Goal: Task Accomplishment & Management: Manage account settings

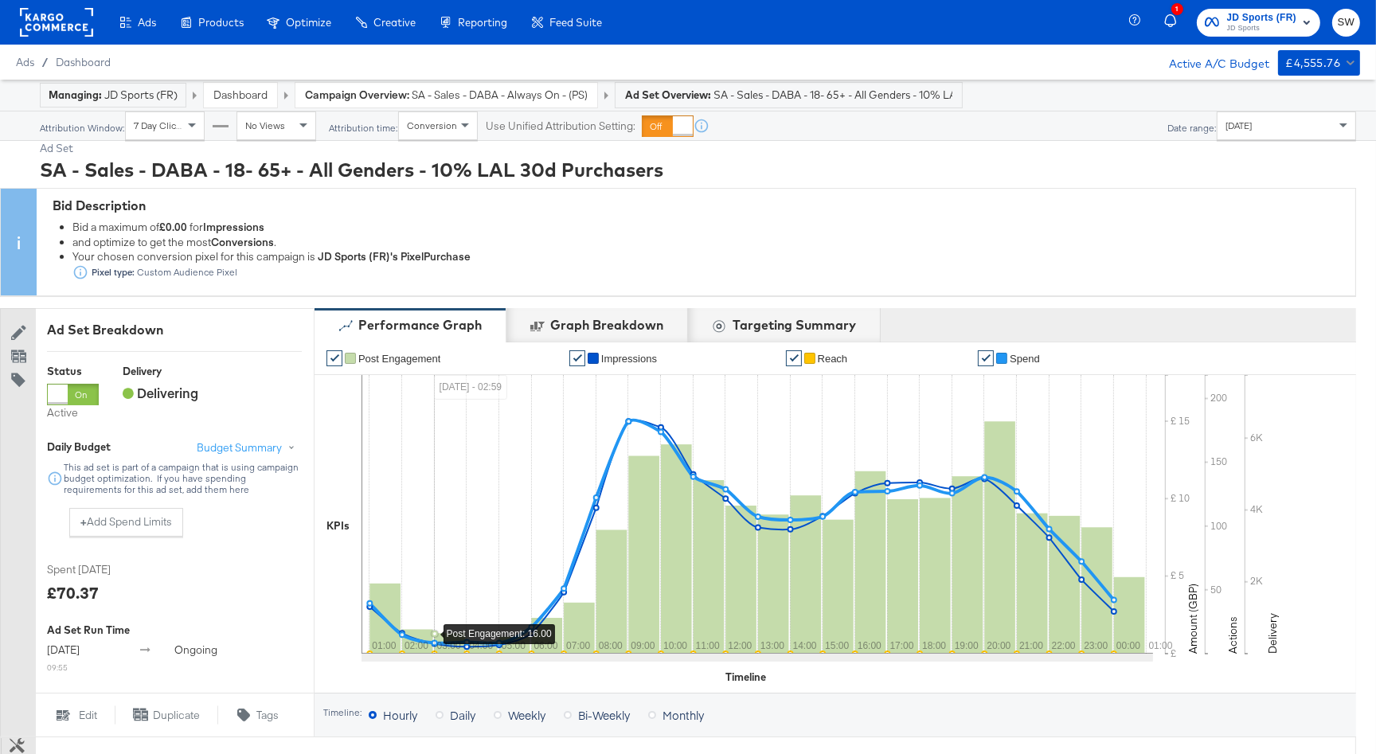
click at [239, 93] on link "Dashboard" at bounding box center [240, 95] width 54 height 14
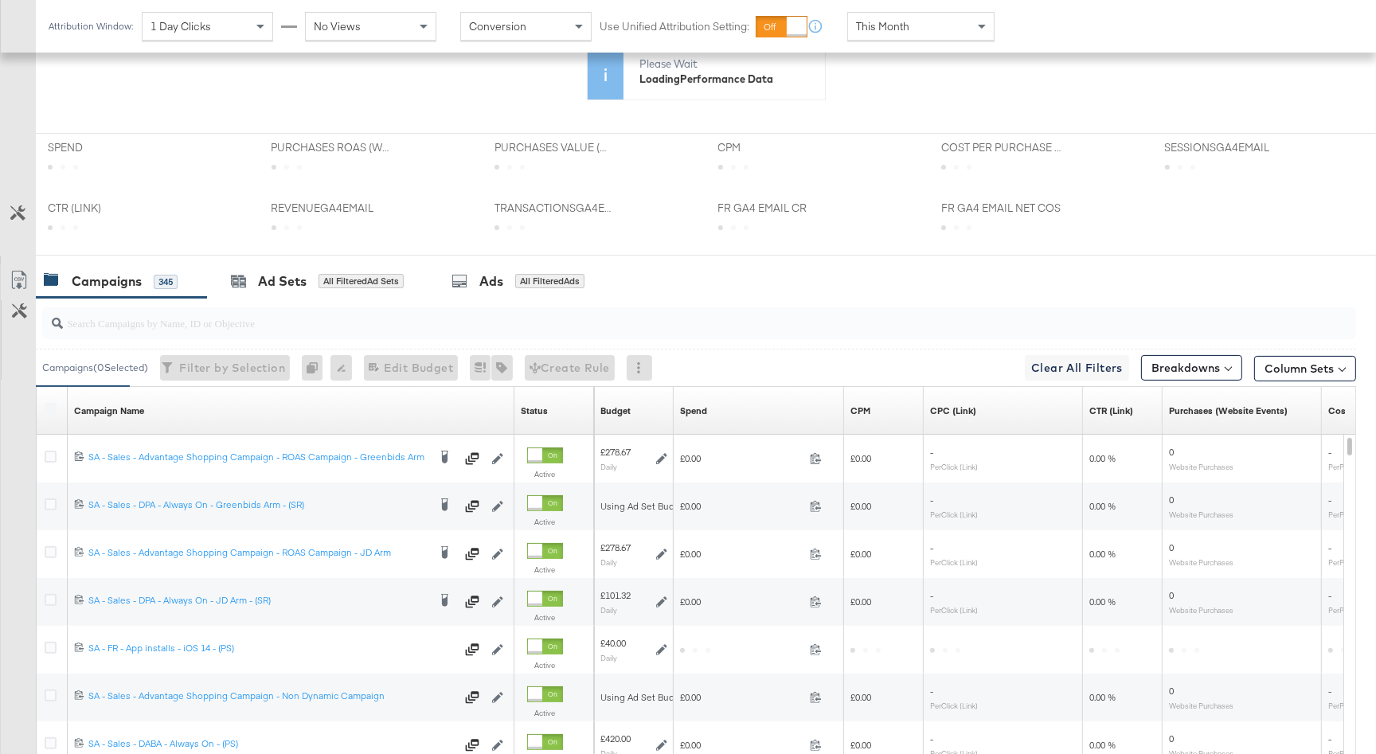
scroll to position [440, 0]
click at [884, 12] on div "This Month" at bounding box center [920, 26] width 147 height 29
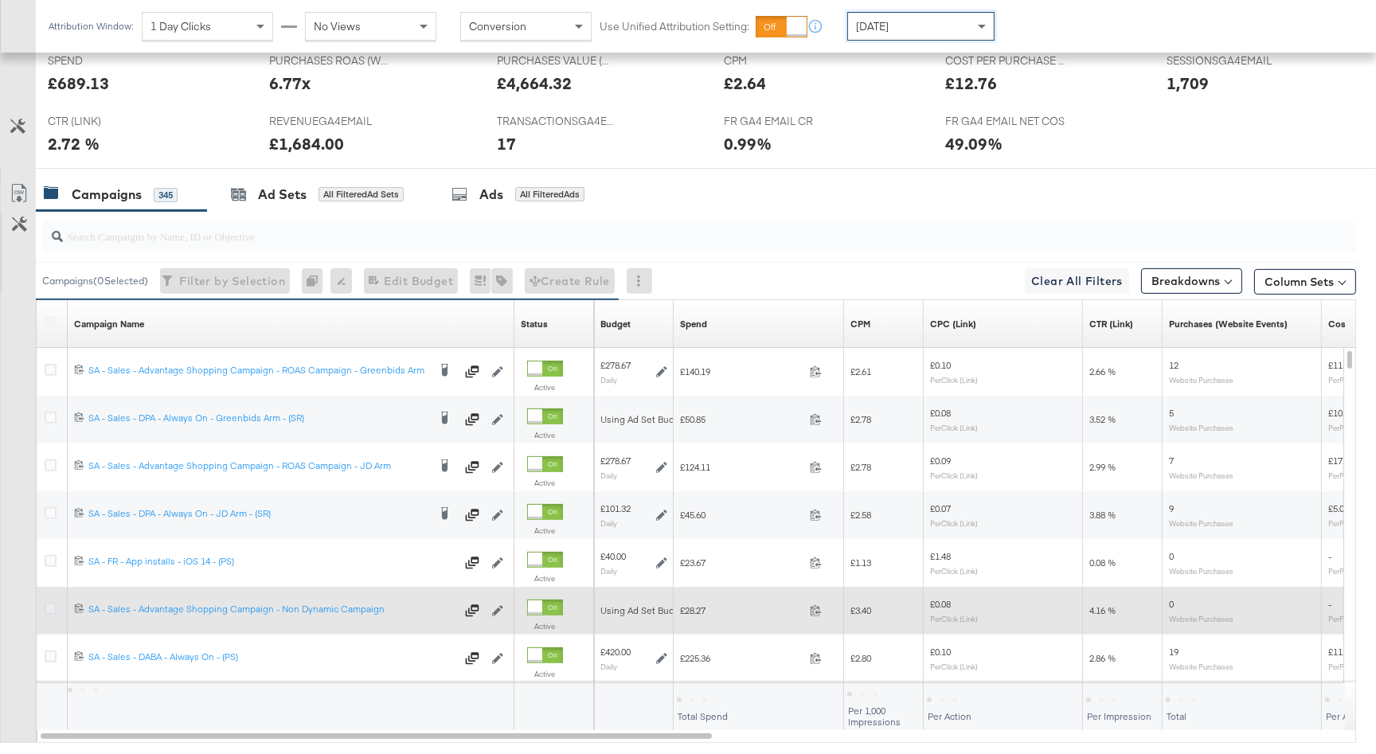
scroll to position [680, 0]
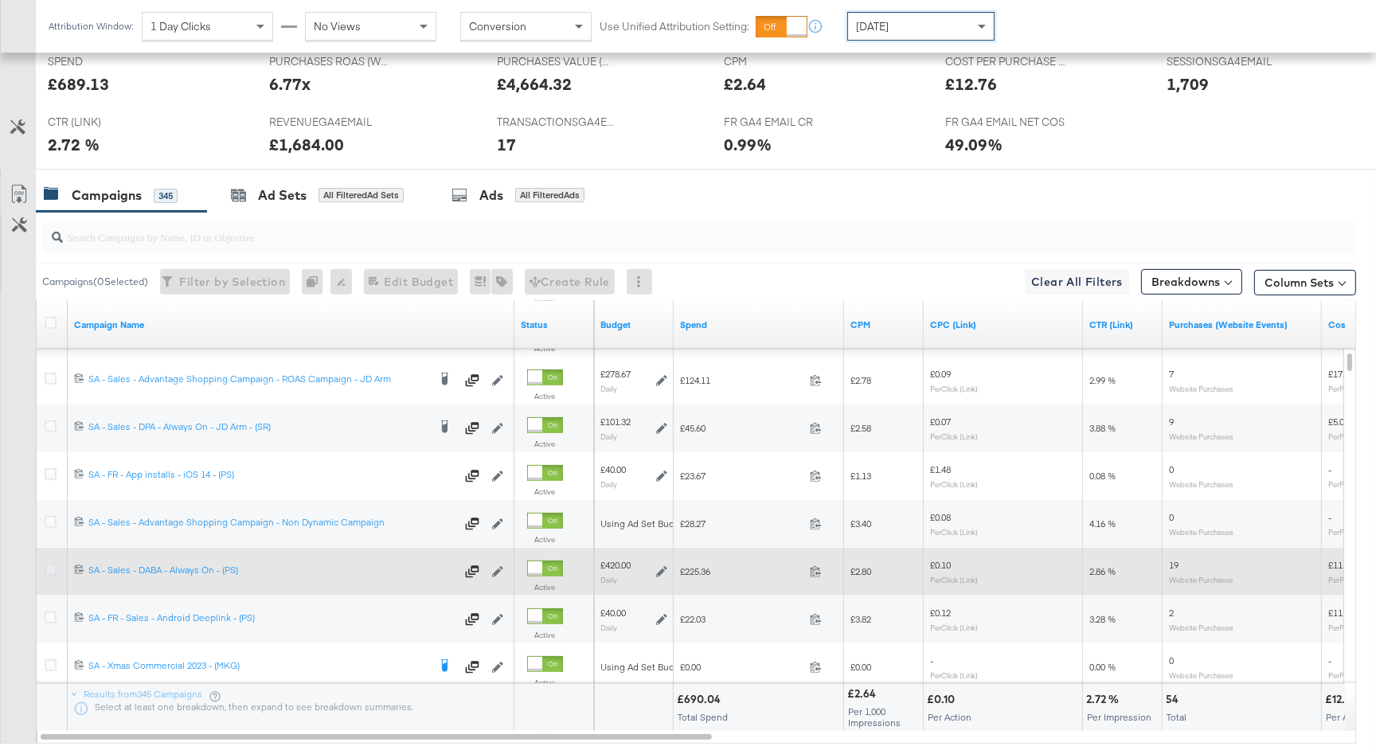
click at [46, 566] on icon at bounding box center [51, 570] width 12 height 12
click at [0, 0] on input "checkbox" at bounding box center [0, 0] width 0 height 0
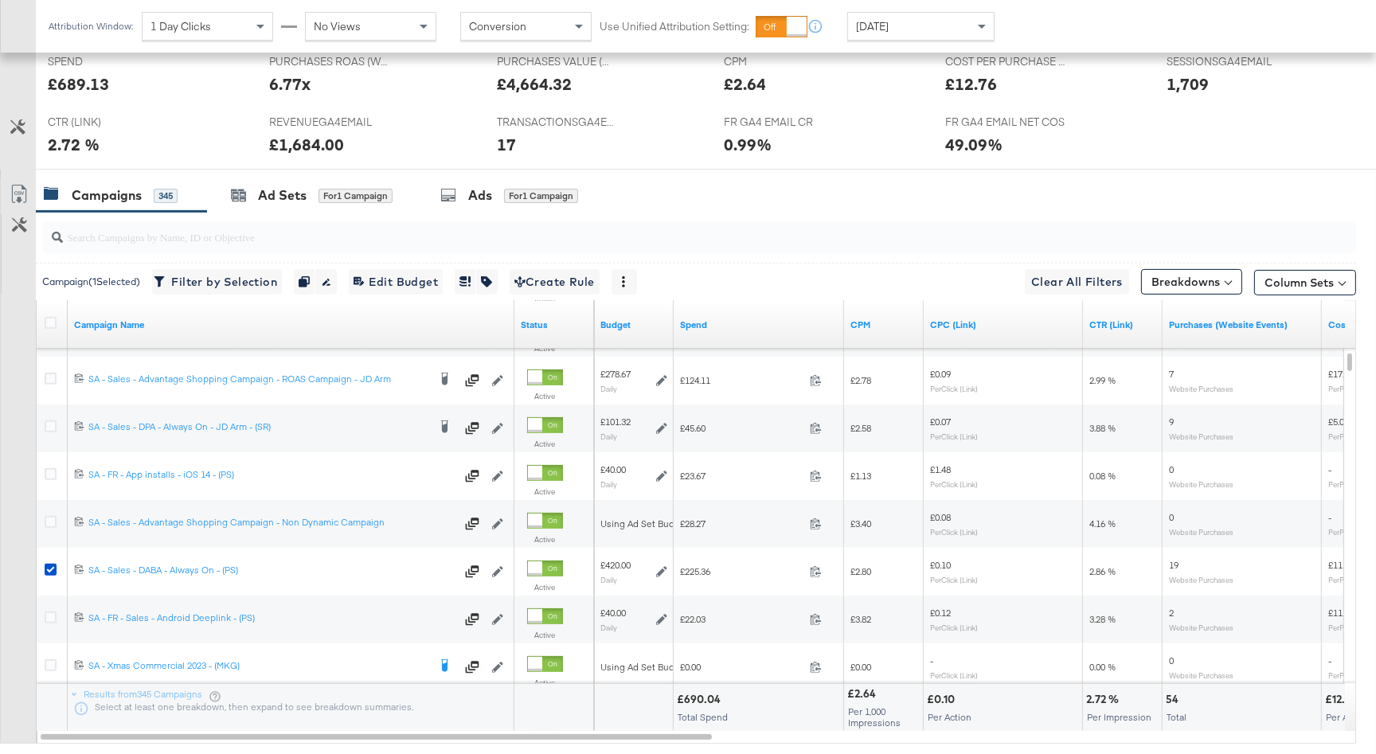
click at [284, 204] on div "Ad Sets for 1 Campaign" at bounding box center [311, 195] width 209 height 34
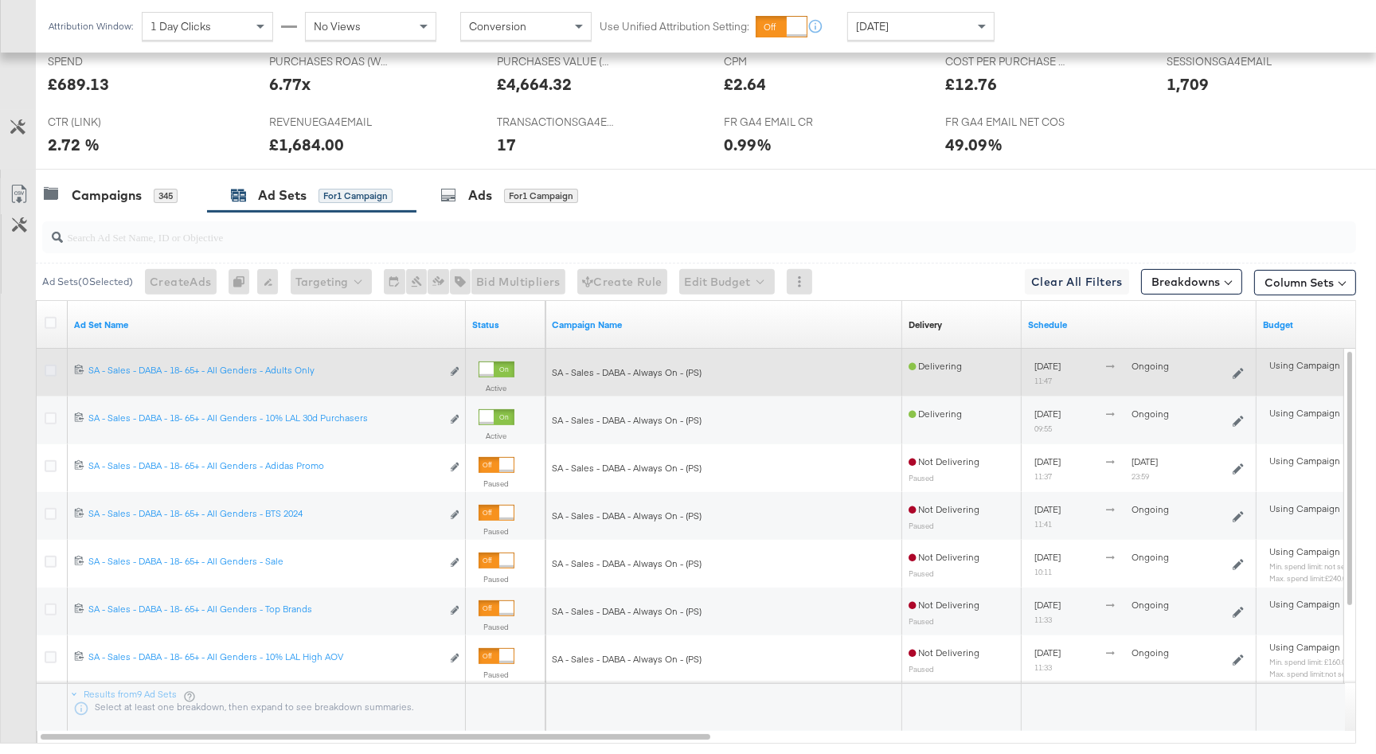
click at [47, 367] on icon at bounding box center [51, 371] width 12 height 12
click at [0, 0] on input "checkbox" at bounding box center [0, 0] width 0 height 0
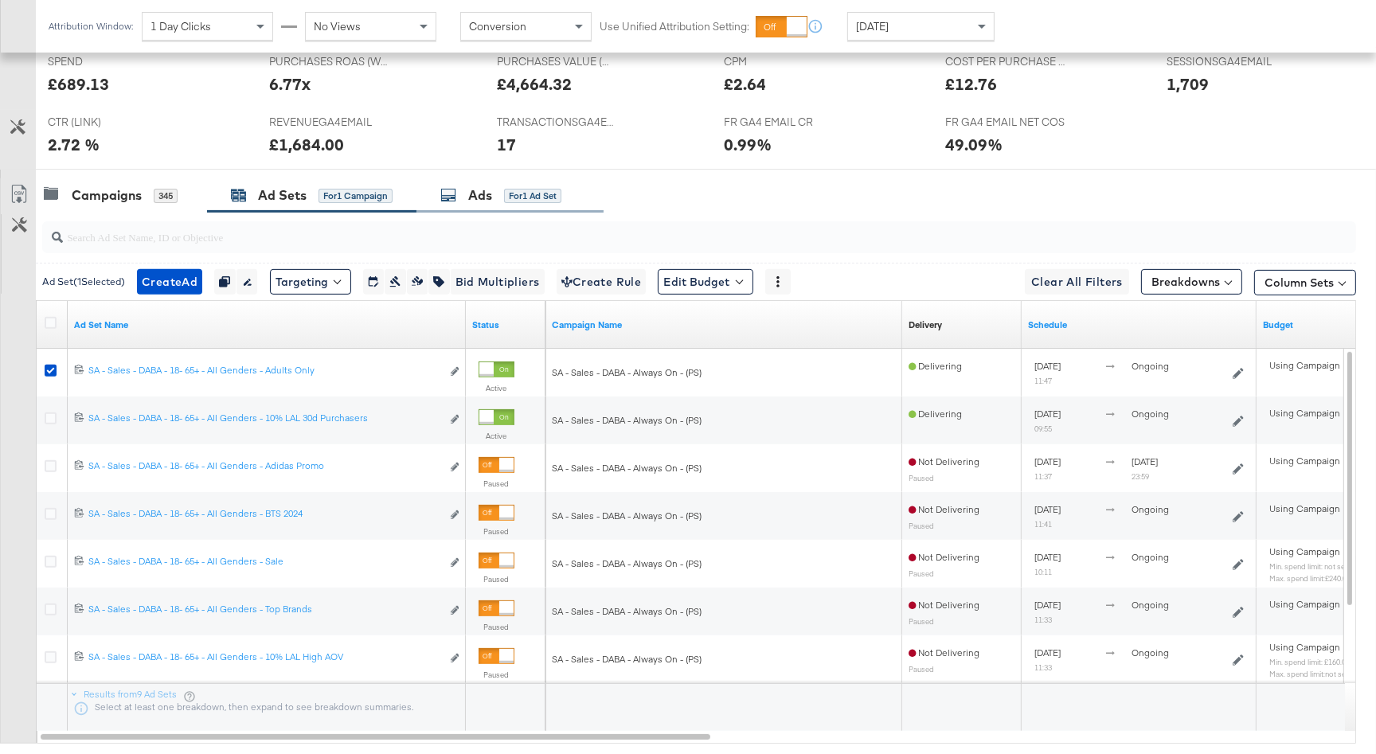
click at [522, 193] on div "for 1 Ad Set" at bounding box center [532, 196] width 57 height 14
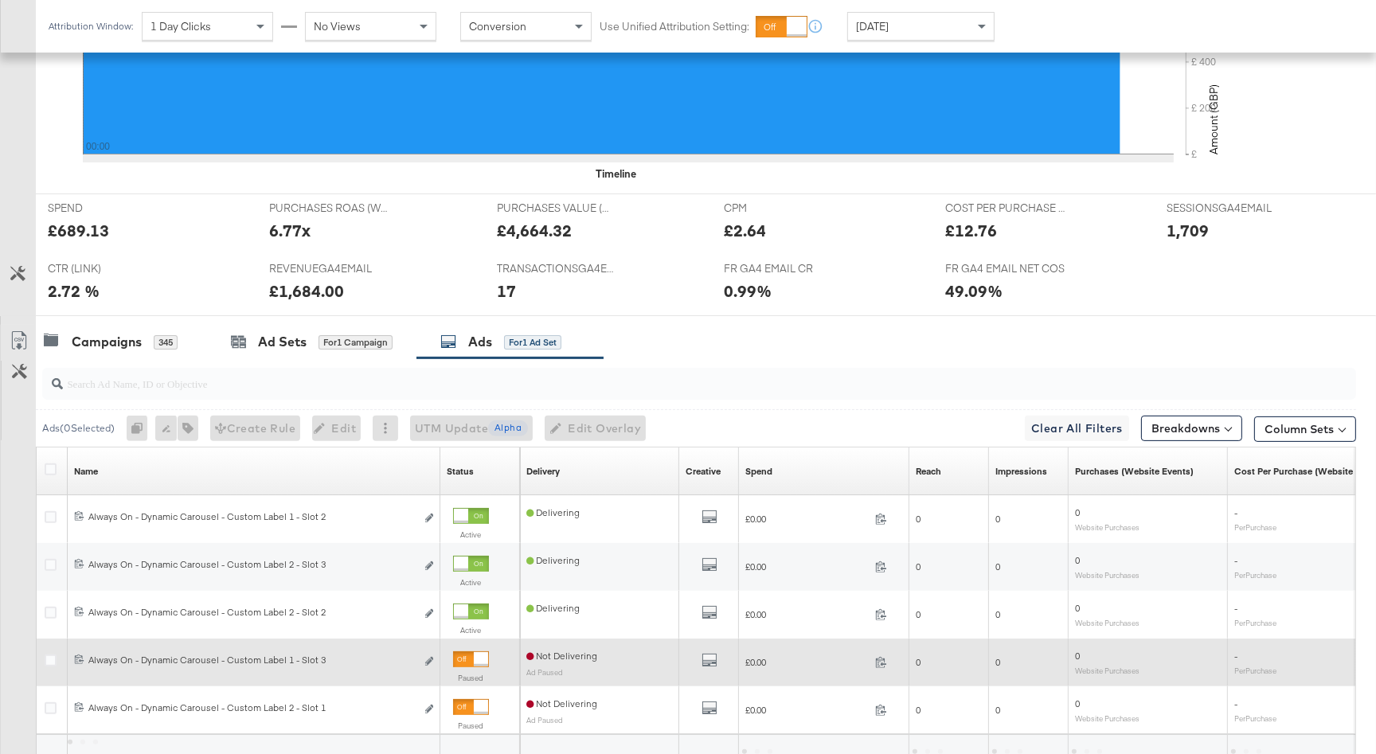
scroll to position [677, 0]
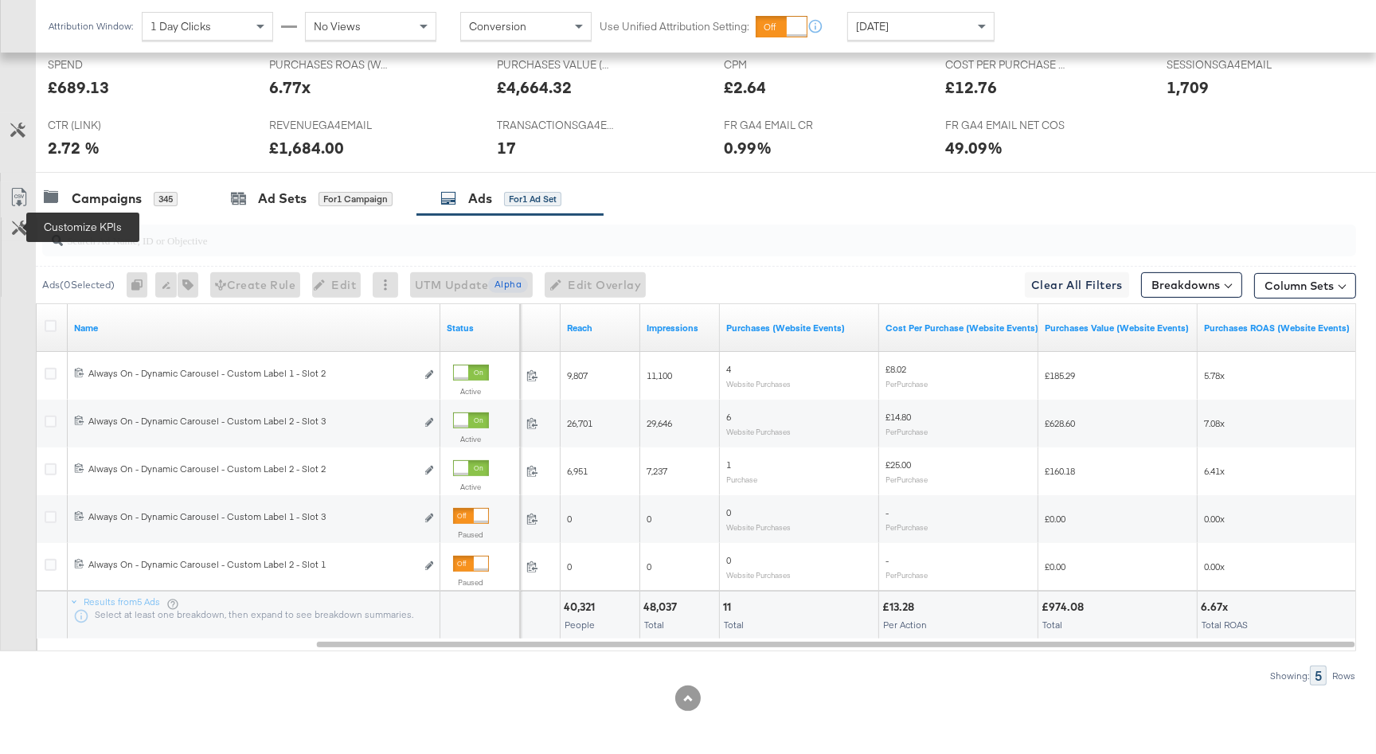
click at [21, 225] on icon at bounding box center [19, 228] width 15 height 15
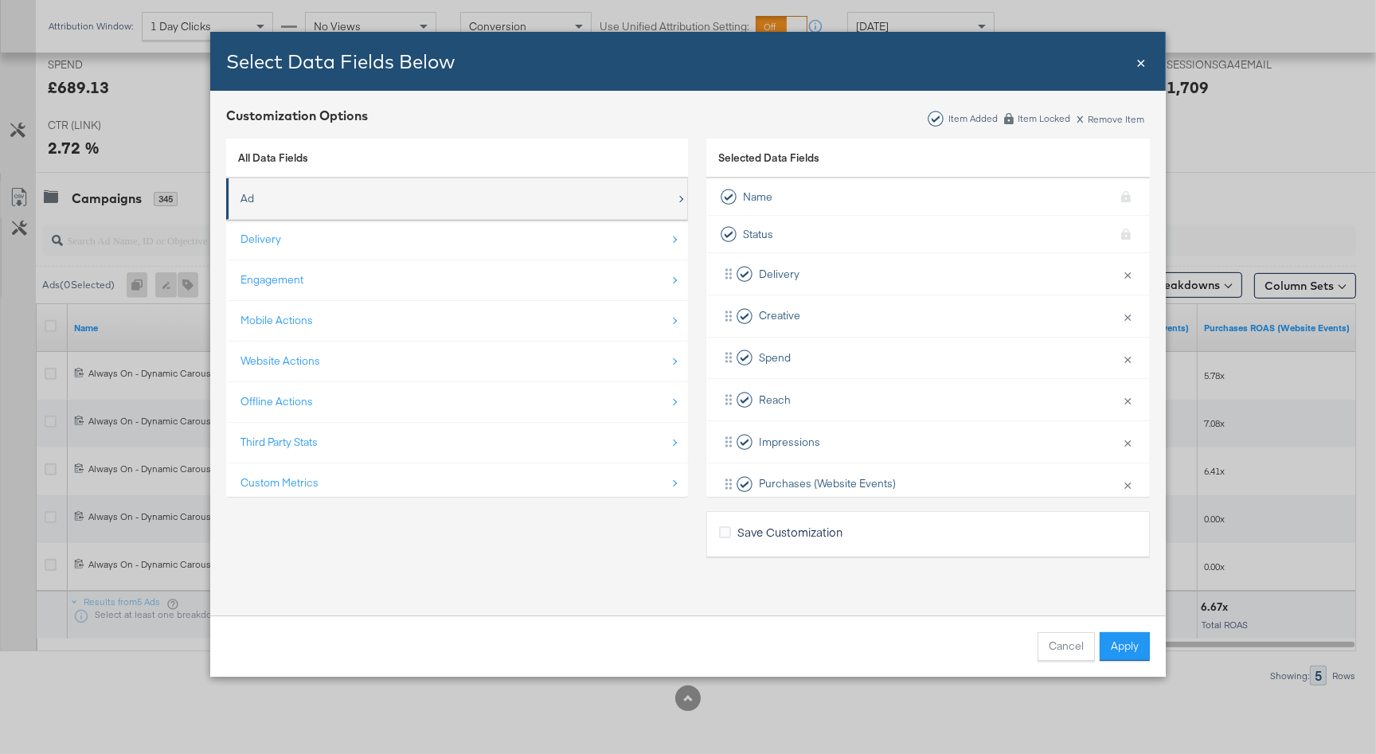
click at [341, 197] on div "Ad" at bounding box center [458, 198] width 436 height 33
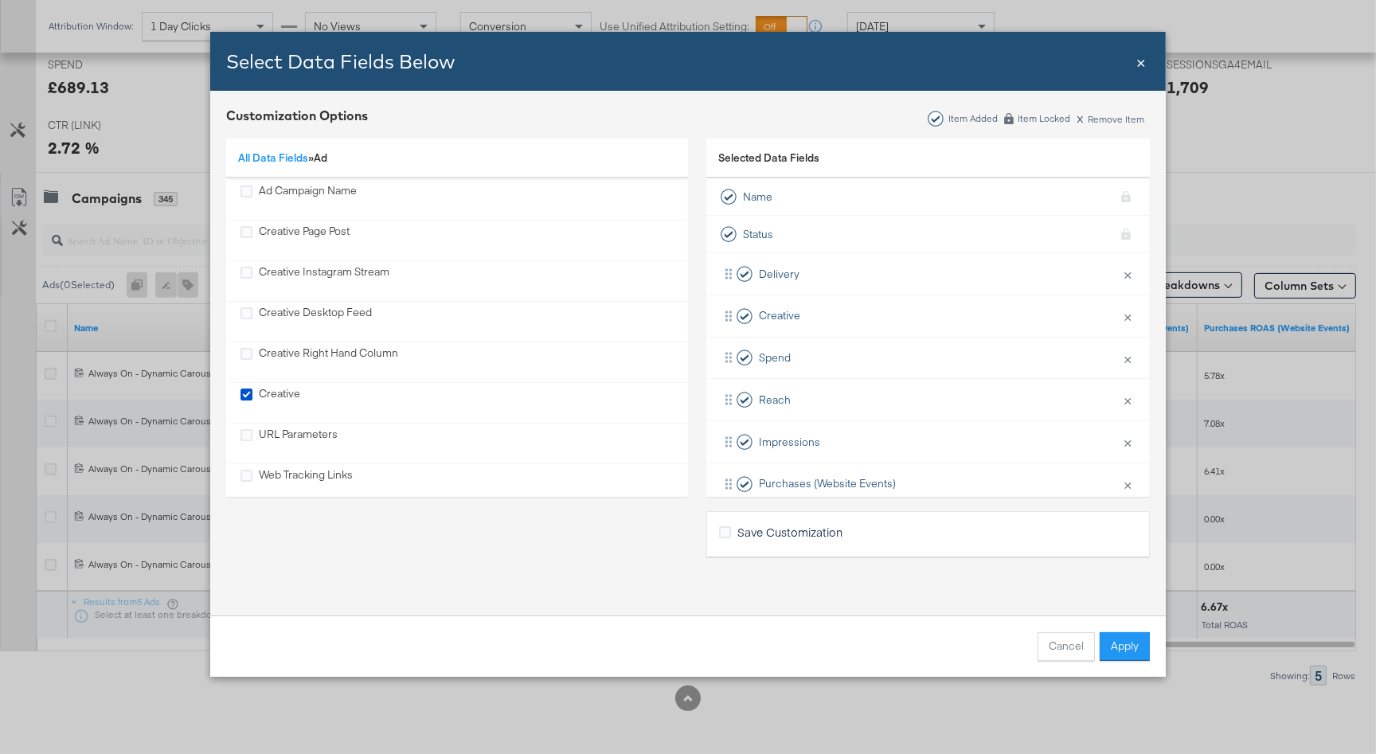
scroll to position [521, 0]
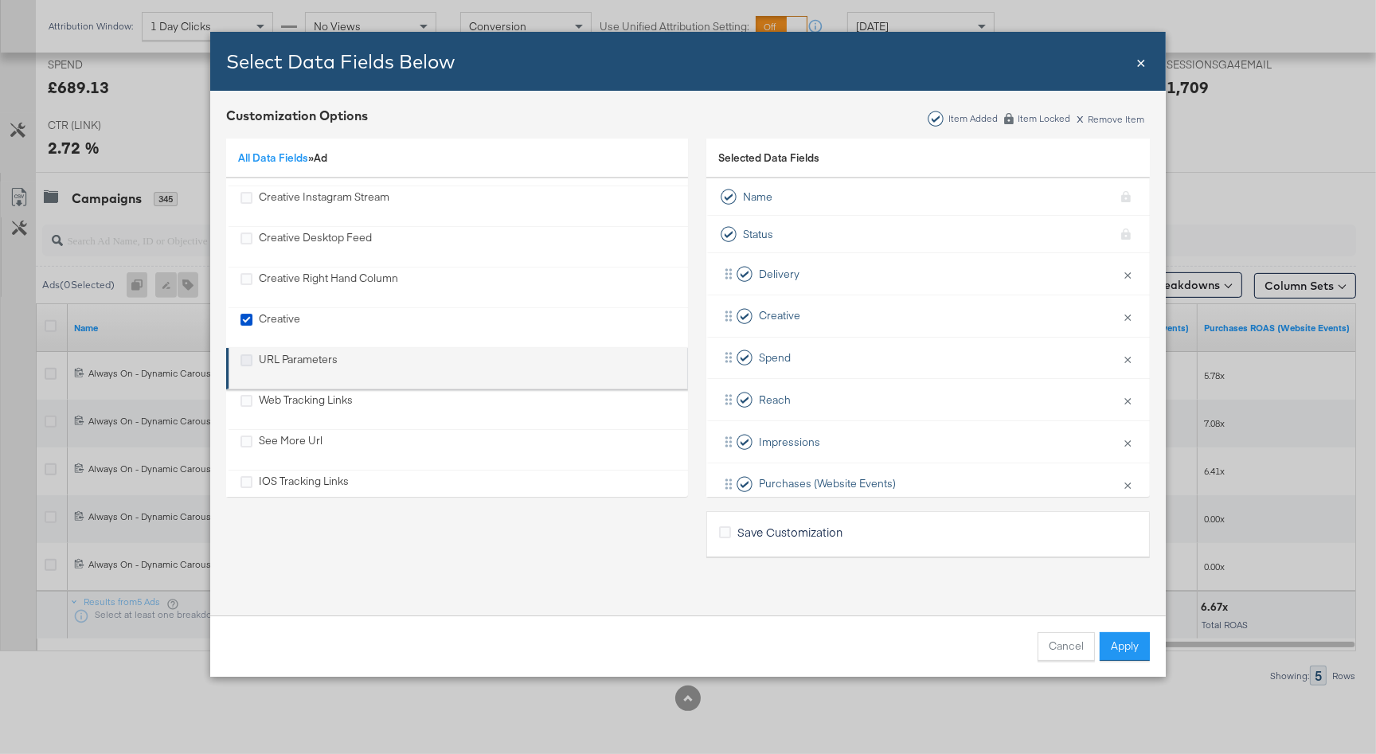
click at [241, 355] on icon "URL Parameters" at bounding box center [246, 360] width 12 height 12
click at [0, 0] on input "URL Parameters" at bounding box center [0, 0] width 0 height 0
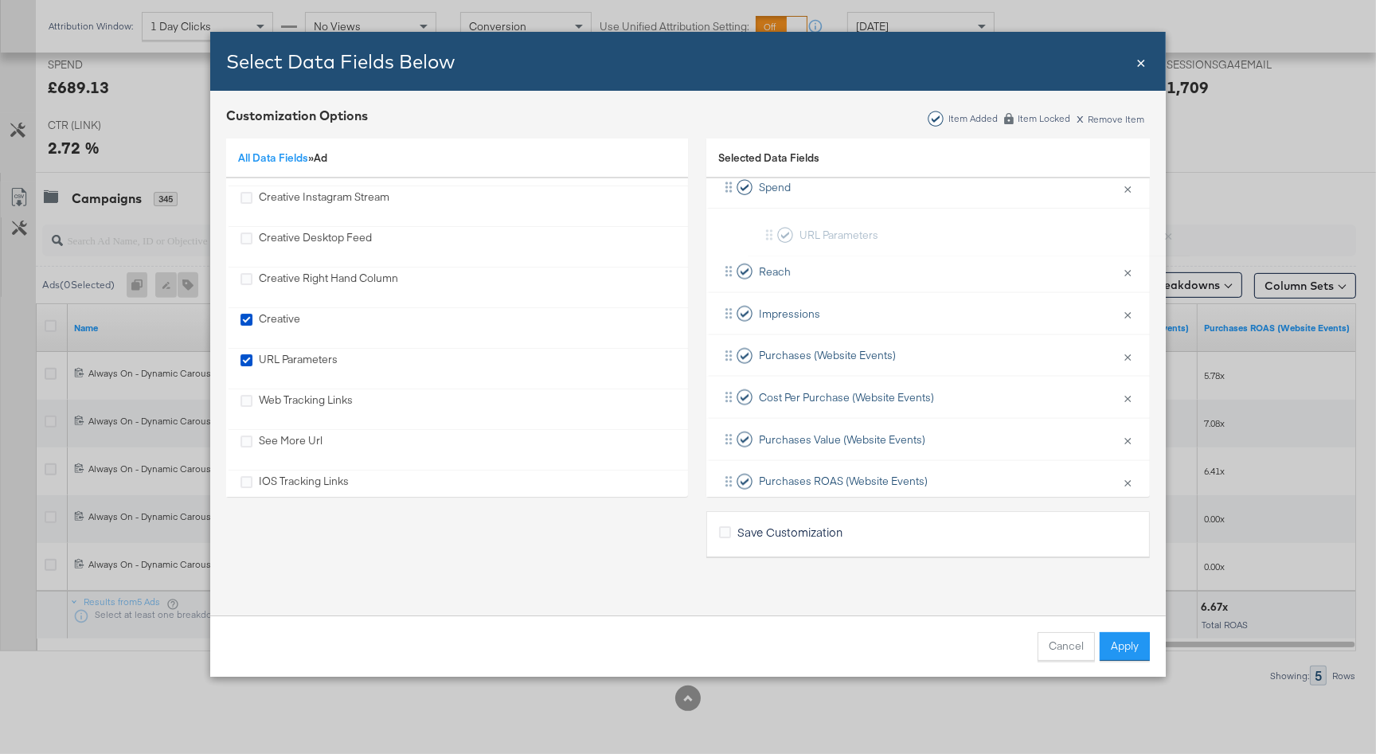
scroll to position [147, 0]
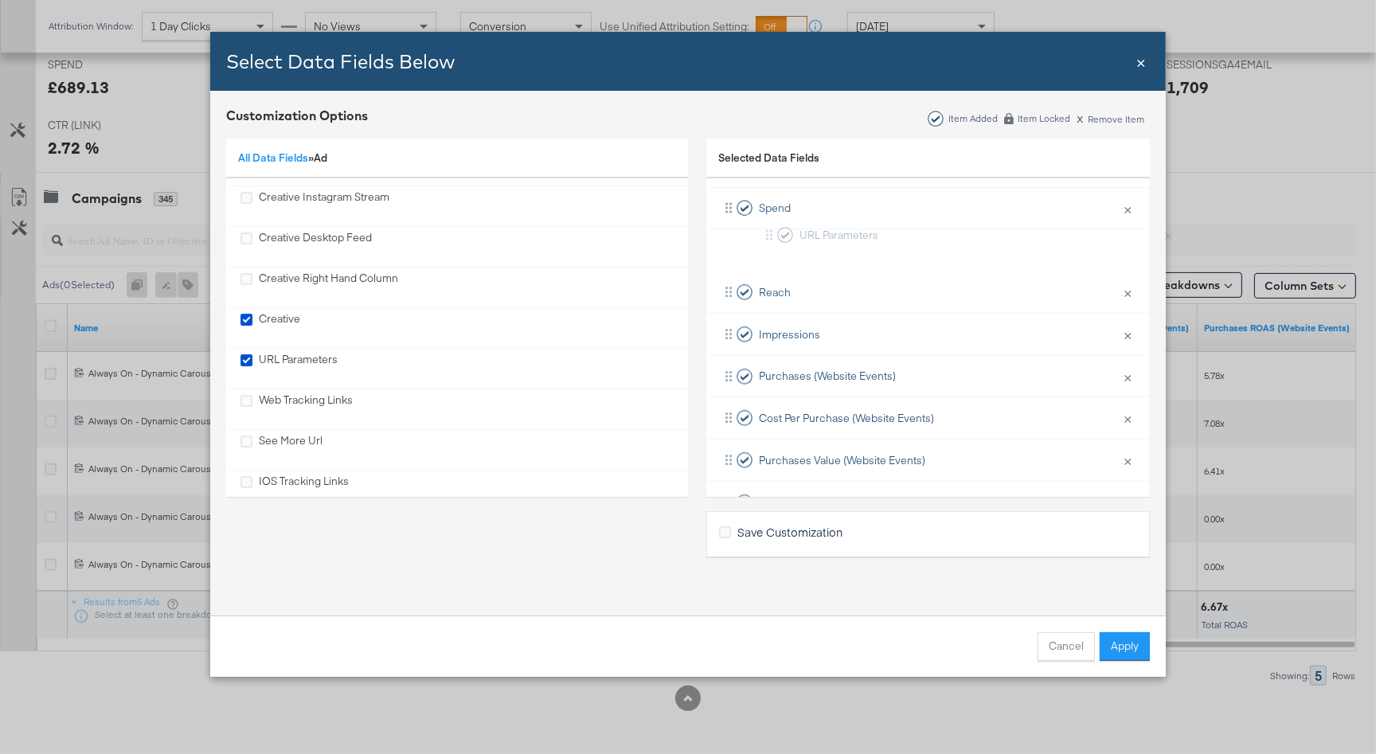
drag, startPoint x: 824, startPoint y: 462, endPoint x: 868, endPoint y: 236, distance: 229.5
click at [868, 236] on div "Delivery × Remove from KPIs Creative × Remove from KPIs Spend × Remove from KPI…" at bounding box center [927, 315] width 443 height 420
click at [1143, 641] on button "Apply" at bounding box center [1125, 646] width 50 height 29
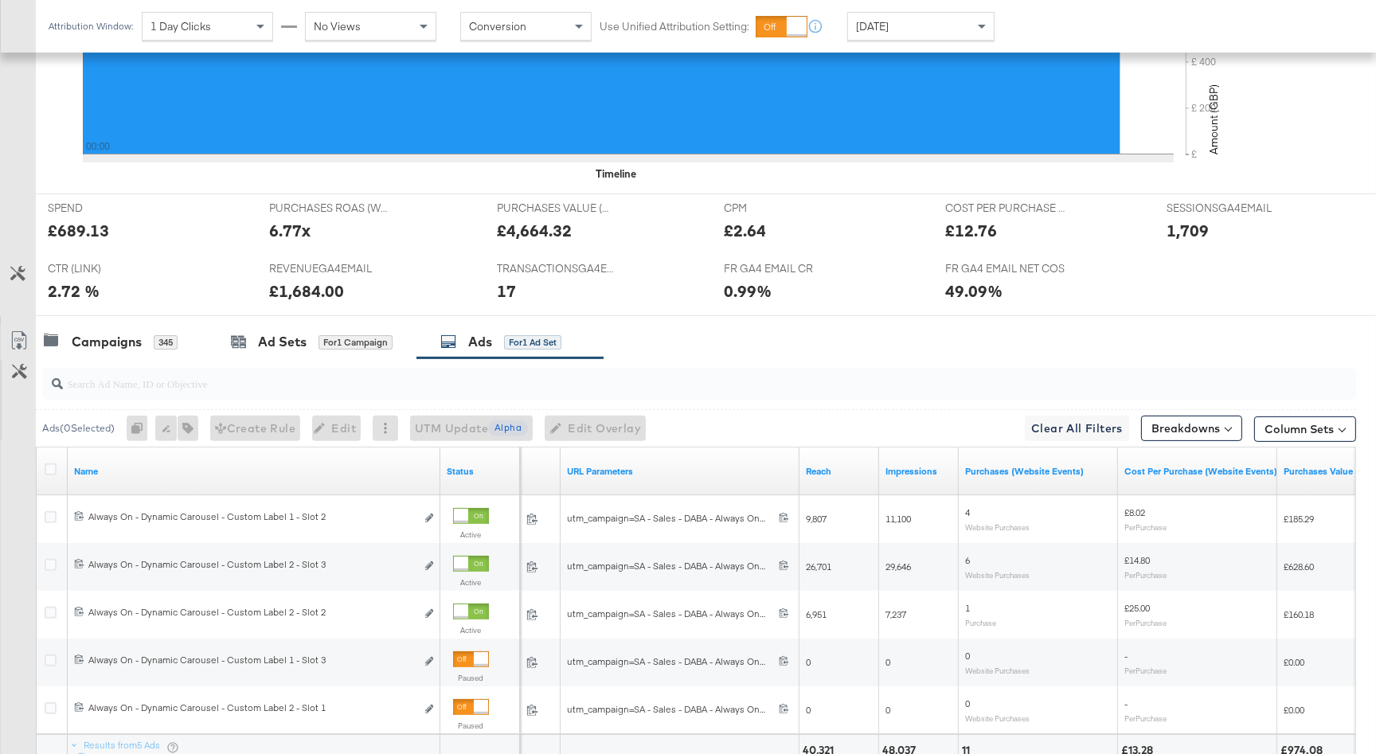
scroll to position [677, 0]
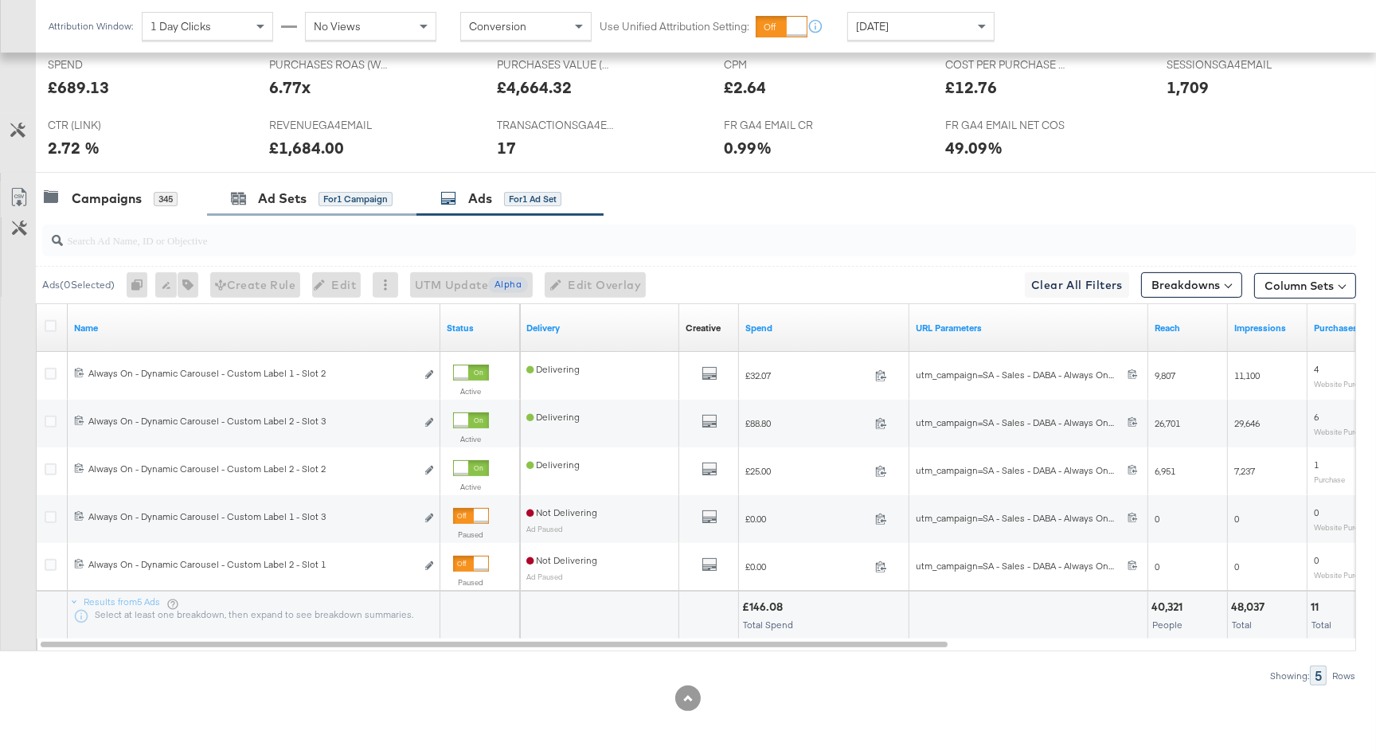
click at [277, 187] on div "Ad Sets for 1 Campaign" at bounding box center [311, 199] width 209 height 34
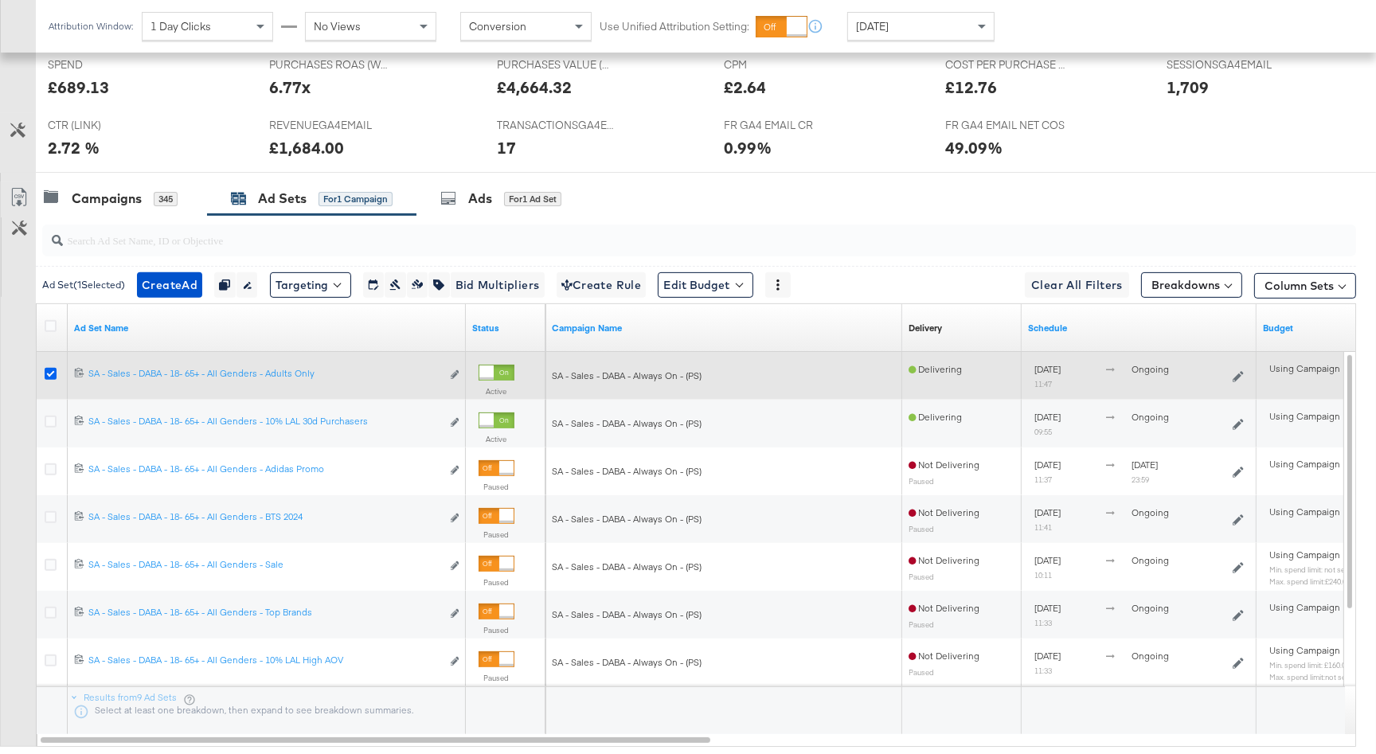
click at [46, 370] on icon at bounding box center [51, 374] width 12 height 12
click at [0, 0] on input "checkbox" at bounding box center [0, 0] width 0 height 0
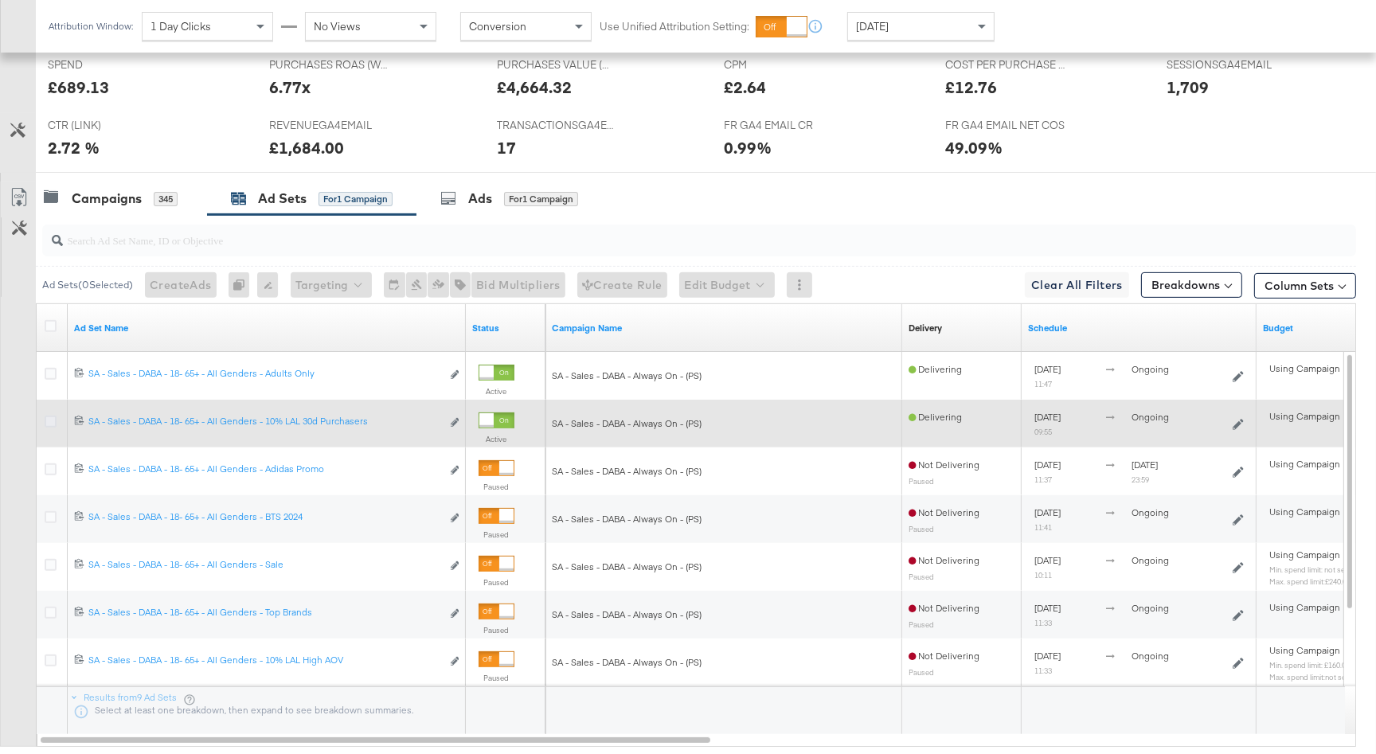
click at [53, 422] on icon at bounding box center [51, 422] width 12 height 12
click at [0, 0] on input "checkbox" at bounding box center [0, 0] width 0 height 0
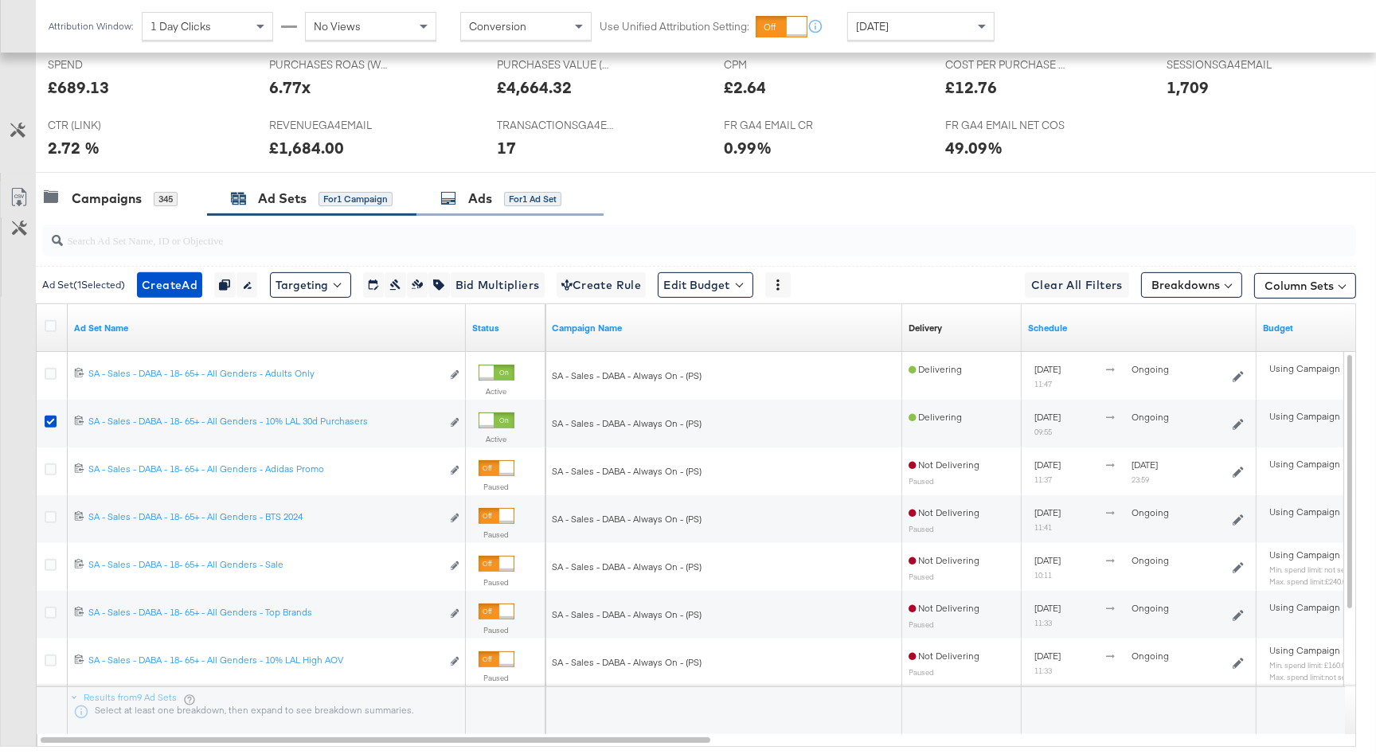
click at [496, 190] on div "Ads for 1 Ad Set" at bounding box center [500, 199] width 121 height 18
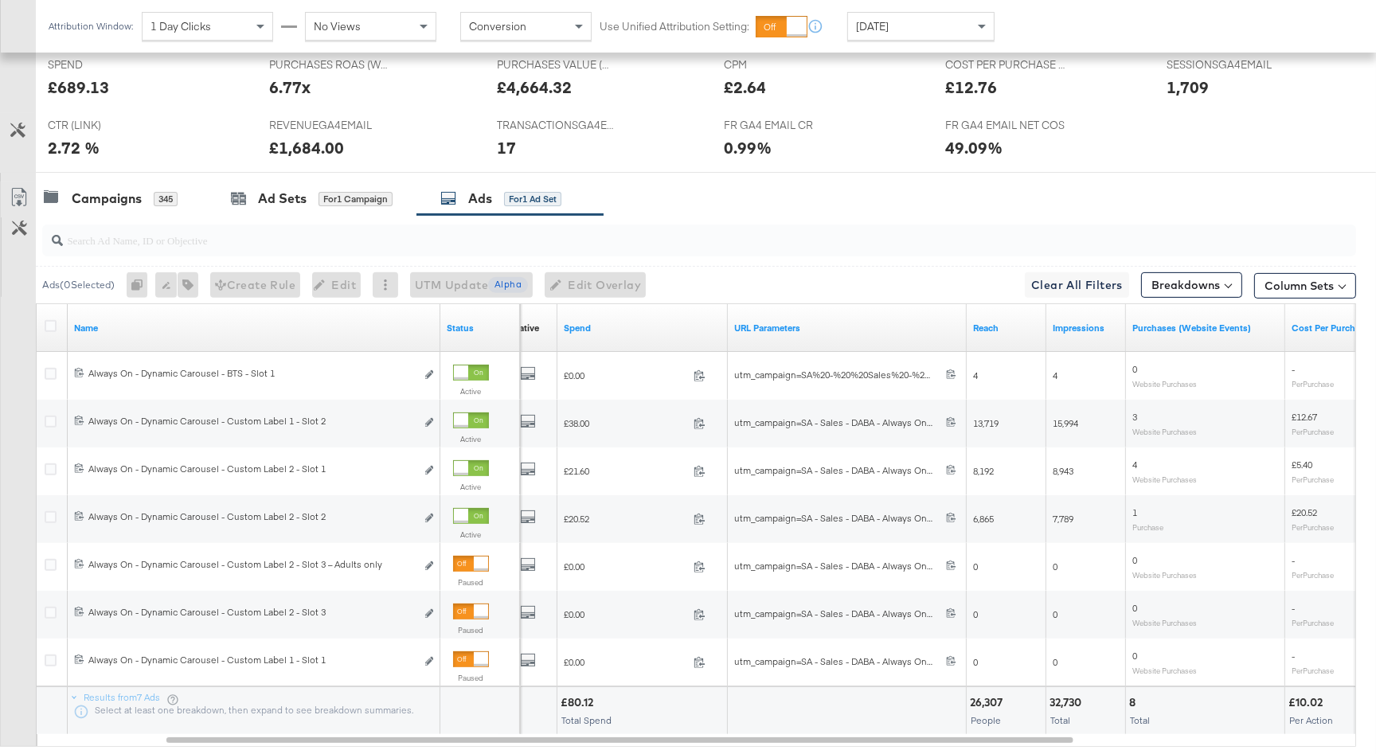
click at [344, 216] on div at bounding box center [696, 240] width 1320 height 51
click at [337, 198] on div "for 1 Campaign" at bounding box center [355, 199] width 74 height 14
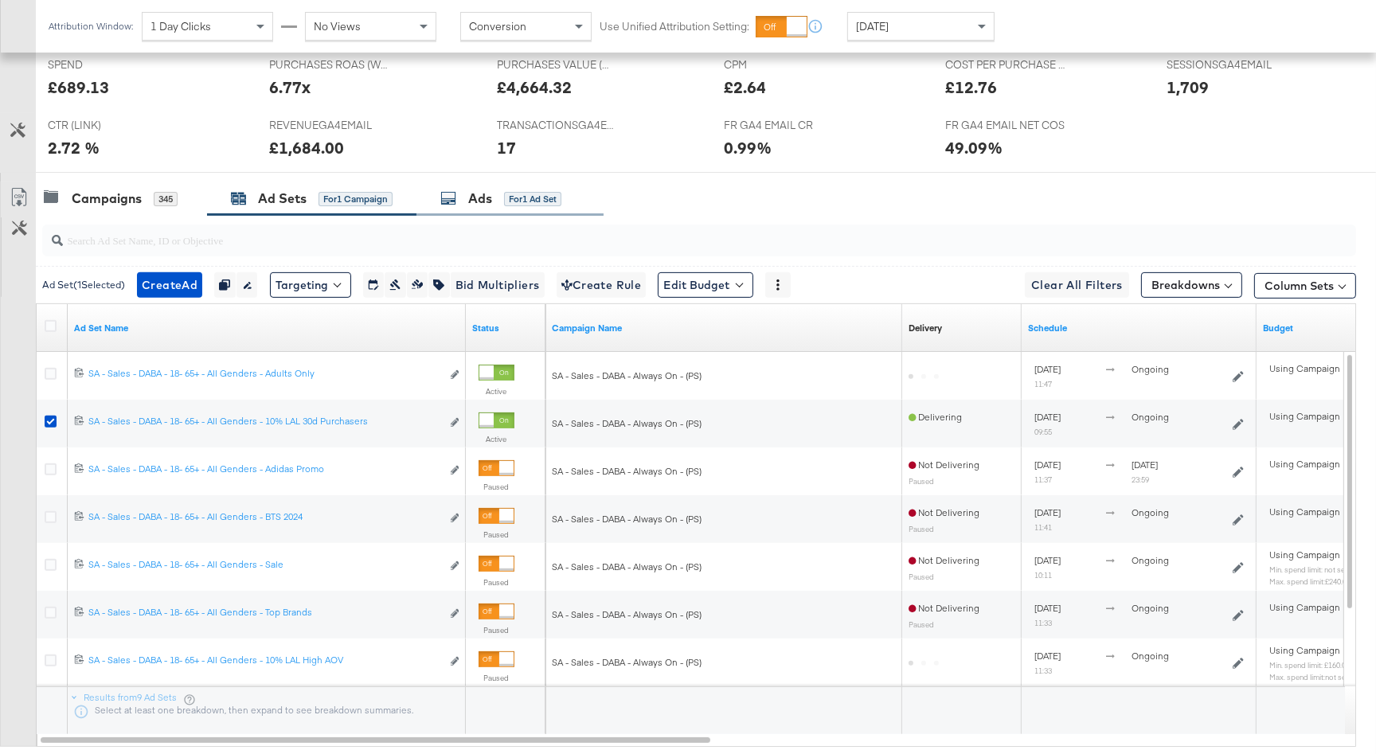
click at [524, 206] on div "Ads for 1 Ad Set" at bounding box center [500, 199] width 121 height 18
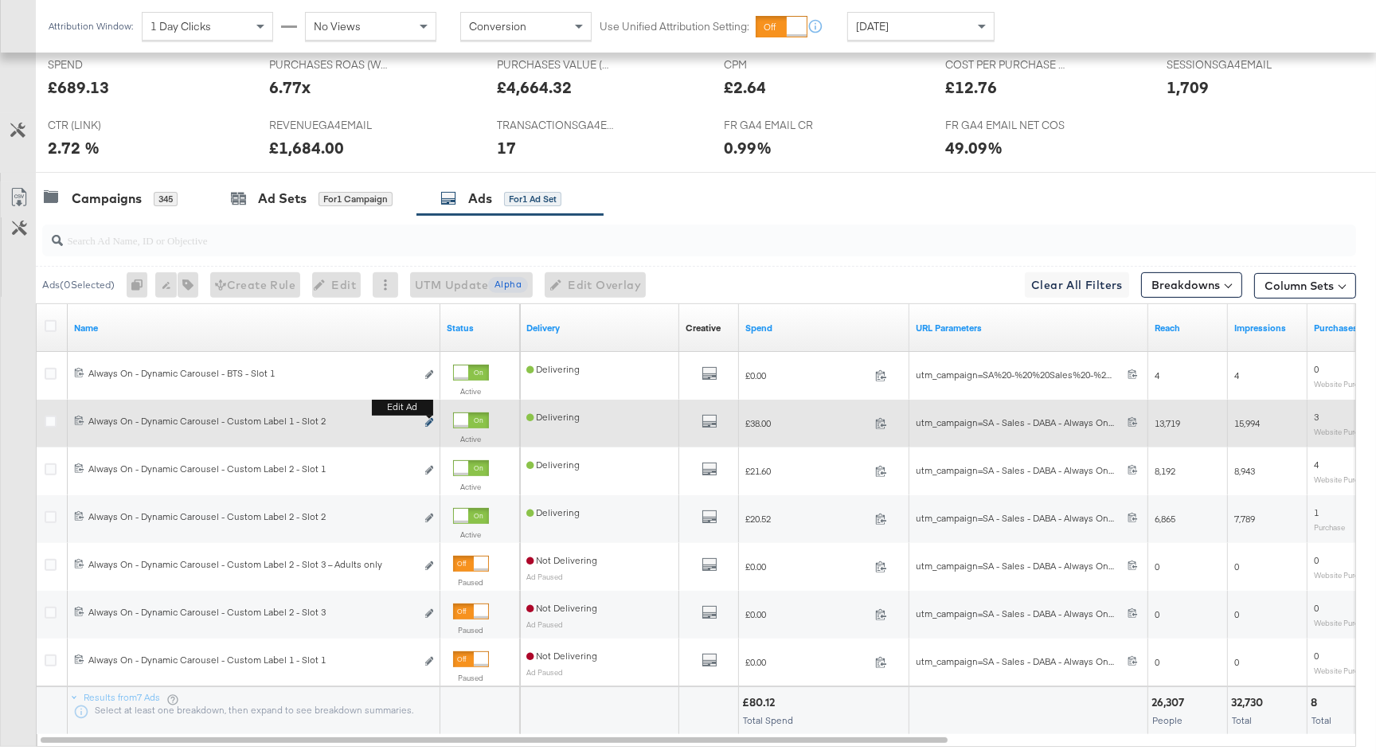
click at [425, 423] on icon "link" at bounding box center [429, 422] width 8 height 9
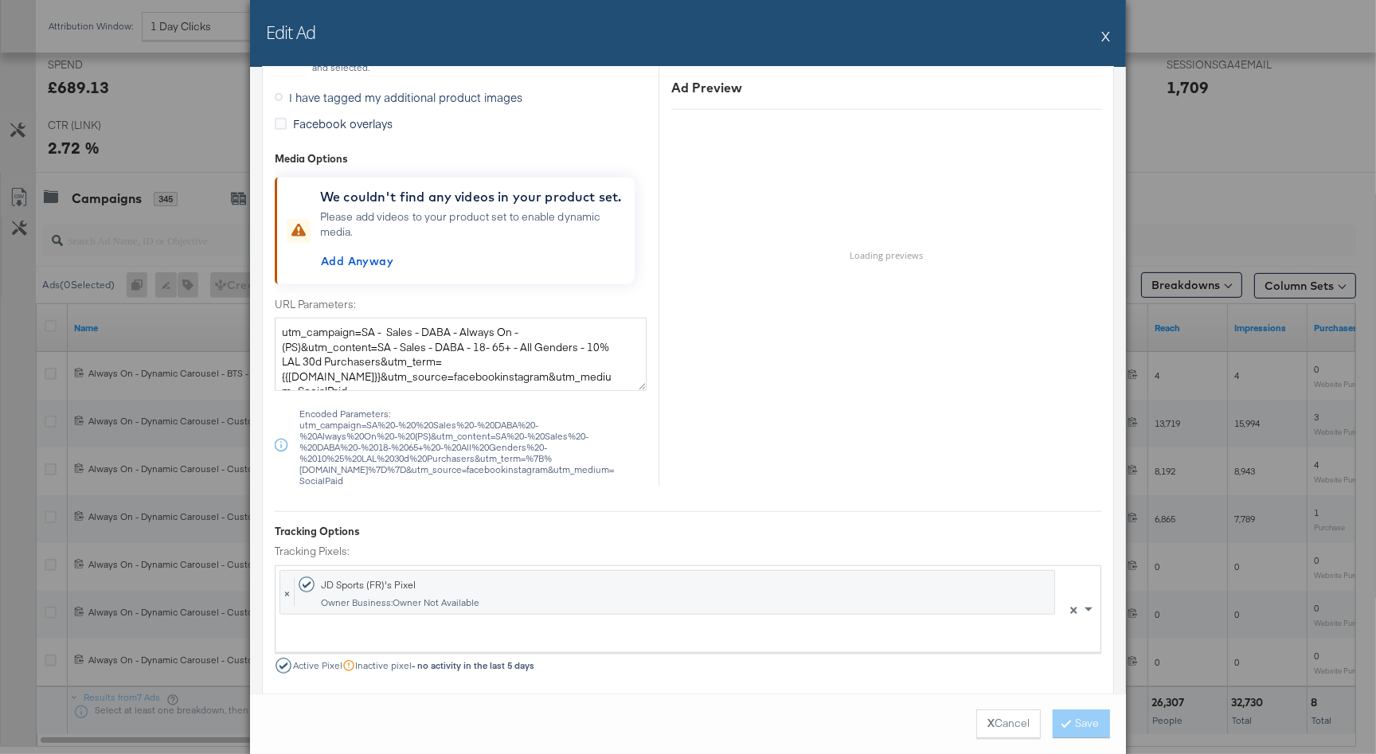
scroll to position [1905, 0]
click at [350, 338] on textarea "utm_campaign=SA - Sales - DABA - Always On - (PS)&utm_content=SA - Sales - DABA…" at bounding box center [461, 354] width 372 height 73
click at [1105, 37] on button "X" at bounding box center [1105, 36] width 9 height 32
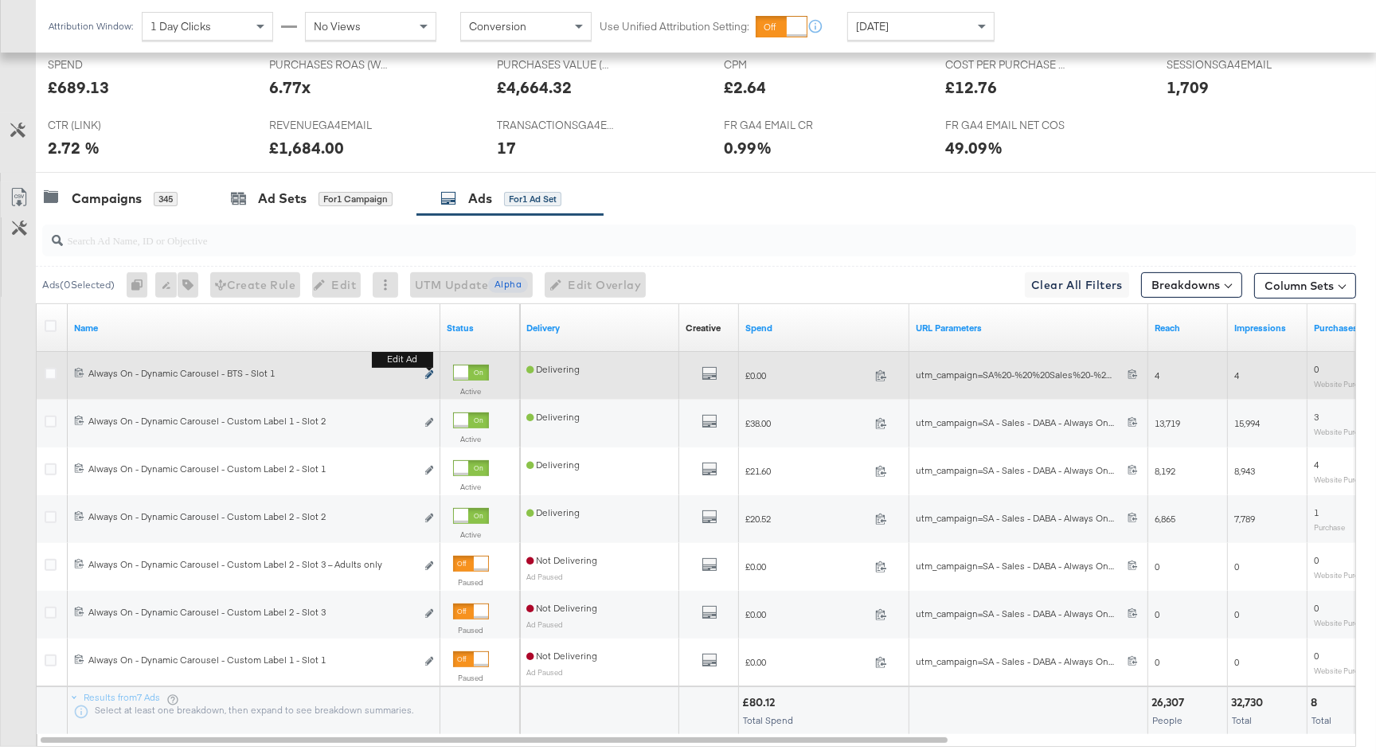
click at [431, 373] on icon "link" at bounding box center [429, 374] width 8 height 9
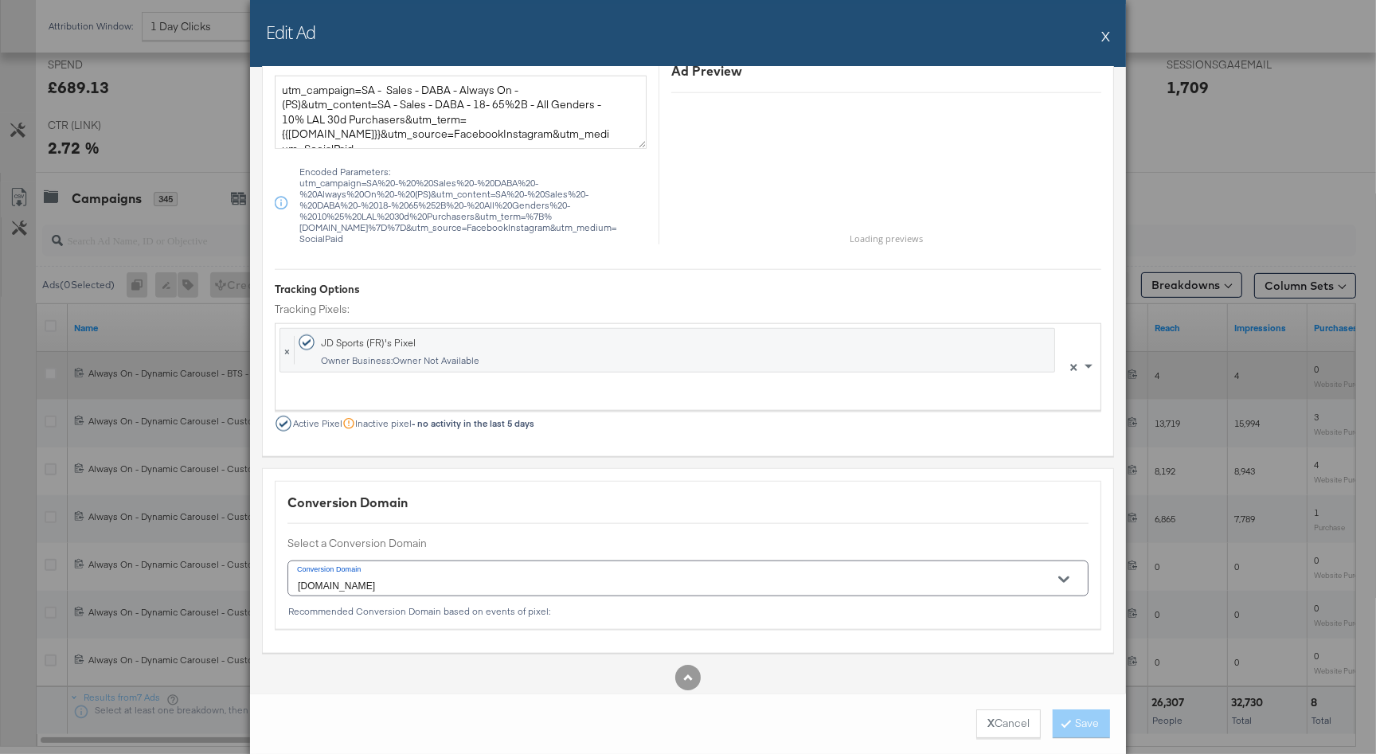
scroll to position [1971, 0]
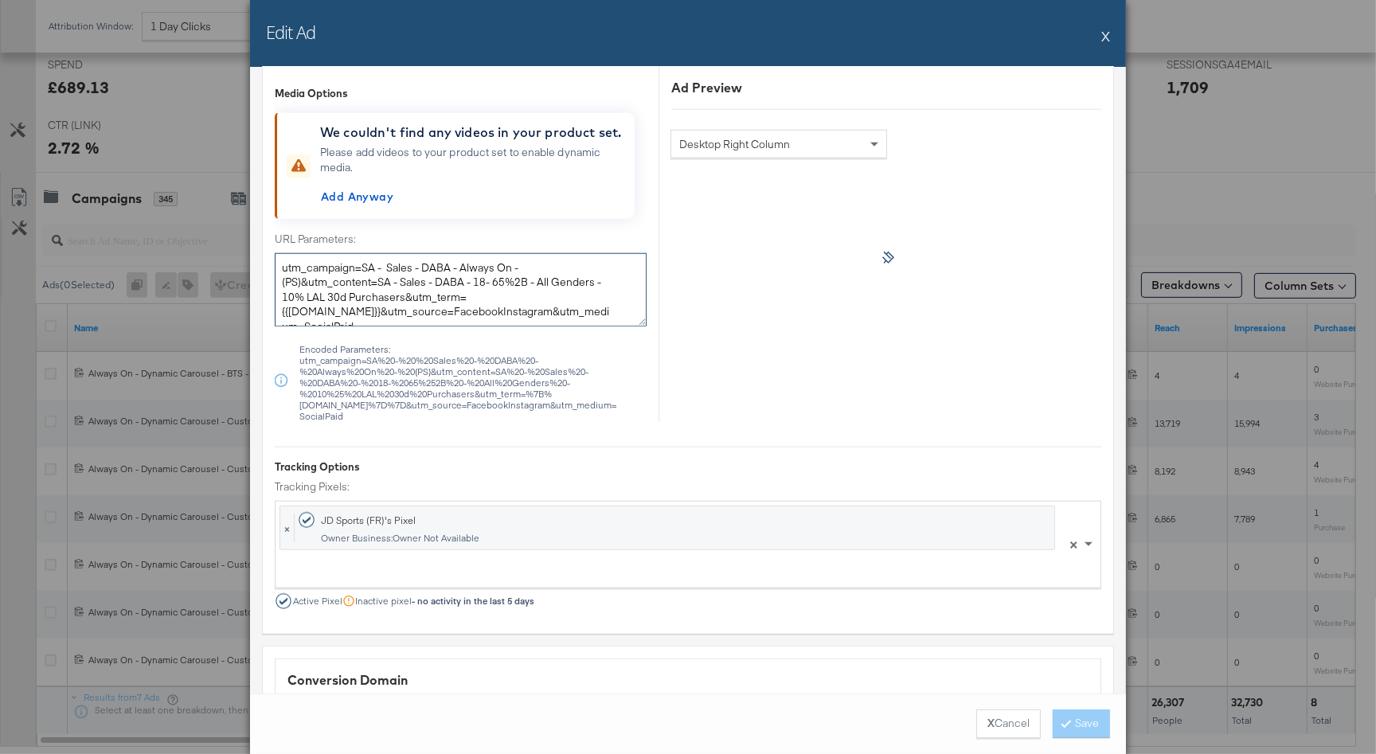
click at [407, 279] on textarea "utm_campaign=SA - Sales - DABA - Always On - (PS)&utm_content=SA - Sales - DABA…" at bounding box center [461, 289] width 372 height 73
paste textarea "+ - All Genders - 10% LAL 30d Purchasers&utm_term={{ad.id}}&utm_source=facebooki"
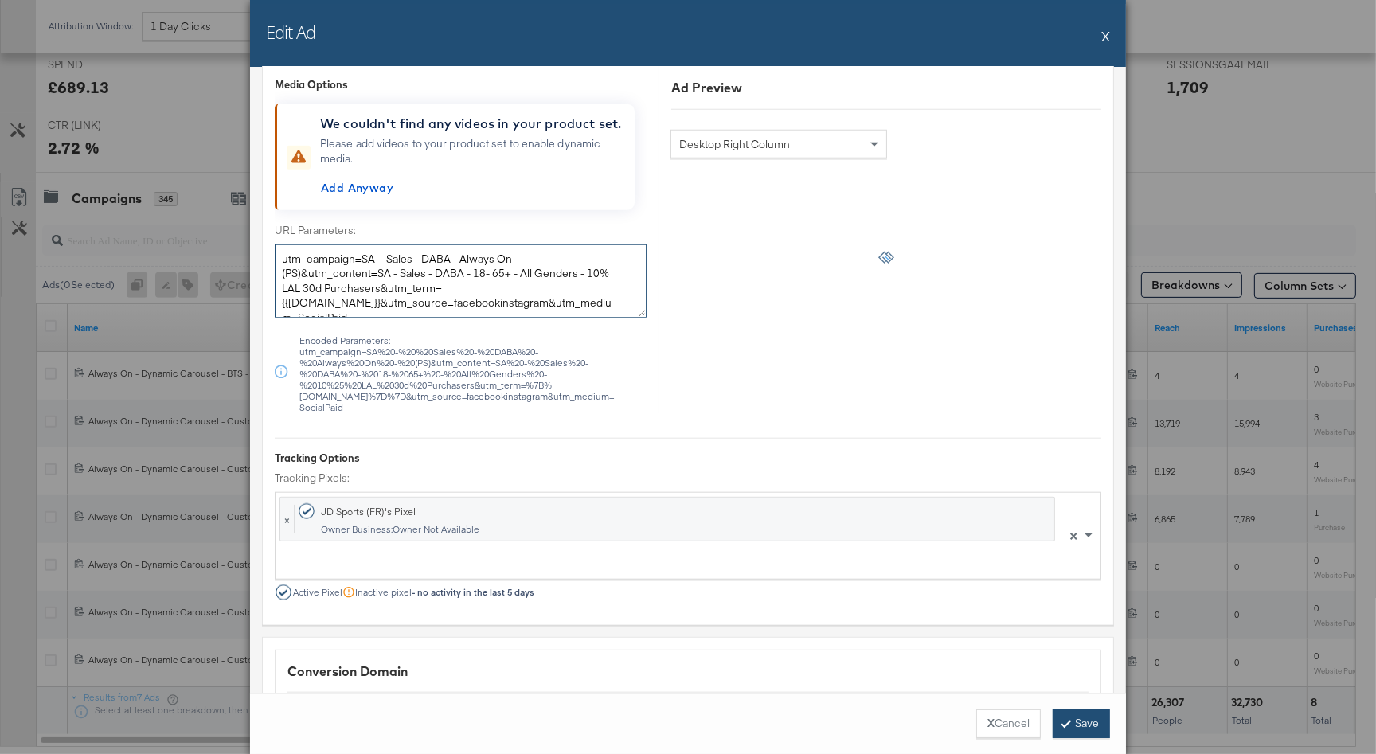
type textarea "utm_campaign=SA - Sales - DABA - Always On - (PS)&utm_content=SA - Sales - DABA…"
click at [1065, 725] on icon at bounding box center [1066, 723] width 5 height 10
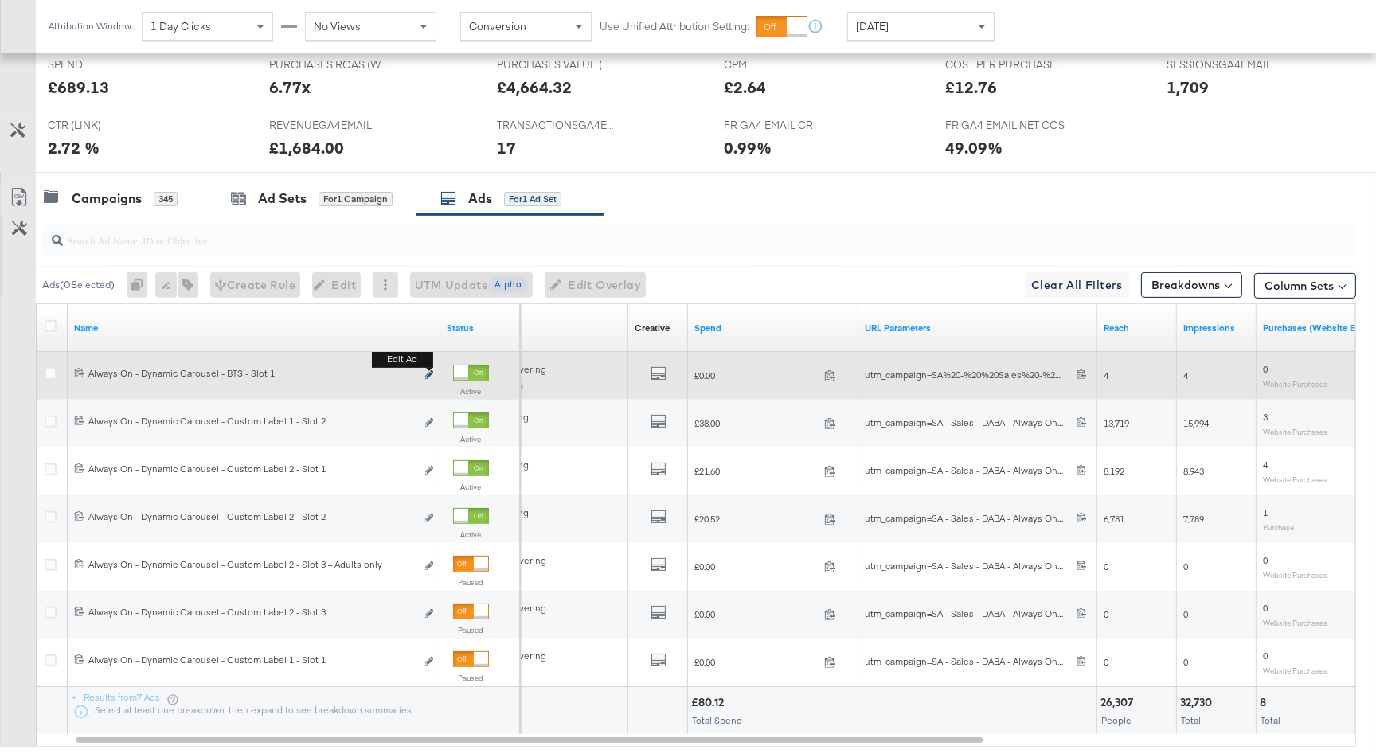
click at [432, 374] on icon "link" at bounding box center [429, 374] width 8 height 9
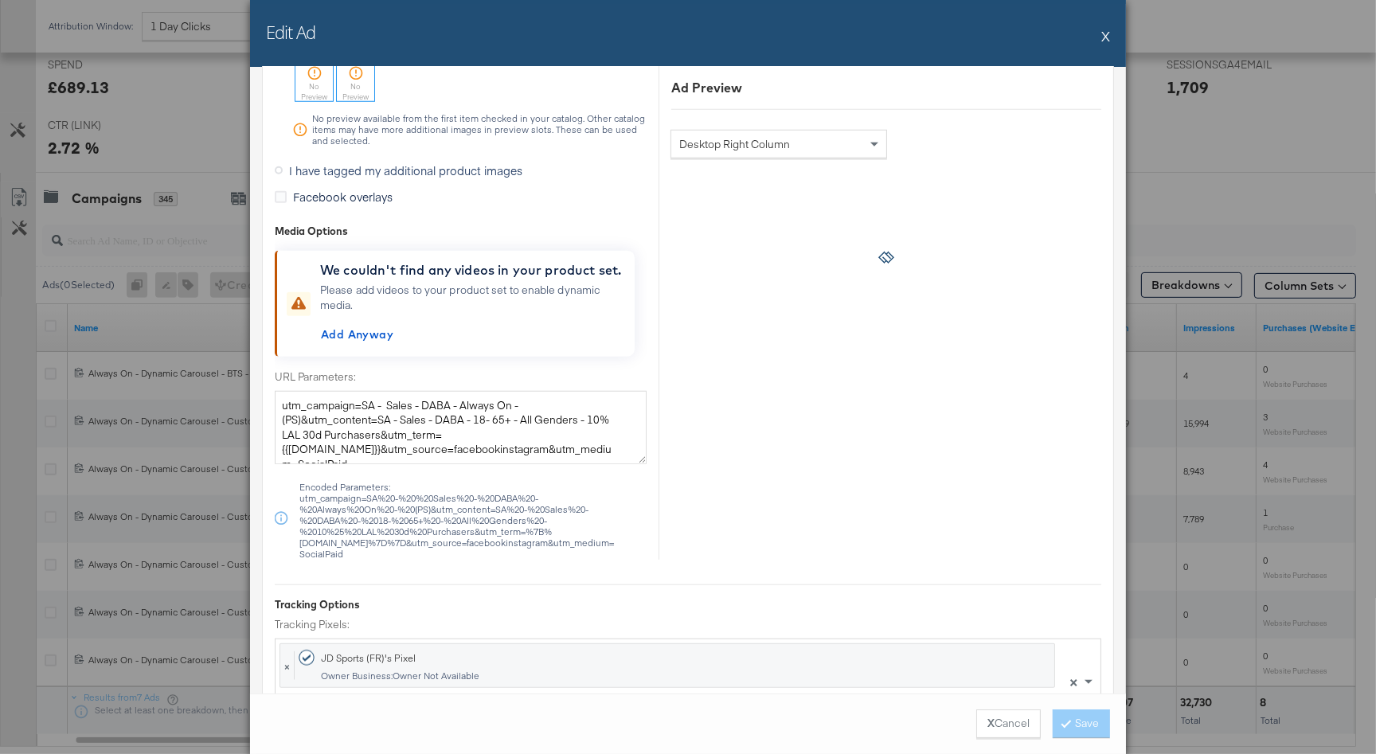
scroll to position [1835, 0]
click at [1104, 36] on button "X" at bounding box center [1105, 36] width 9 height 32
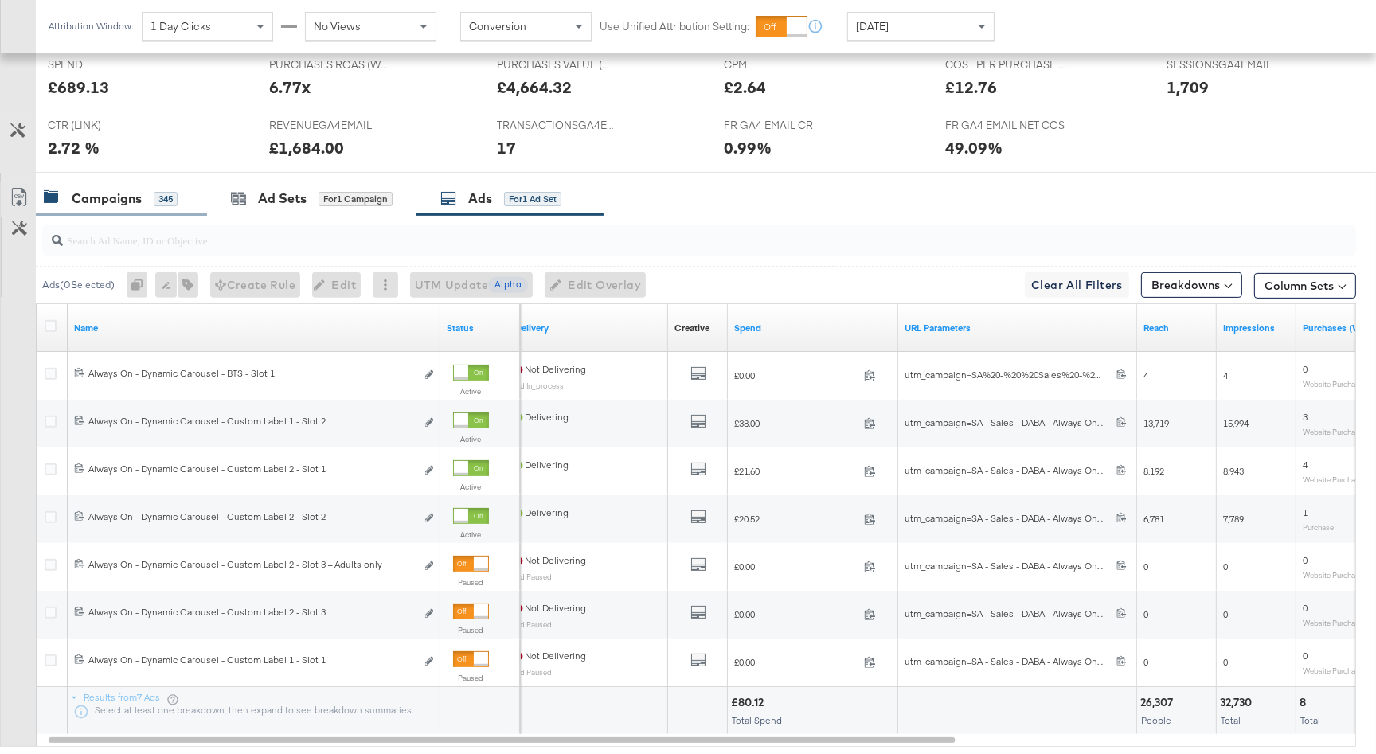
click at [135, 204] on div "Campaigns" at bounding box center [107, 199] width 70 height 18
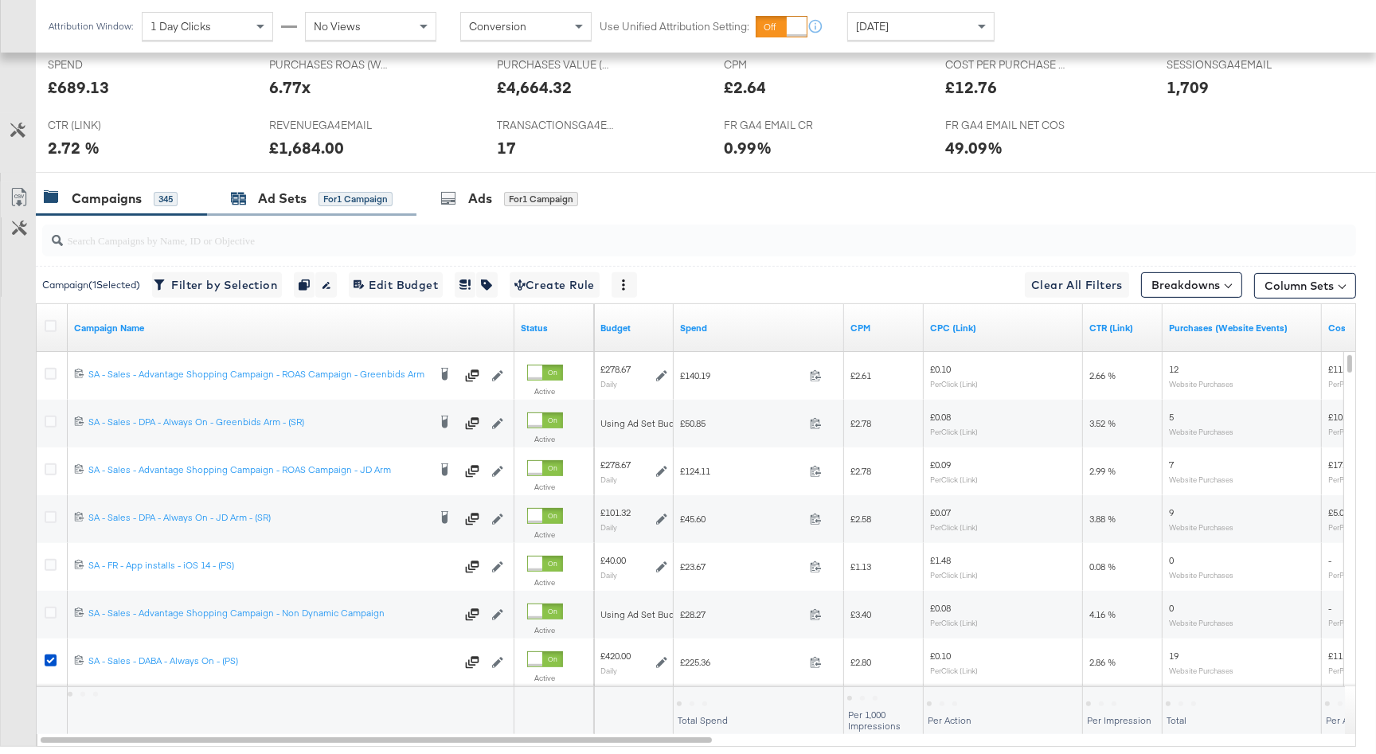
click at [259, 197] on div "Ad Sets" at bounding box center [282, 199] width 49 height 18
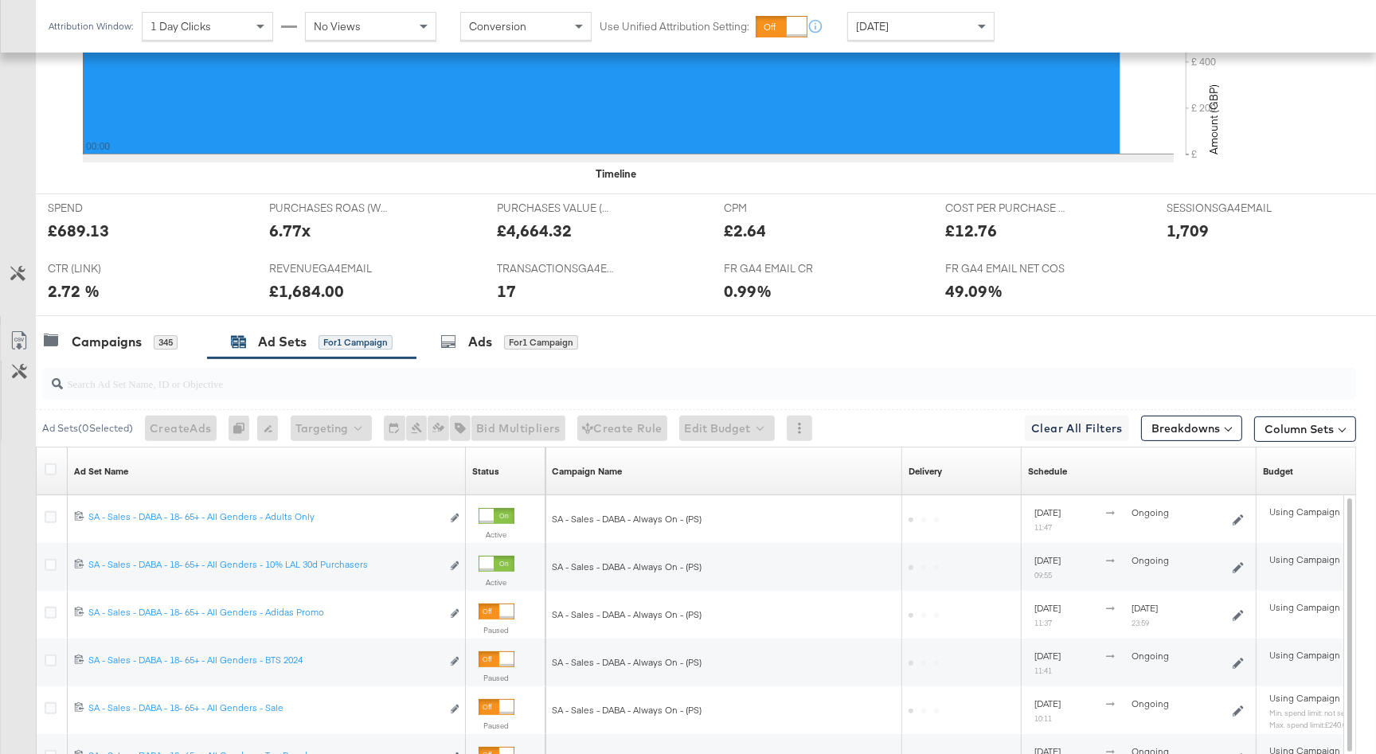
scroll to position [677, 0]
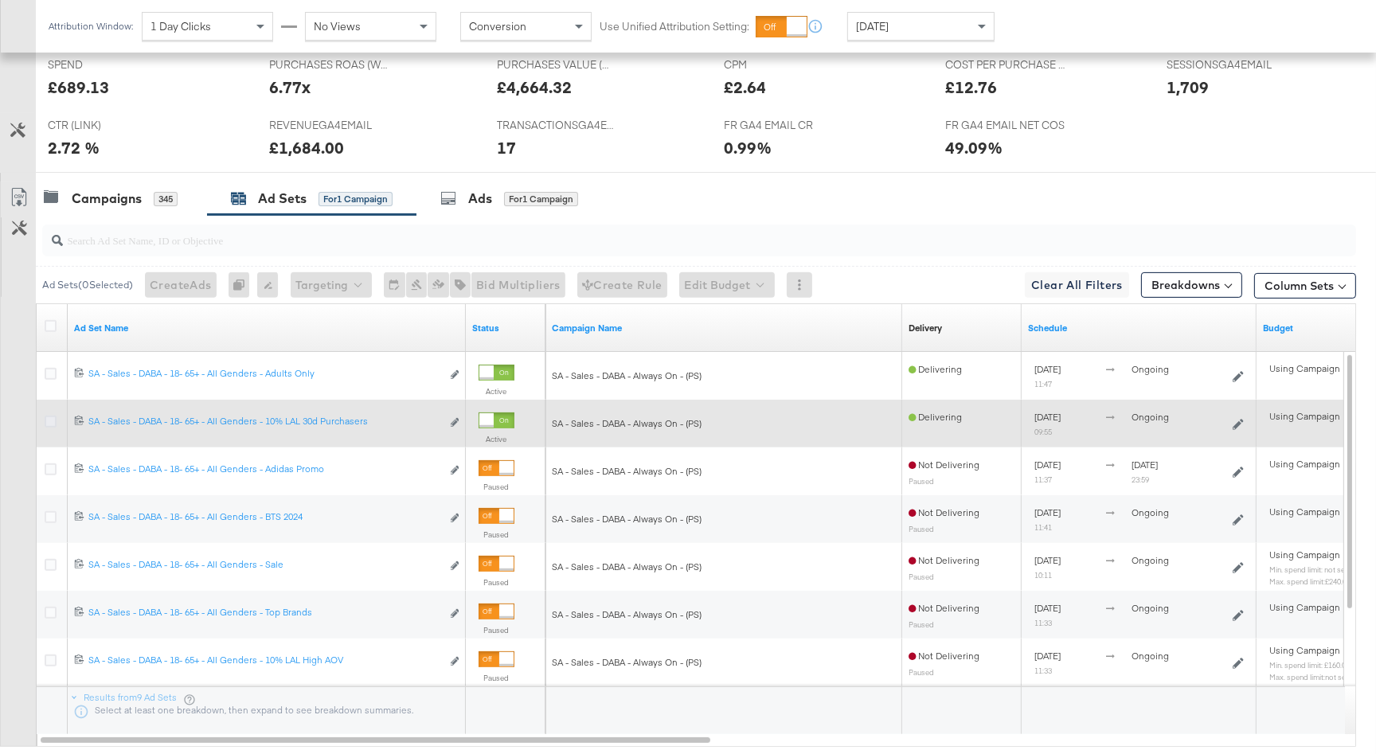
click at [53, 424] on icon at bounding box center [51, 422] width 12 height 12
click at [0, 0] on input "checkbox" at bounding box center [0, 0] width 0 height 0
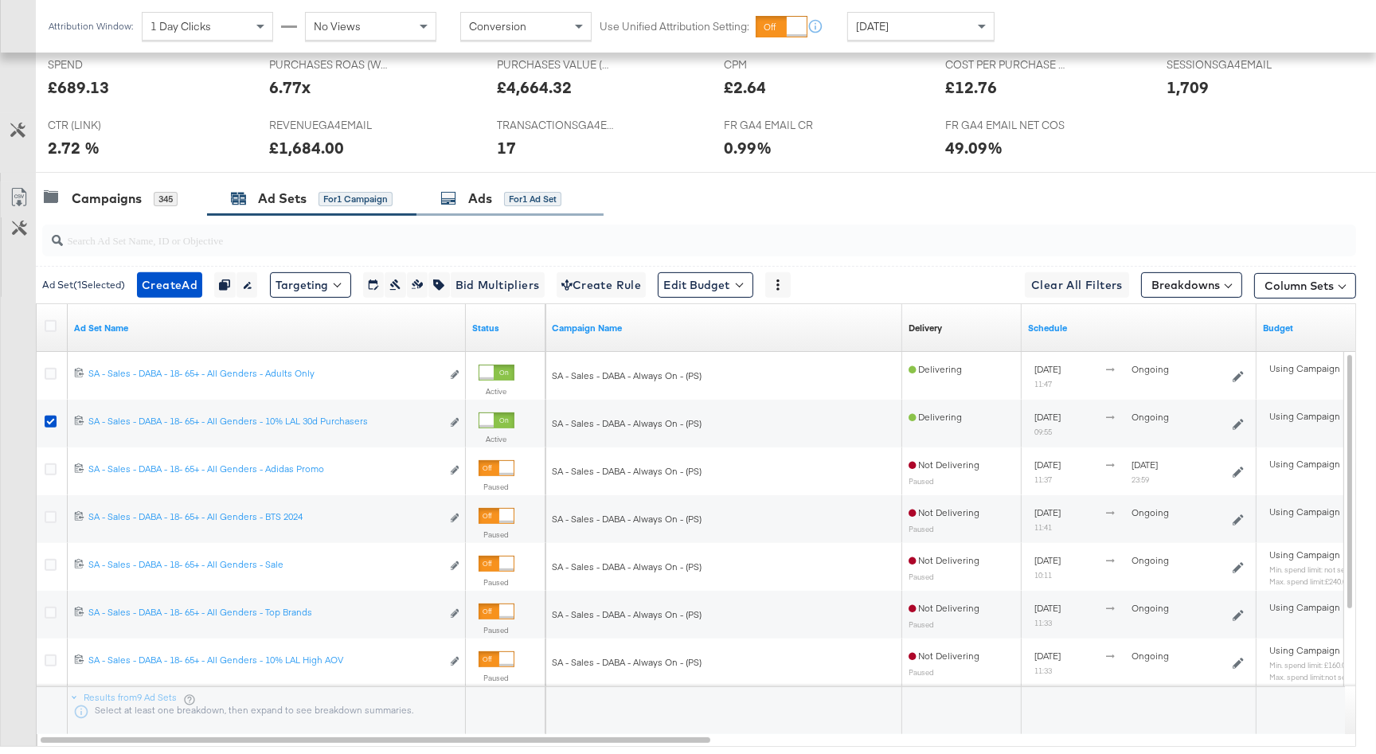
click at [512, 201] on div "for 1 Ad Set" at bounding box center [532, 199] width 57 height 14
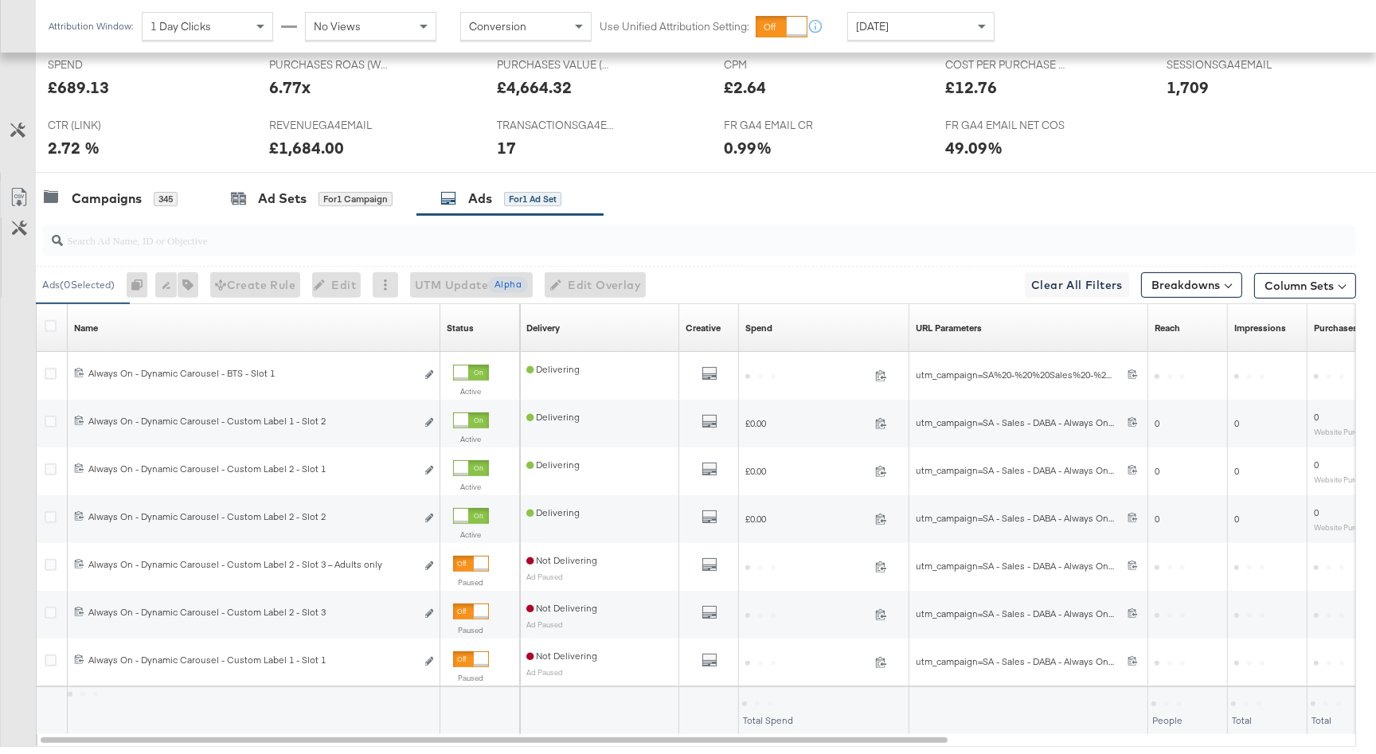
scroll to position [703, 0]
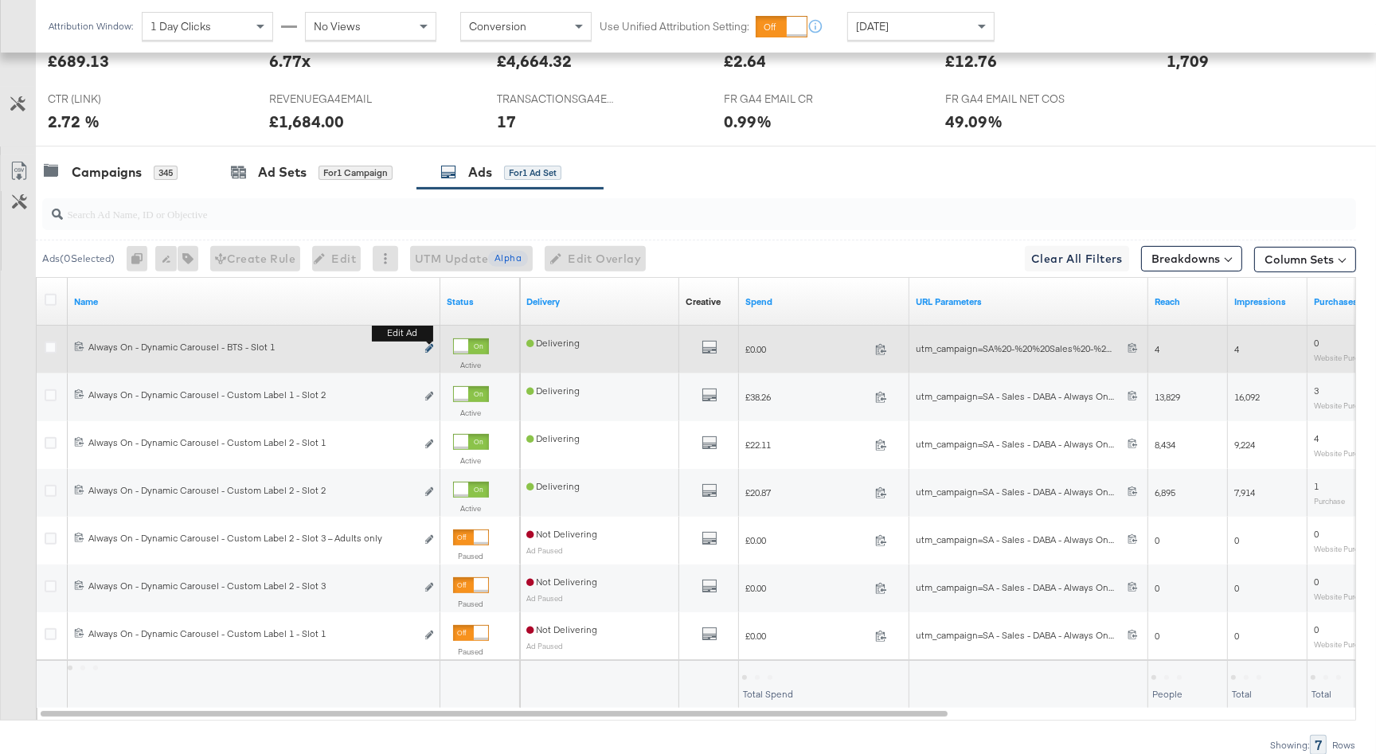
click at [428, 348] on icon "link" at bounding box center [429, 348] width 8 height 9
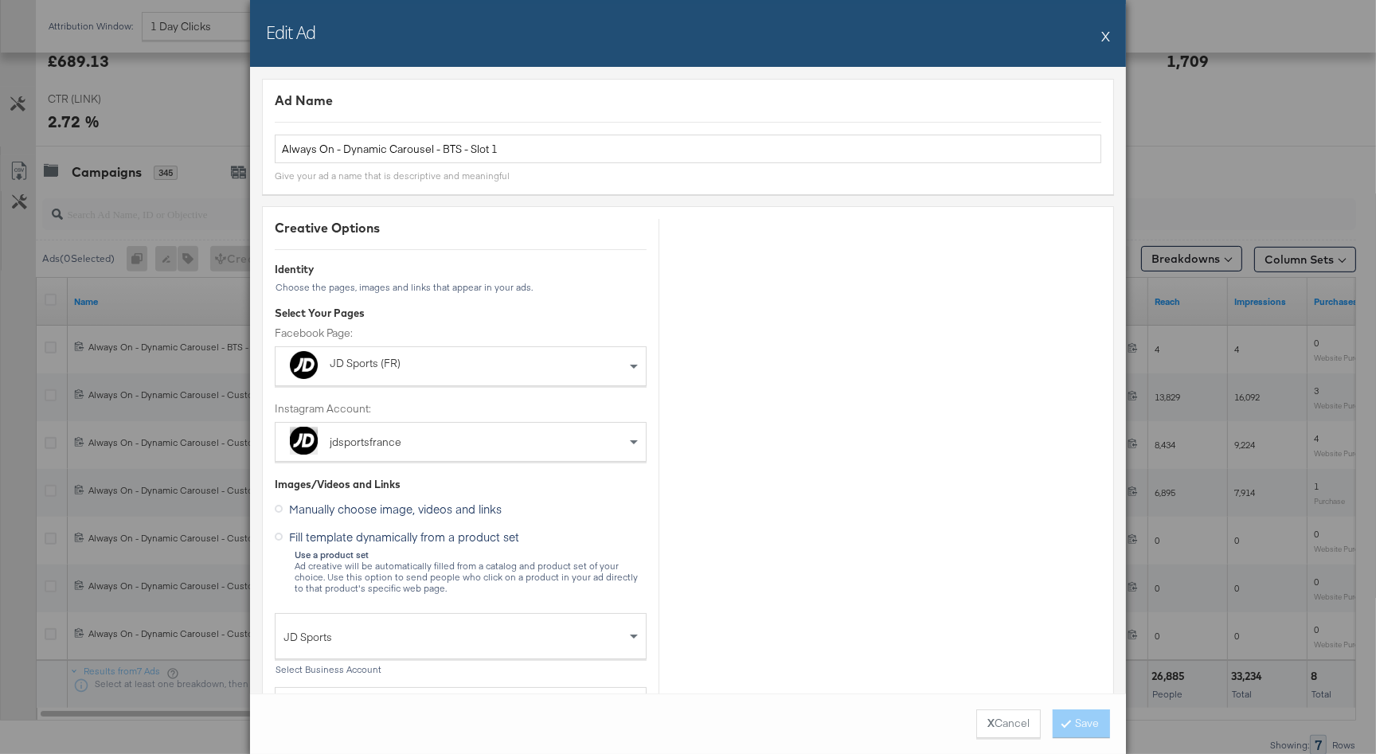
click at [1112, 38] on div "Edit Ad X" at bounding box center [688, 33] width 876 height 67
click at [1105, 35] on button "X" at bounding box center [1105, 36] width 9 height 32
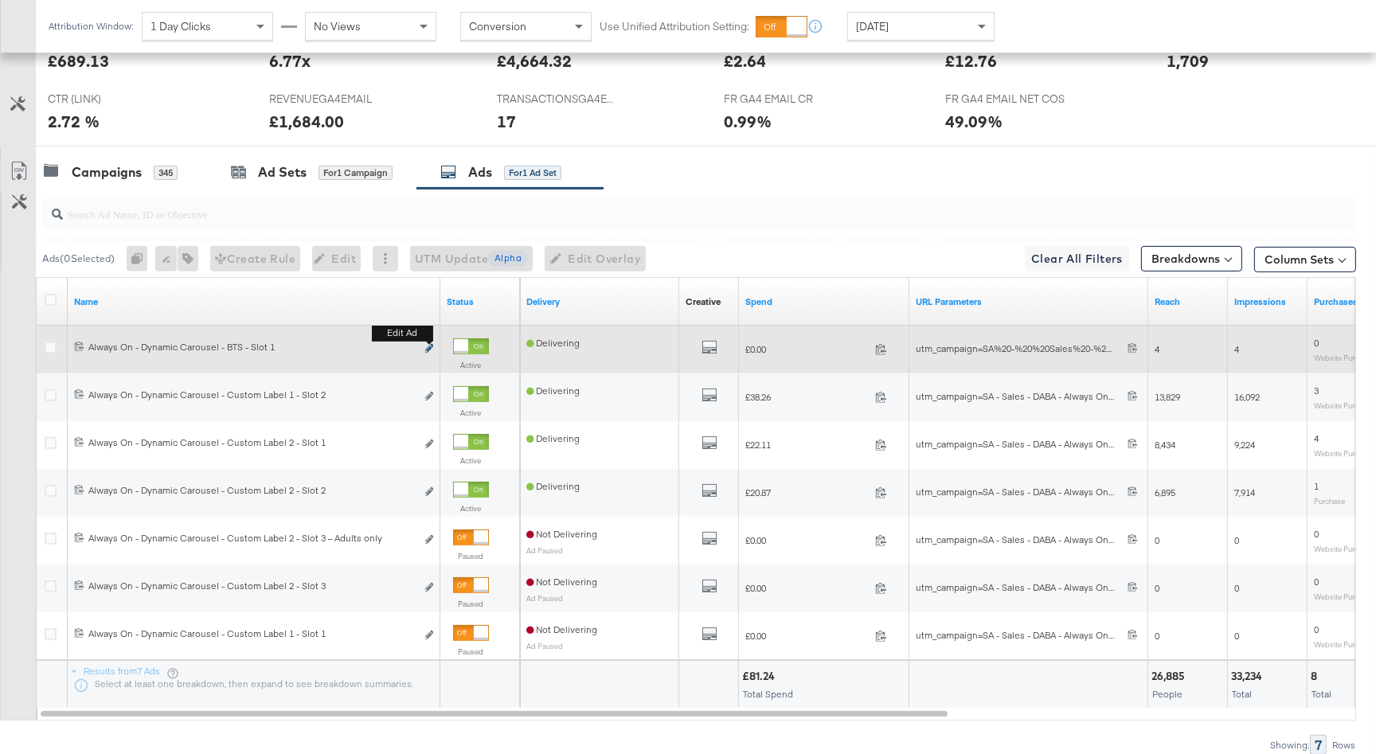
click at [427, 346] on icon "link" at bounding box center [429, 348] width 8 height 9
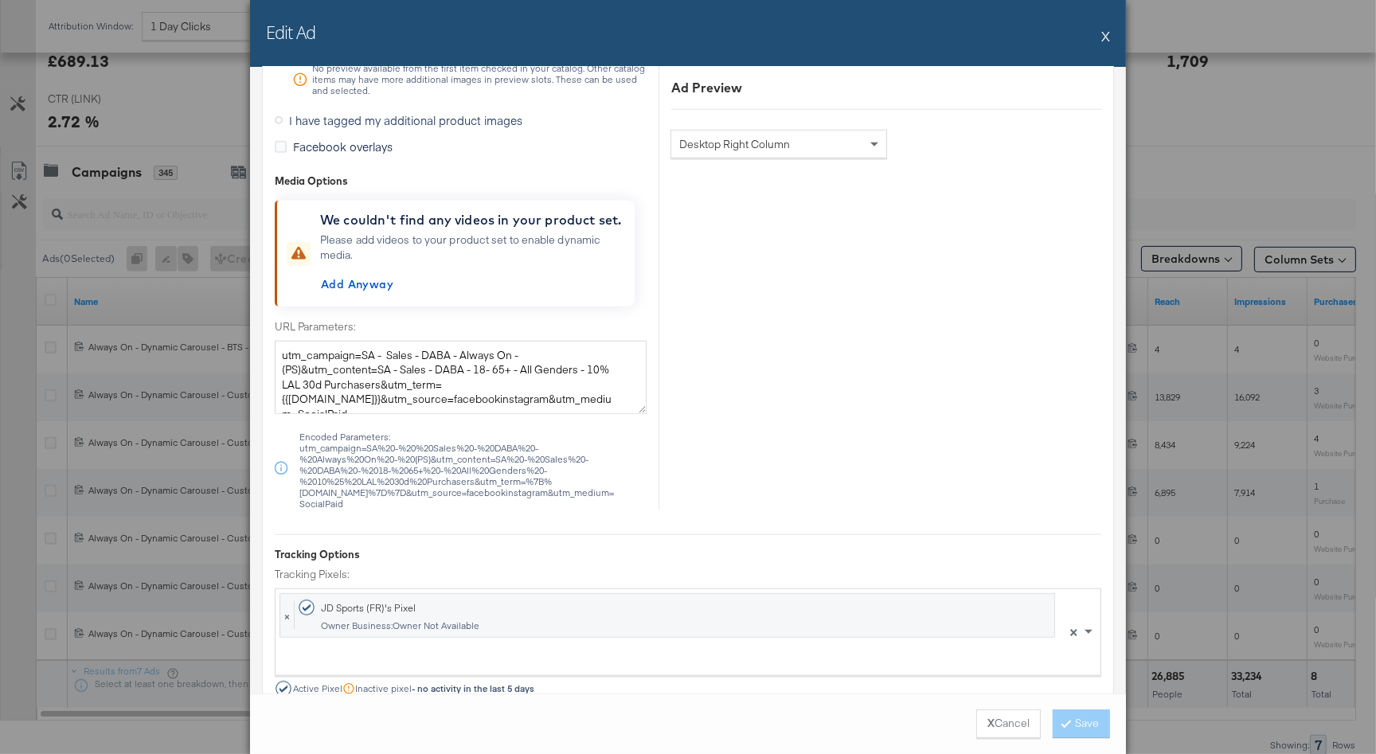
scroll to position [1912, 0]
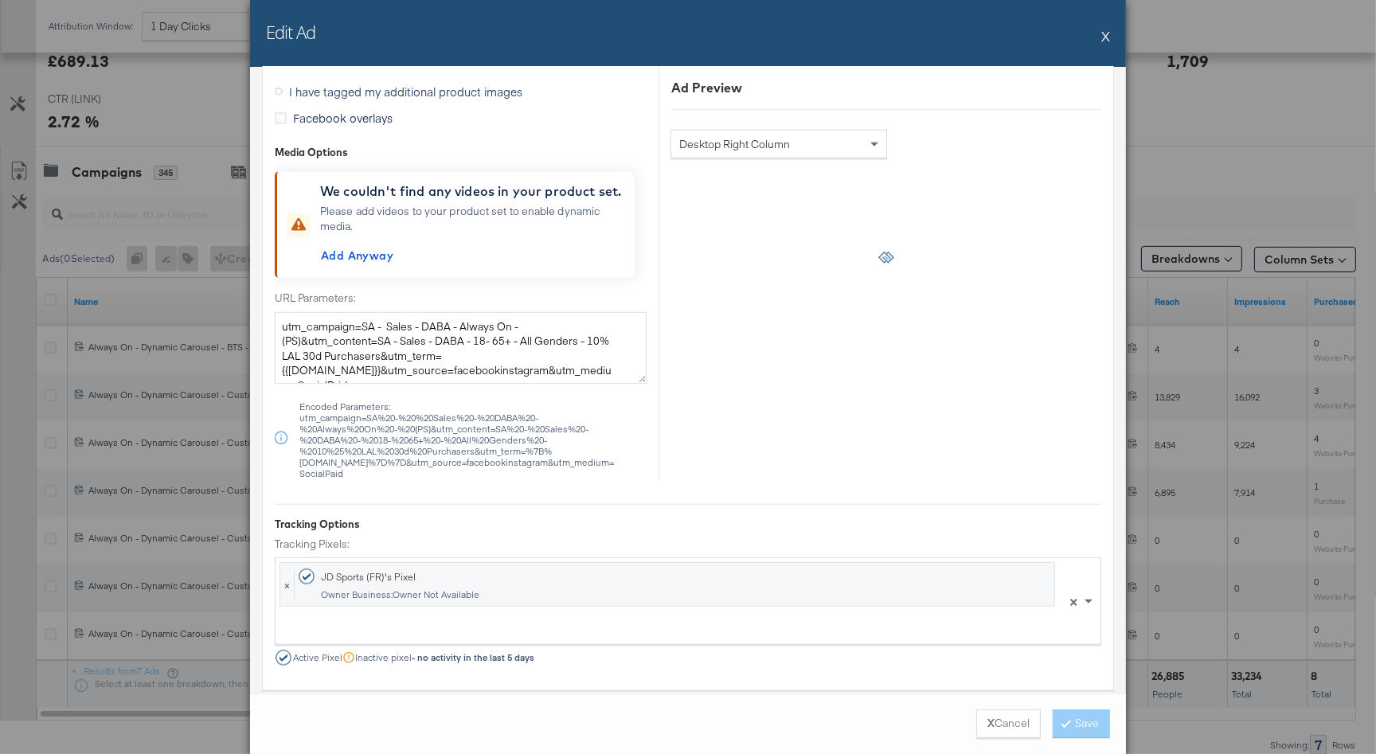
drag, startPoint x: 629, startPoint y: 370, endPoint x: 603, endPoint y: 369, distance: 26.3
click at [603, 369] on textarea "utm_campaign=SA - Sales - DABA - Always On - (PS)&utm_content=SA - Sales - DABA…" at bounding box center [461, 348] width 372 height 72
click at [625, 368] on textarea "utm_campaign=SA - Sales - DABA - Always On - (PS)&utm_content=SA - Sales - DABA…" at bounding box center [461, 348] width 372 height 72
drag, startPoint x: 630, startPoint y: 368, endPoint x: 244, endPoint y: 295, distance: 392.1
click at [244, 295] on div "Edit Ad X Ad Name Always On - Dynamic Carousel - BTS - Slot 1 Give your ad a na…" at bounding box center [688, 377] width 1376 height 754
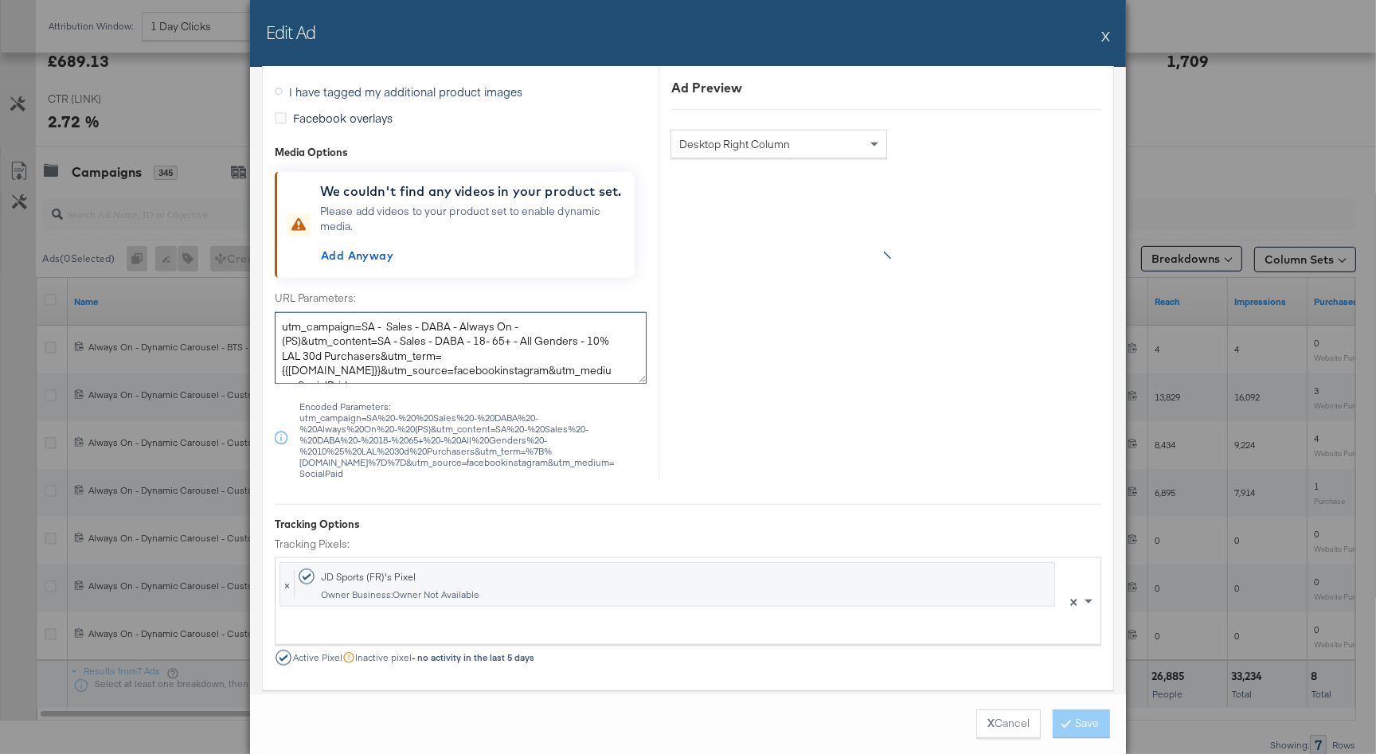
paste textarea
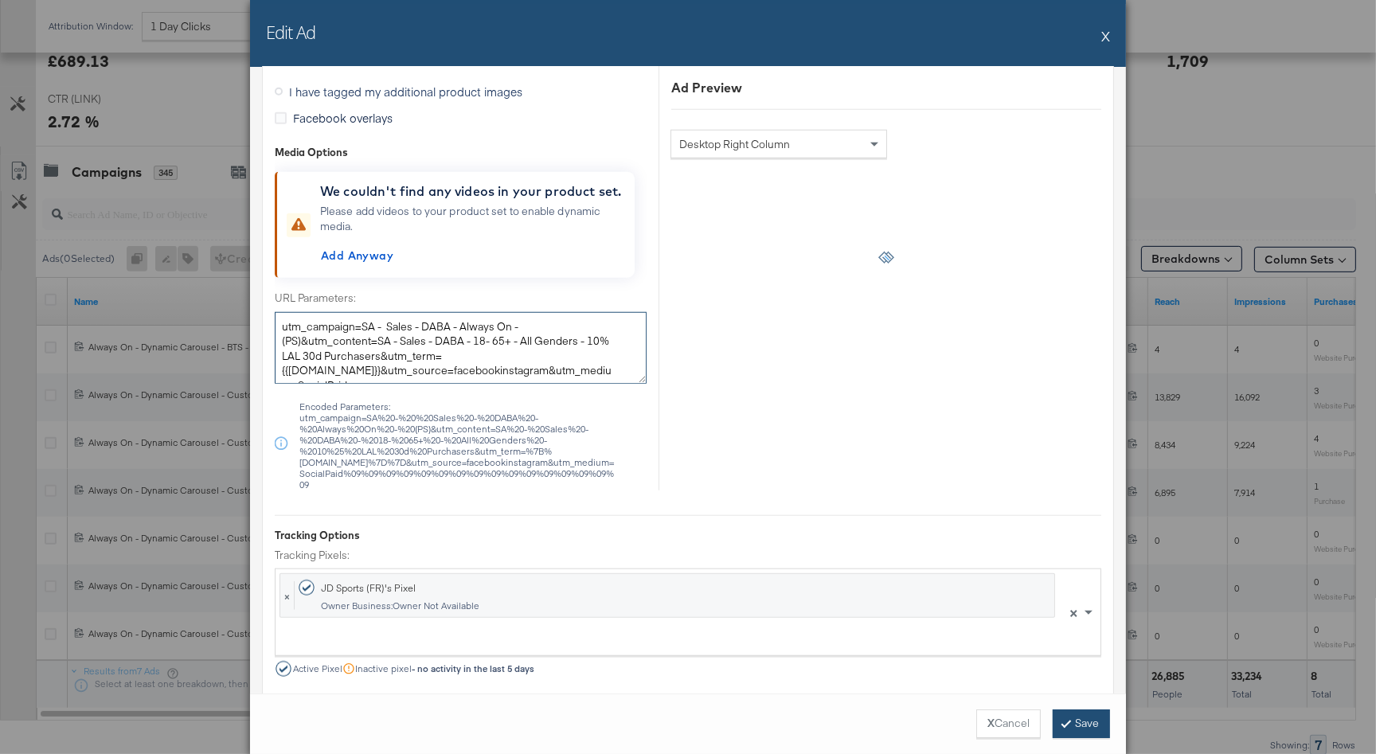
type textarea "utm_campaign=SA - Sales - DABA - Always On - (PS)&utm_content=SA - Sales - DABA…"
click at [1077, 718] on button "Save" at bounding box center [1081, 723] width 57 height 29
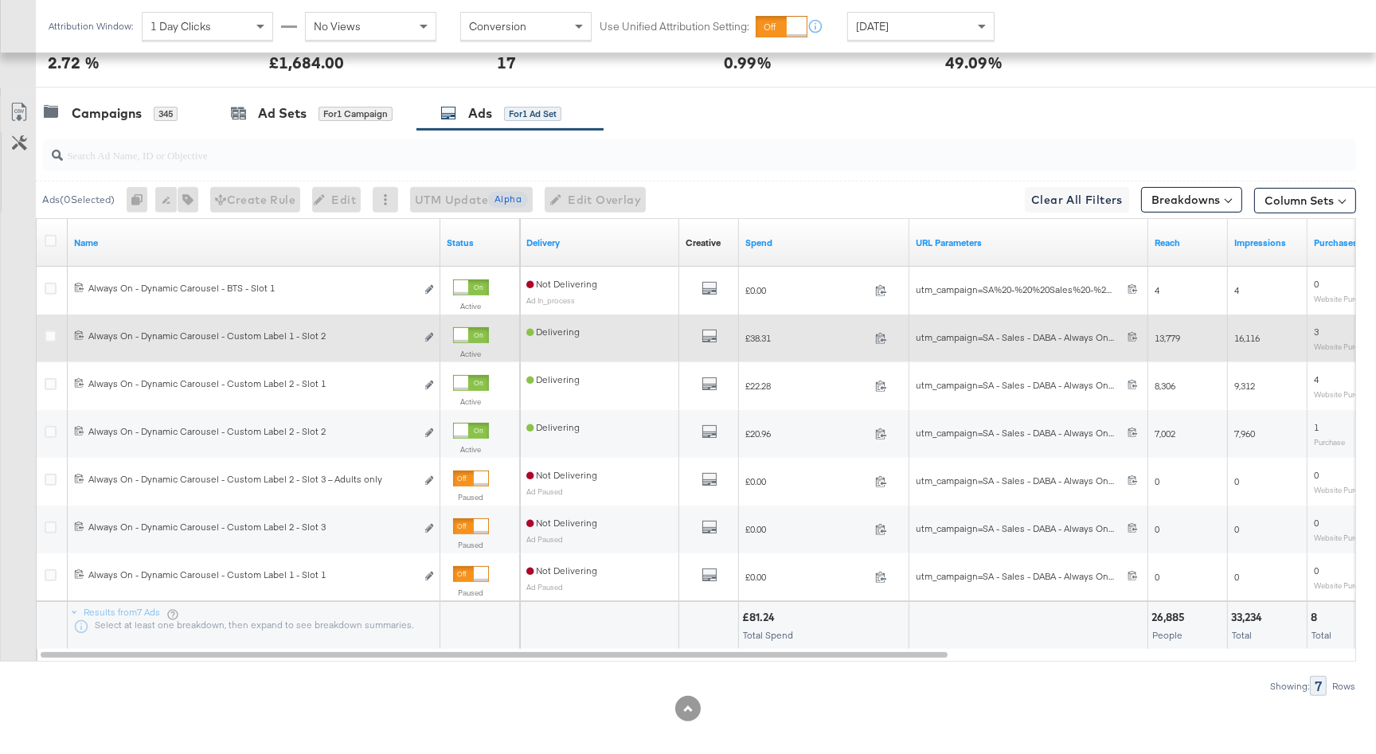
scroll to position [772, 0]
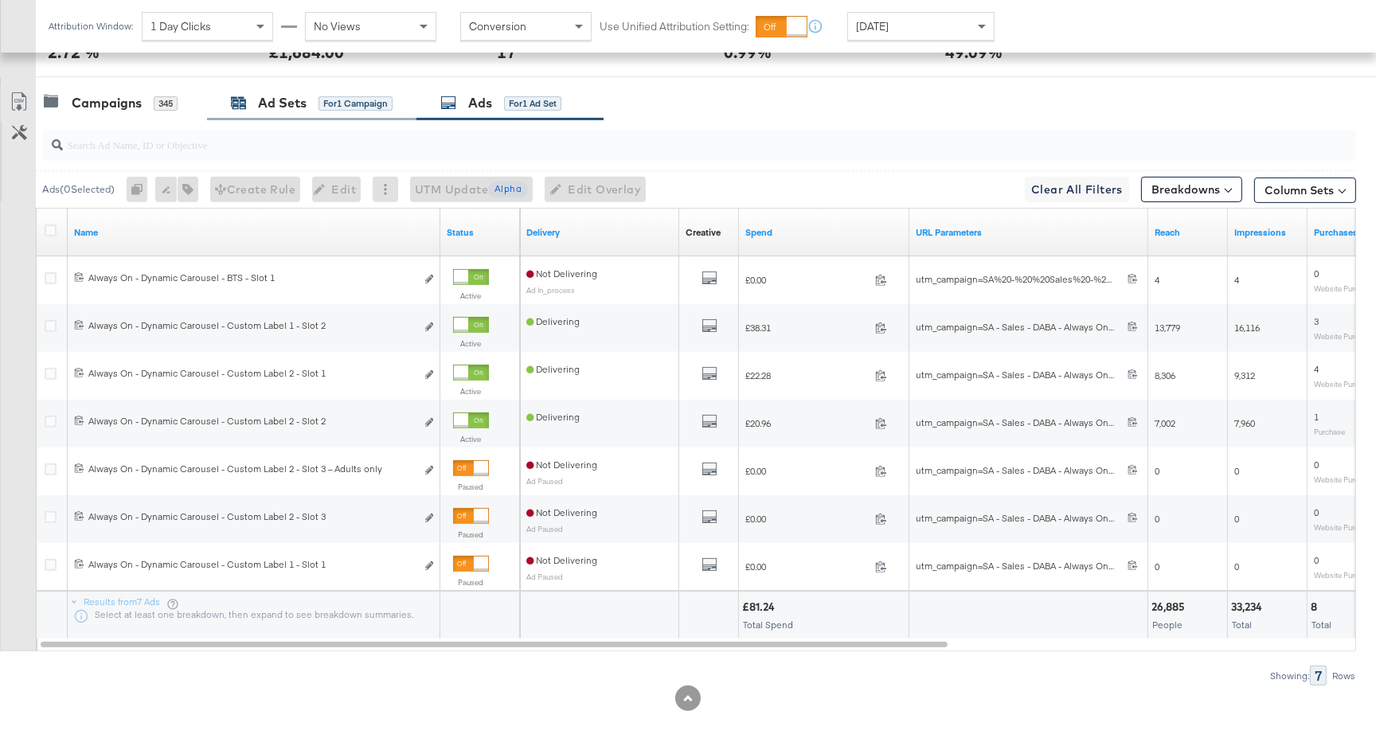
click at [350, 110] on div "Ad Sets for 1 Campaign" at bounding box center [312, 103] width 162 height 18
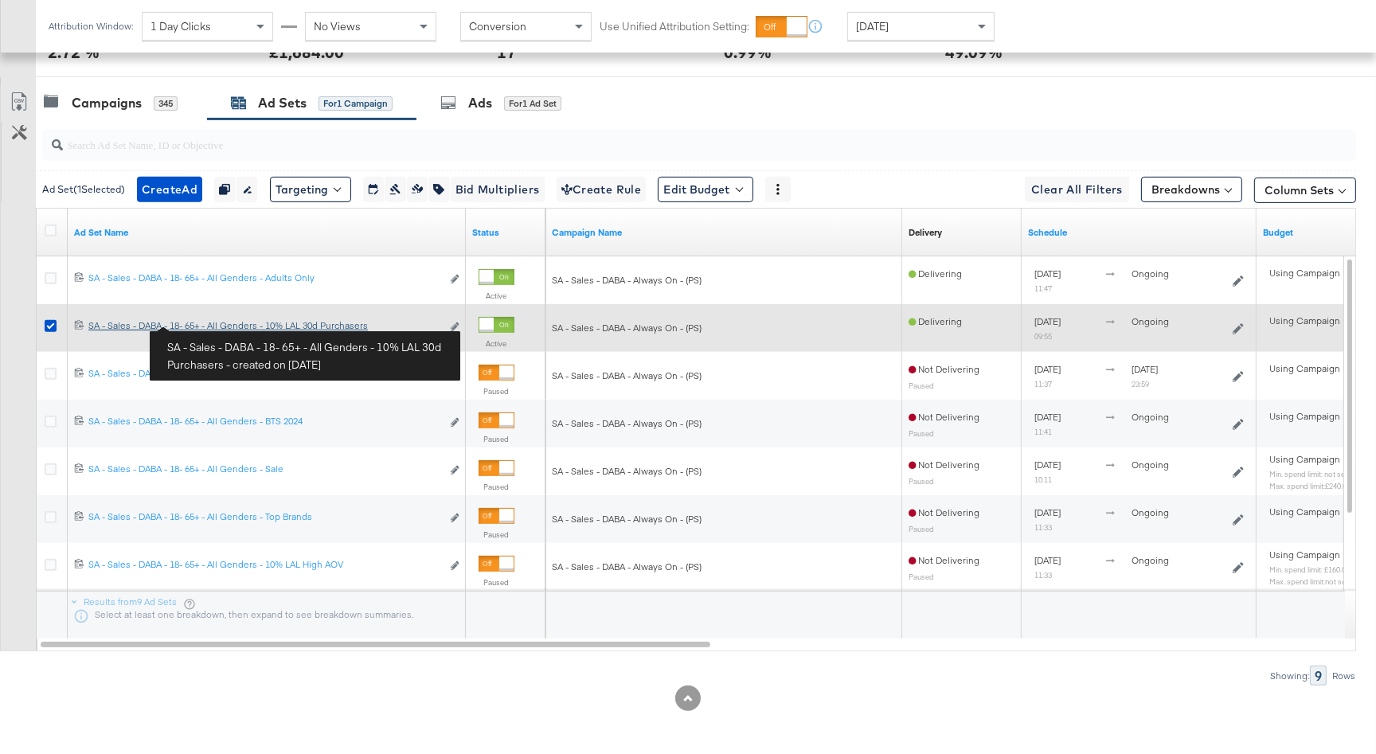
click at [209, 324] on div "SA - Sales - DABA - 18- 65+ - All Genders - 10% LAL 30d Purchasers SA - Sales -…" at bounding box center [264, 325] width 353 height 13
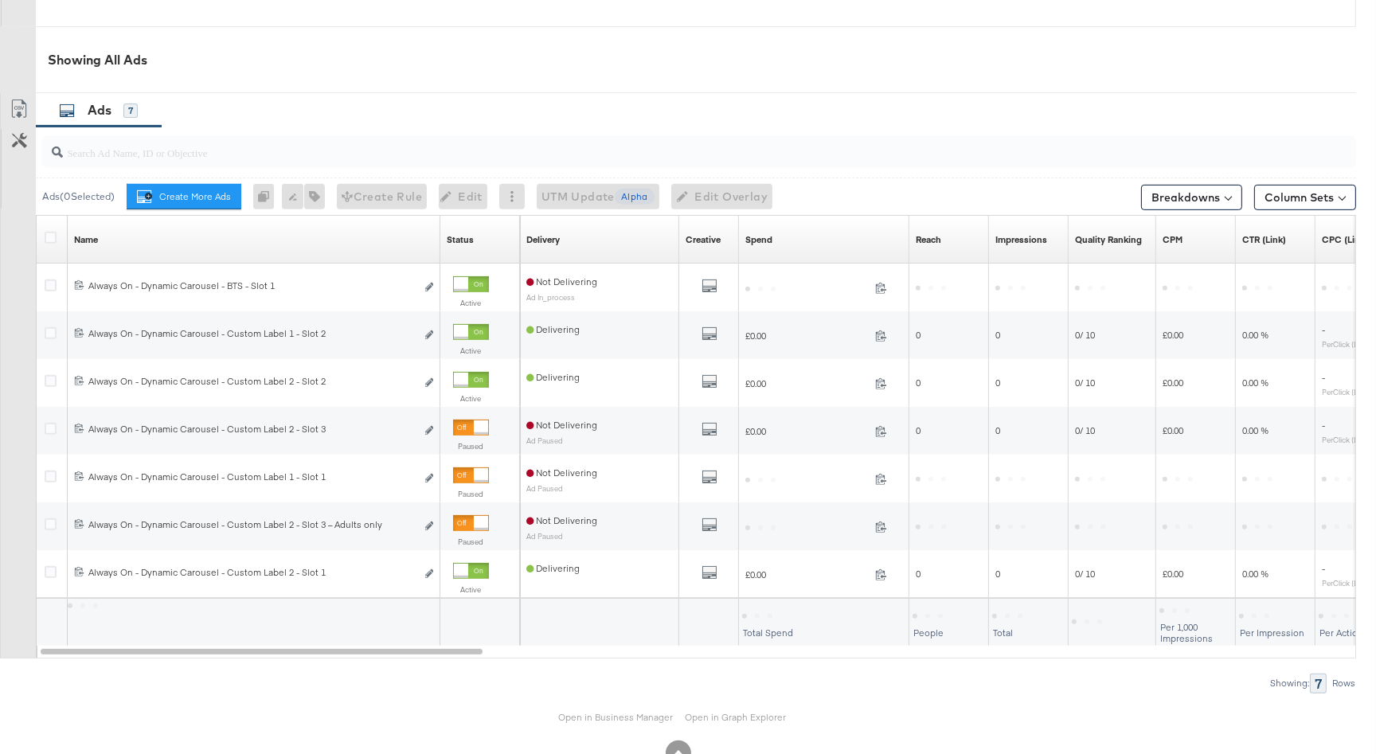
scroll to position [792, 0]
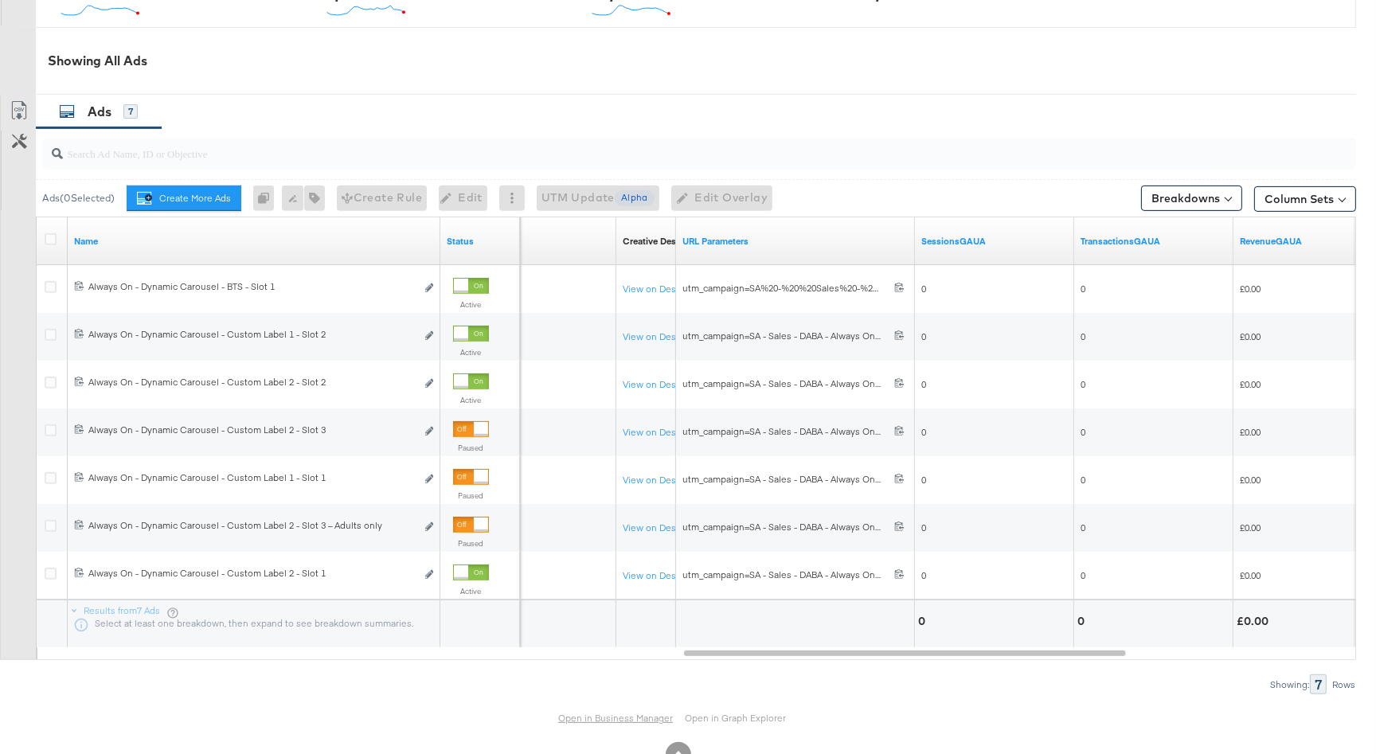
click at [602, 718] on link "Open in Business Manager" at bounding box center [615, 718] width 115 height 13
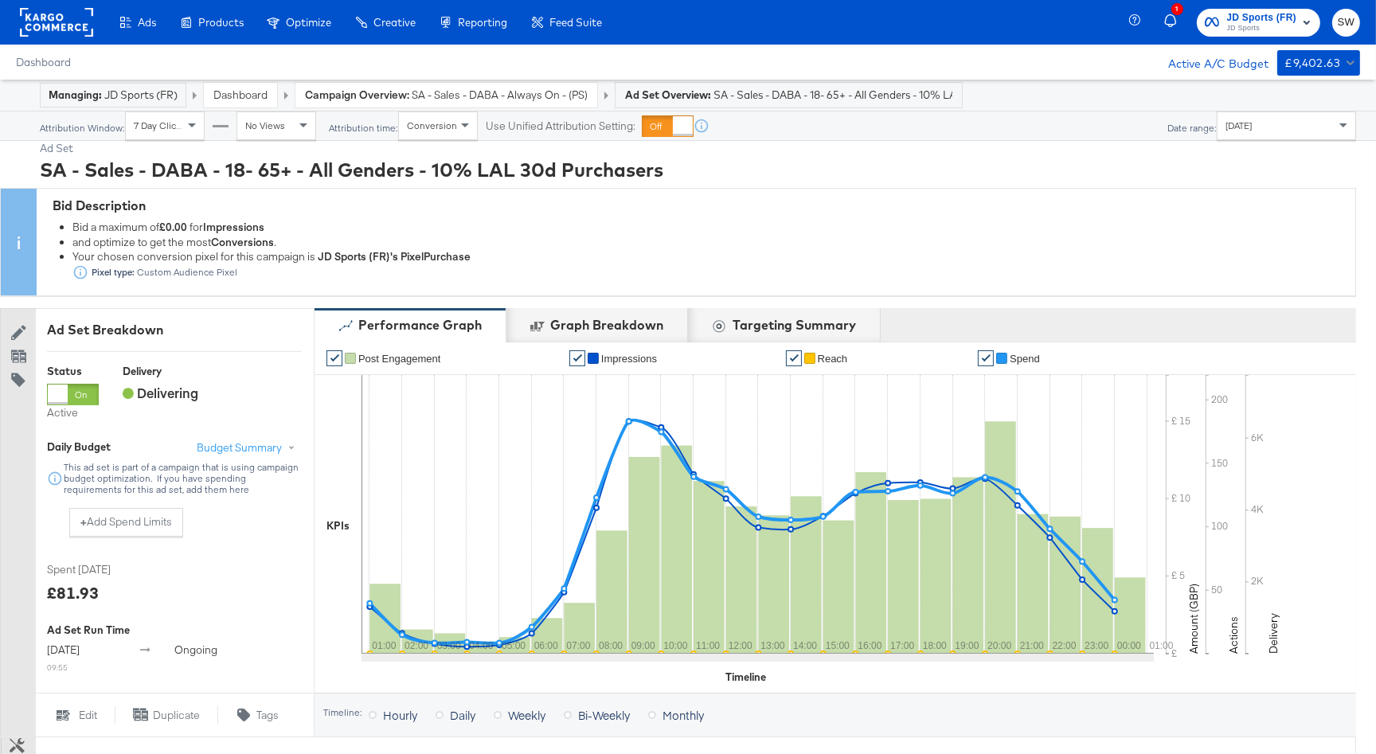
click at [261, 90] on link "Dashboard" at bounding box center [240, 95] width 54 height 14
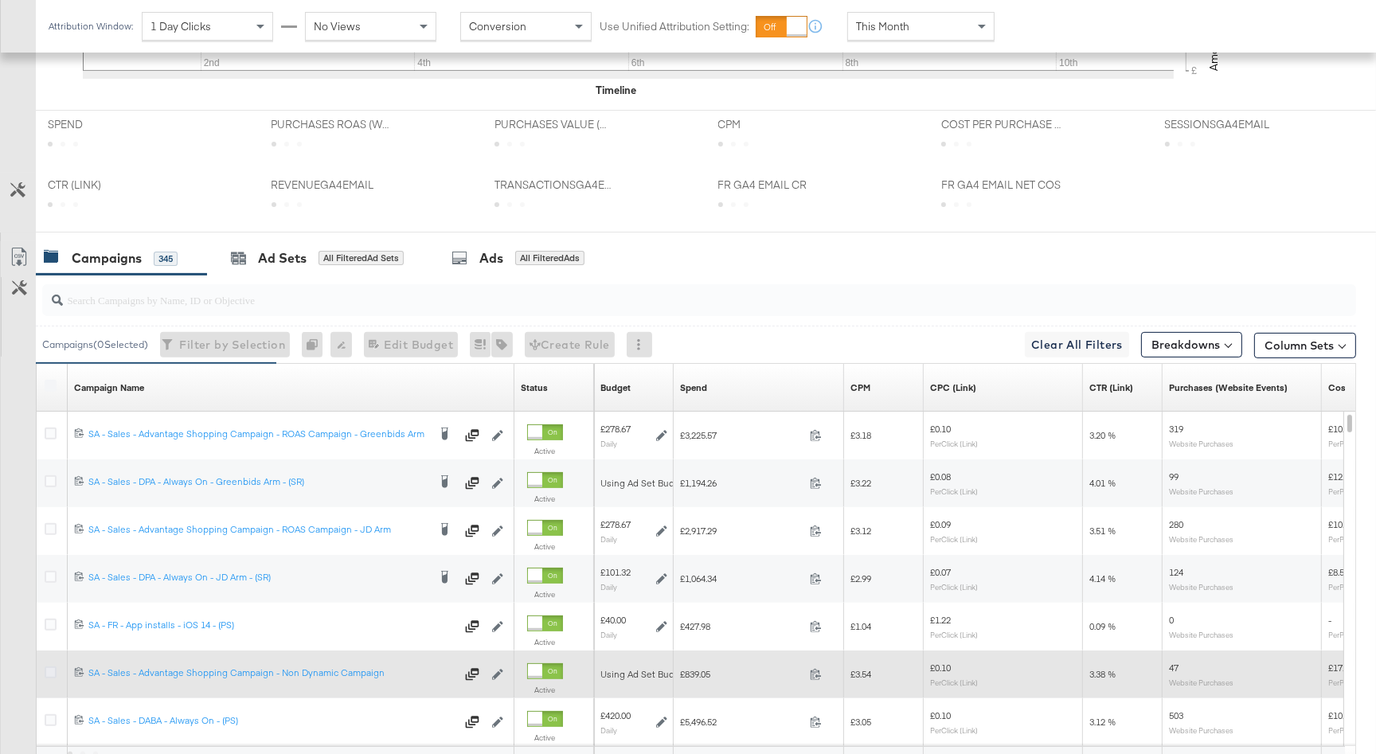
scroll to position [772, 0]
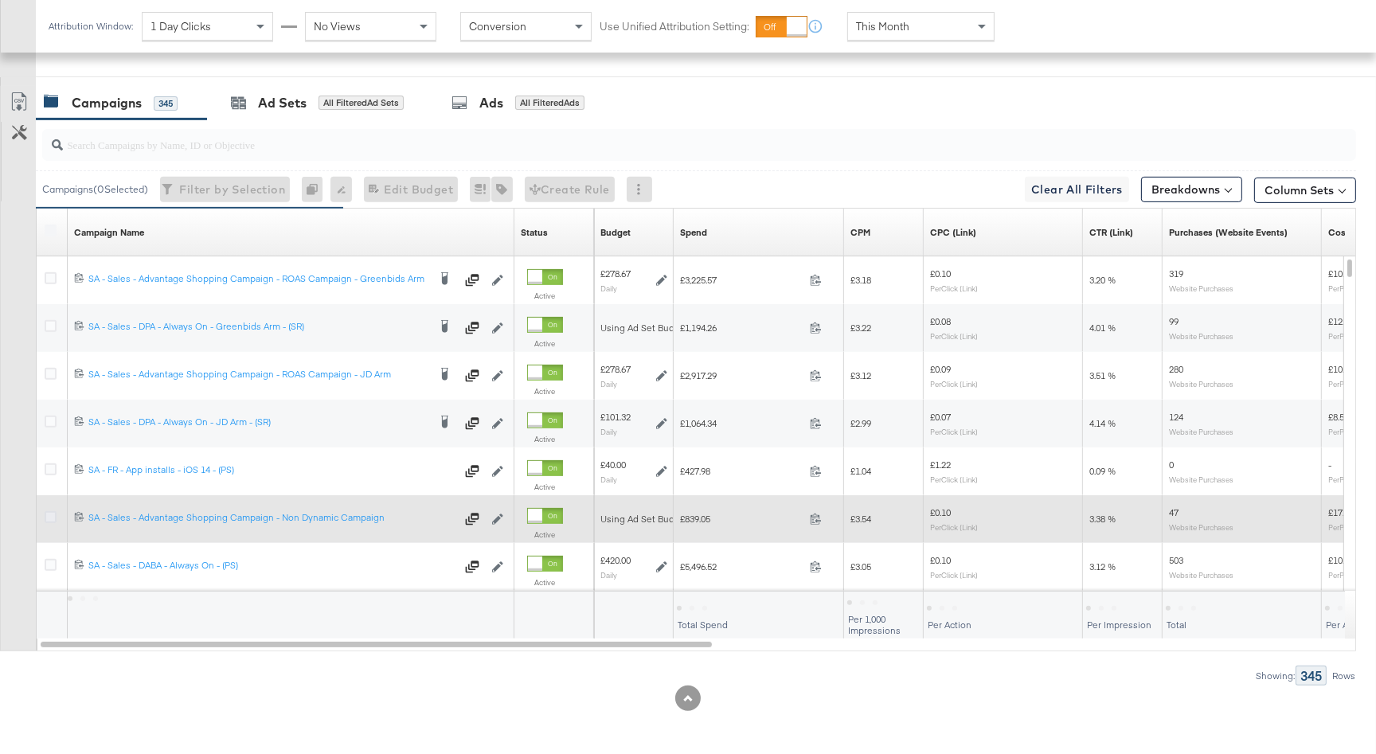
click at [52, 514] on icon at bounding box center [51, 517] width 12 height 12
click at [0, 0] on input "checkbox" at bounding box center [0, 0] width 0 height 0
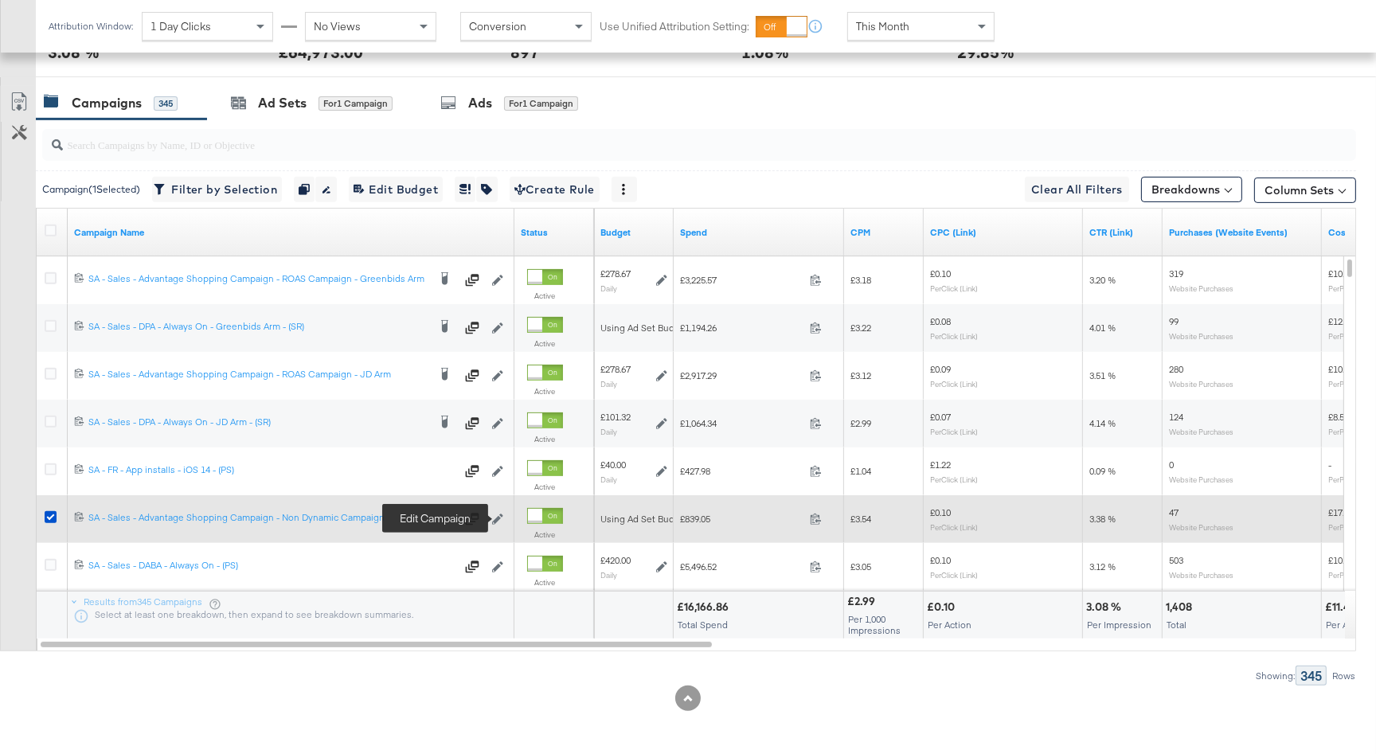
click at [499, 515] on icon at bounding box center [497, 519] width 11 height 11
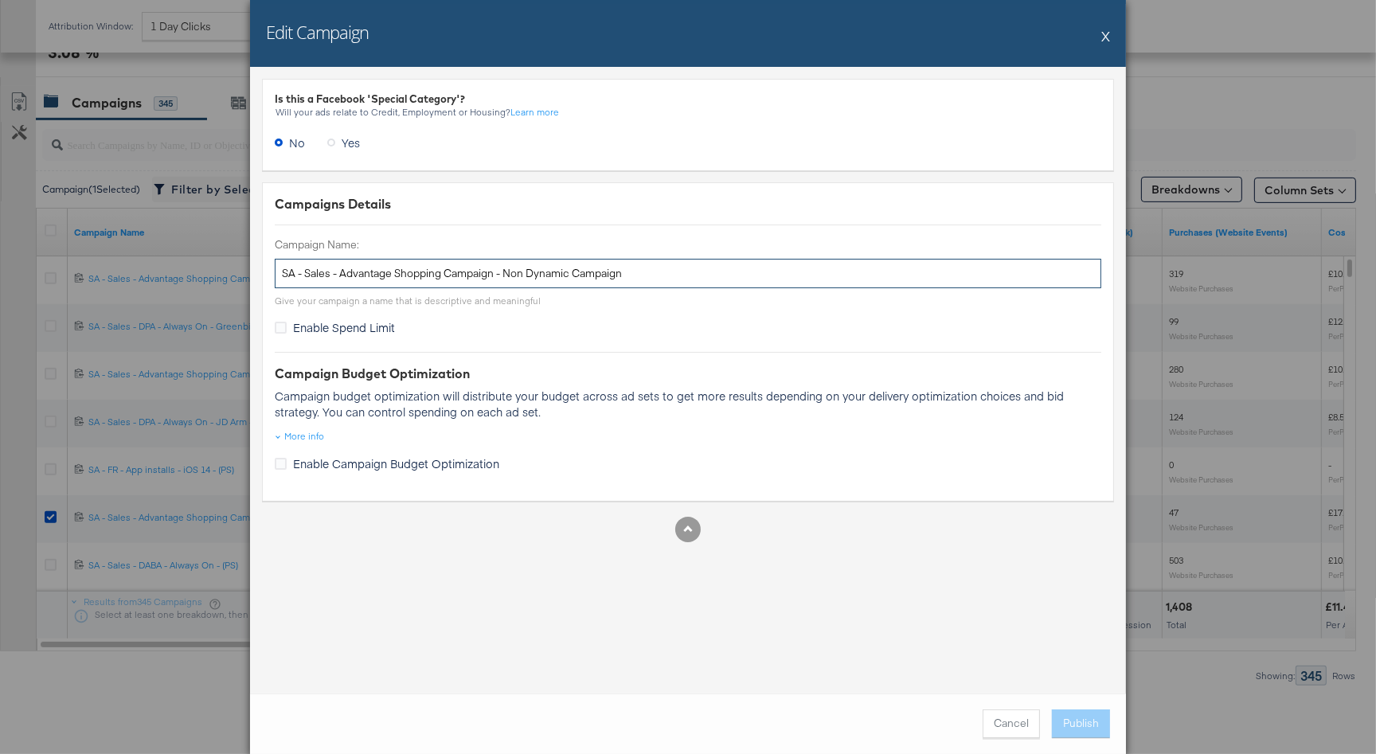
drag, startPoint x: 651, startPoint y: 278, endPoint x: 571, endPoint y: 274, distance: 79.7
click at [571, 274] on input "SA - Sales - Advantage Shopping Campaign - Non Dynamic Campaign" at bounding box center [688, 273] width 826 height 29
type input "SA - Sales - Advantage Shopping Campaign - Non Dynamic"
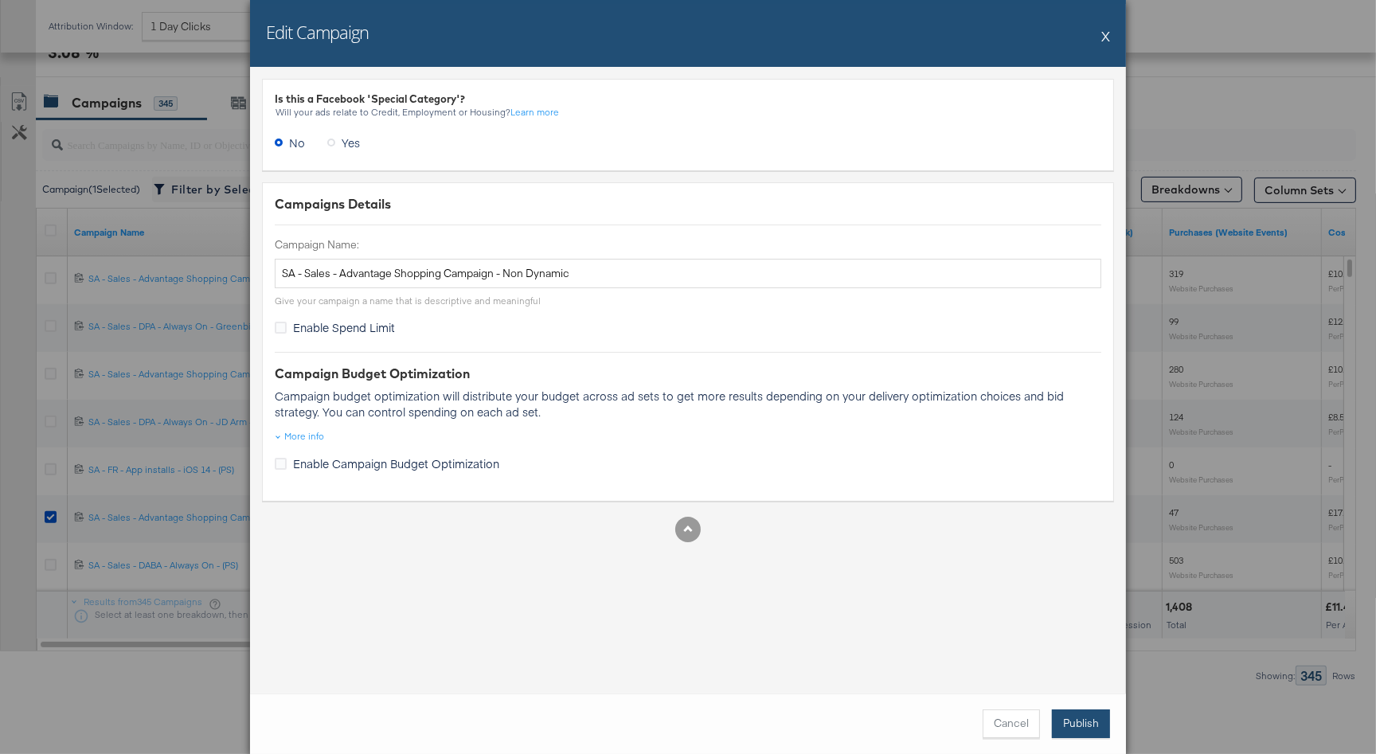
click at [1076, 718] on button "Publish" at bounding box center [1081, 723] width 58 height 29
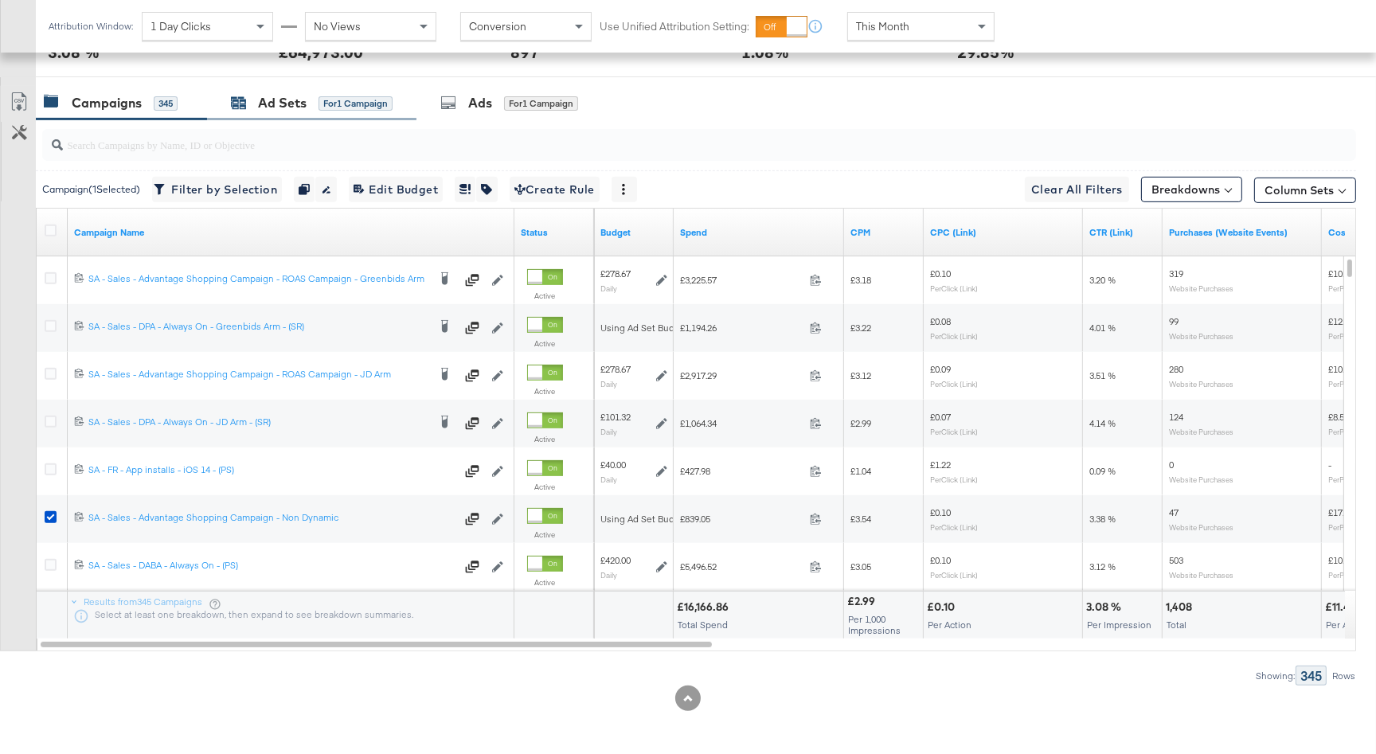
click at [303, 98] on div "Ad Sets" at bounding box center [282, 103] width 49 height 18
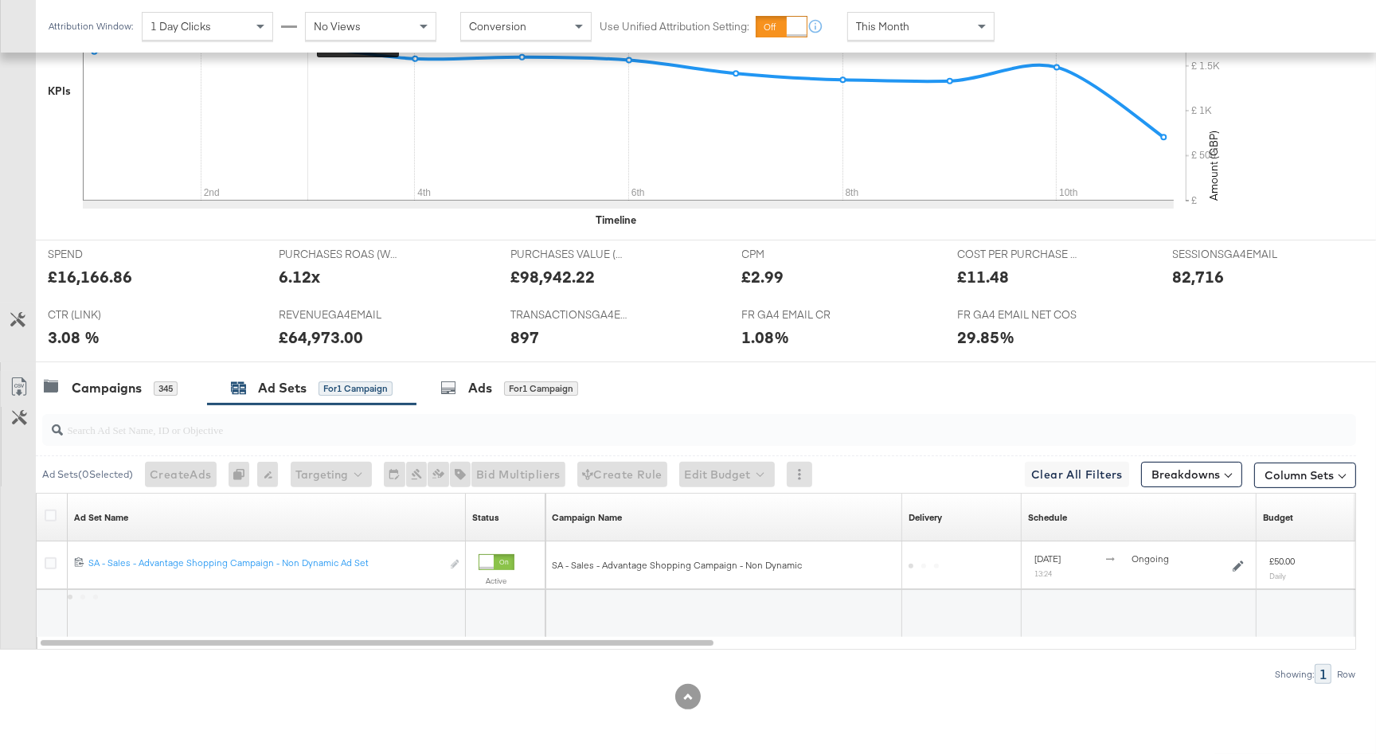
scroll to position [486, 0]
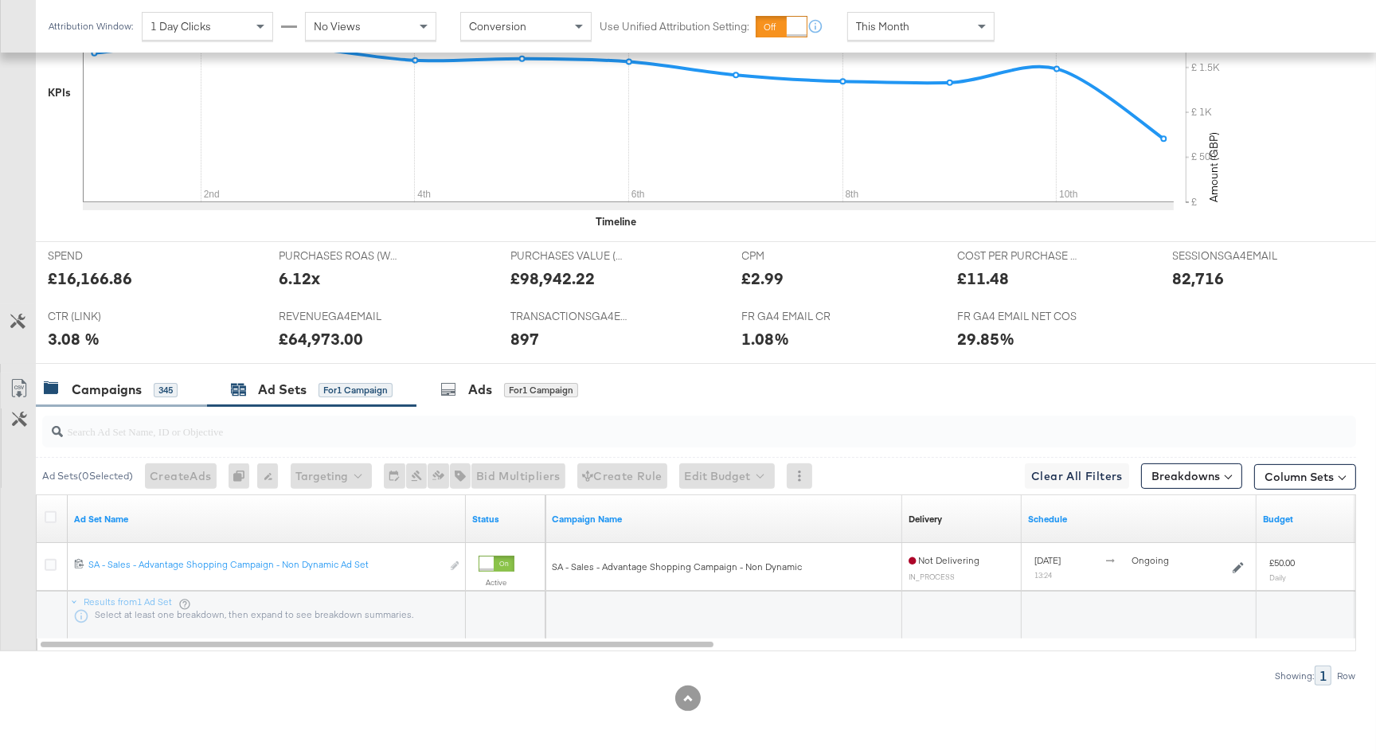
click at [160, 388] on div "345" at bounding box center [166, 390] width 24 height 14
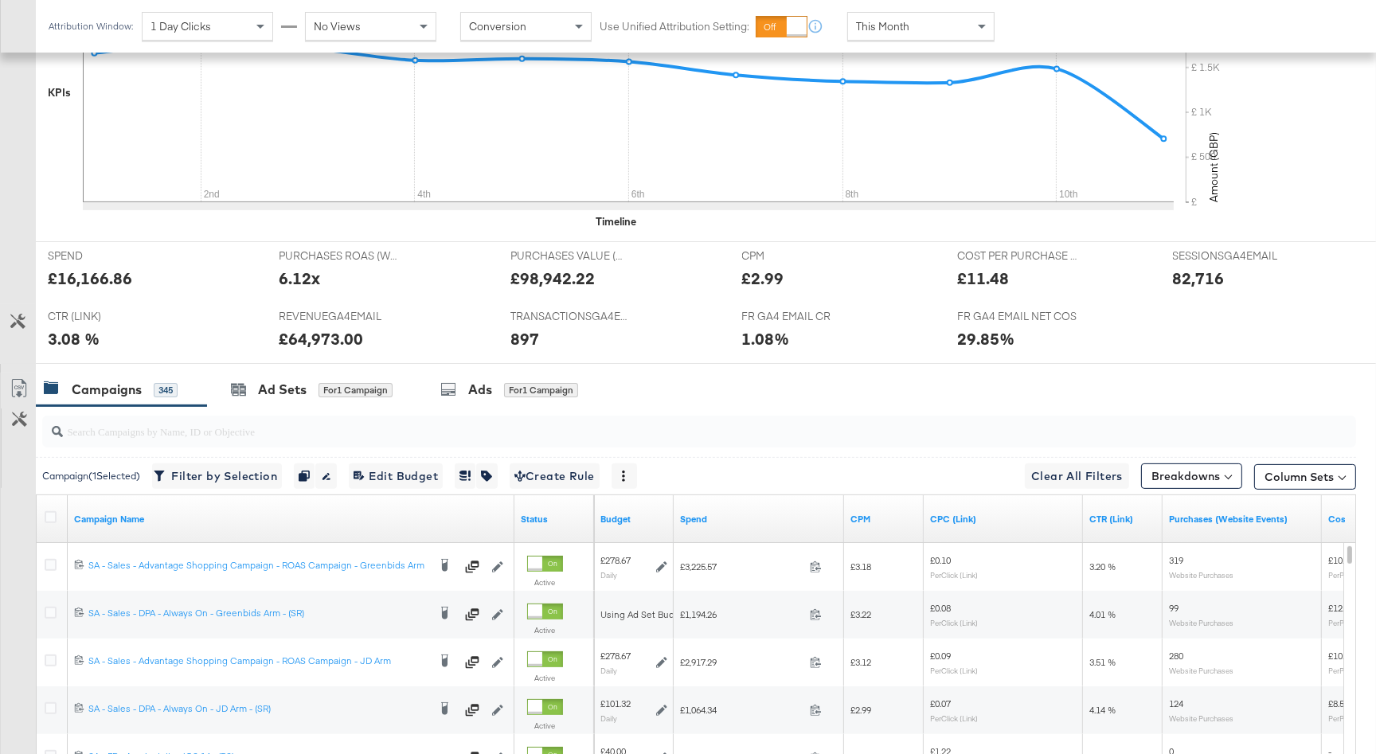
scroll to position [772, 0]
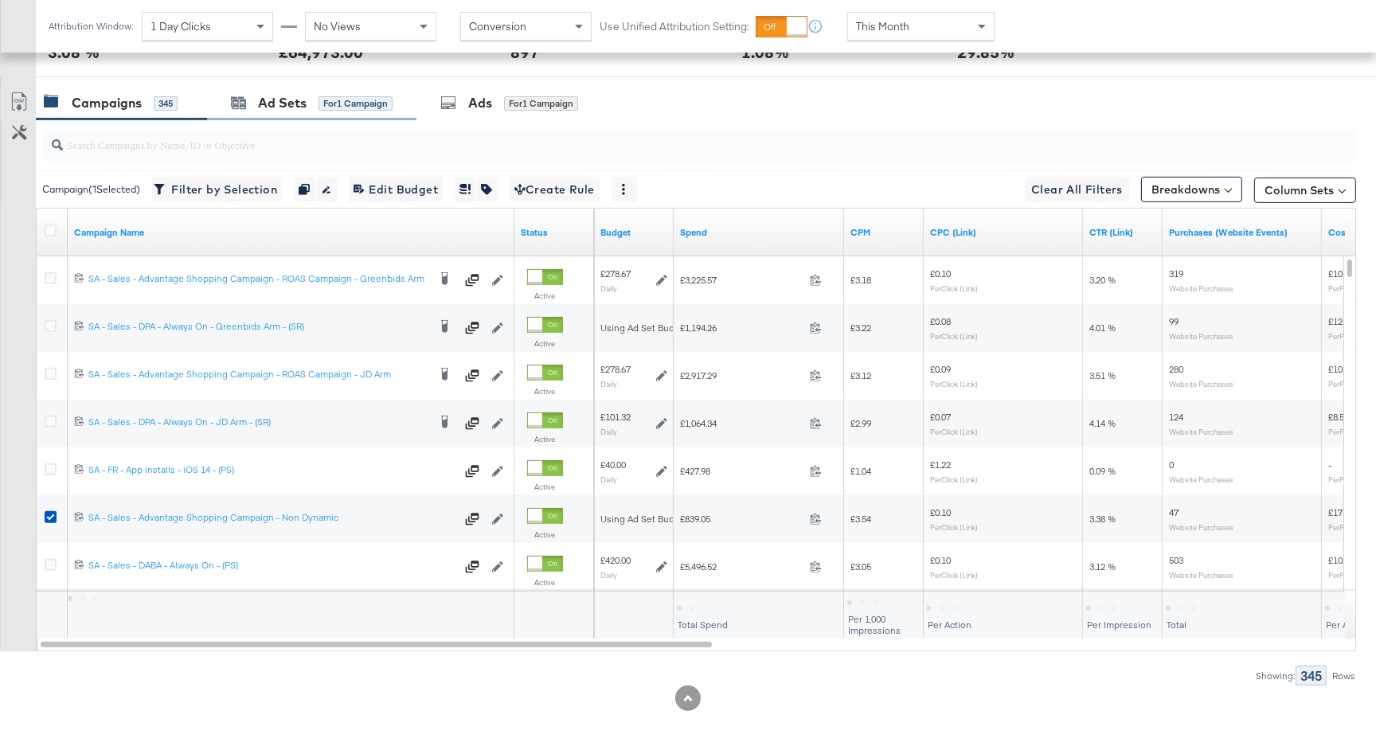
click at [297, 115] on div "Ad Sets for 1 Campaign" at bounding box center [311, 103] width 209 height 34
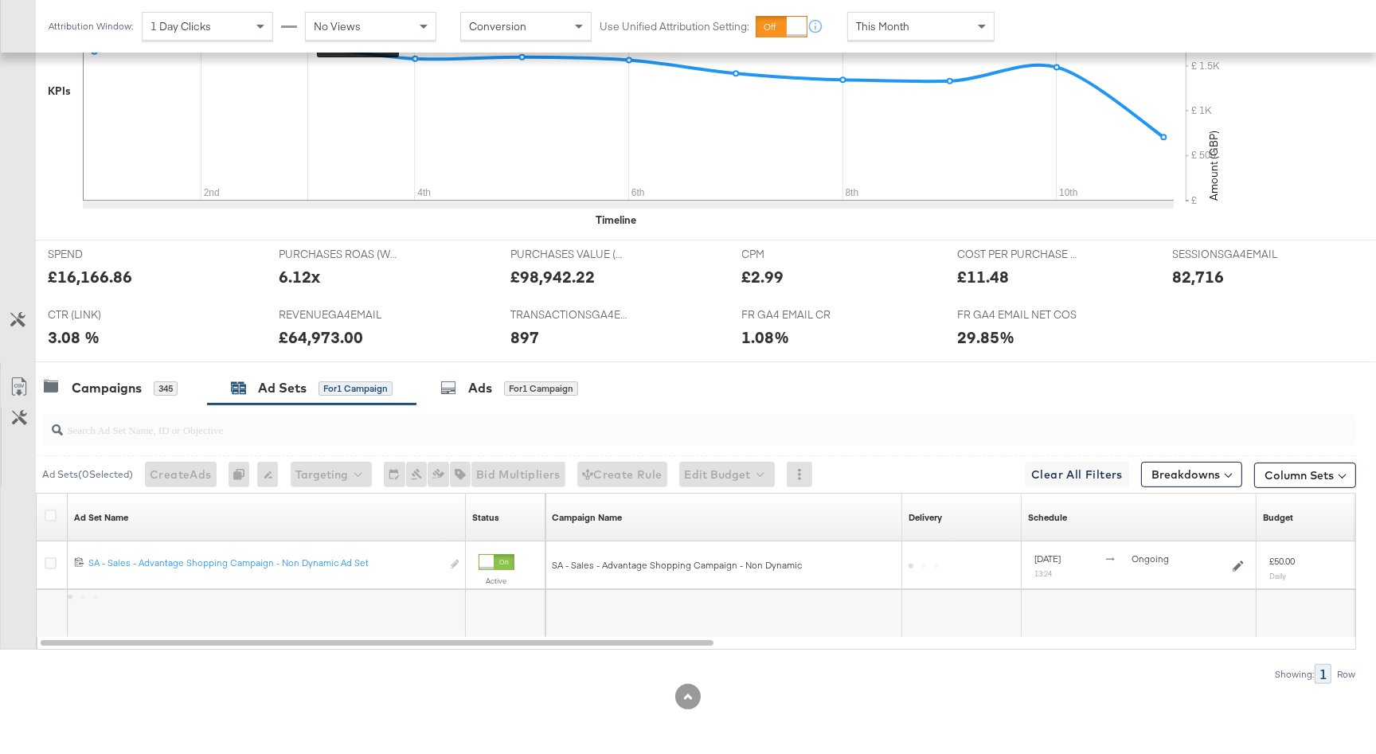
scroll to position [486, 0]
drag, startPoint x: 50, startPoint y: 562, endPoint x: 177, endPoint y: 529, distance: 130.9
click at [50, 562] on icon at bounding box center [51, 565] width 12 height 12
click at [0, 0] on input "checkbox" at bounding box center [0, 0] width 0 height 0
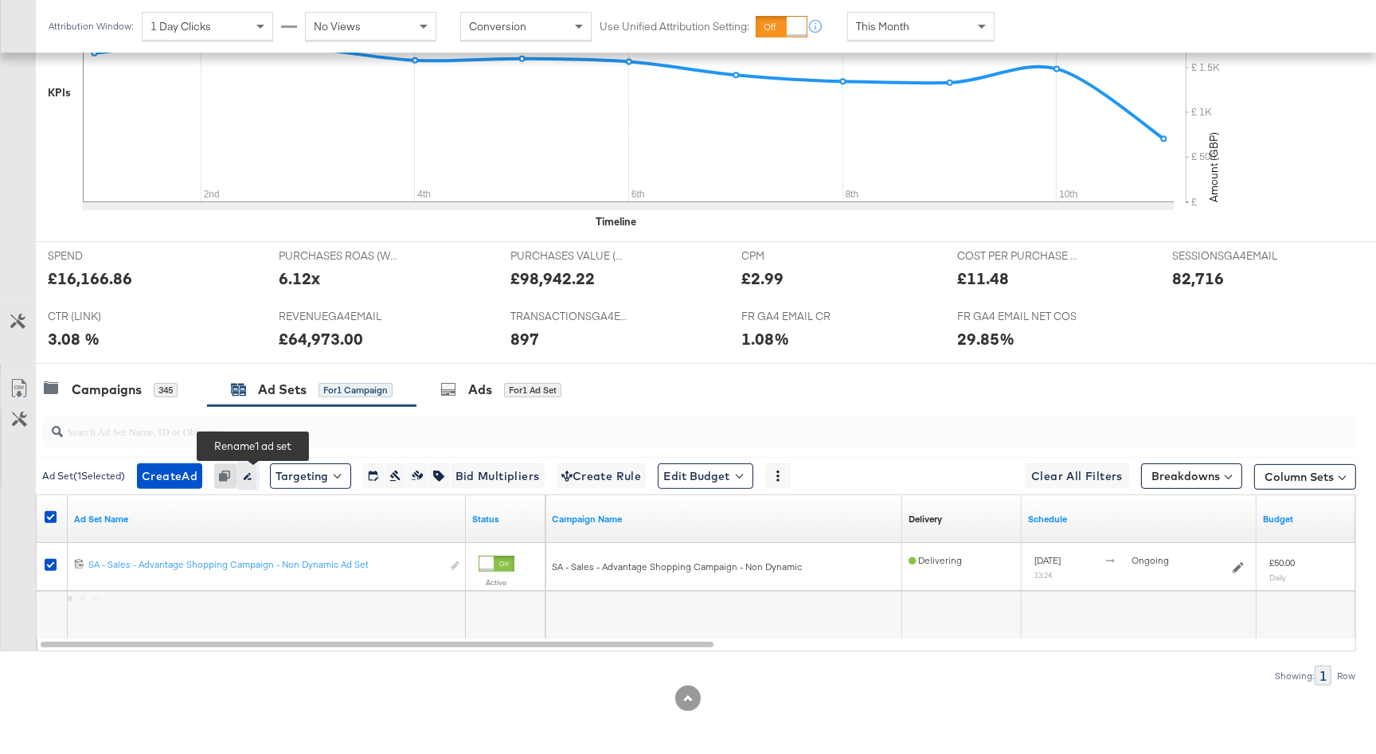
click at [248, 478] on icon "button" at bounding box center [246, 476] width 11 height 11
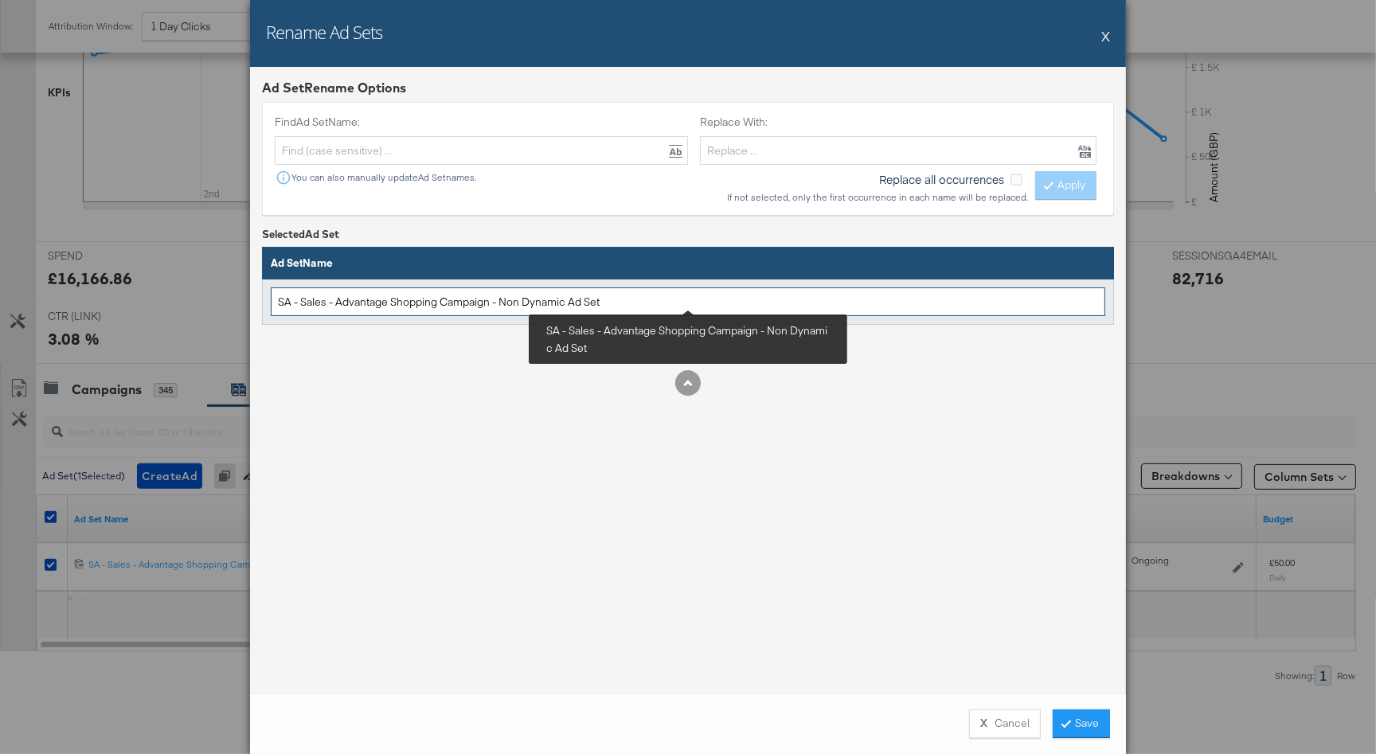
click at [515, 299] on input "SA - Sales - Advantage Shopping Campaign - Non Dynamic Ad Set" at bounding box center [688, 301] width 834 height 29
click at [622, 301] on input "SA - Sales - Advantage Shopping Campaign - Non Dynamic Ad Set" at bounding box center [688, 301] width 834 height 29
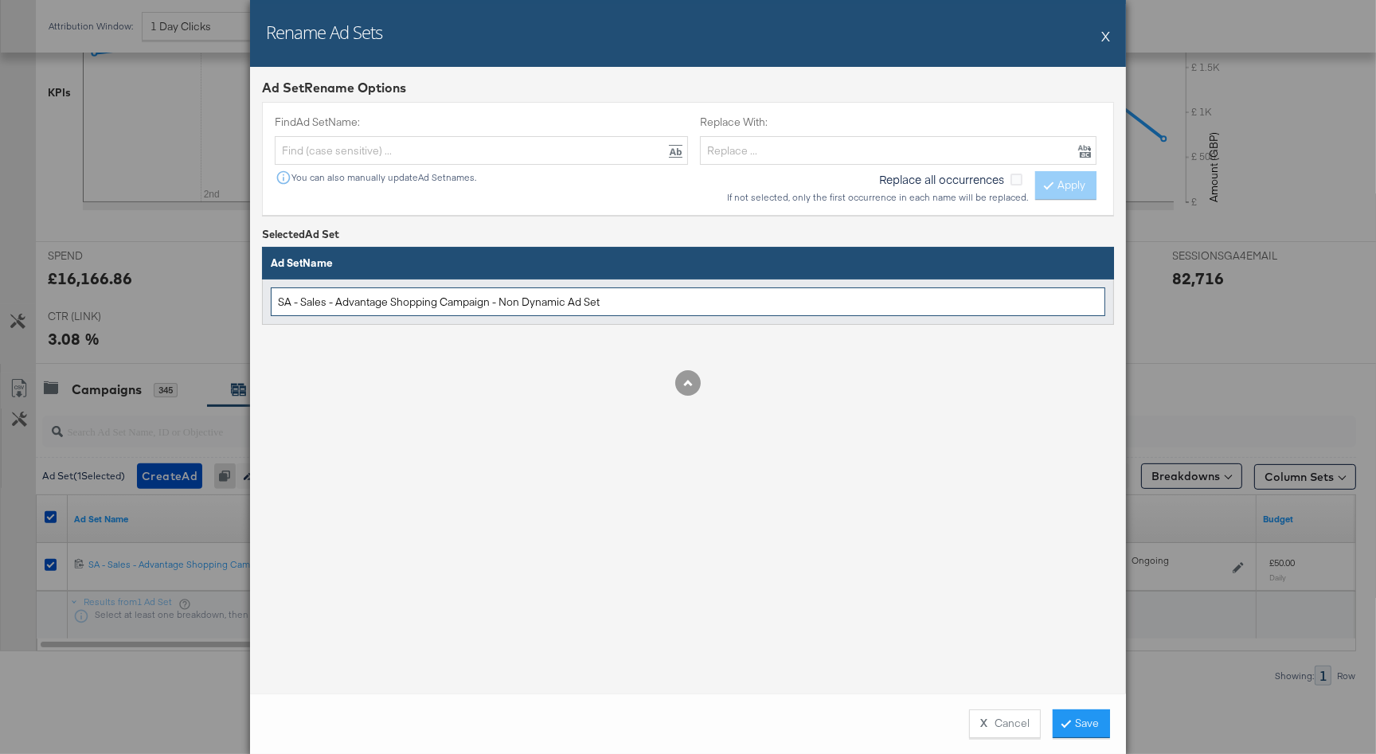
drag, startPoint x: 645, startPoint y: 305, endPoint x: 264, endPoint y: 291, distance: 380.8
click at [264, 291] on td "SA - Sales - Advantage Shopping Campaign - Non Dynamic Ad Set" at bounding box center [688, 302] width 851 height 46
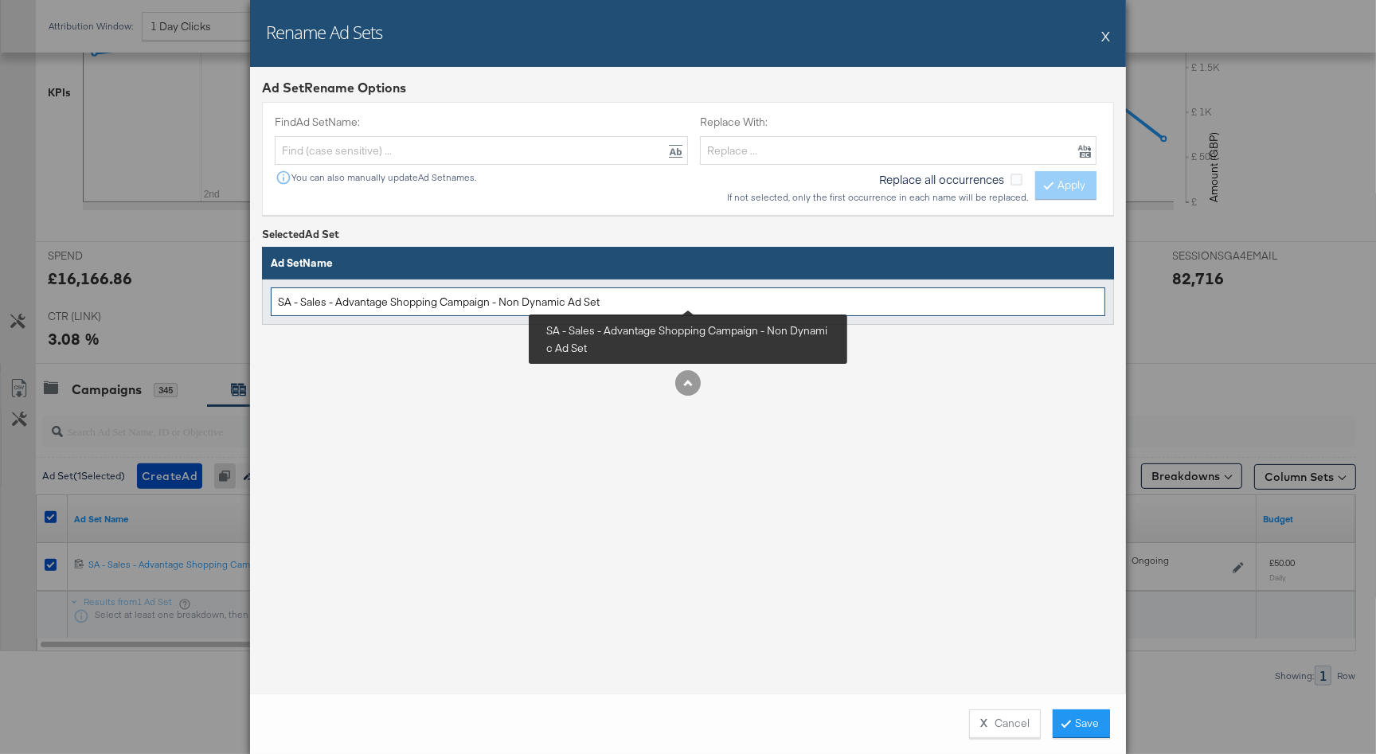
click at [647, 288] on input "SA - Sales - Advantage Shopping Campaign - Non Dynamic Ad Set" at bounding box center [688, 301] width 834 height 29
click at [641, 299] on input "SA - Sales - Advantage Shopping Campaign - Non Dynamic Ad Set" at bounding box center [688, 301] width 834 height 29
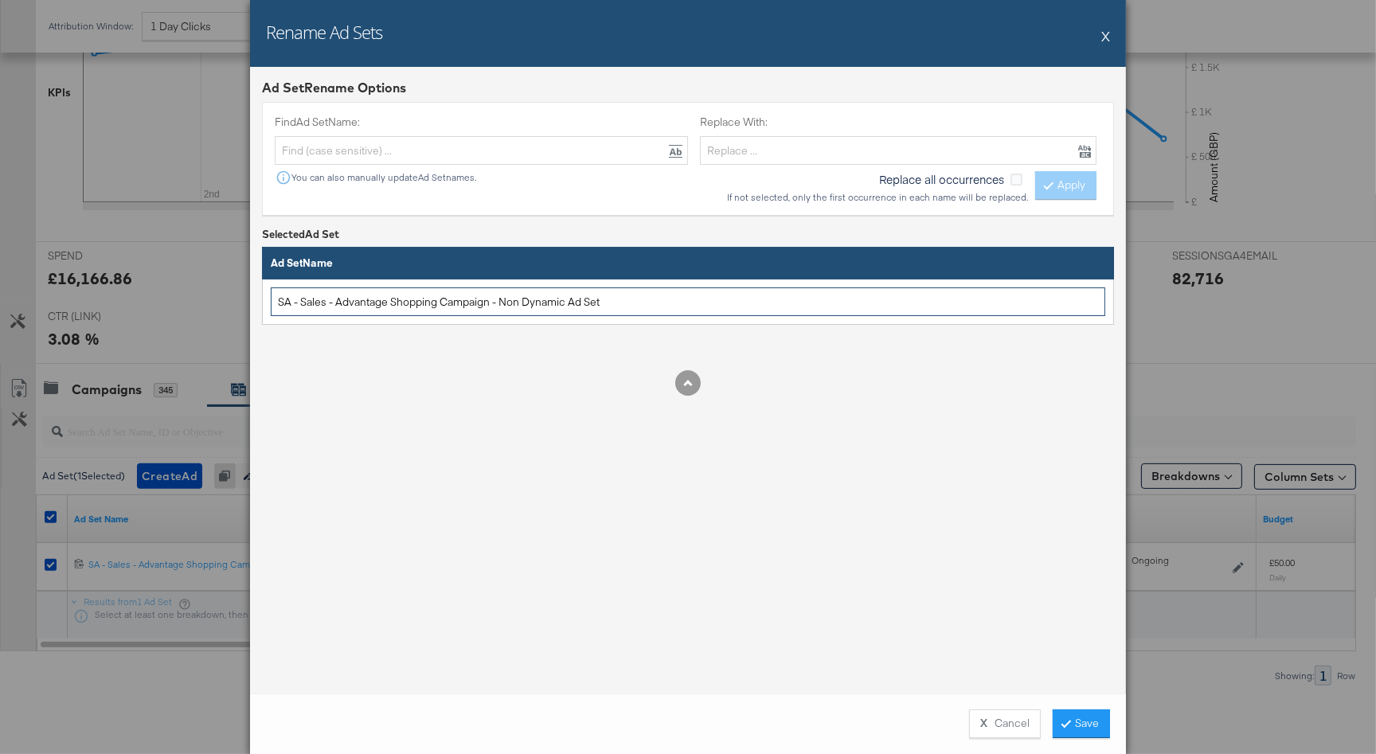
drag, startPoint x: 689, startPoint y: 295, endPoint x: 241, endPoint y: 297, distance: 447.5
click at [241, 297] on div "Rename Ad Sets X Ad Set Rename Options Find Ad Set Name: You can also manually …" at bounding box center [688, 377] width 1376 height 754
paste input "Ad Set - Non Dynamic"
type input "SA - Sales - Advantage Shopping Ad Set - Non Dynamic"
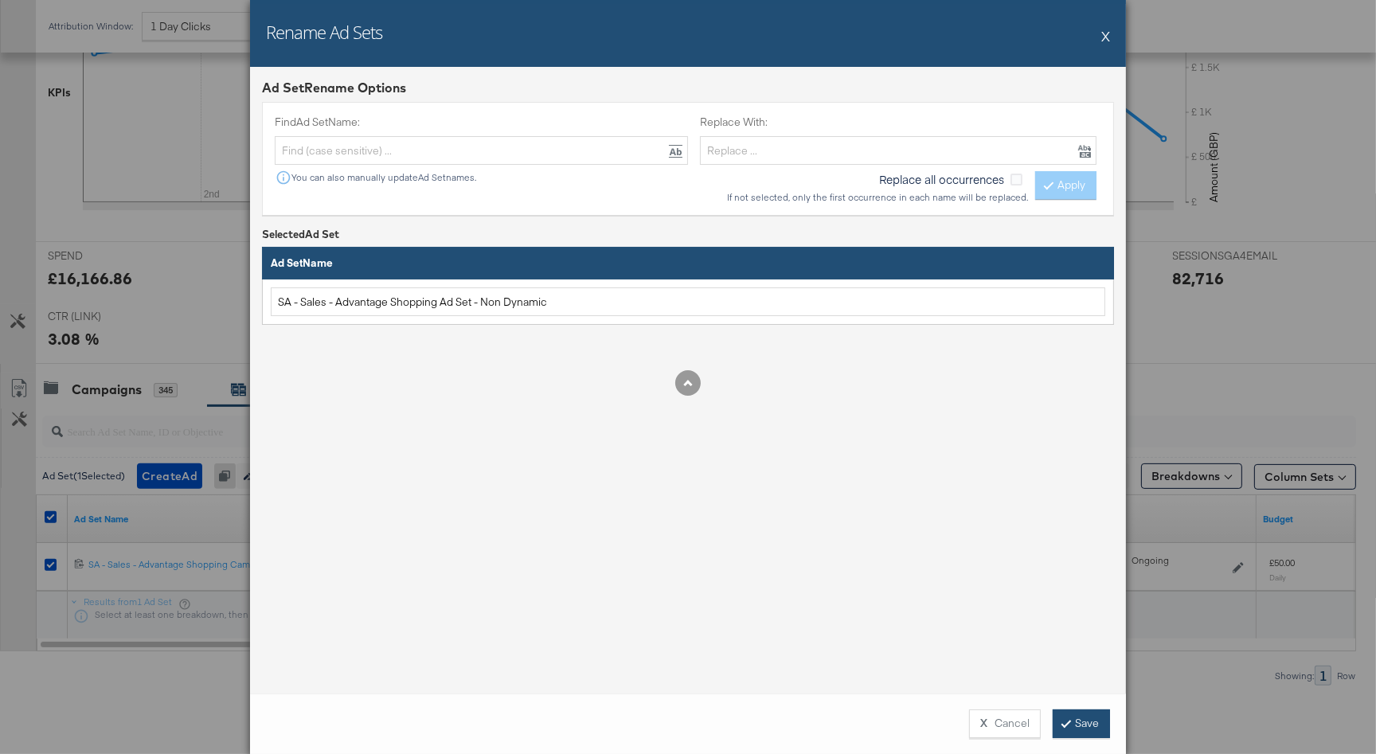
click at [1073, 721] on button "Save" at bounding box center [1081, 723] width 57 height 29
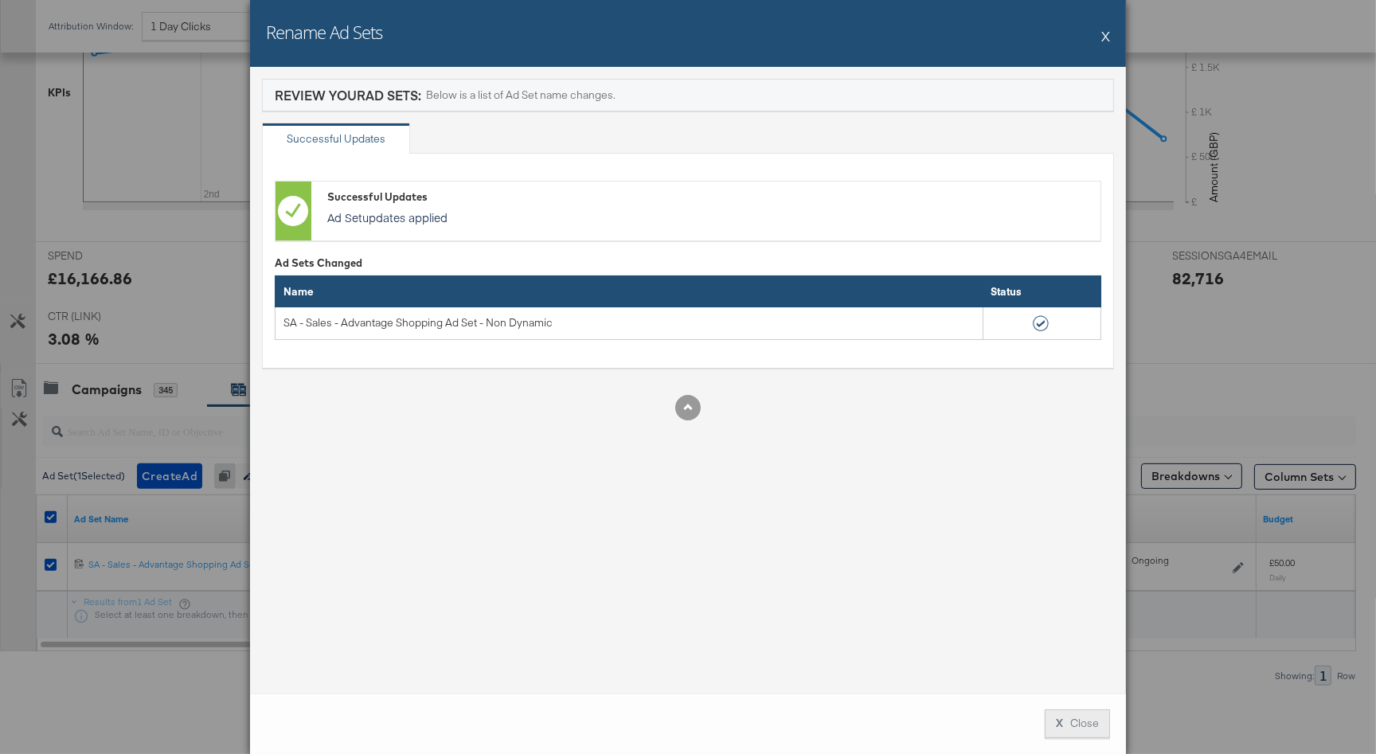
click at [1083, 716] on button "X Close" at bounding box center [1077, 723] width 65 height 29
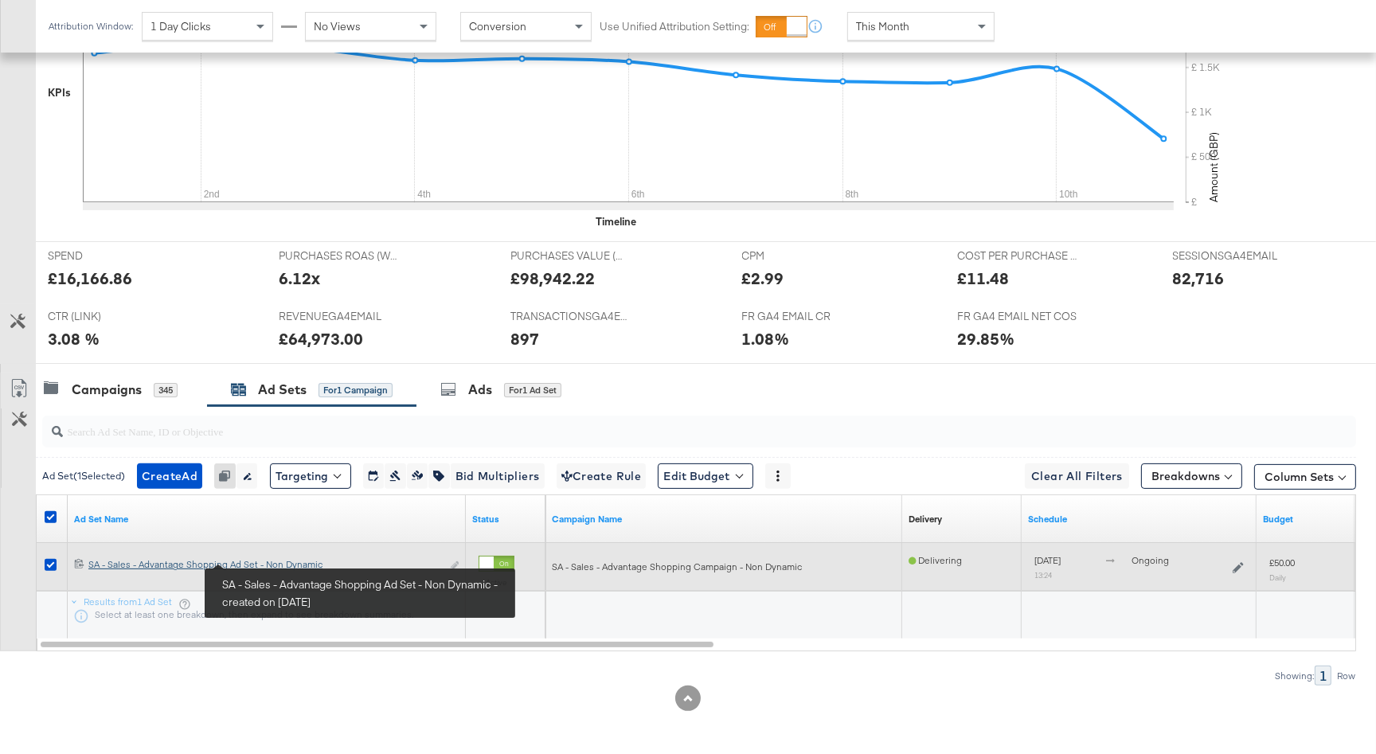
click at [293, 565] on div "SA - Sales - Advantage Shopping Ad Set - Non Dynamic SA - Sales - Advantage Sho…" at bounding box center [264, 564] width 353 height 13
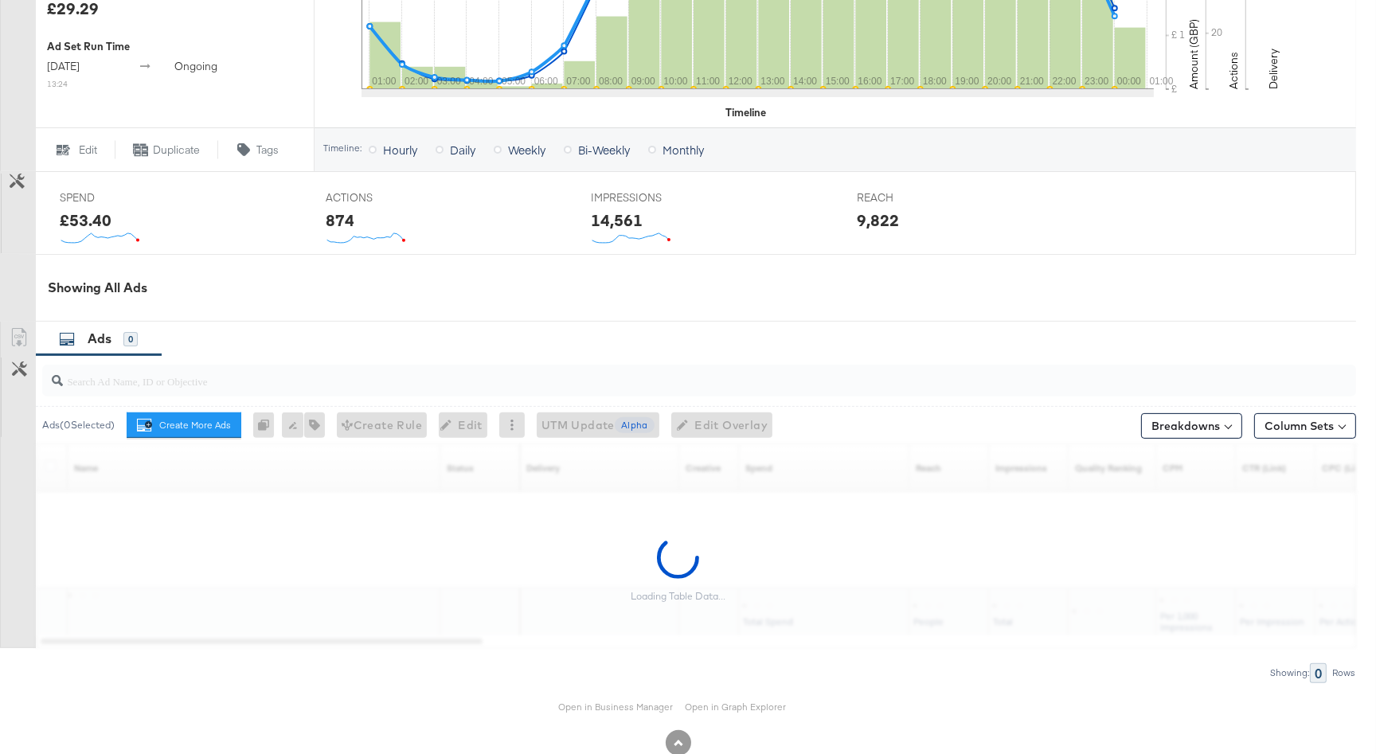
scroll to position [586, 0]
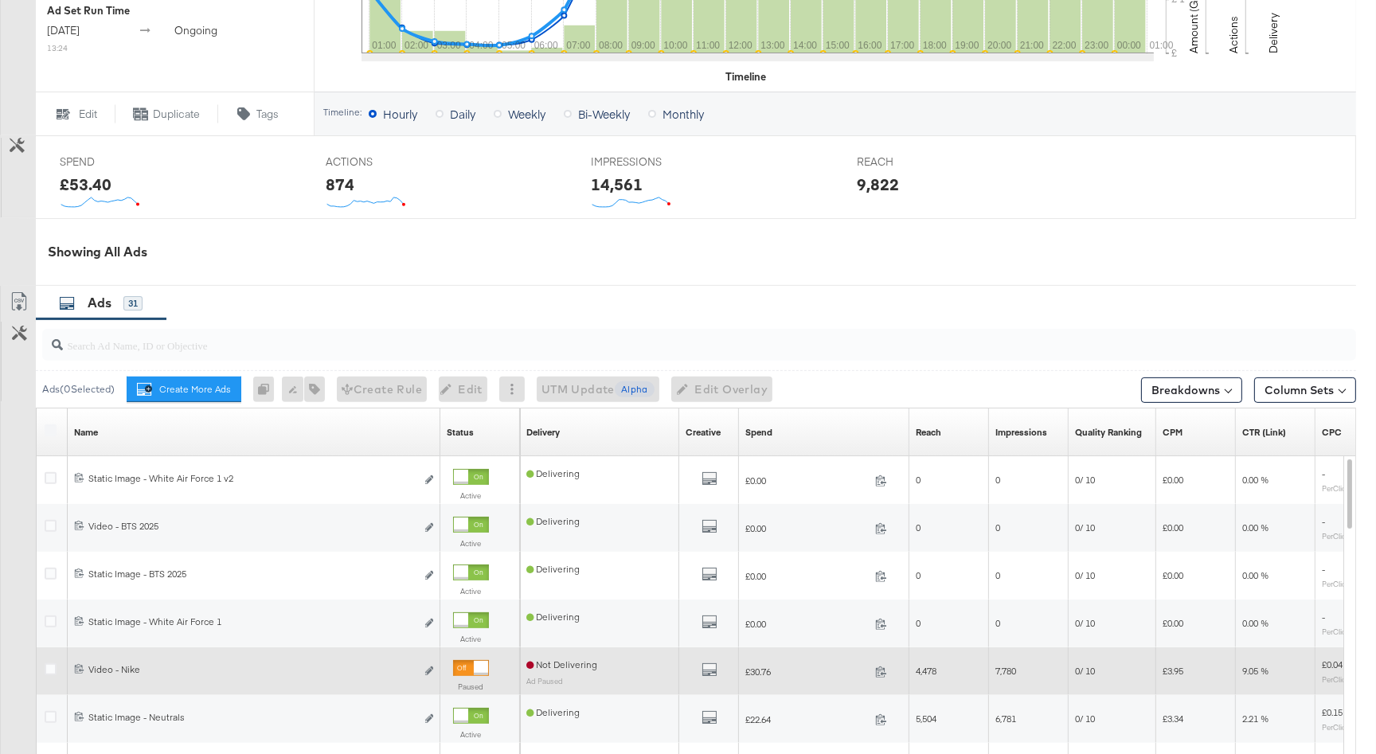
click at [635, 672] on div "Not Delivering Ad Paused" at bounding box center [599, 670] width 147 height 25
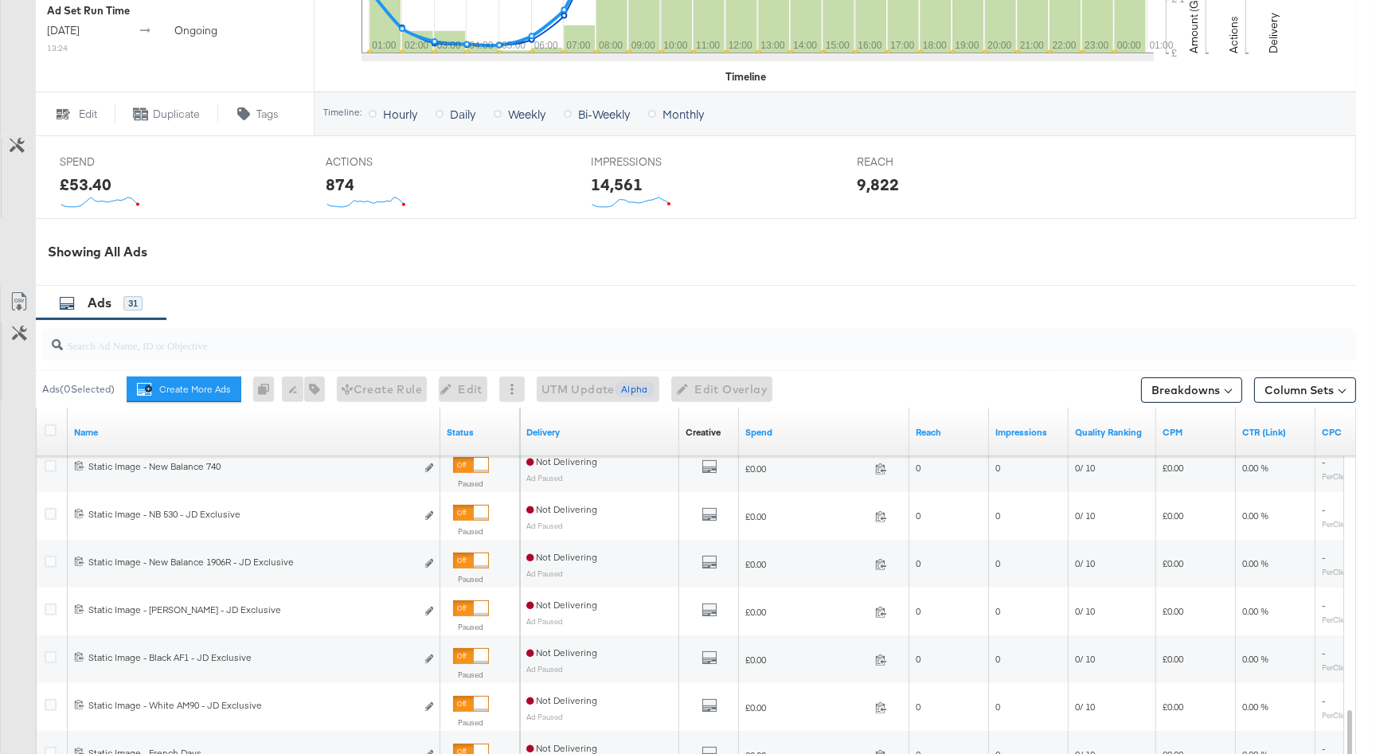
scroll to position [825, 0]
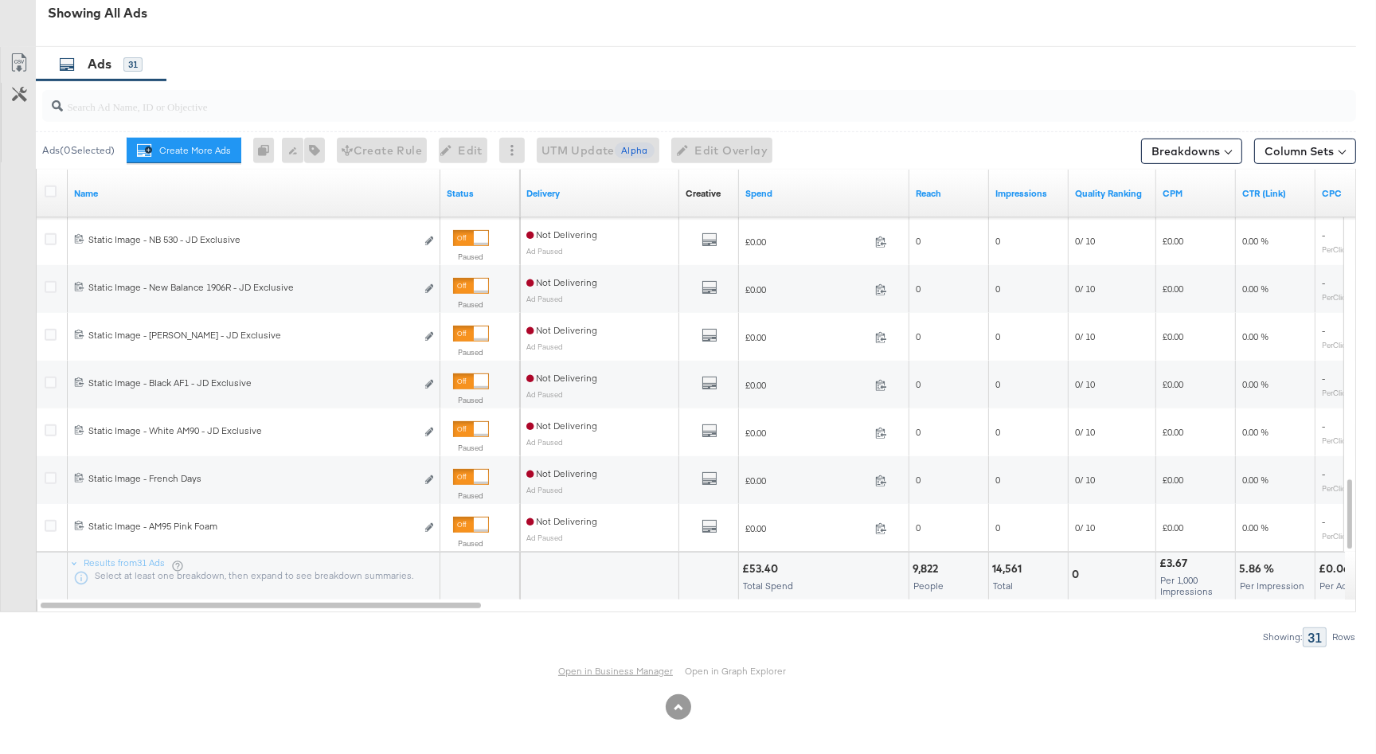
click at [627, 665] on link "Open in Business Manager" at bounding box center [615, 671] width 115 height 13
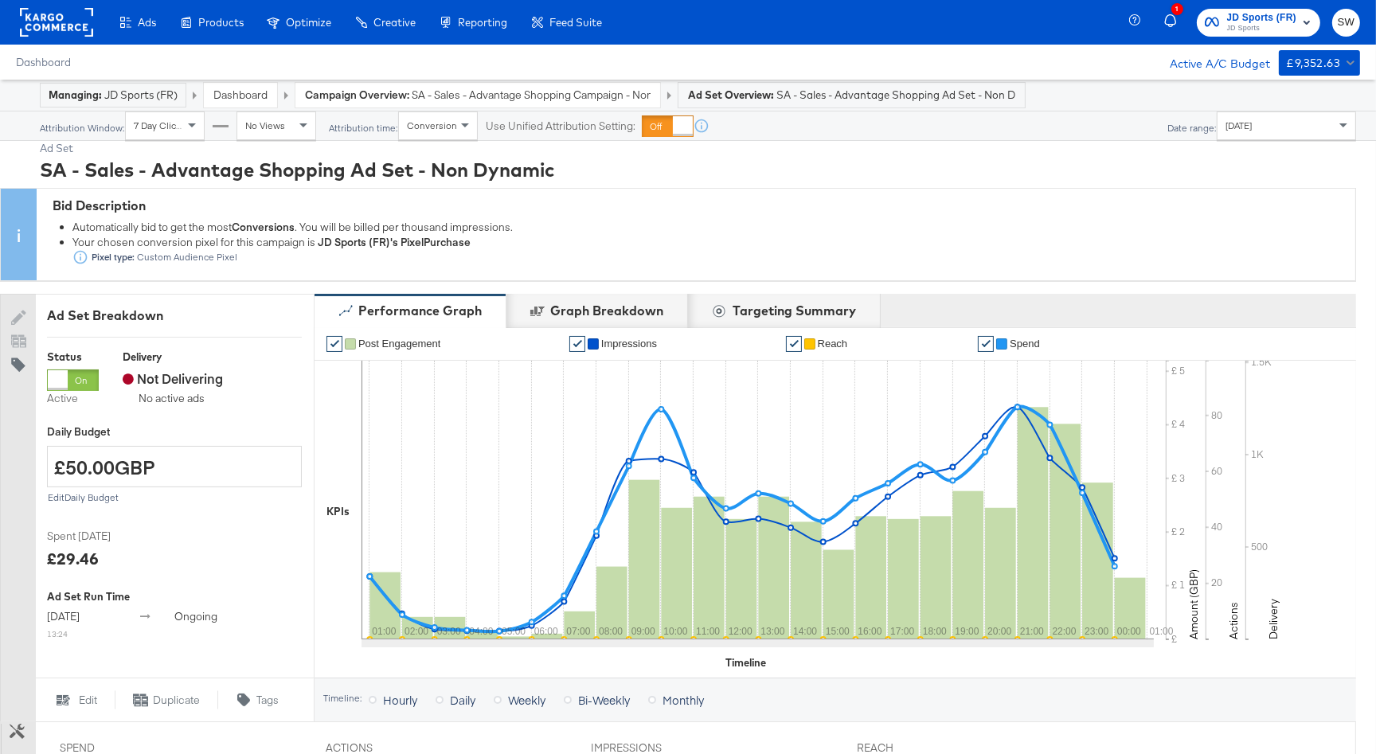
click at [248, 98] on link "Dashboard" at bounding box center [240, 95] width 54 height 14
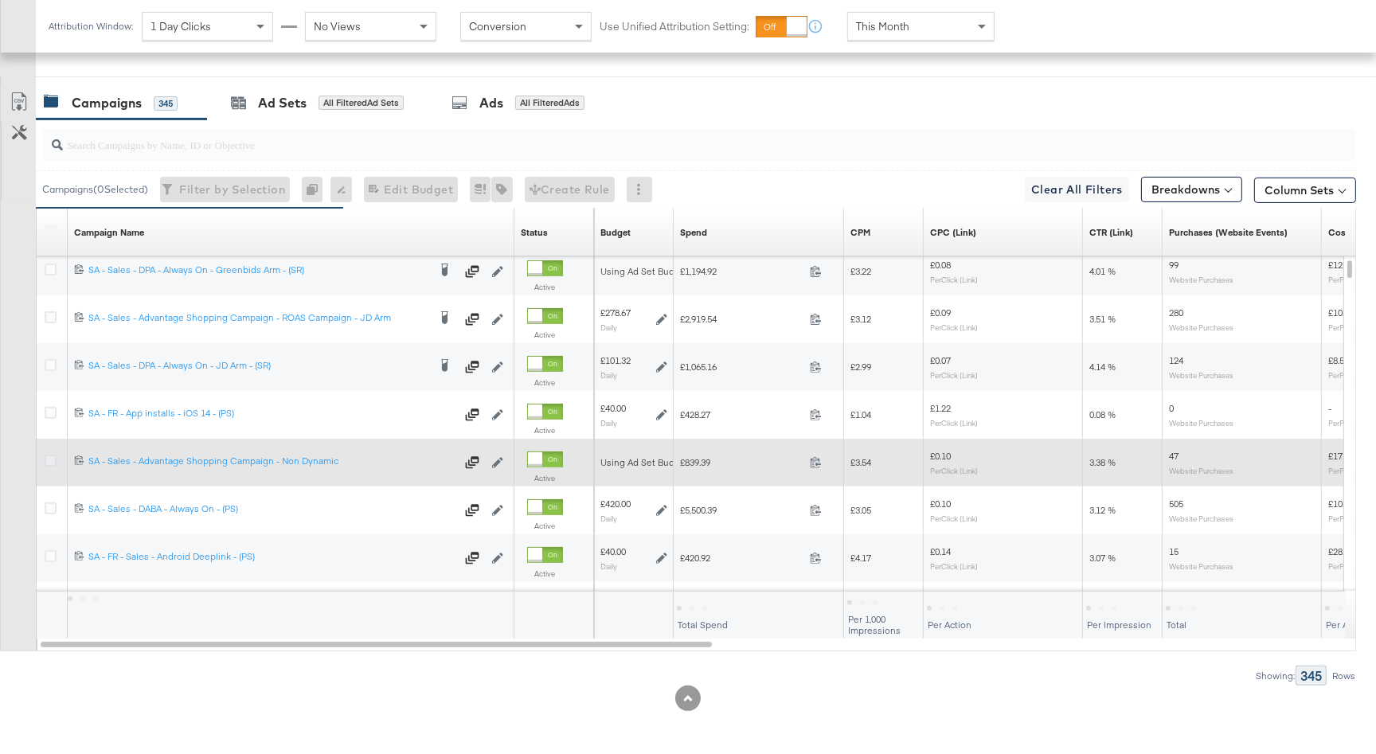
scroll to position [772, 0]
click at [46, 455] on icon at bounding box center [51, 459] width 12 height 12
click at [0, 0] on input "checkbox" at bounding box center [0, 0] width 0 height 0
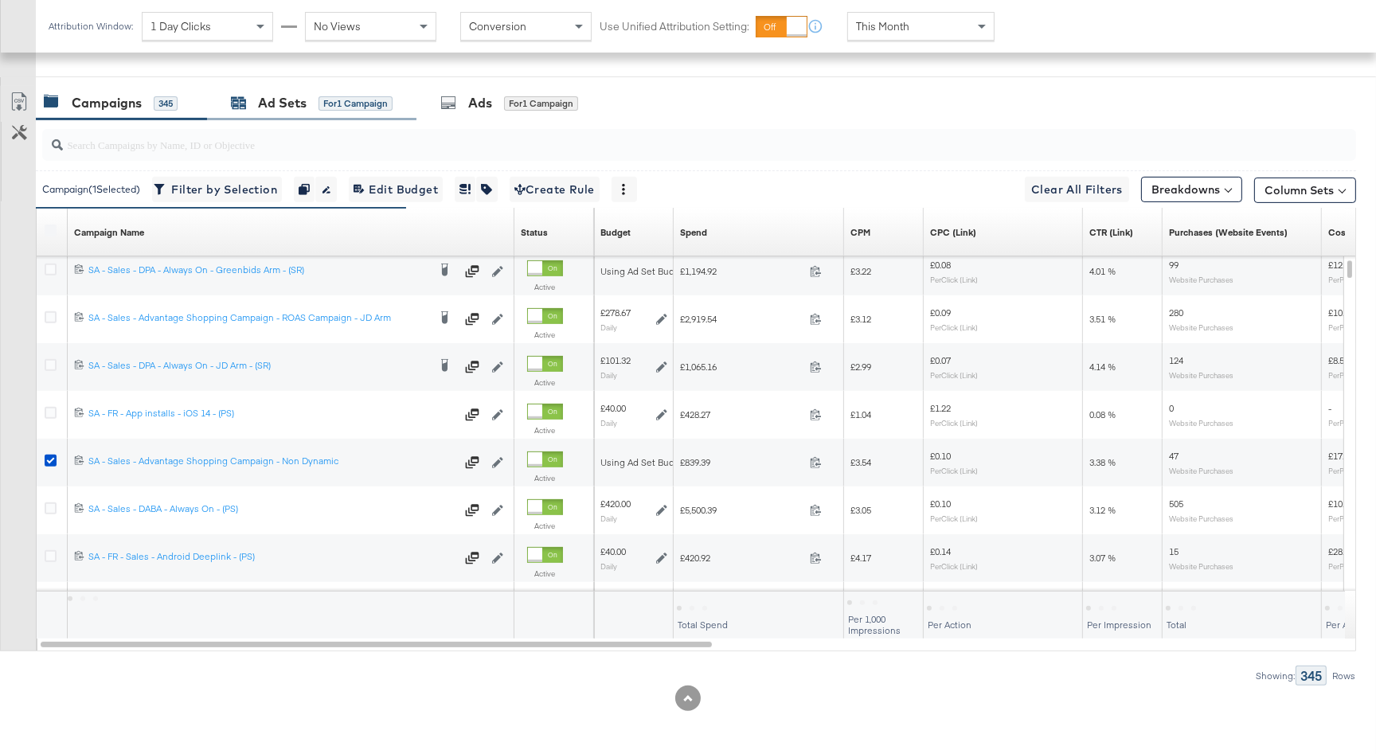
click at [301, 109] on div "Ad Sets" at bounding box center [282, 103] width 49 height 18
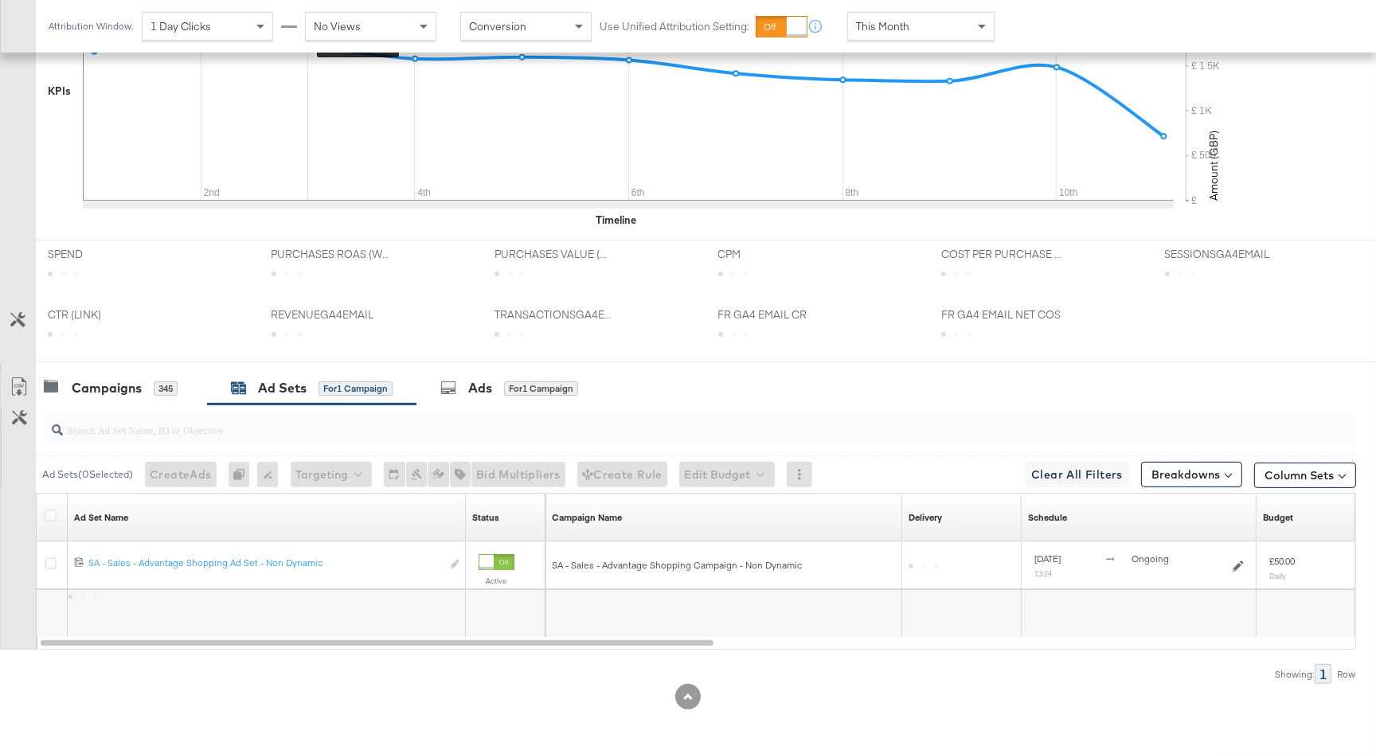
scroll to position [486, 0]
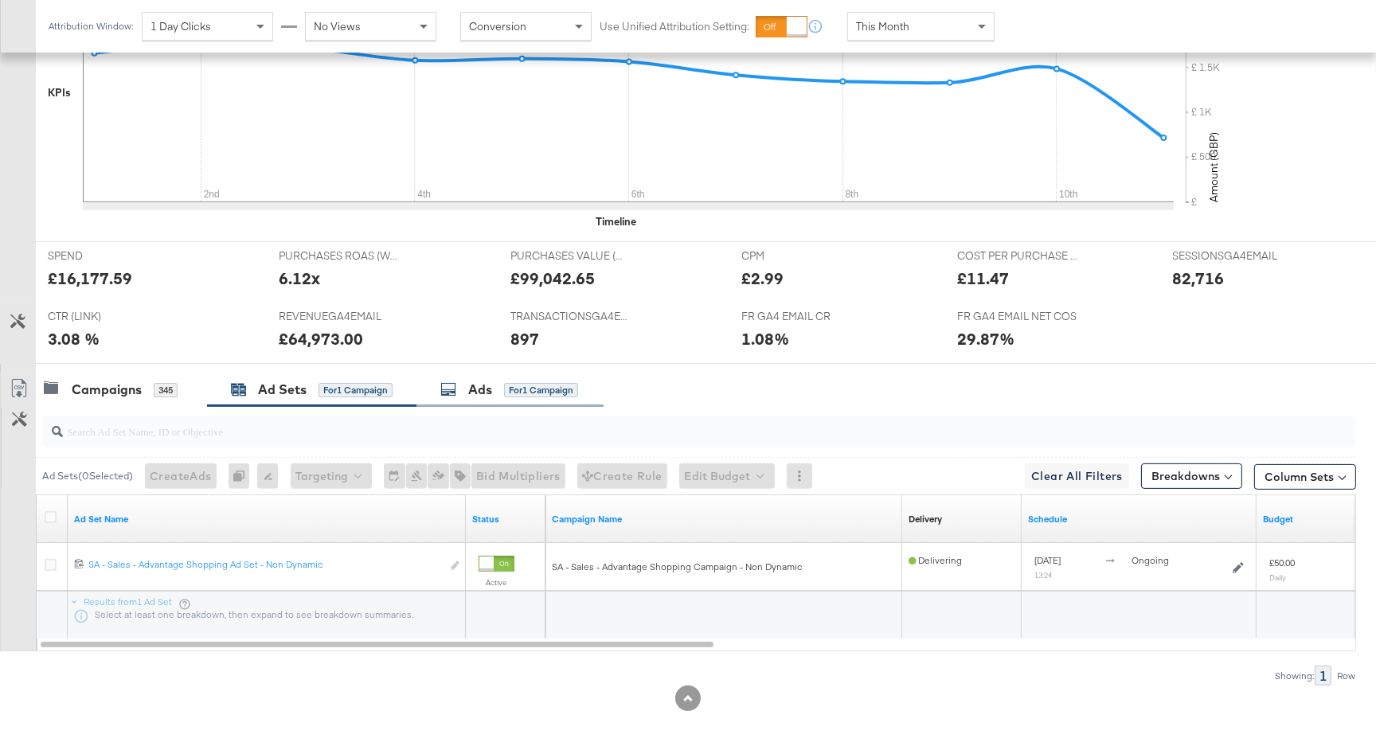
click at [512, 382] on span "for 1 Campaign" at bounding box center [541, 389] width 74 height 14
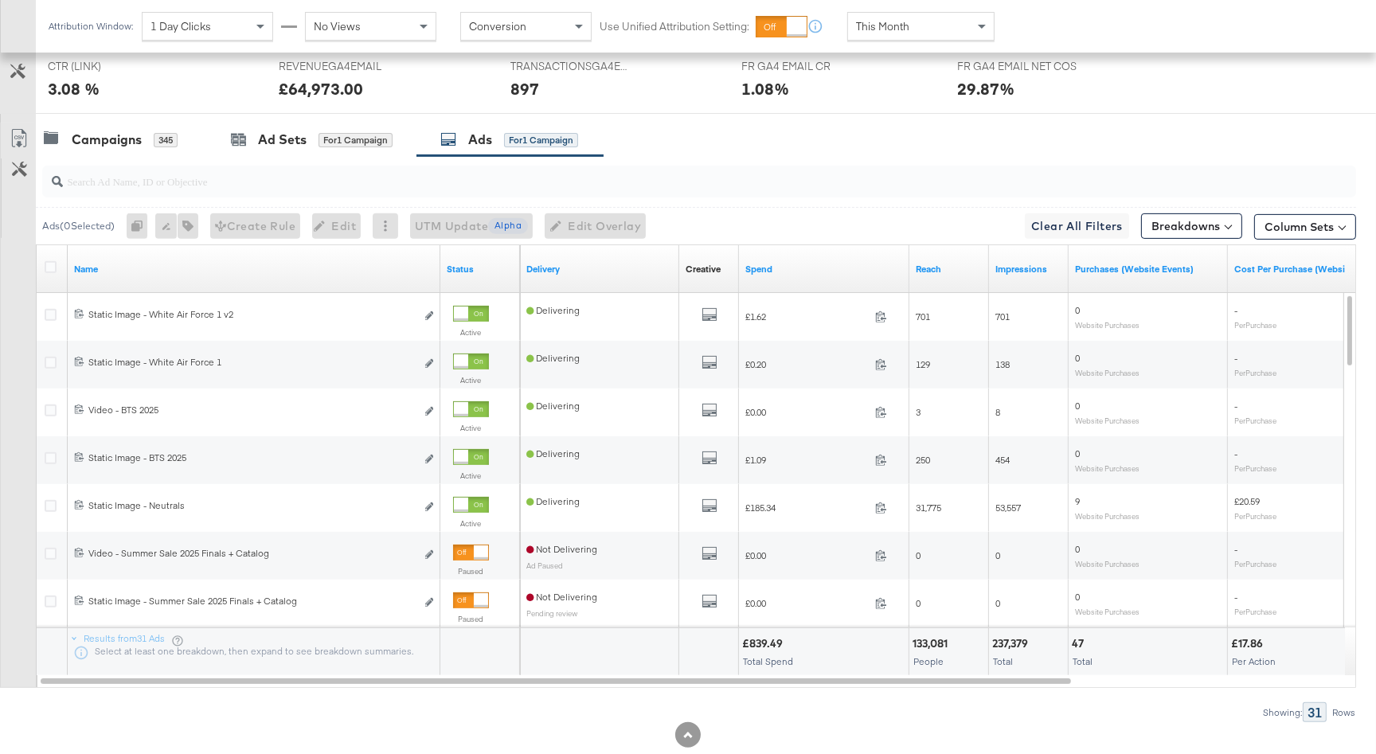
scroll to position [772, 0]
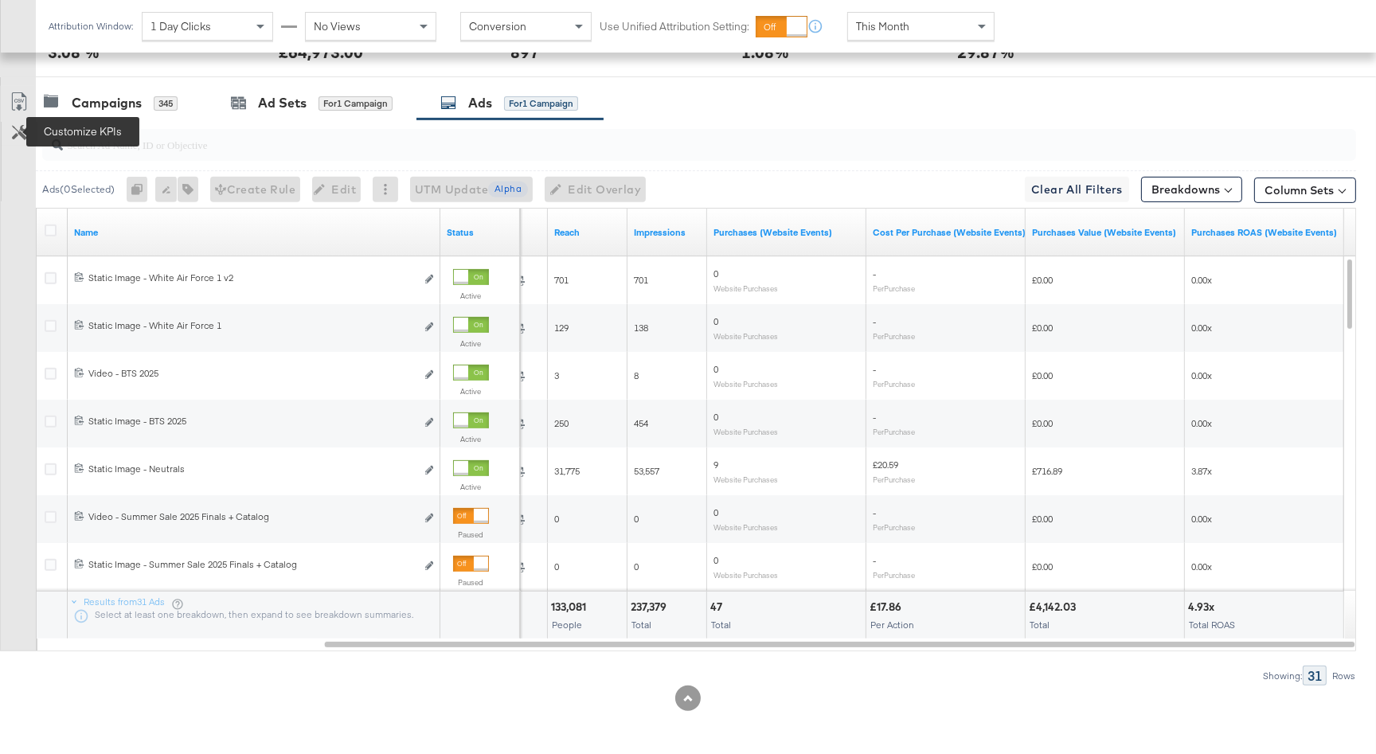
click at [23, 130] on icon at bounding box center [19, 132] width 15 height 15
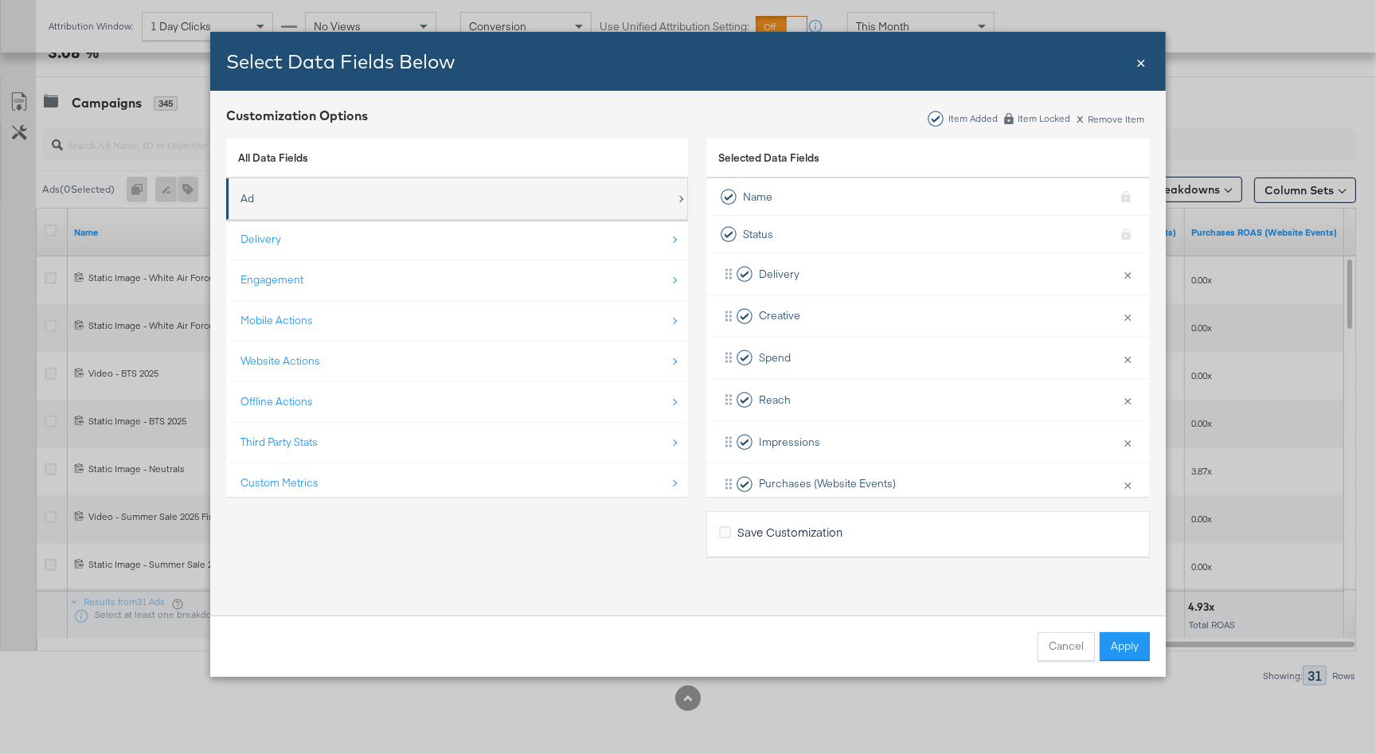
click at [661, 202] on div "Ad" at bounding box center [458, 198] width 436 height 33
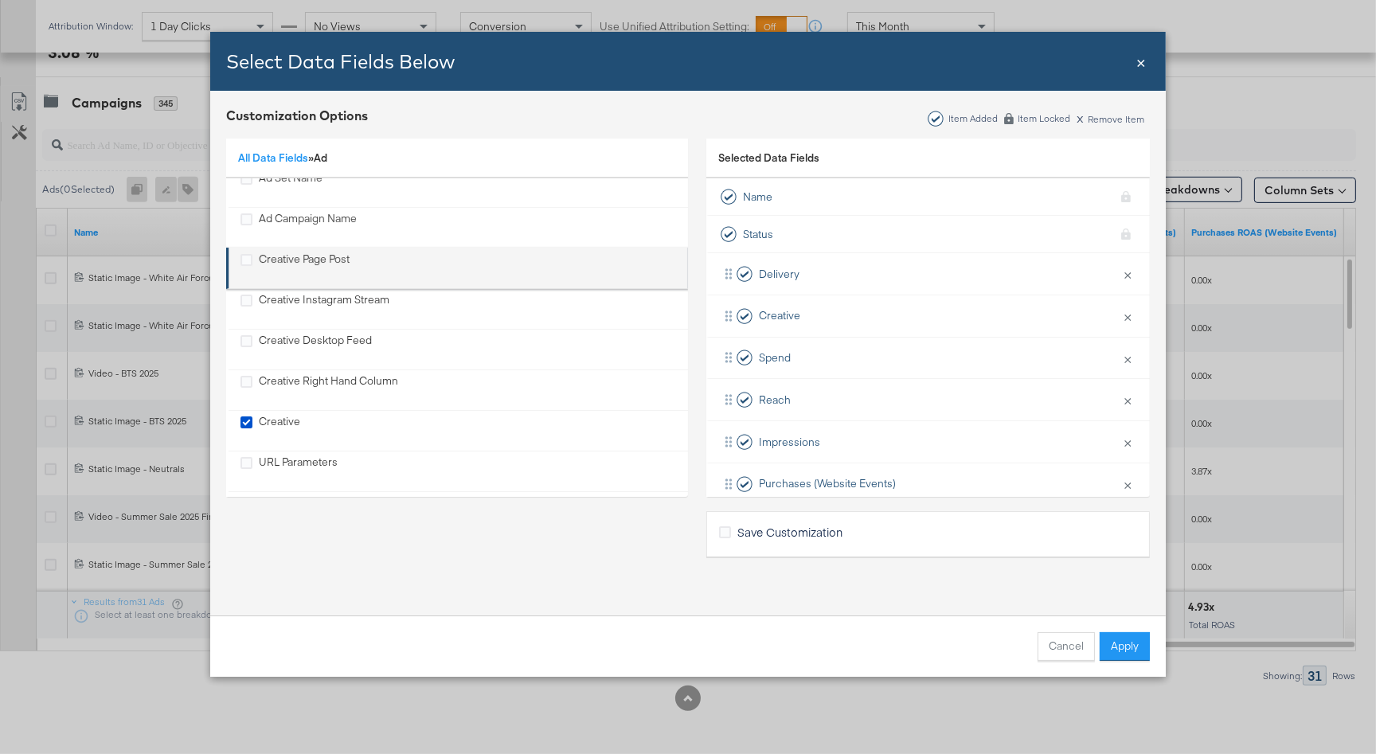
scroll to position [572, 0]
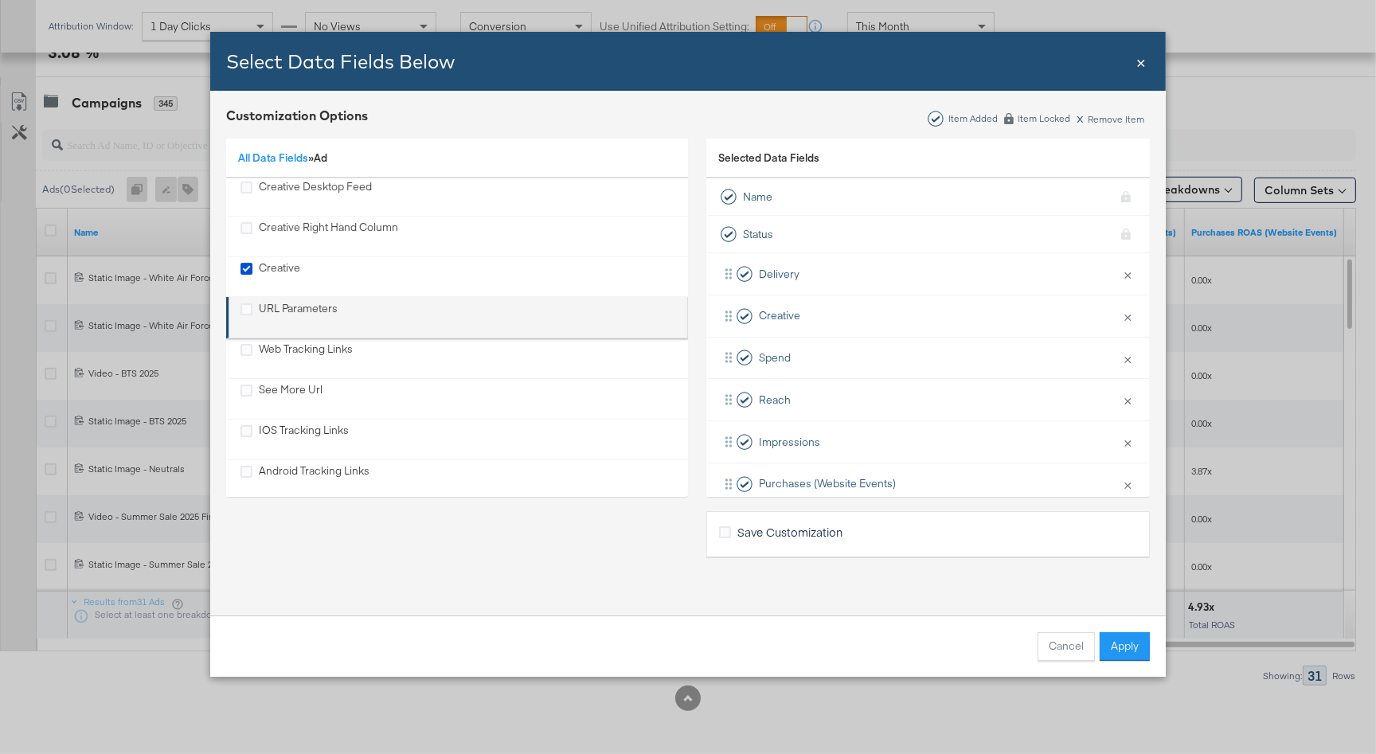
click at [252, 307] on div "URL Parameters" at bounding box center [288, 317] width 97 height 33
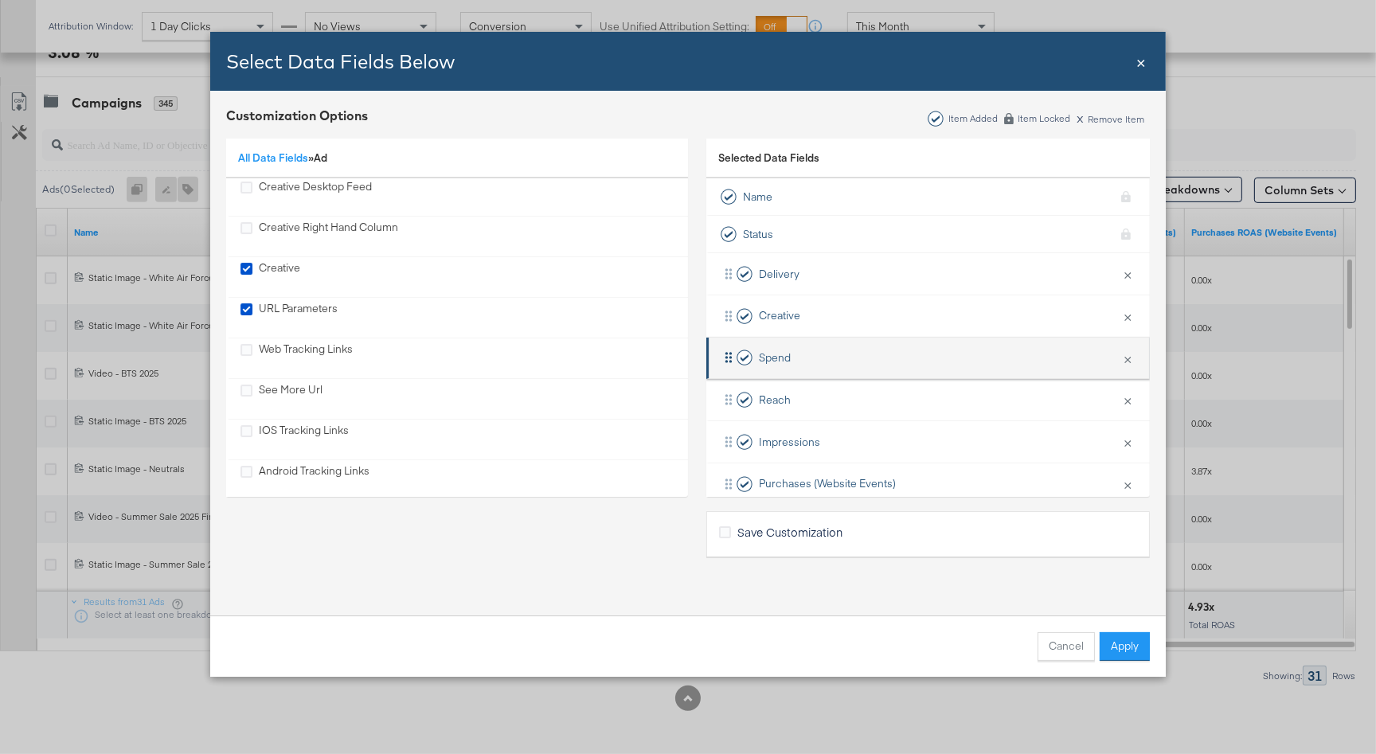
scroll to position [191, 0]
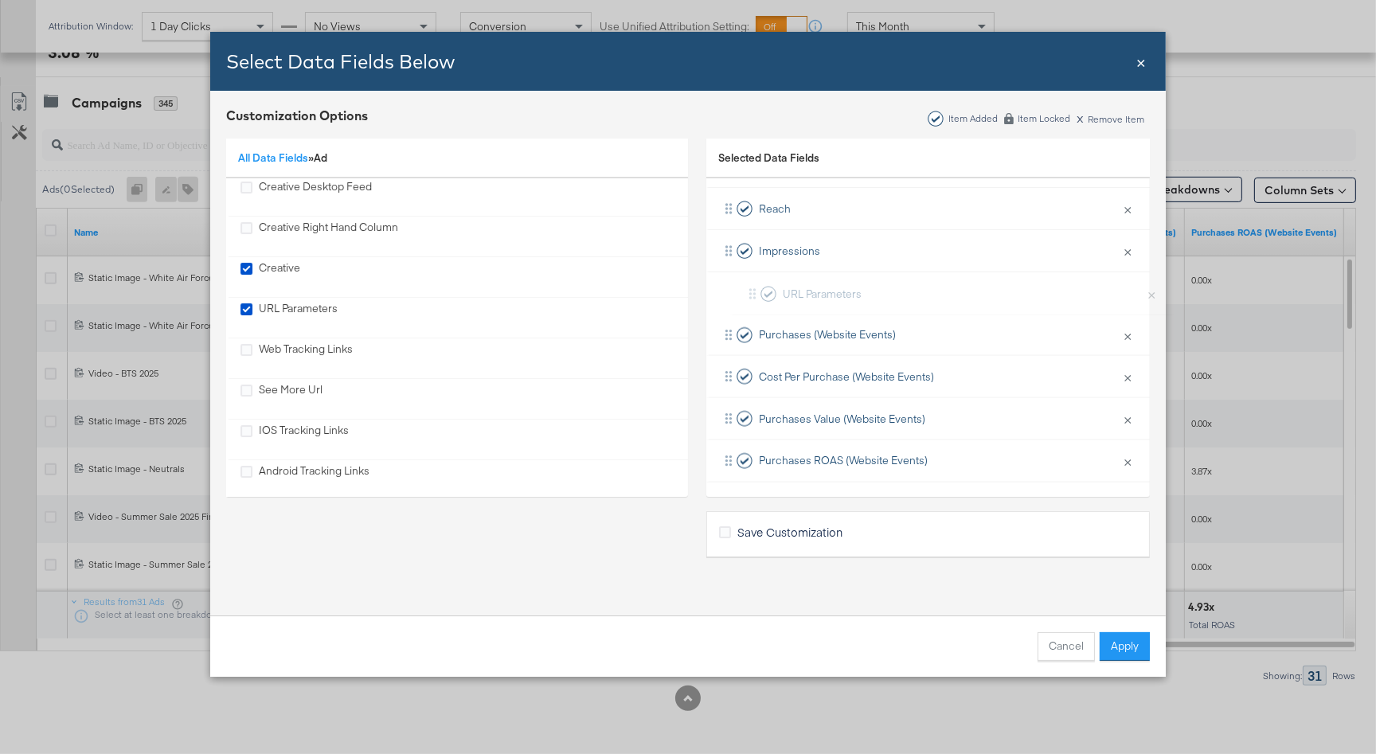
drag, startPoint x: 800, startPoint y: 458, endPoint x: 831, endPoint y: 285, distance: 175.5
click at [831, 285] on div "Delivery × Remove from KPIs Creative × Remove from KPIs Spend × Remove from KPI…" at bounding box center [927, 272] width 443 height 420
click at [1127, 644] on button "Apply" at bounding box center [1125, 646] width 50 height 29
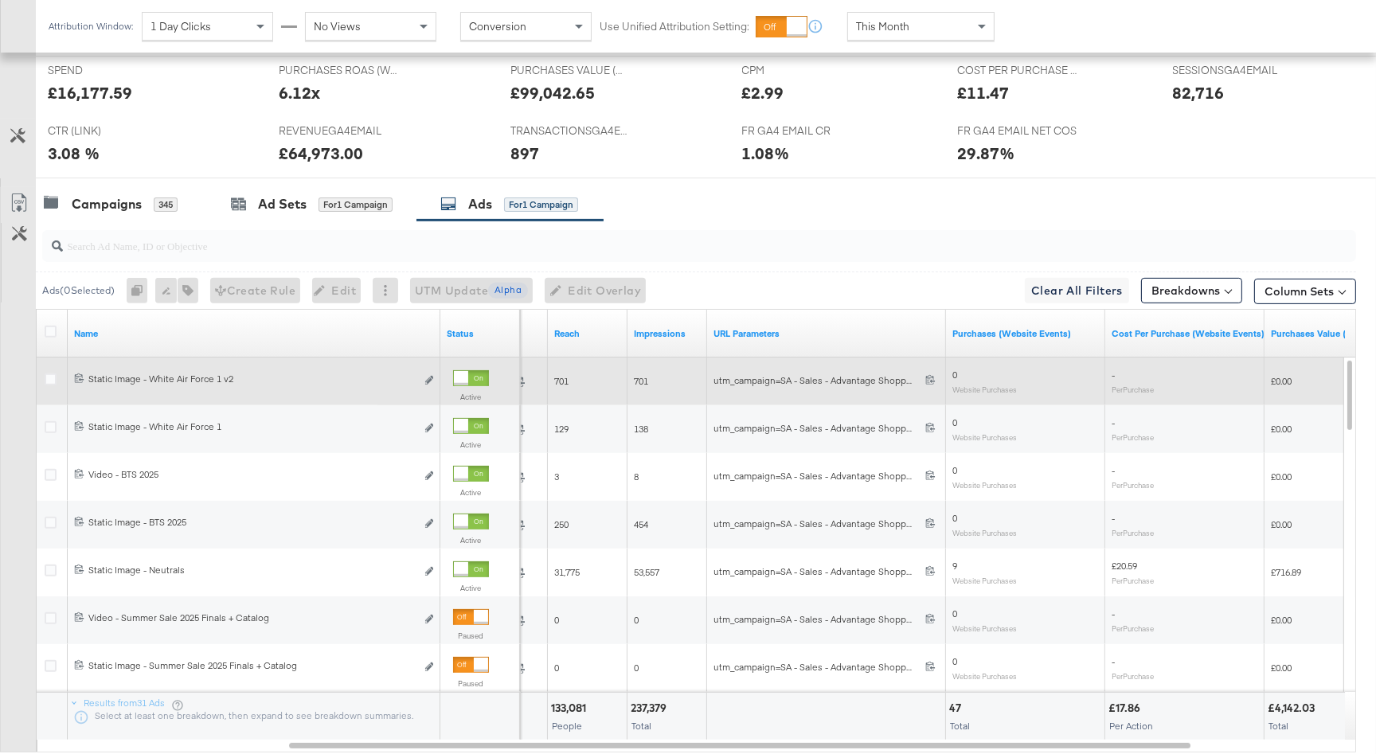
scroll to position [667, 0]
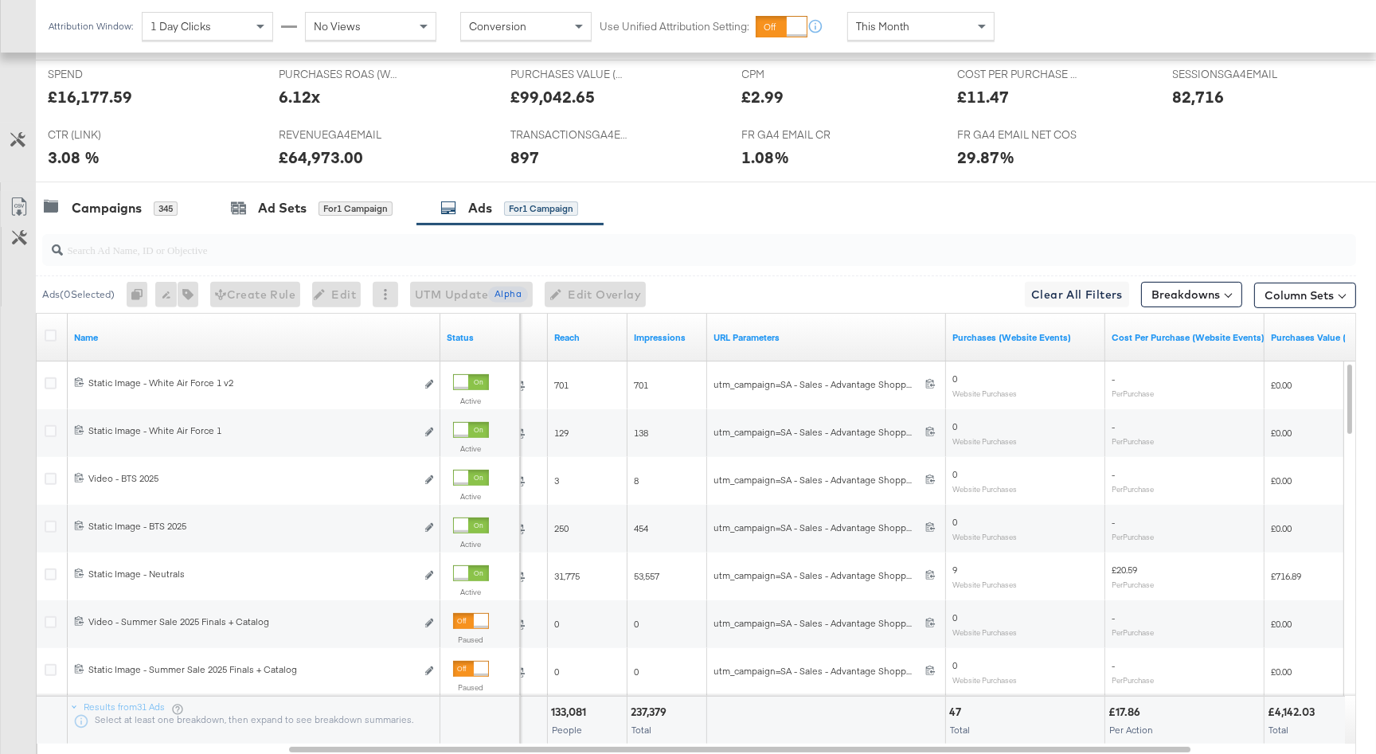
click at [946, 345] on div "Purchases (Website Events)" at bounding box center [1025, 337] width 159 height 25
drag, startPoint x: 943, startPoint y: 346, endPoint x: 1191, endPoint y: 350, distance: 248.5
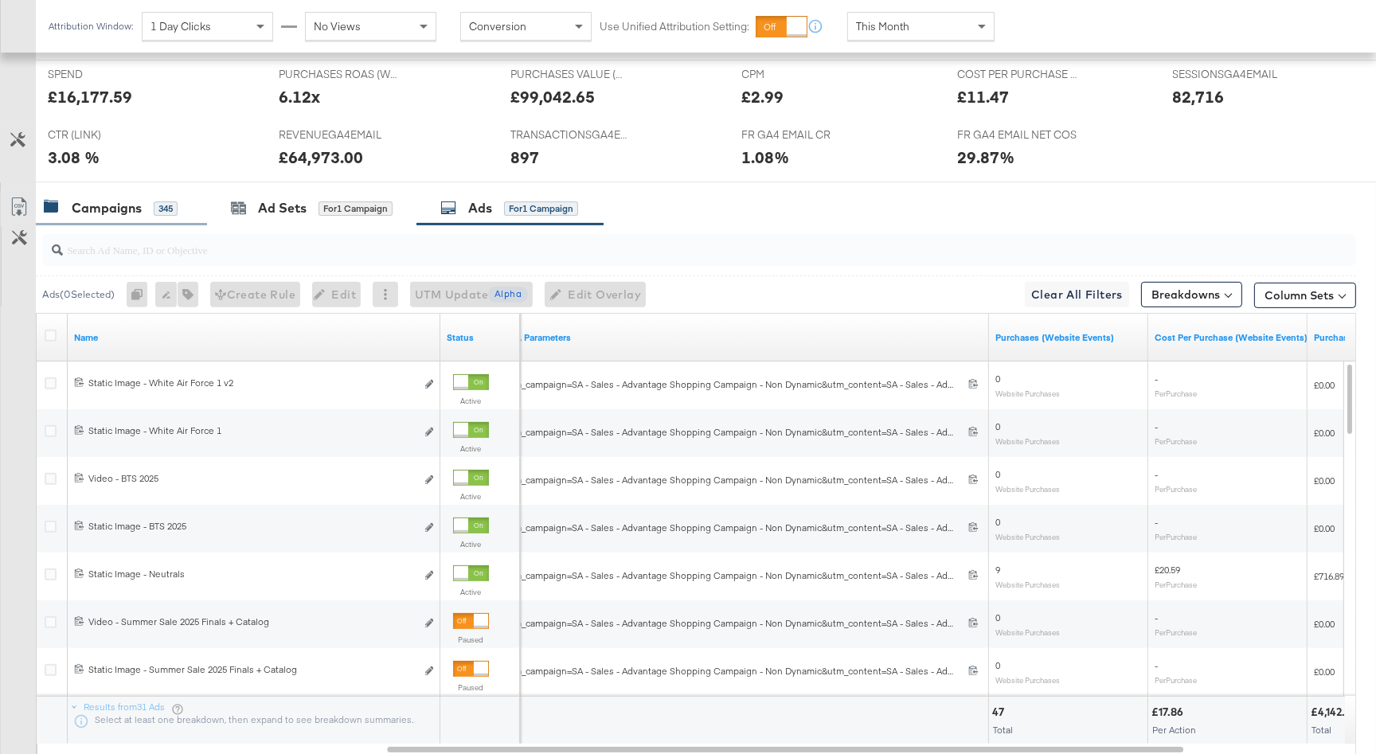
click at [154, 209] on div "345" at bounding box center [166, 208] width 24 height 14
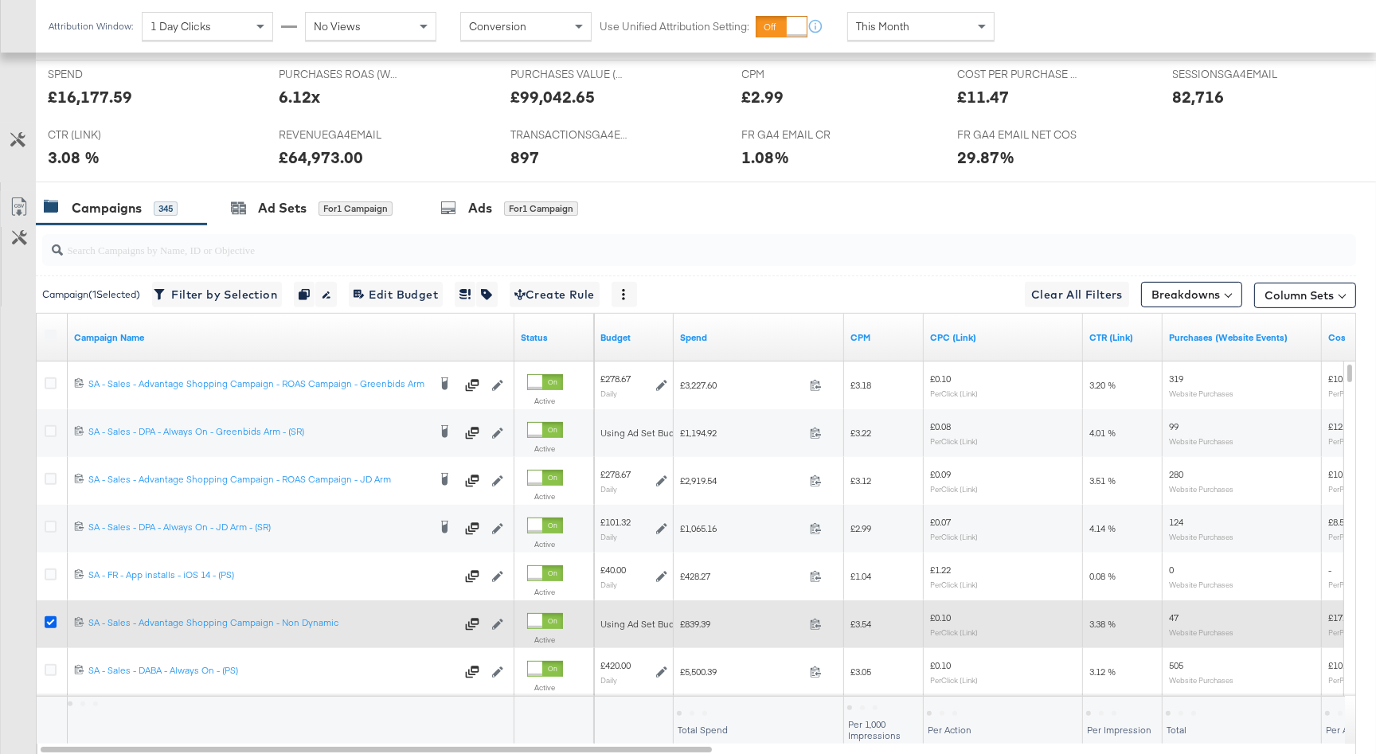
click at [49, 619] on icon at bounding box center [51, 622] width 12 height 12
click at [0, 0] on input "checkbox" at bounding box center [0, 0] width 0 height 0
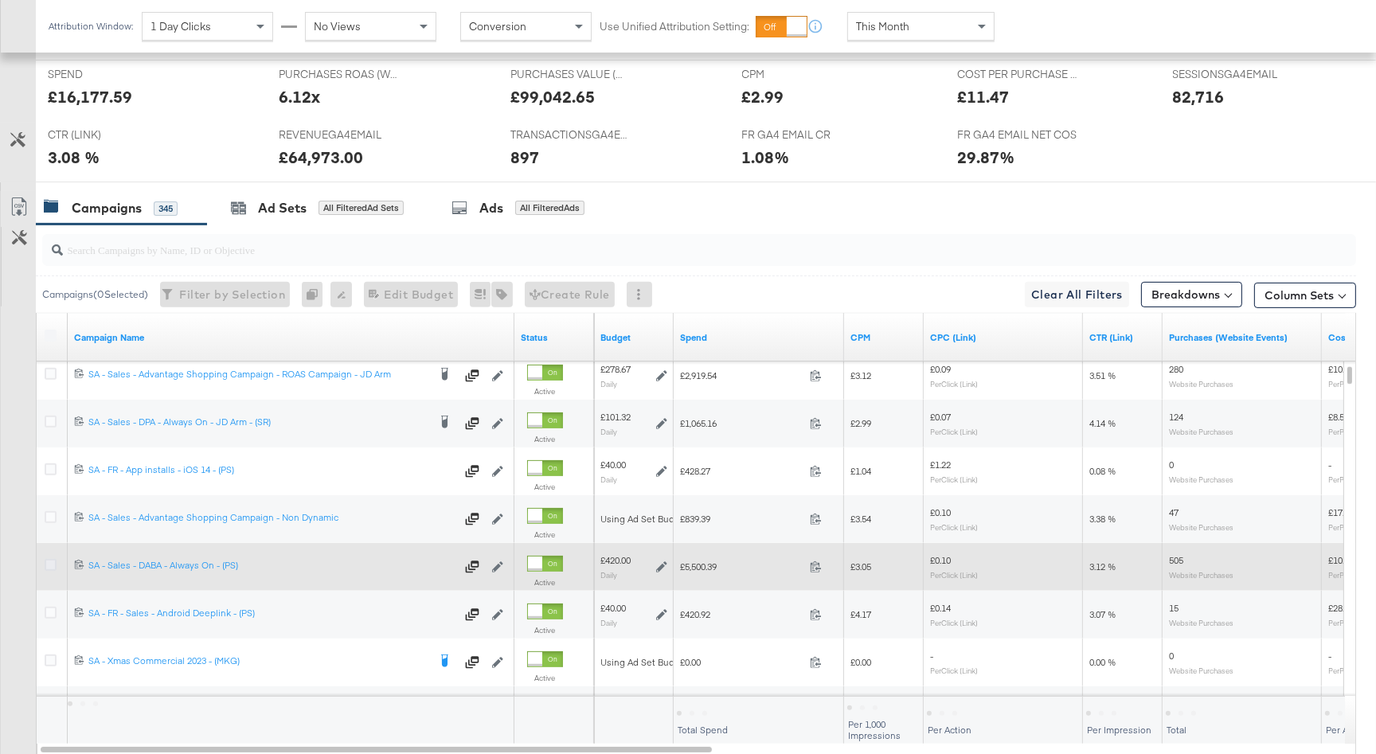
click at [52, 565] on icon at bounding box center [51, 565] width 12 height 12
click at [0, 0] on input "checkbox" at bounding box center [0, 0] width 0 height 0
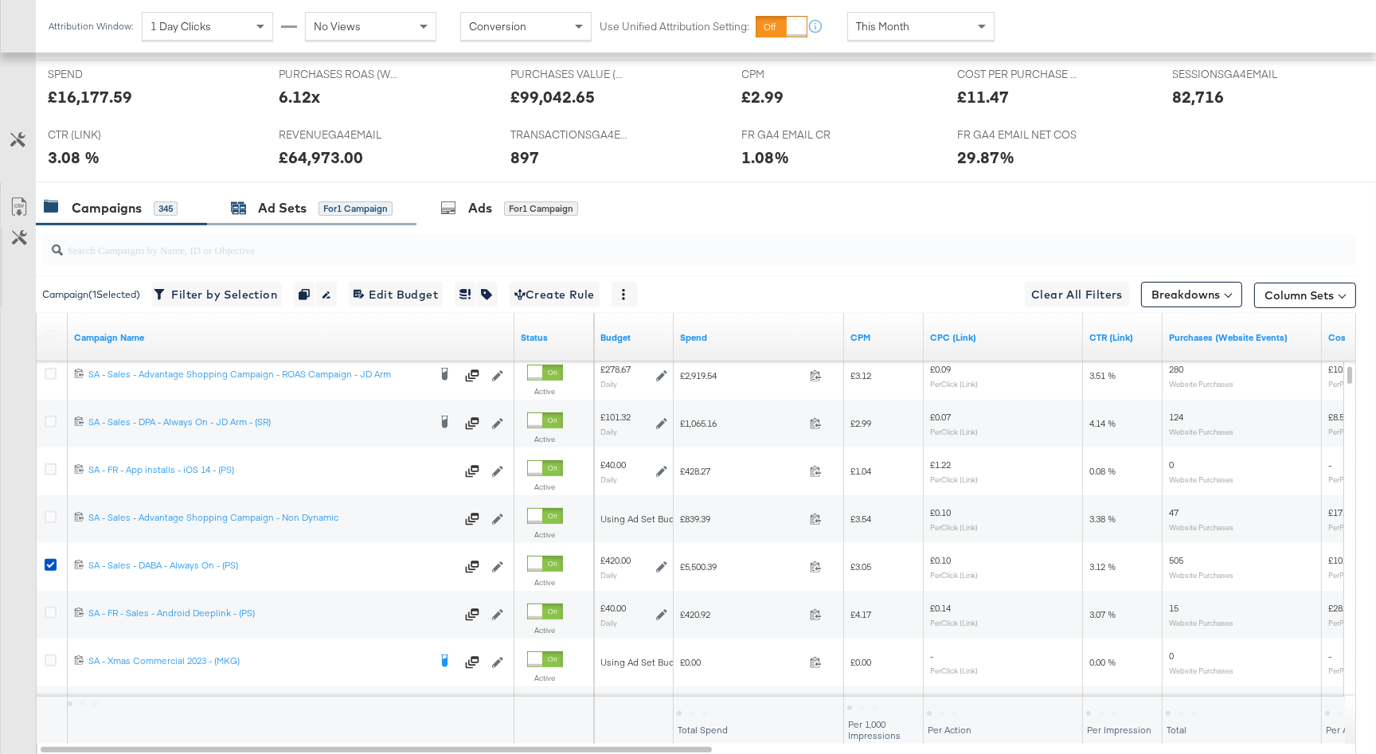
click at [335, 201] on span "for 1 Campaign" at bounding box center [355, 208] width 74 height 14
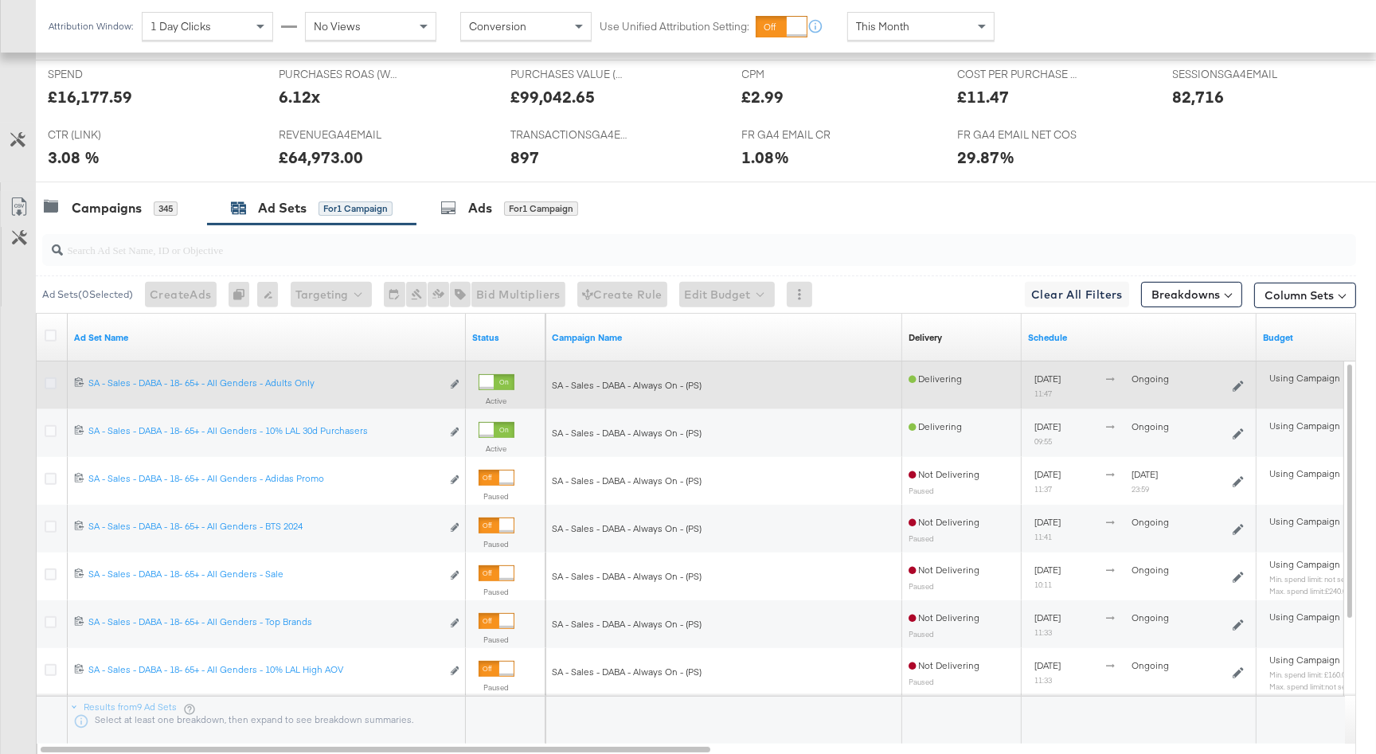
click at [48, 381] on icon at bounding box center [51, 383] width 12 height 12
click at [0, 0] on input "checkbox" at bounding box center [0, 0] width 0 height 0
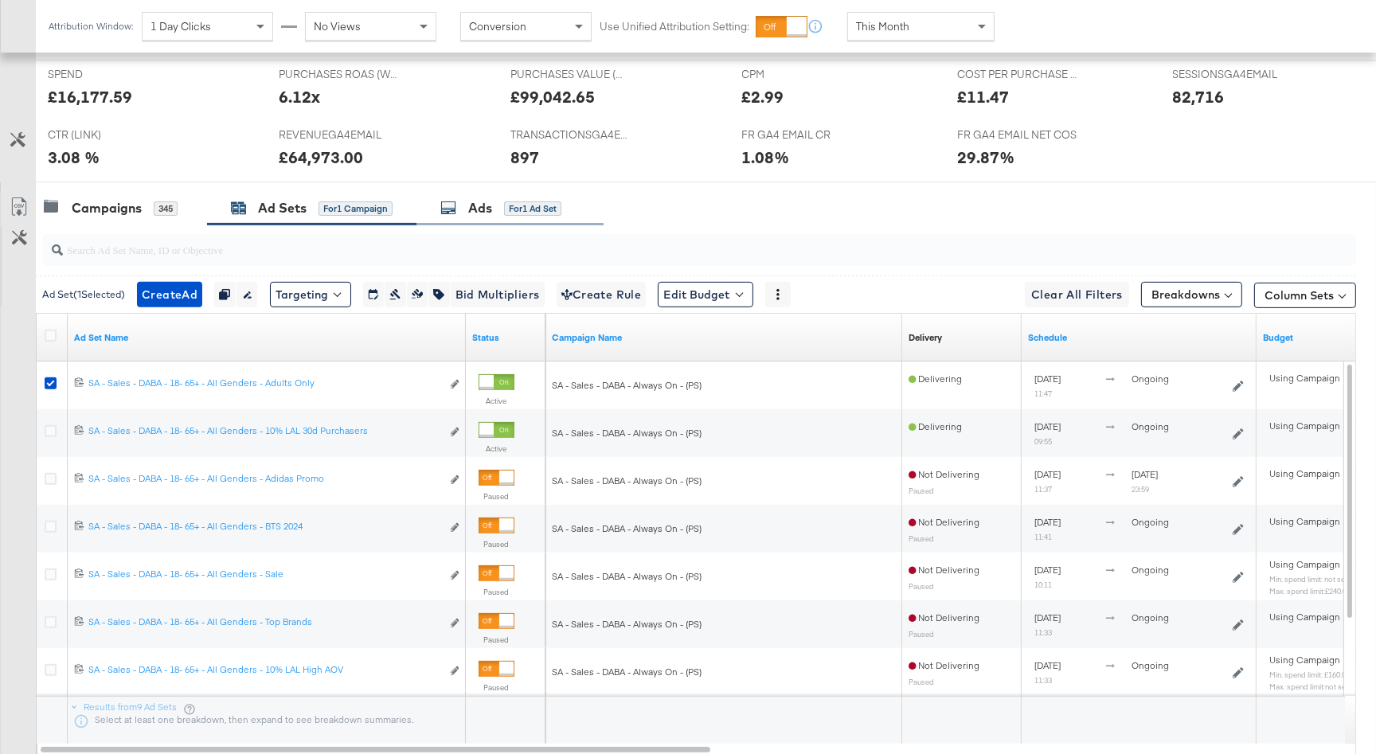
click at [488, 216] on div "Ads" at bounding box center [480, 208] width 24 height 18
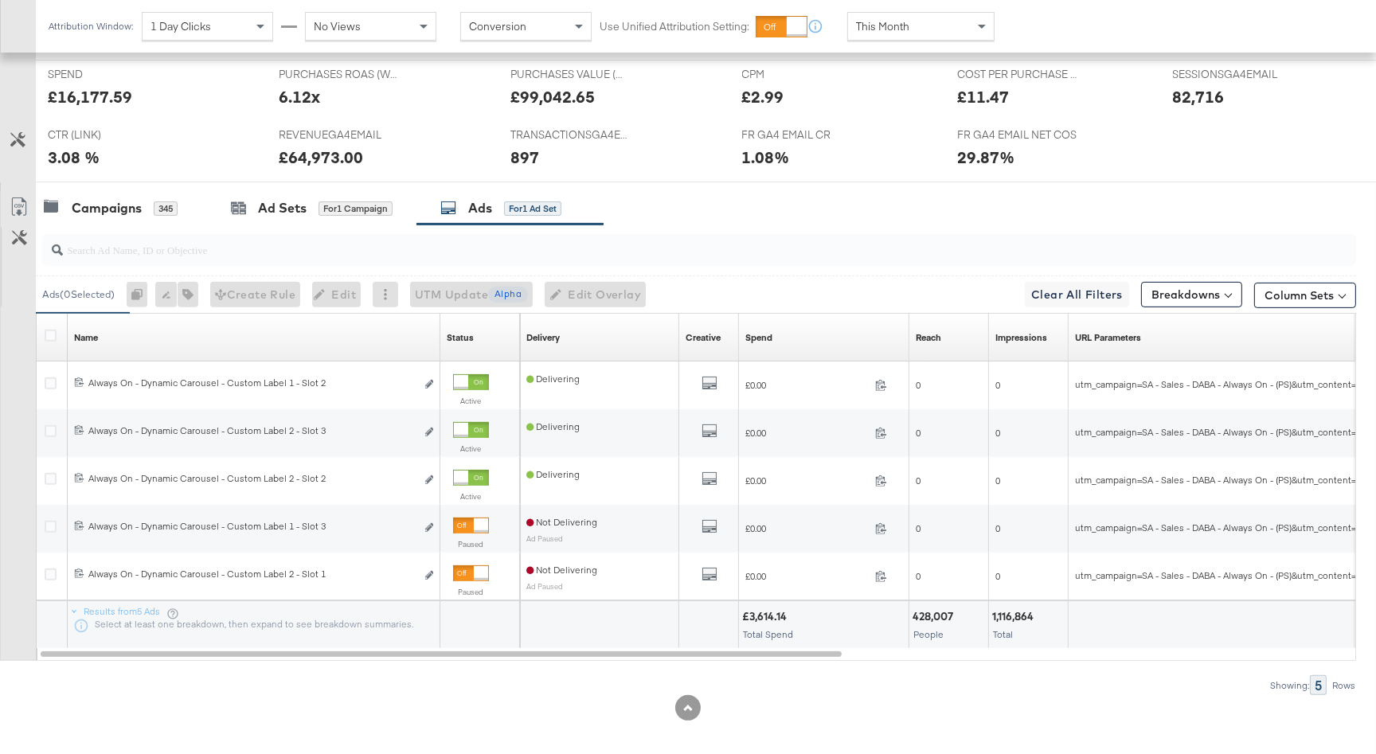
scroll to position [677, 0]
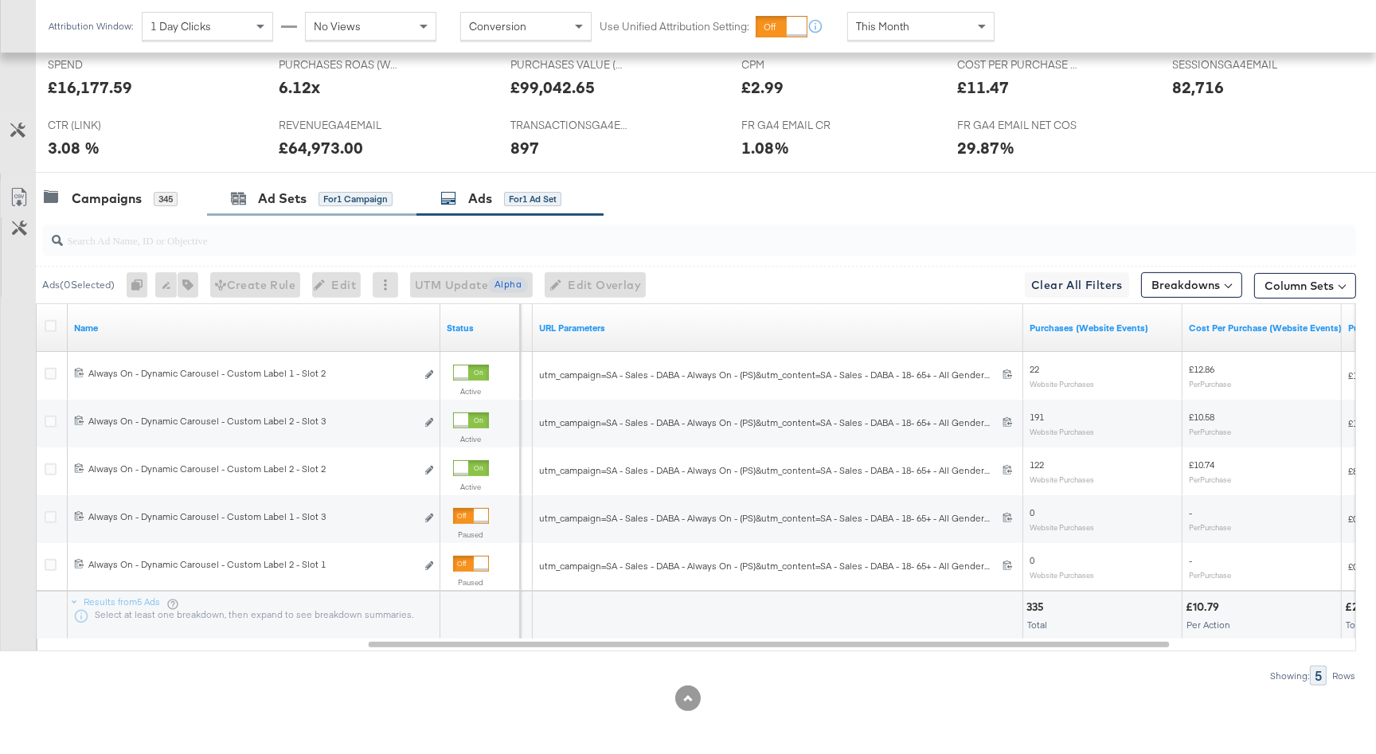
click at [322, 211] on div "Ad Sets for 1 Campaign" at bounding box center [311, 199] width 209 height 34
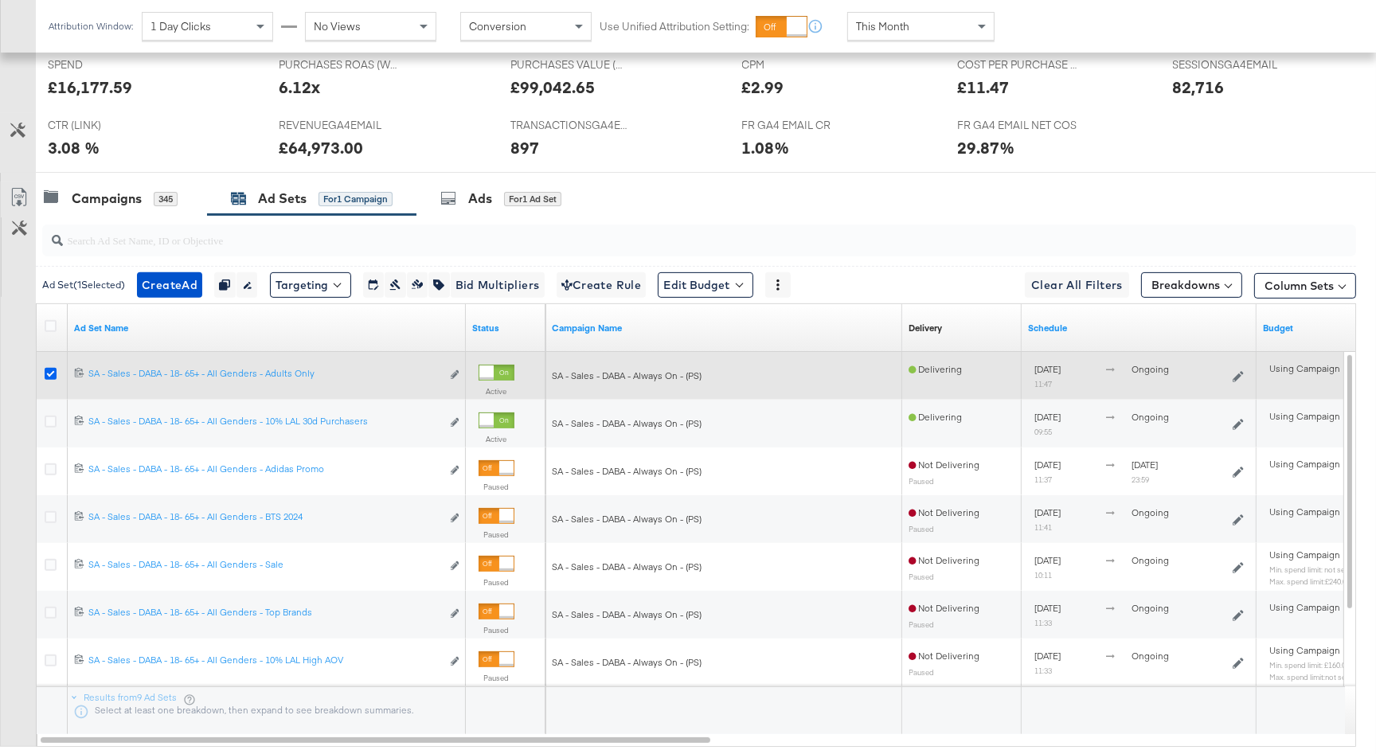
click at [52, 373] on icon at bounding box center [51, 374] width 12 height 12
click at [0, 0] on input "checkbox" at bounding box center [0, 0] width 0 height 0
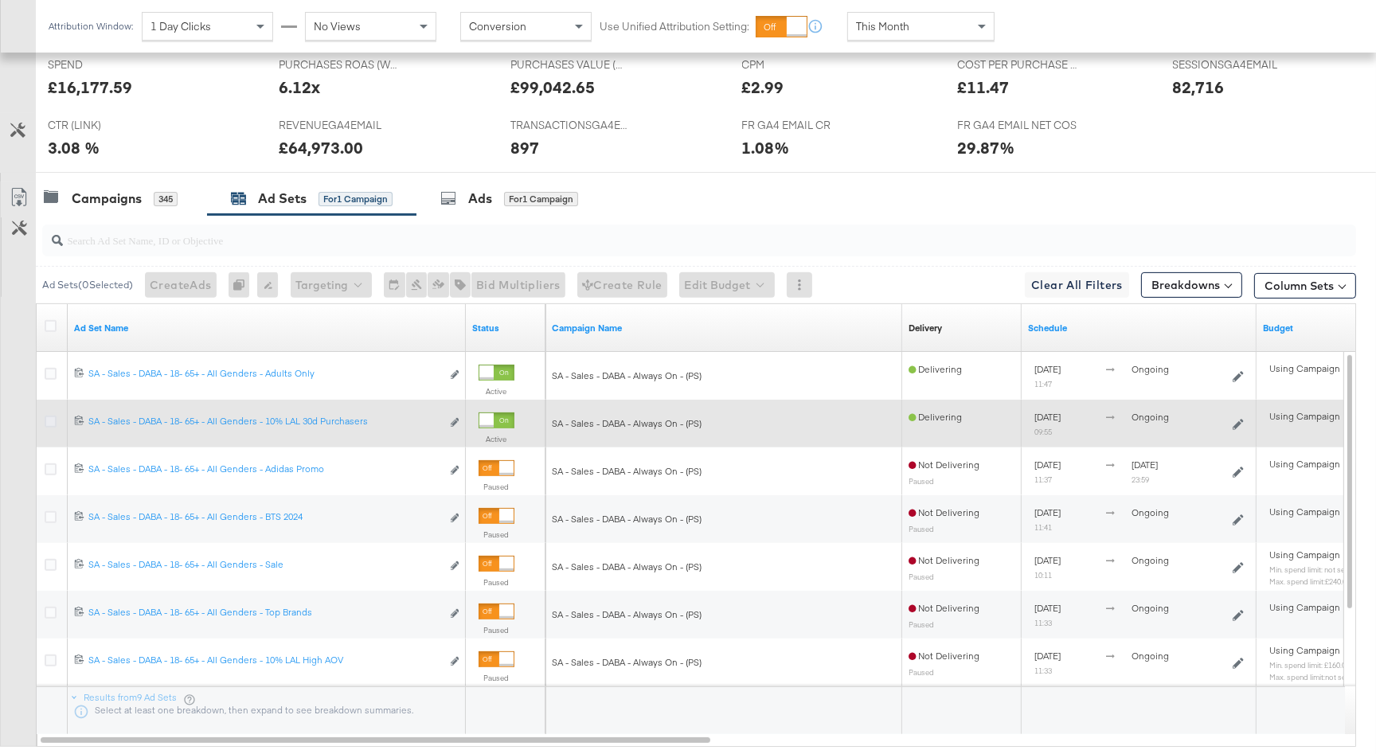
click at [49, 416] on icon at bounding box center [51, 422] width 12 height 12
click at [0, 0] on input "checkbox" at bounding box center [0, 0] width 0 height 0
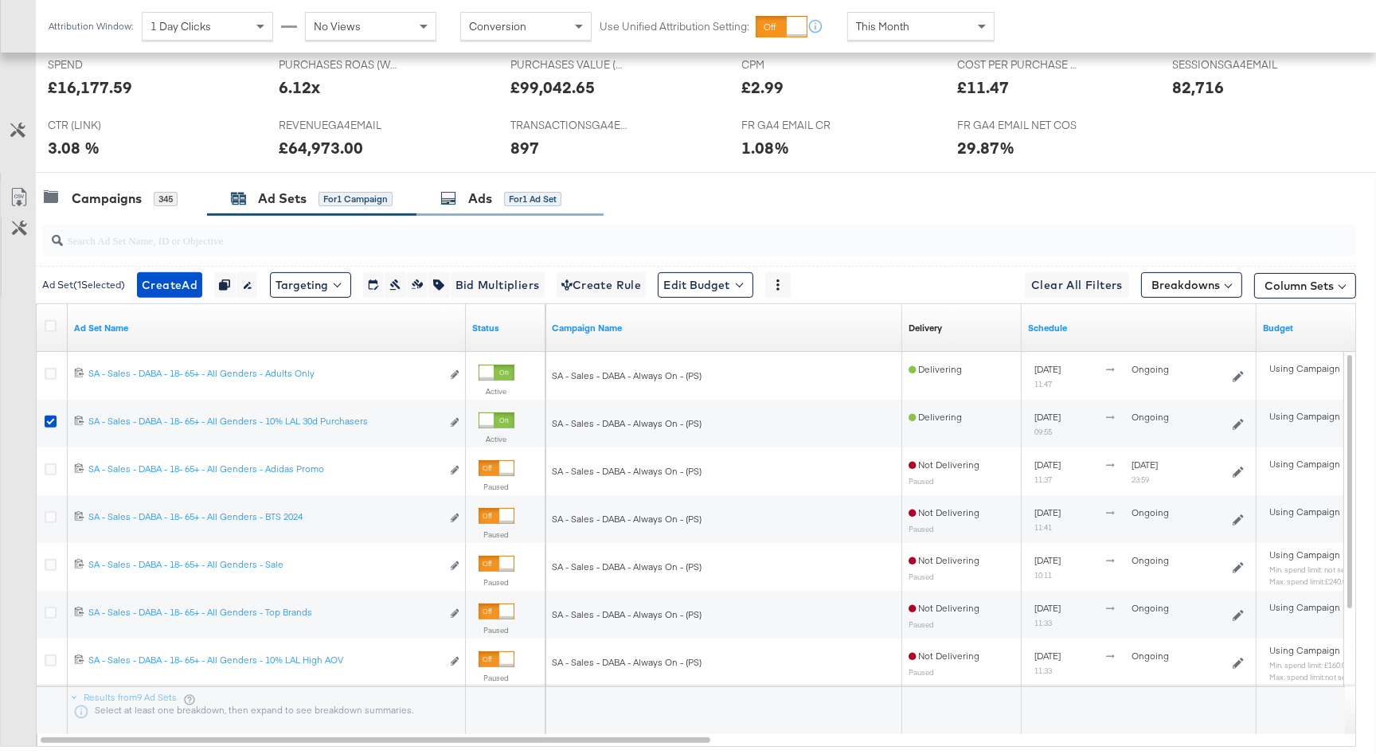
click at [480, 200] on div "Ads" at bounding box center [480, 199] width 24 height 18
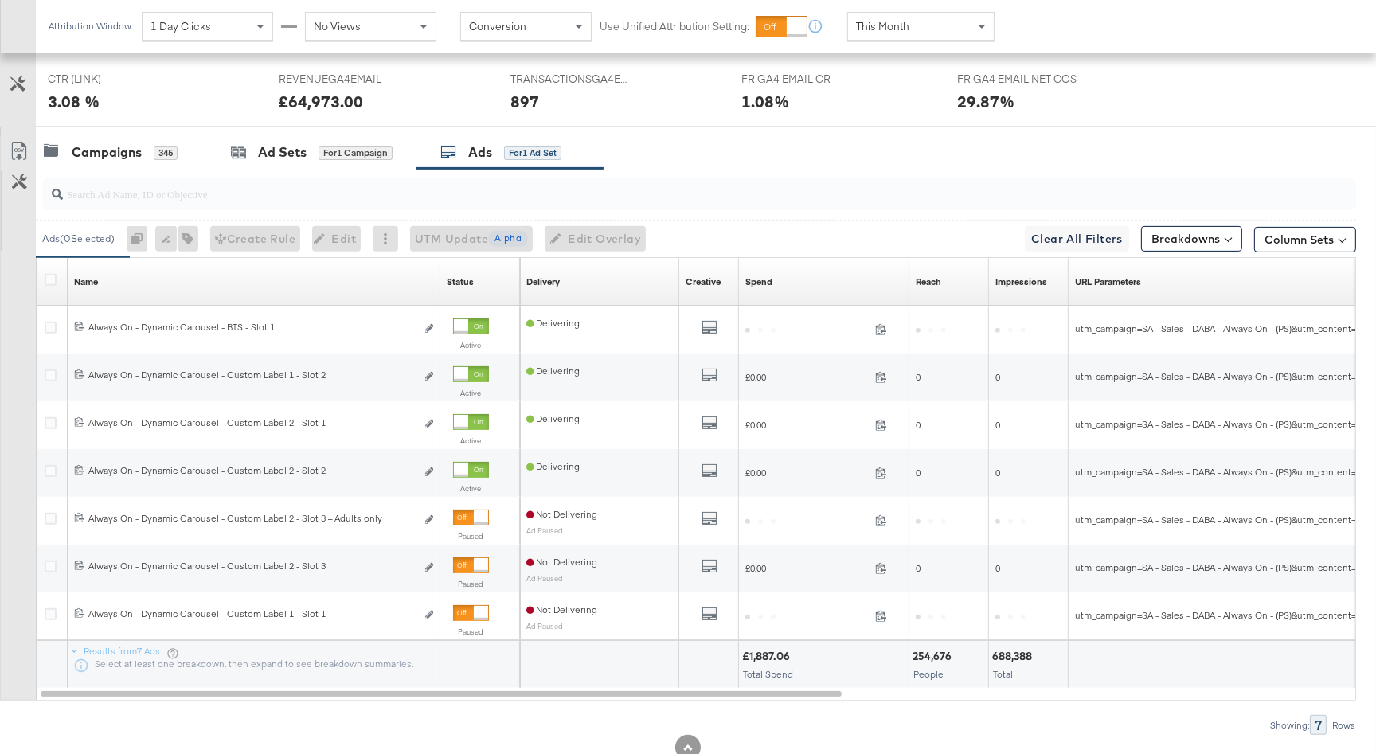
scroll to position [772, 0]
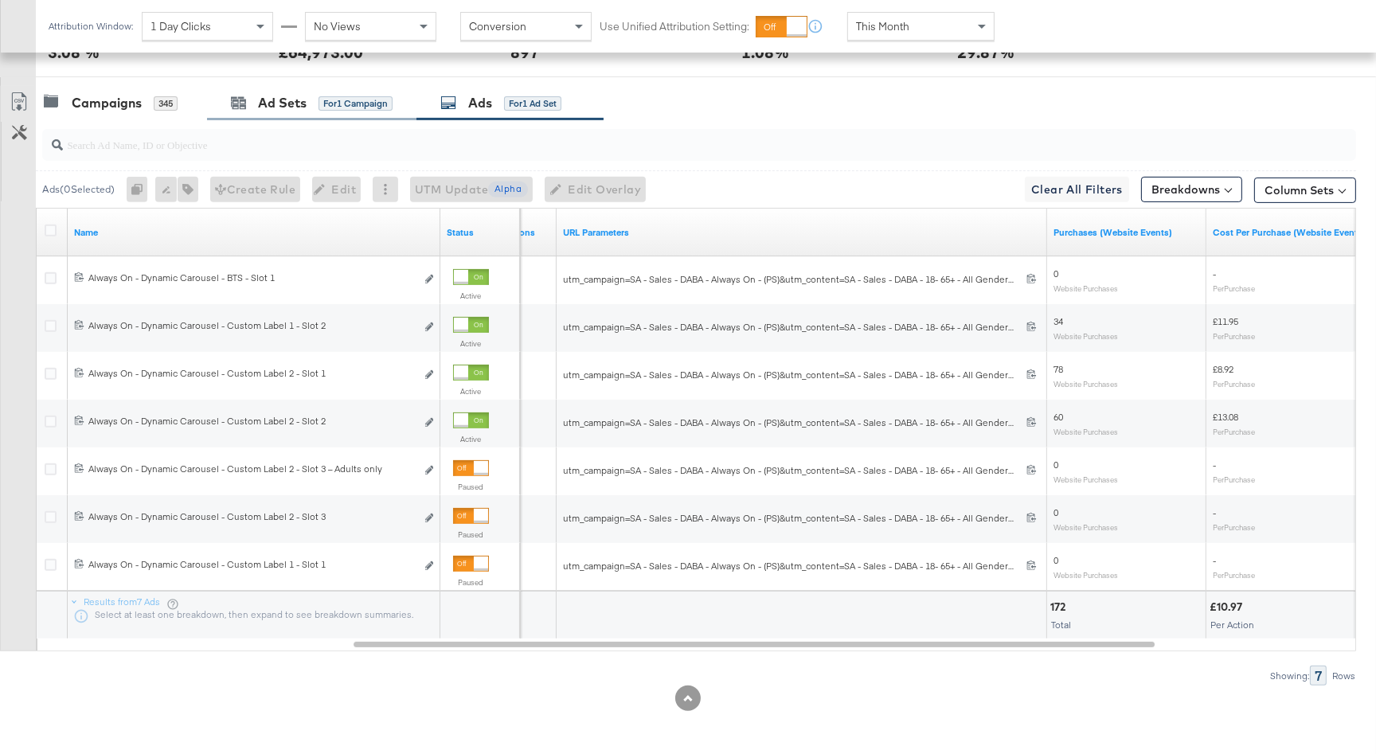
click at [272, 112] on div "Ad Sets for 1 Campaign" at bounding box center [311, 103] width 209 height 34
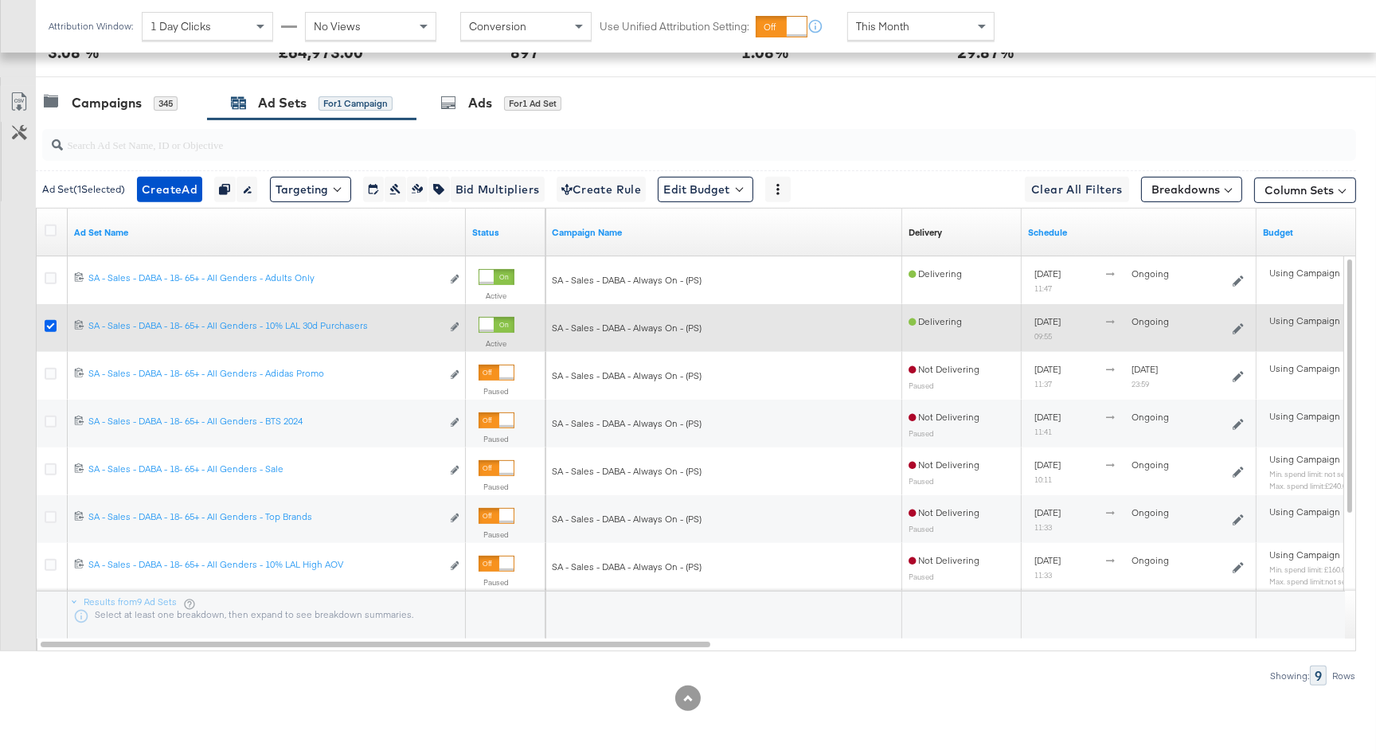
click at [52, 322] on icon at bounding box center [51, 326] width 12 height 12
click at [0, 0] on input "checkbox" at bounding box center [0, 0] width 0 height 0
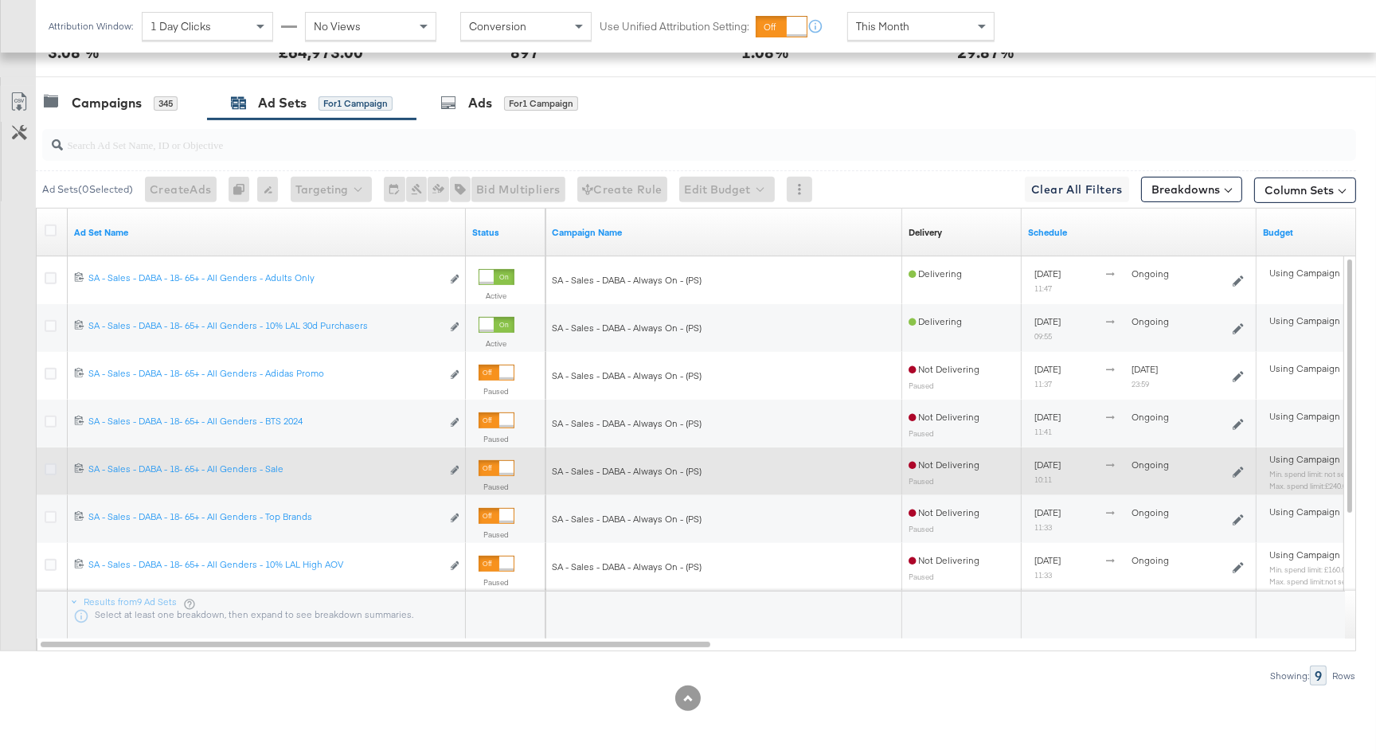
click at [49, 464] on icon at bounding box center [51, 469] width 12 height 12
click at [0, 0] on input "checkbox" at bounding box center [0, 0] width 0 height 0
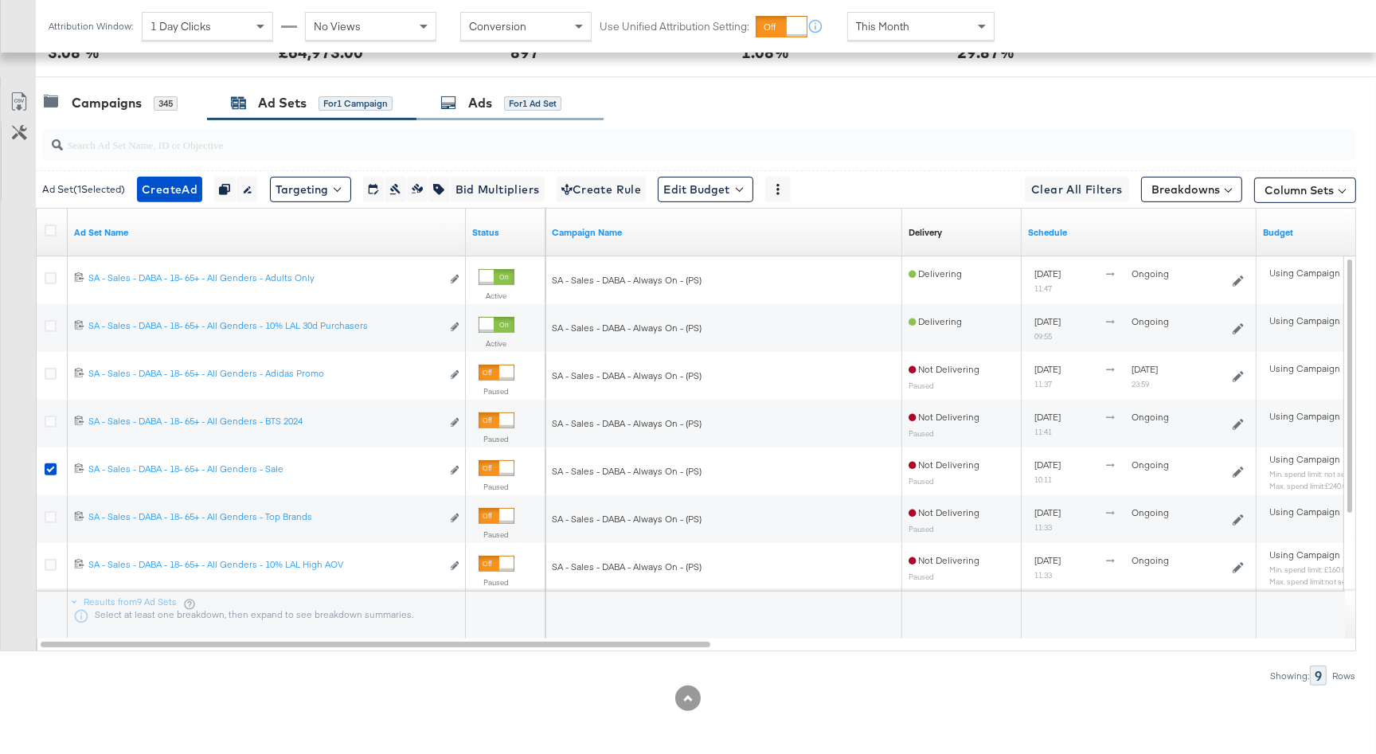
click at [515, 108] on div "for 1 Ad Set" at bounding box center [532, 103] width 57 height 14
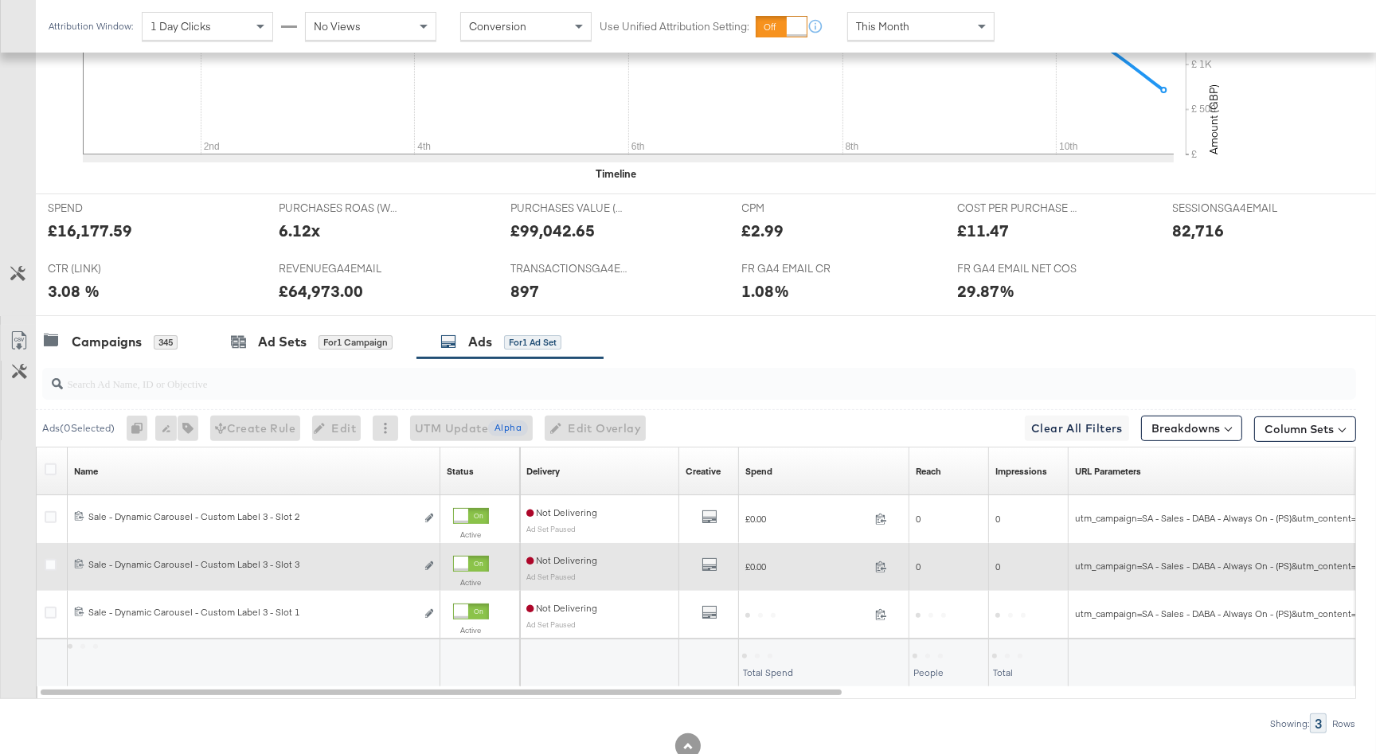
scroll to position [581, 0]
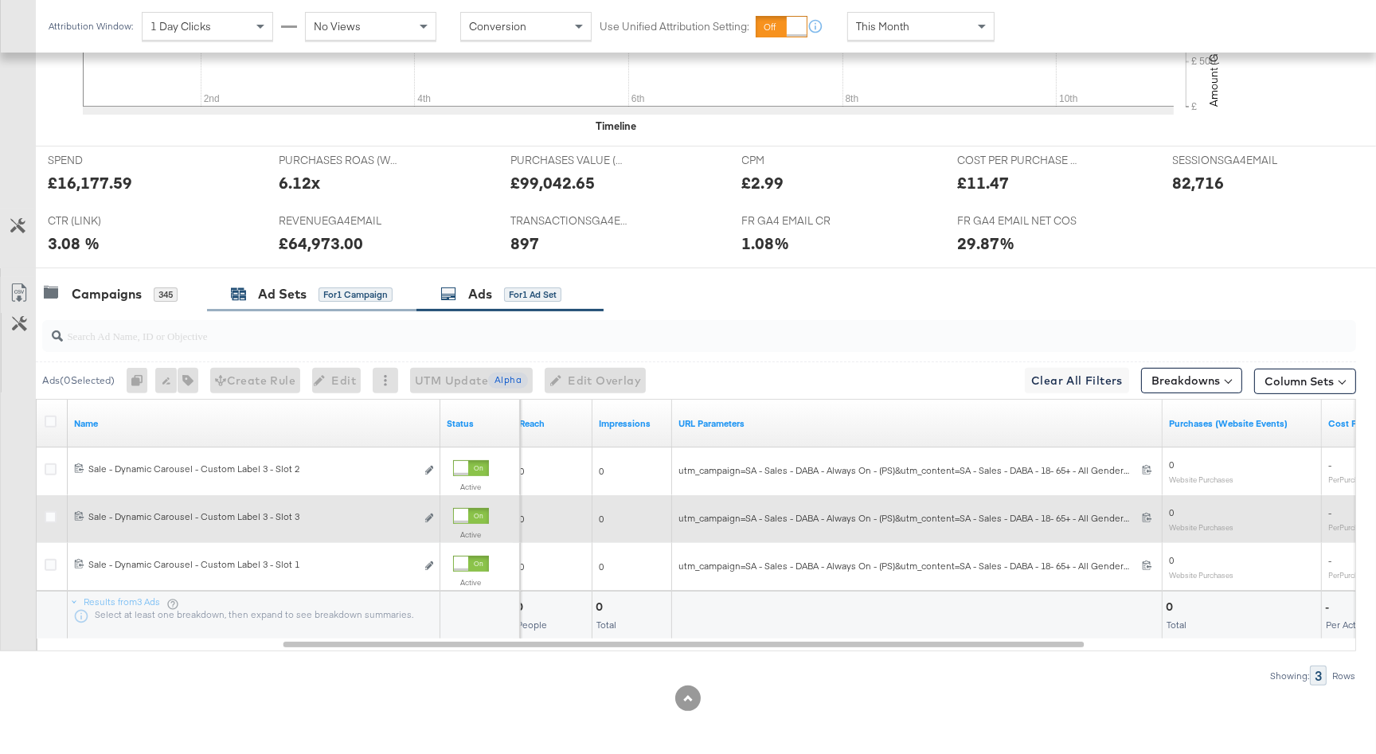
click at [294, 291] on div "Ad Sets" at bounding box center [282, 294] width 49 height 18
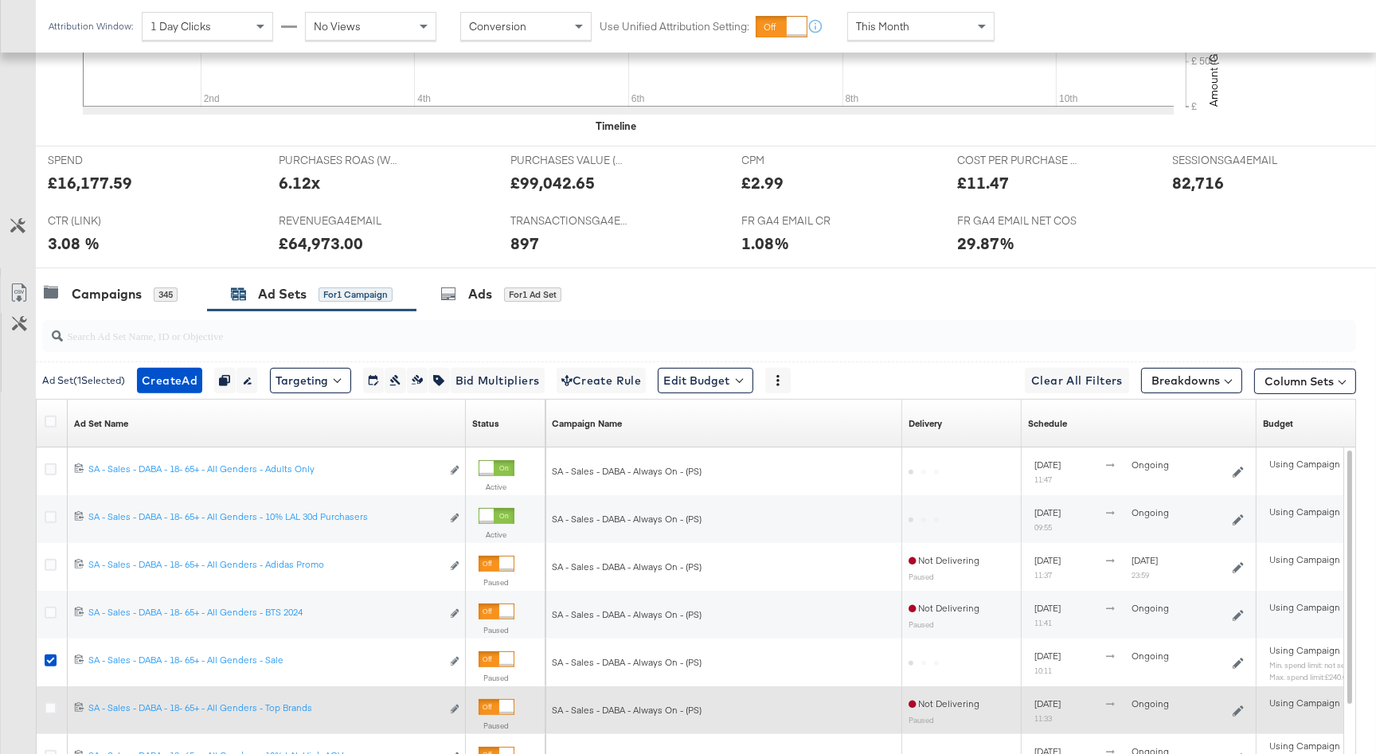
scroll to position [772, 0]
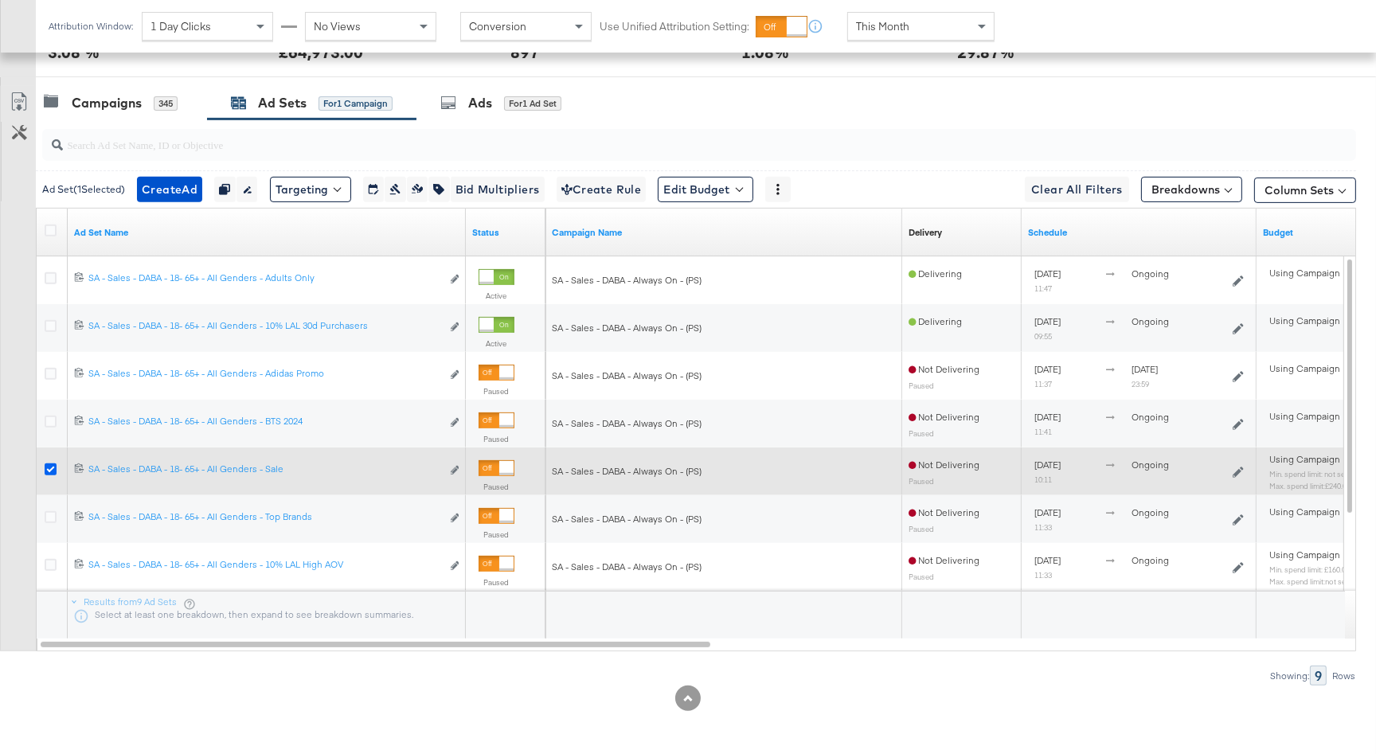
click at [49, 466] on icon at bounding box center [51, 469] width 12 height 12
click at [0, 0] on input "checkbox" at bounding box center [0, 0] width 0 height 0
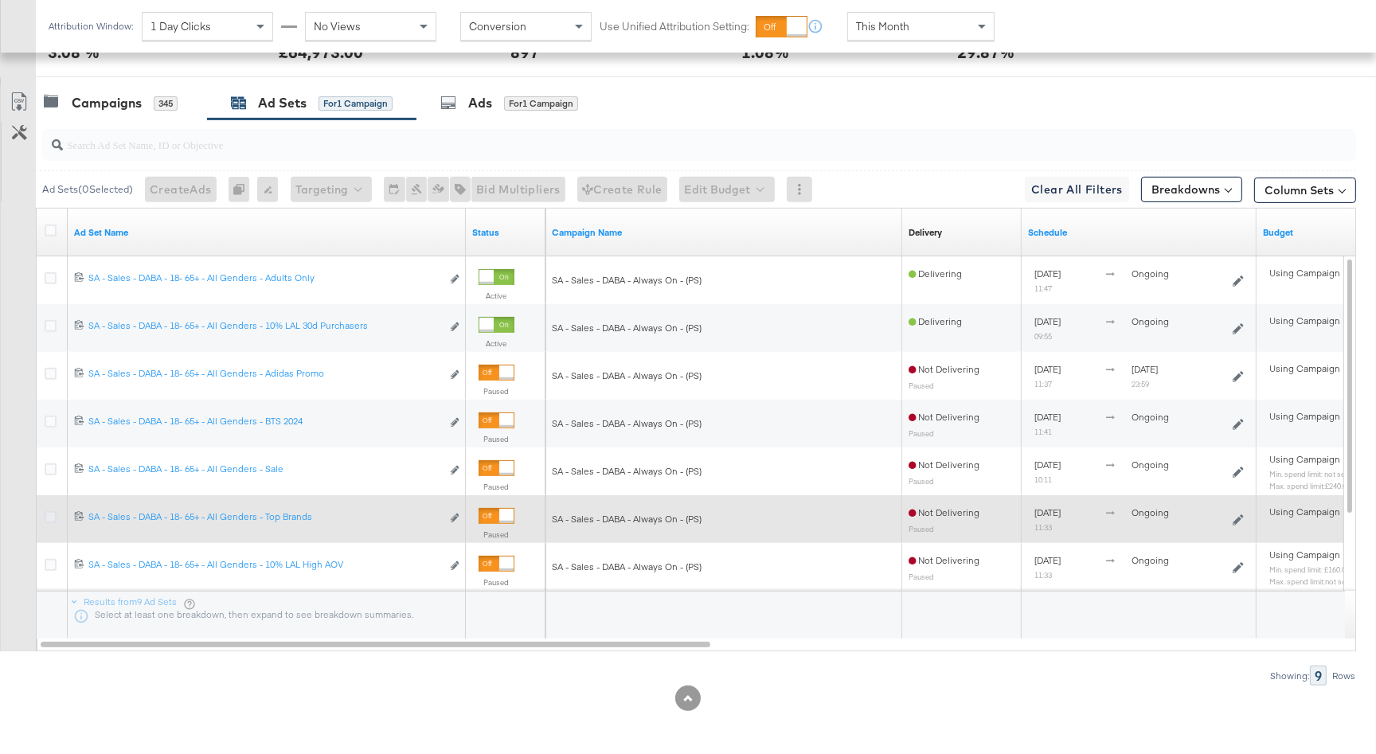
click at [49, 513] on icon at bounding box center [51, 517] width 12 height 12
click at [0, 0] on input "checkbox" at bounding box center [0, 0] width 0 height 0
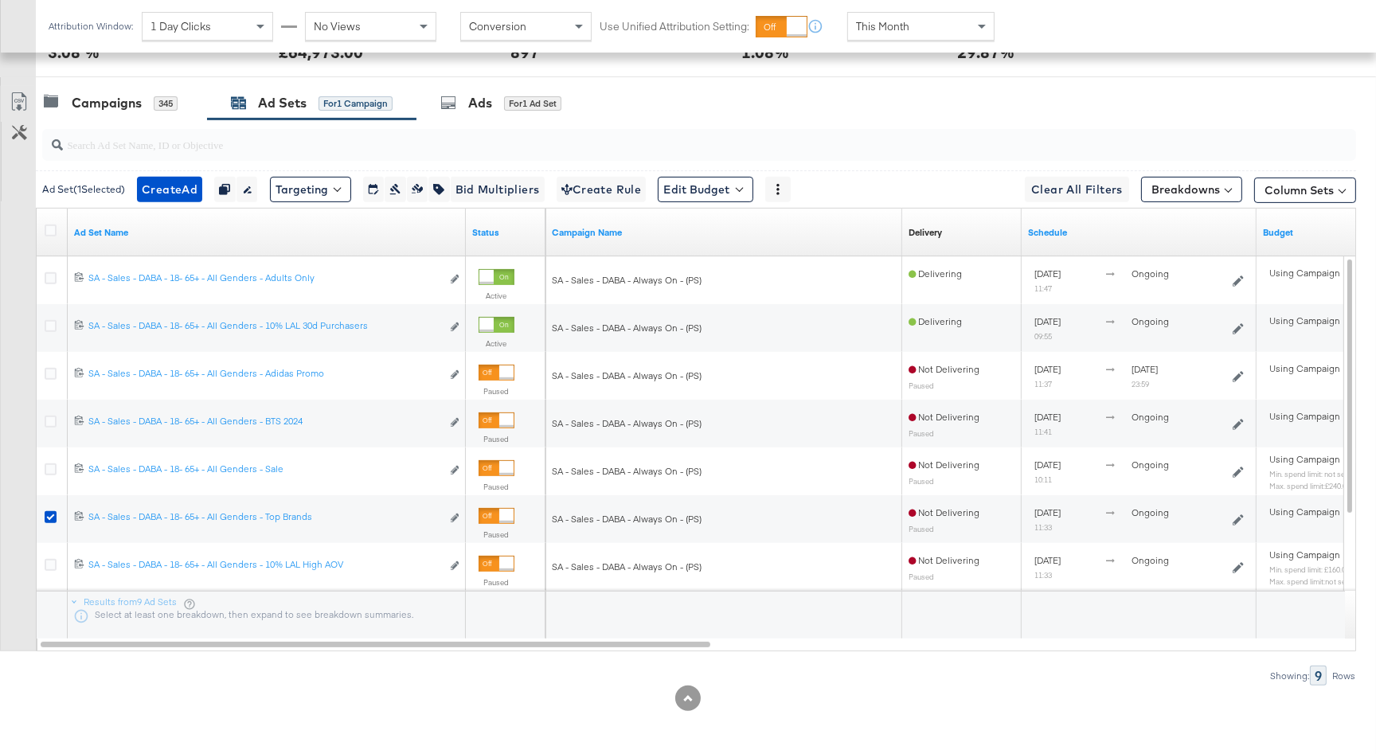
click at [515, 96] on div "for 1 Ad Set" at bounding box center [532, 103] width 57 height 15
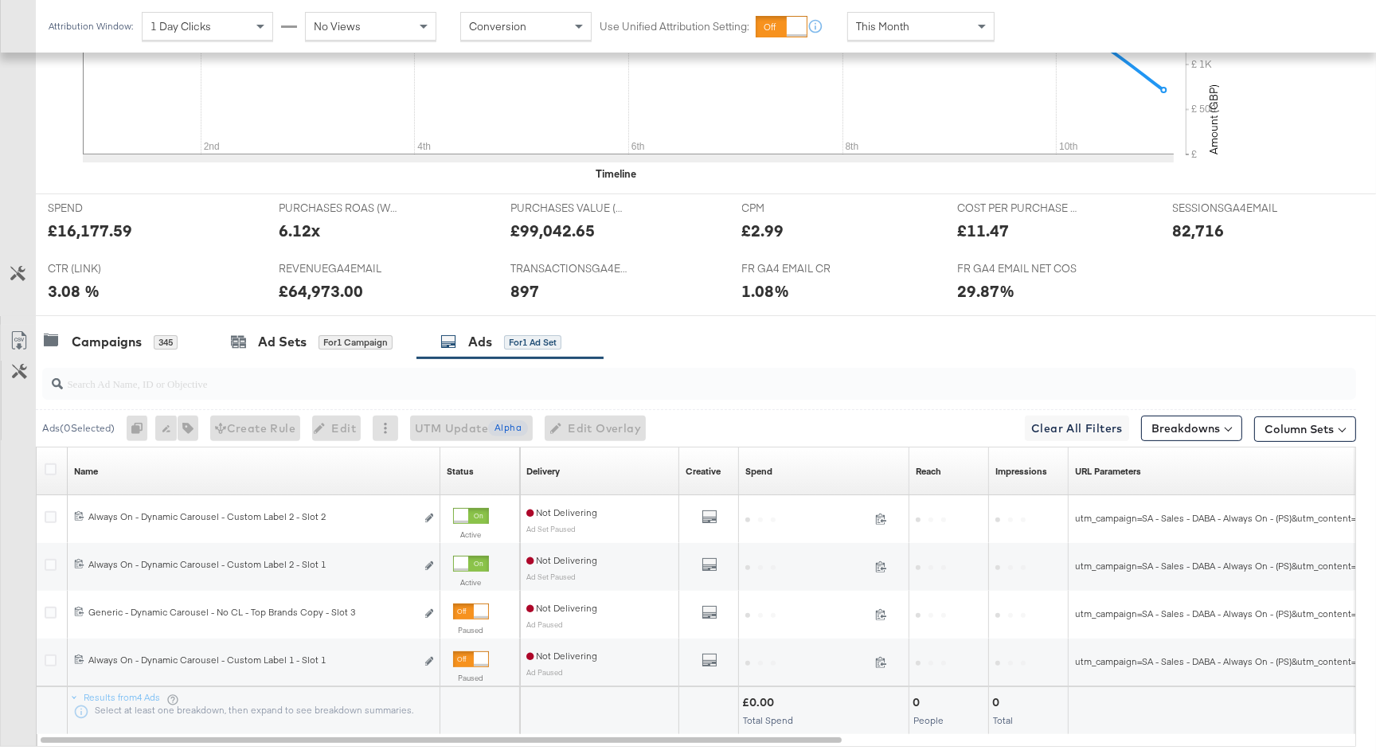
scroll to position [629, 0]
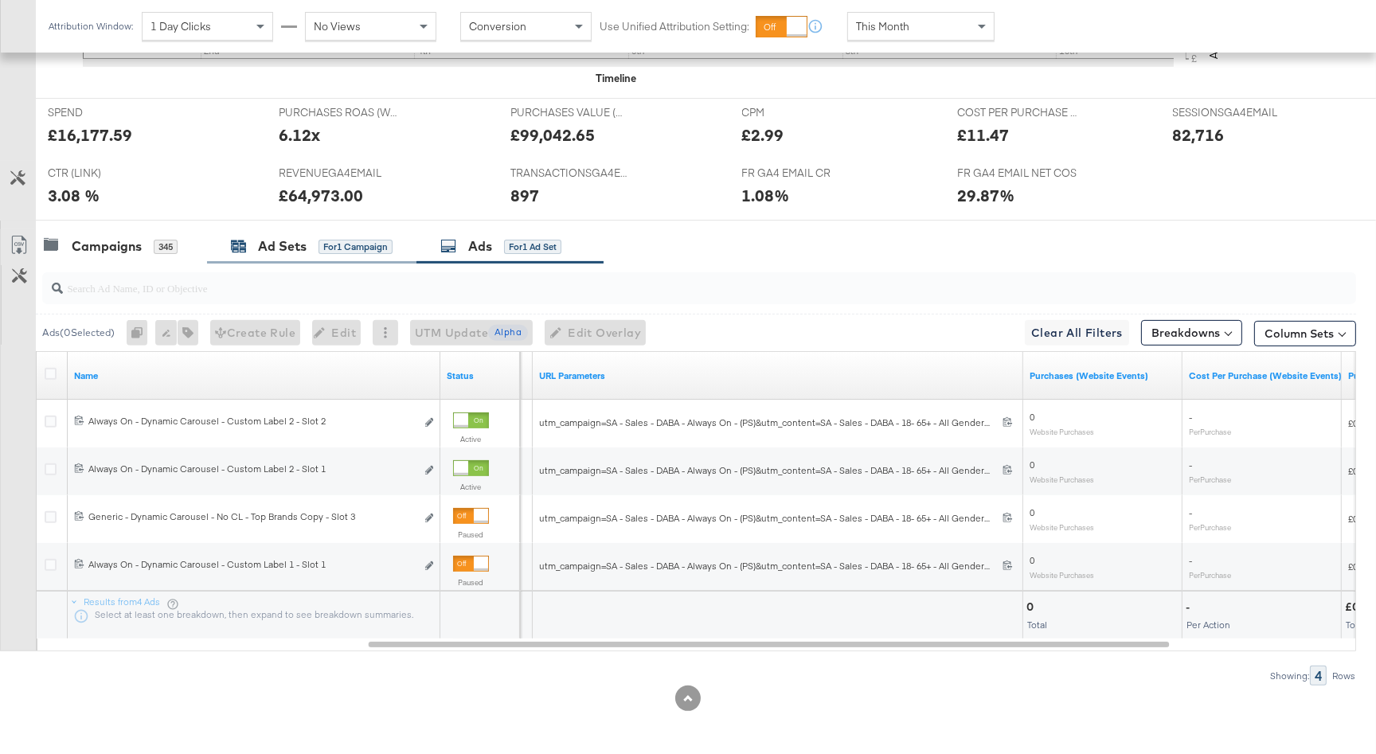
click at [279, 248] on div "Ad Sets" at bounding box center [282, 246] width 49 height 18
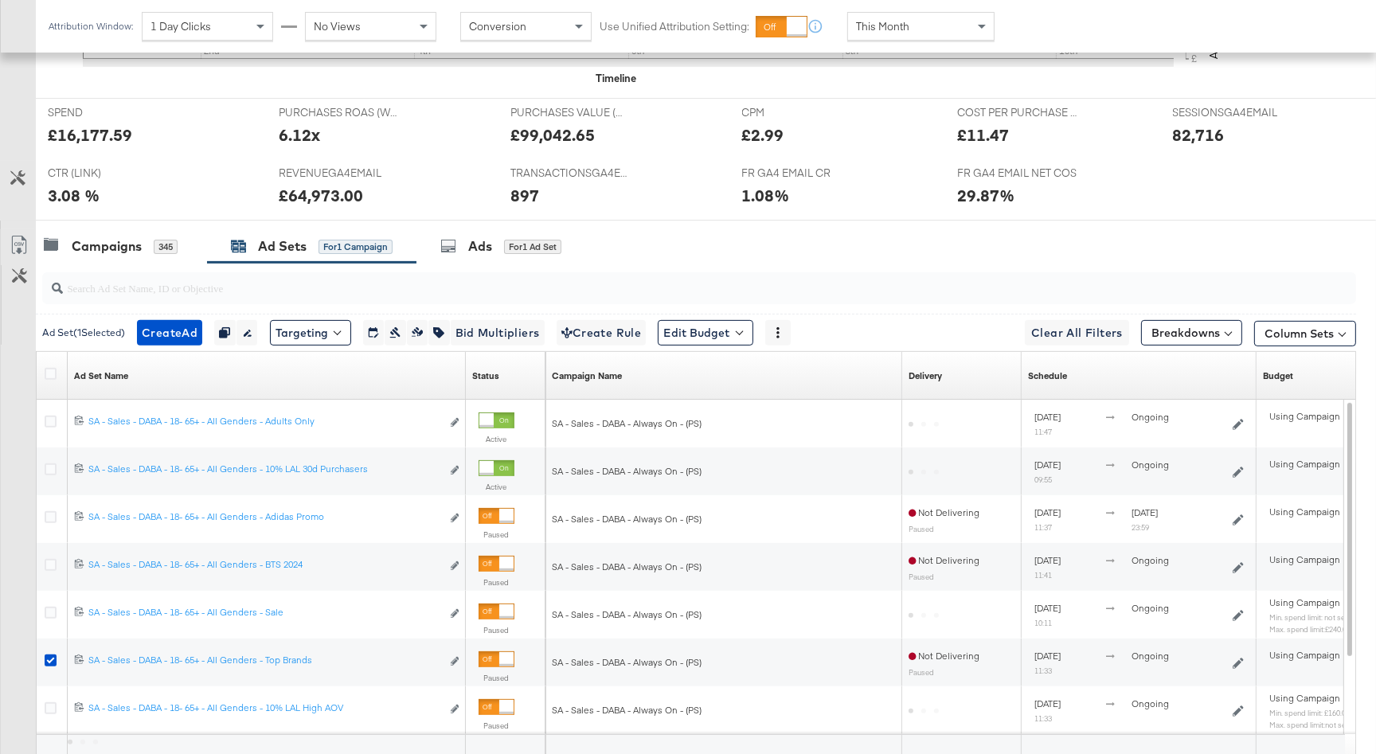
scroll to position [772, 0]
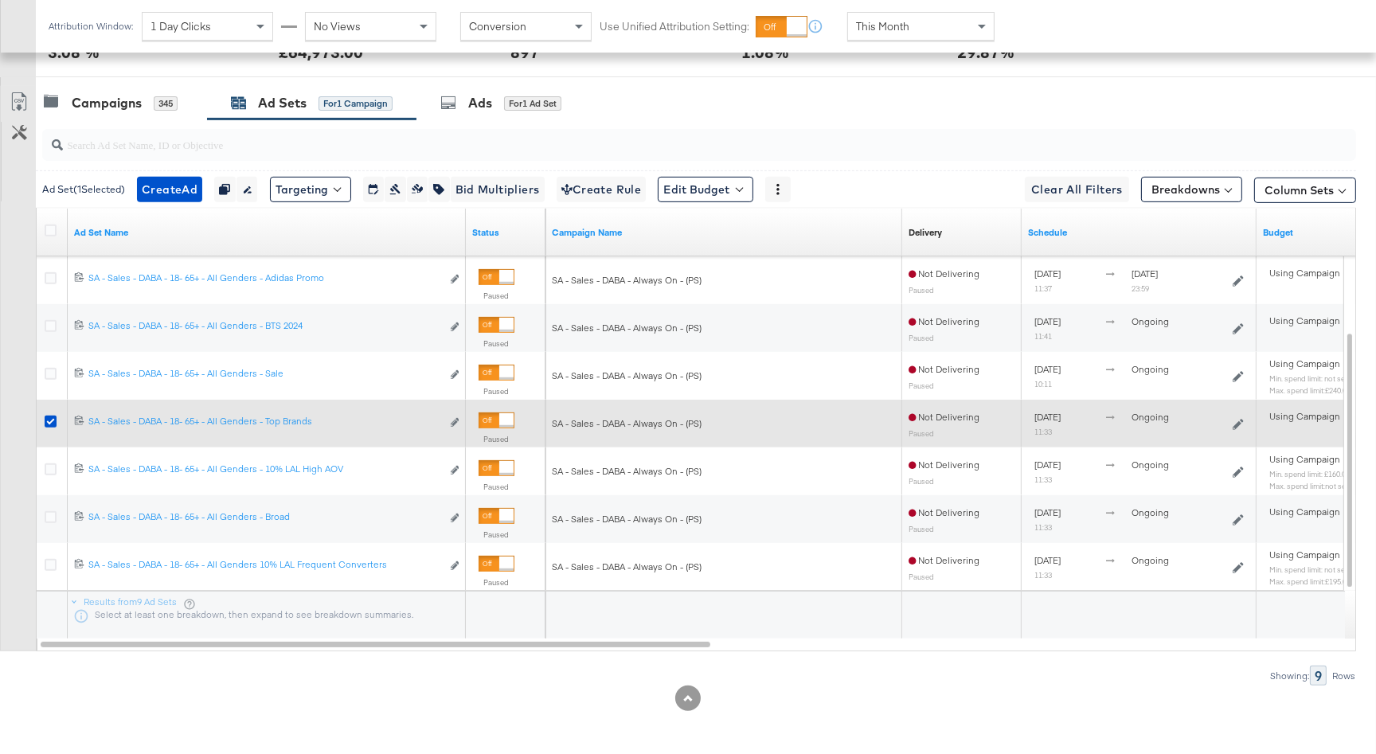
drag, startPoint x: 51, startPoint y: 420, endPoint x: 52, endPoint y: 438, distance: 17.5
click at [51, 420] on icon at bounding box center [51, 422] width 12 height 12
click at [0, 0] on input "checkbox" at bounding box center [0, 0] width 0 height 0
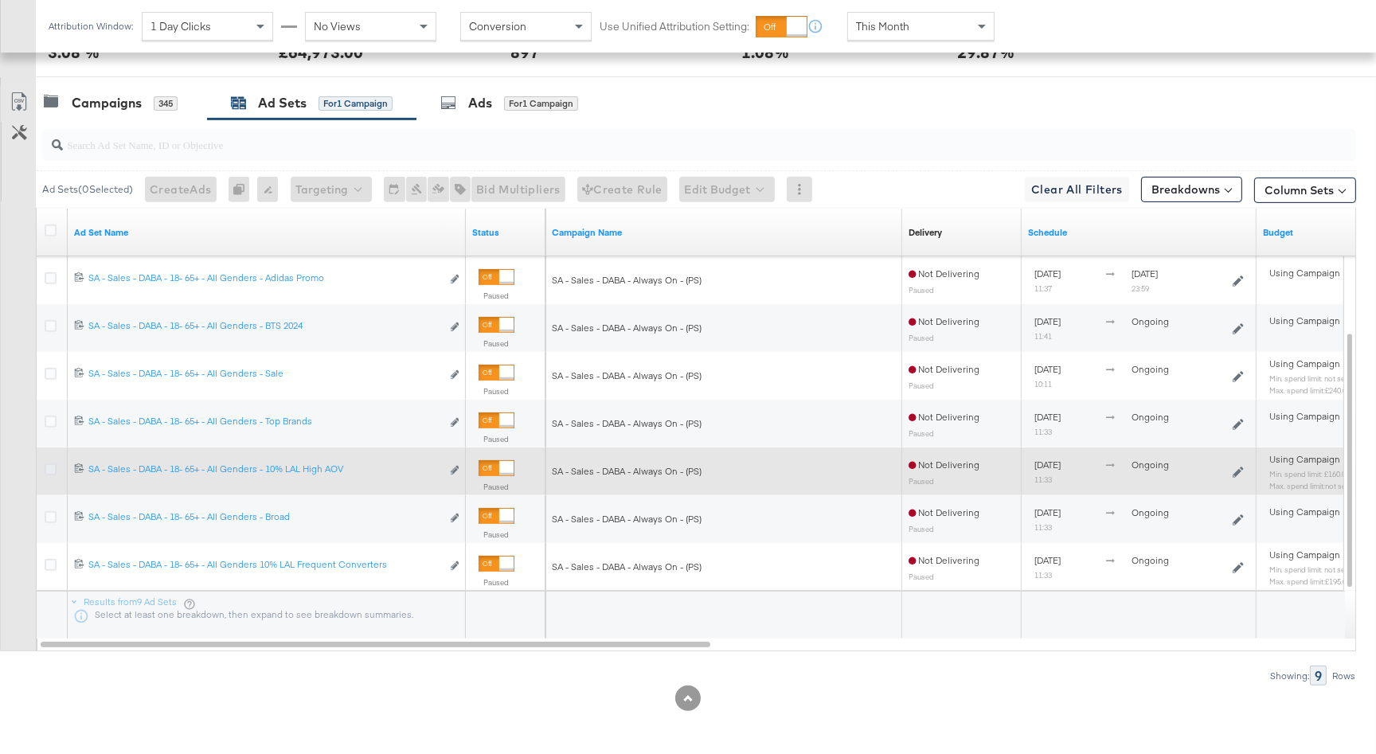
click at [52, 467] on icon at bounding box center [51, 469] width 12 height 12
click at [0, 0] on input "checkbox" at bounding box center [0, 0] width 0 height 0
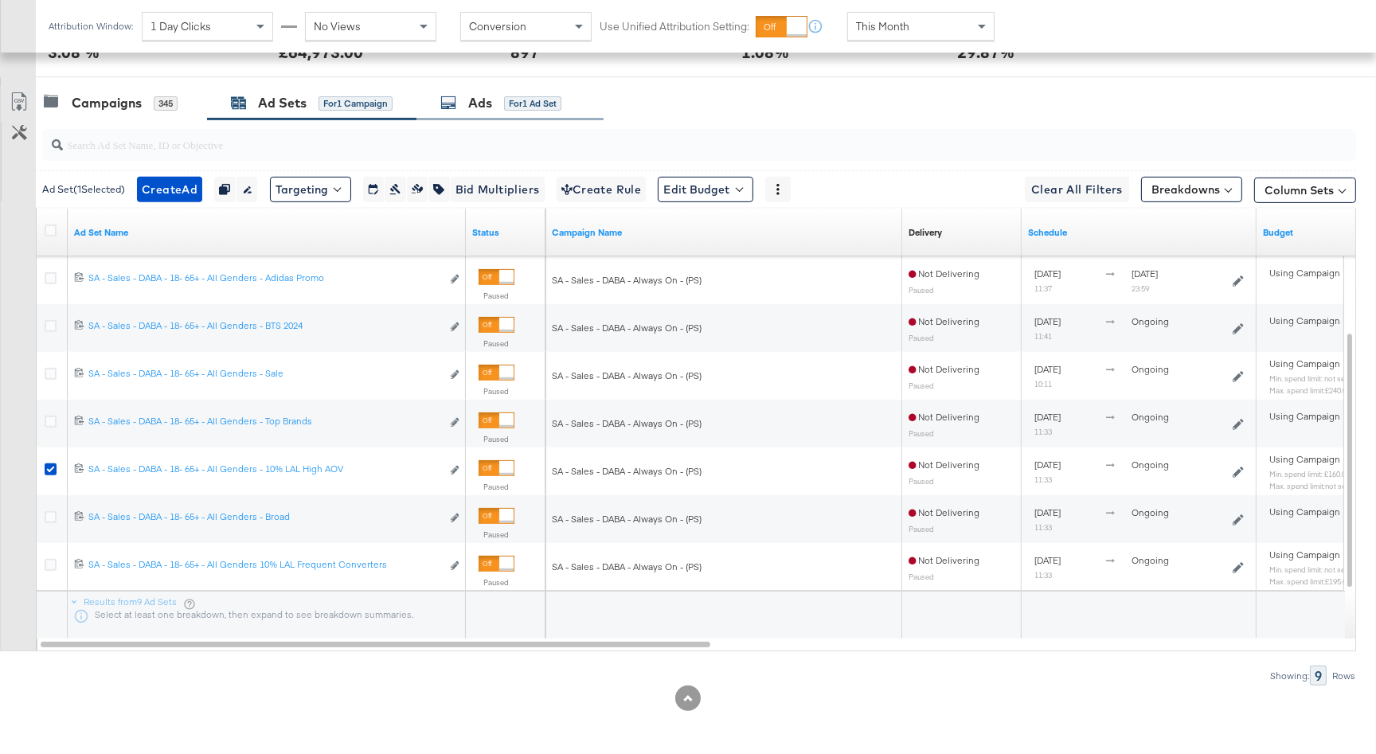
click at [506, 113] on div "Ads for 1 Ad Set" at bounding box center [509, 103] width 187 height 34
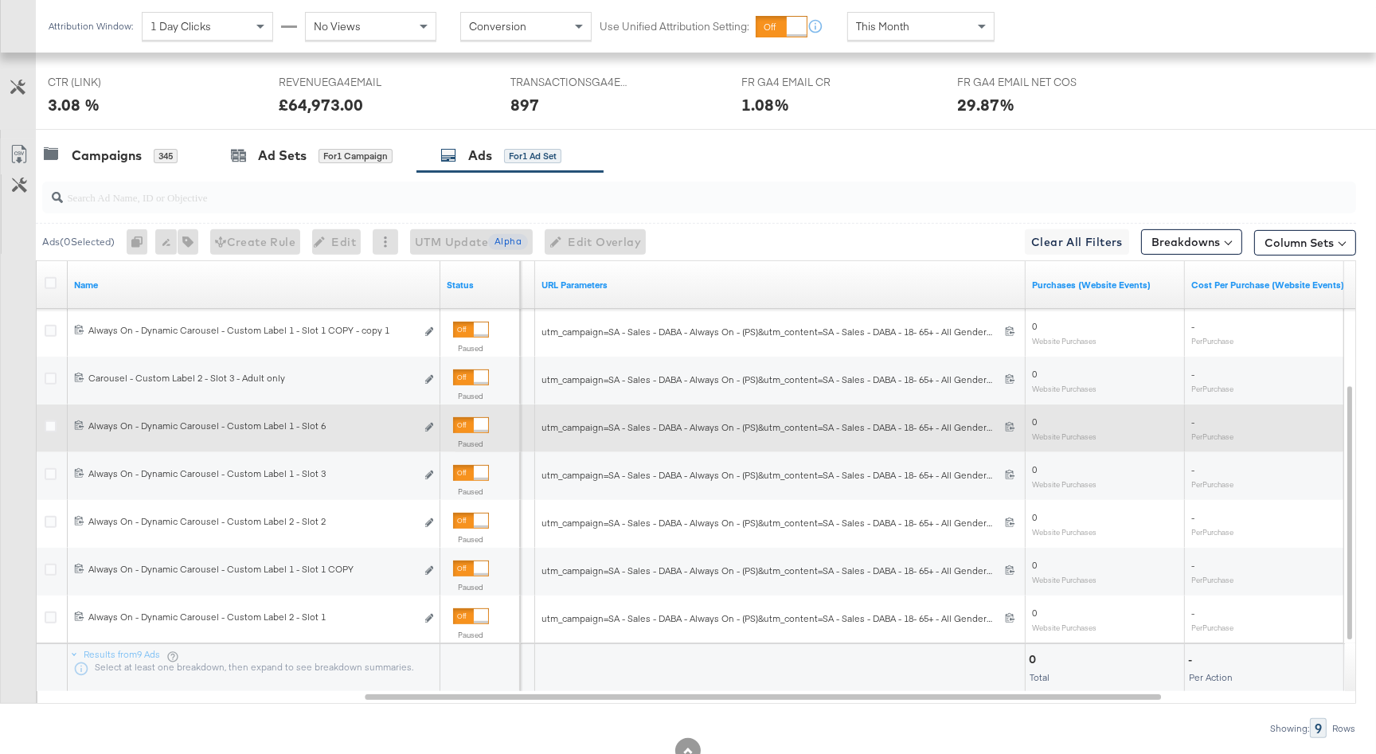
scroll to position [737, 0]
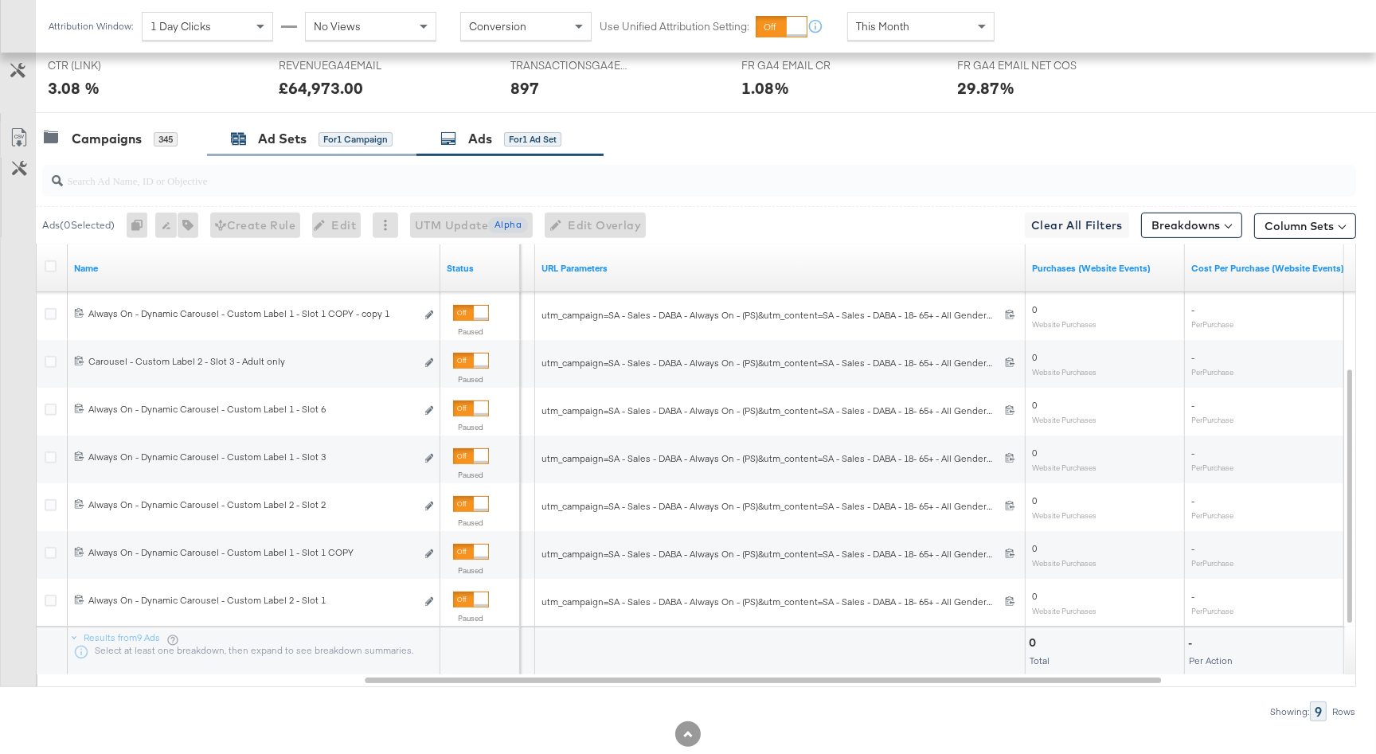
click at [313, 140] on div "Ad Sets for 1 Campaign" at bounding box center [312, 139] width 162 height 18
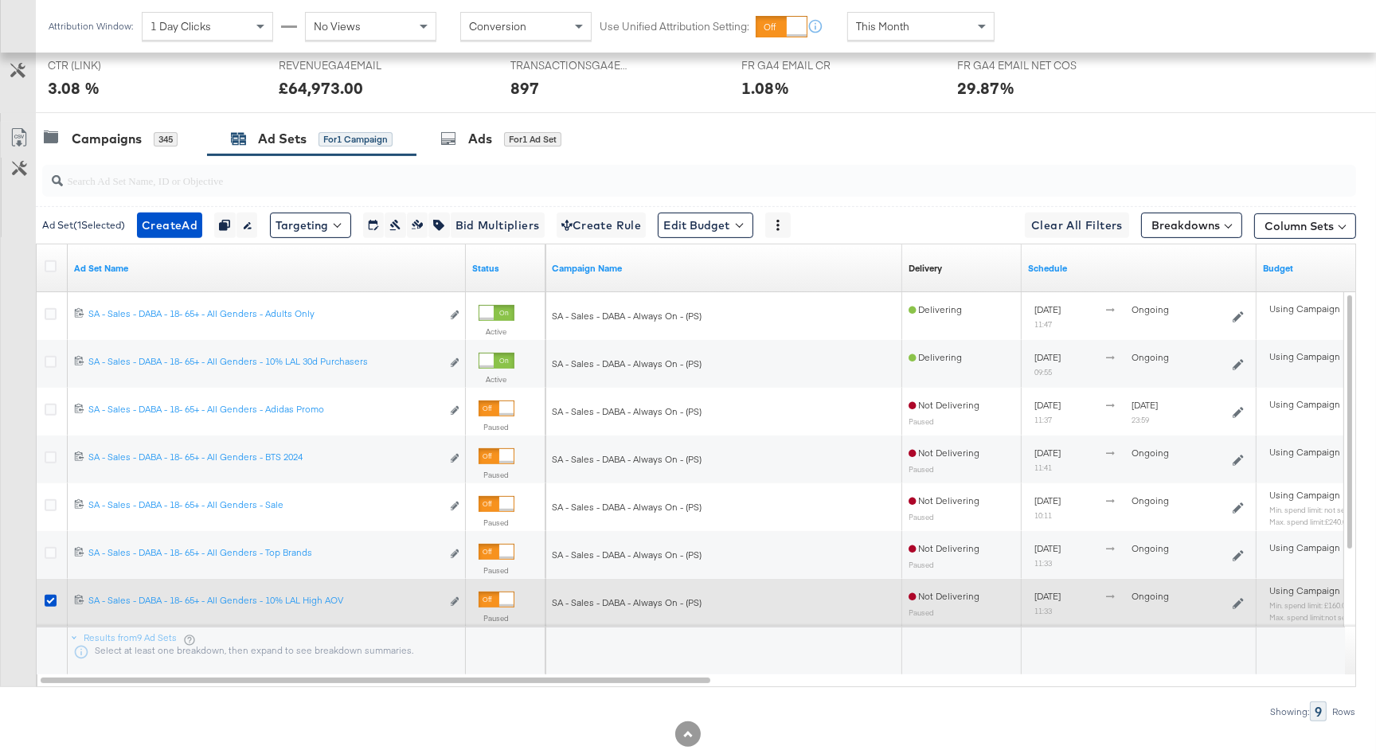
click at [47, 592] on div at bounding box center [52, 602] width 29 height 29
click at [48, 596] on icon at bounding box center [51, 601] width 12 height 12
click at [0, 0] on input "checkbox" at bounding box center [0, 0] width 0 height 0
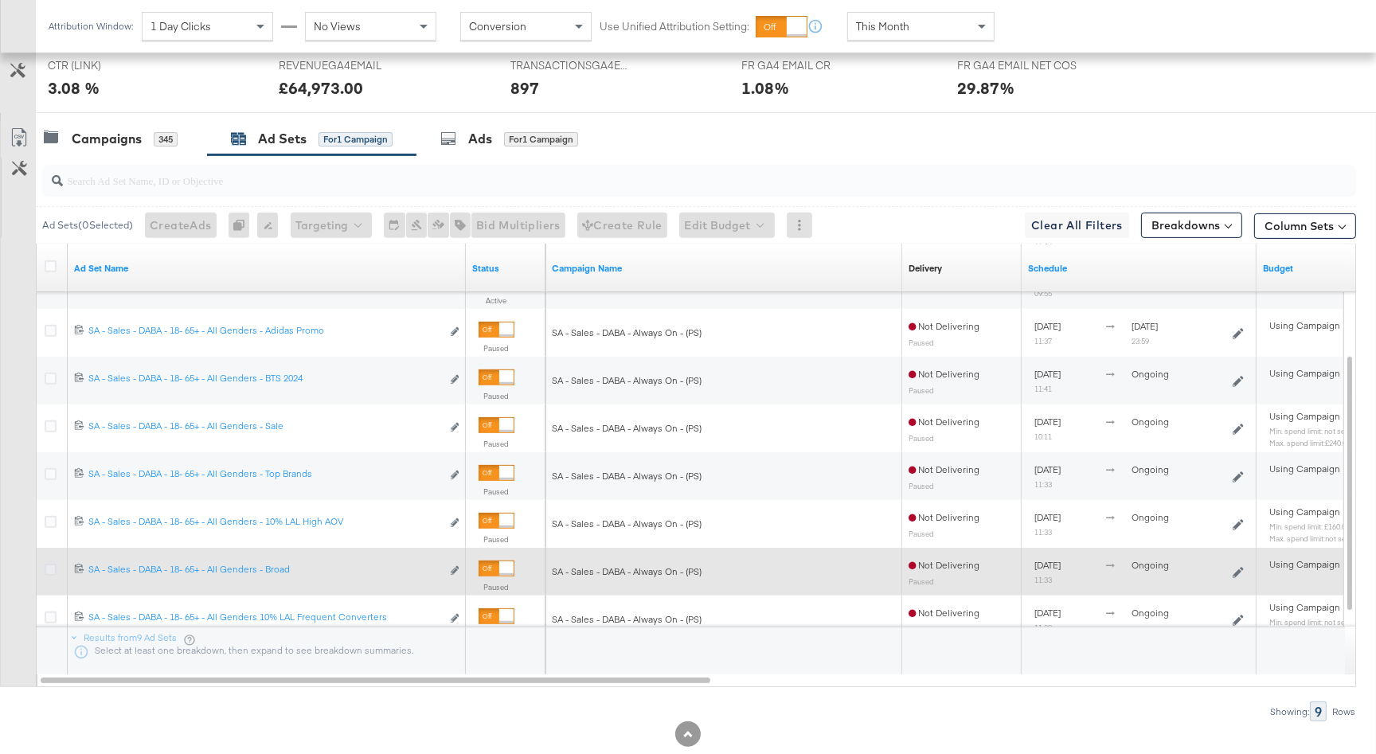
click at [49, 564] on icon at bounding box center [51, 570] width 12 height 12
click at [0, 0] on input "checkbox" at bounding box center [0, 0] width 0 height 0
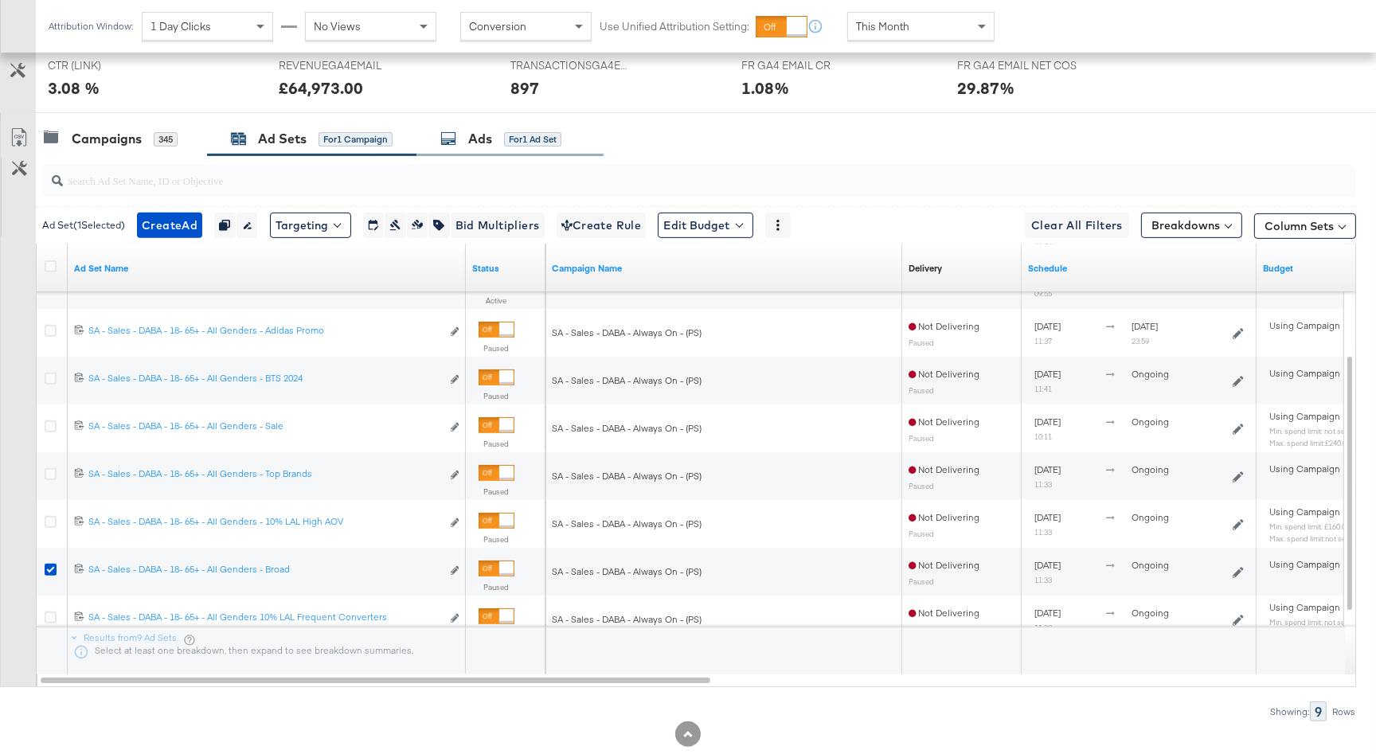
click at [480, 139] on div "Ads" at bounding box center [480, 139] width 24 height 18
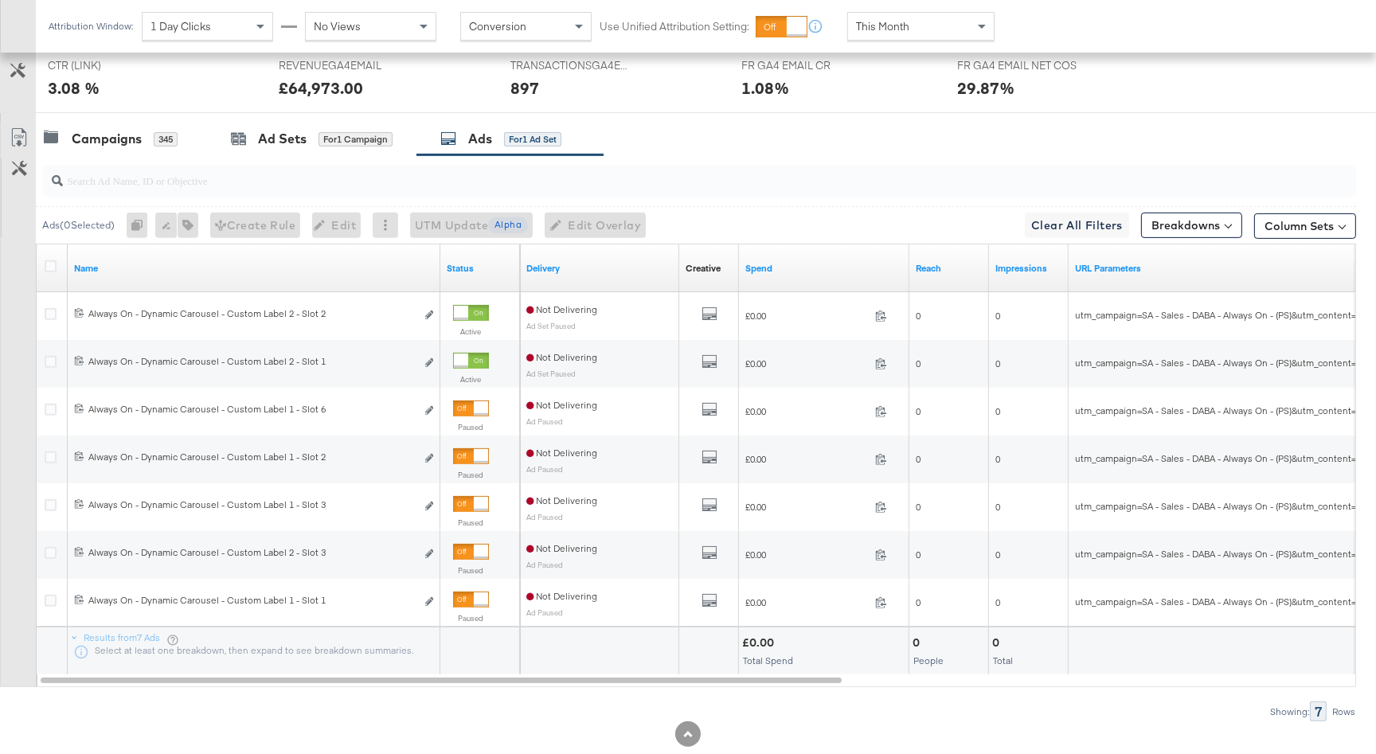
scroll to position [761, 0]
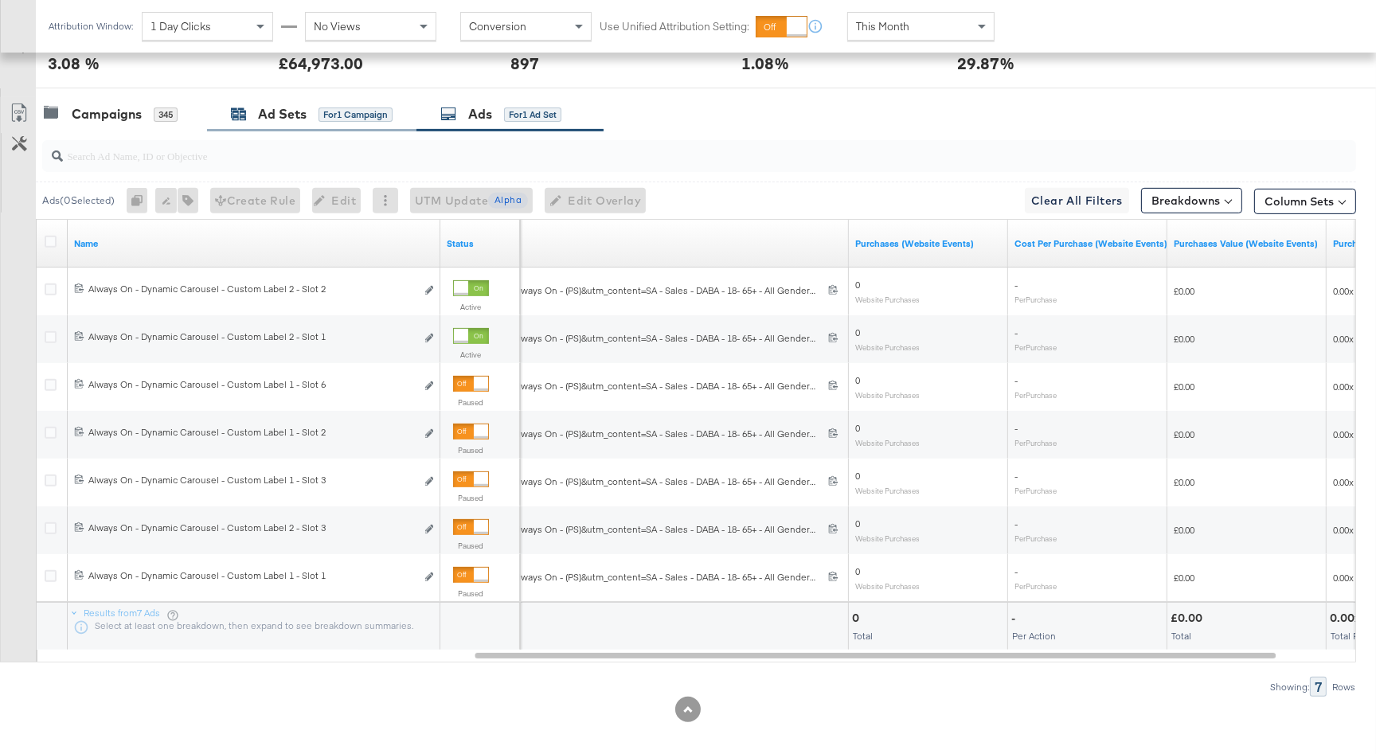
click at [303, 118] on div "Ad Sets" at bounding box center [282, 114] width 49 height 18
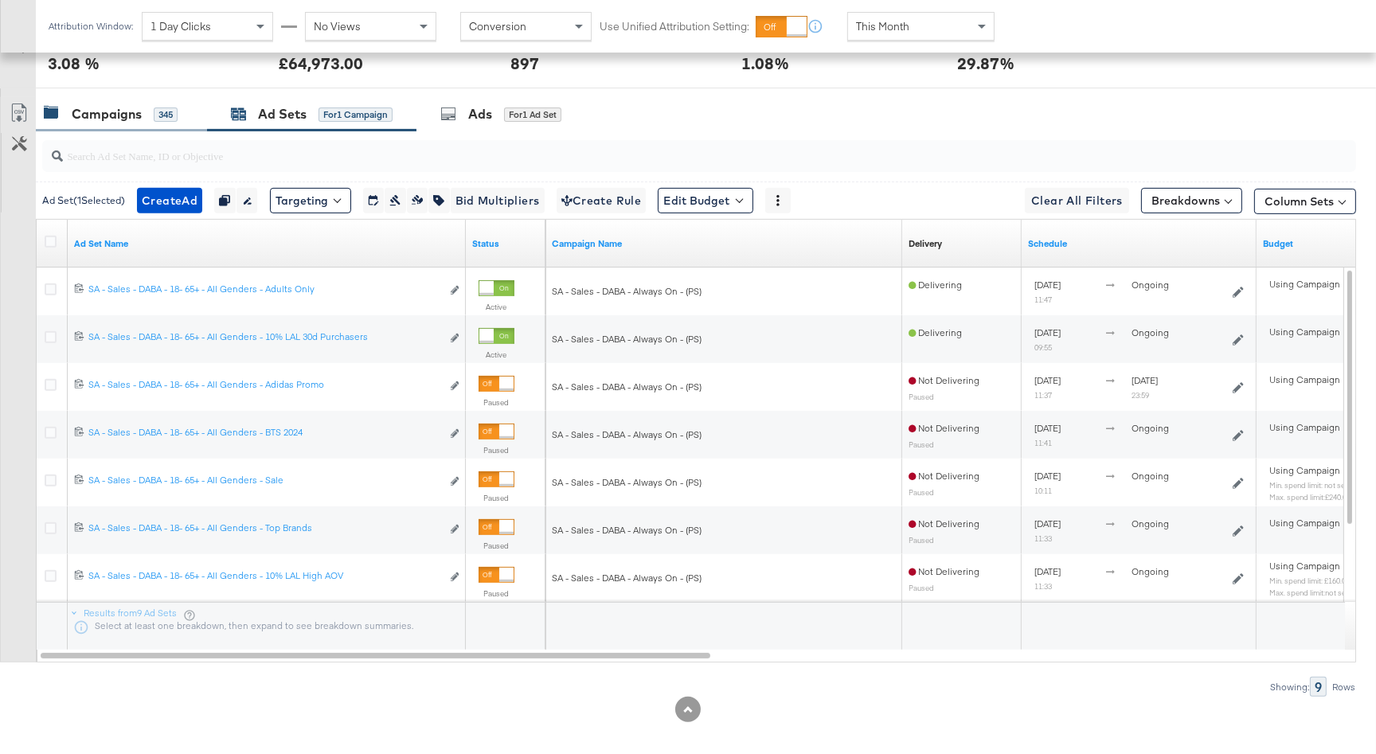
click at [135, 126] on div "Campaigns 345" at bounding box center [121, 114] width 171 height 34
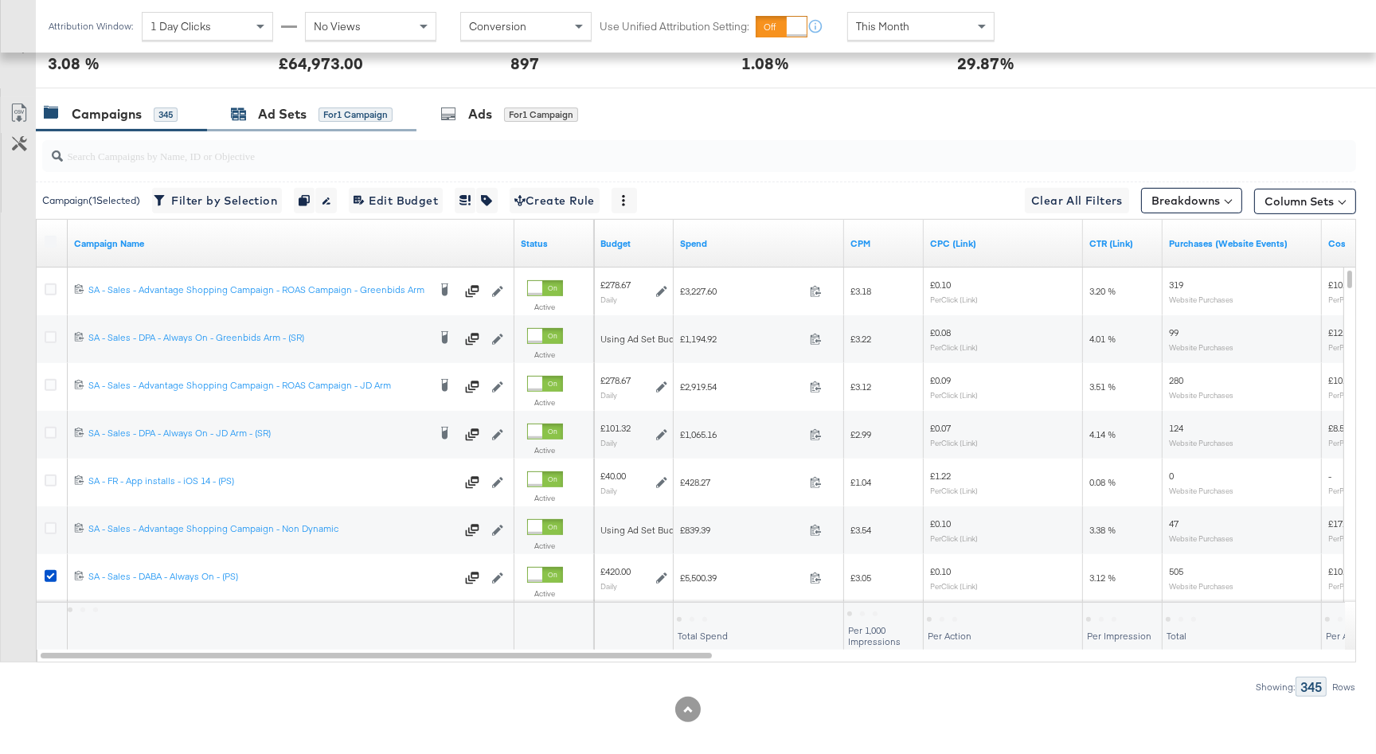
click at [277, 115] on div "Ad Sets" at bounding box center [282, 114] width 49 height 18
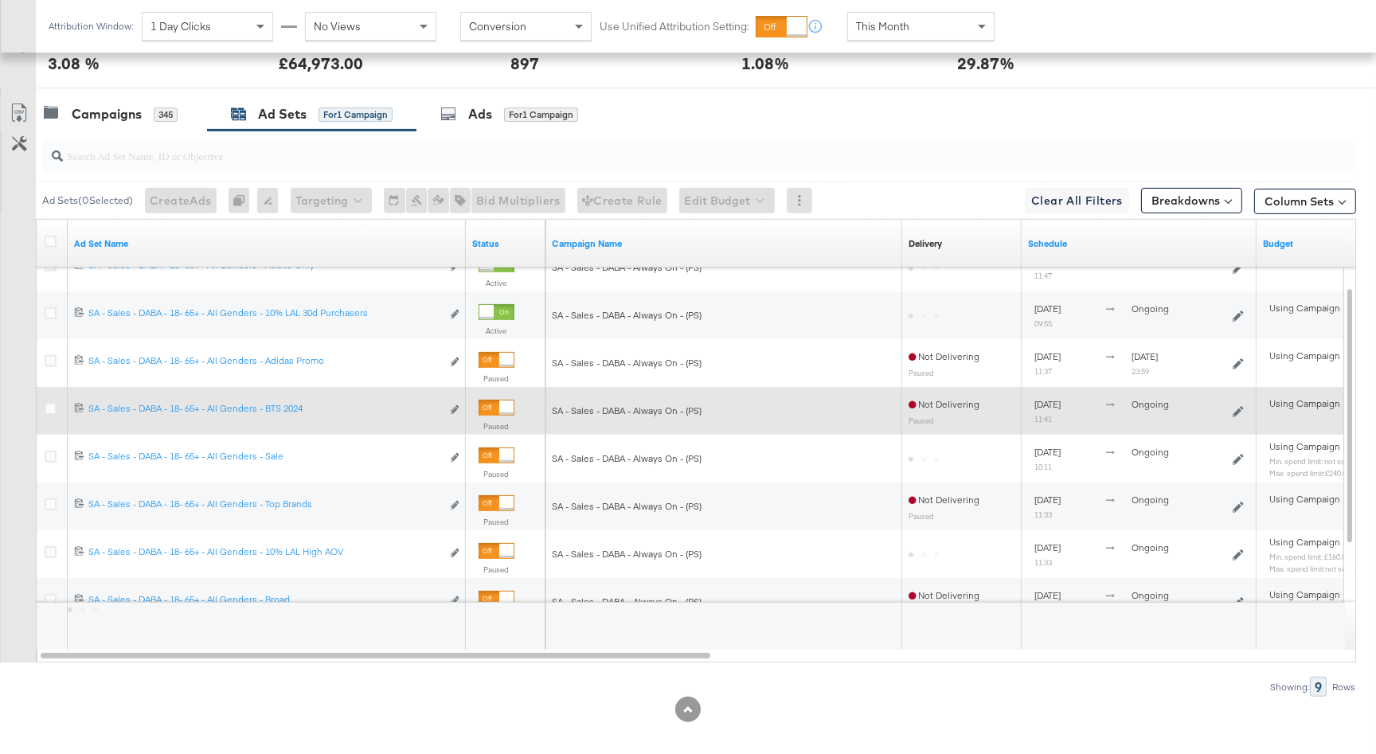
scroll to position [772, 0]
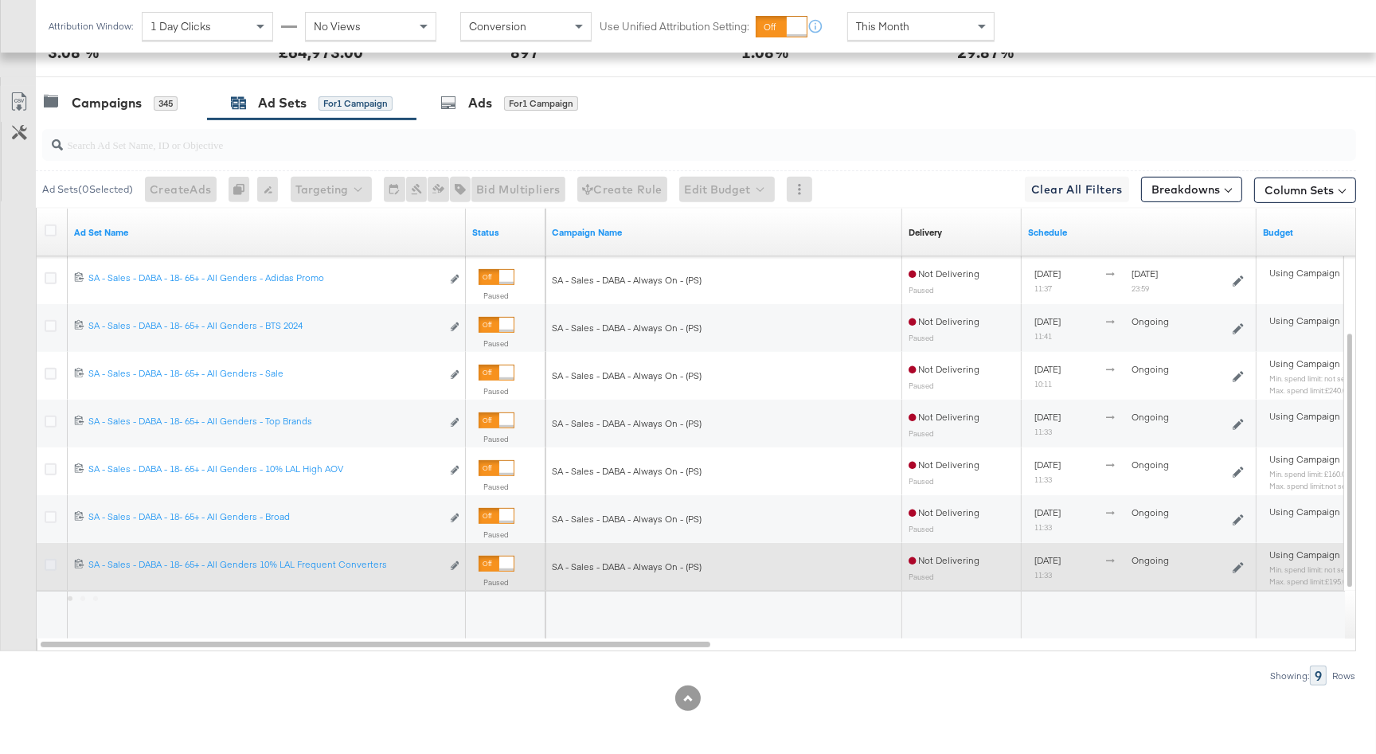
click at [49, 564] on icon at bounding box center [51, 565] width 12 height 12
click at [0, 0] on input "checkbox" at bounding box center [0, 0] width 0 height 0
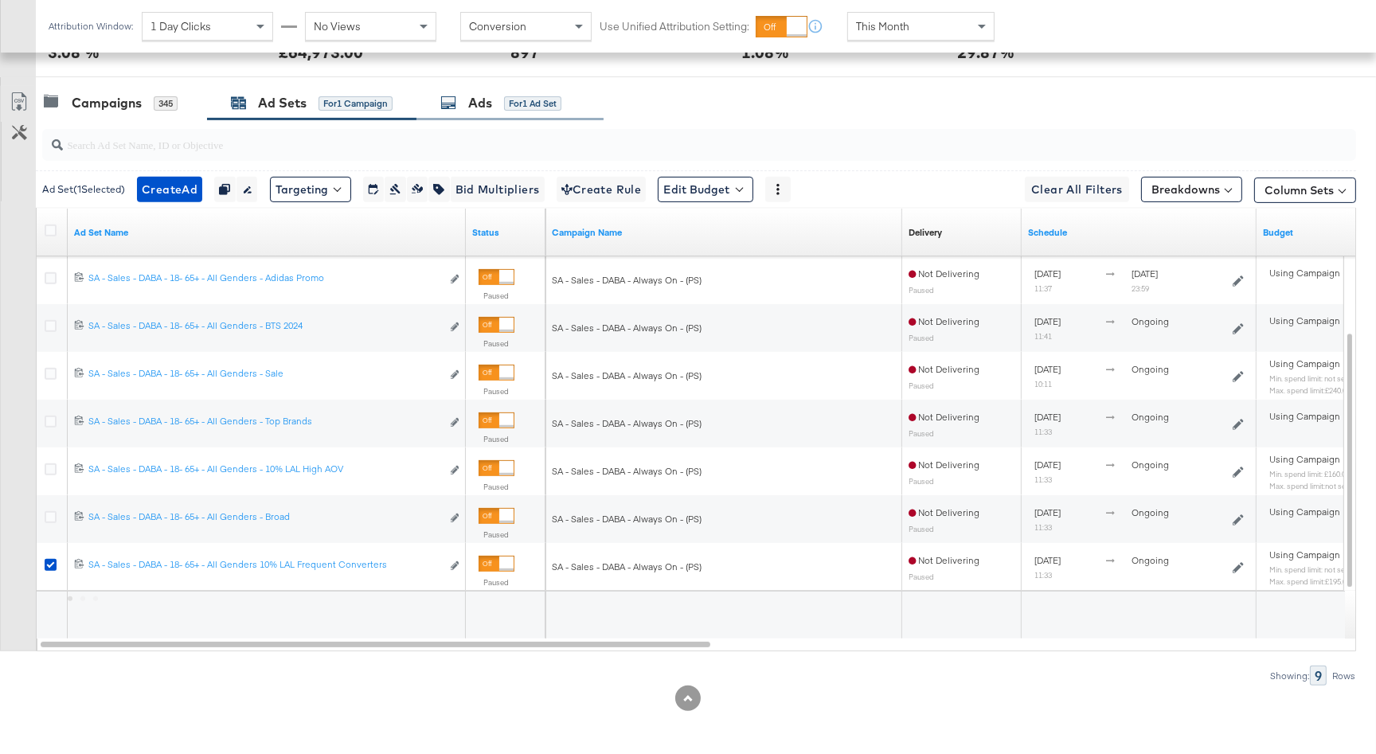
click at [495, 103] on div "Ads for 1 Ad Set" at bounding box center [500, 103] width 121 height 18
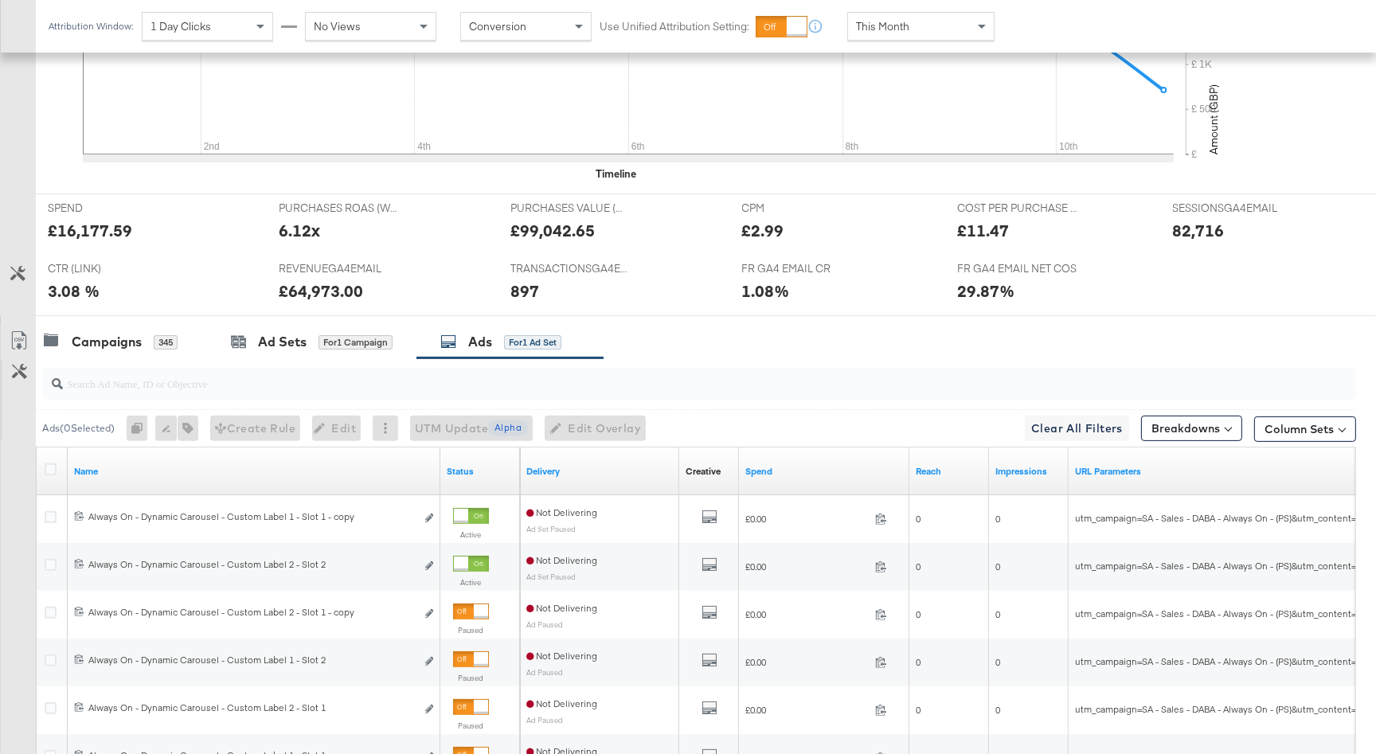
scroll to position [725, 0]
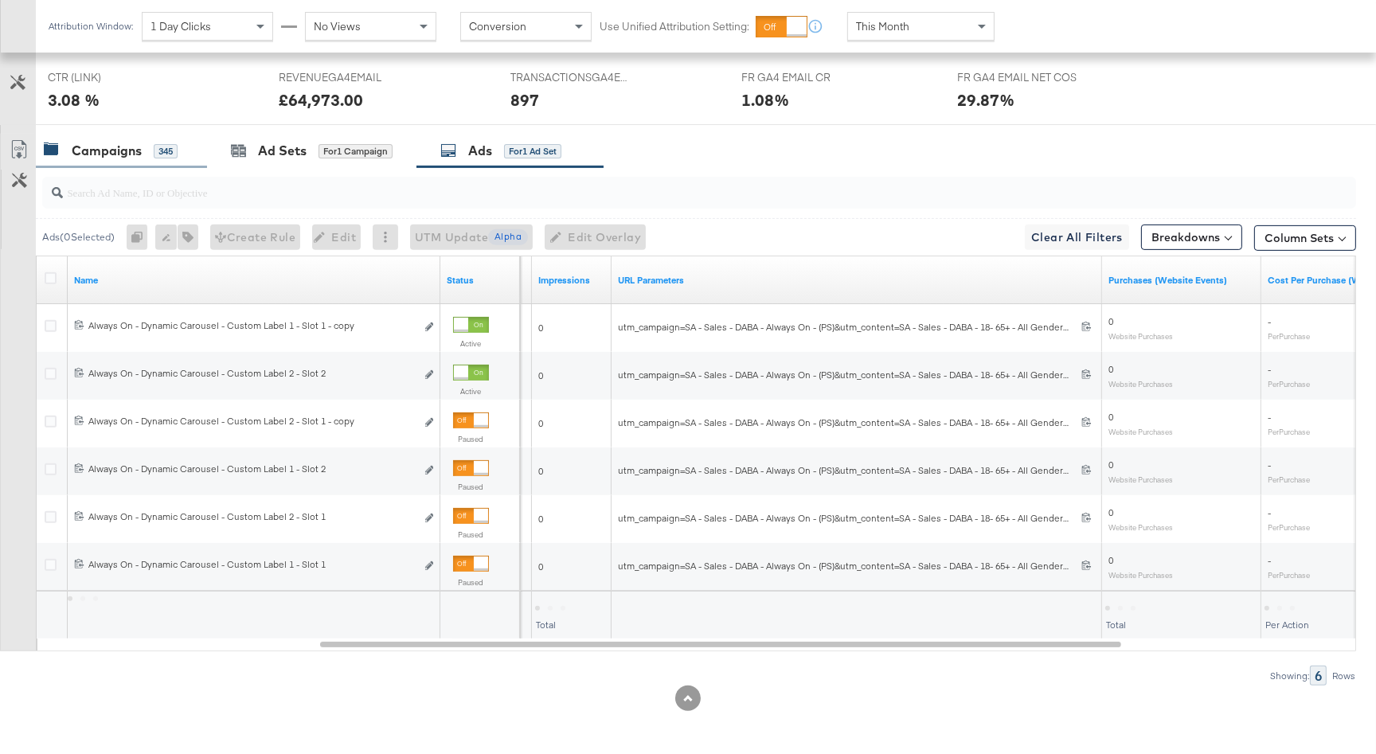
click at [123, 159] on div "Campaigns 345" at bounding box center [121, 151] width 171 height 34
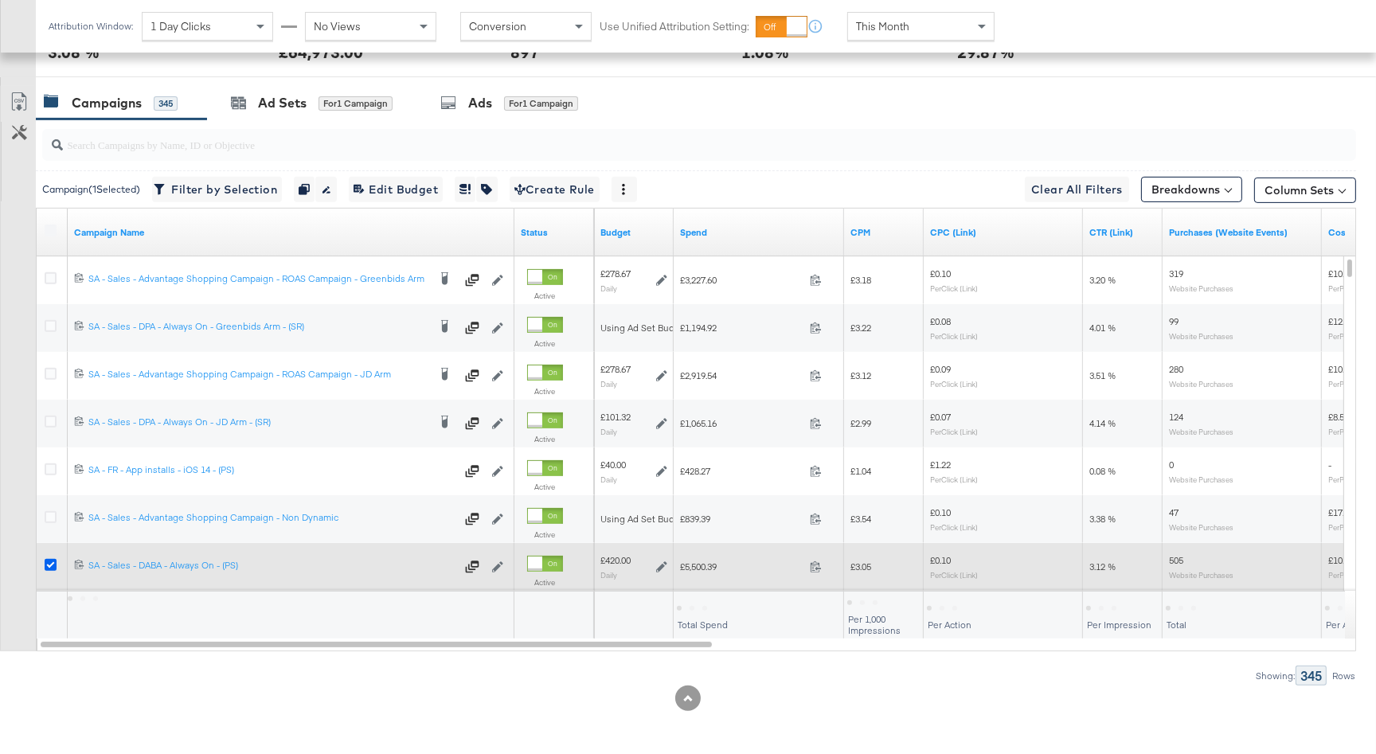
click at [48, 565] on icon at bounding box center [51, 565] width 12 height 12
click at [0, 0] on input "checkbox" at bounding box center [0, 0] width 0 height 0
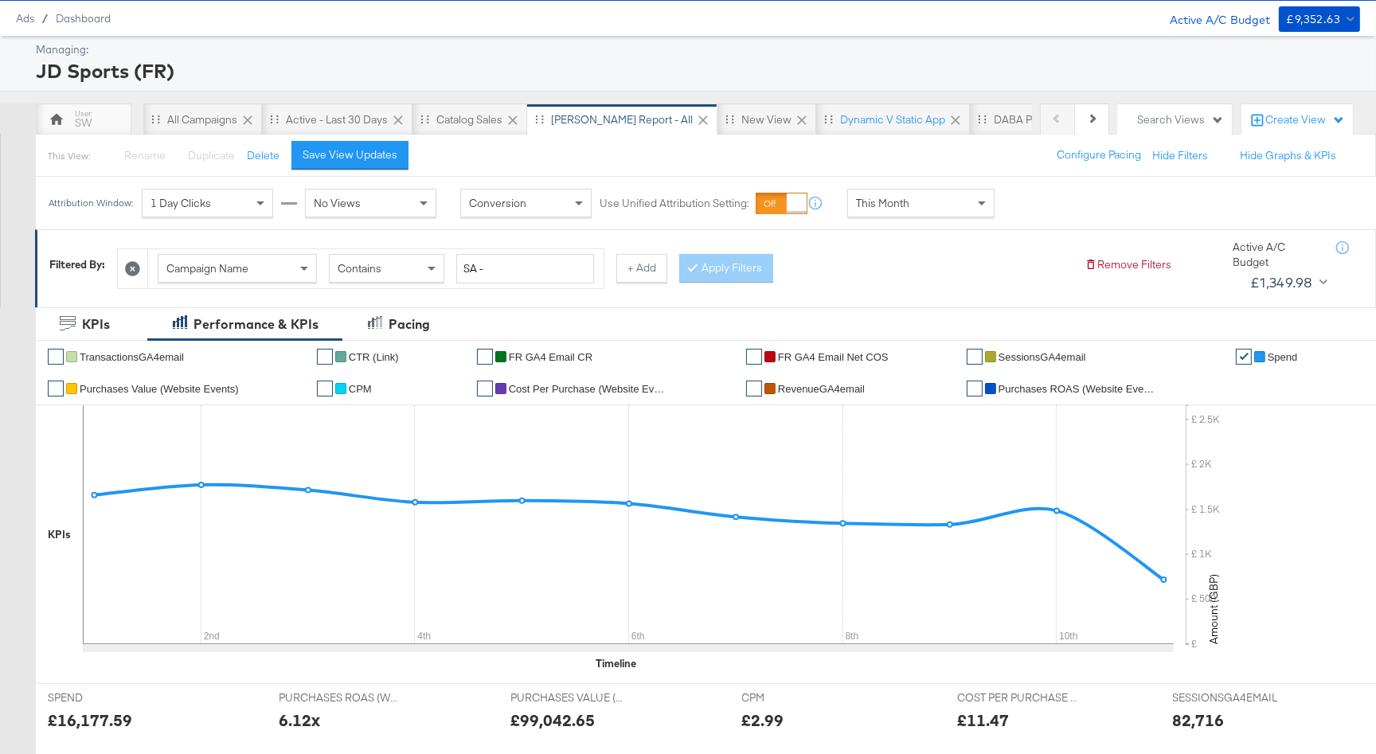
scroll to position [0, 0]
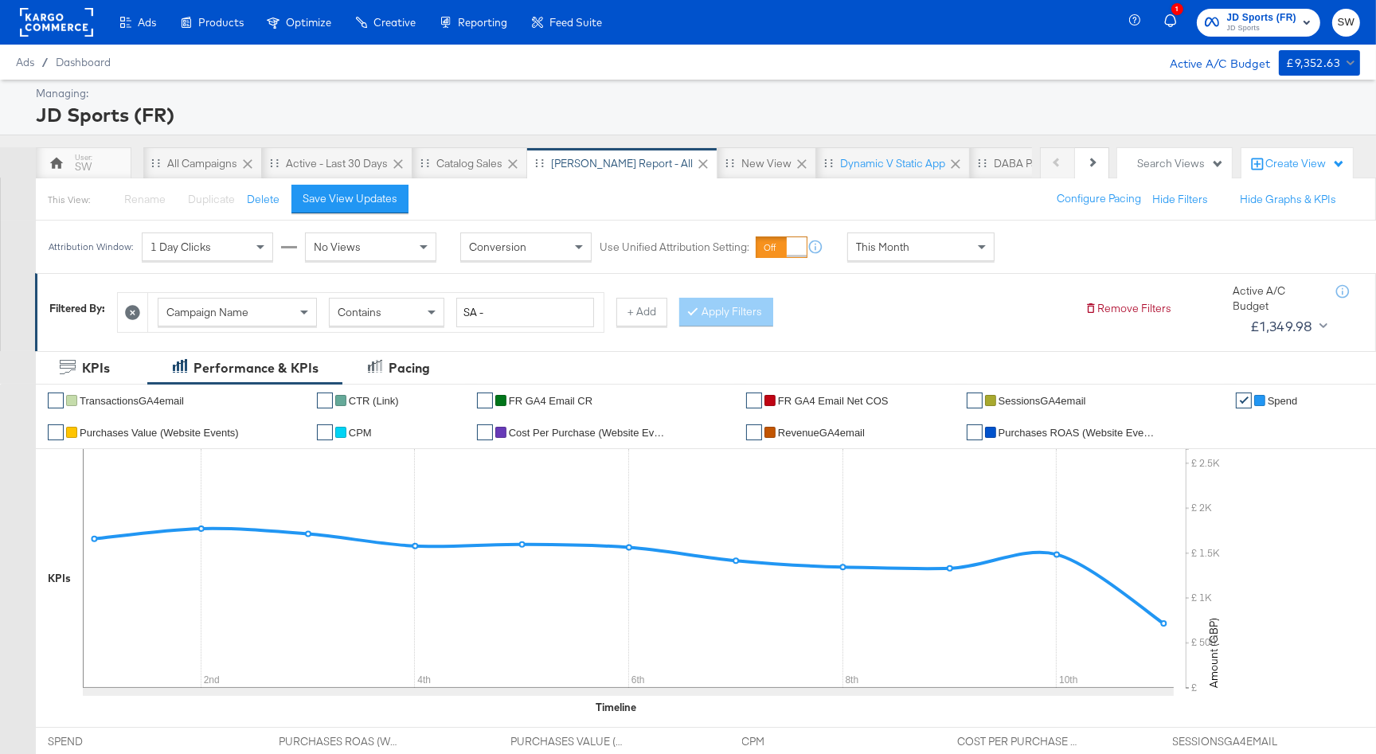
click at [1256, 14] on span "JD Sports (FR)" at bounding box center [1262, 18] width 70 height 17
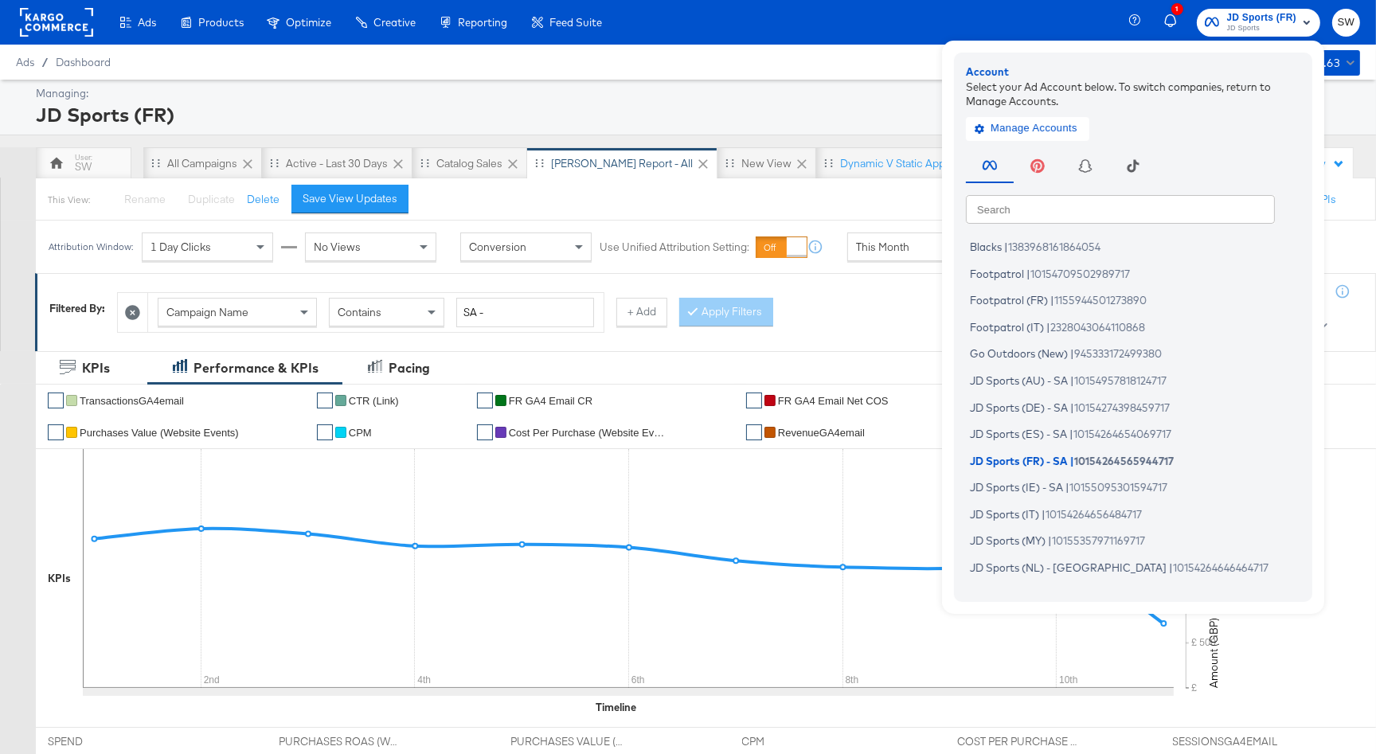
click at [1027, 213] on input "text" at bounding box center [1120, 208] width 309 height 29
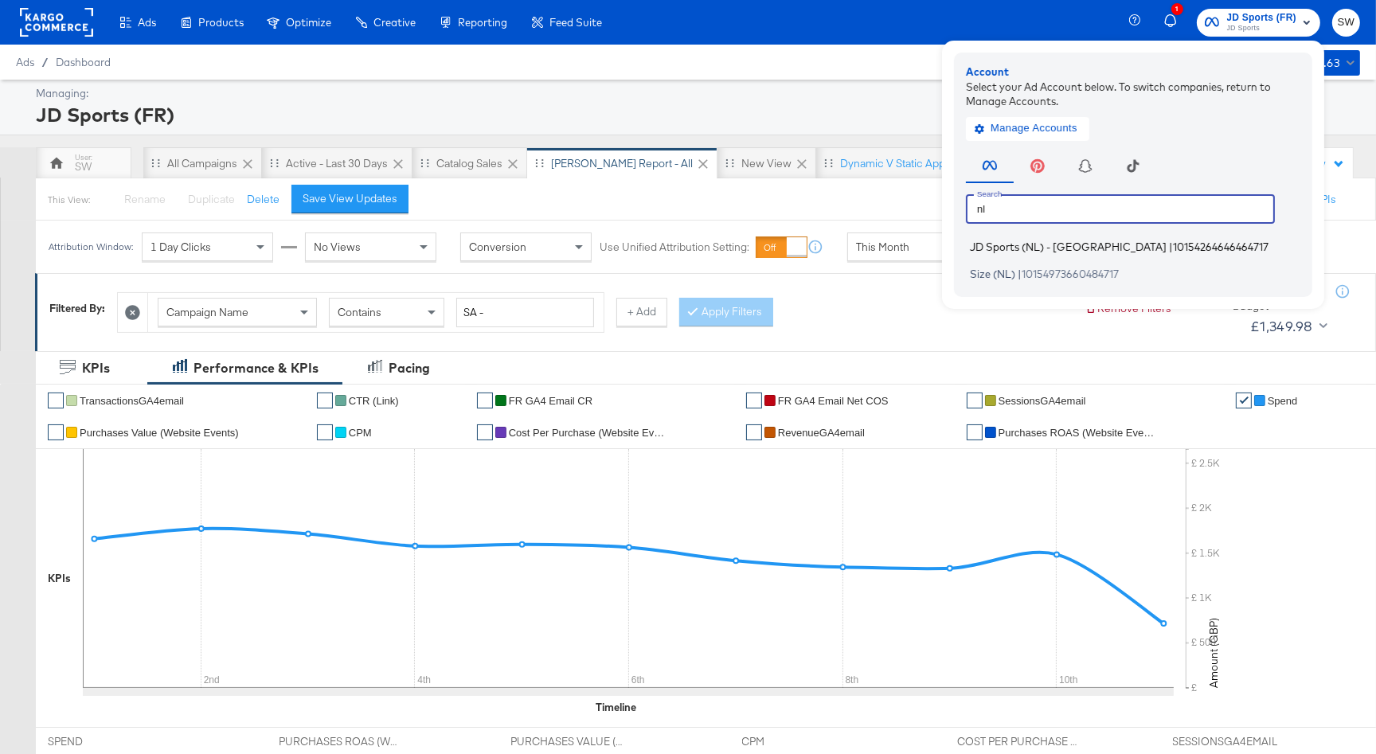
type input "nl"
click at [1031, 246] on span "JD Sports (NL) - [GEOGRAPHIC_DATA]" at bounding box center [1068, 246] width 197 height 13
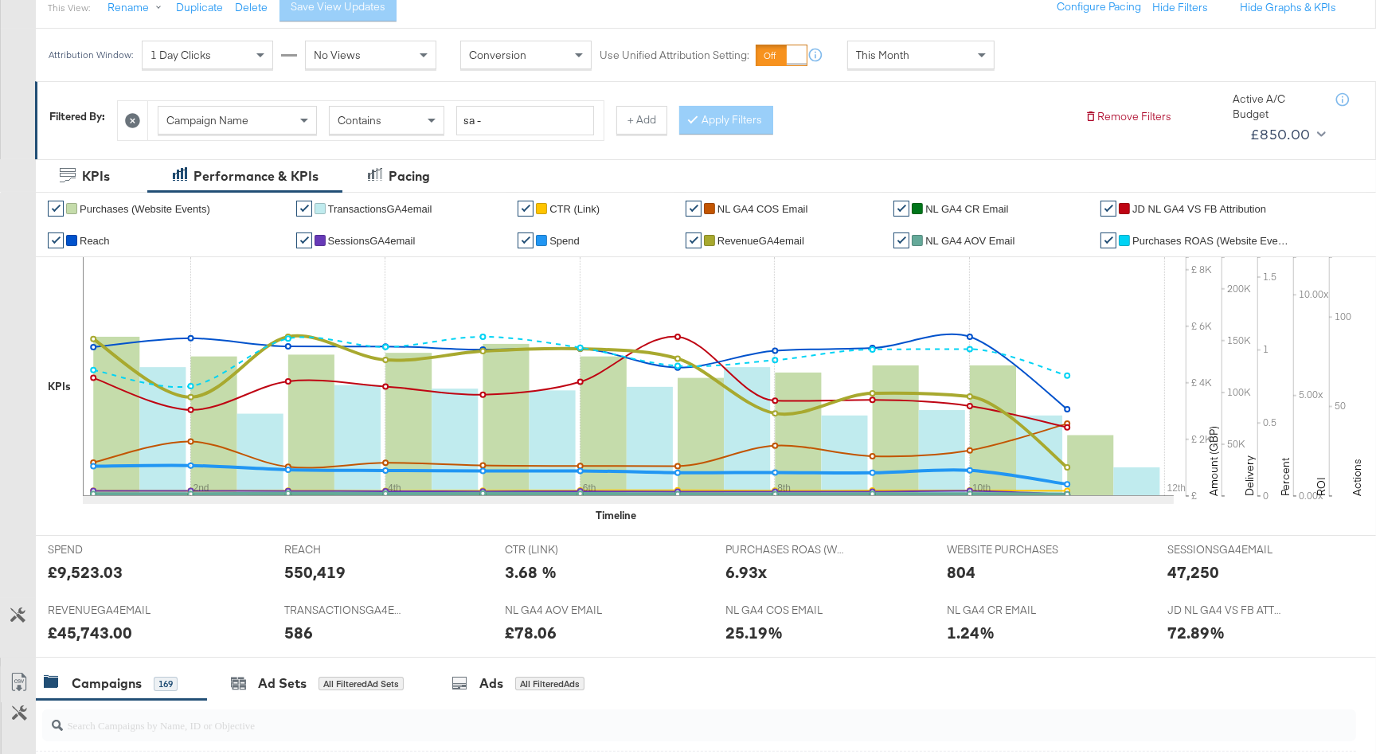
scroll to position [178, 0]
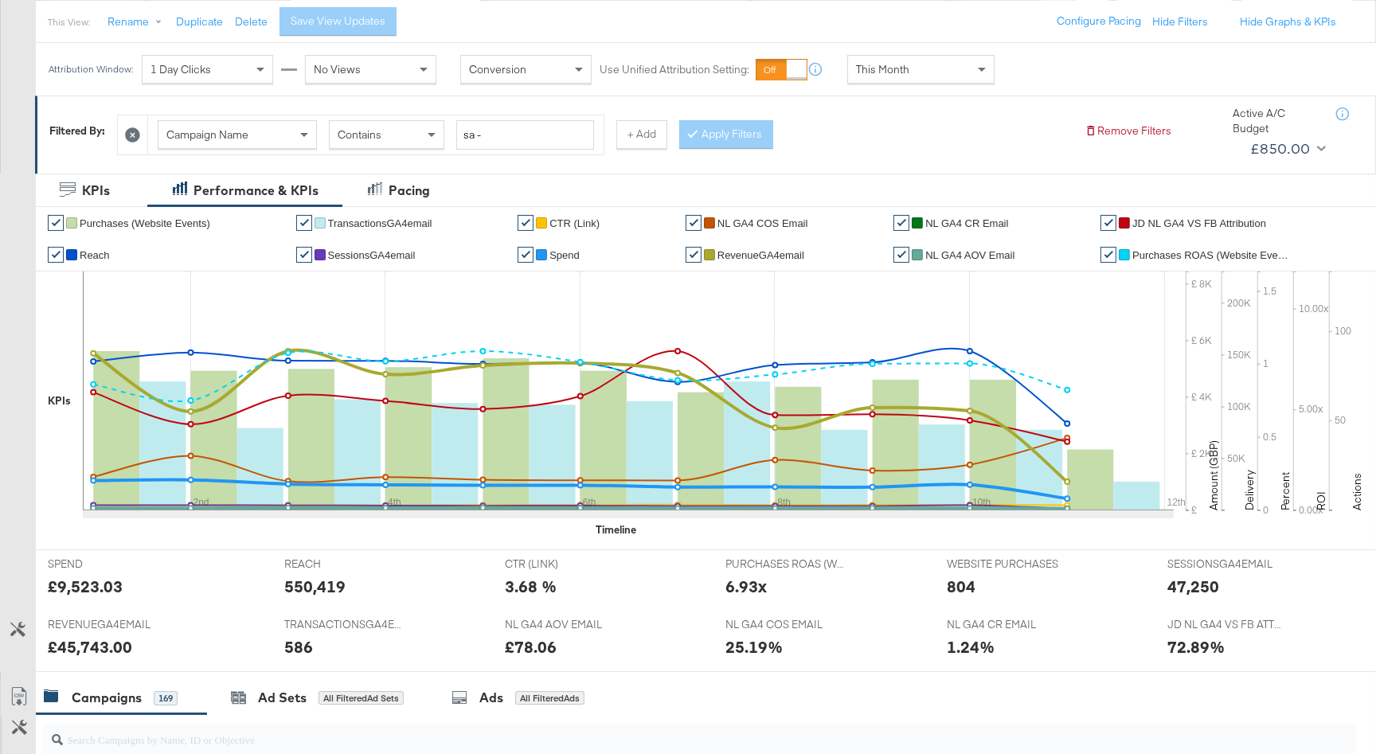
click at [934, 75] on div "This Month" at bounding box center [921, 69] width 146 height 27
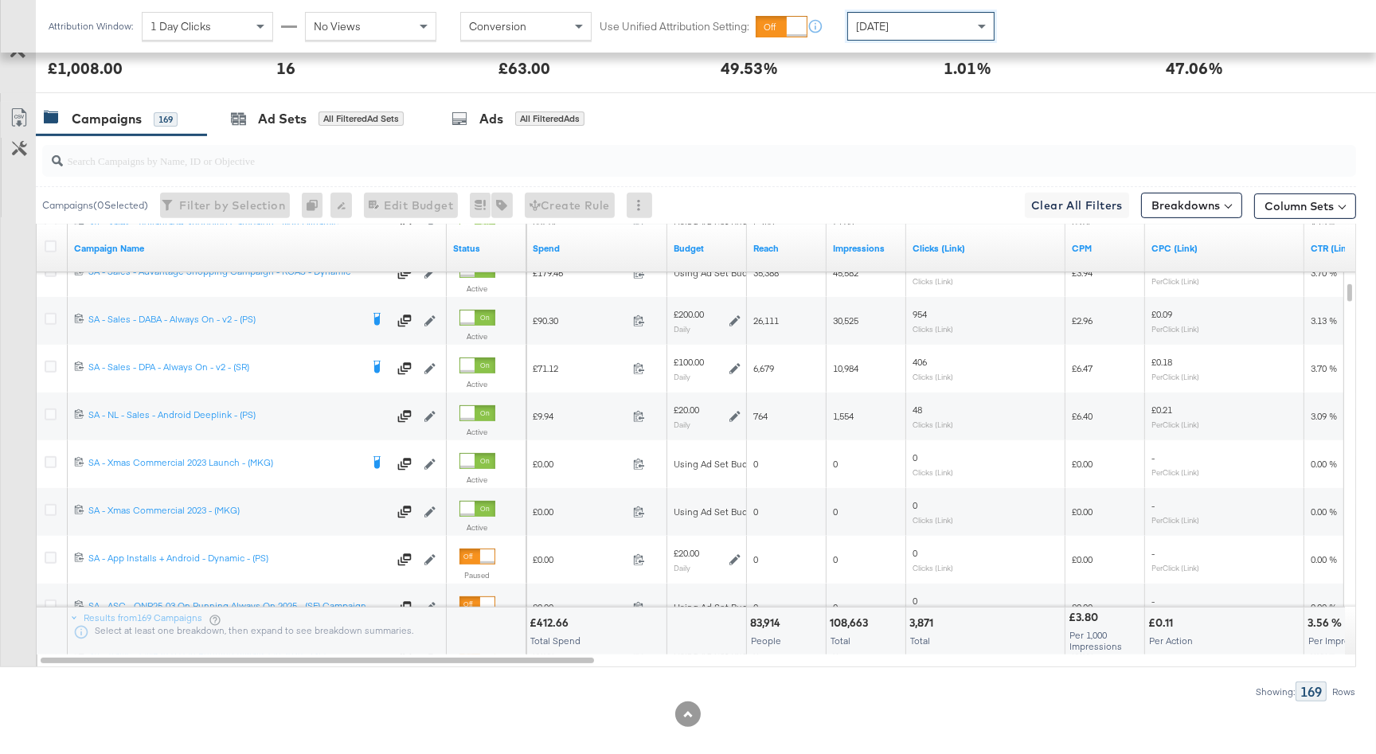
scroll to position [772, 0]
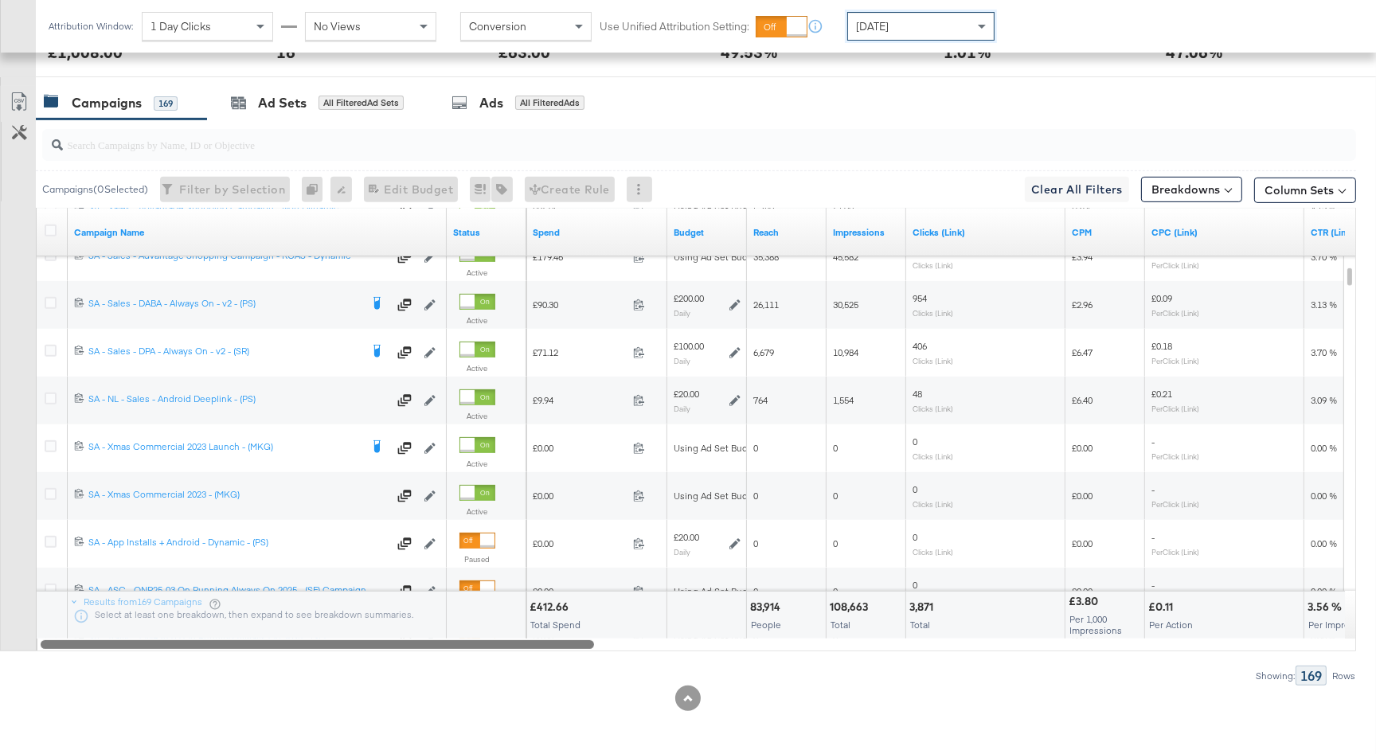
drag, startPoint x: 561, startPoint y: 643, endPoint x: 393, endPoint y: 631, distance: 167.6
click at [394, 632] on div "Campaign Name Status Spend Budget Reach Impressions Clicks (Link) CPM CPC (Link…" at bounding box center [696, 429] width 1320 height 443
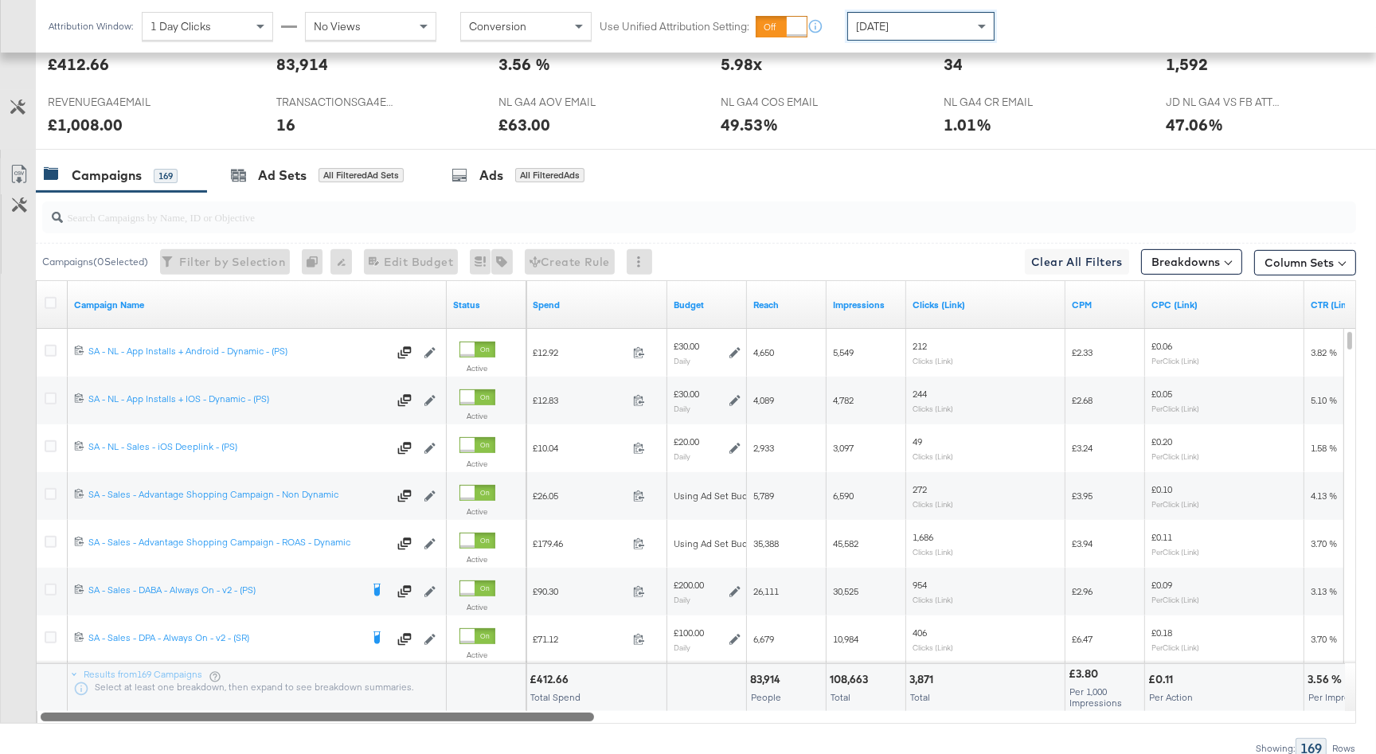
scroll to position [620, 0]
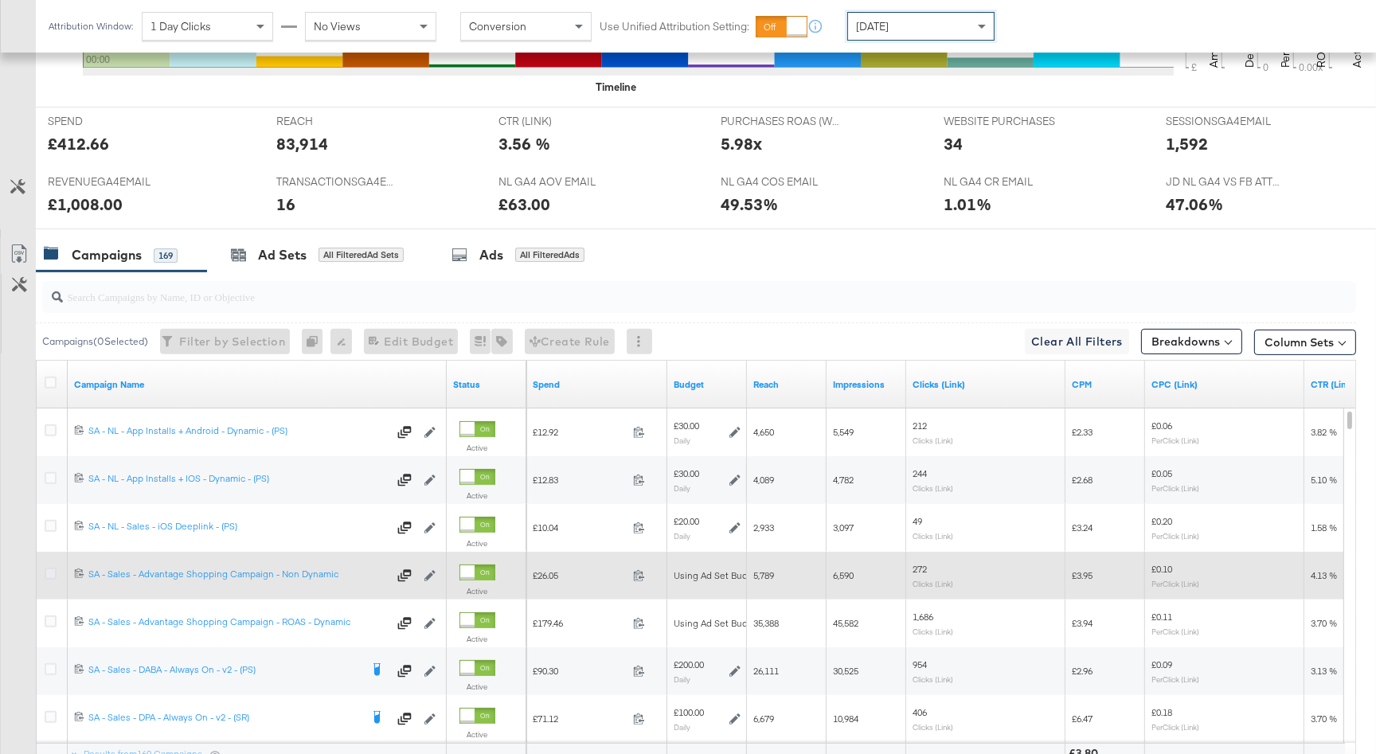
click at [49, 570] on icon at bounding box center [51, 574] width 12 height 12
click at [0, 0] on input "checkbox" at bounding box center [0, 0] width 0 height 0
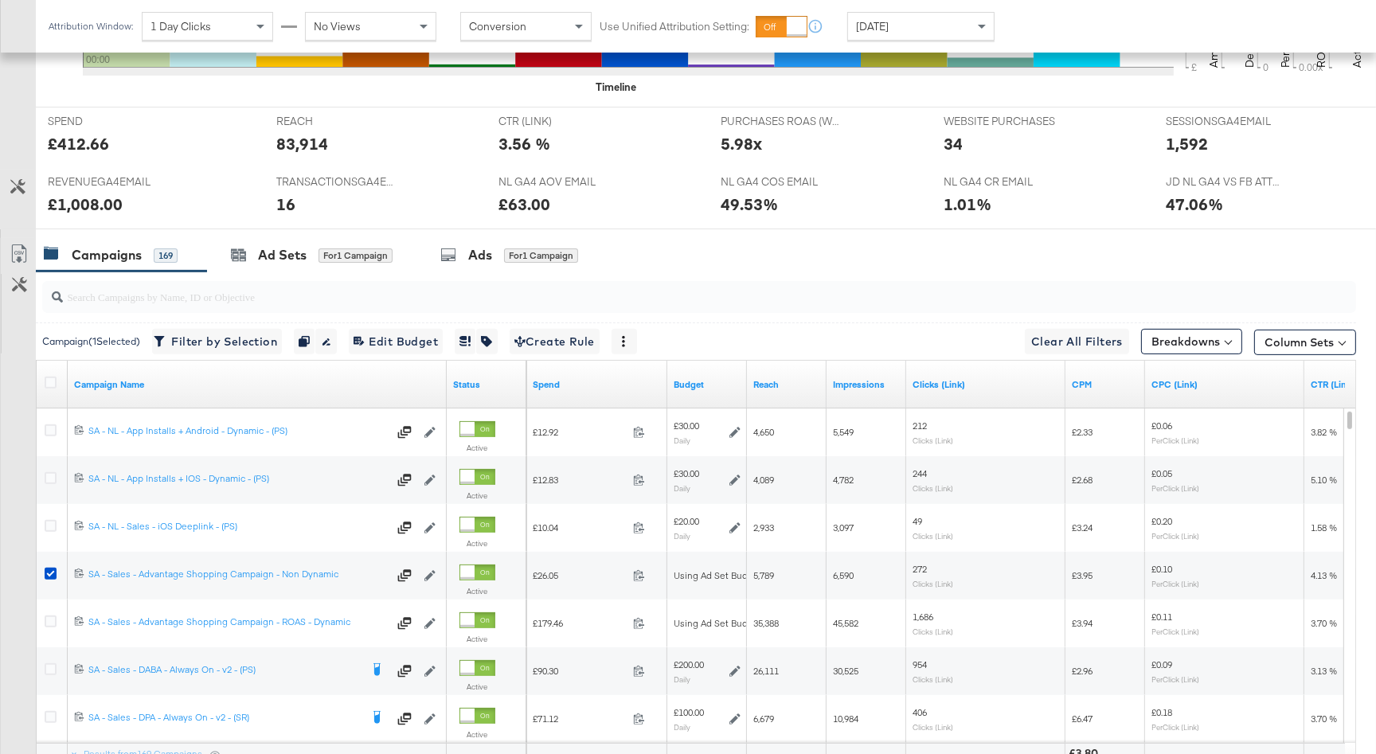
click at [494, 264] on div "Ads for 1 Campaign" at bounding box center [509, 255] width 187 height 34
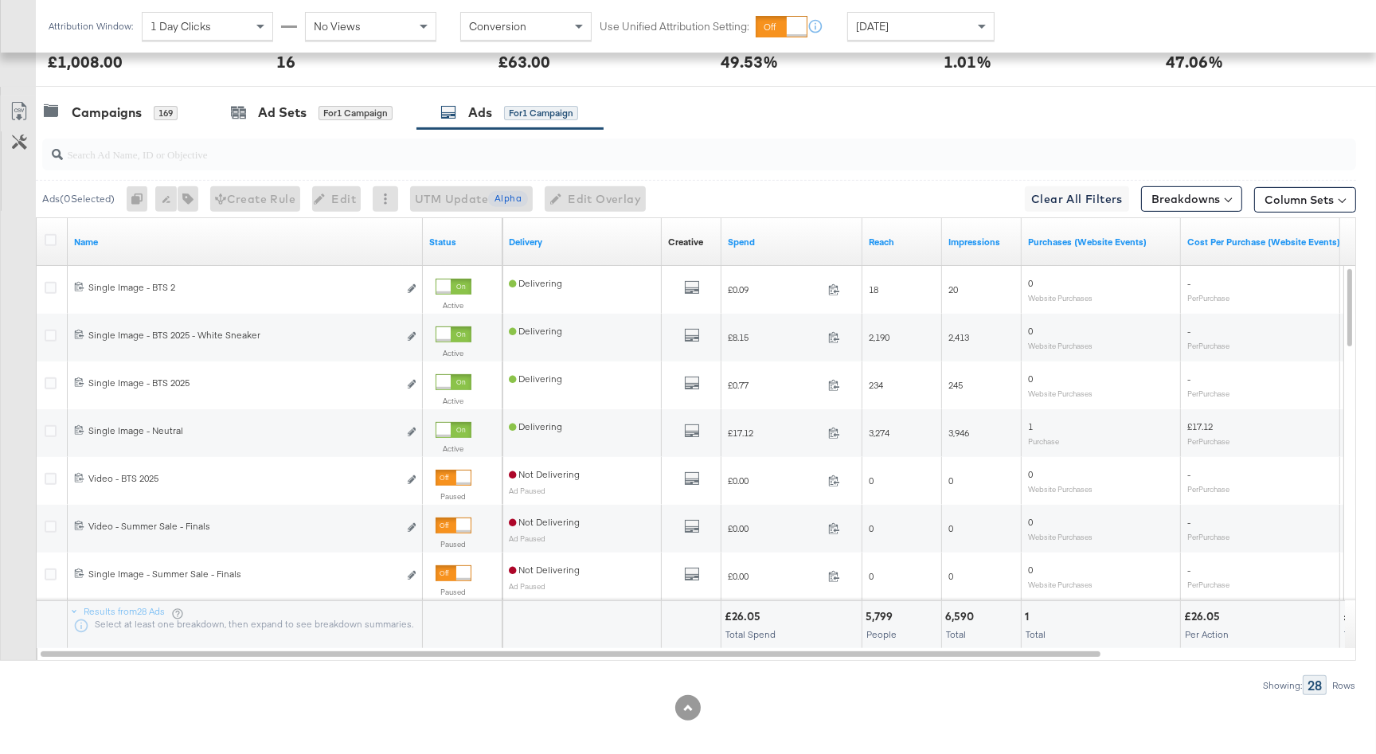
scroll to position [772, 0]
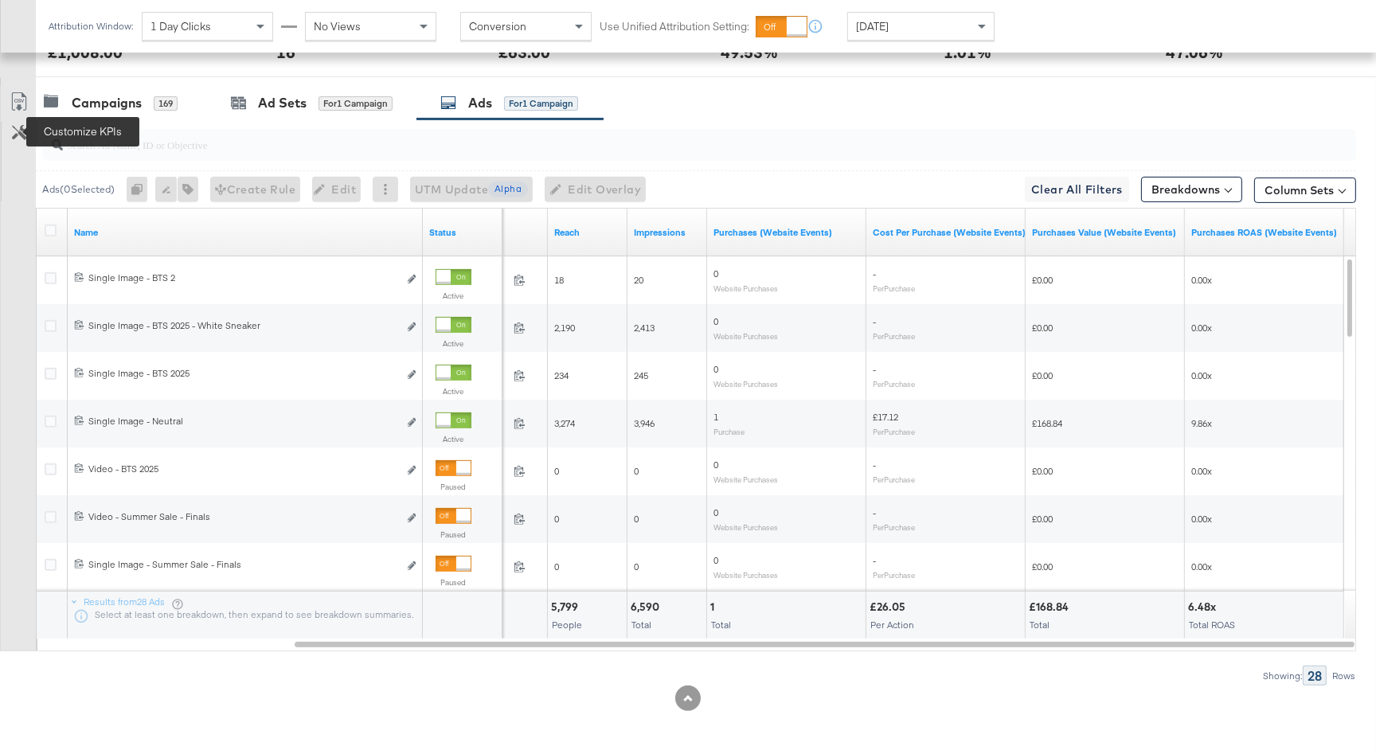
click at [15, 131] on icon at bounding box center [19, 132] width 15 height 15
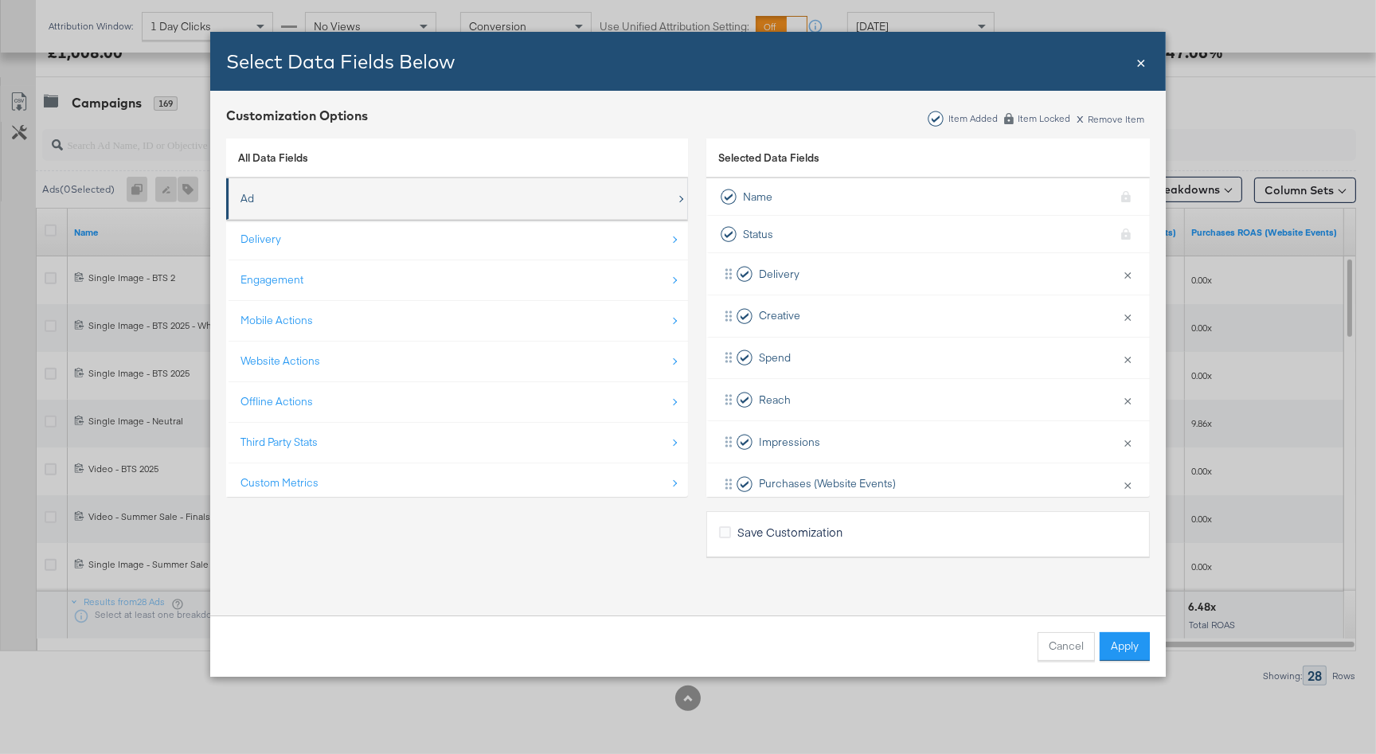
click at [346, 197] on div "Ad" at bounding box center [458, 198] width 436 height 33
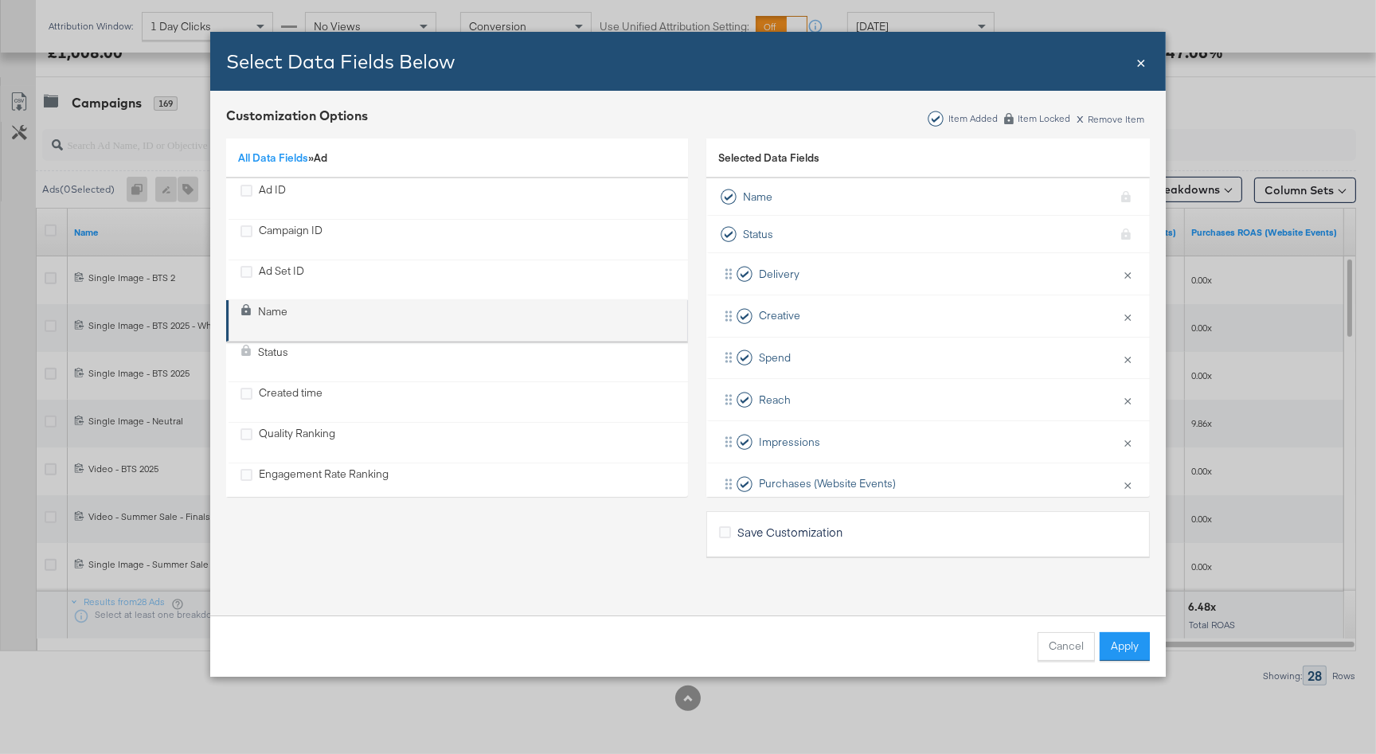
scroll to position [432, 0]
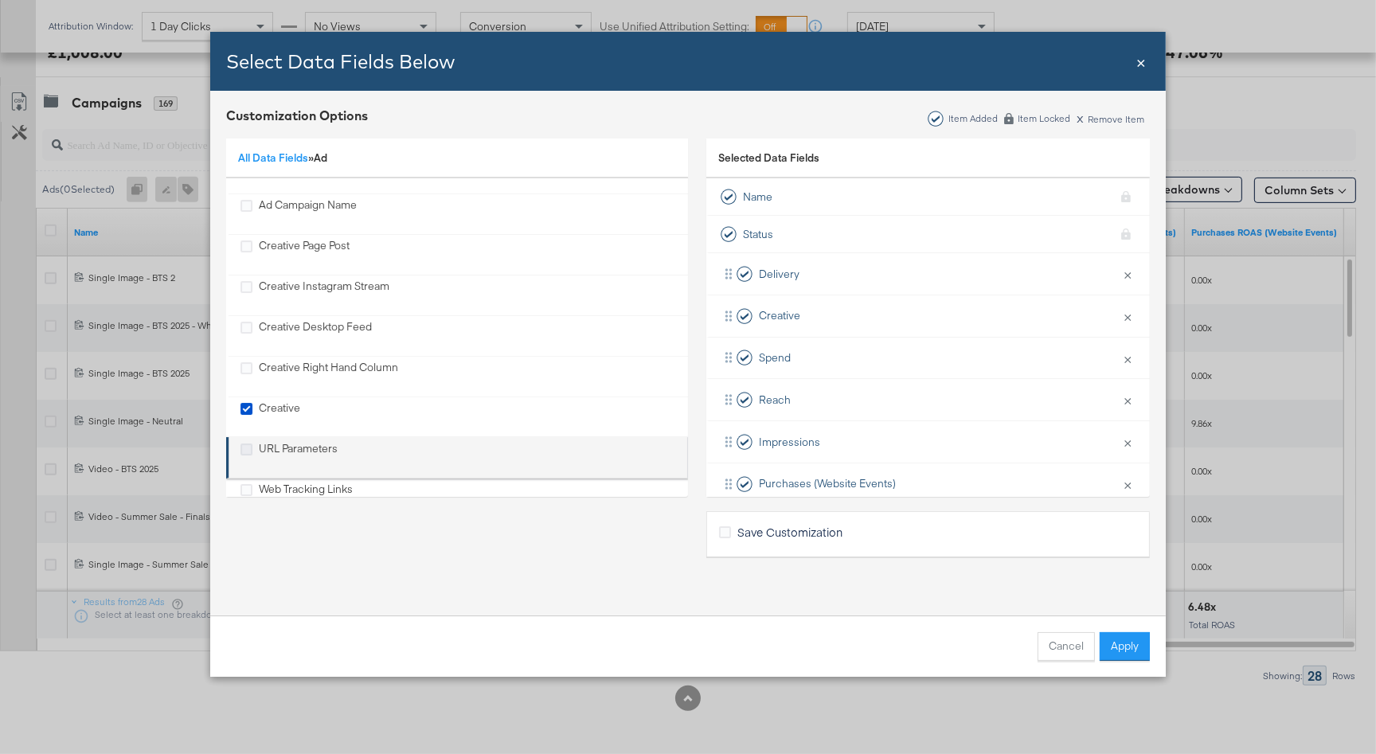
click at [247, 447] on icon "URL Parameters" at bounding box center [246, 449] width 12 height 12
click at [0, 0] on input "URL Parameters" at bounding box center [0, 0] width 0 height 0
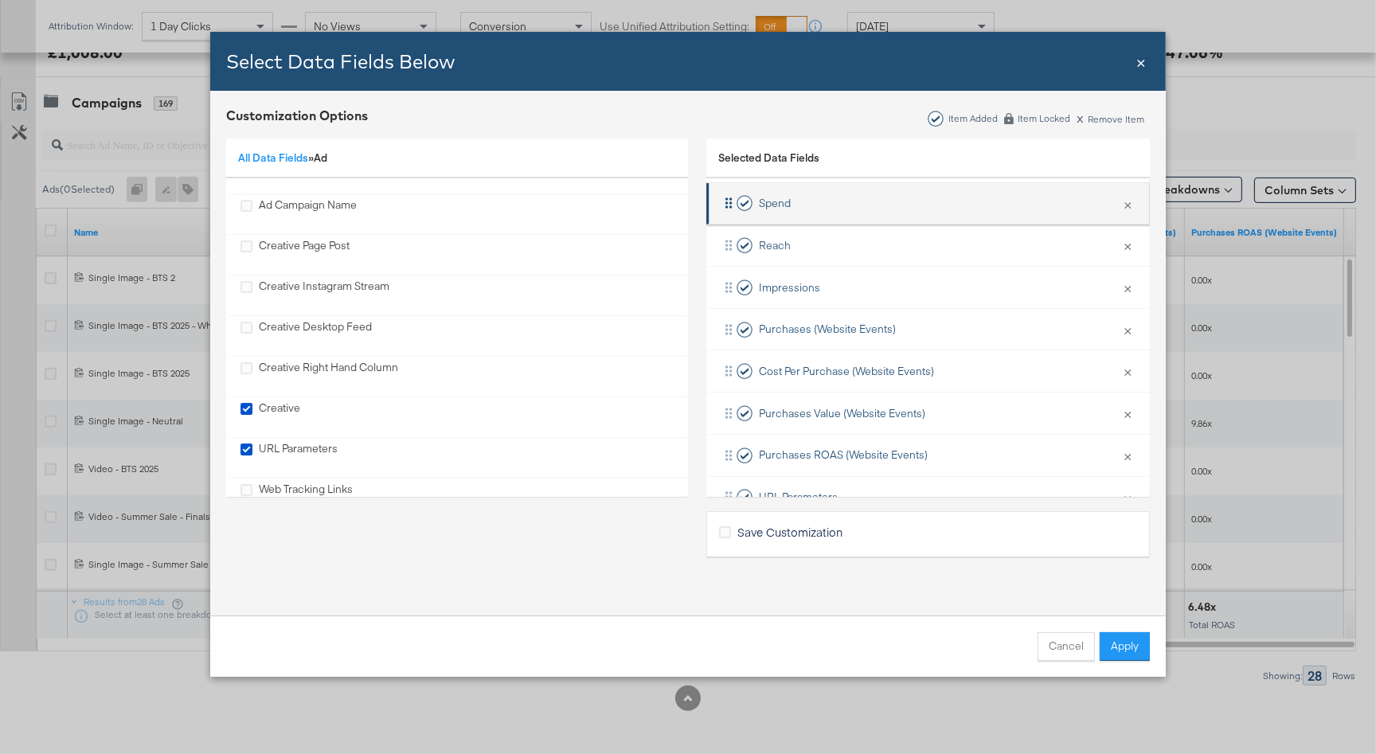
scroll to position [191, 0]
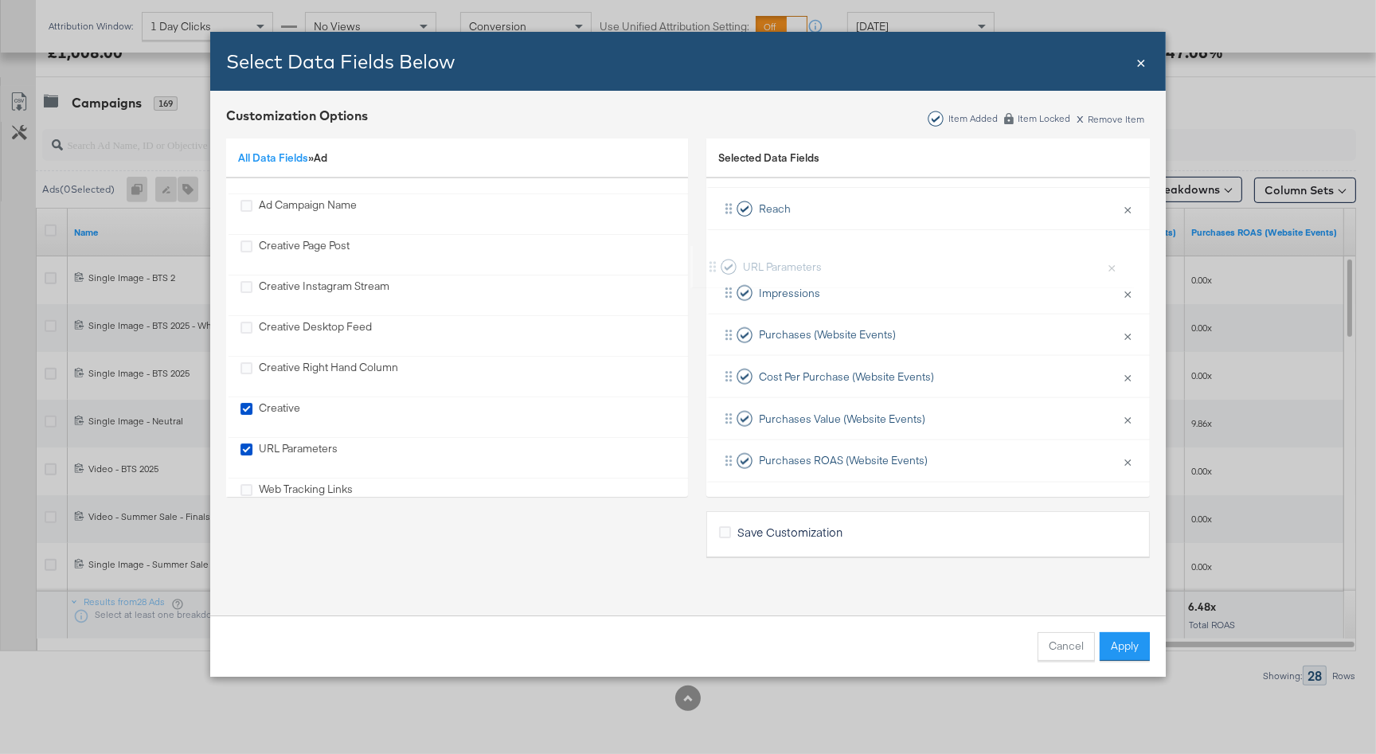
drag, startPoint x: 802, startPoint y: 455, endPoint x: 791, endPoint y: 256, distance: 199.3
click at [791, 256] on div "Delivery × Remove from KPIs Creative × Remove from KPIs Spend × Remove from KPI…" at bounding box center [927, 272] width 443 height 420
click at [1127, 643] on button "Apply" at bounding box center [1125, 646] width 50 height 29
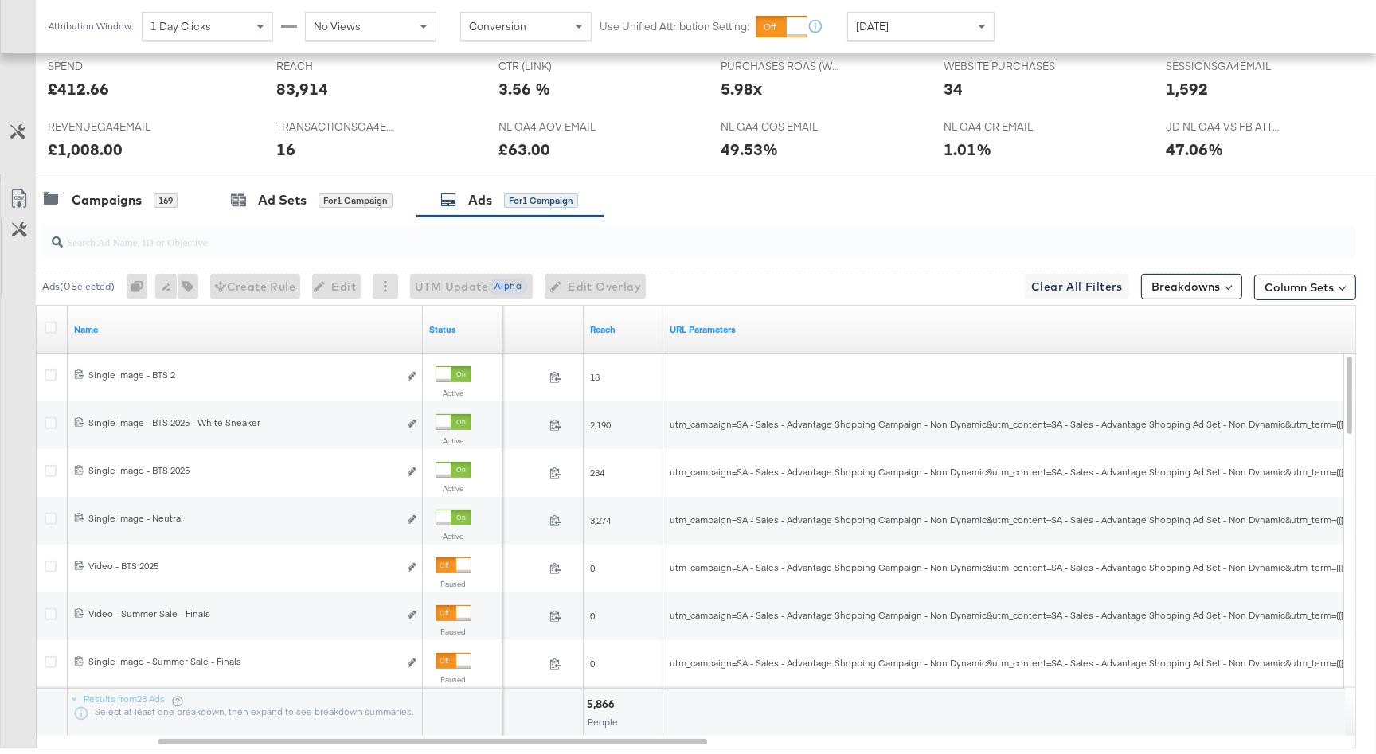
scroll to position [673, 0]
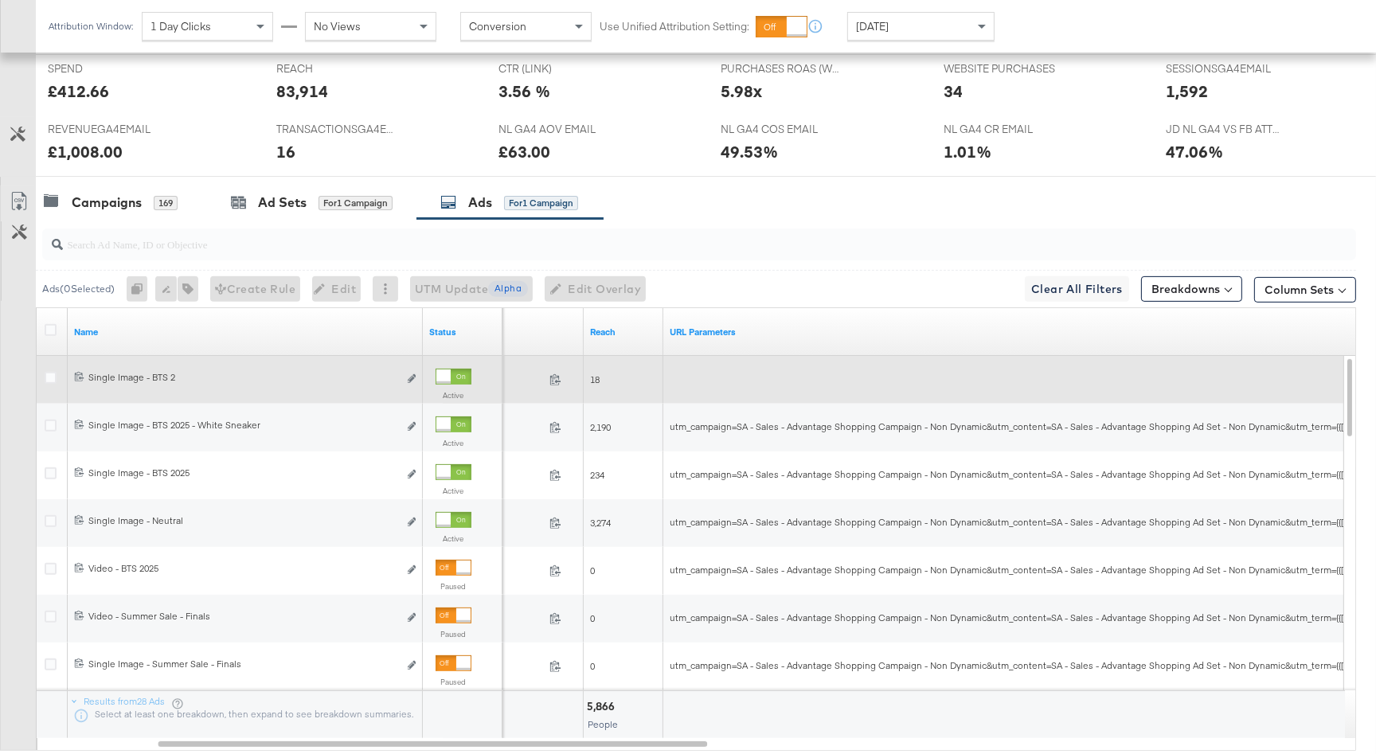
click at [409, 379] on icon "link" at bounding box center [412, 378] width 8 height 9
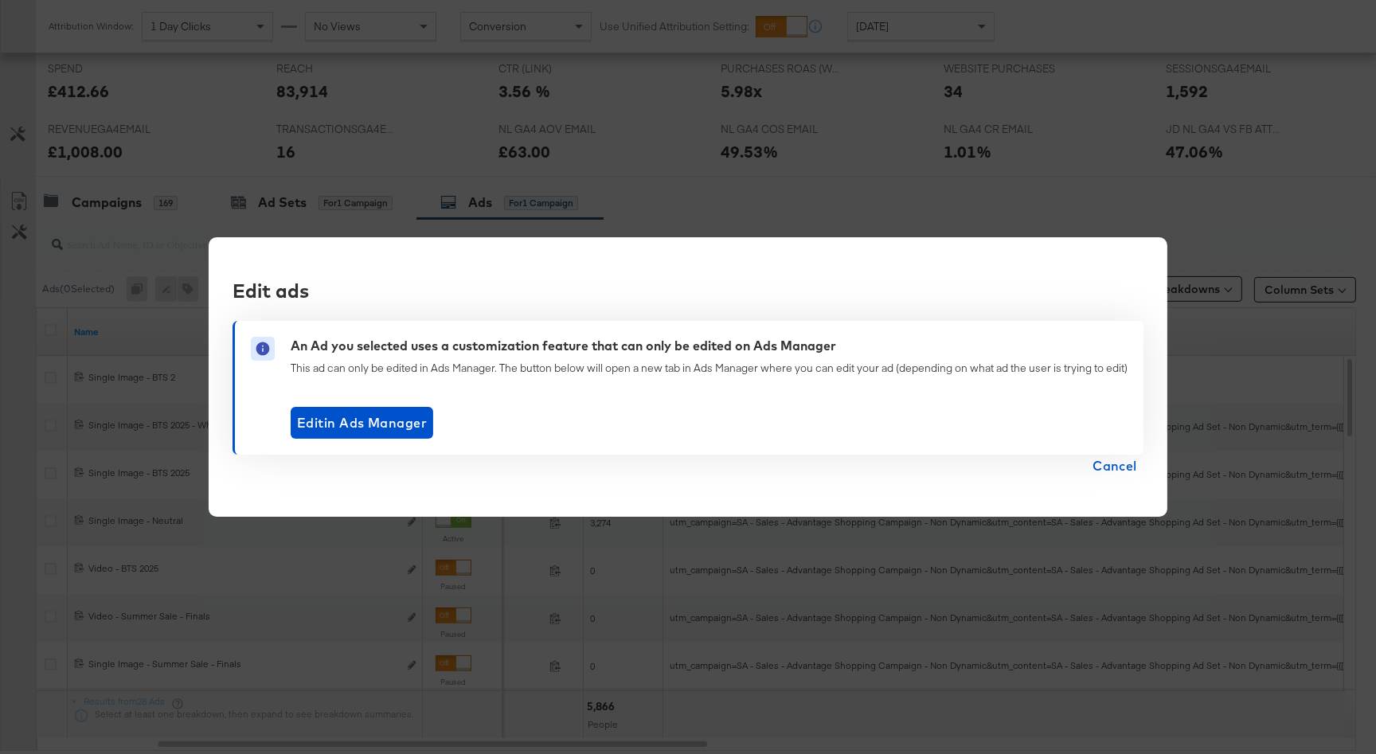
click at [1107, 475] on span "Cancel" at bounding box center [1114, 466] width 45 height 22
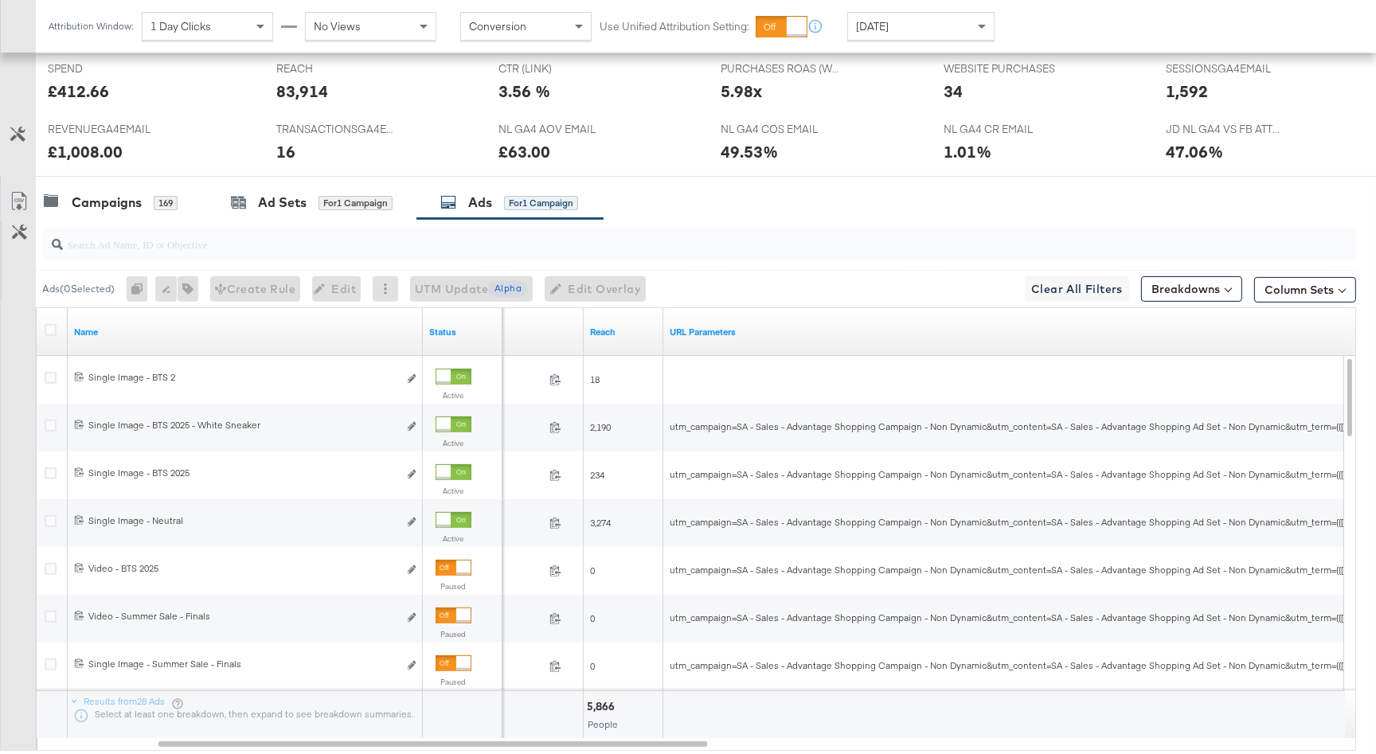
scroll to position [772, 0]
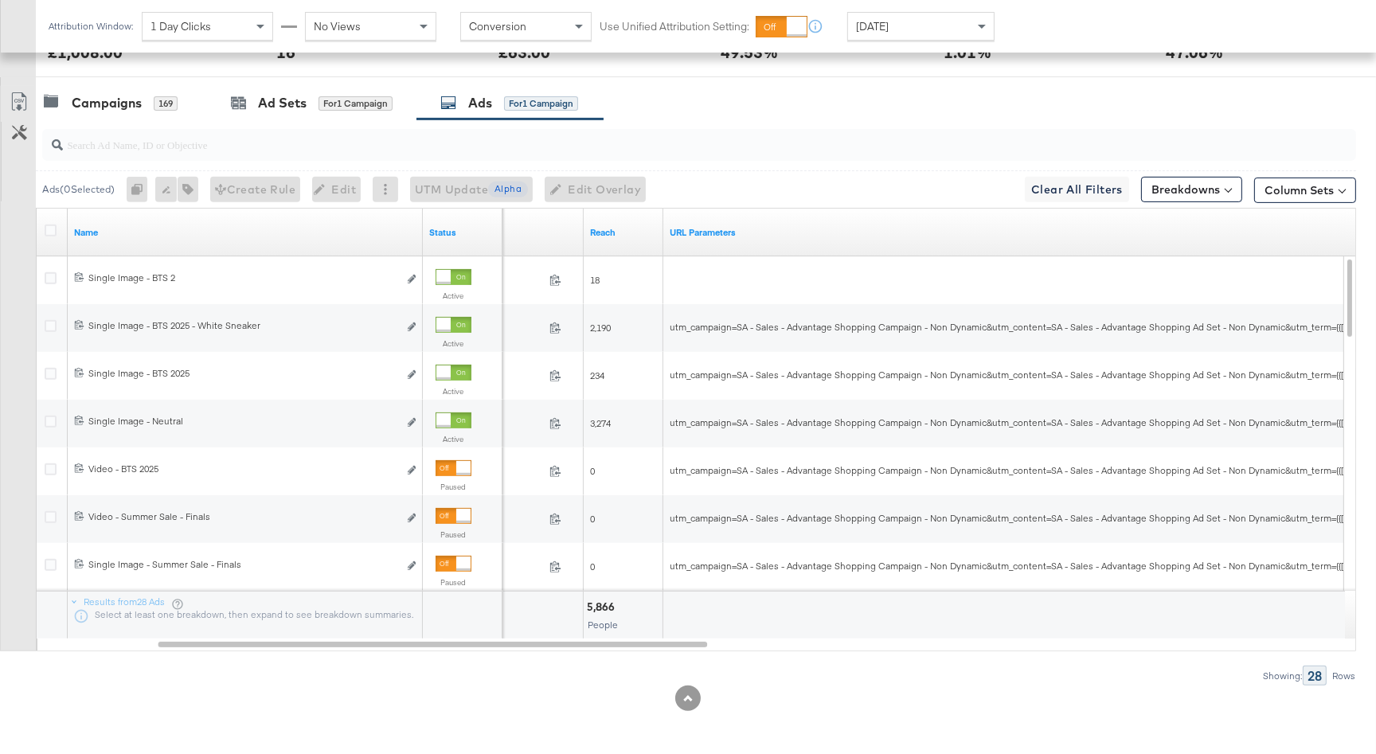
drag, startPoint x: 279, startPoint y: 106, endPoint x: 284, endPoint y: 143, distance: 37.0
click at [278, 107] on div "Ad Sets" at bounding box center [282, 103] width 49 height 18
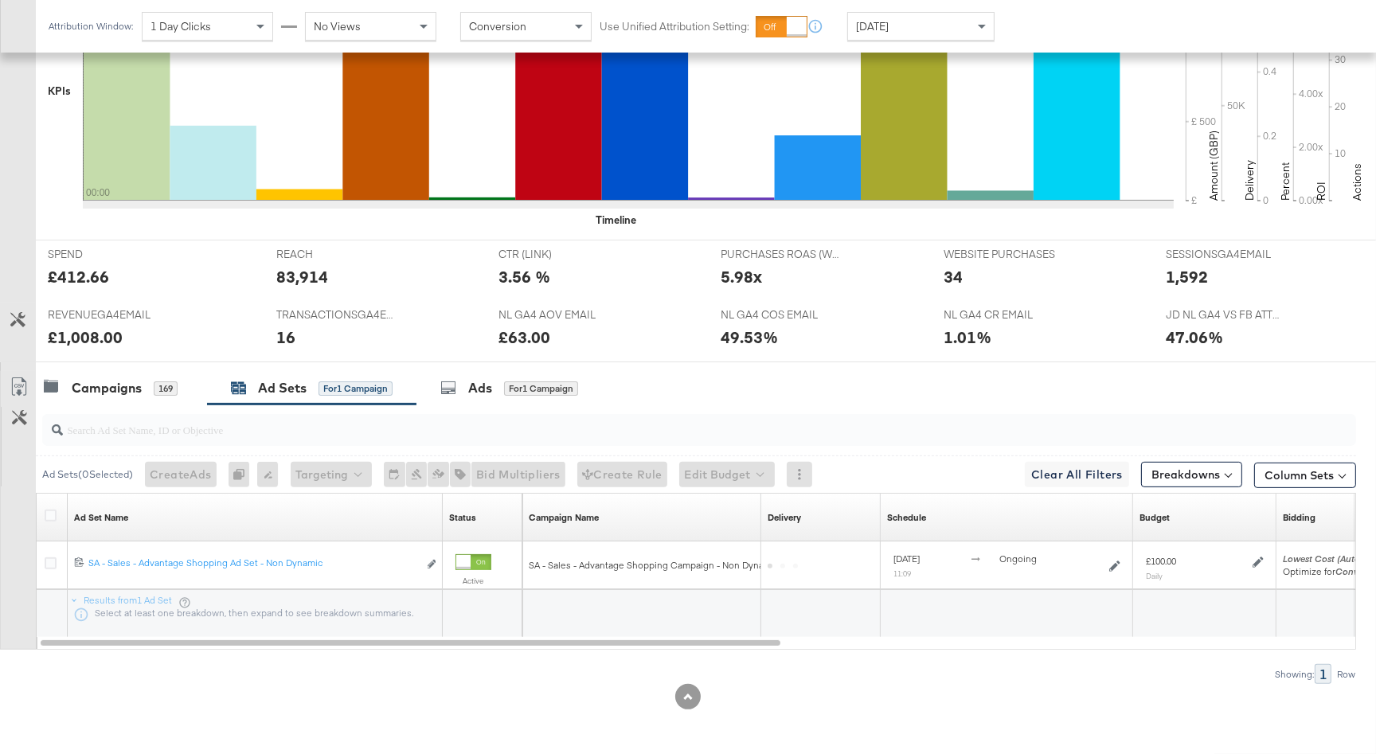
scroll to position [485, 0]
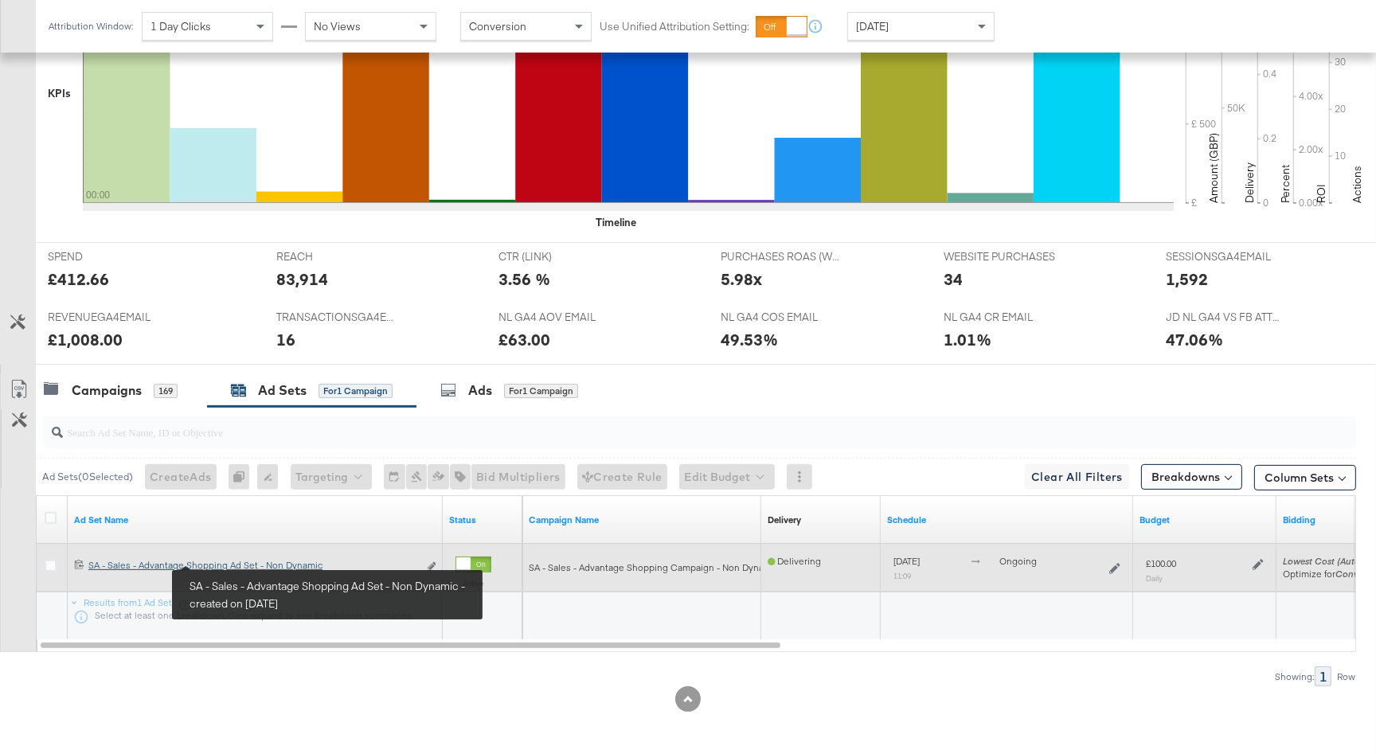
click at [232, 563] on div "SA - Sales - Advantage Shopping Ad Set - Non Dynamic SA - Sales - Advantage Sho…" at bounding box center [253, 565] width 330 height 13
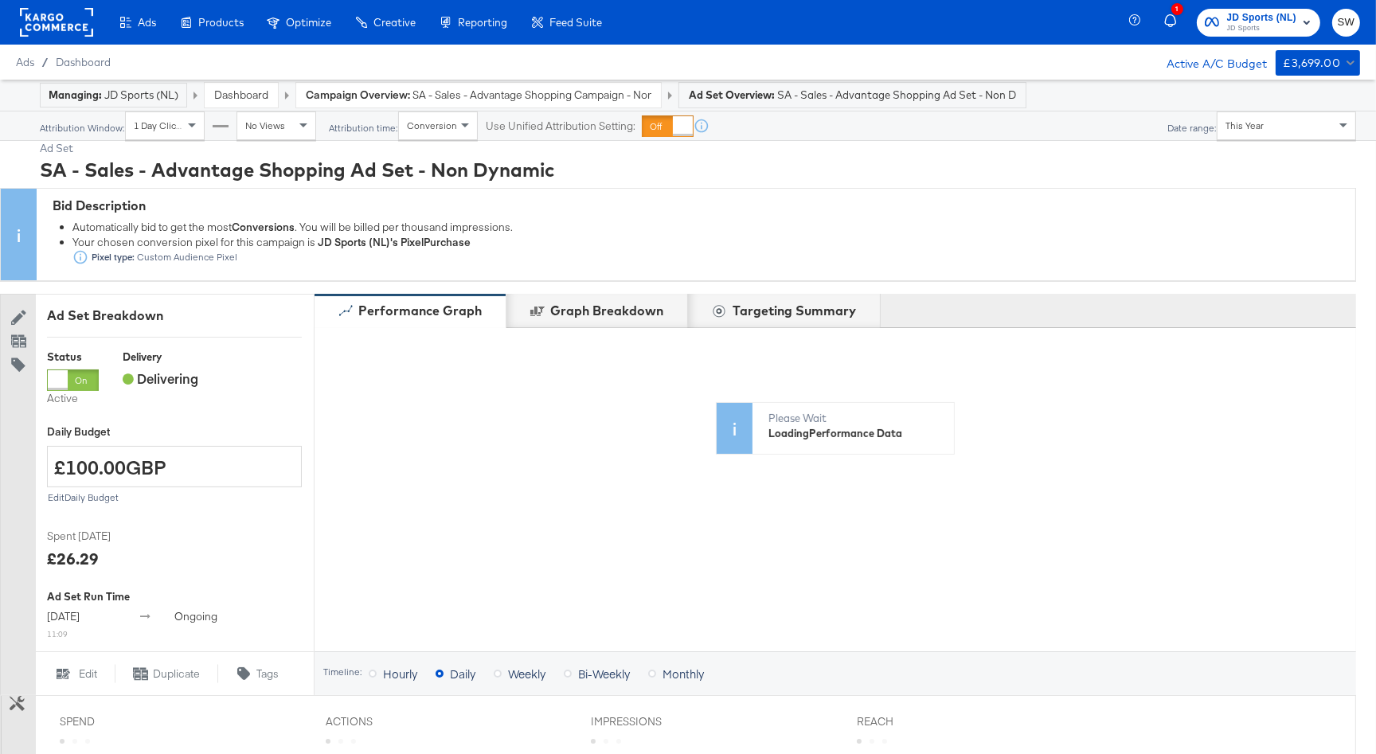
scroll to position [558, 0]
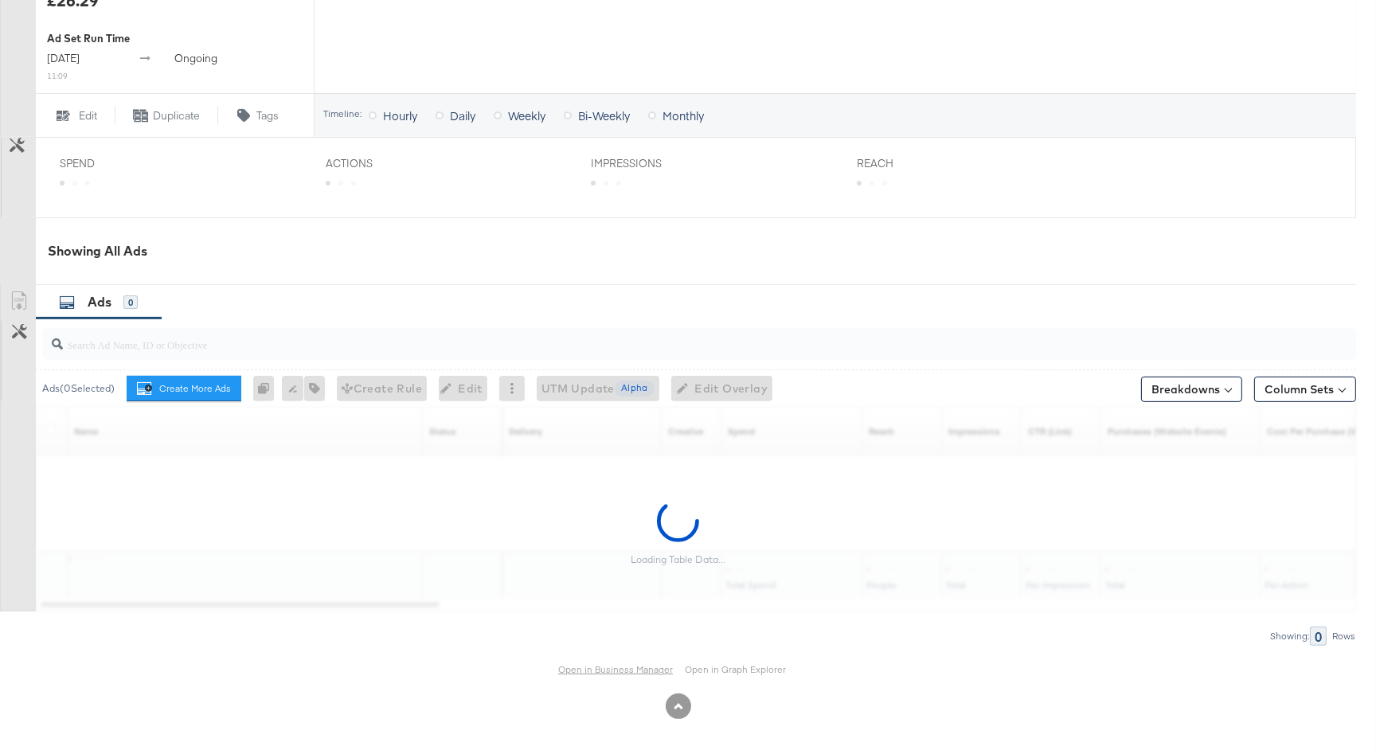
click at [597, 668] on link "Open in Business Manager" at bounding box center [615, 669] width 115 height 13
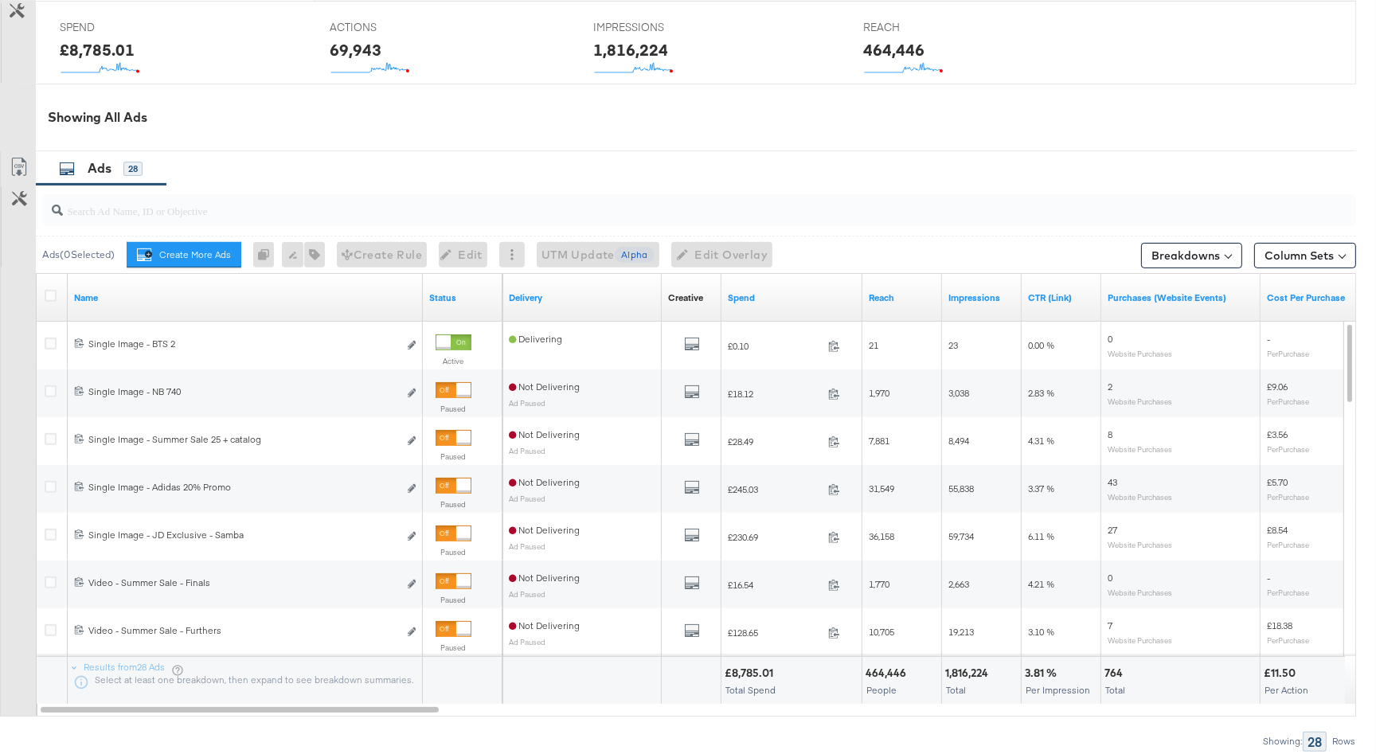
scroll to position [589, 0]
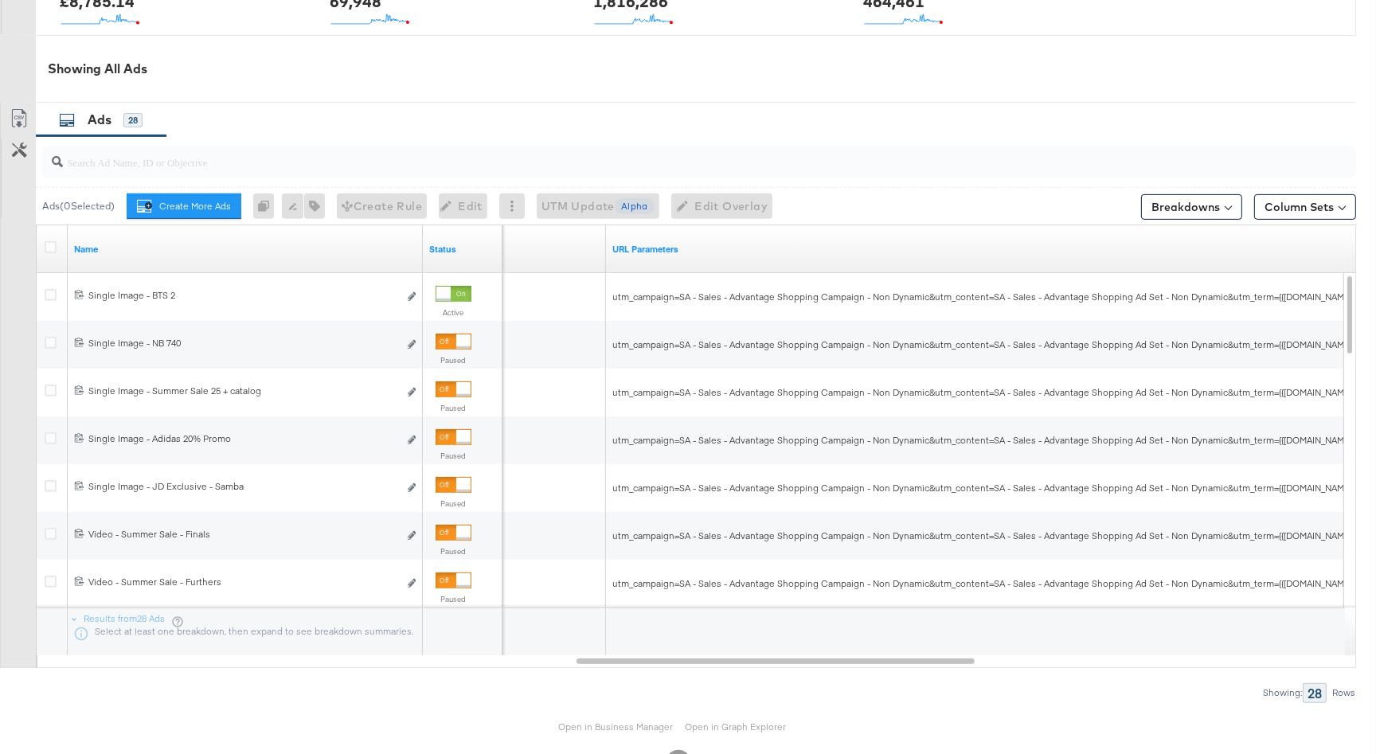
scroll to position [796, 0]
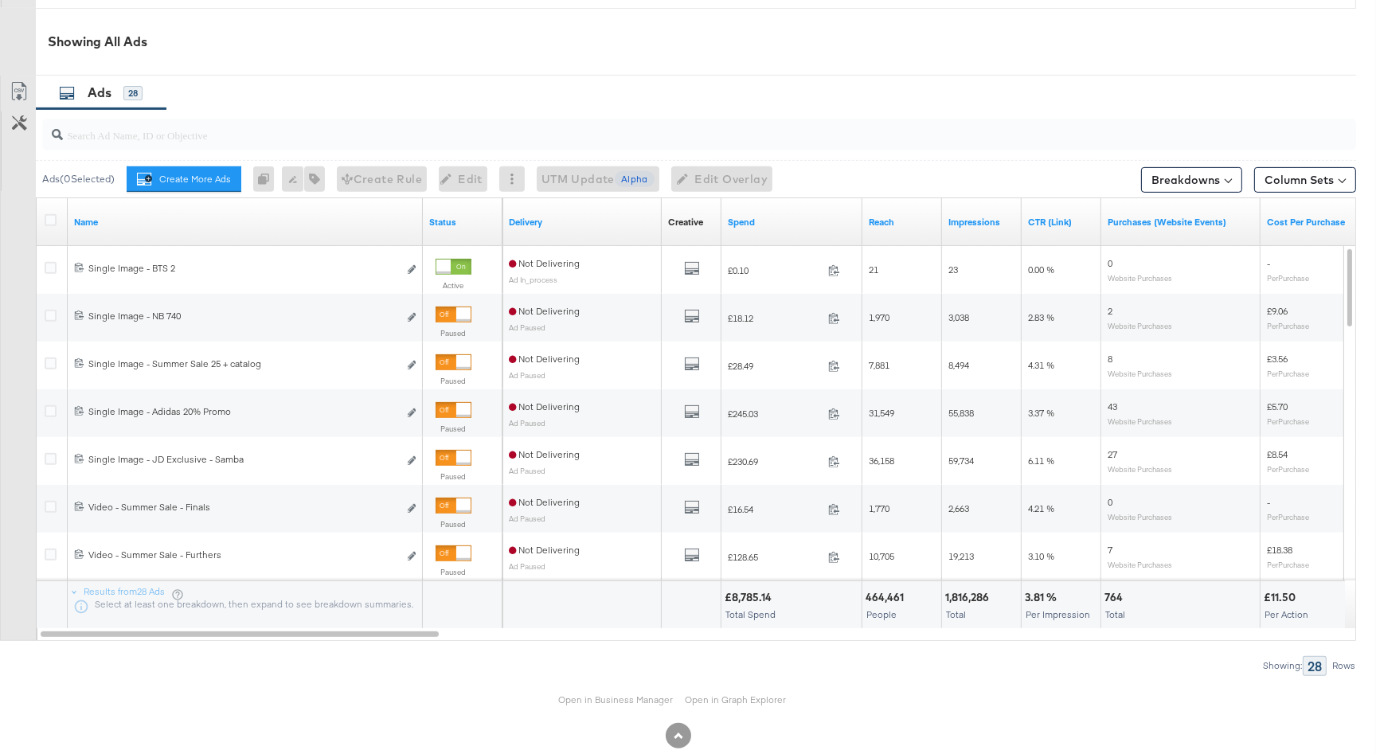
click at [767, 212] on div "Spend" at bounding box center [791, 221] width 141 height 25
click at [769, 218] on link "Spend" at bounding box center [792, 222] width 128 height 13
click at [769, 218] on link "Spend ↓" at bounding box center [792, 222] width 128 height 13
click at [769, 218] on link "Spend ↑" at bounding box center [792, 222] width 128 height 13
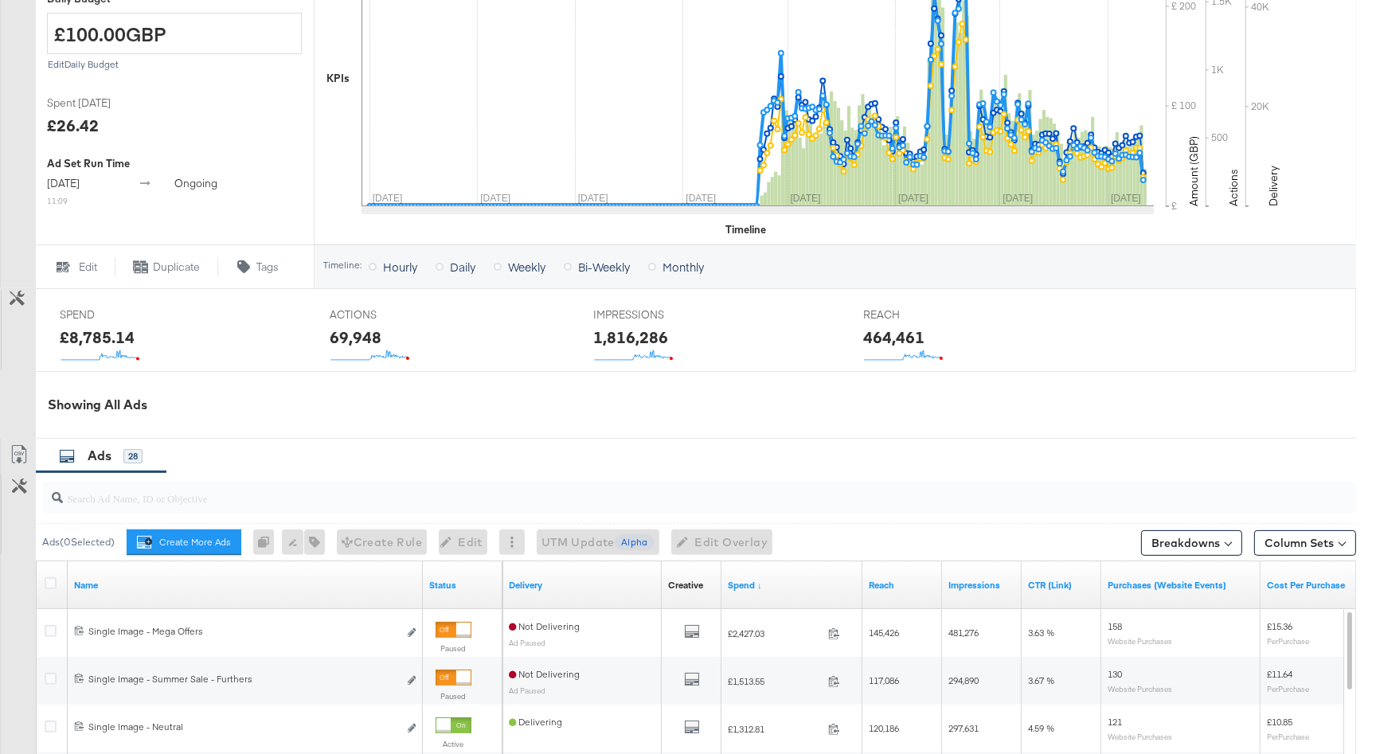
scroll to position [0, 0]
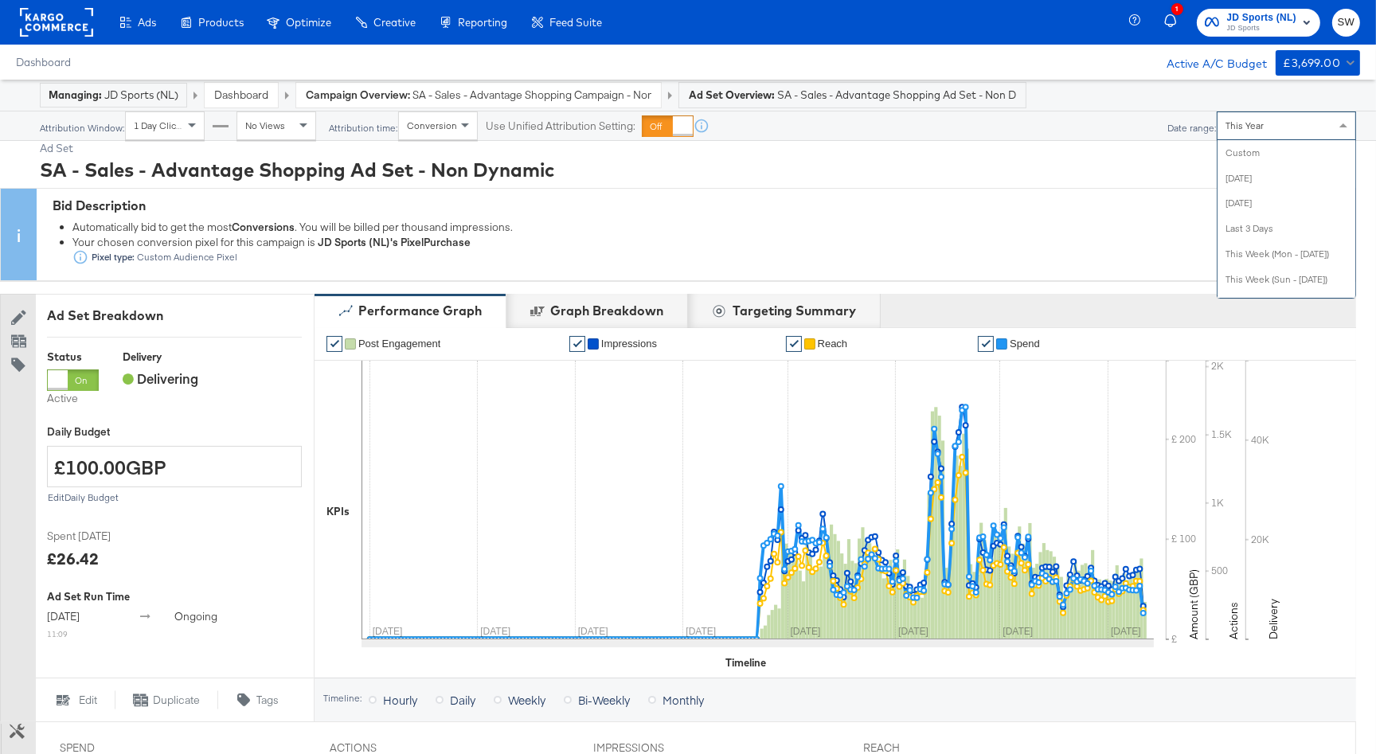
drag, startPoint x: 1257, startPoint y: 122, endPoint x: 1259, endPoint y: 178, distance: 56.6
click at [1257, 123] on span "This Year" at bounding box center [1244, 125] width 38 height 12
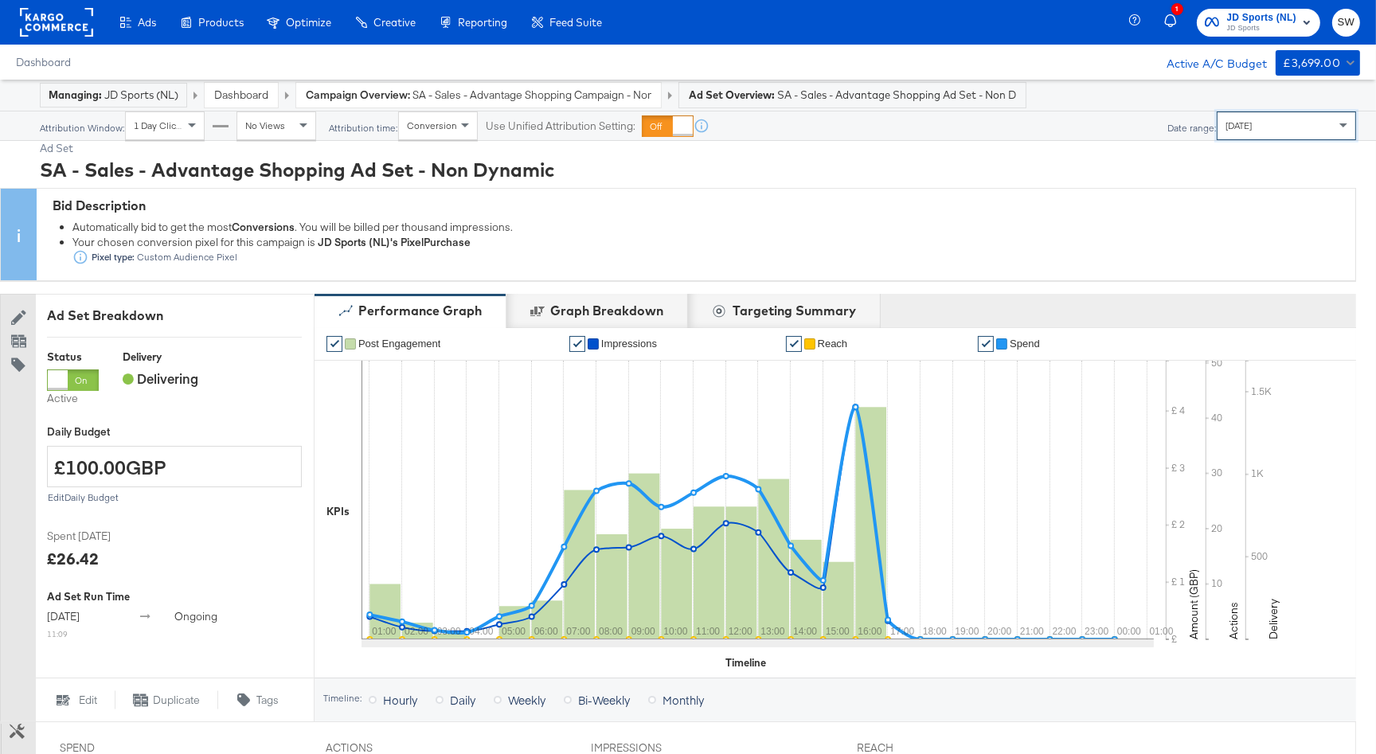
click at [226, 92] on link "Dashboard" at bounding box center [241, 95] width 54 height 14
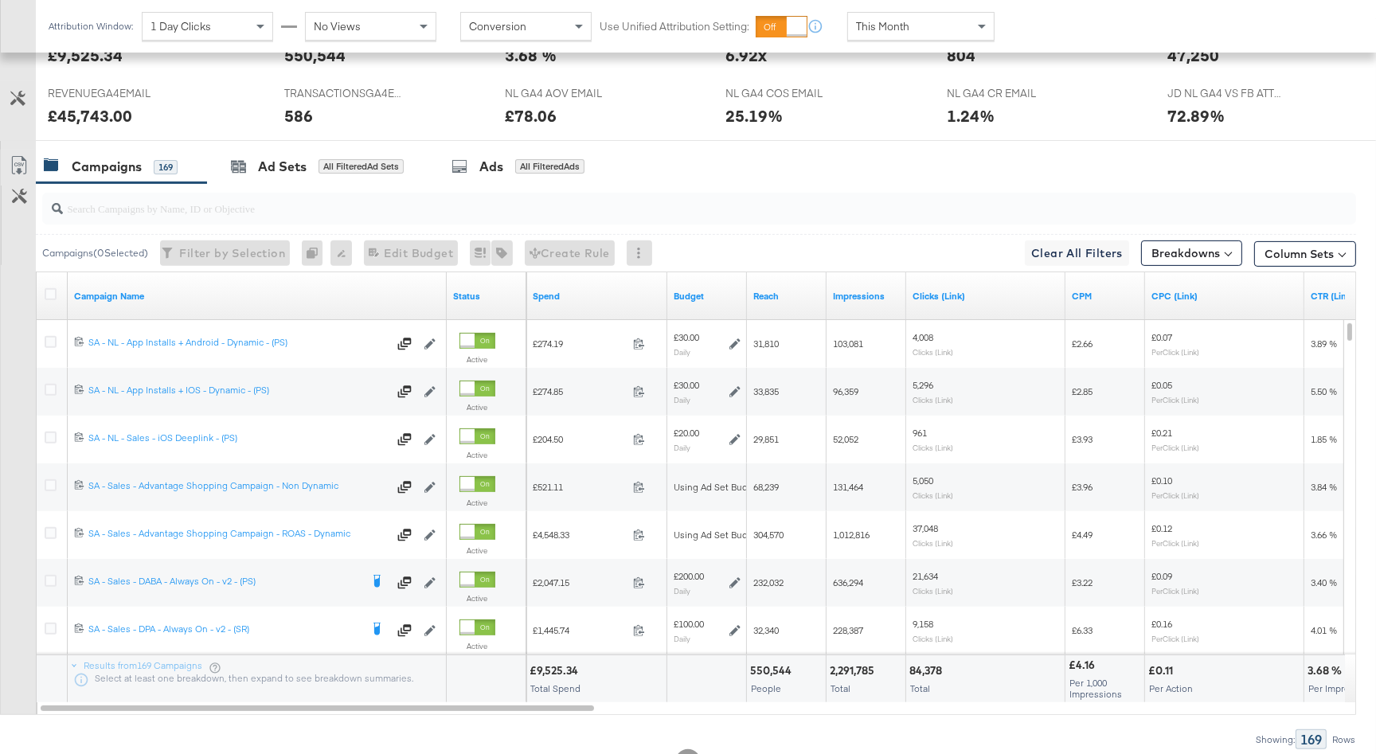
scroll to position [772, 0]
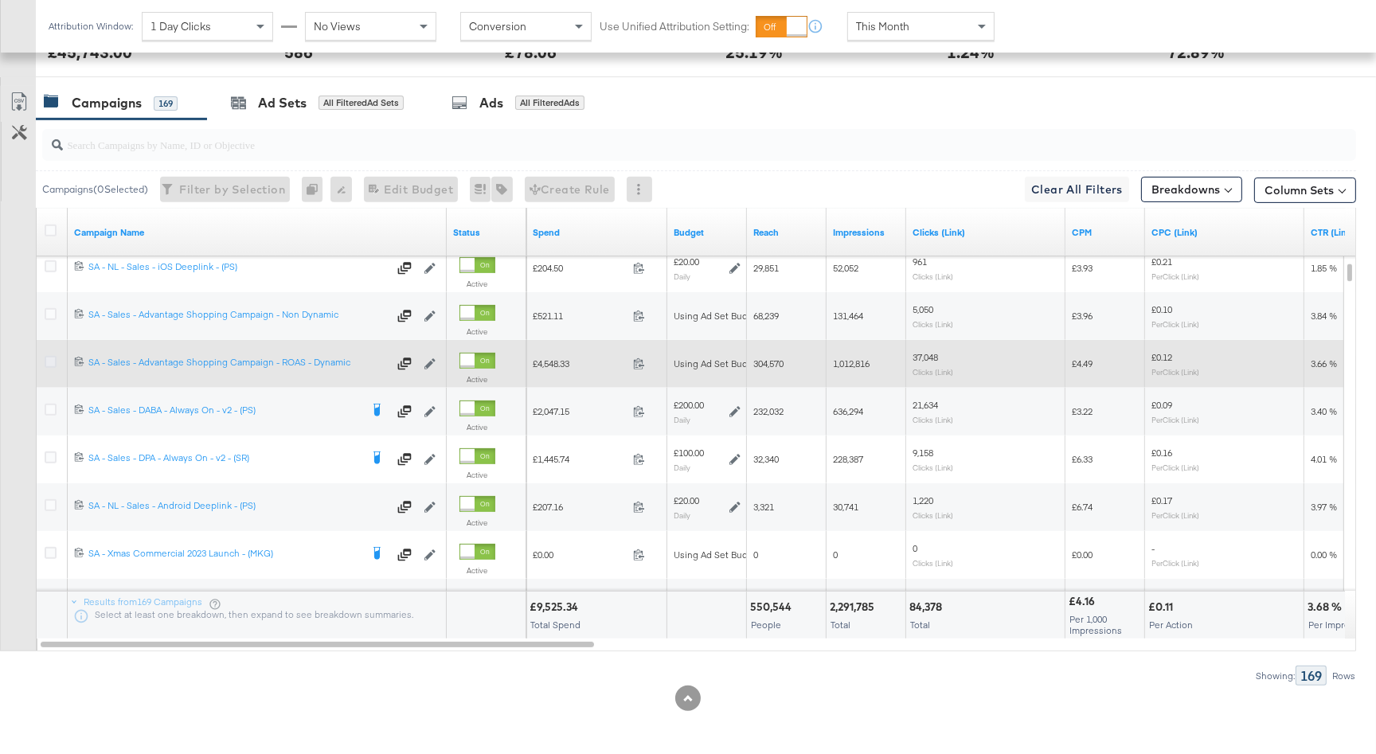
click at [48, 359] on icon at bounding box center [51, 362] width 12 height 12
click at [0, 0] on input "checkbox" at bounding box center [0, 0] width 0 height 0
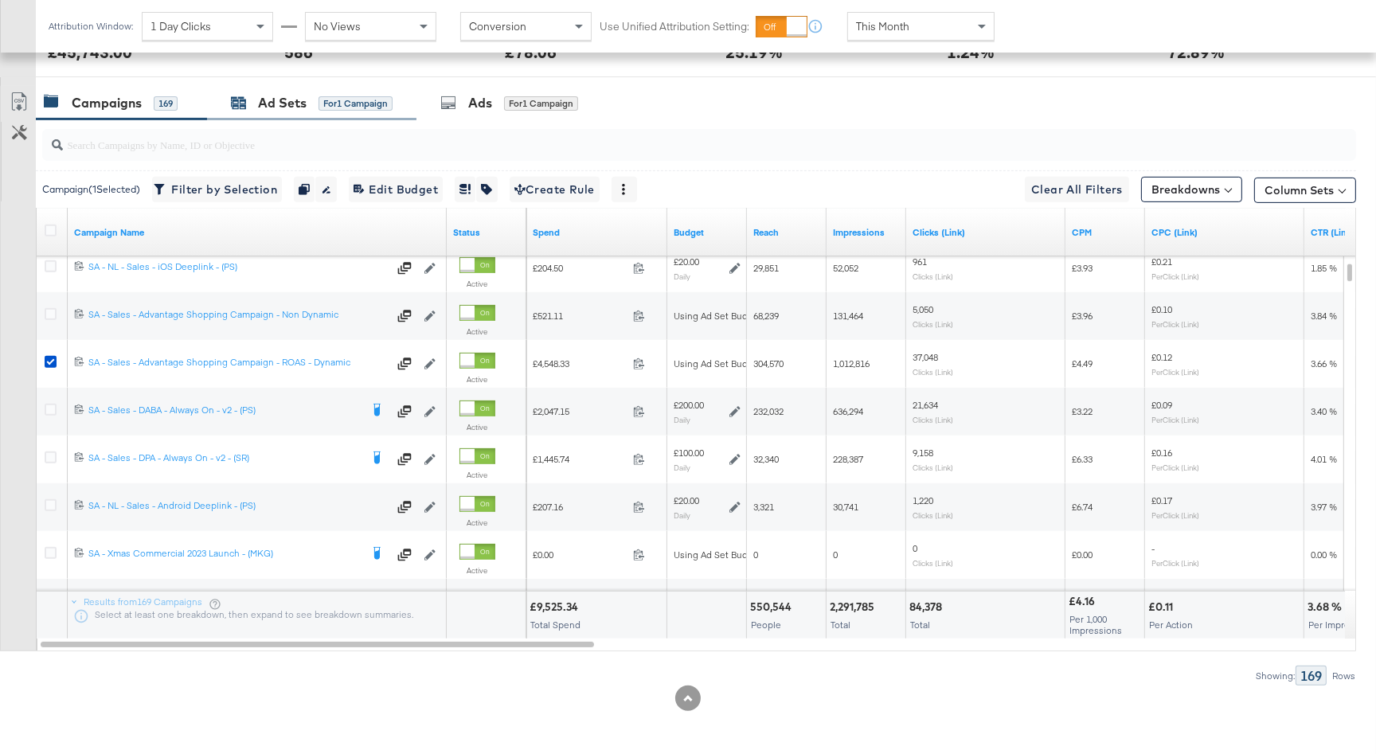
click at [378, 96] on div "for 1 Campaign" at bounding box center [355, 103] width 74 height 14
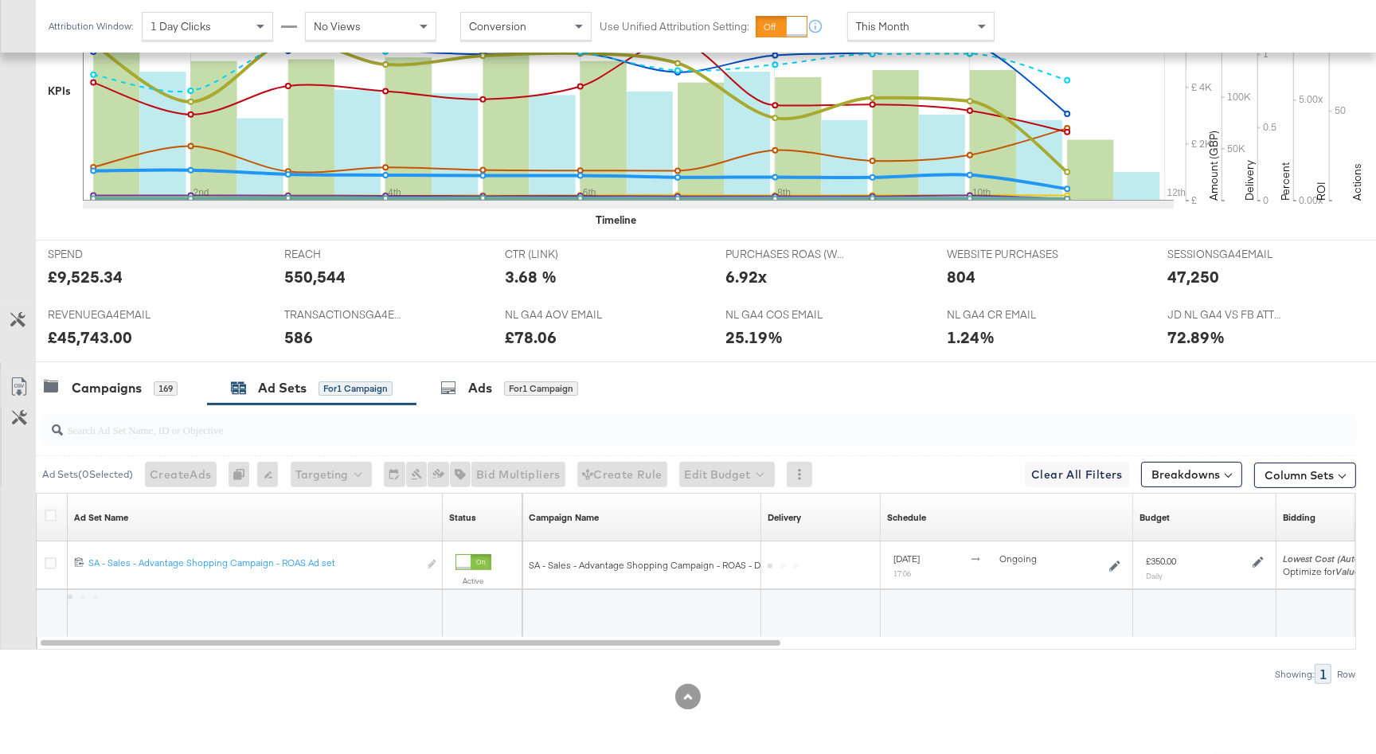
scroll to position [486, 0]
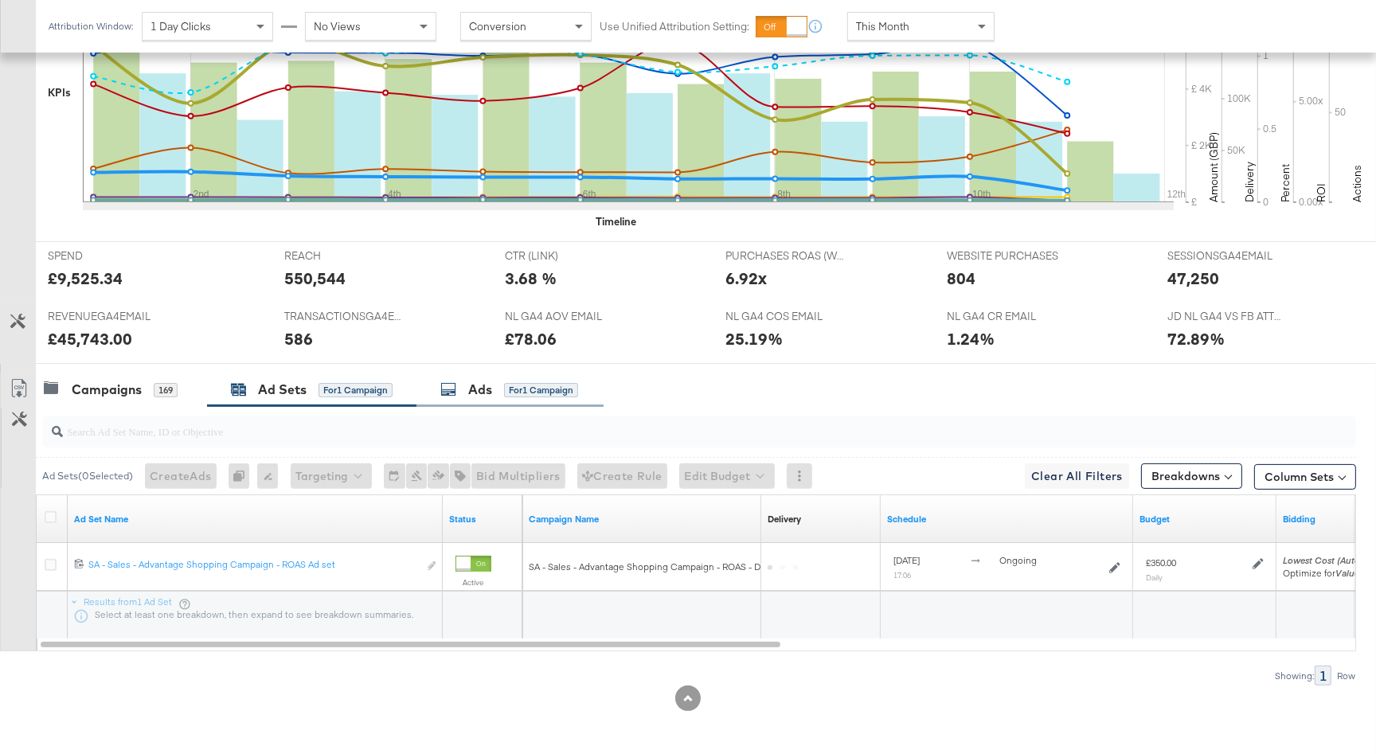
click at [489, 381] on div "Ads" at bounding box center [480, 390] width 24 height 18
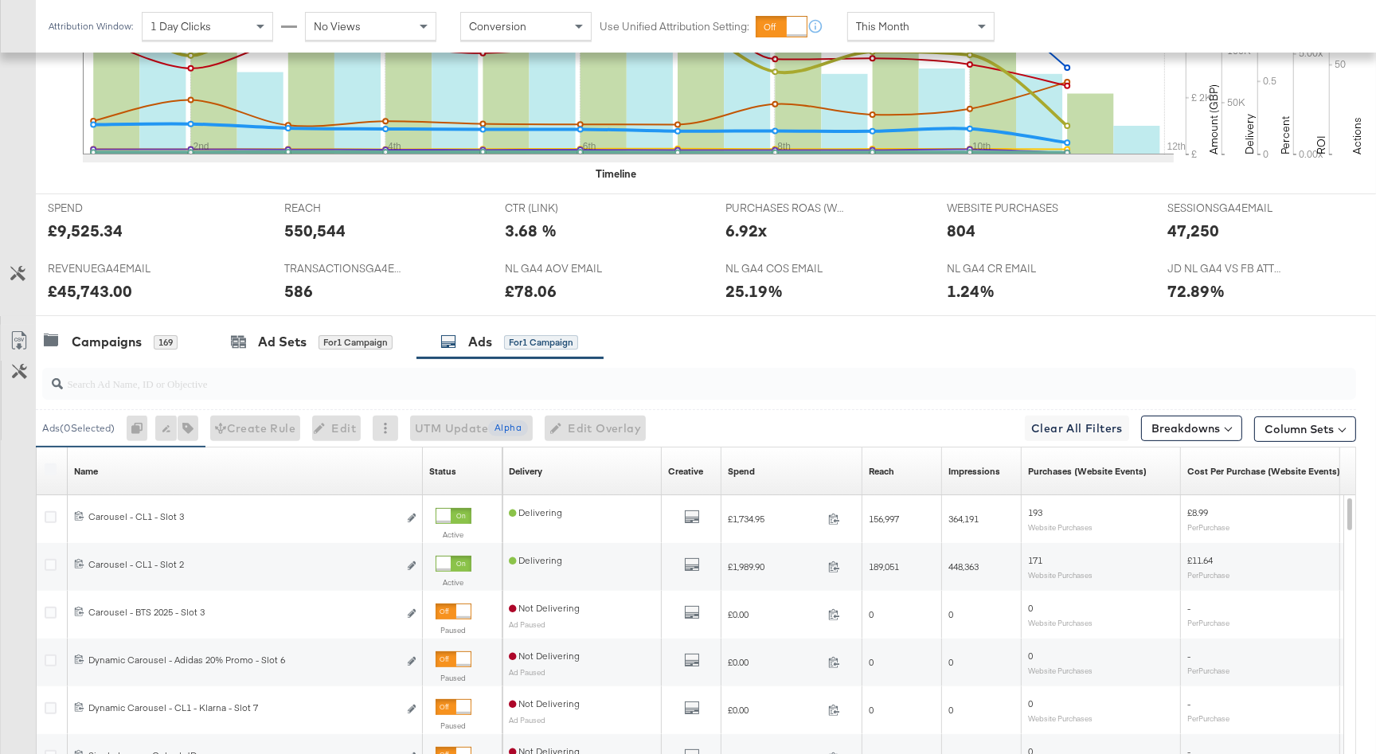
scroll to position [772, 0]
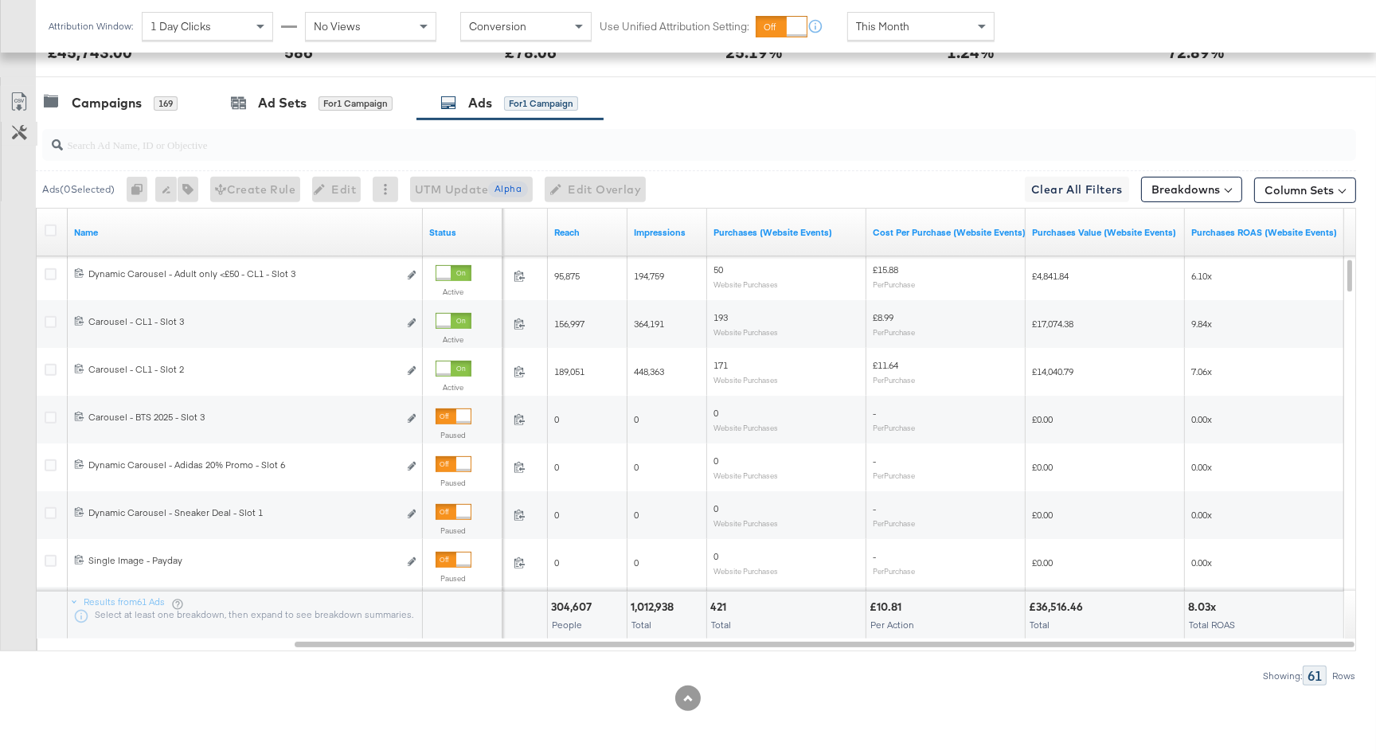
click at [21, 143] on button "Customize KPIs" at bounding box center [20, 134] width 36 height 24
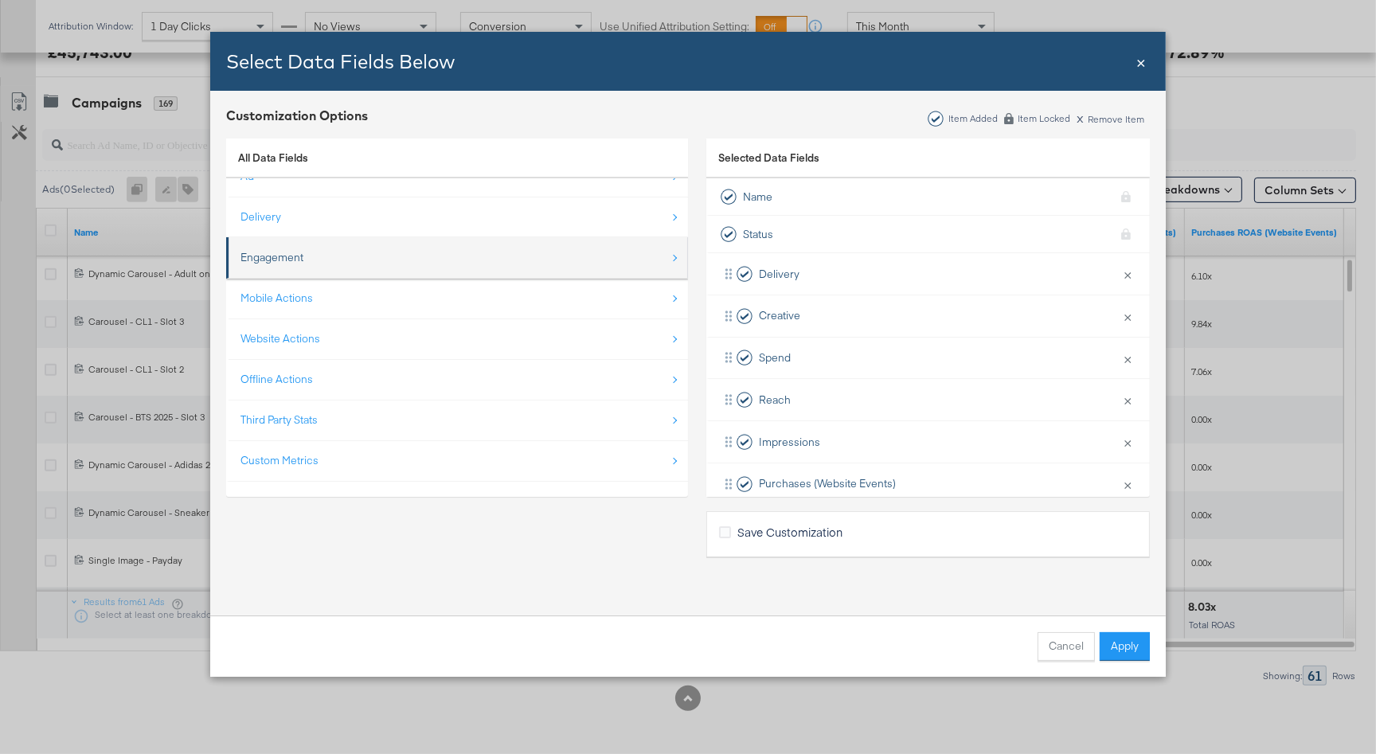
scroll to position [0, 0]
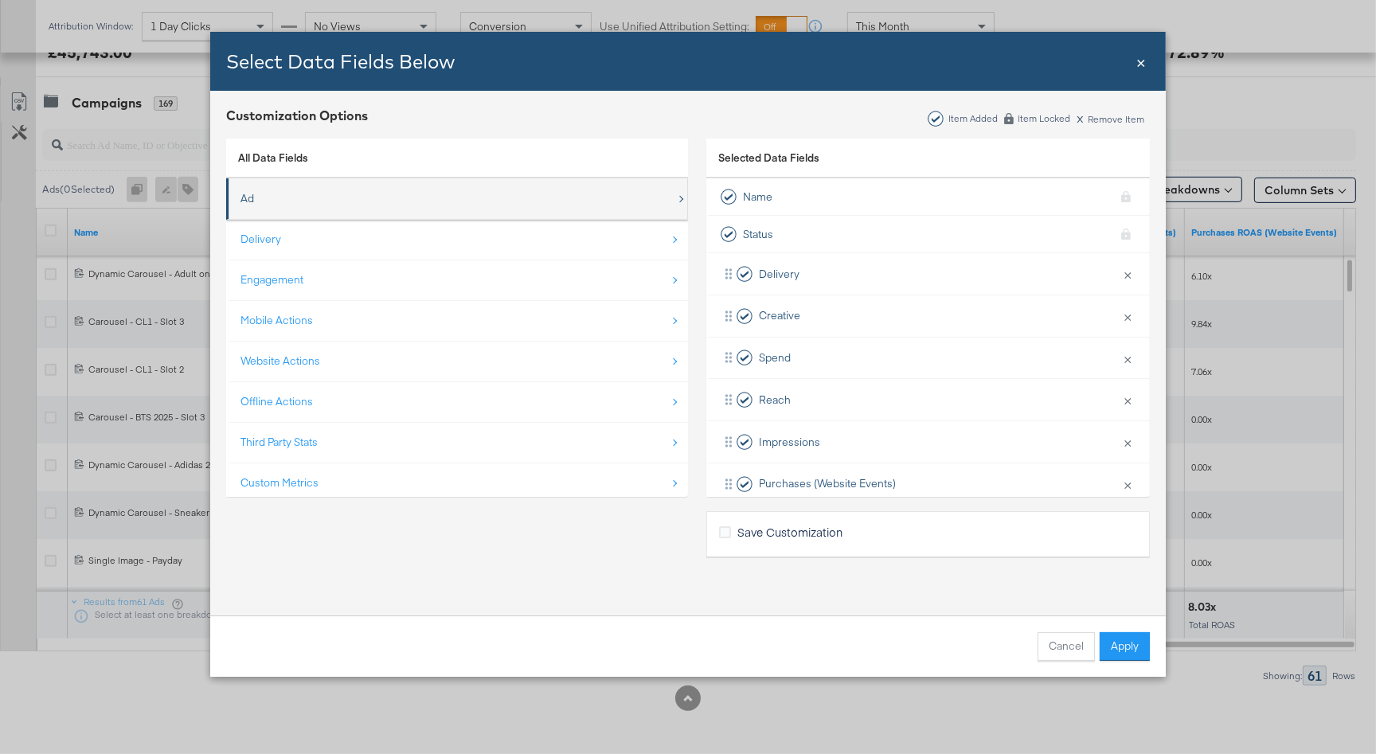
click at [451, 201] on div "Ad" at bounding box center [458, 198] width 436 height 33
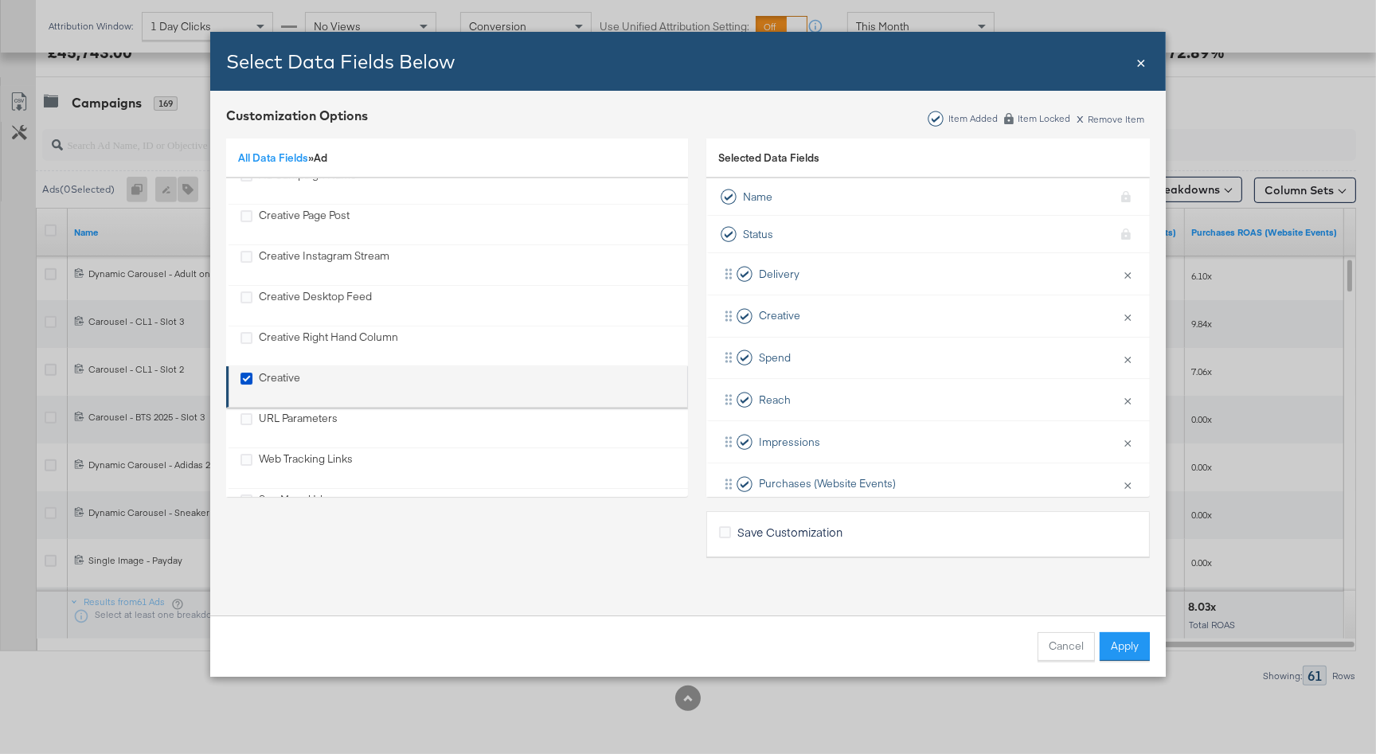
scroll to position [463, 0]
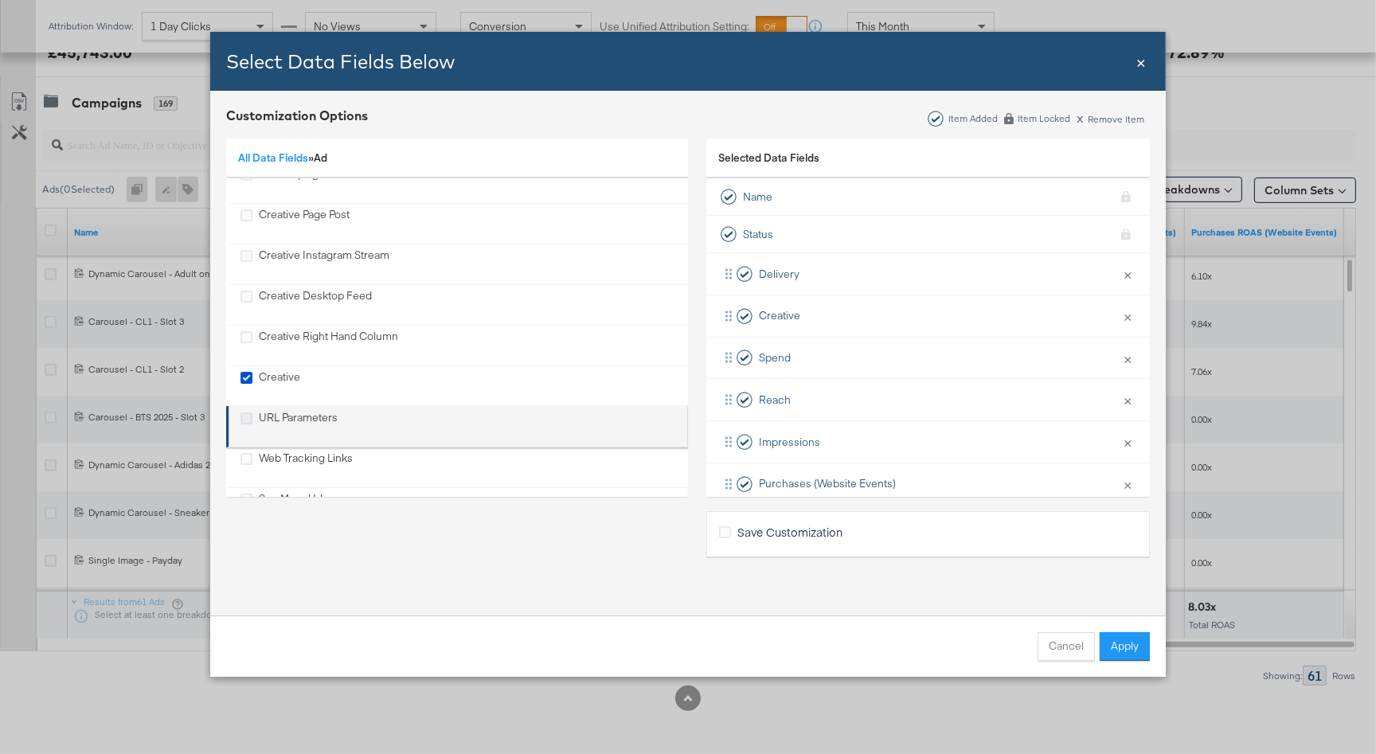
click at [242, 418] on icon "URL Parameters" at bounding box center [246, 418] width 12 height 12
click at [0, 0] on input "URL Parameters" at bounding box center [0, 0] width 0 height 0
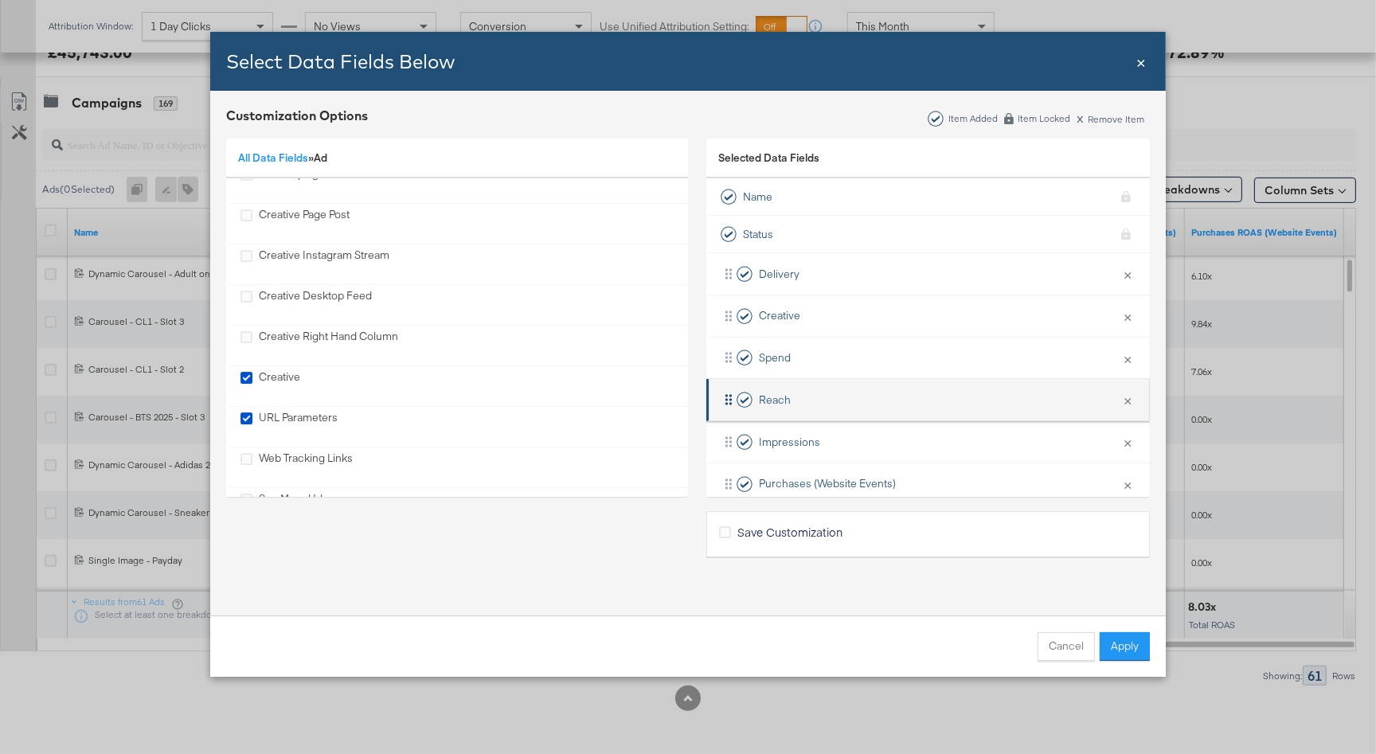
scroll to position [191, 0]
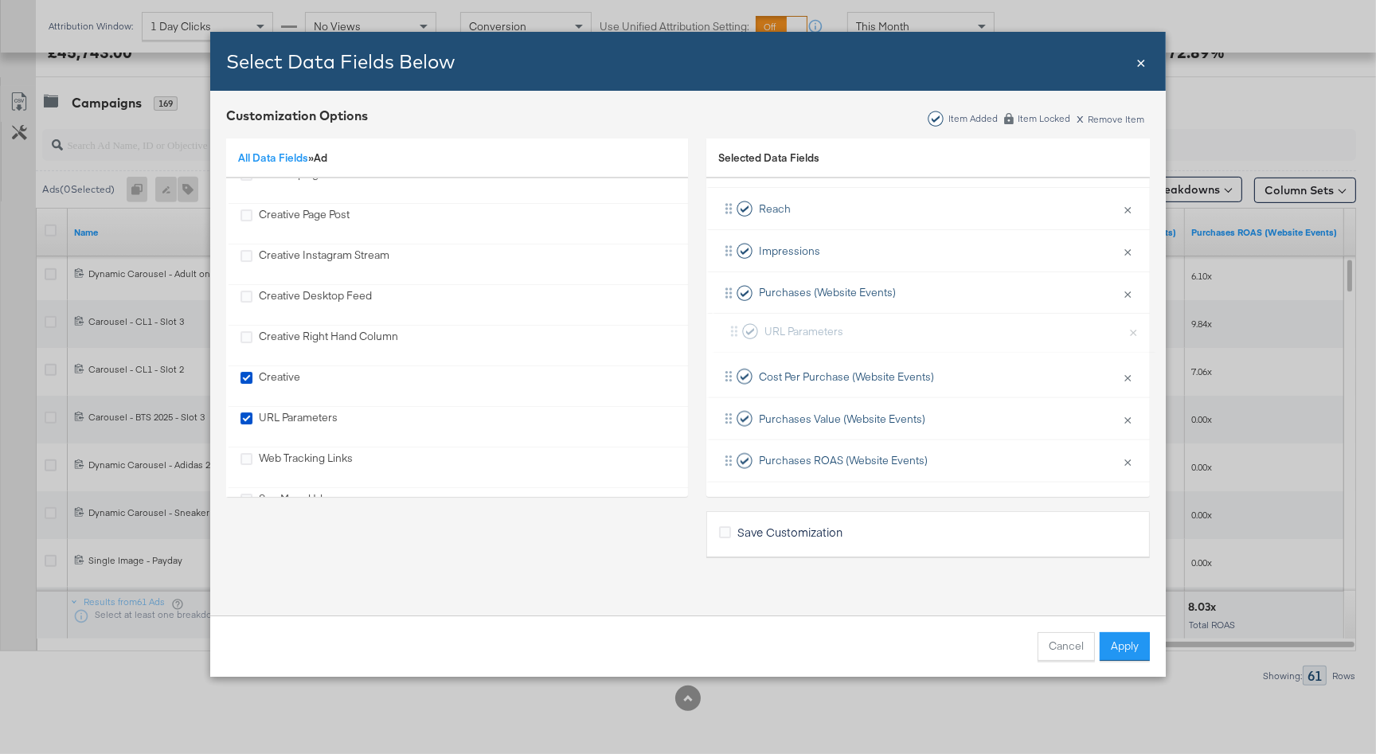
drag, startPoint x: 851, startPoint y: 457, endPoint x: 852, endPoint y: 315, distance: 141.7
click at [852, 315] on div "Delivery × Remove from KPIs Creative × Remove from KPIs Spend × Remove from KPI…" at bounding box center [927, 272] width 443 height 420
click at [1121, 646] on button "Apply" at bounding box center [1125, 646] width 50 height 29
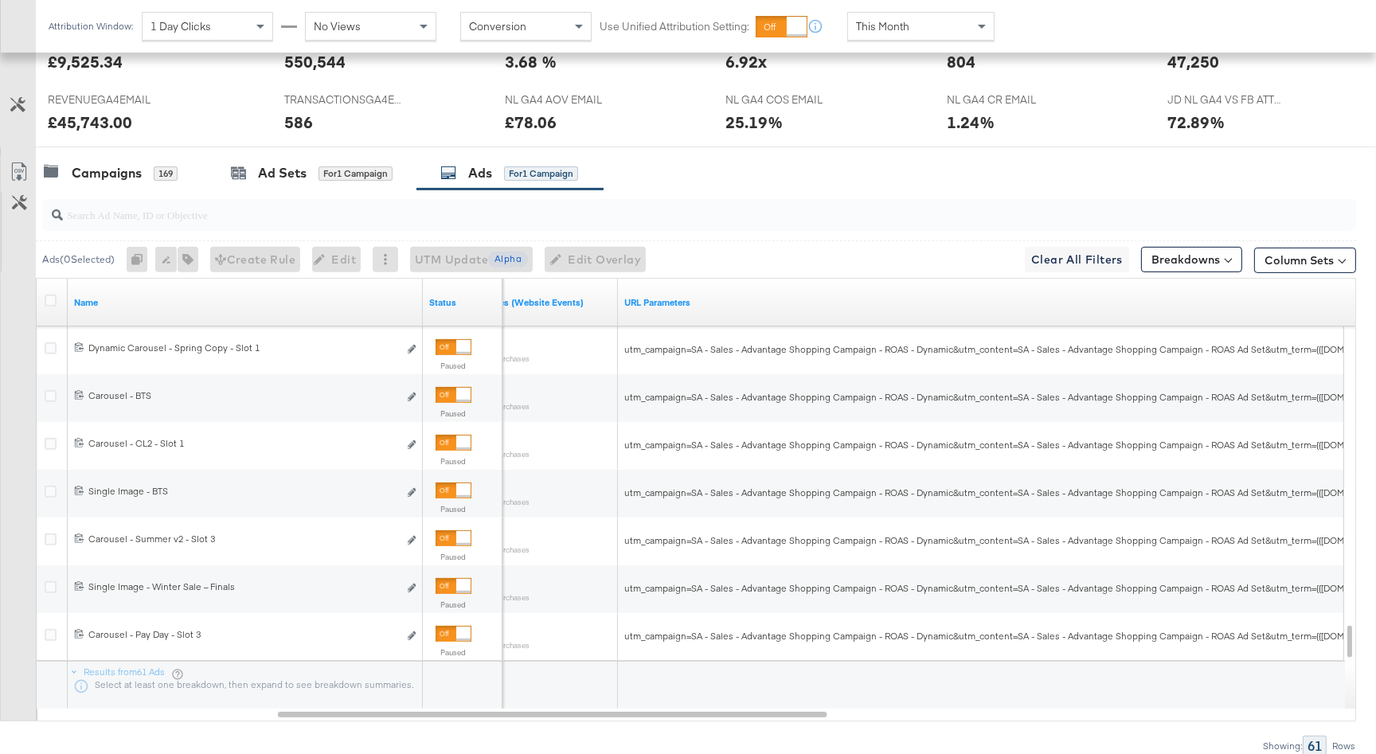
scroll to position [772, 0]
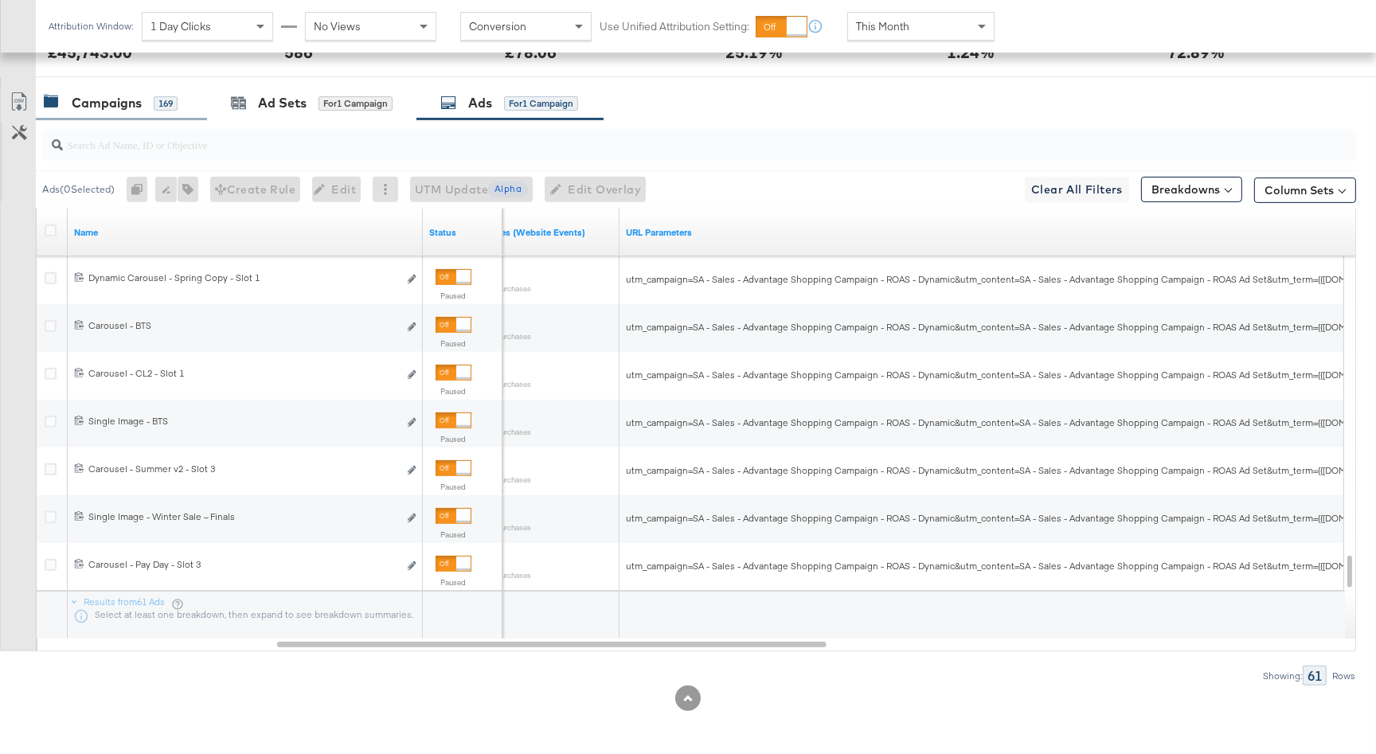
click at [126, 104] on div "Campaigns" at bounding box center [107, 103] width 70 height 18
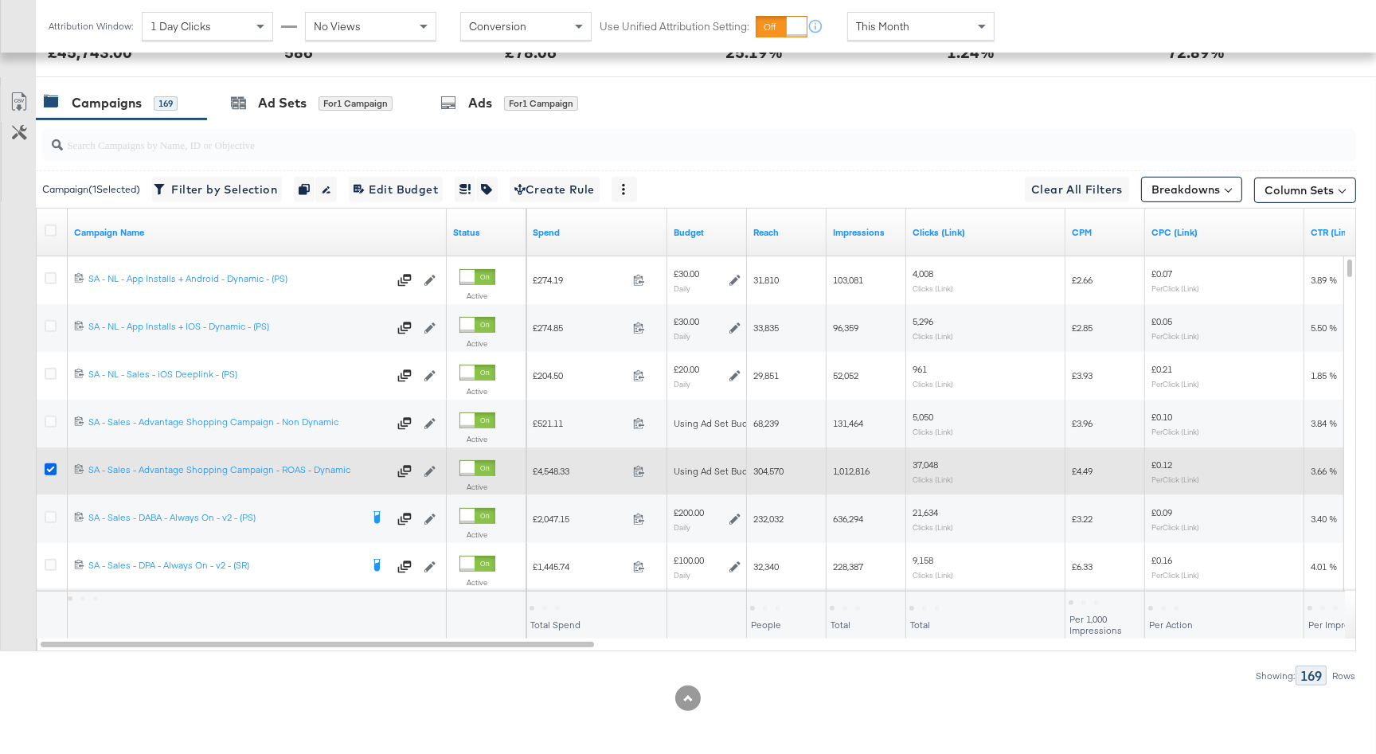
click at [50, 467] on icon at bounding box center [51, 469] width 12 height 12
click at [0, 0] on input "checkbox" at bounding box center [0, 0] width 0 height 0
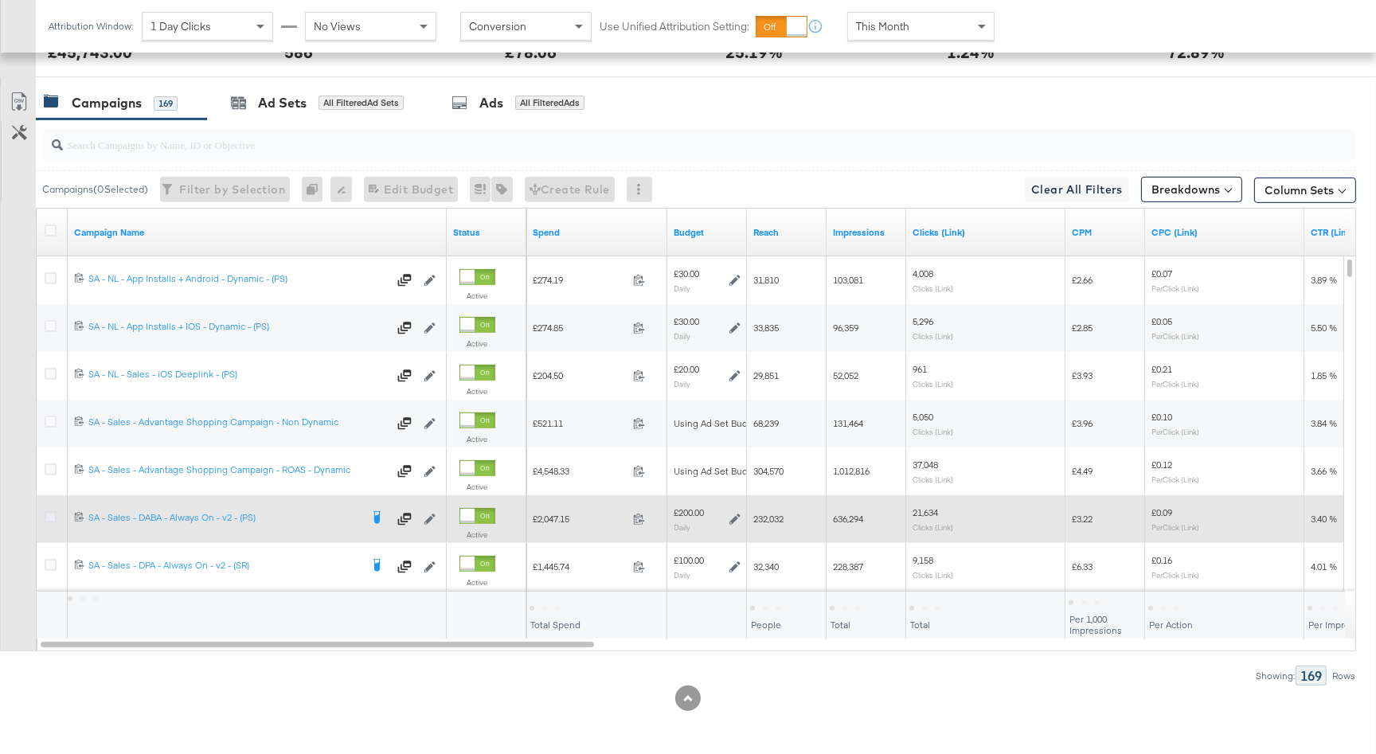
click at [48, 514] on icon at bounding box center [51, 517] width 12 height 12
click at [0, 0] on input "checkbox" at bounding box center [0, 0] width 0 height 0
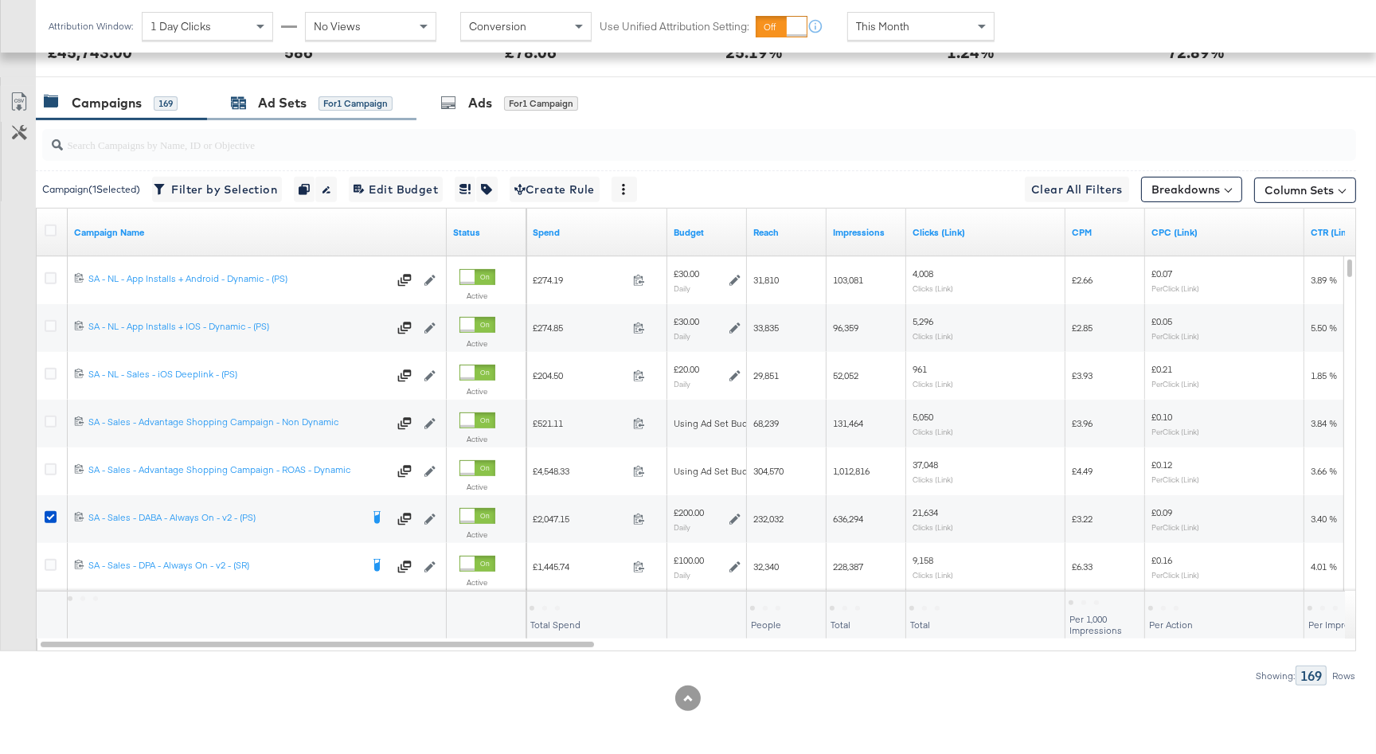
click at [295, 101] on div "Ad Sets" at bounding box center [282, 103] width 49 height 18
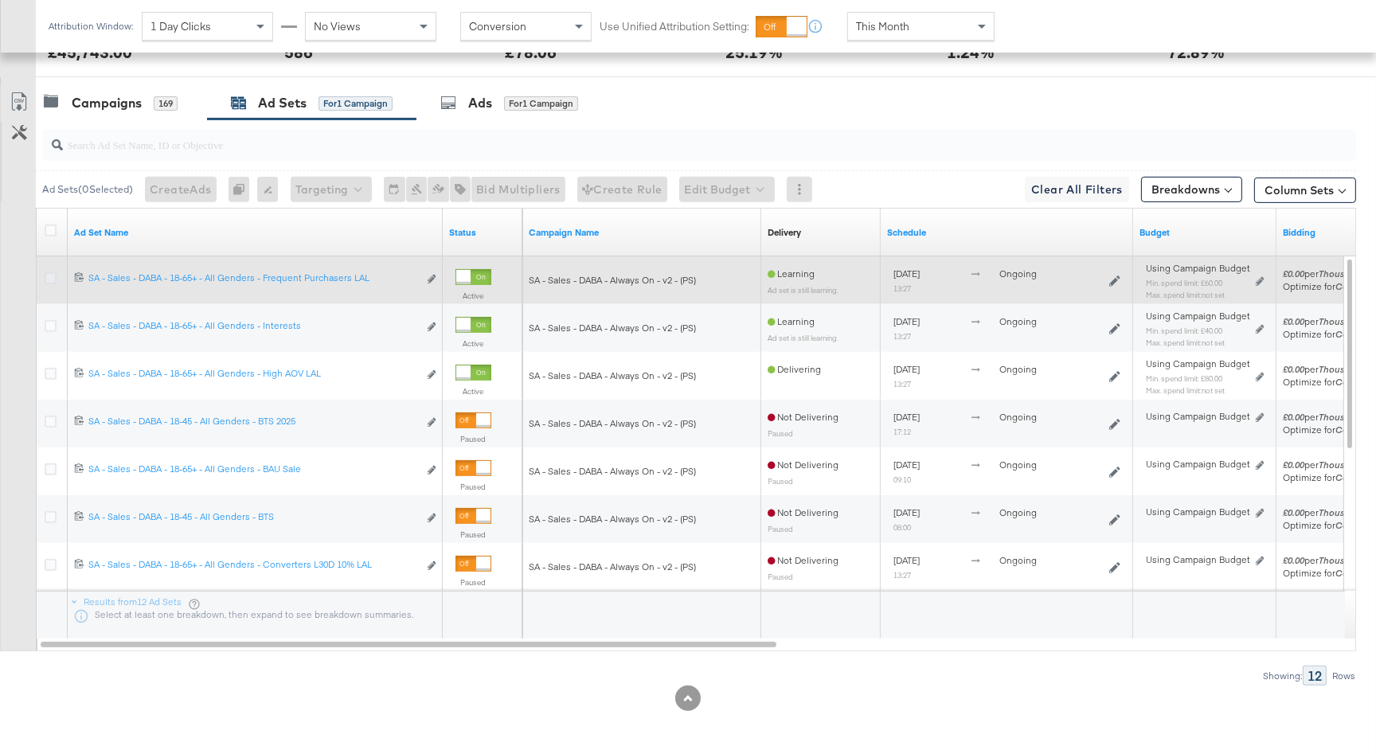
click at [56, 277] on icon at bounding box center [51, 278] width 12 height 12
click at [0, 0] on input "checkbox" at bounding box center [0, 0] width 0 height 0
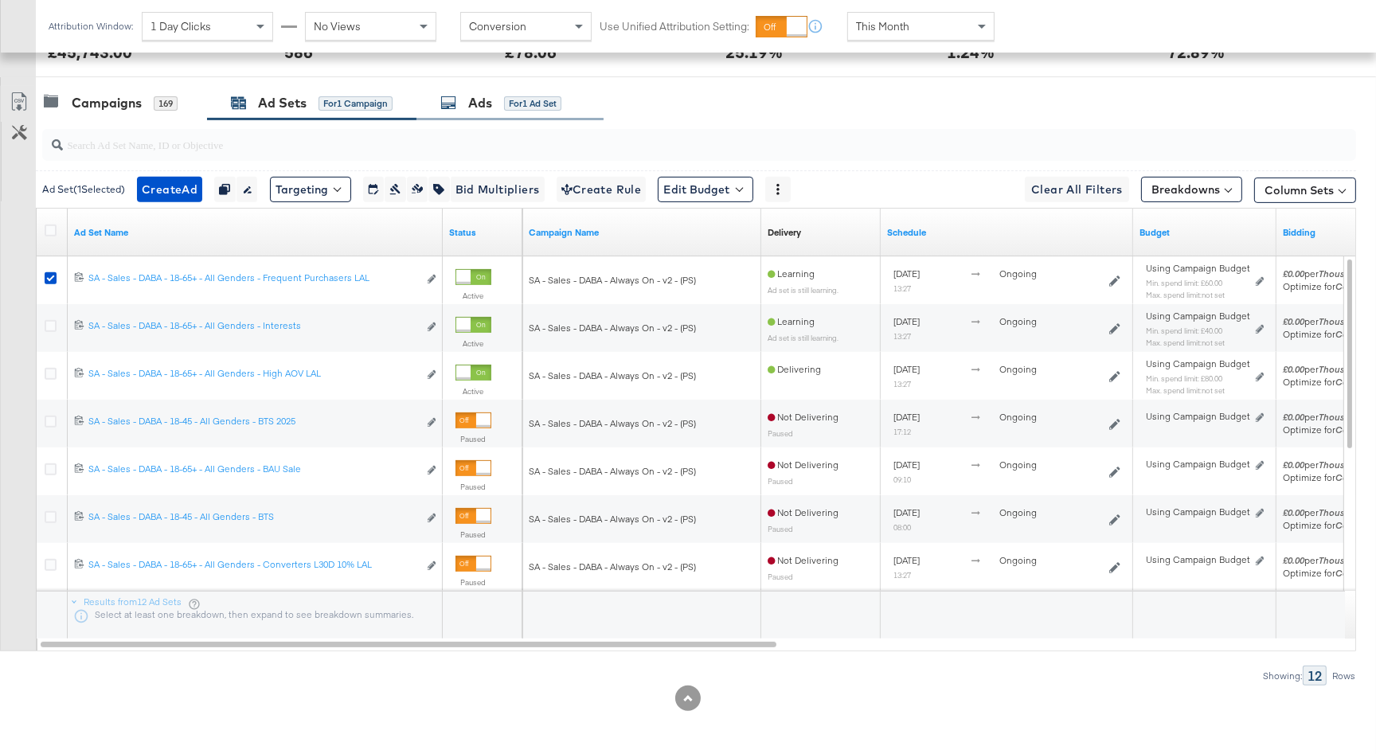
click at [514, 115] on div "Ads for 1 Ad Set" at bounding box center [509, 103] width 187 height 34
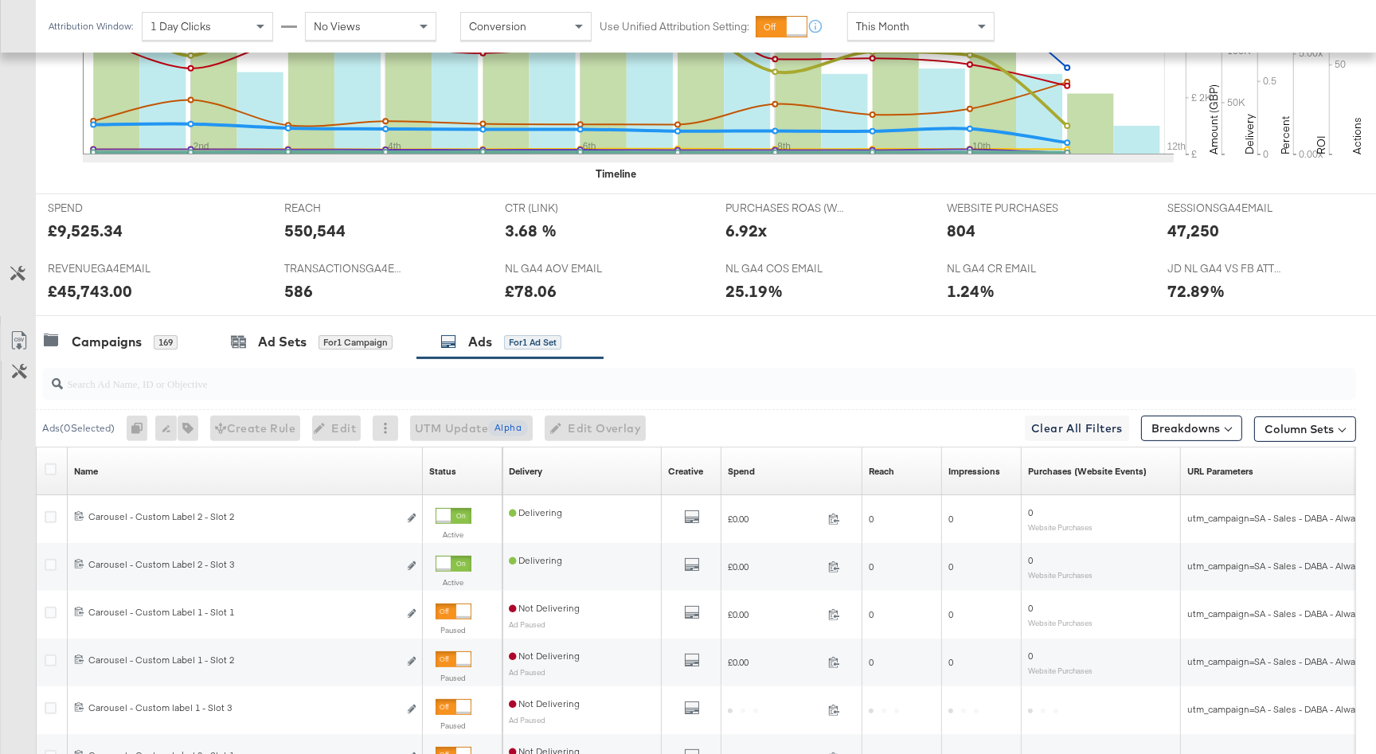
scroll to position [725, 0]
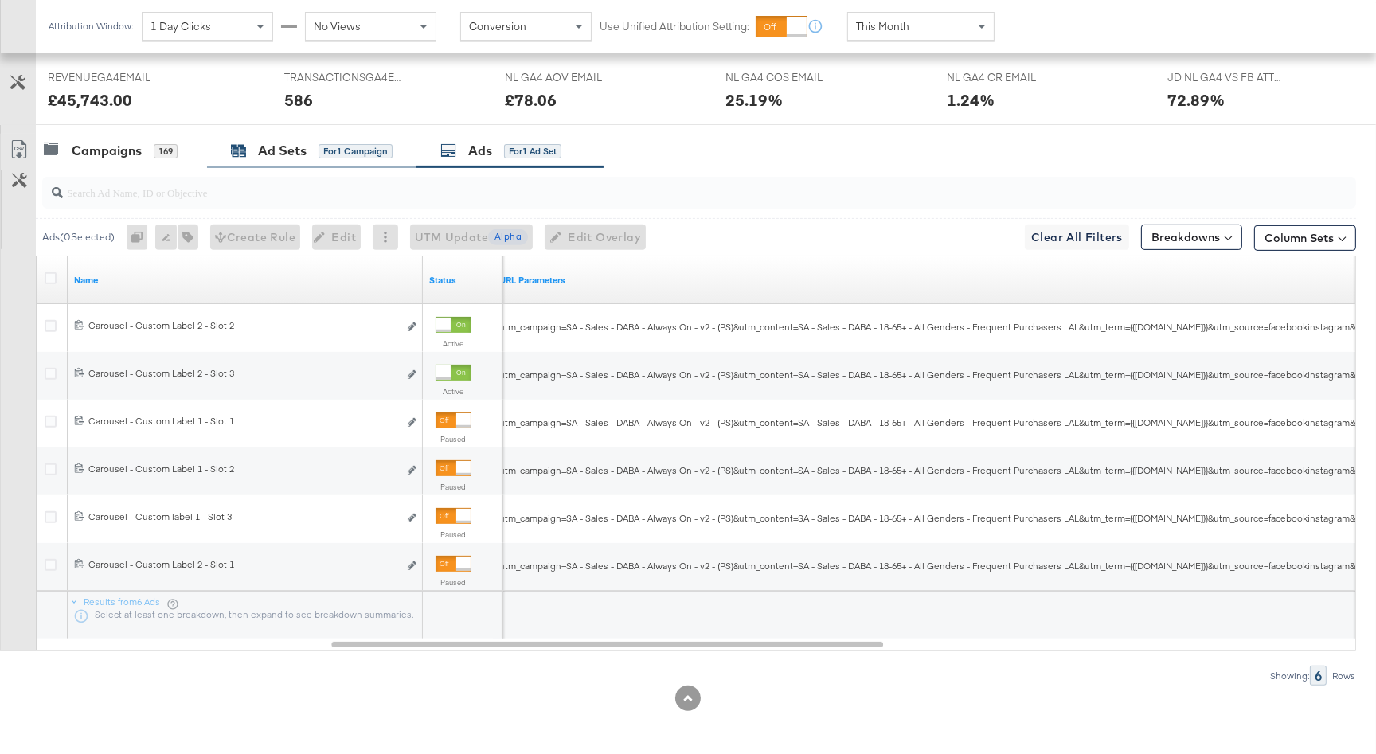
click at [309, 143] on div "Ad Sets for 1 Campaign" at bounding box center [312, 151] width 162 height 18
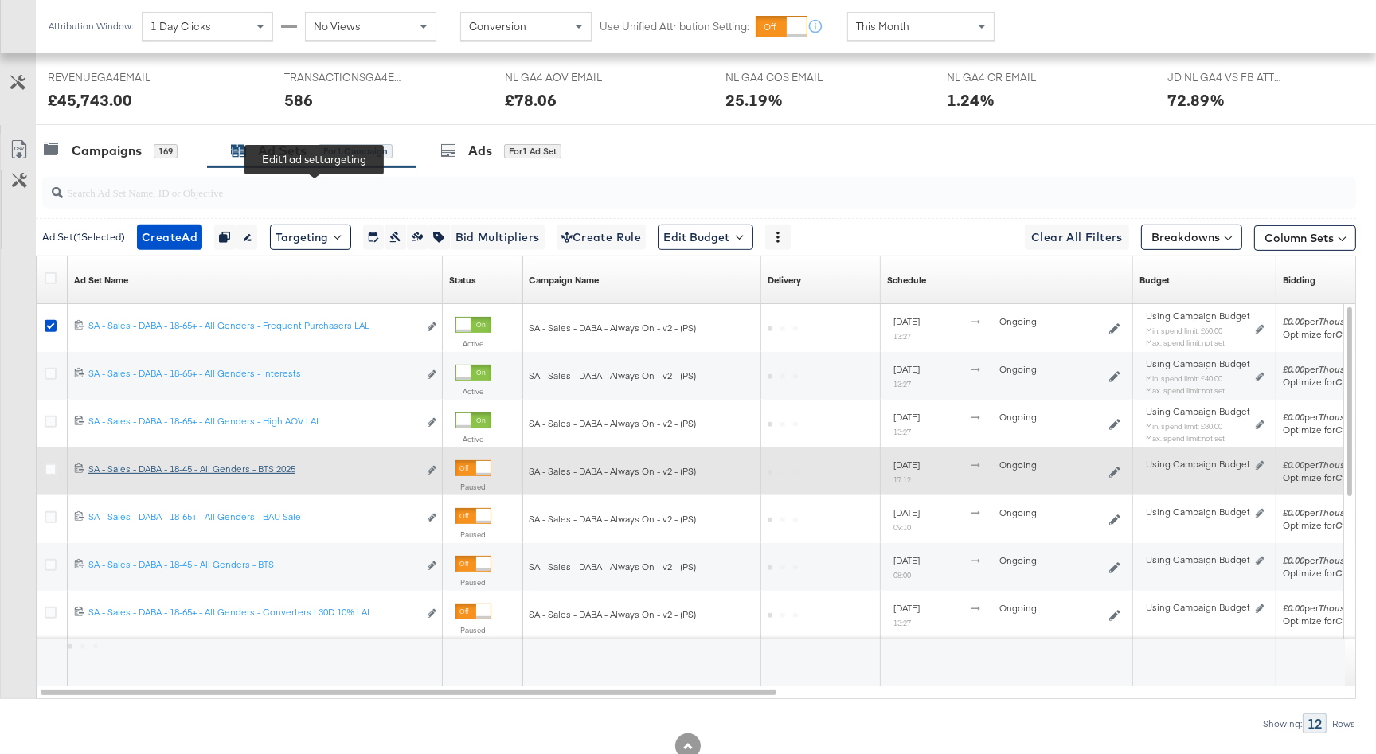
scroll to position [772, 0]
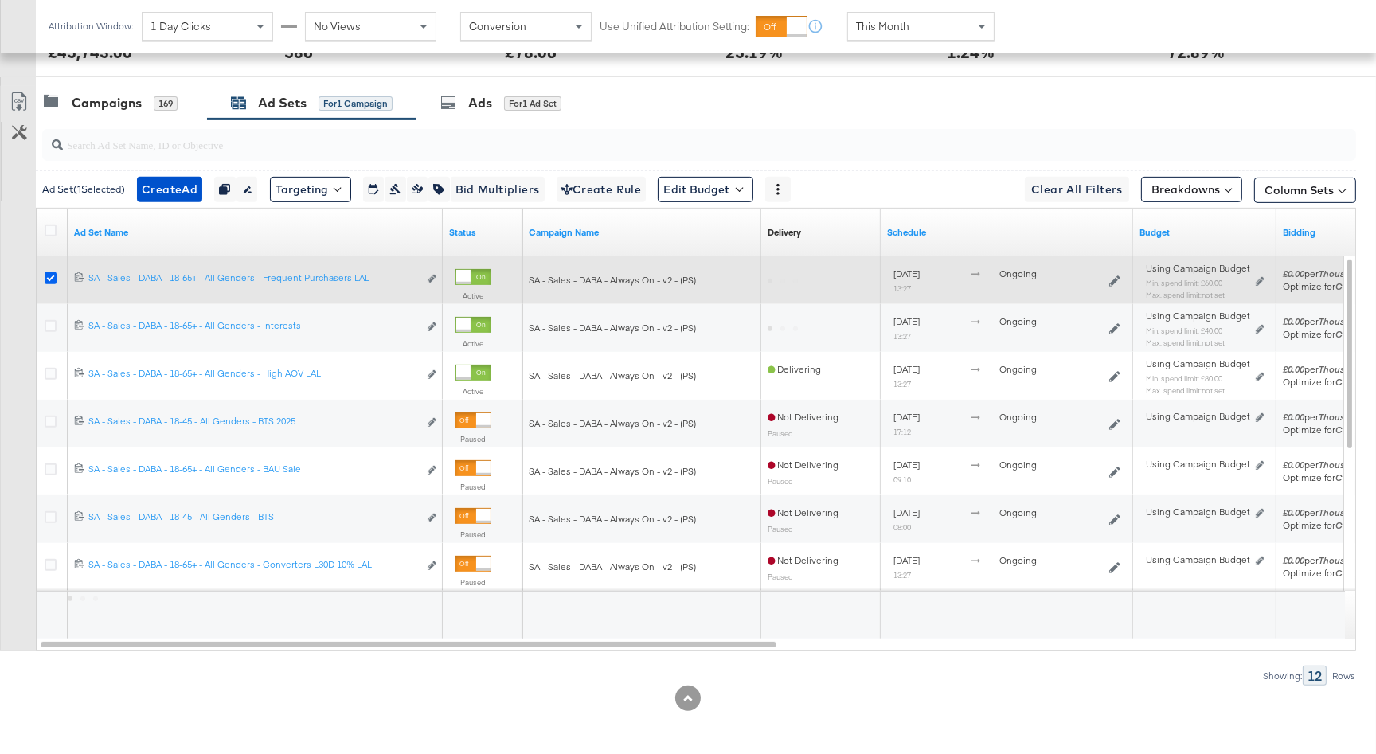
click at [53, 278] on icon at bounding box center [51, 278] width 12 height 12
click at [0, 0] on input "checkbox" at bounding box center [0, 0] width 0 height 0
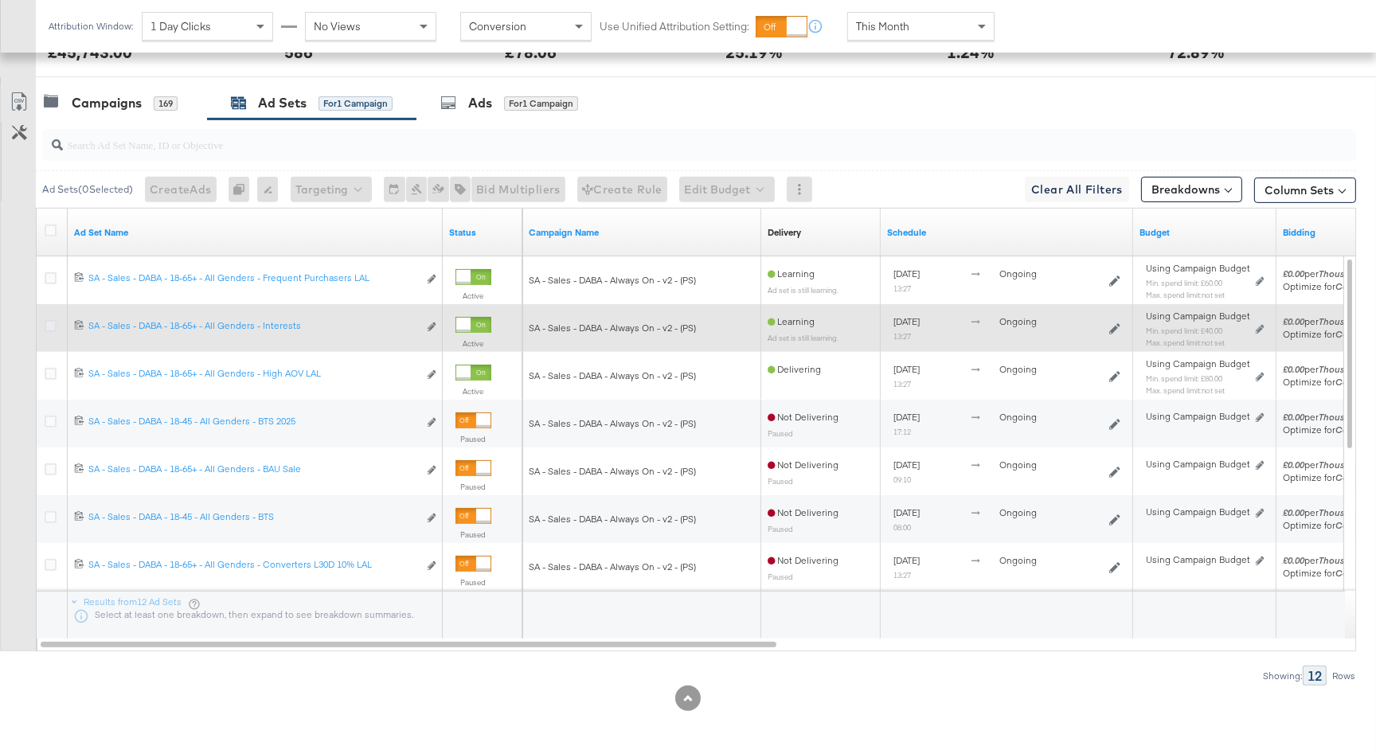
click at [49, 321] on icon at bounding box center [51, 326] width 12 height 12
click at [0, 0] on input "checkbox" at bounding box center [0, 0] width 0 height 0
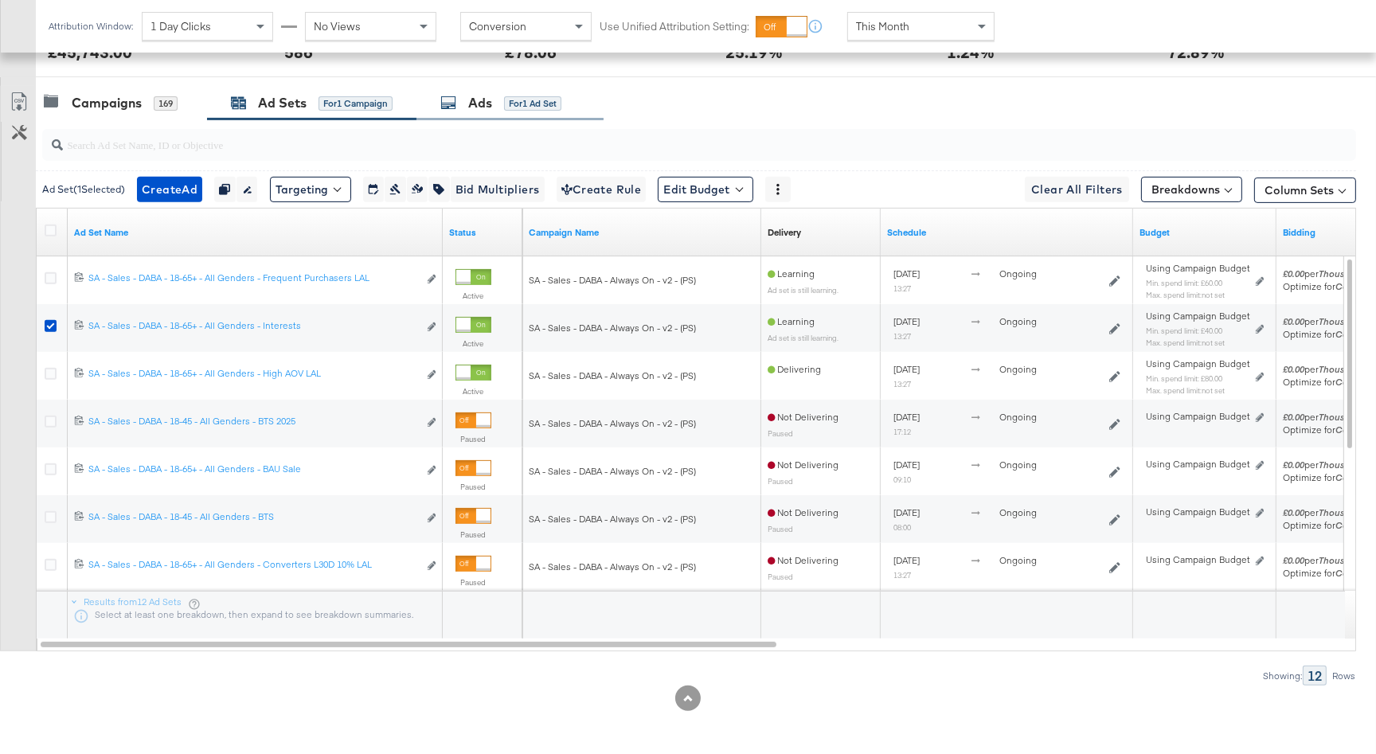
click at [510, 107] on div "for 1 Ad Set" at bounding box center [532, 103] width 57 height 14
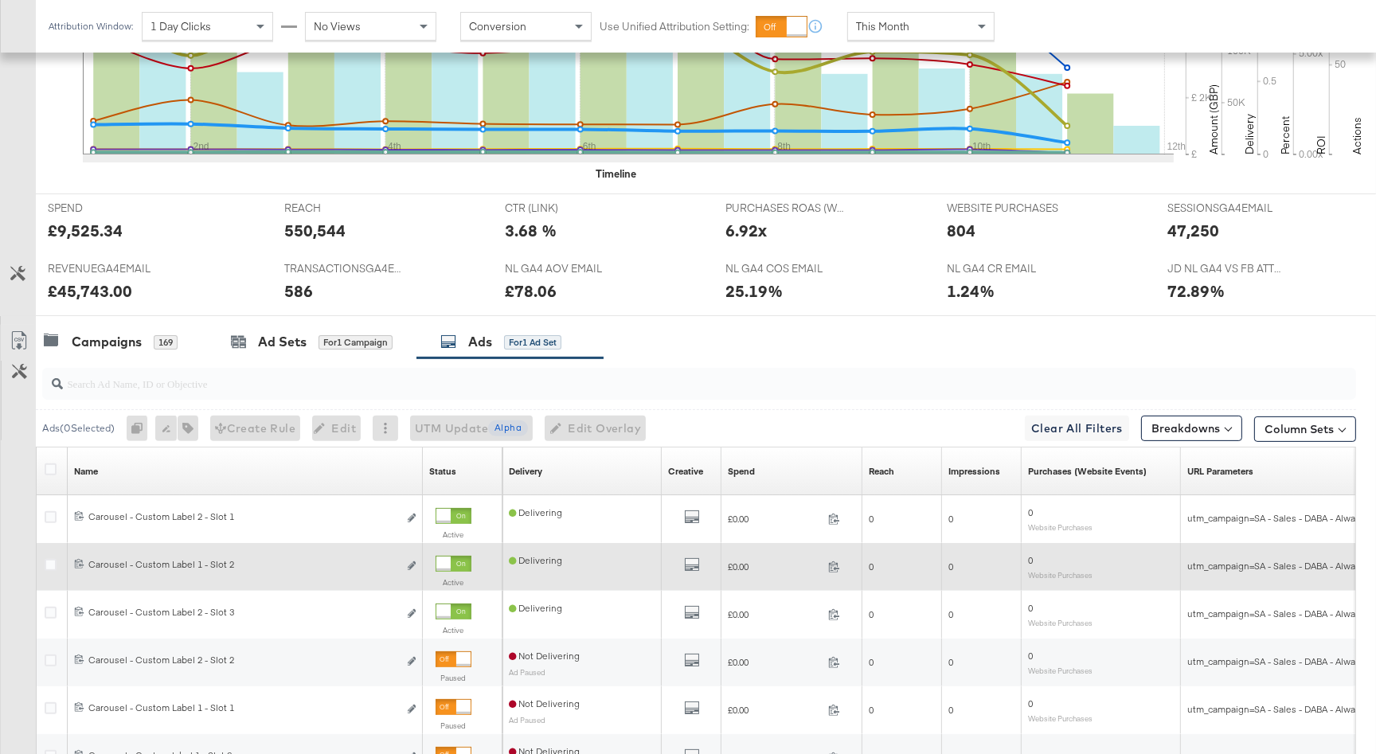
scroll to position [725, 0]
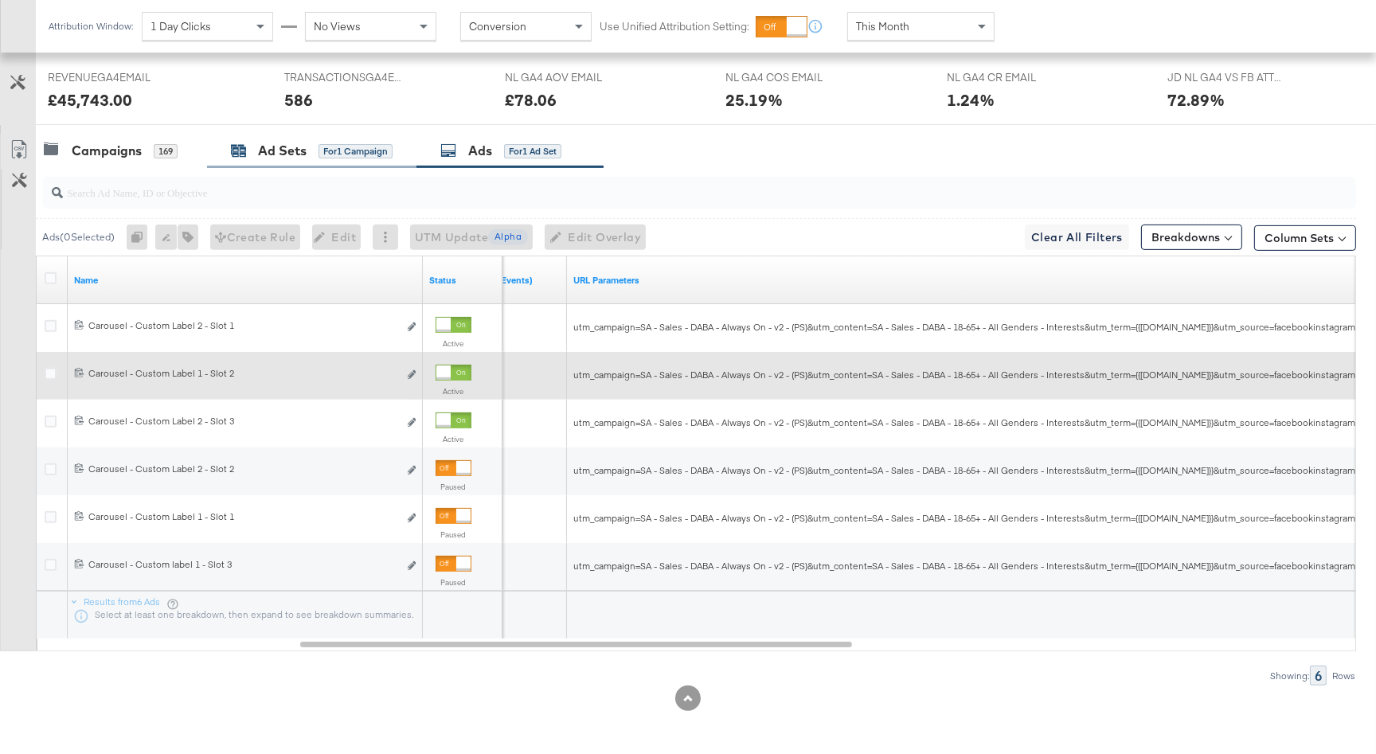
click at [294, 146] on div "Ad Sets" at bounding box center [282, 151] width 49 height 18
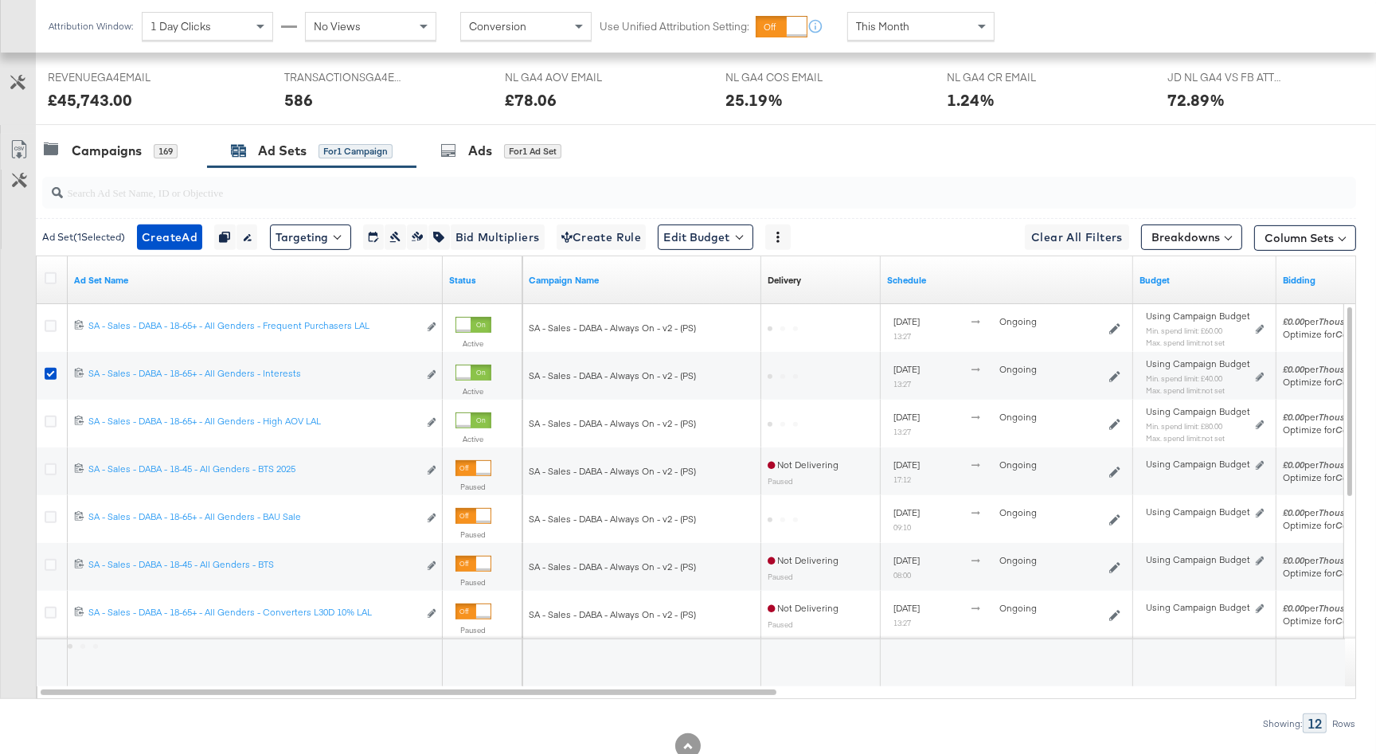
scroll to position [772, 0]
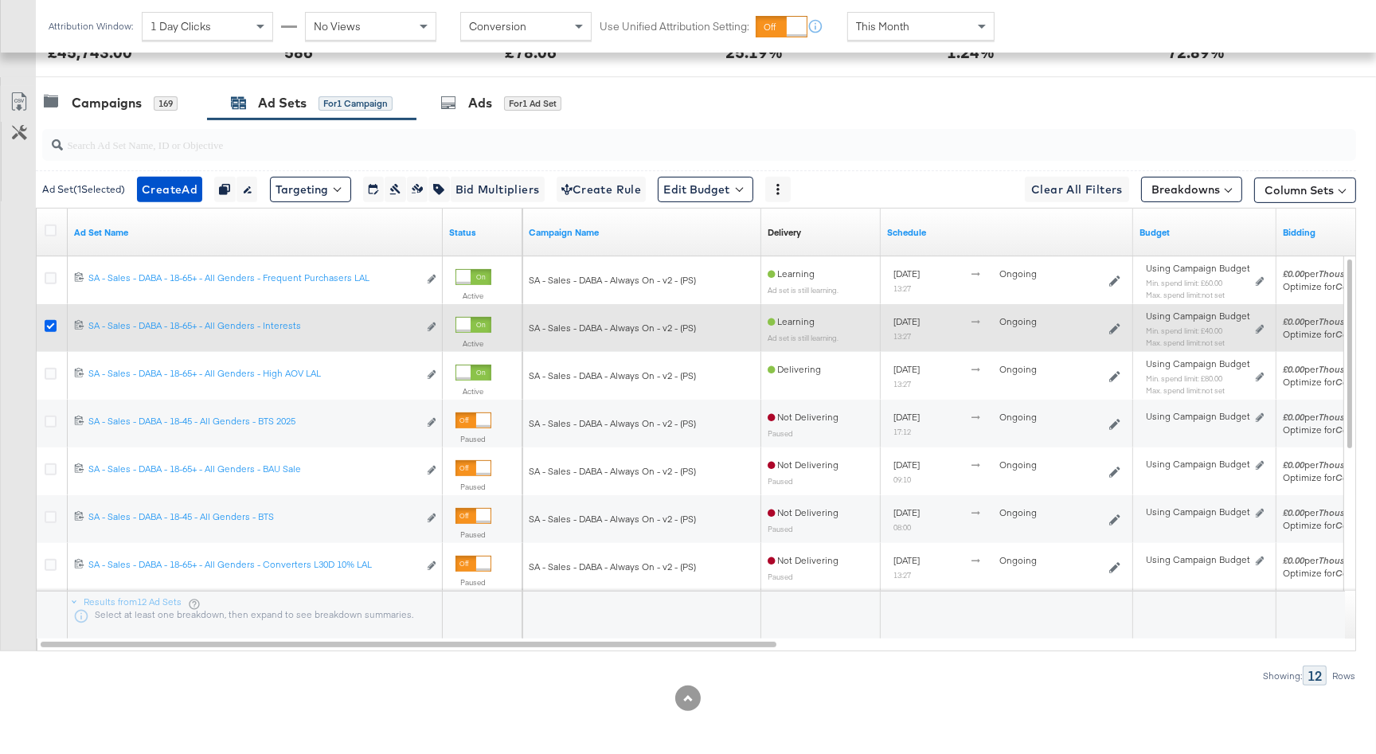
click at [52, 326] on icon at bounding box center [51, 326] width 12 height 12
click at [0, 0] on input "checkbox" at bounding box center [0, 0] width 0 height 0
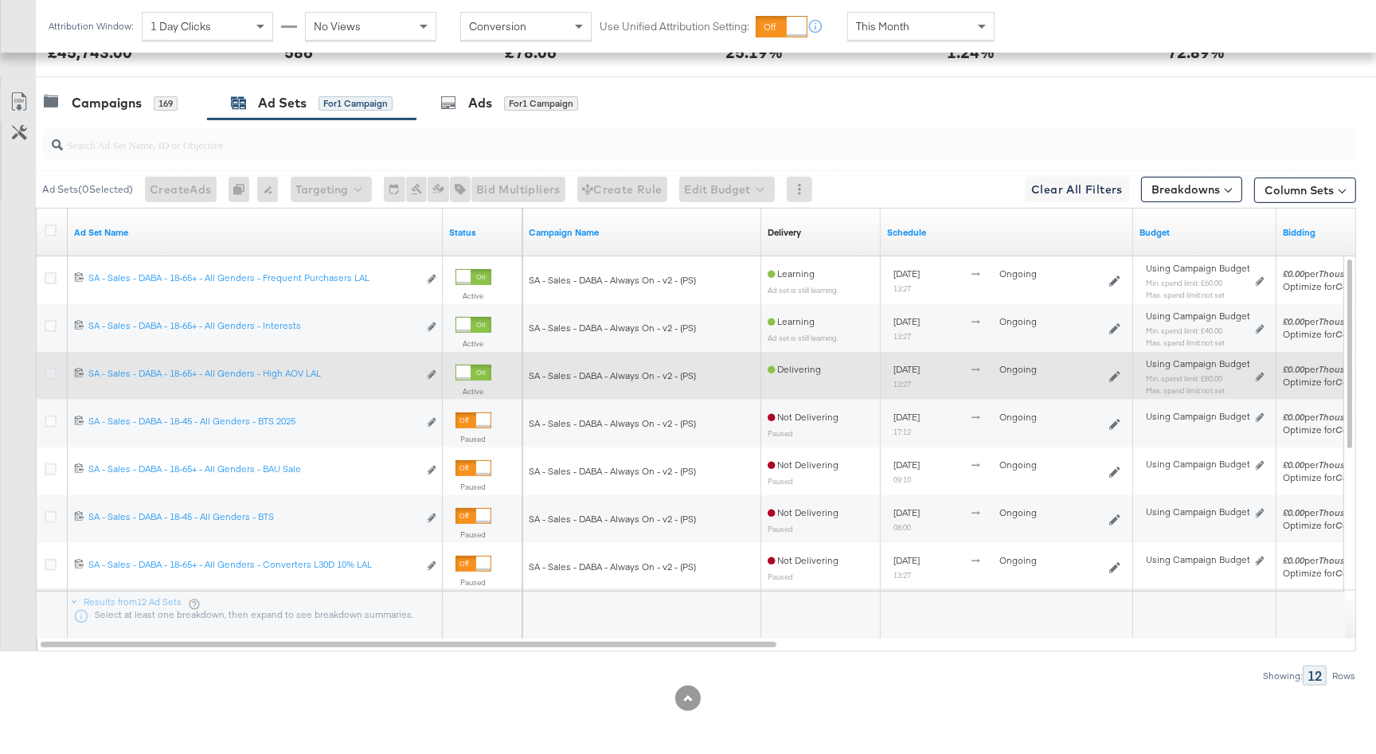
click at [49, 372] on icon at bounding box center [51, 374] width 12 height 12
click at [0, 0] on input "checkbox" at bounding box center [0, 0] width 0 height 0
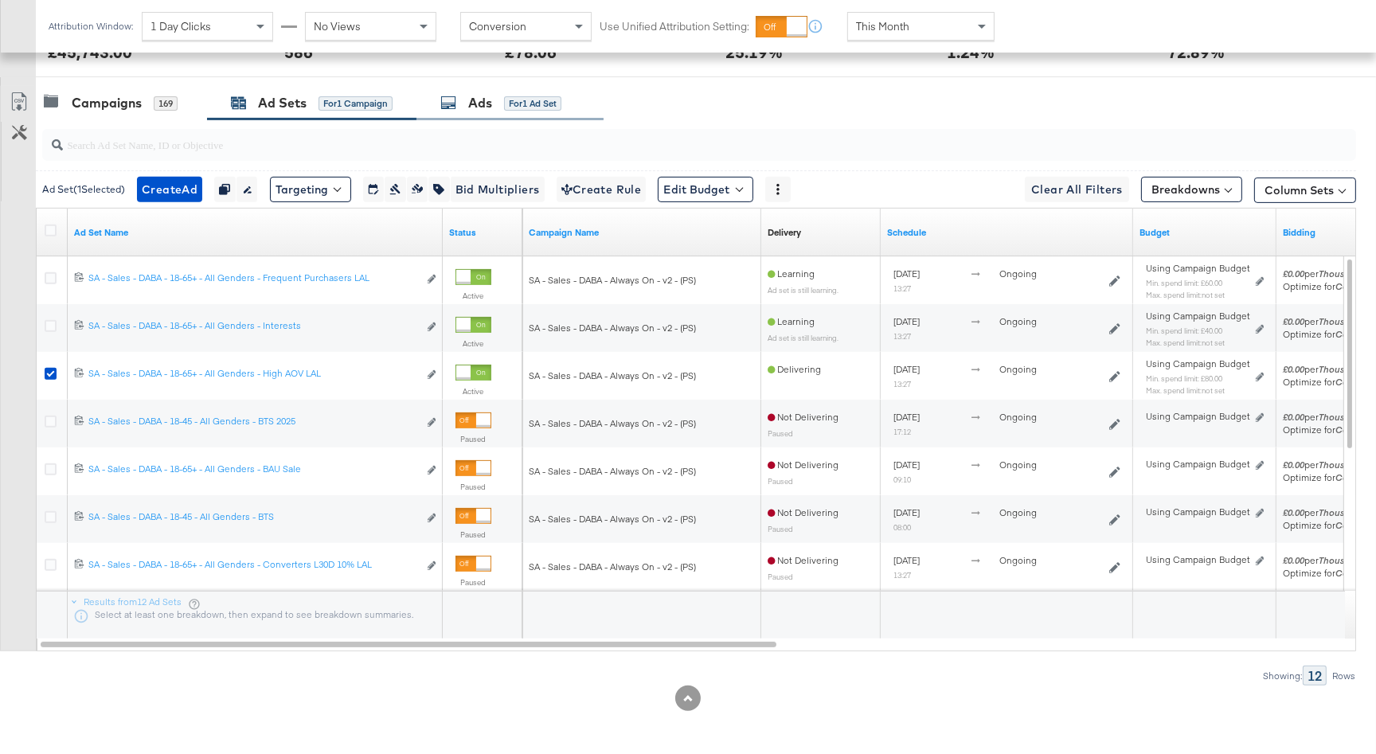
click at [494, 107] on div "Ads for 1 Ad Set" at bounding box center [500, 103] width 121 height 18
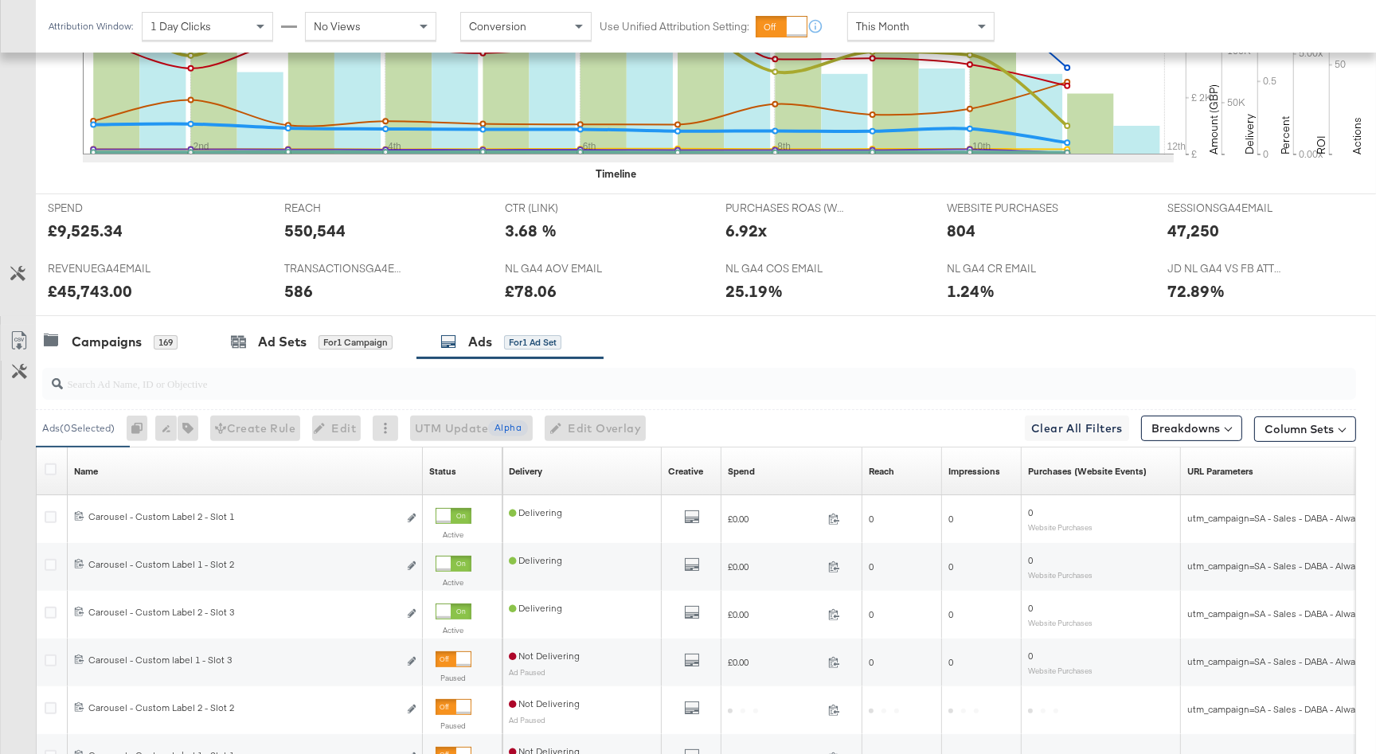
scroll to position [725, 0]
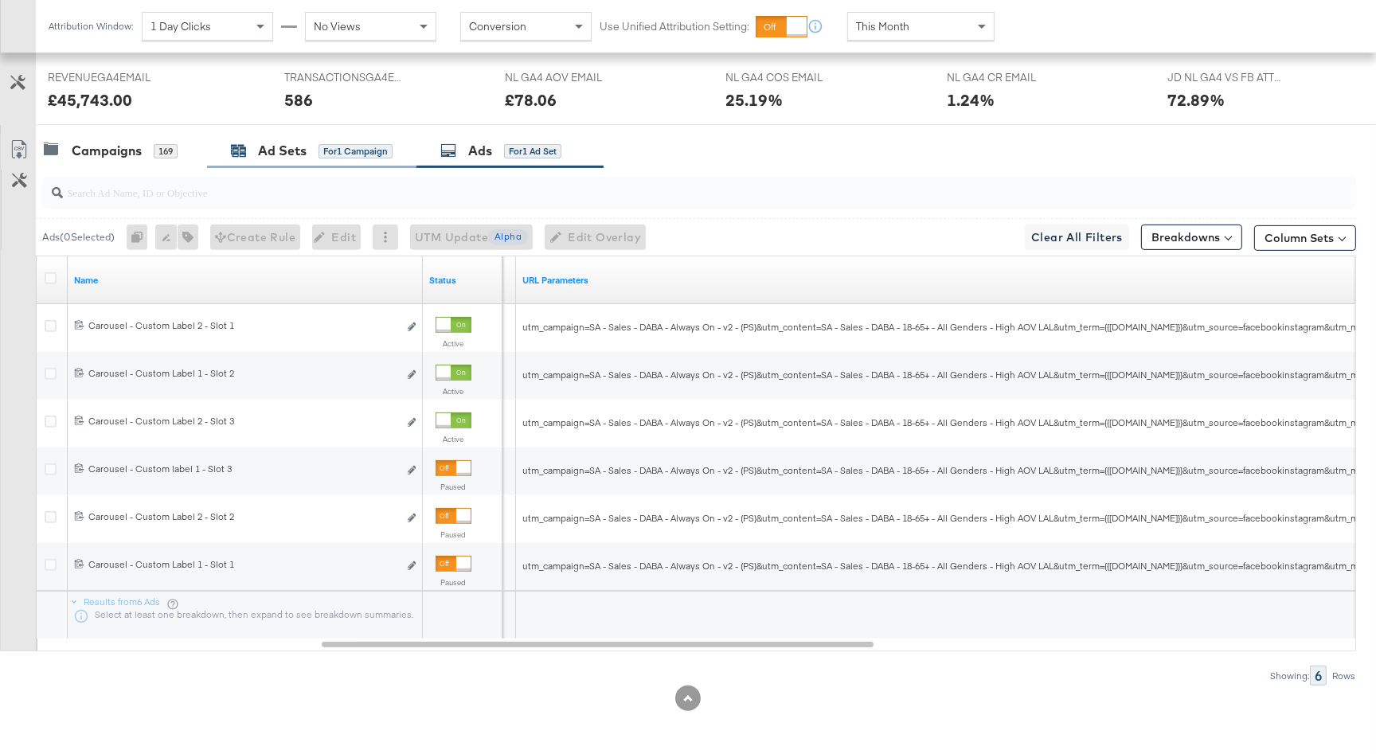
click at [275, 153] on div "Ad Sets" at bounding box center [282, 151] width 49 height 18
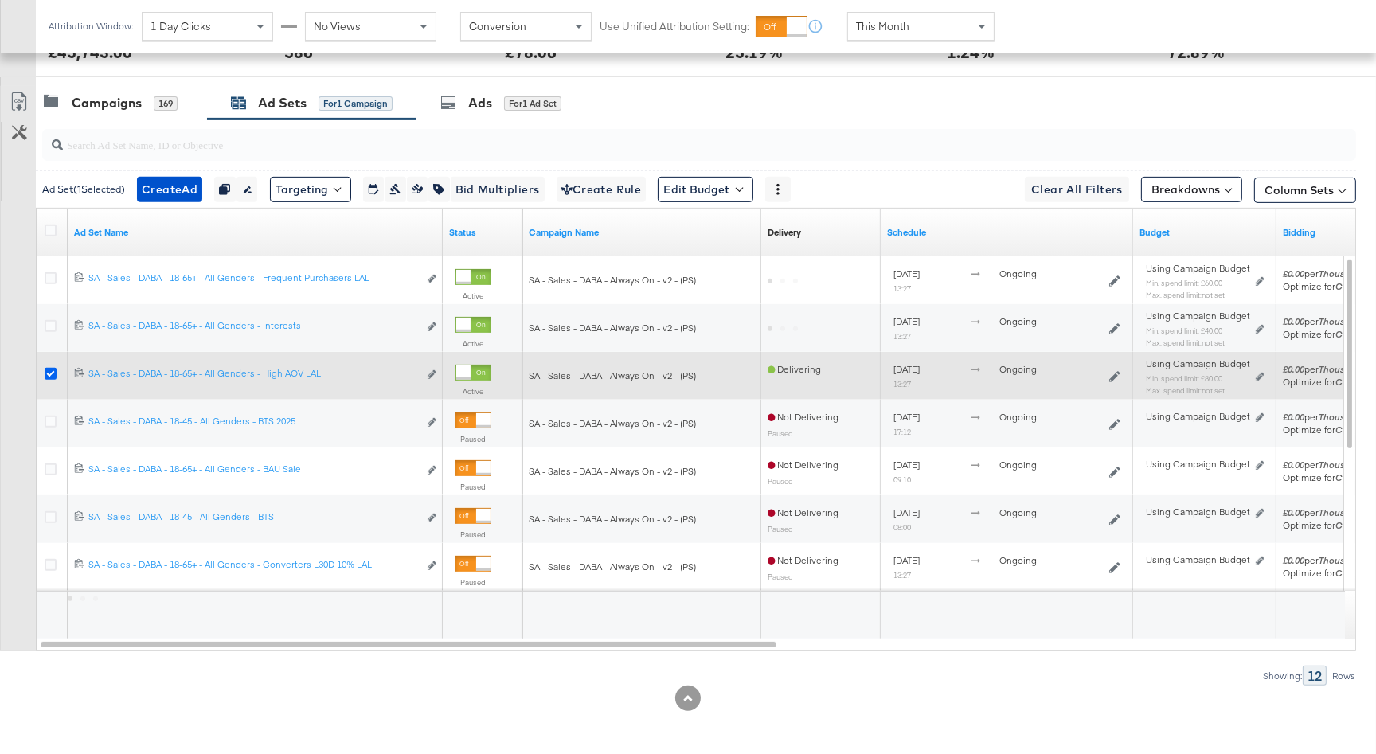
click at [49, 370] on icon at bounding box center [51, 374] width 12 height 12
click at [0, 0] on input "checkbox" at bounding box center [0, 0] width 0 height 0
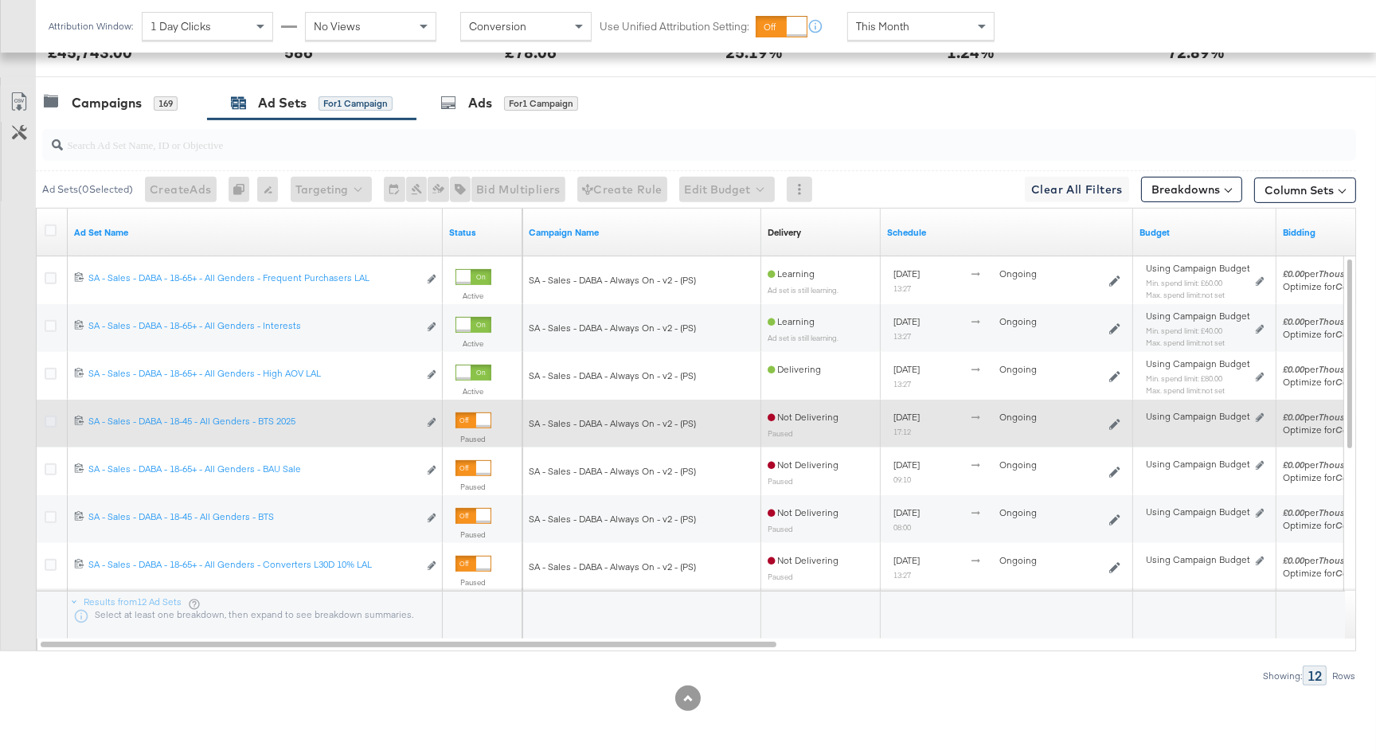
click at [51, 419] on icon at bounding box center [51, 422] width 12 height 12
click at [0, 0] on input "checkbox" at bounding box center [0, 0] width 0 height 0
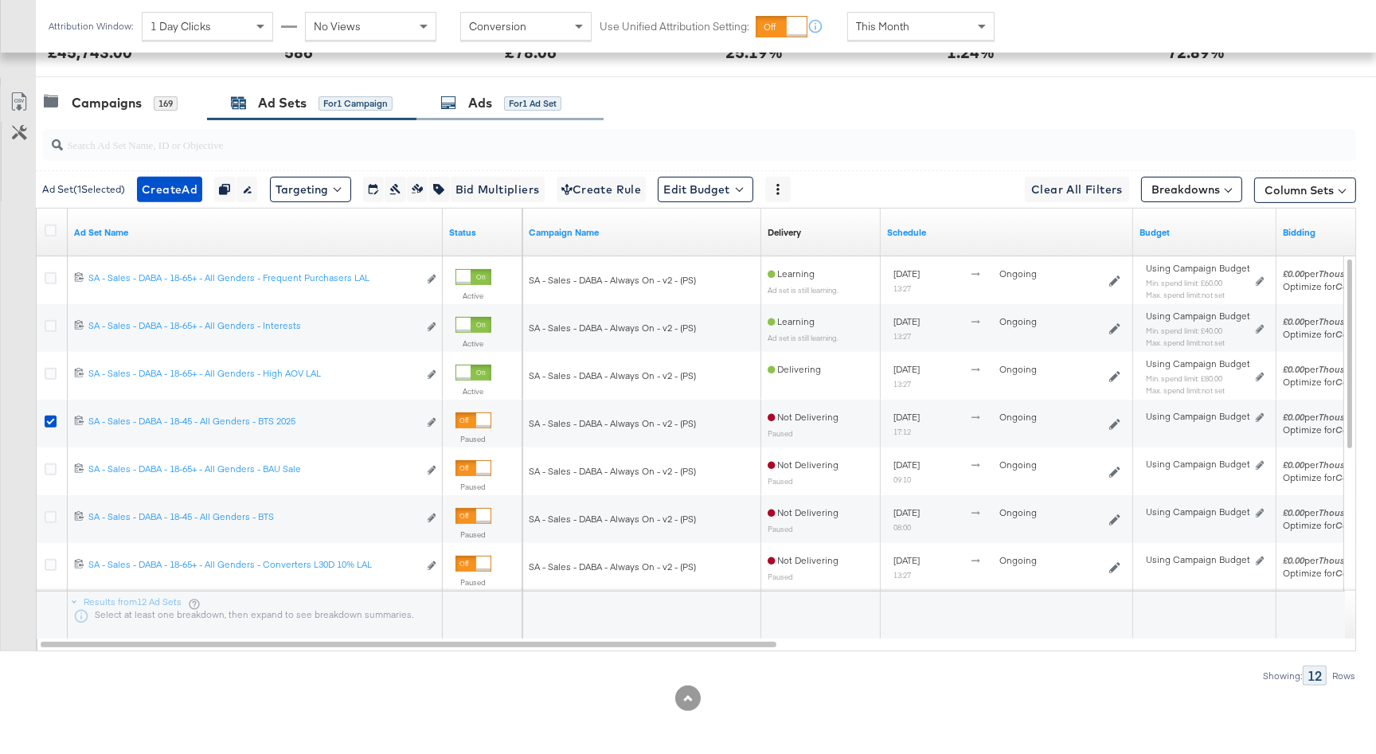
click at [456, 100] on icon at bounding box center [448, 103] width 16 height 16
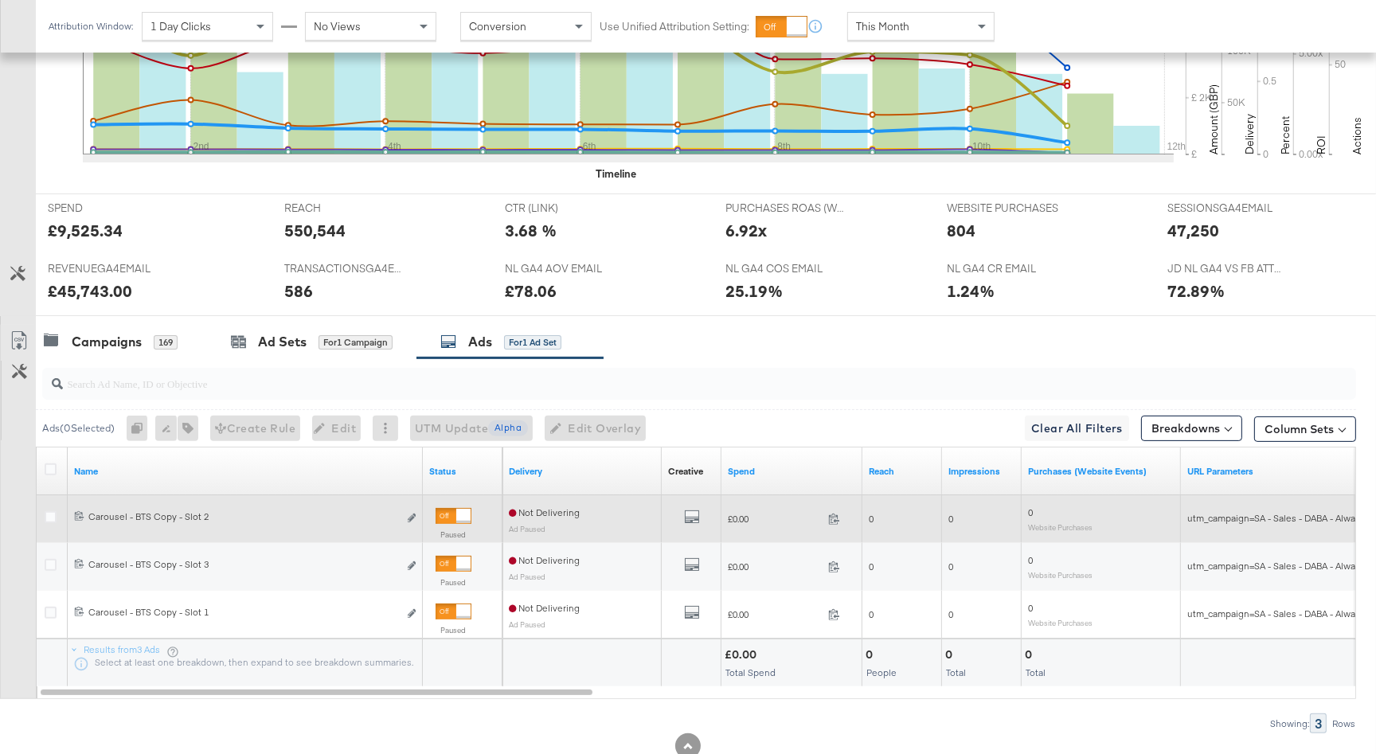
scroll to position [581, 0]
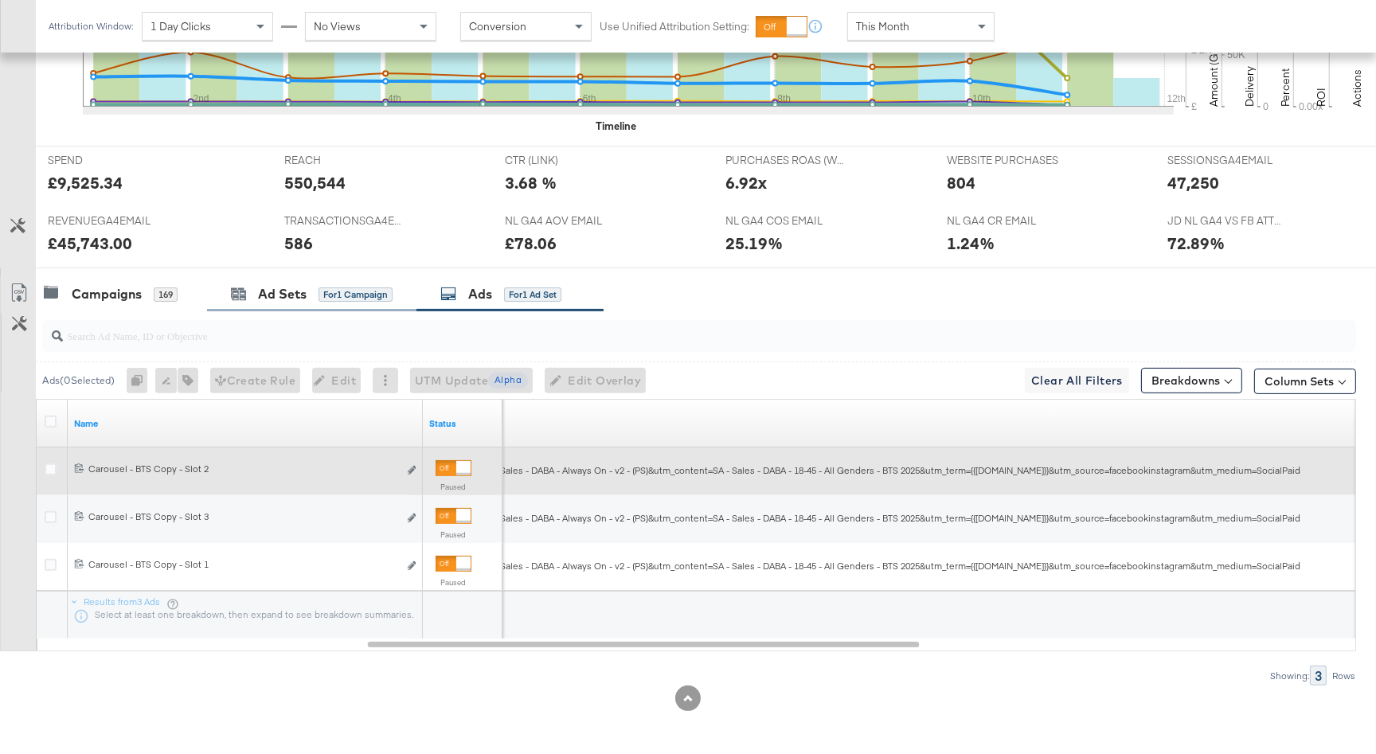
click at [273, 283] on div "Ad Sets for 1 Campaign" at bounding box center [311, 294] width 209 height 34
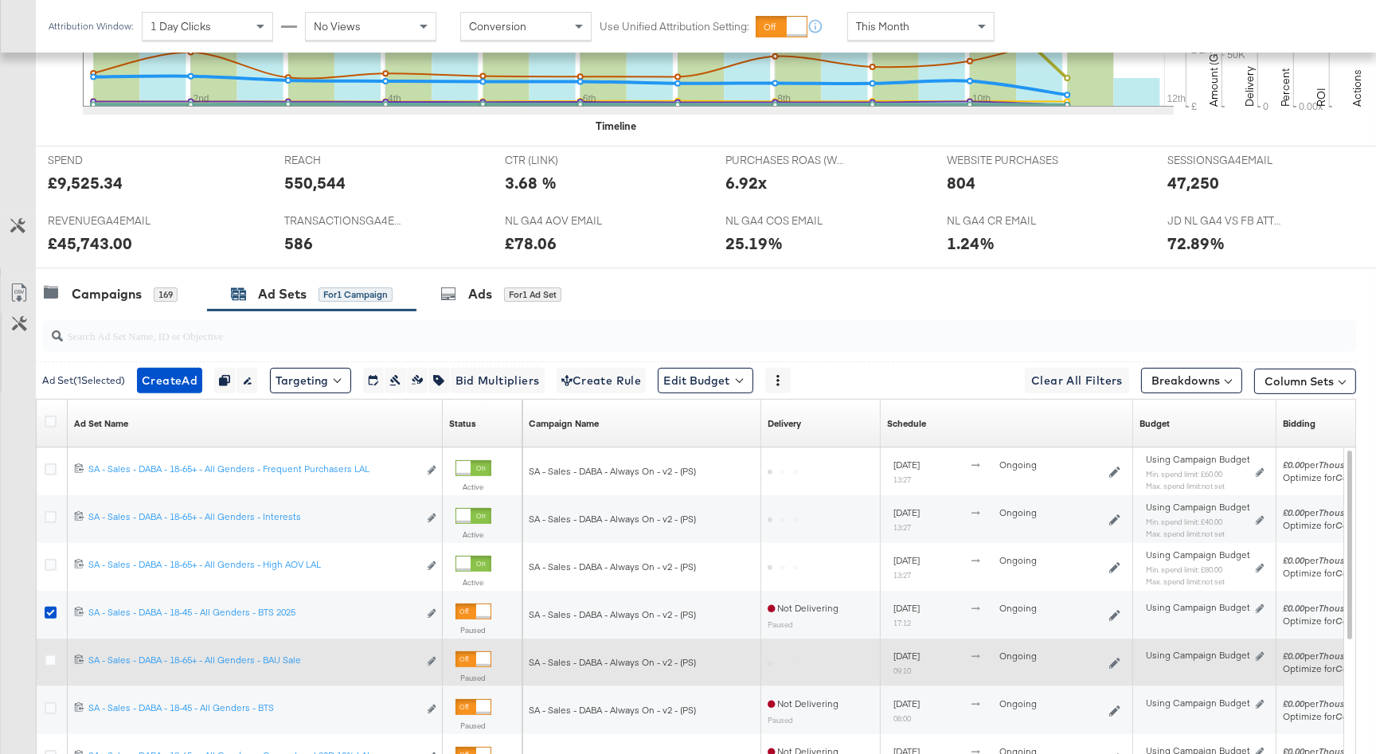
scroll to position [772, 0]
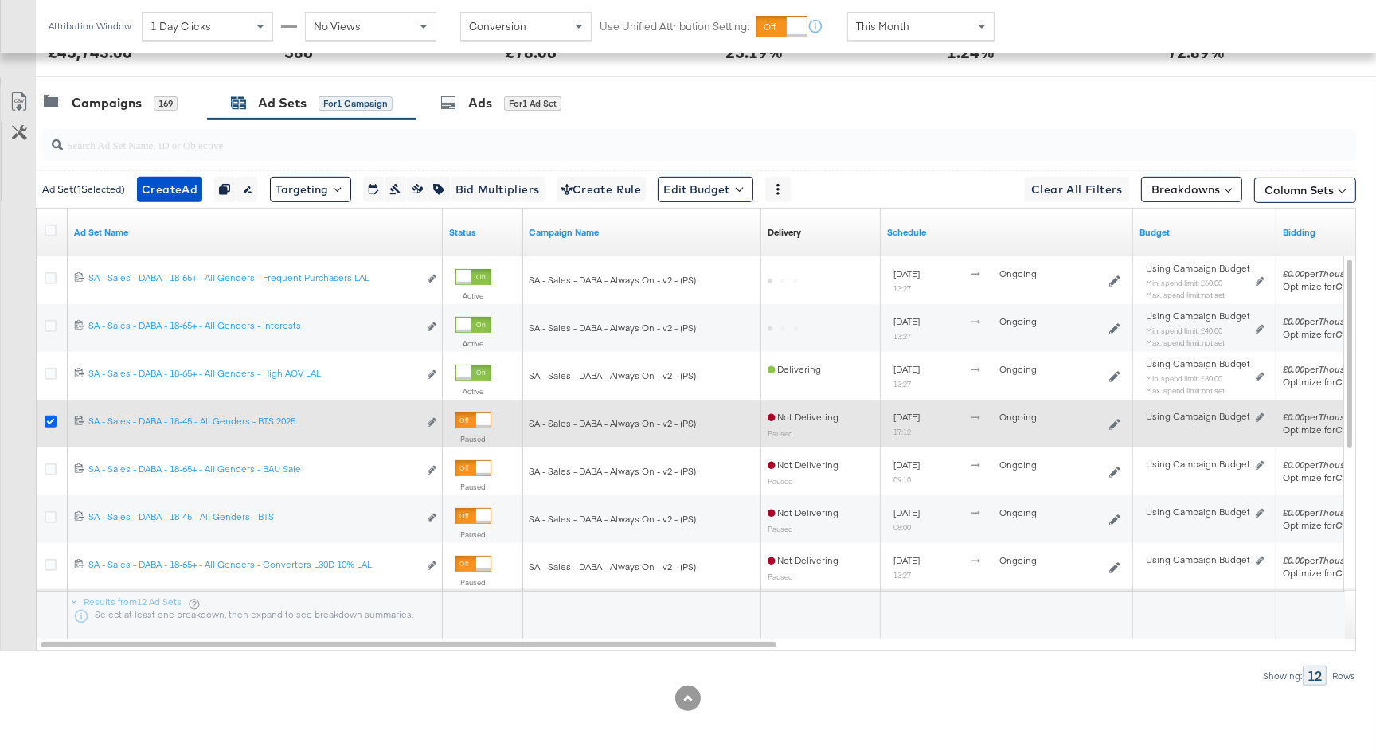
click at [49, 418] on icon at bounding box center [51, 422] width 12 height 12
click at [0, 0] on input "checkbox" at bounding box center [0, 0] width 0 height 0
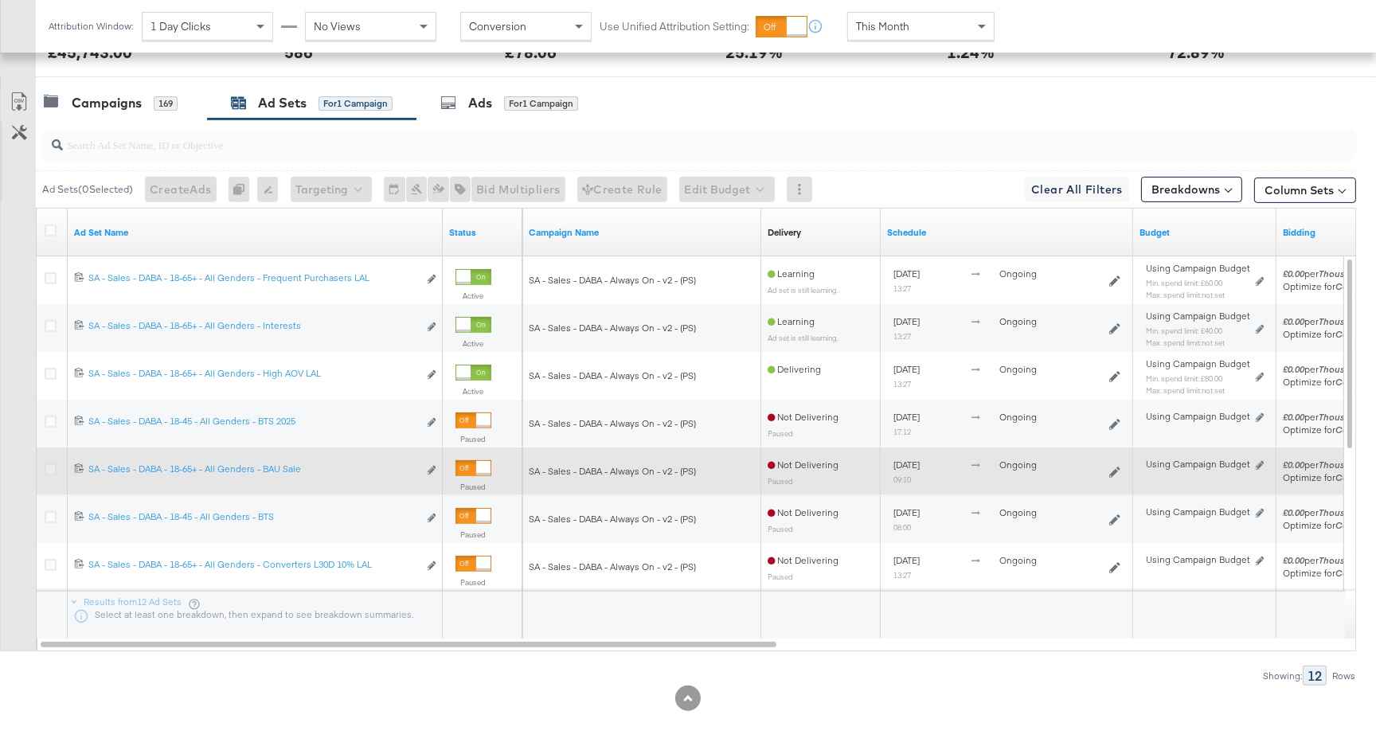
click at [48, 464] on icon at bounding box center [51, 469] width 12 height 12
click at [0, 0] on input "checkbox" at bounding box center [0, 0] width 0 height 0
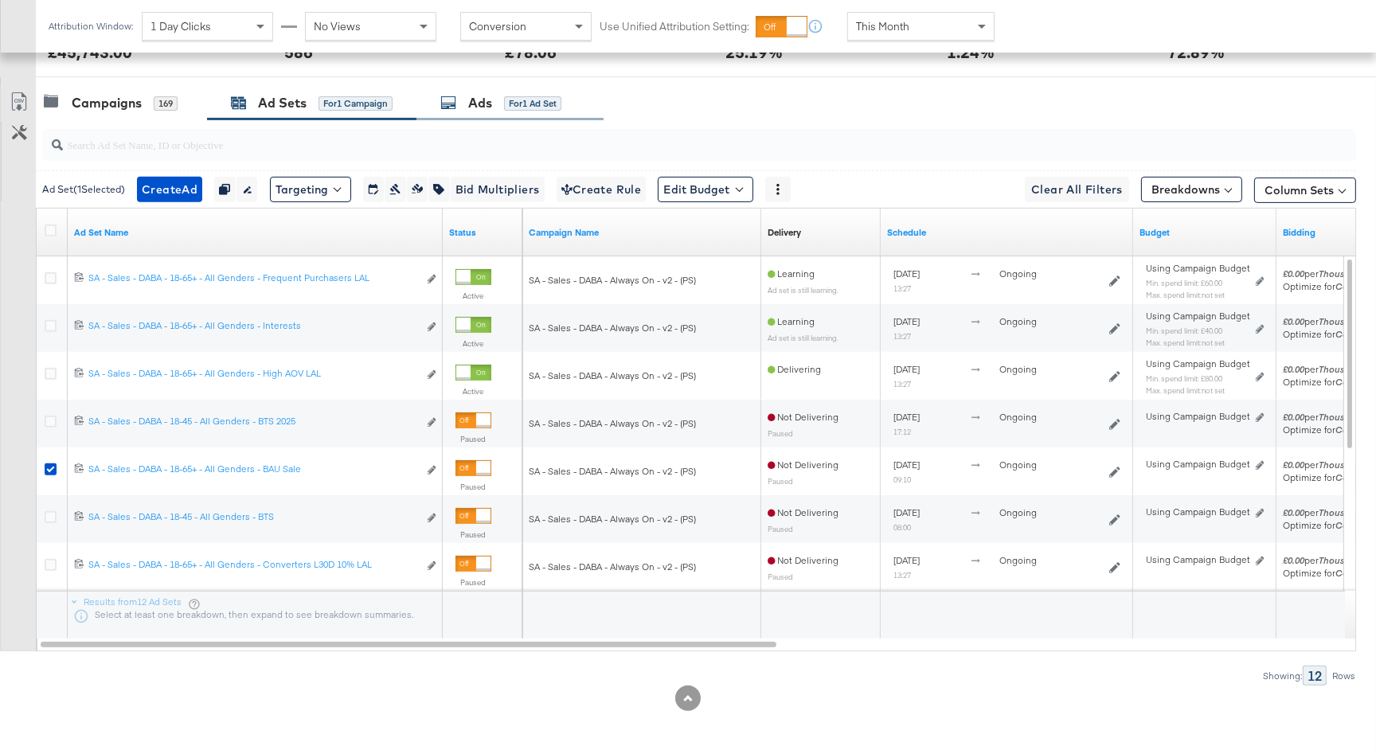
click at [467, 98] on div "Ads for 1 Ad Set" at bounding box center [500, 103] width 121 height 18
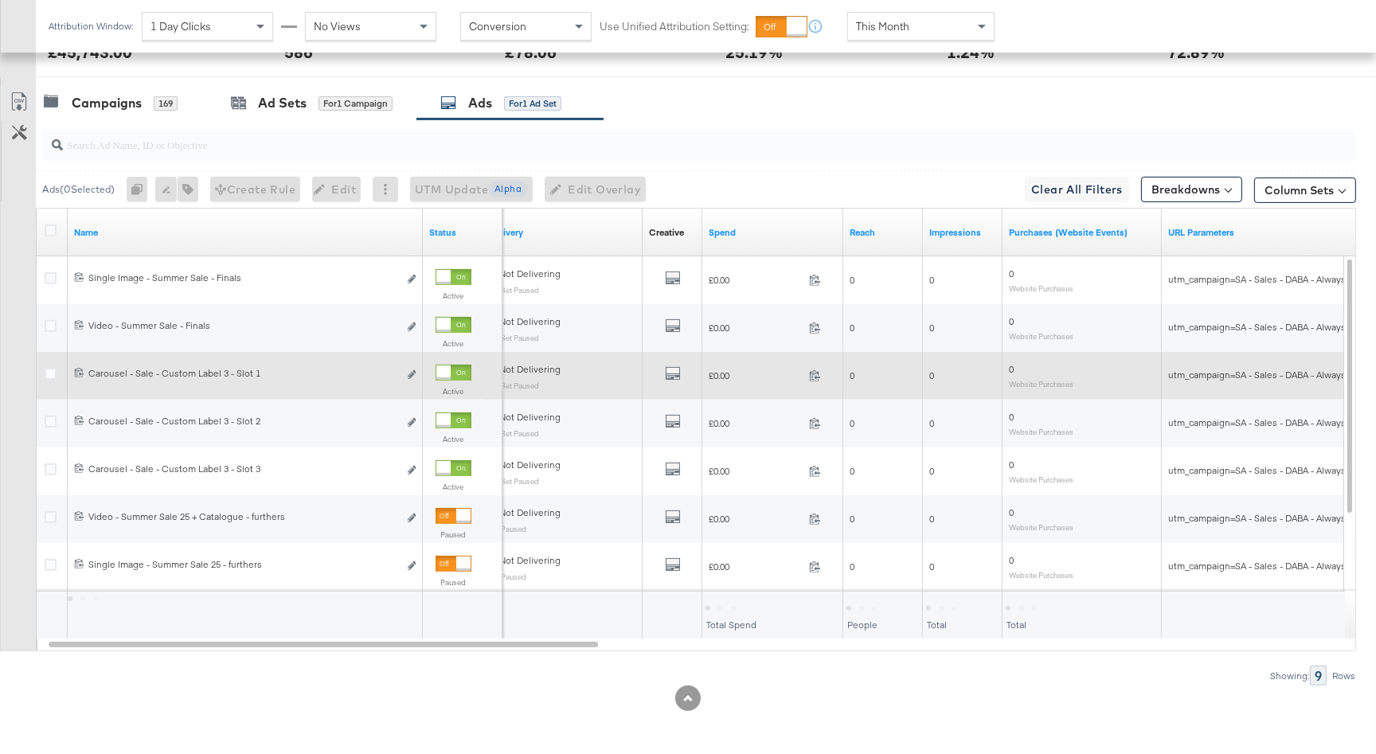
scroll to position [765, 0]
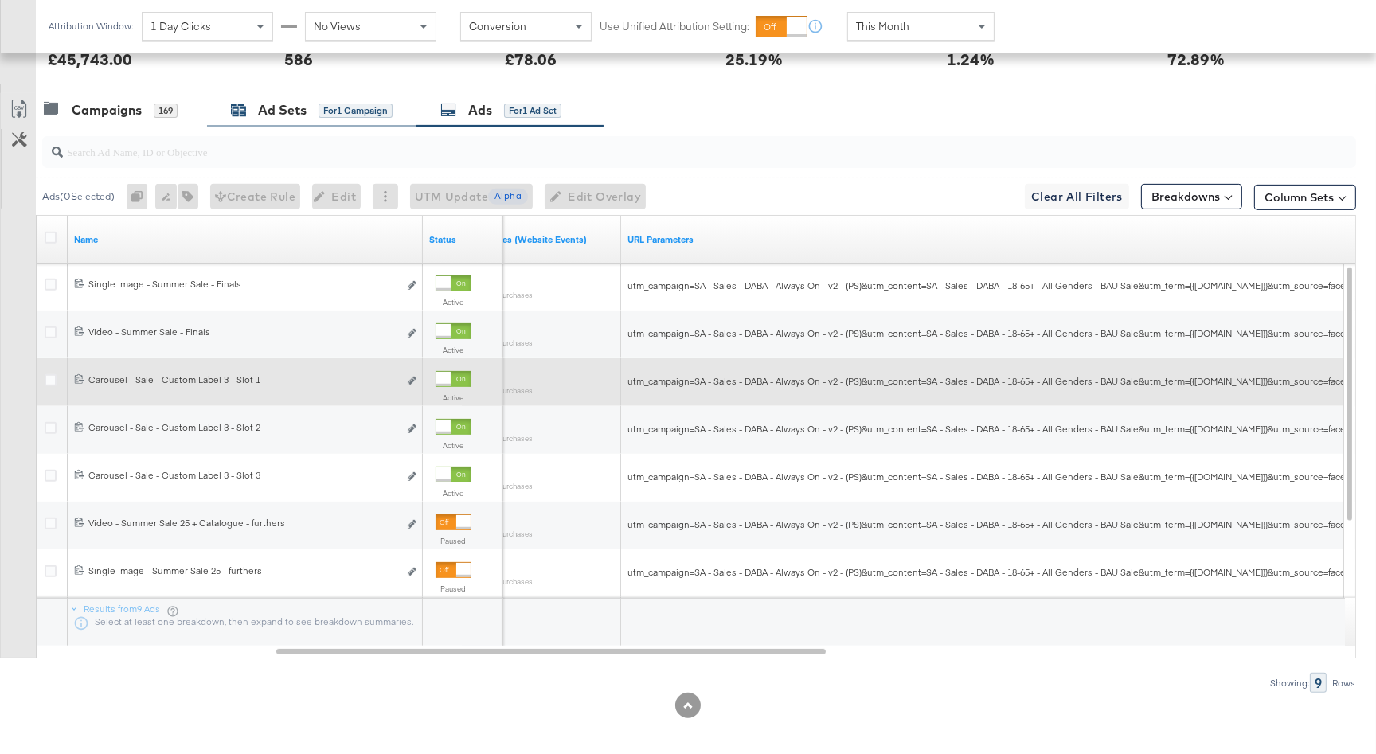
click at [293, 111] on div "Ad Sets" at bounding box center [282, 110] width 49 height 18
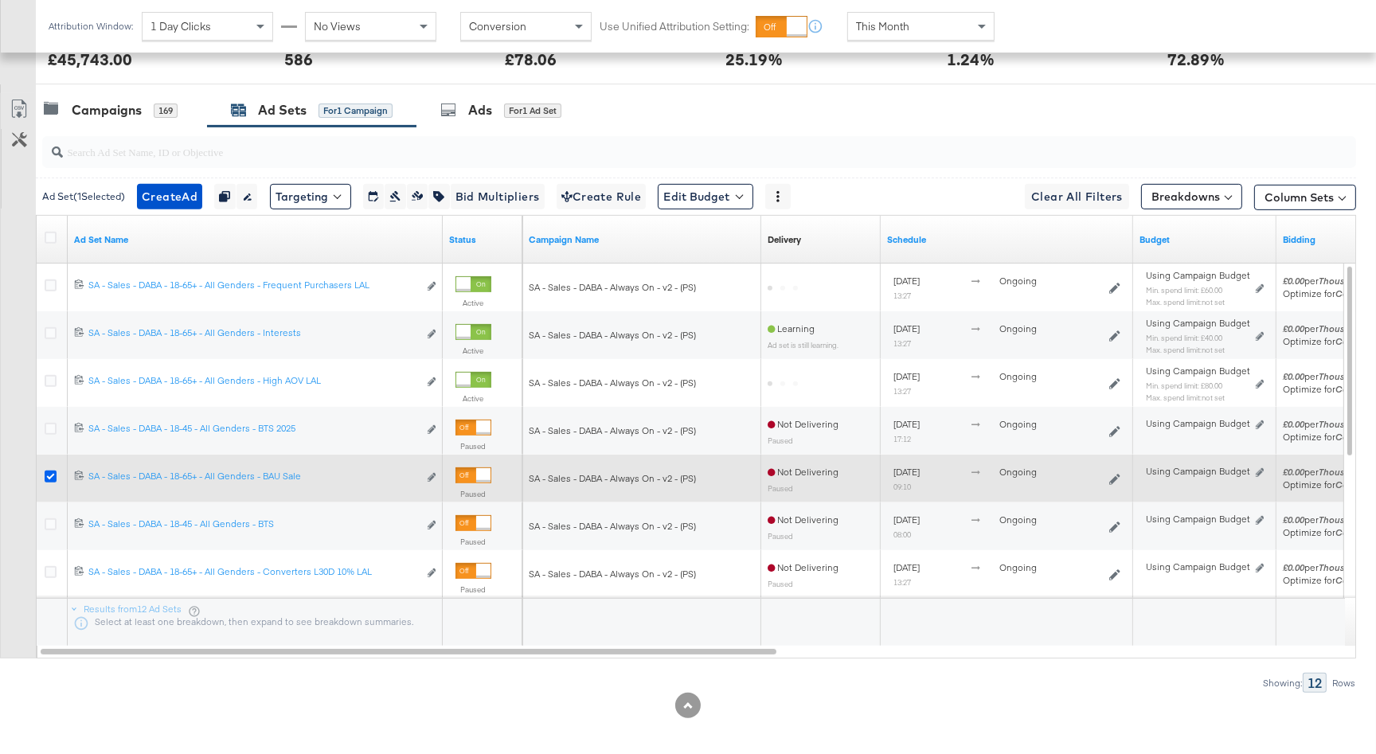
click at [45, 475] on icon at bounding box center [51, 477] width 12 height 12
click at [0, 0] on input "checkbox" at bounding box center [0, 0] width 0 height 0
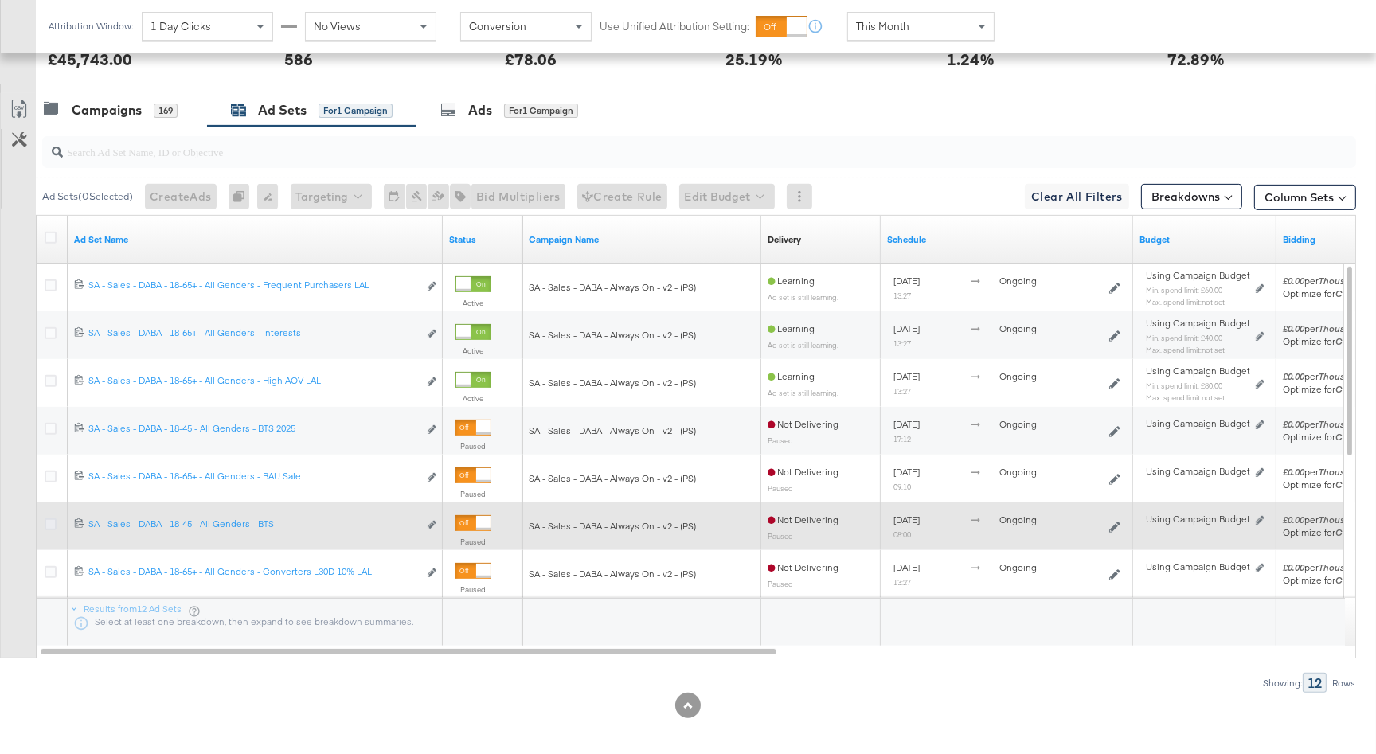
click at [48, 521] on icon at bounding box center [51, 524] width 12 height 12
click at [0, 0] on input "checkbox" at bounding box center [0, 0] width 0 height 0
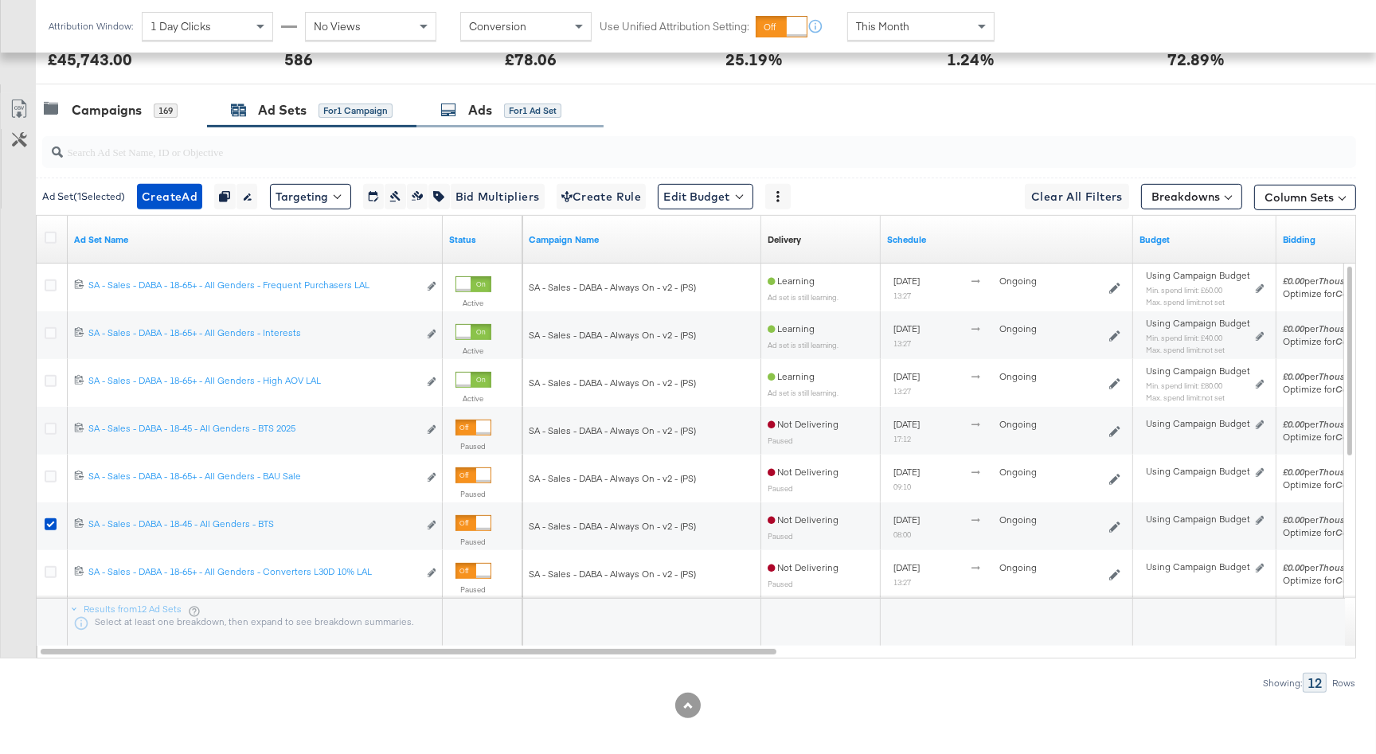
click at [470, 118] on div "Ads for 1 Ad Set" at bounding box center [509, 110] width 187 height 34
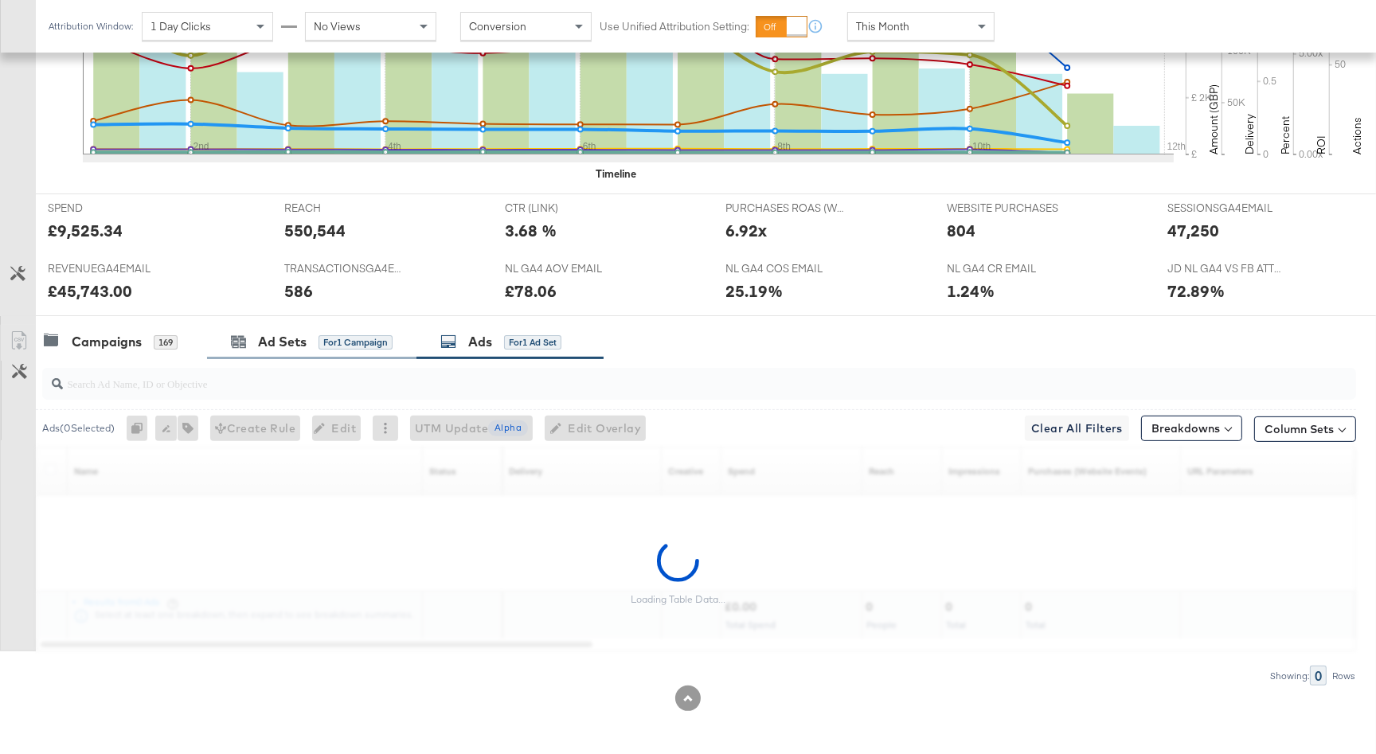
scroll to position [629, 0]
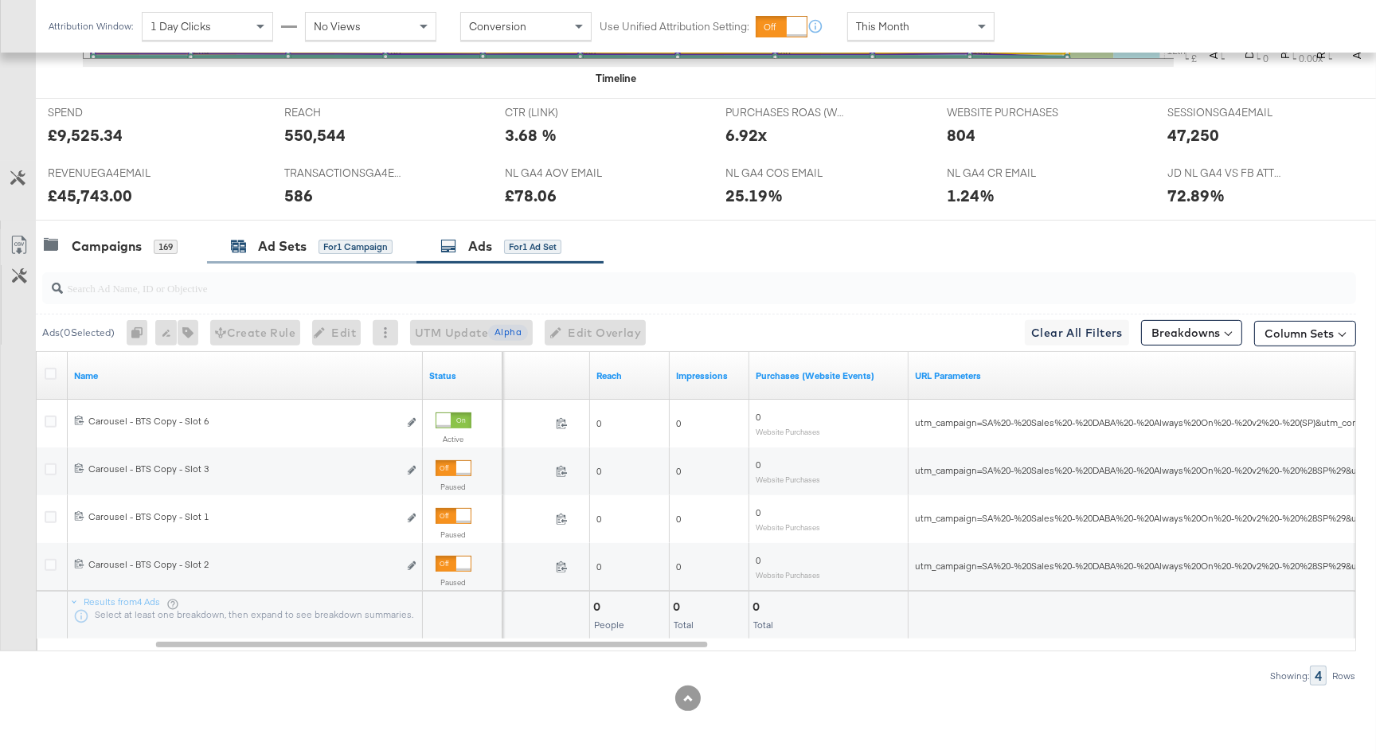
click at [315, 237] on div "Ad Sets for 1 Campaign" at bounding box center [312, 246] width 162 height 18
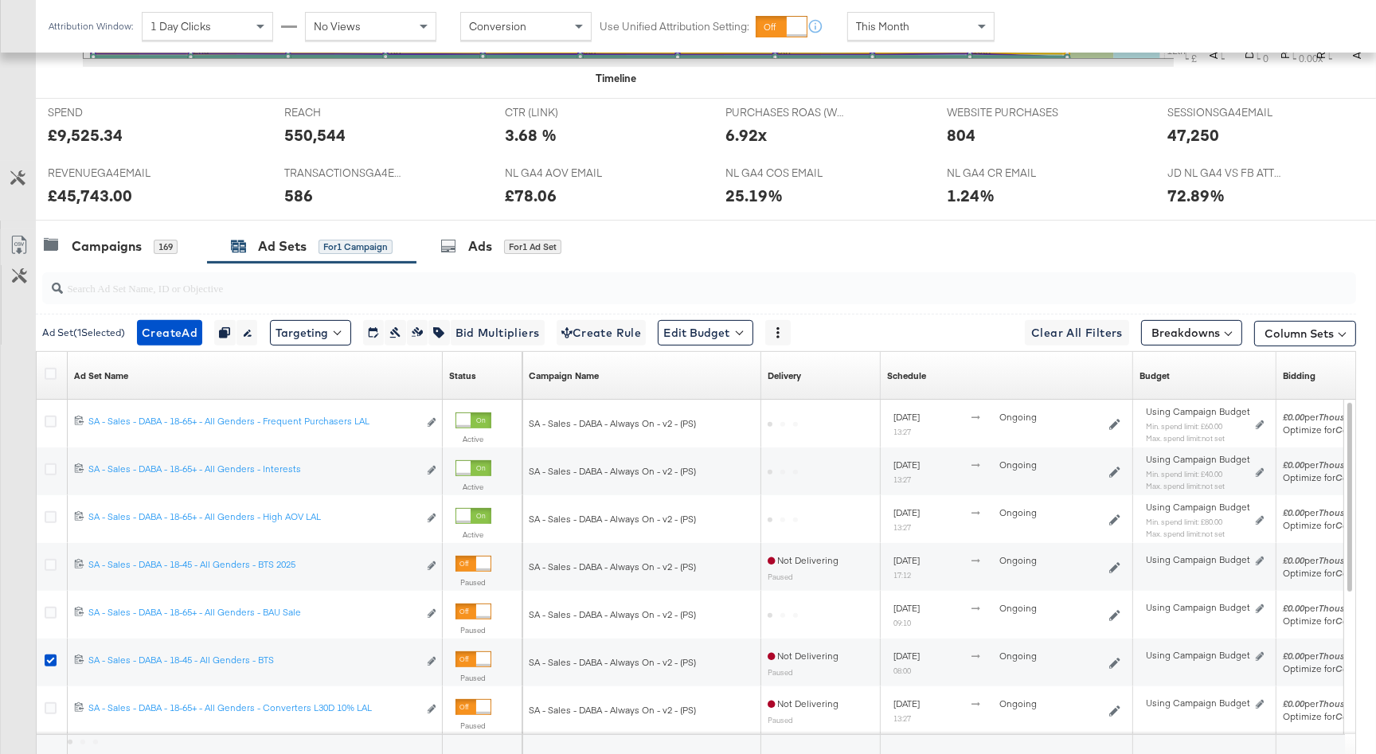
scroll to position [765, 0]
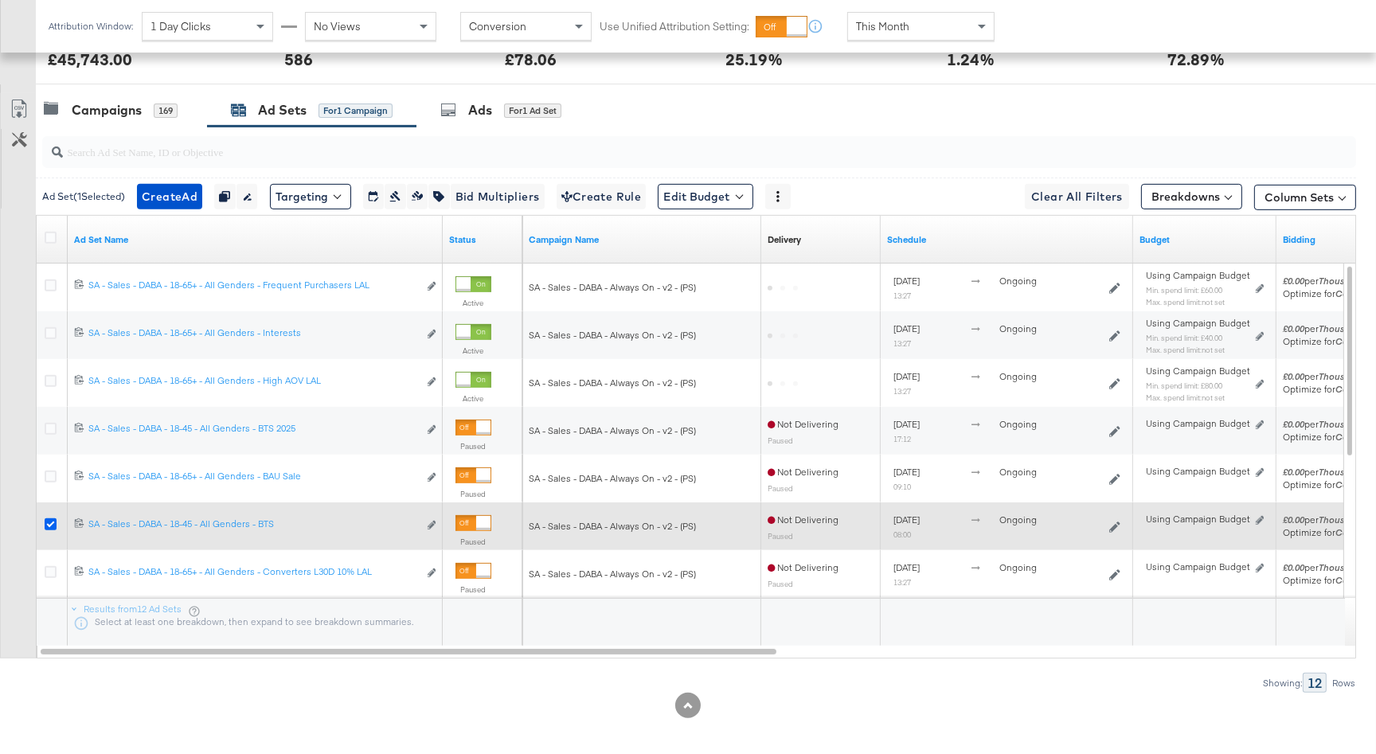
click at [49, 519] on icon at bounding box center [51, 524] width 12 height 12
click at [0, 0] on input "checkbox" at bounding box center [0, 0] width 0 height 0
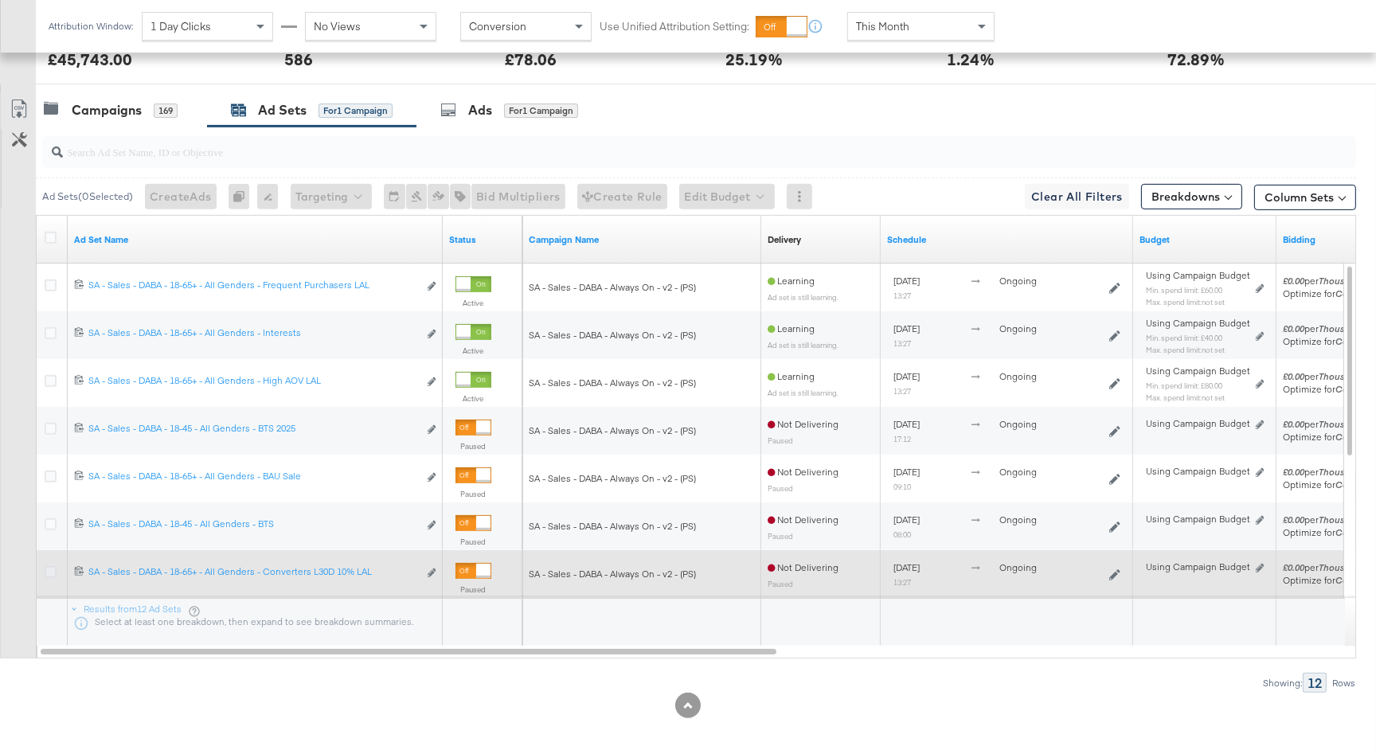
click at [46, 568] on icon at bounding box center [51, 572] width 12 height 12
click at [0, 0] on input "checkbox" at bounding box center [0, 0] width 0 height 0
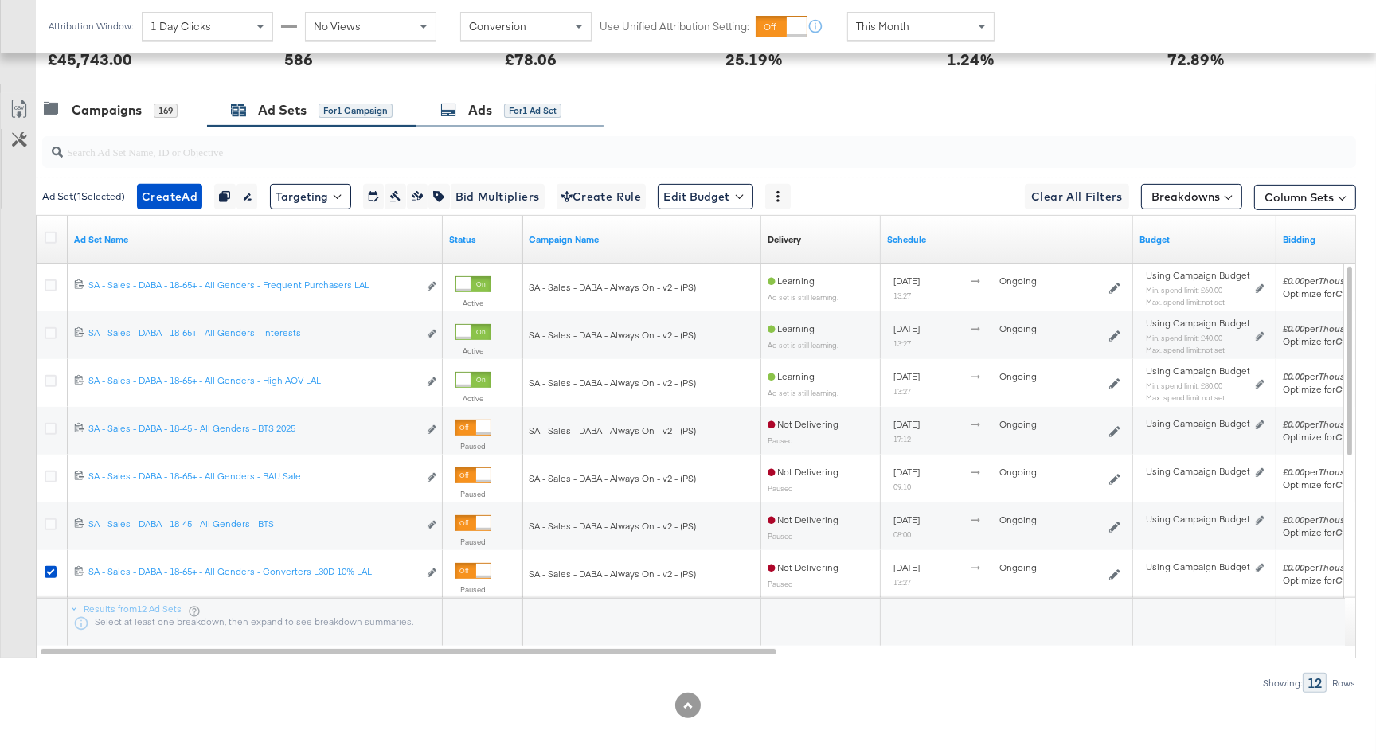
click at [487, 113] on div "Ads" at bounding box center [480, 110] width 24 height 18
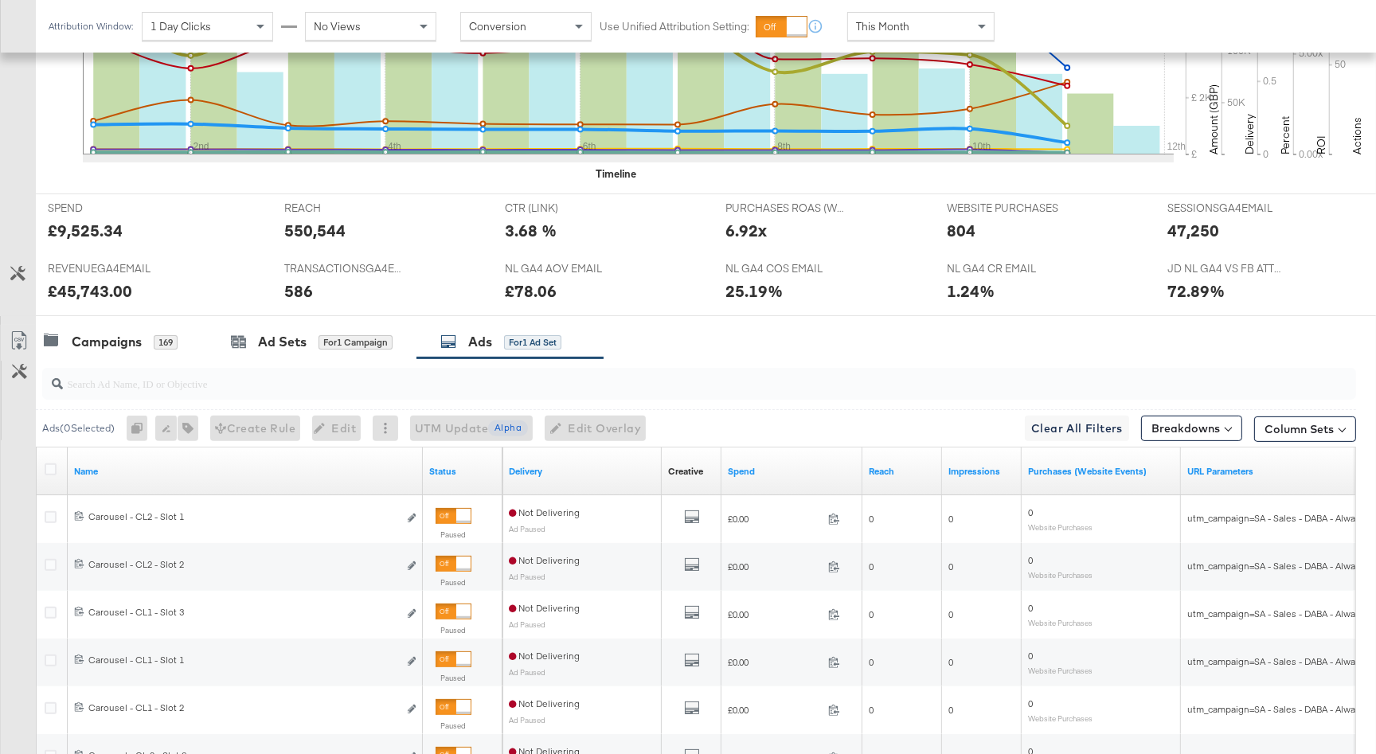
scroll to position [725, 0]
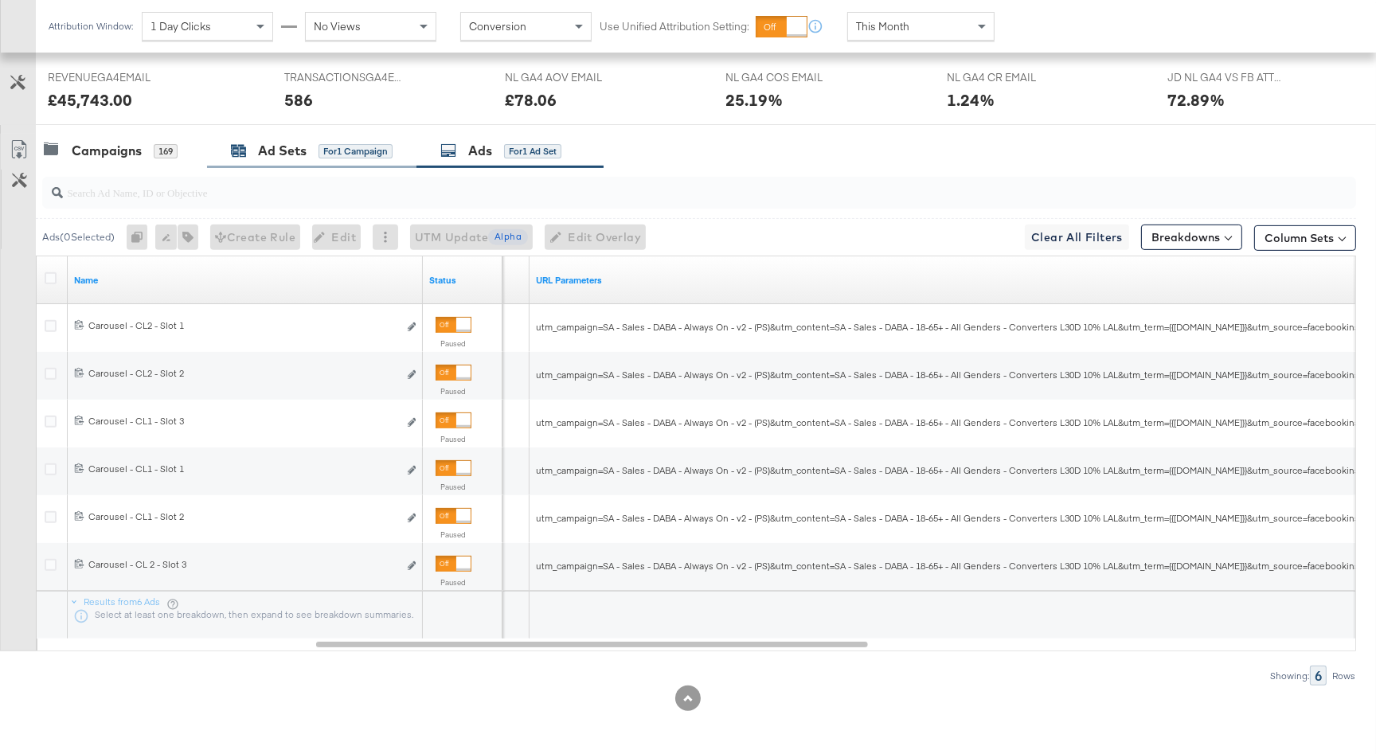
click at [306, 156] on div "Ad Sets" at bounding box center [282, 151] width 49 height 18
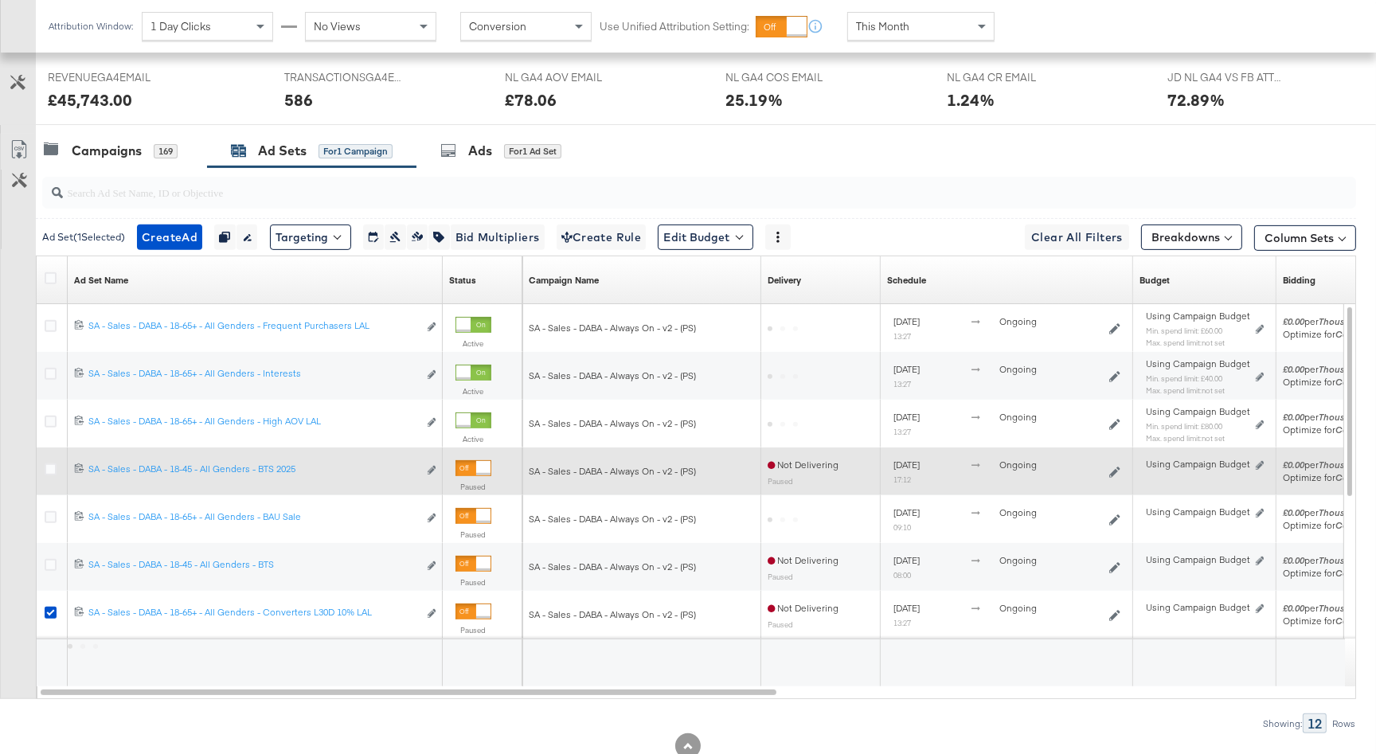
scroll to position [765, 0]
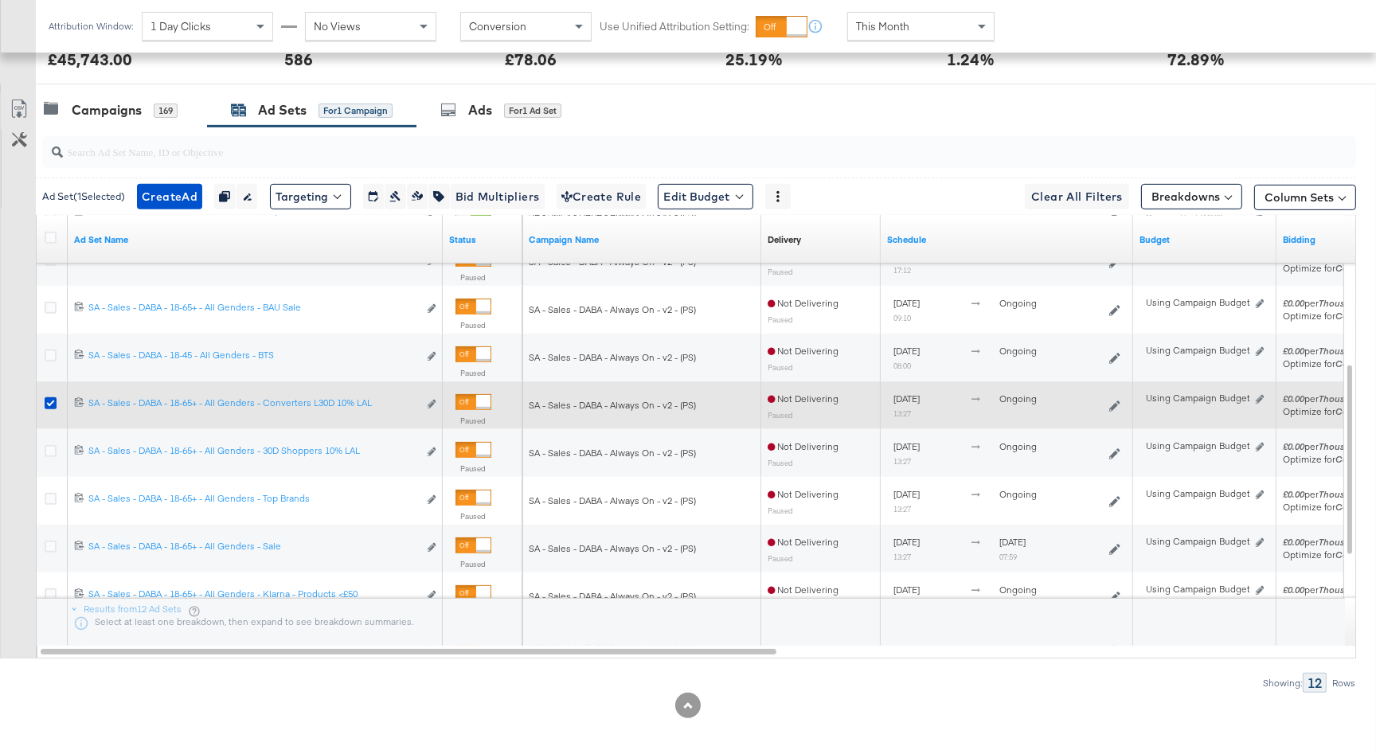
drag, startPoint x: 53, startPoint y: 400, endPoint x: 54, endPoint y: 410, distance: 10.5
click at [53, 401] on icon at bounding box center [51, 403] width 12 height 12
click at [0, 0] on input "checkbox" at bounding box center [0, 0] width 0 height 0
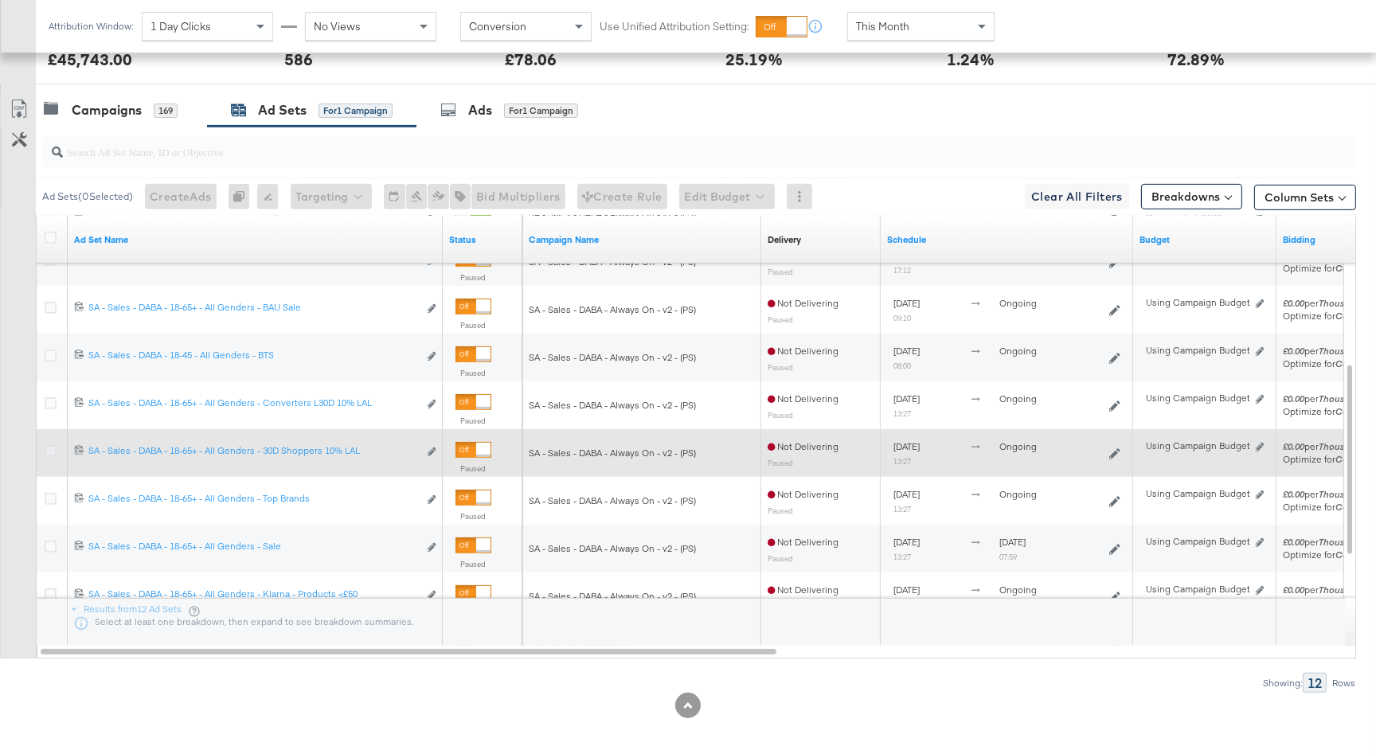
click at [43, 449] on div at bounding box center [52, 453] width 29 height 29
click at [48, 449] on icon at bounding box center [51, 450] width 12 height 12
click at [0, 0] on input "checkbox" at bounding box center [0, 0] width 0 height 0
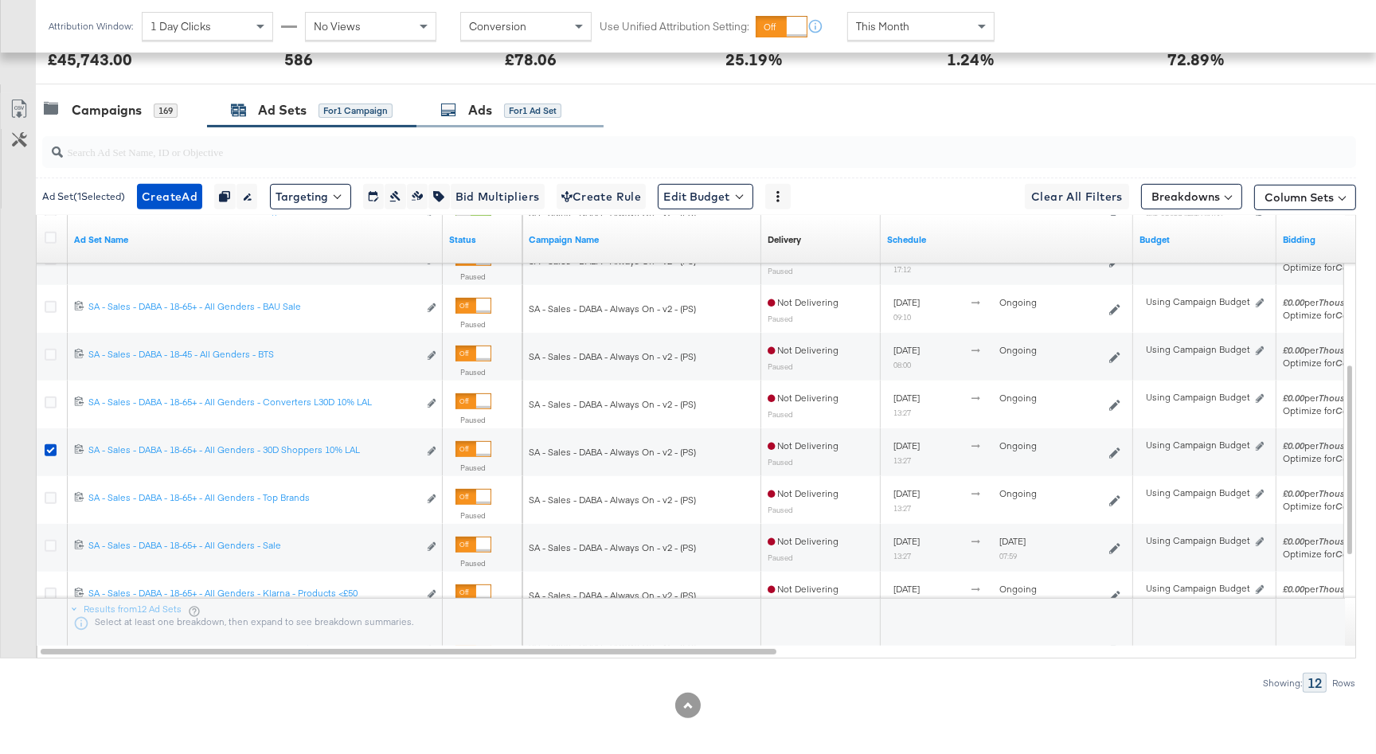
click at [502, 111] on div "Ads for 1 Ad Set" at bounding box center [500, 110] width 121 height 18
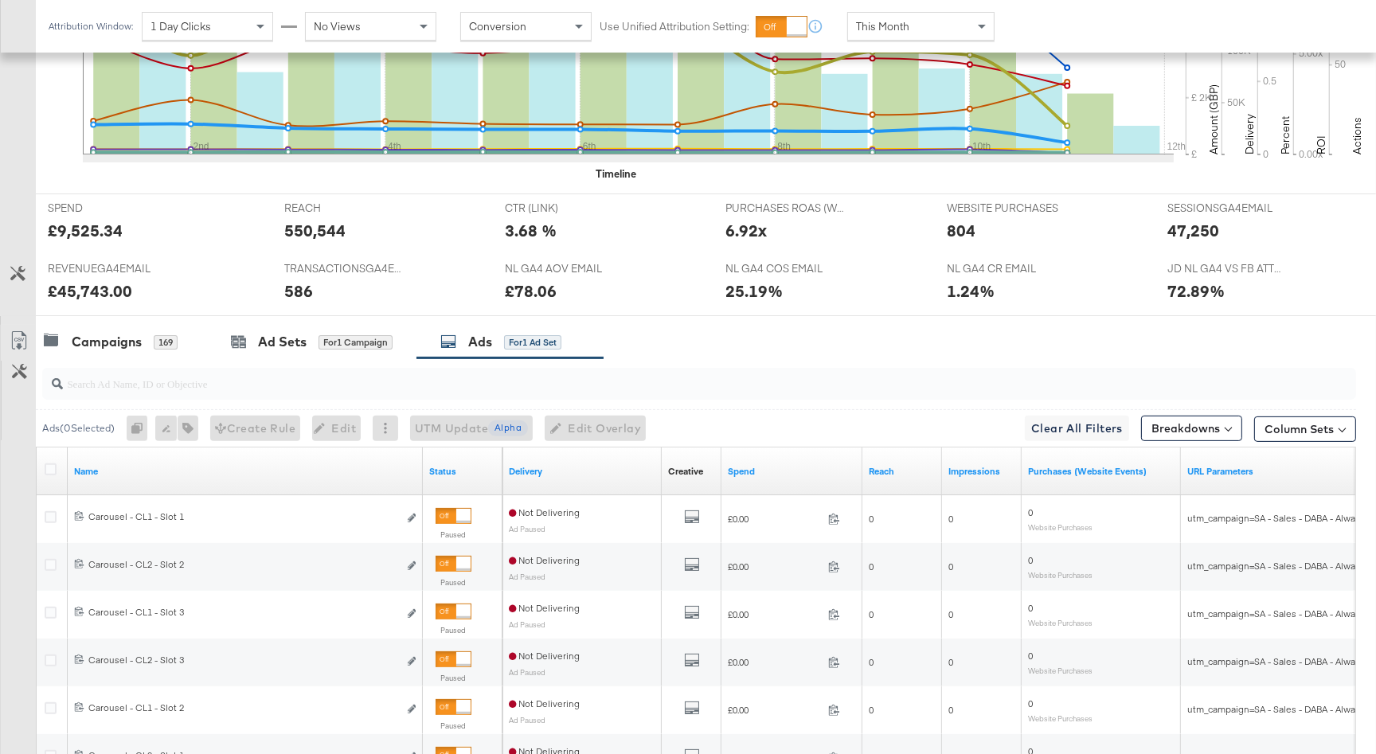
scroll to position [725, 0]
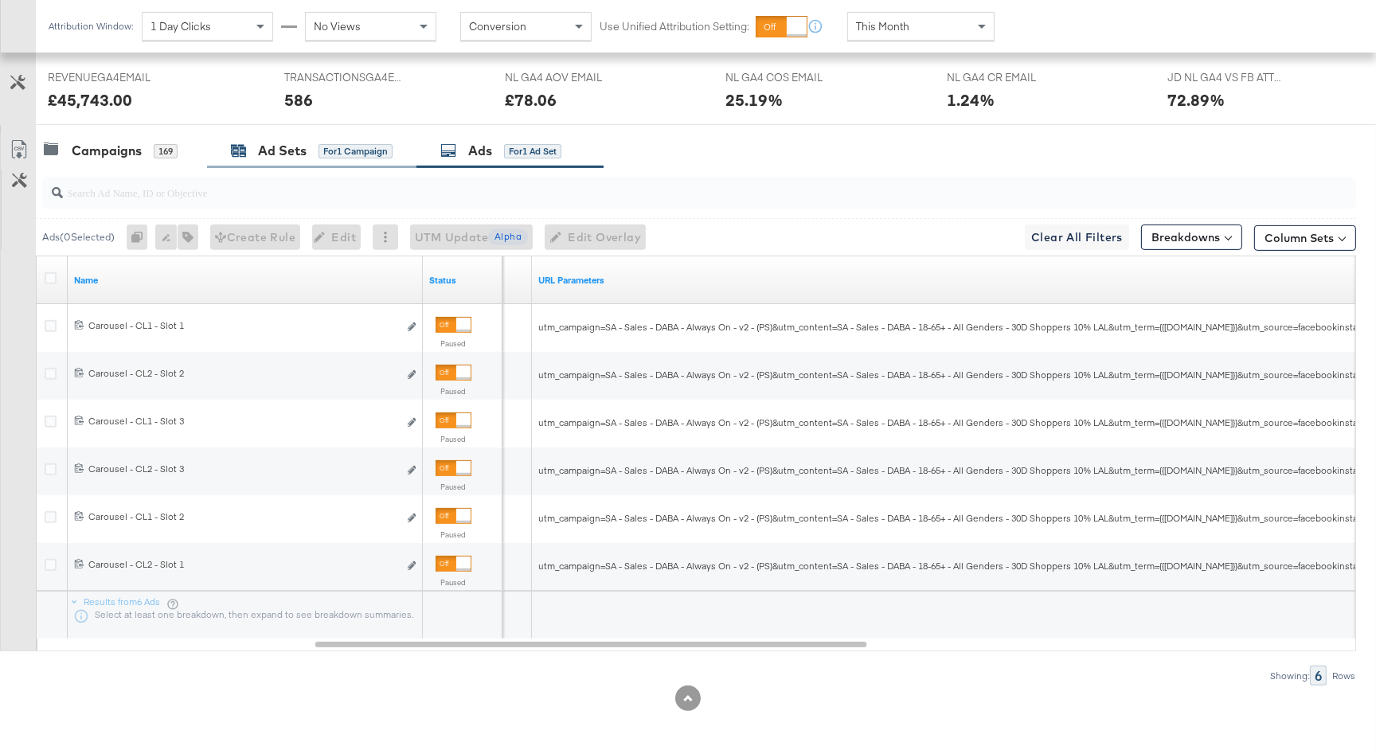
click at [310, 158] on div "Ad Sets for 1 Campaign" at bounding box center [312, 151] width 162 height 18
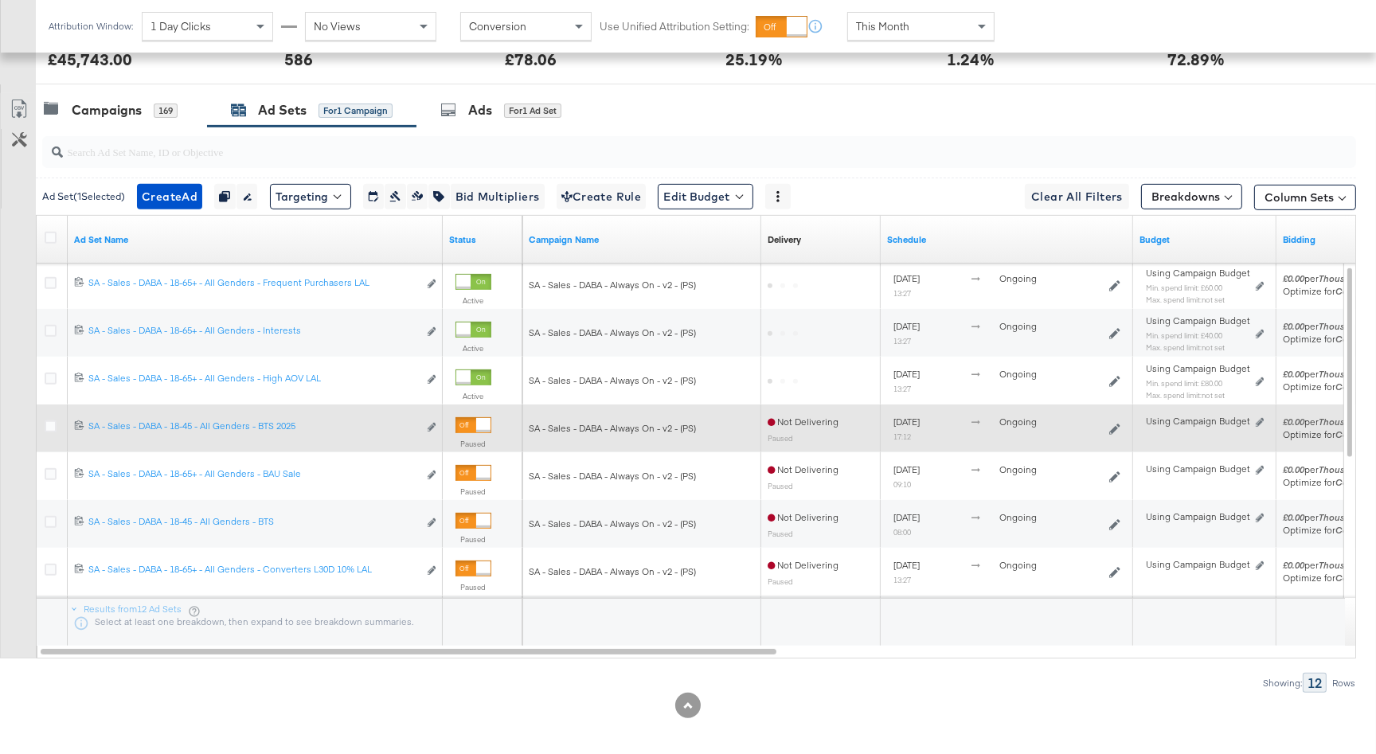
scroll to position [772, 0]
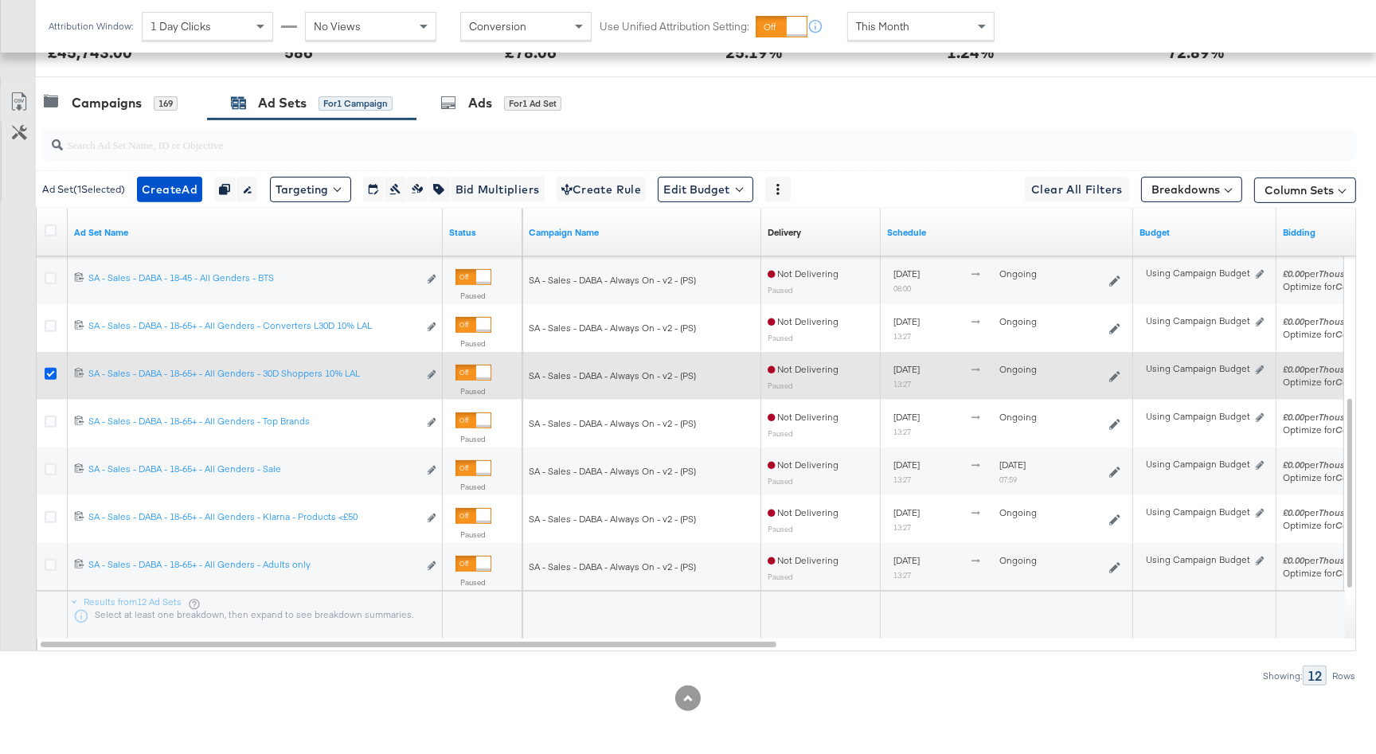
click at [53, 374] on icon at bounding box center [51, 374] width 12 height 12
click at [0, 0] on input "checkbox" at bounding box center [0, 0] width 0 height 0
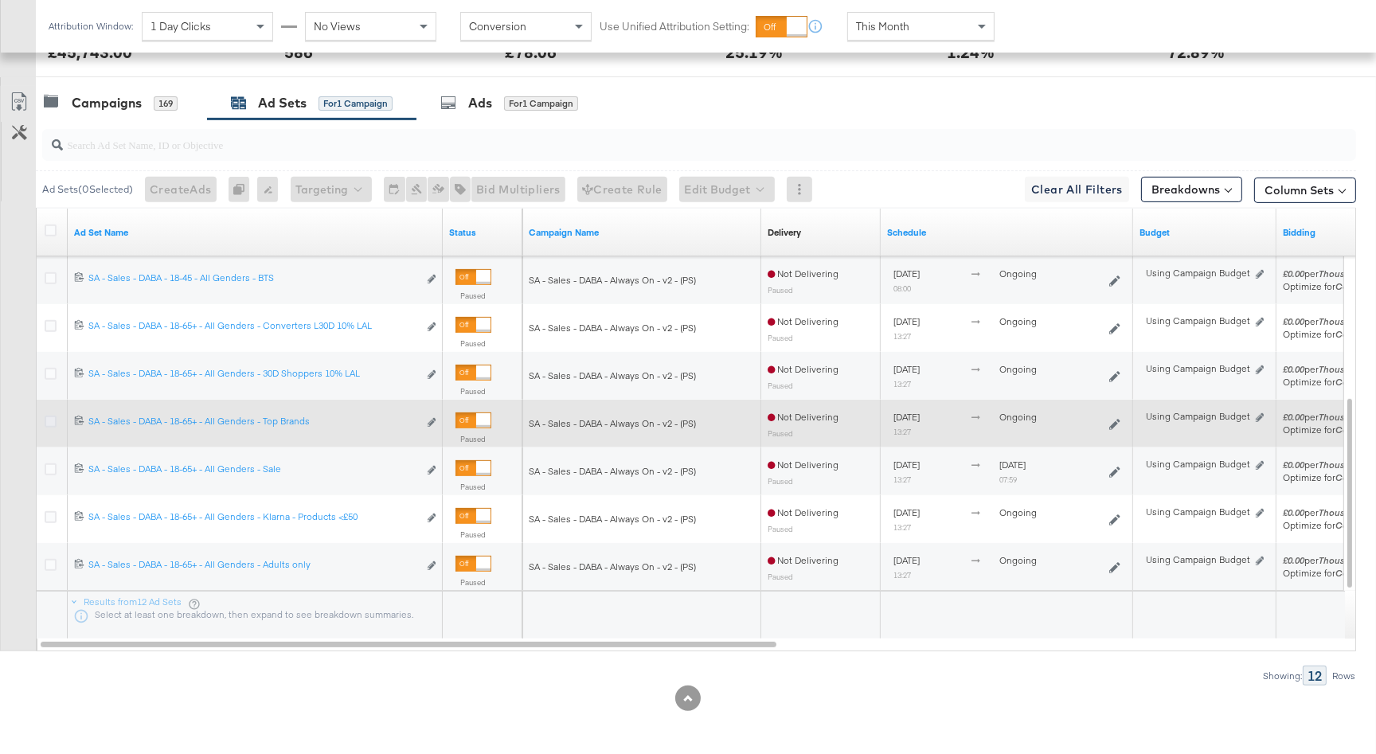
click at [46, 420] on icon at bounding box center [51, 422] width 12 height 12
click at [0, 0] on input "checkbox" at bounding box center [0, 0] width 0 height 0
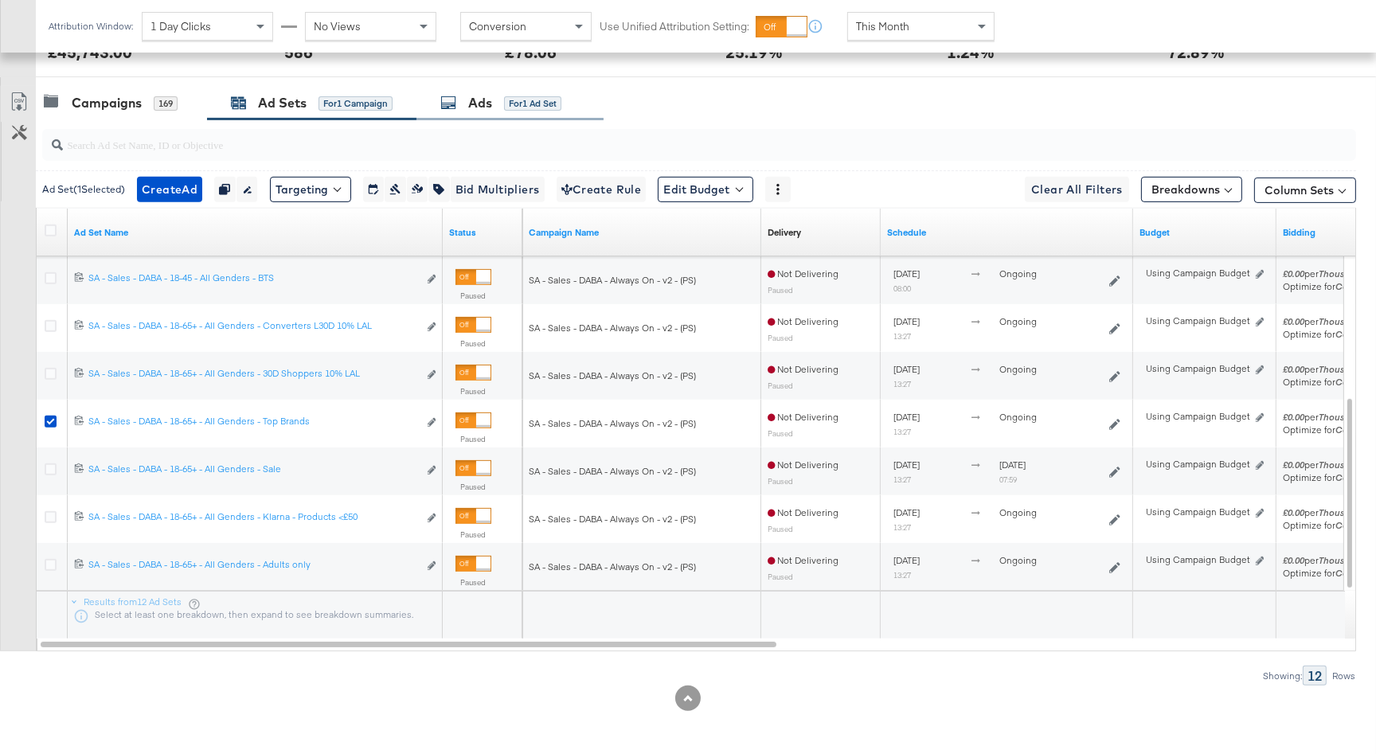
click at [466, 94] on div "Ads for 1 Ad Set" at bounding box center [500, 103] width 121 height 18
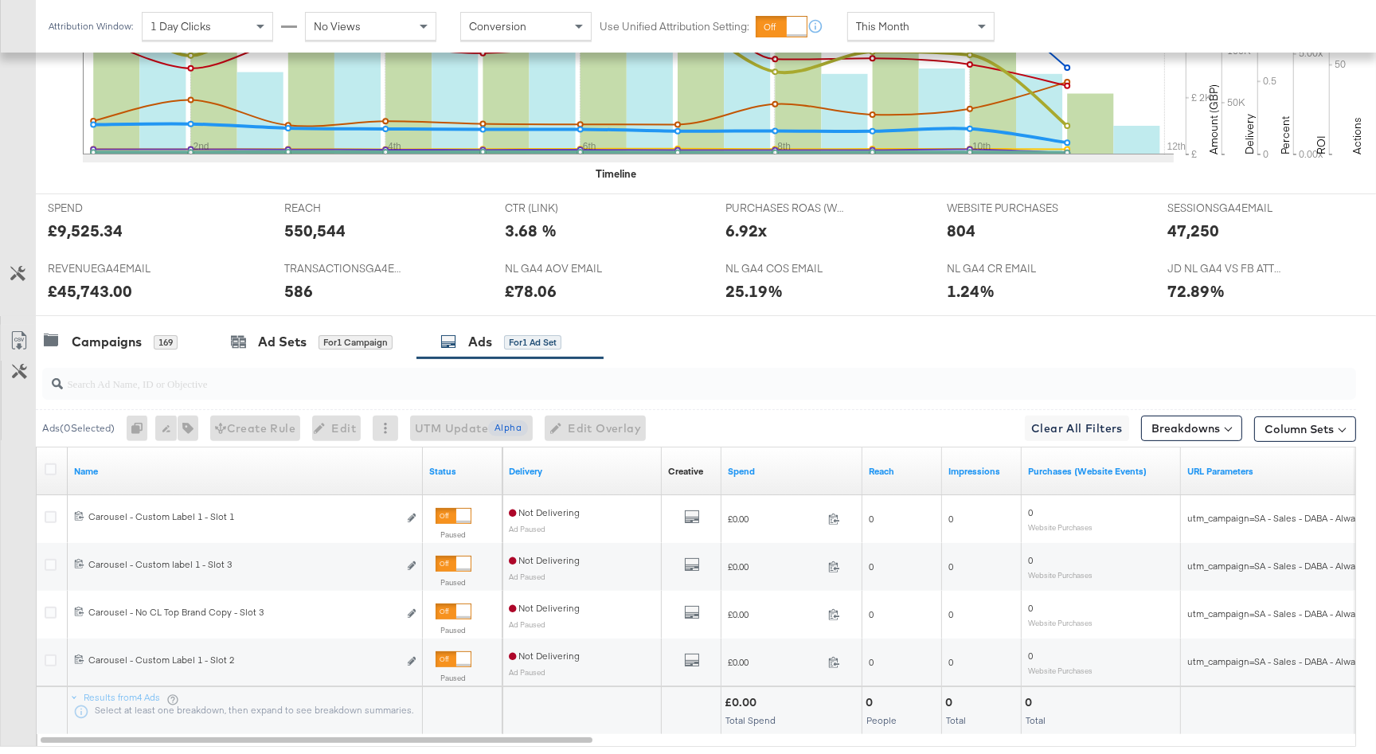
scroll to position [629, 0]
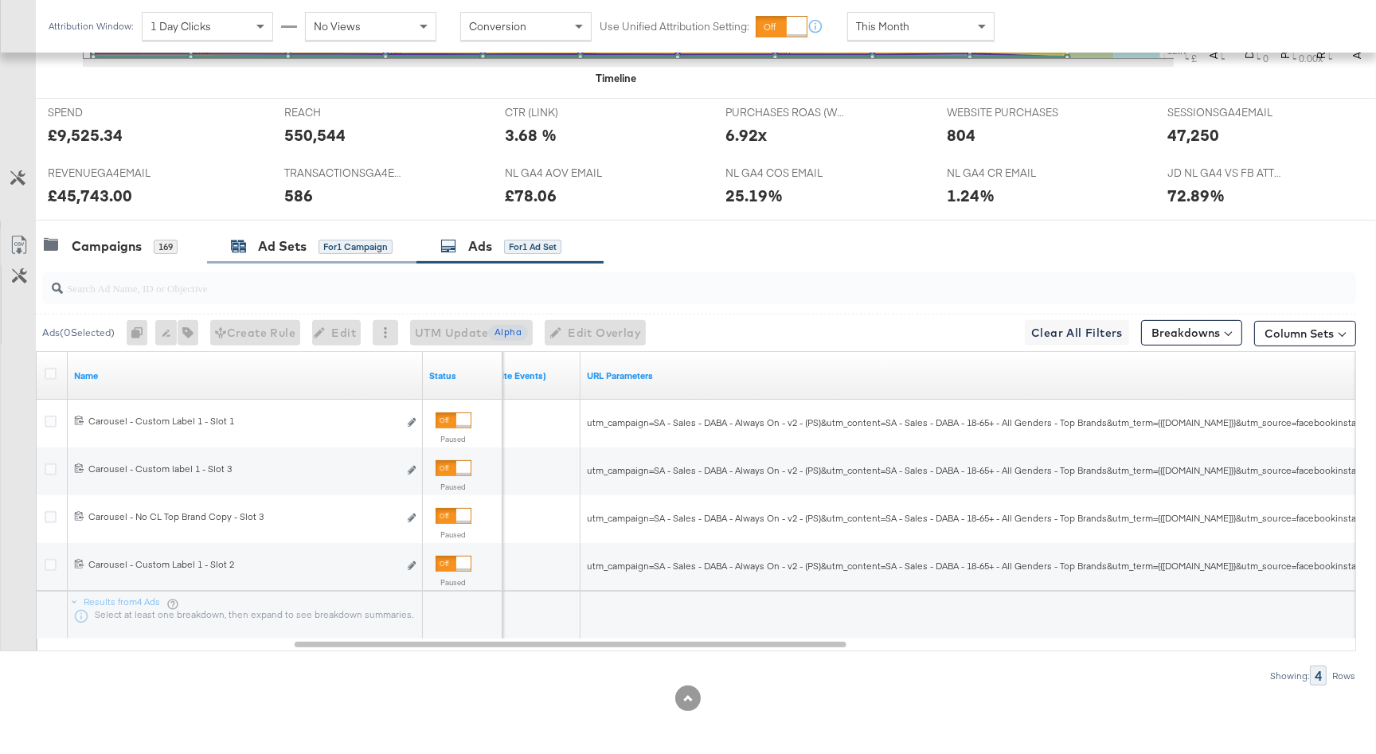
click at [270, 245] on div "Ad Sets" at bounding box center [282, 246] width 49 height 18
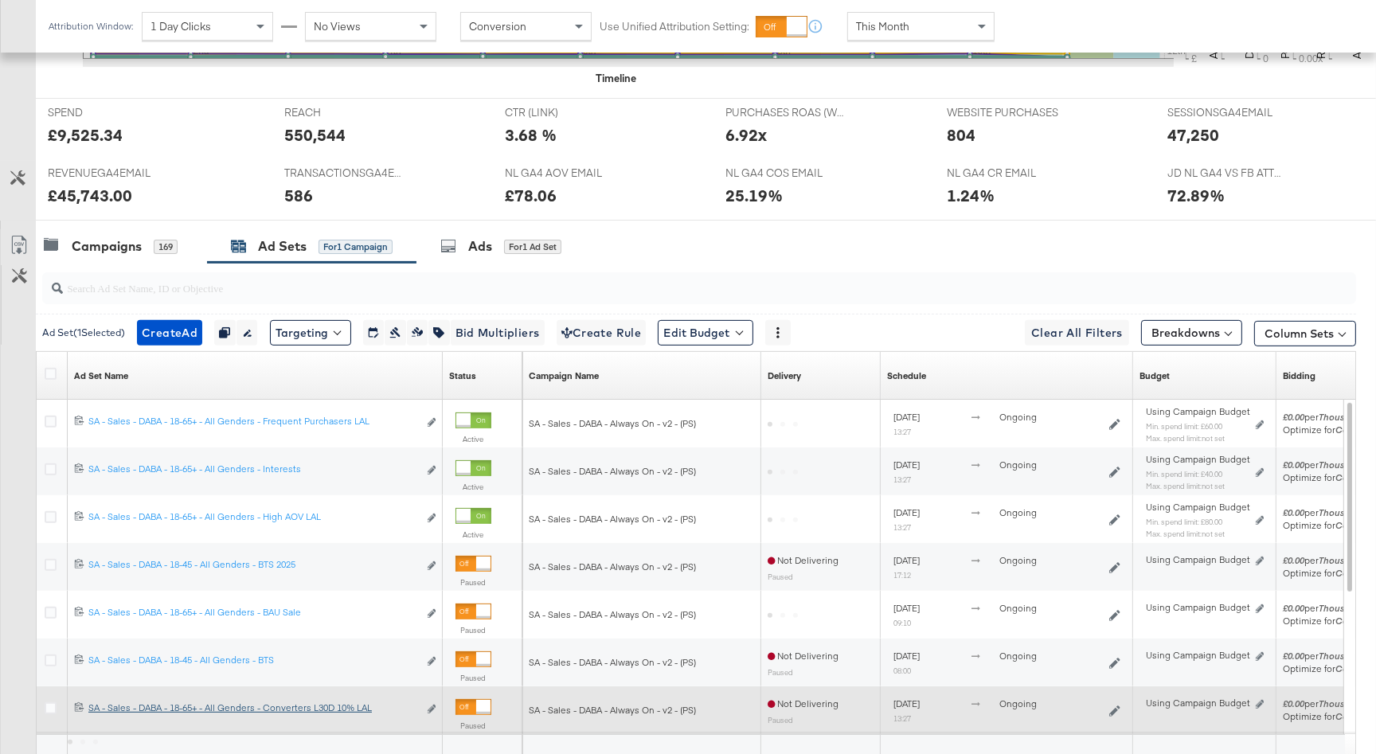
scroll to position [772, 0]
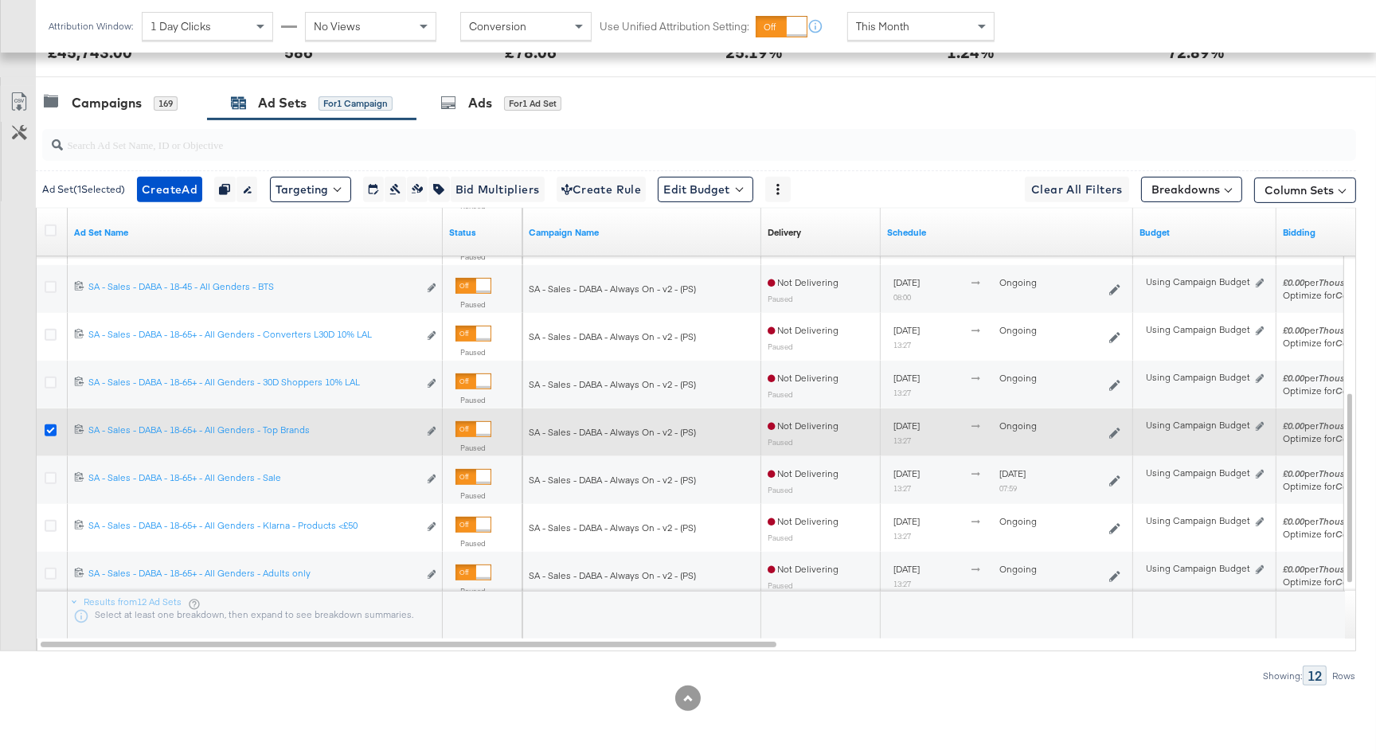
click at [47, 425] on icon at bounding box center [51, 430] width 12 height 12
click at [0, 0] on input "checkbox" at bounding box center [0, 0] width 0 height 0
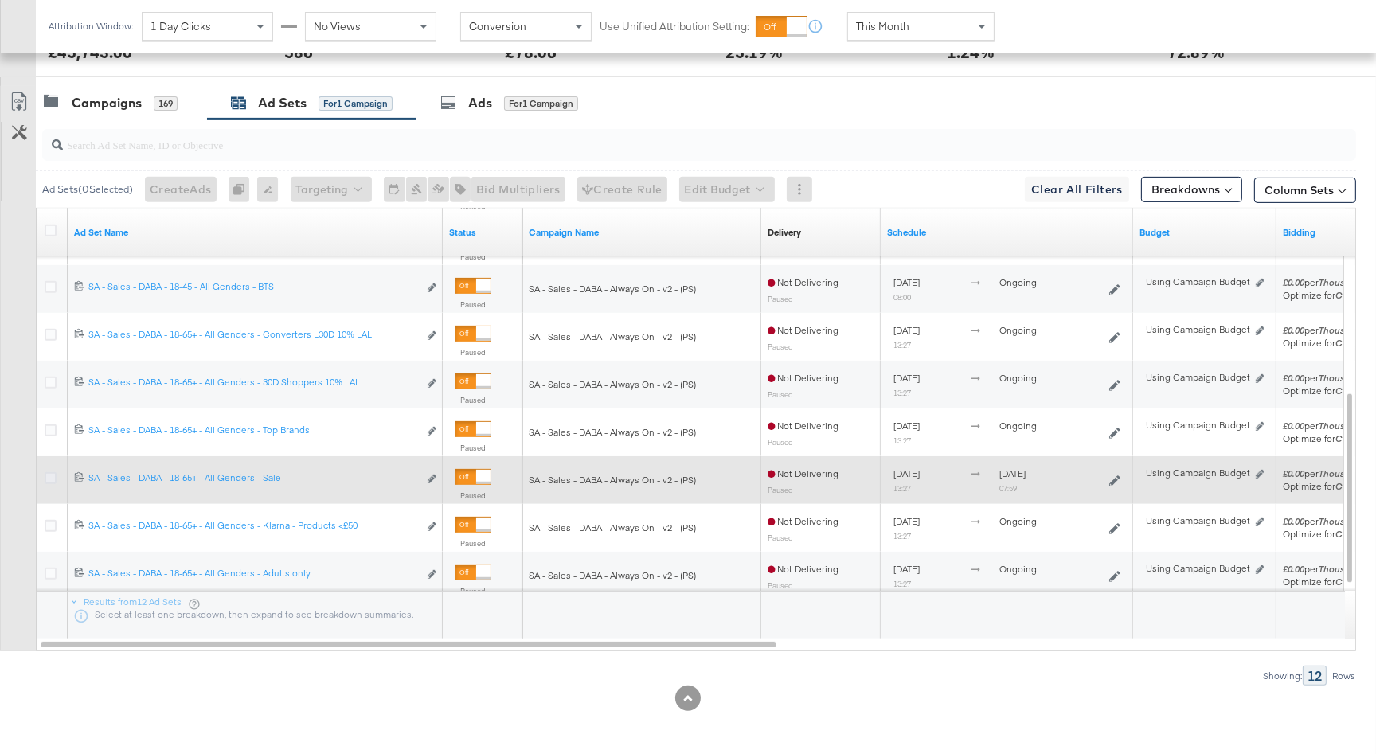
click at [48, 476] on icon at bounding box center [51, 478] width 12 height 12
click at [0, 0] on input "checkbox" at bounding box center [0, 0] width 0 height 0
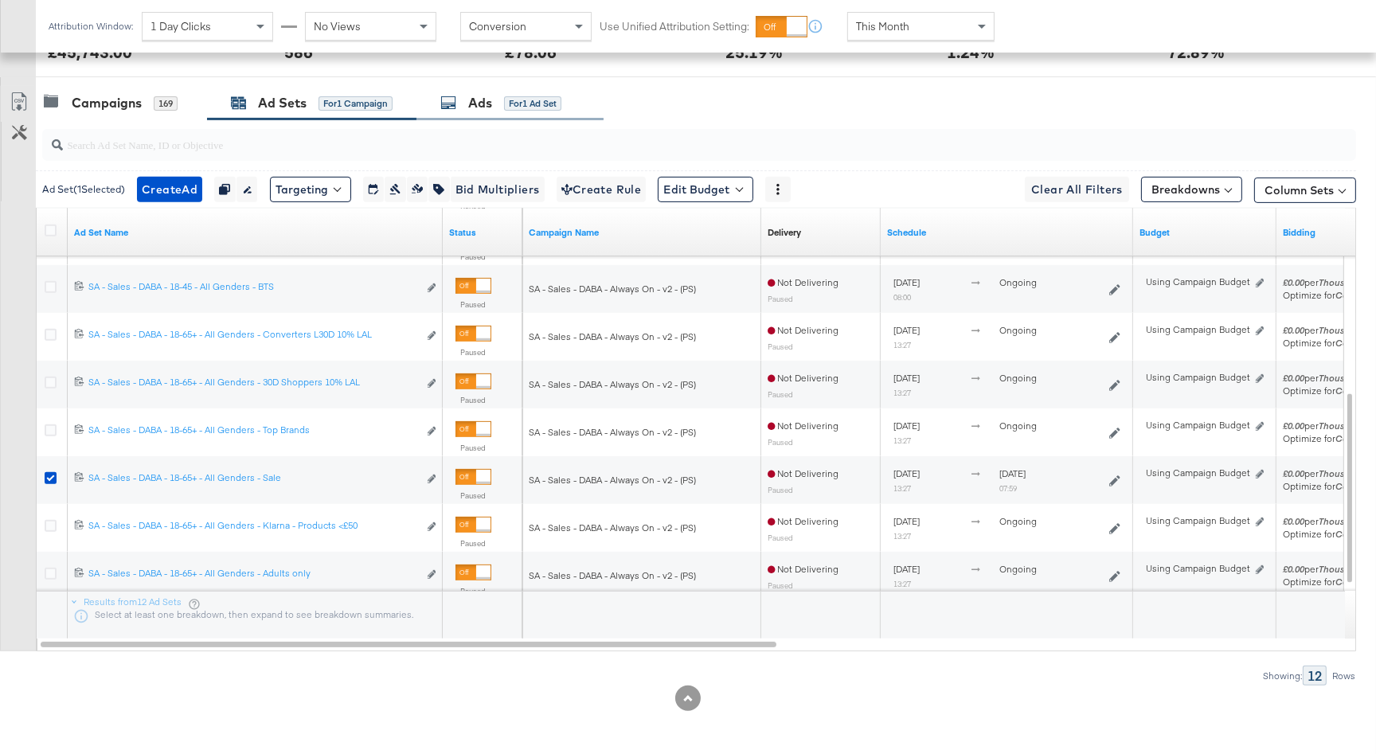
click at [502, 112] on div "Ads for 1 Ad Set" at bounding box center [509, 103] width 187 height 34
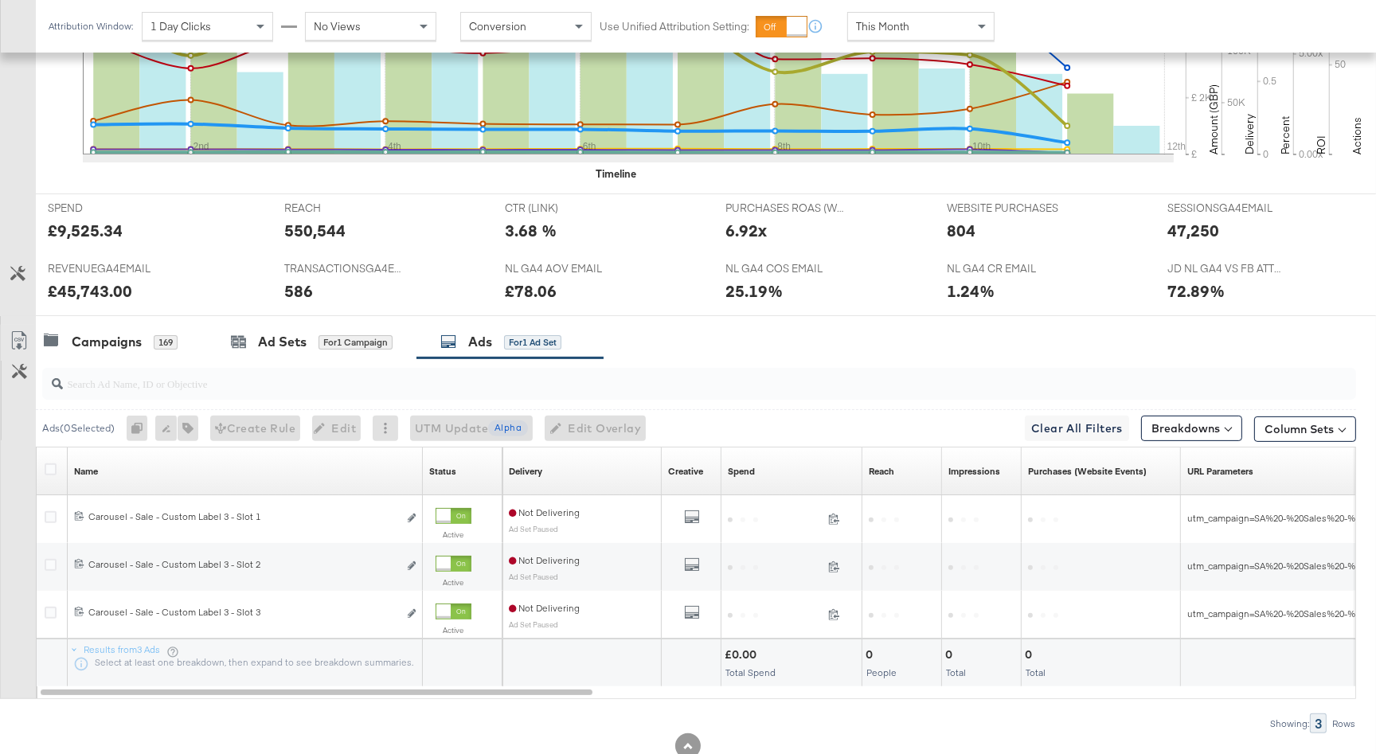
scroll to position [581, 0]
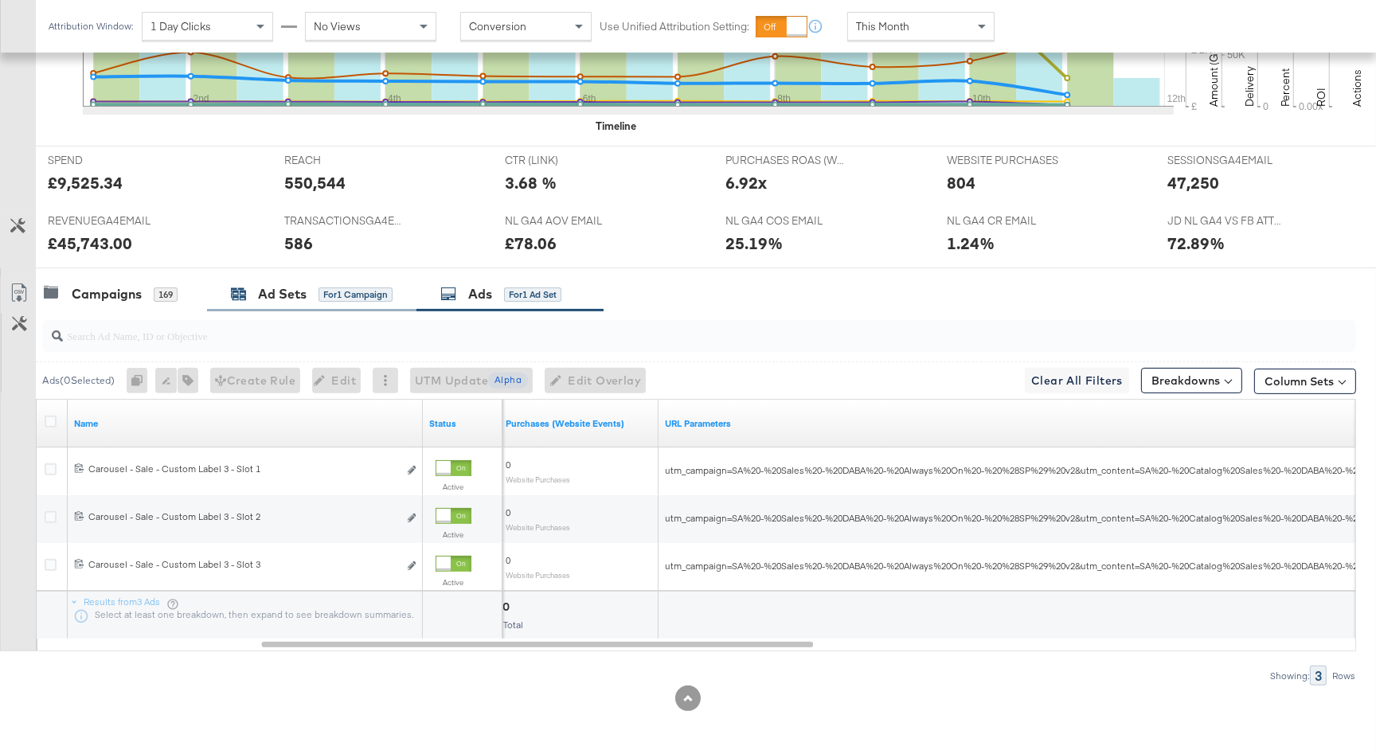
click at [327, 299] on div "for 1 Campaign" at bounding box center [355, 294] width 74 height 14
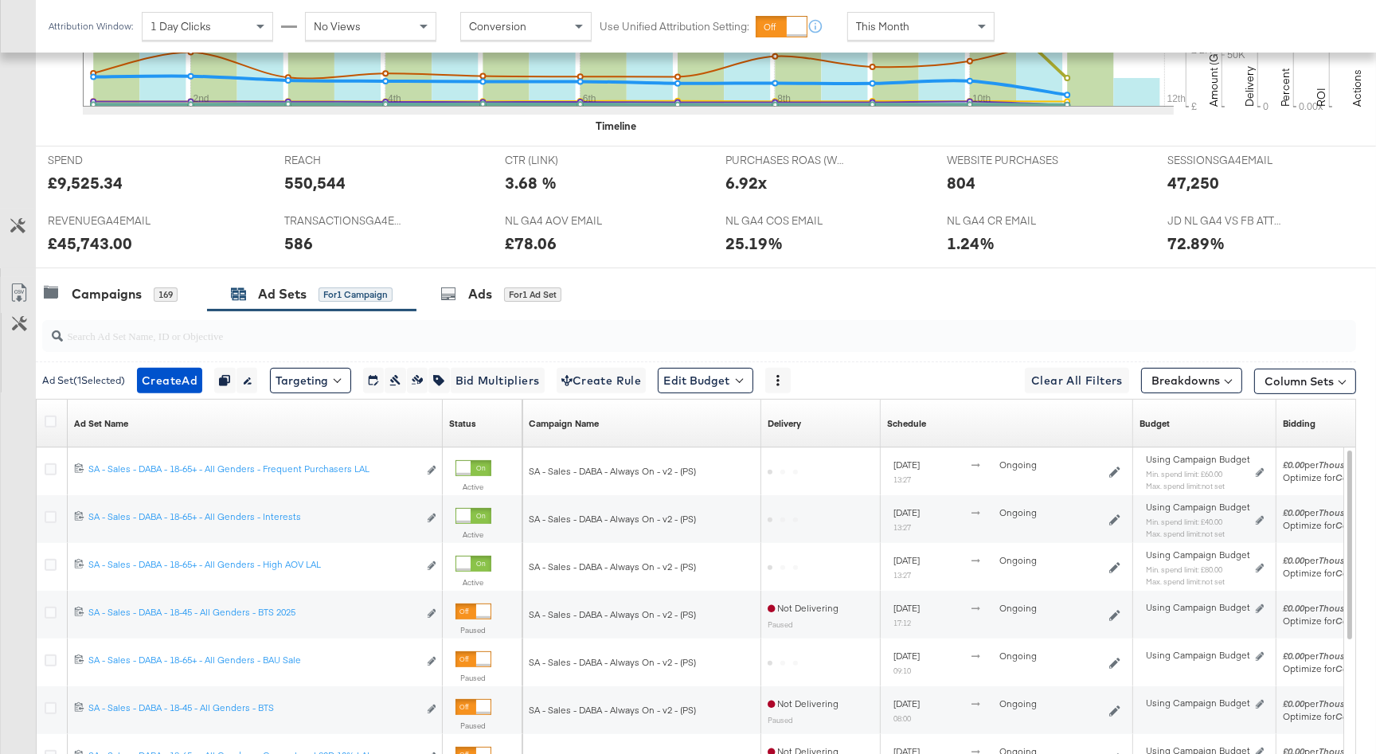
scroll to position [772, 0]
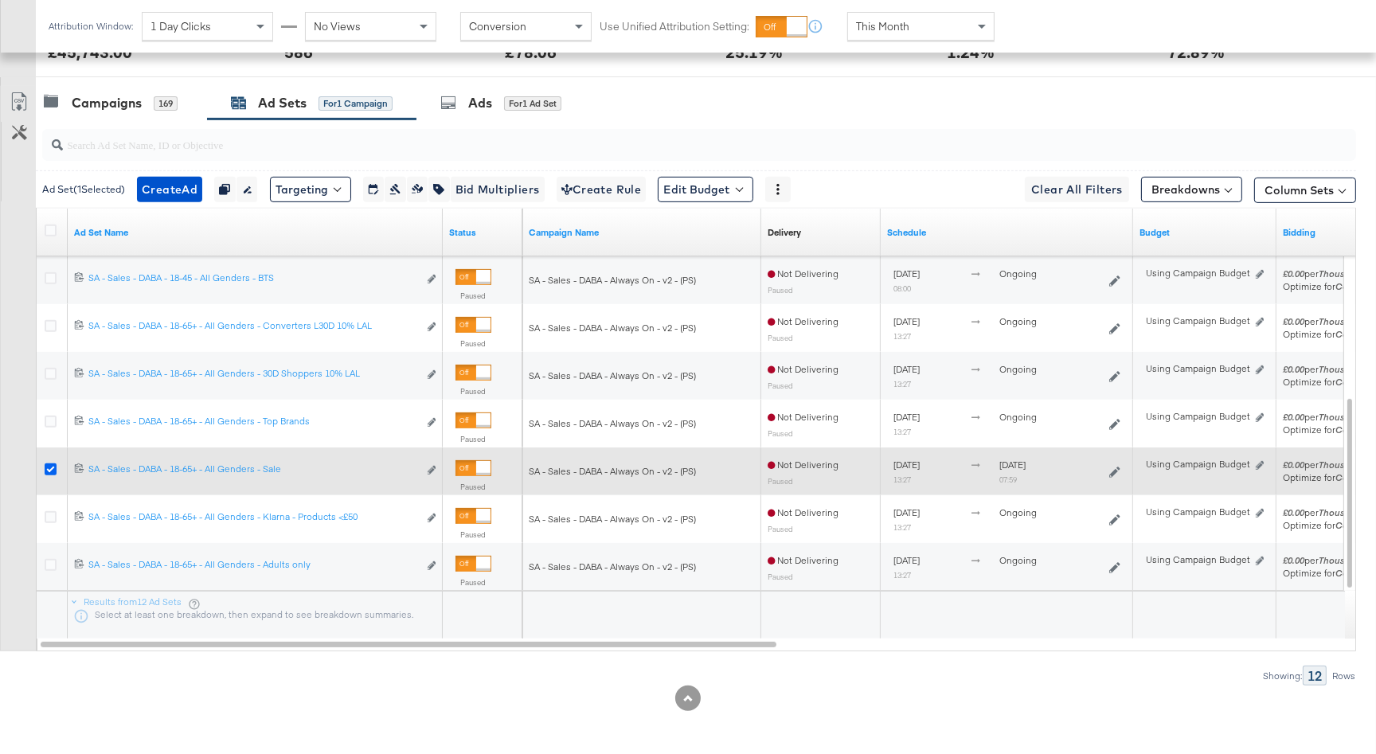
click at [48, 463] on icon at bounding box center [51, 469] width 12 height 12
click at [0, 0] on input "checkbox" at bounding box center [0, 0] width 0 height 0
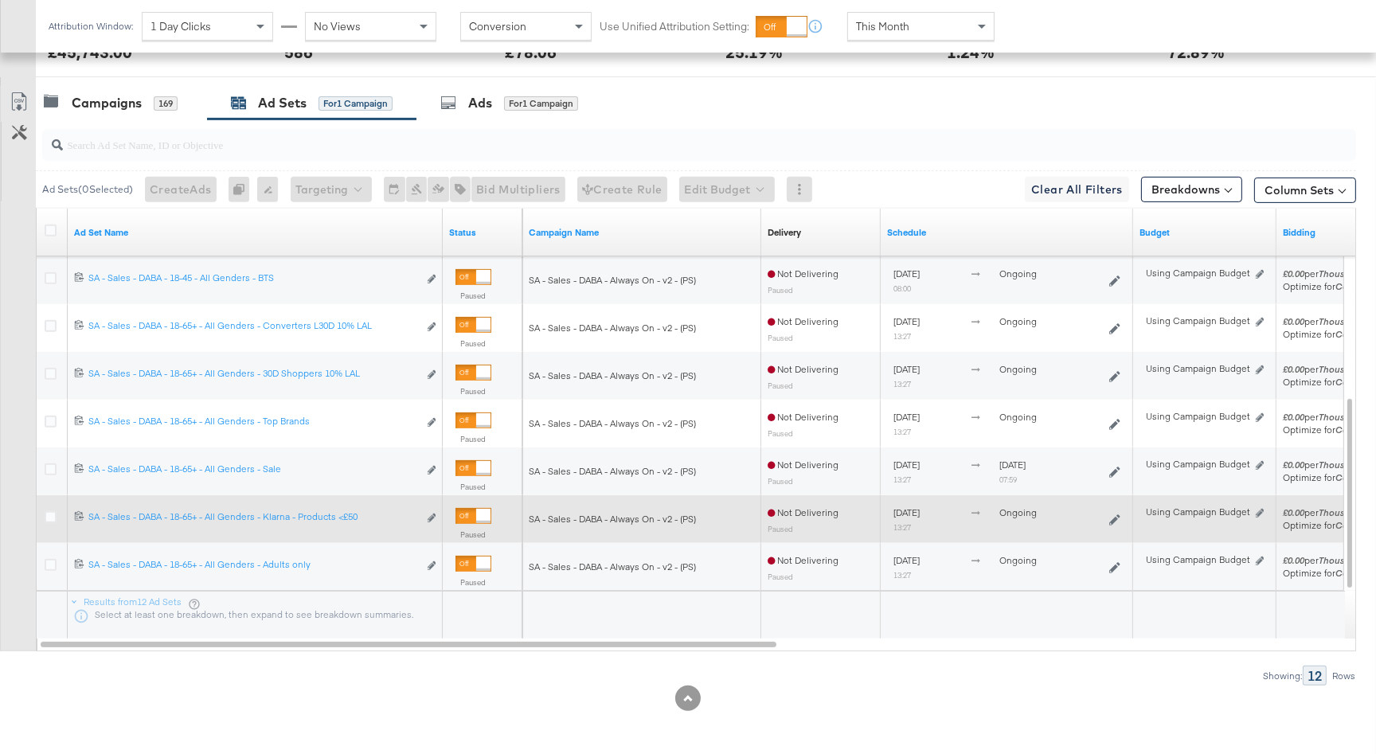
click at [51, 524] on div at bounding box center [53, 519] width 17 height 16
click at [50, 514] on icon at bounding box center [51, 517] width 12 height 12
click at [0, 0] on input "checkbox" at bounding box center [0, 0] width 0 height 0
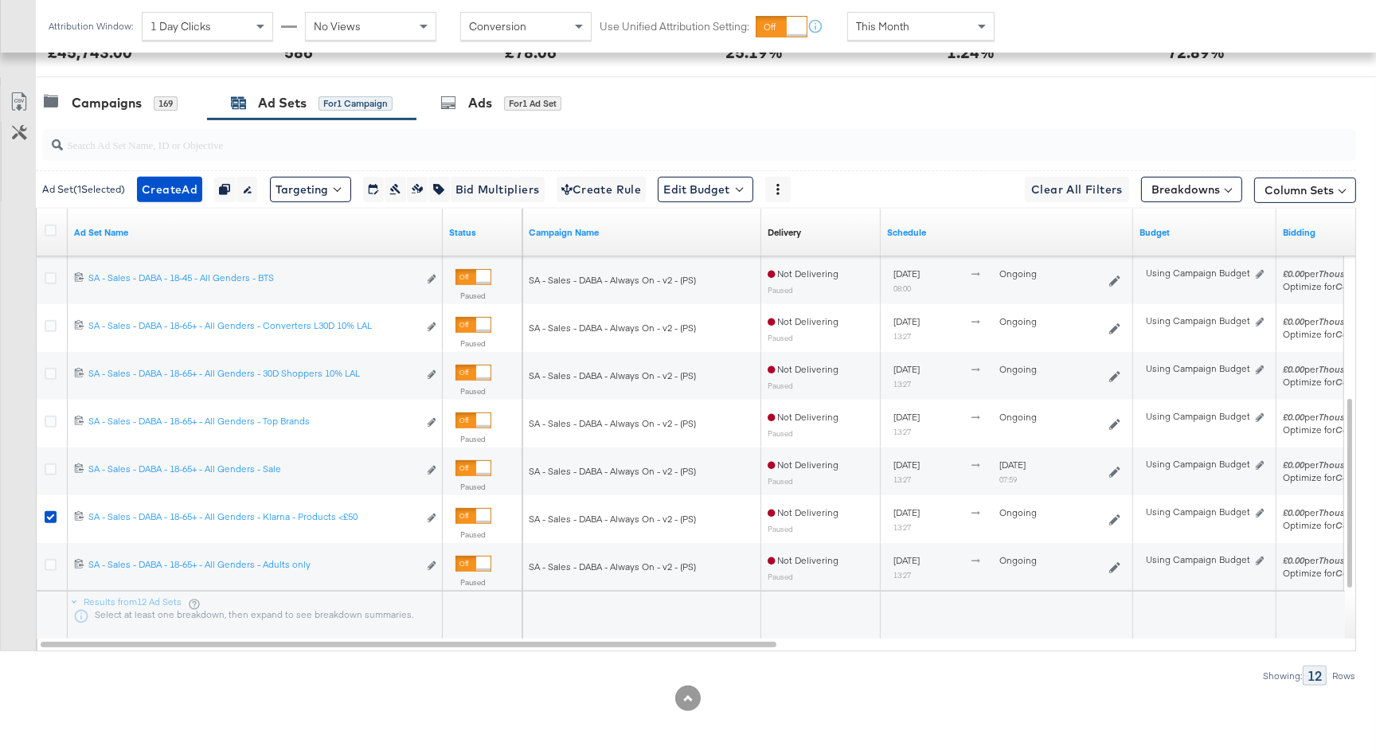
click at [492, 117] on div "Ads for 1 Ad Set" at bounding box center [509, 103] width 187 height 34
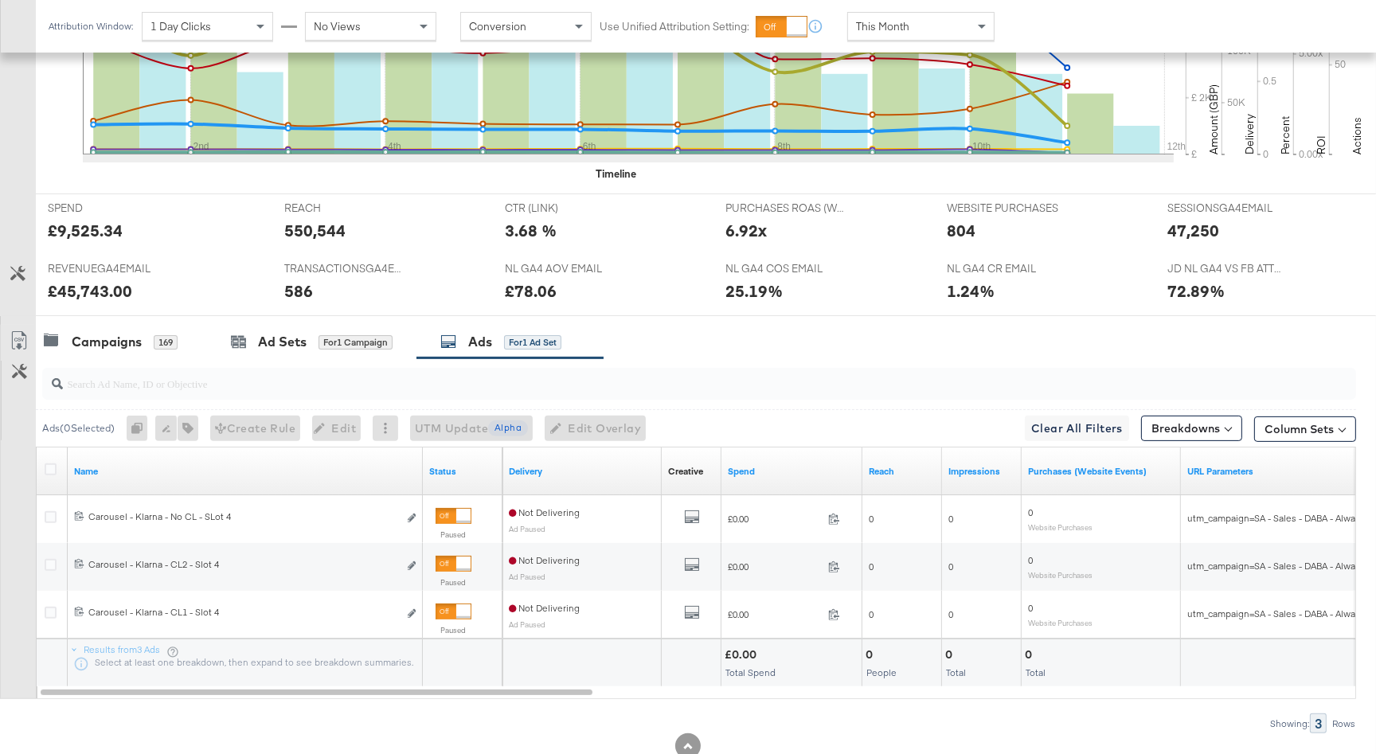
scroll to position [581, 0]
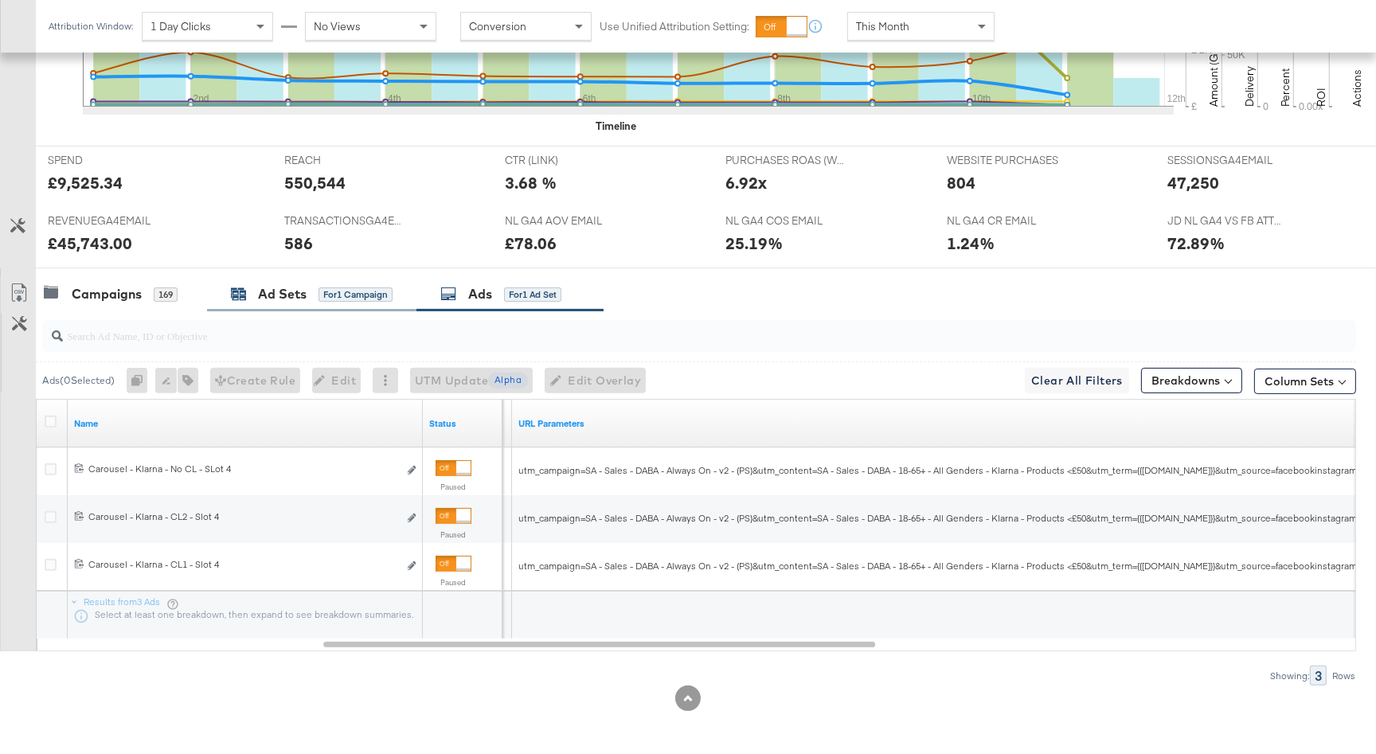
click at [326, 299] on div "for 1 Campaign" at bounding box center [355, 294] width 74 height 14
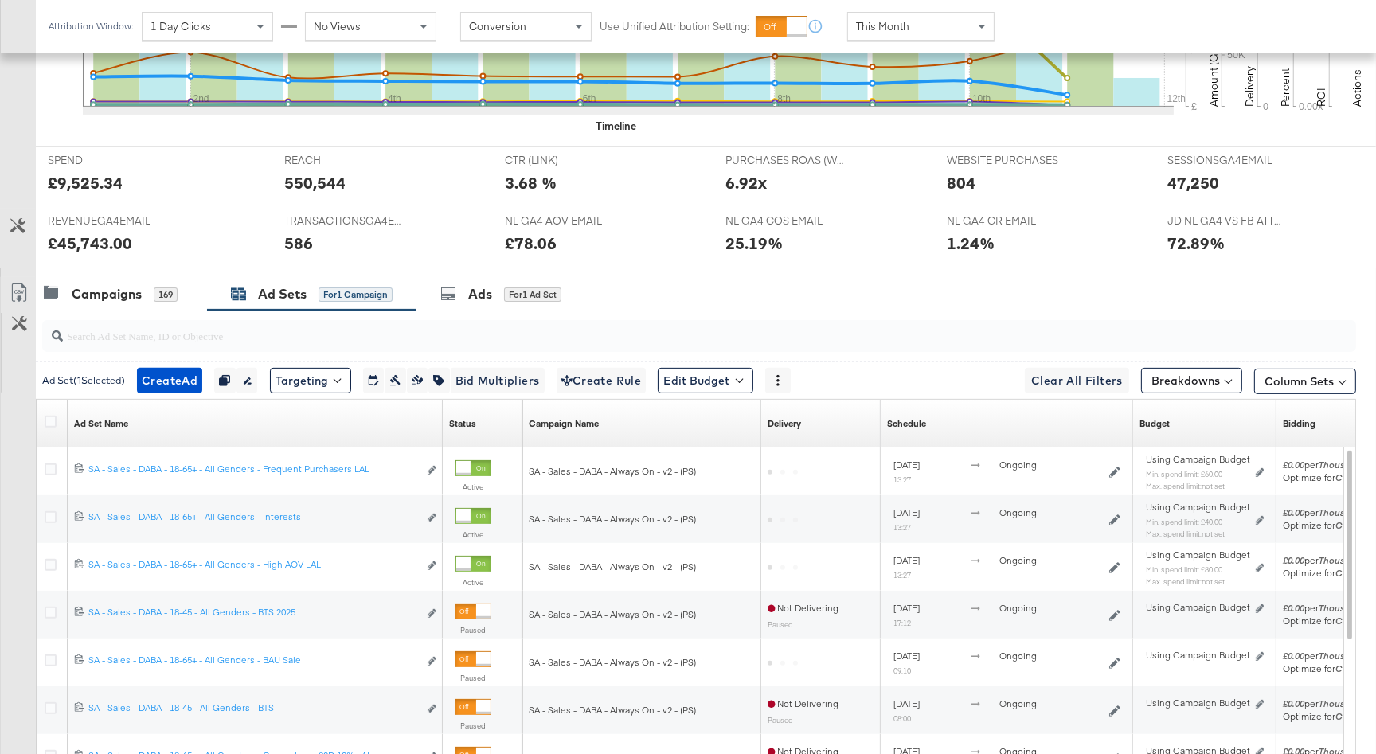
scroll to position [772, 0]
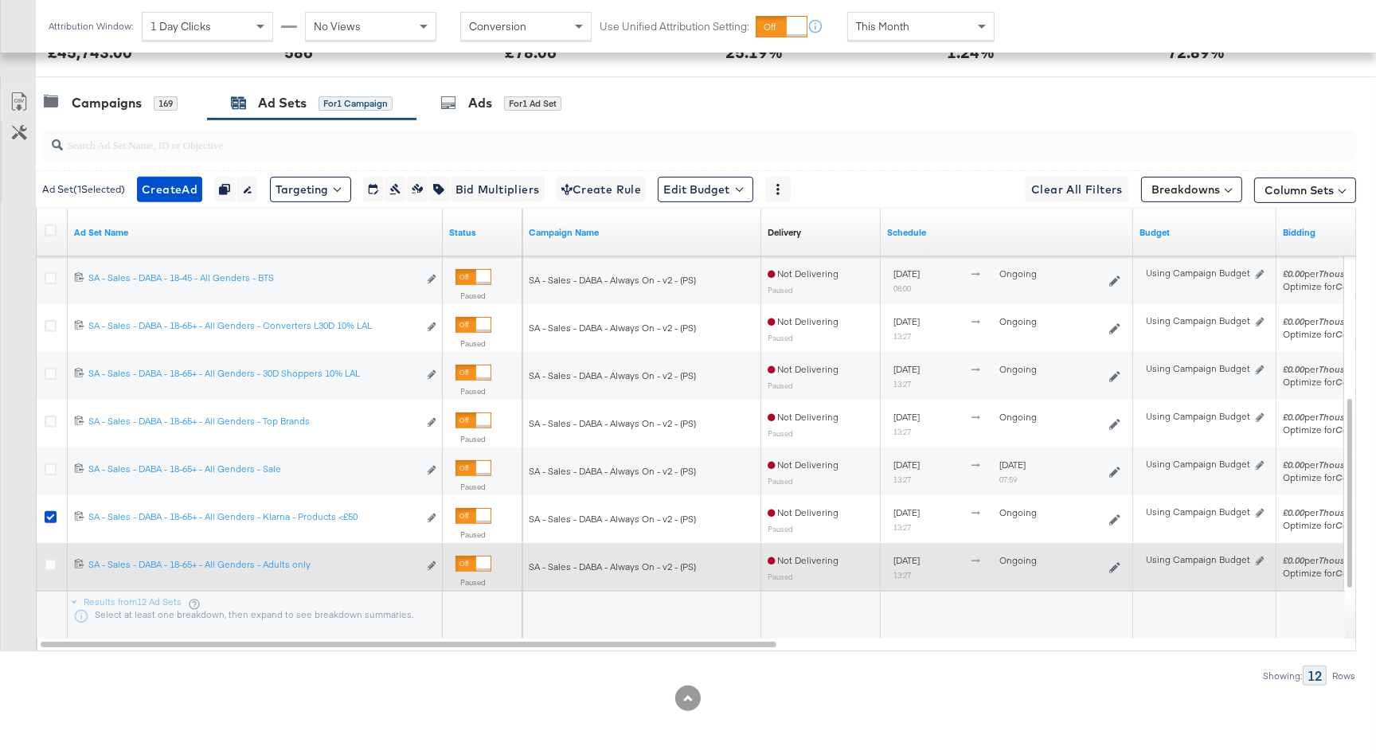
drag, startPoint x: 49, startPoint y: 510, endPoint x: 52, endPoint y: 546, distance: 36.8
click at [49, 511] on icon at bounding box center [51, 517] width 12 height 12
click at [0, 0] on input "checkbox" at bounding box center [0, 0] width 0 height 0
click at [51, 566] on icon at bounding box center [51, 565] width 12 height 12
click at [0, 0] on input "checkbox" at bounding box center [0, 0] width 0 height 0
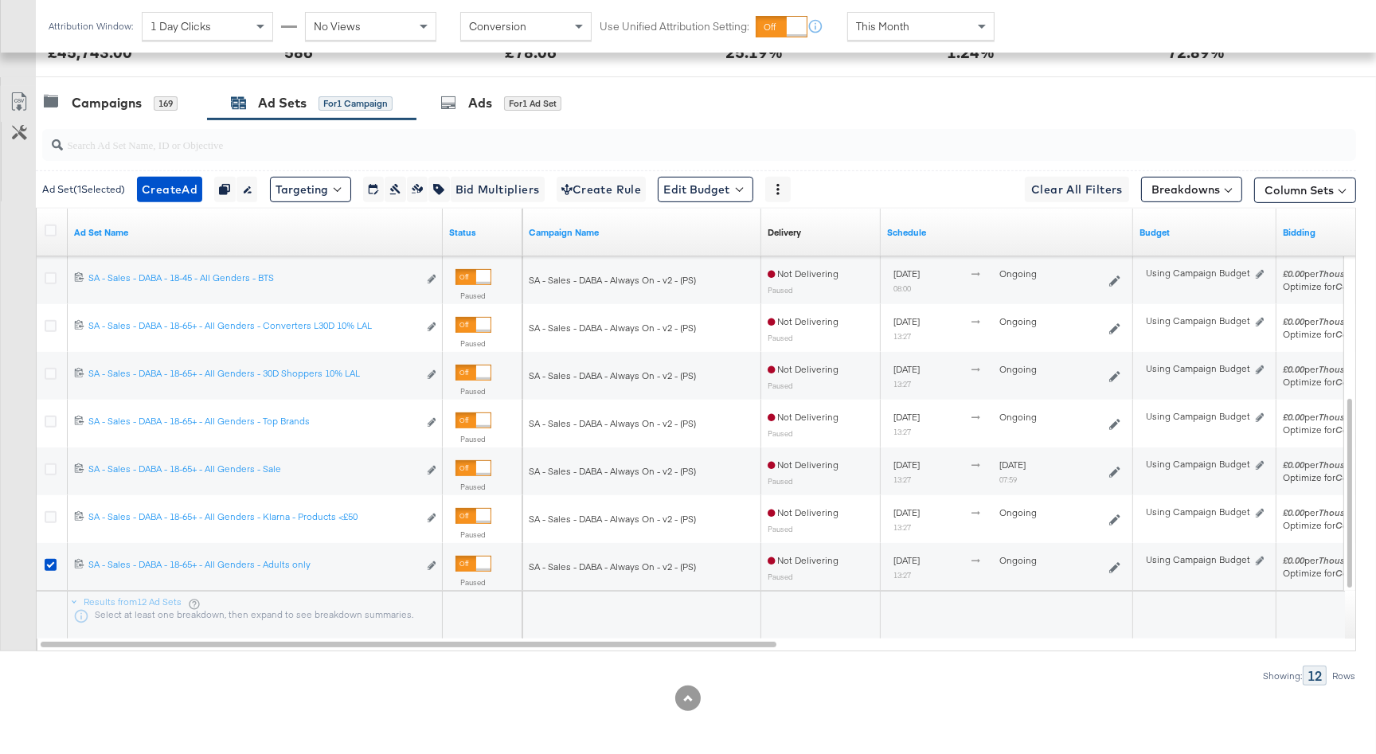
drag, startPoint x: 469, startPoint y: 113, endPoint x: 480, endPoint y: 139, distance: 28.5
click at [469, 114] on div "Ads for 1 Ad Set" at bounding box center [509, 103] width 187 height 34
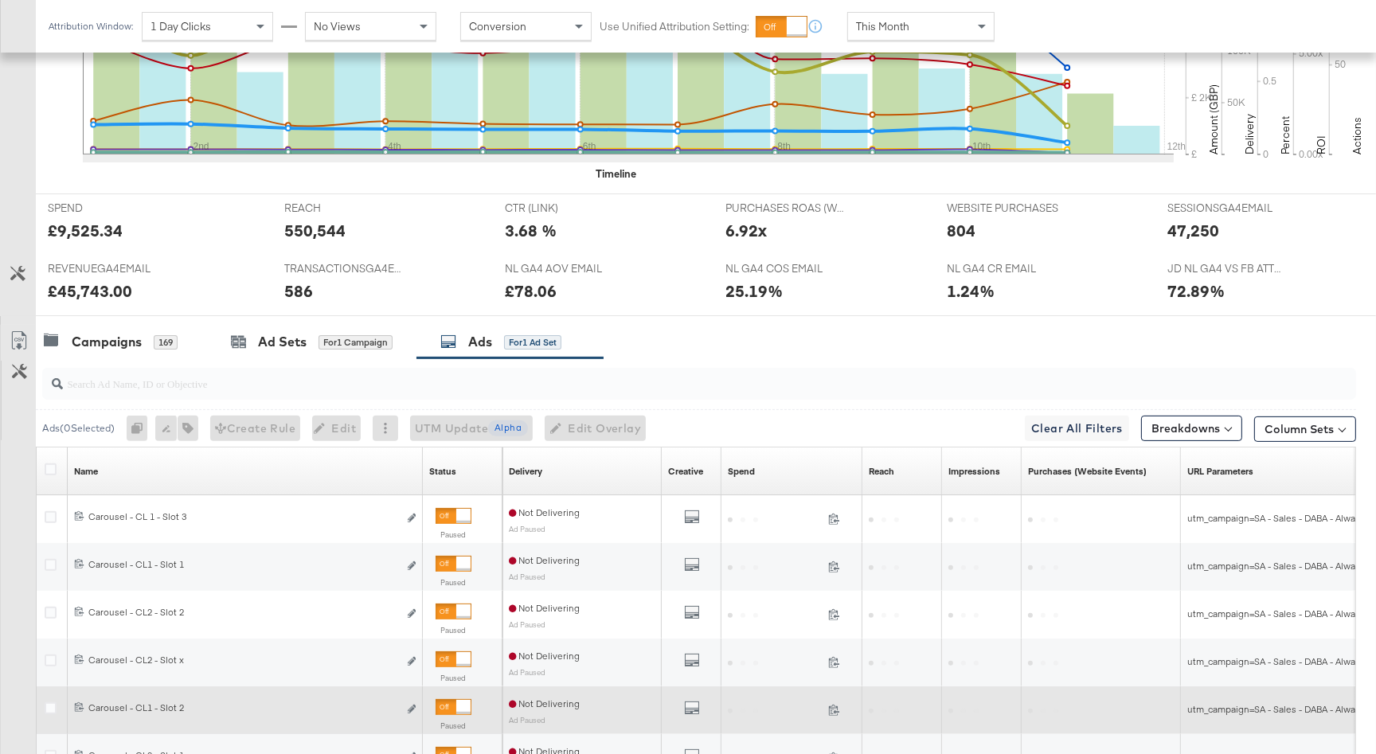
scroll to position [725, 0]
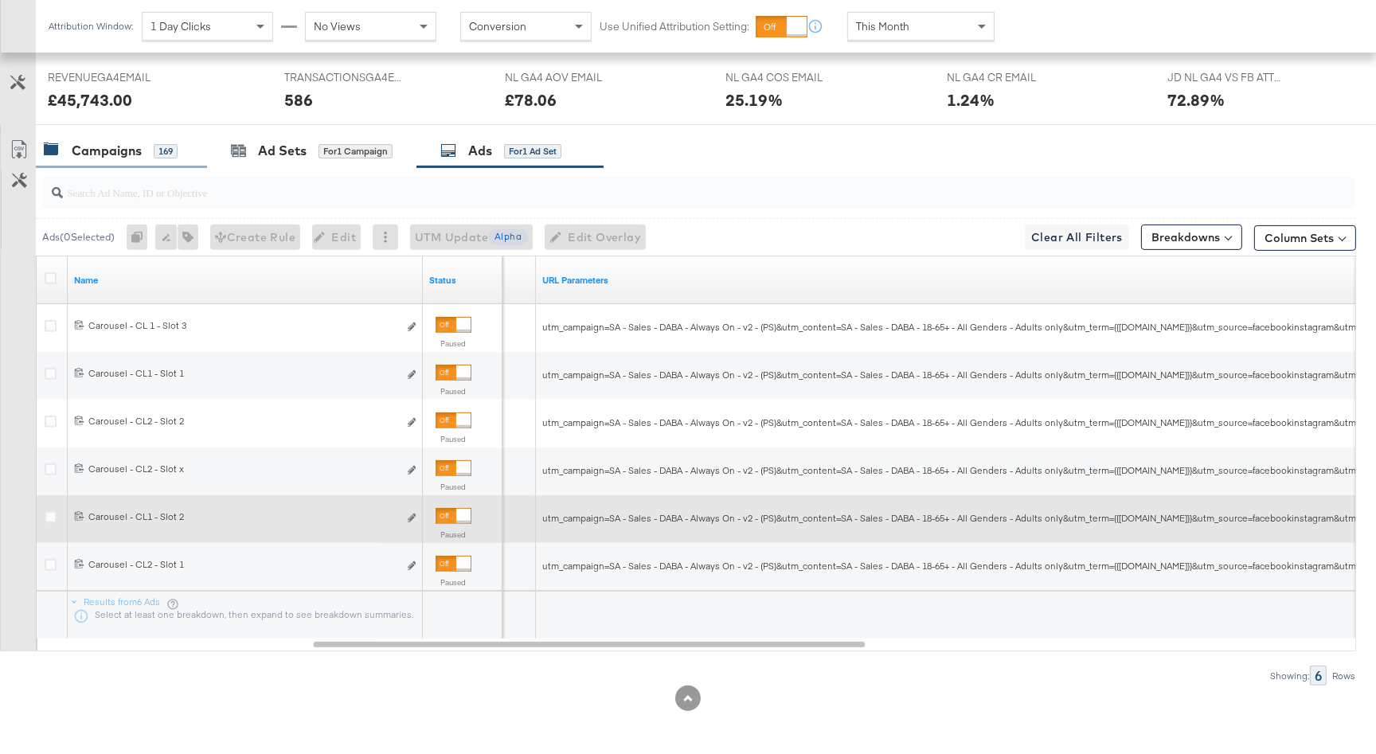
click at [134, 153] on div "Campaigns" at bounding box center [107, 151] width 70 height 18
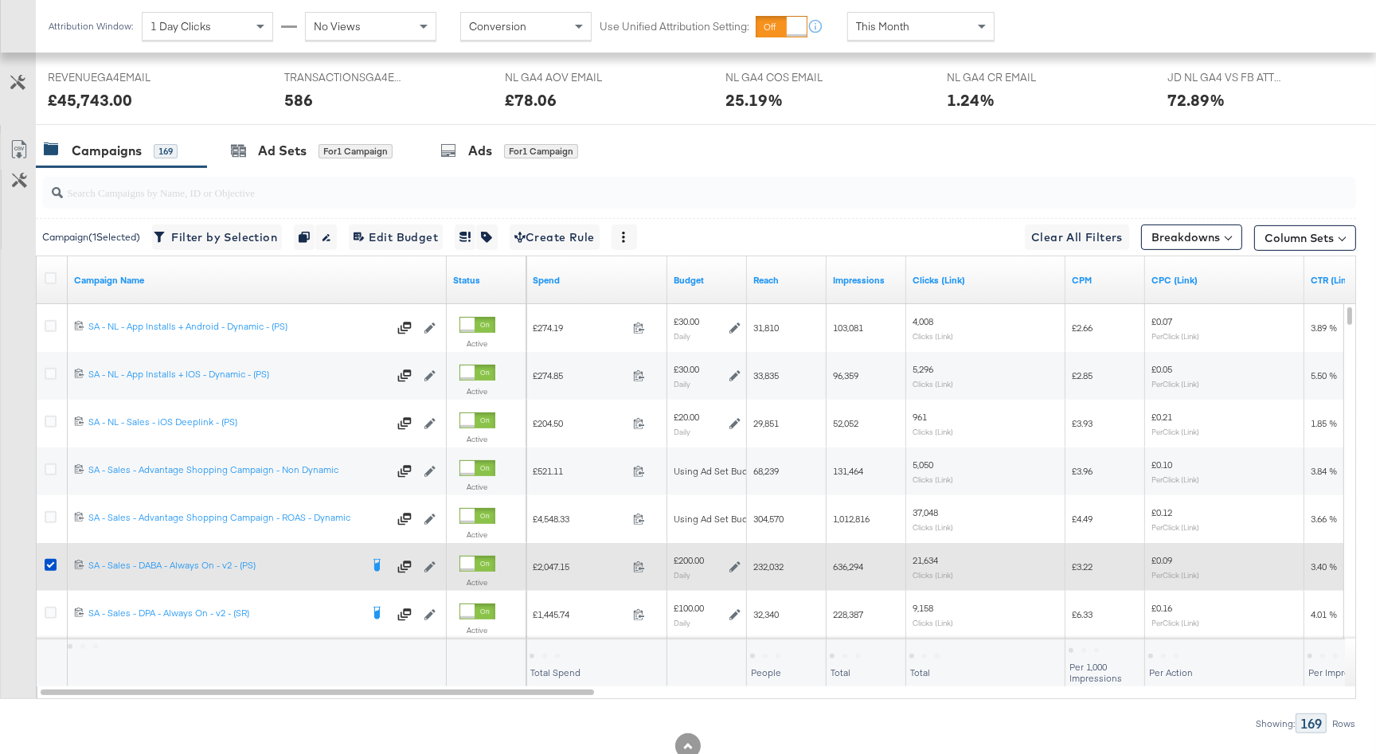
scroll to position [772, 0]
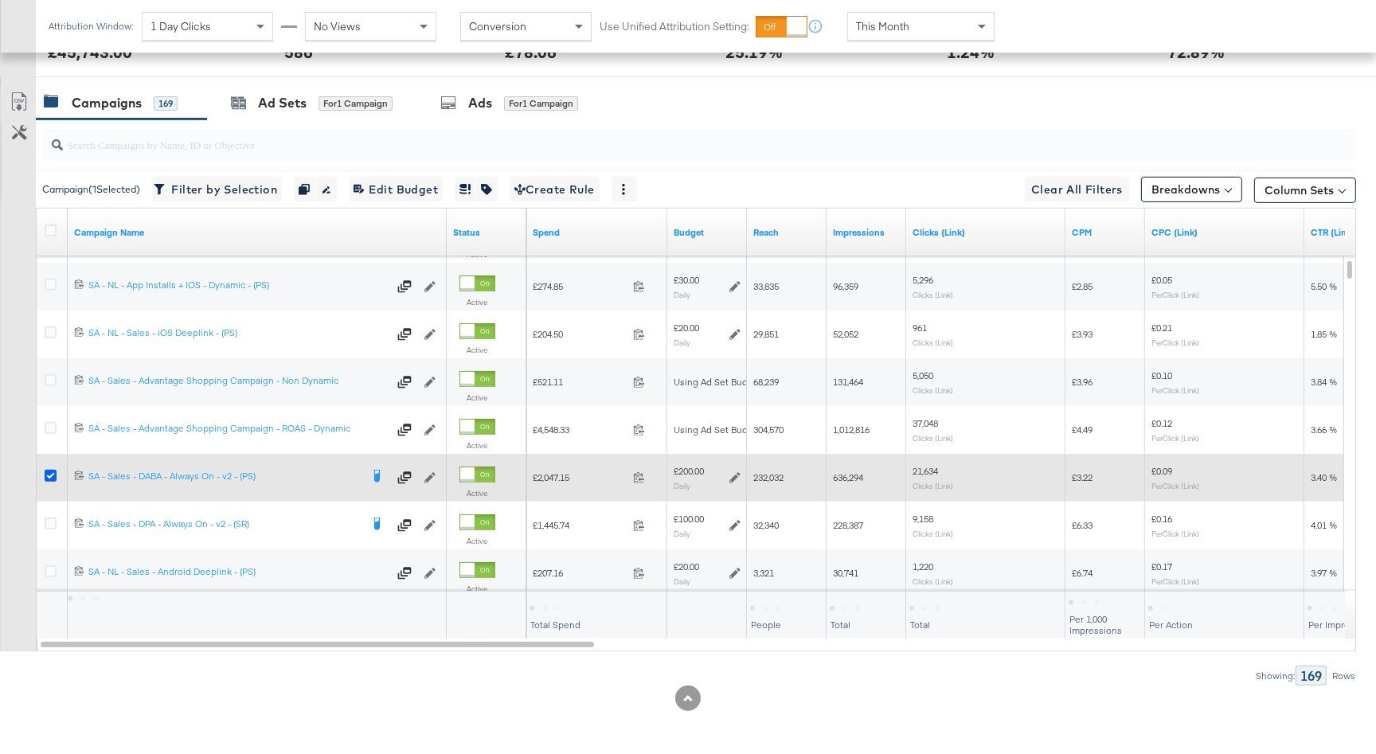
click at [48, 475] on icon at bounding box center [51, 476] width 12 height 12
click at [0, 0] on input "checkbox" at bounding box center [0, 0] width 0 height 0
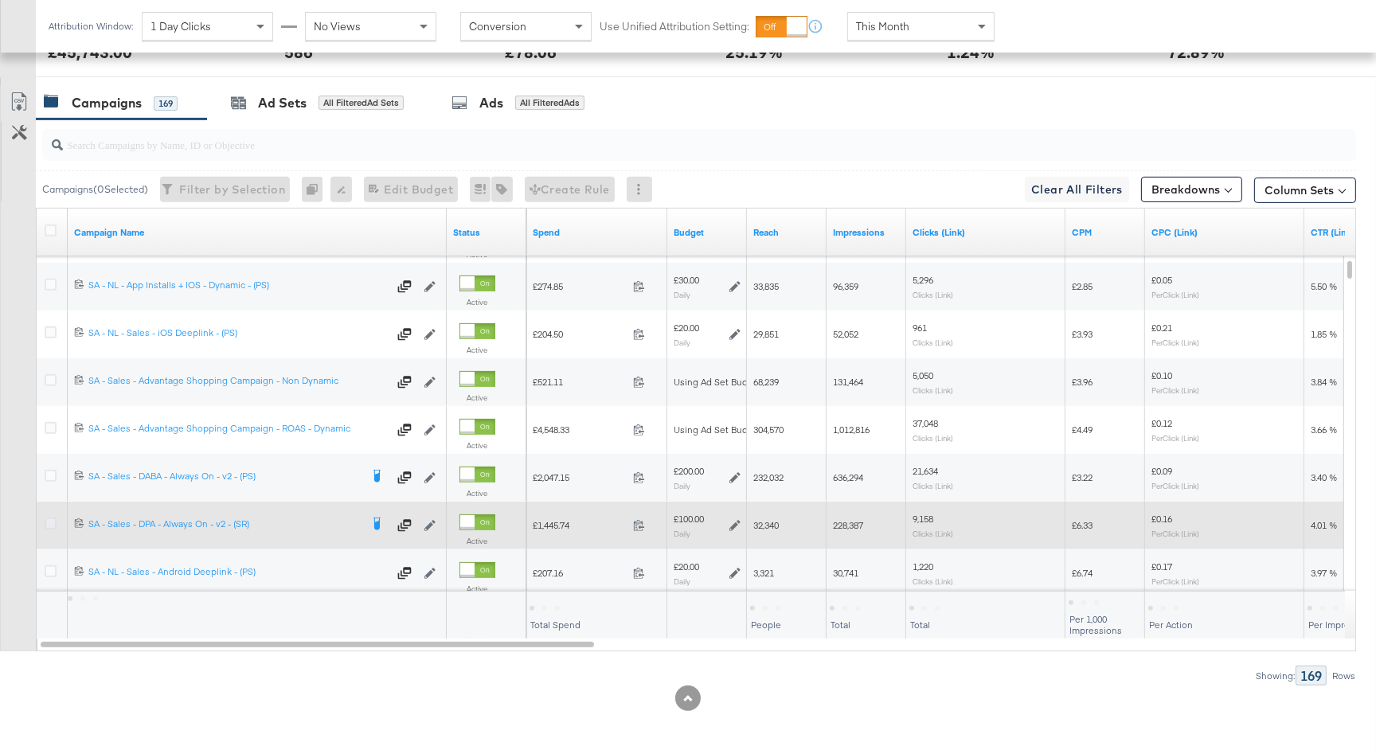
click at [49, 521] on icon at bounding box center [51, 524] width 12 height 12
click at [0, 0] on input "checkbox" at bounding box center [0, 0] width 0 height 0
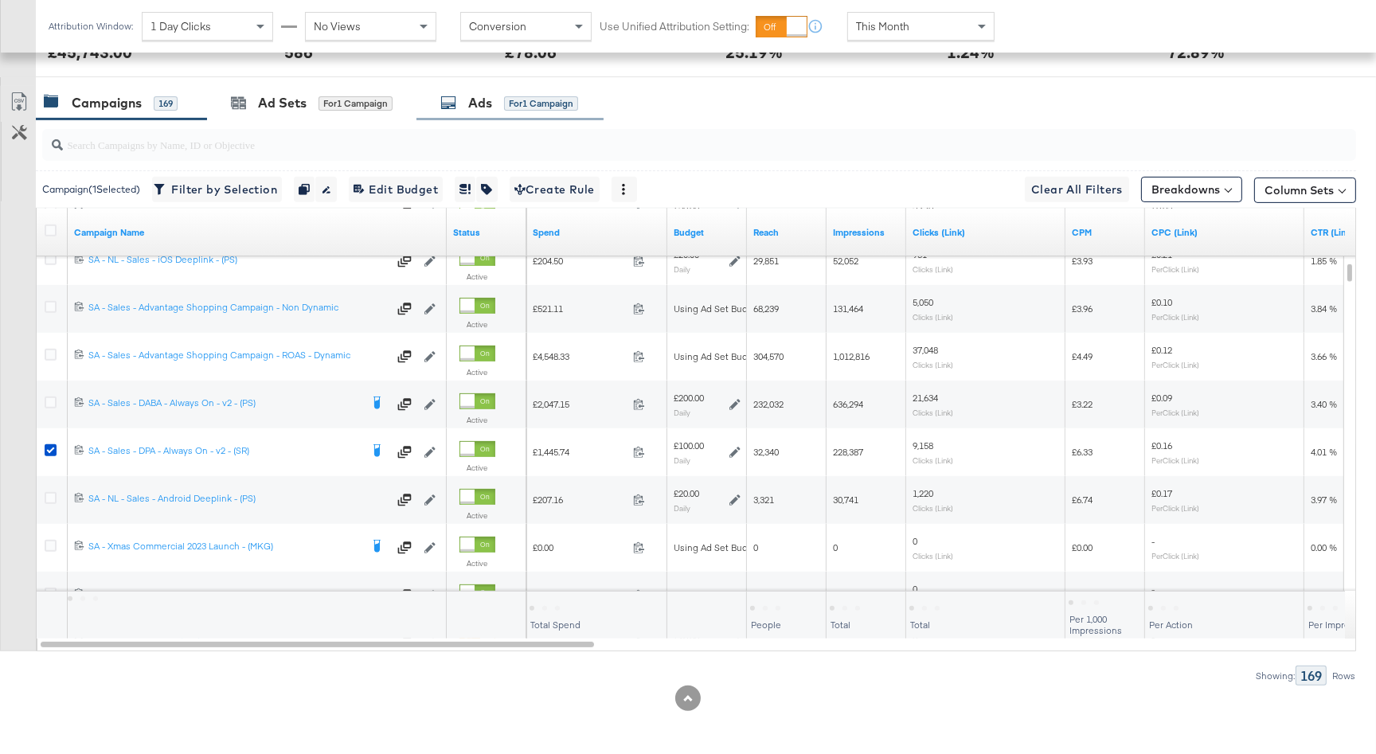
click at [499, 110] on div "Ads for 1 Campaign" at bounding box center [509, 103] width 138 height 18
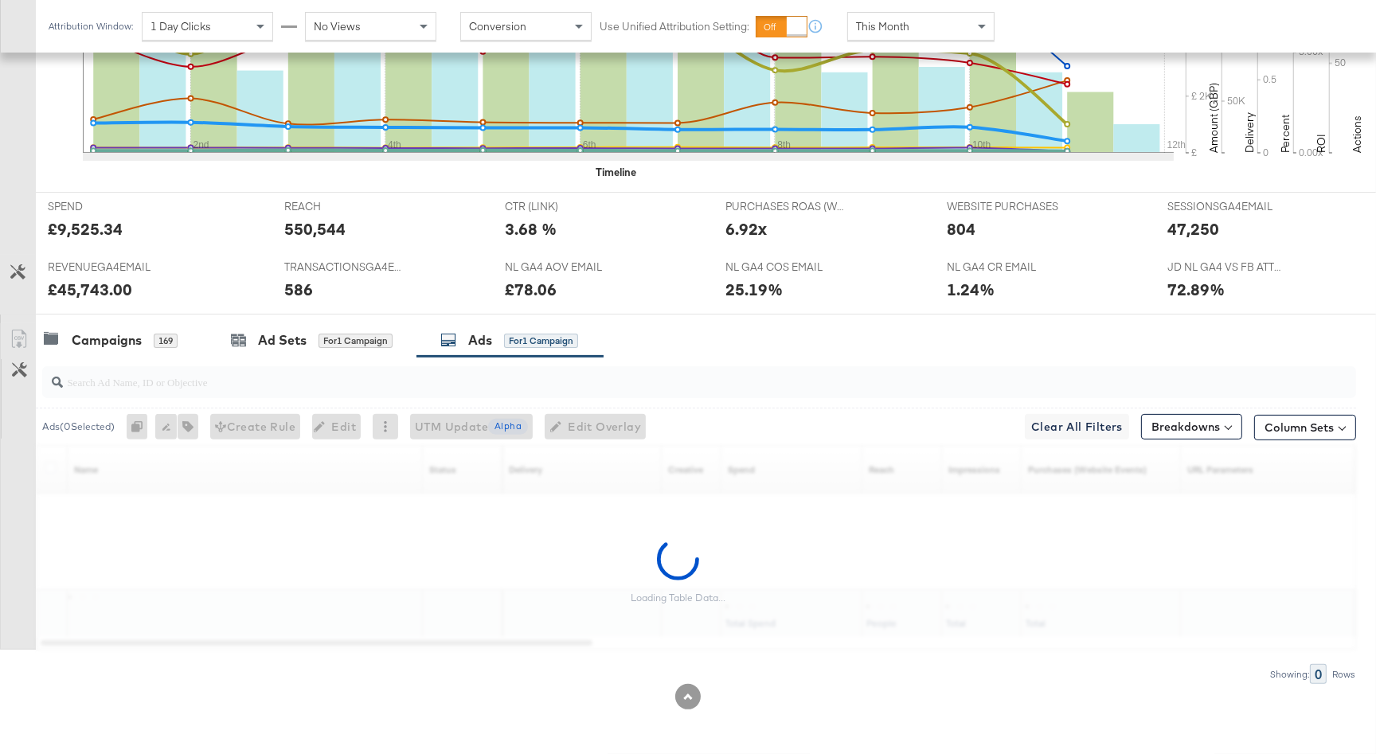
scroll to position [533, 0]
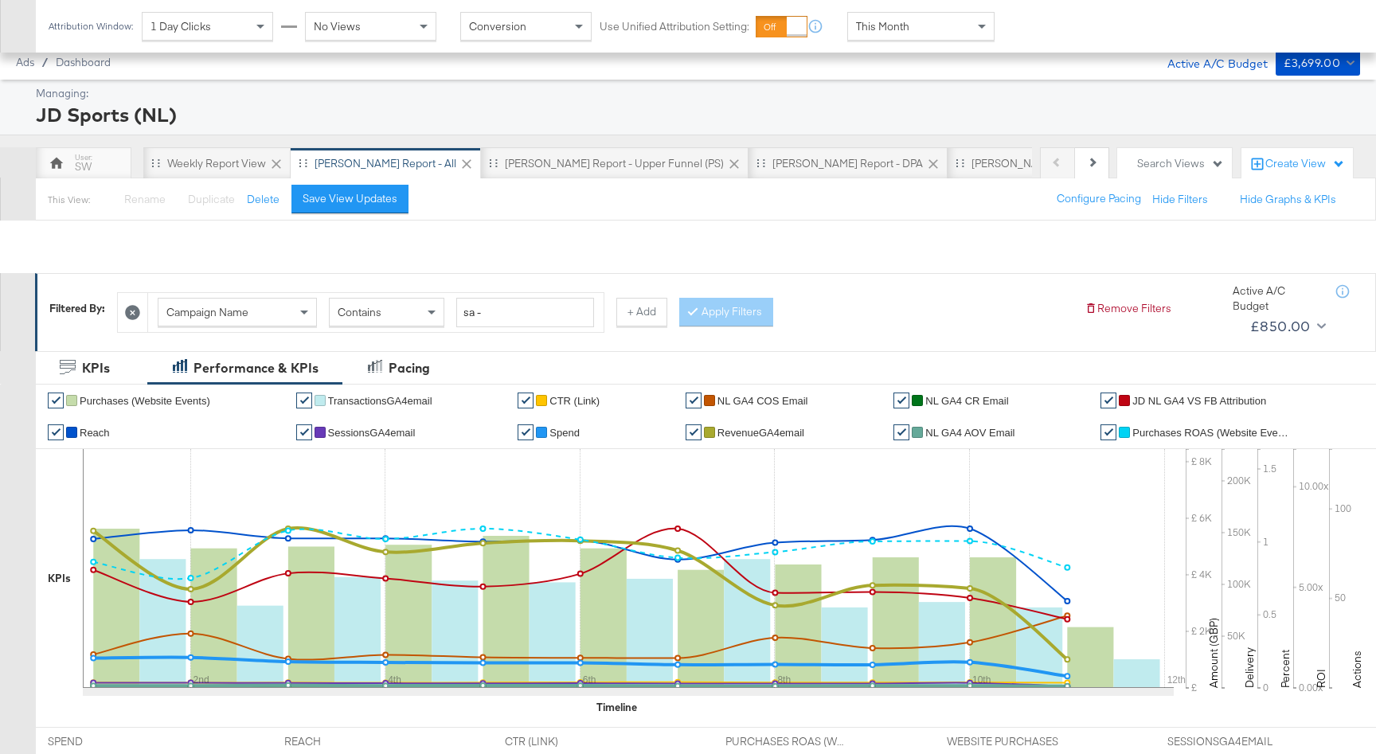
scroll to position [772, 0]
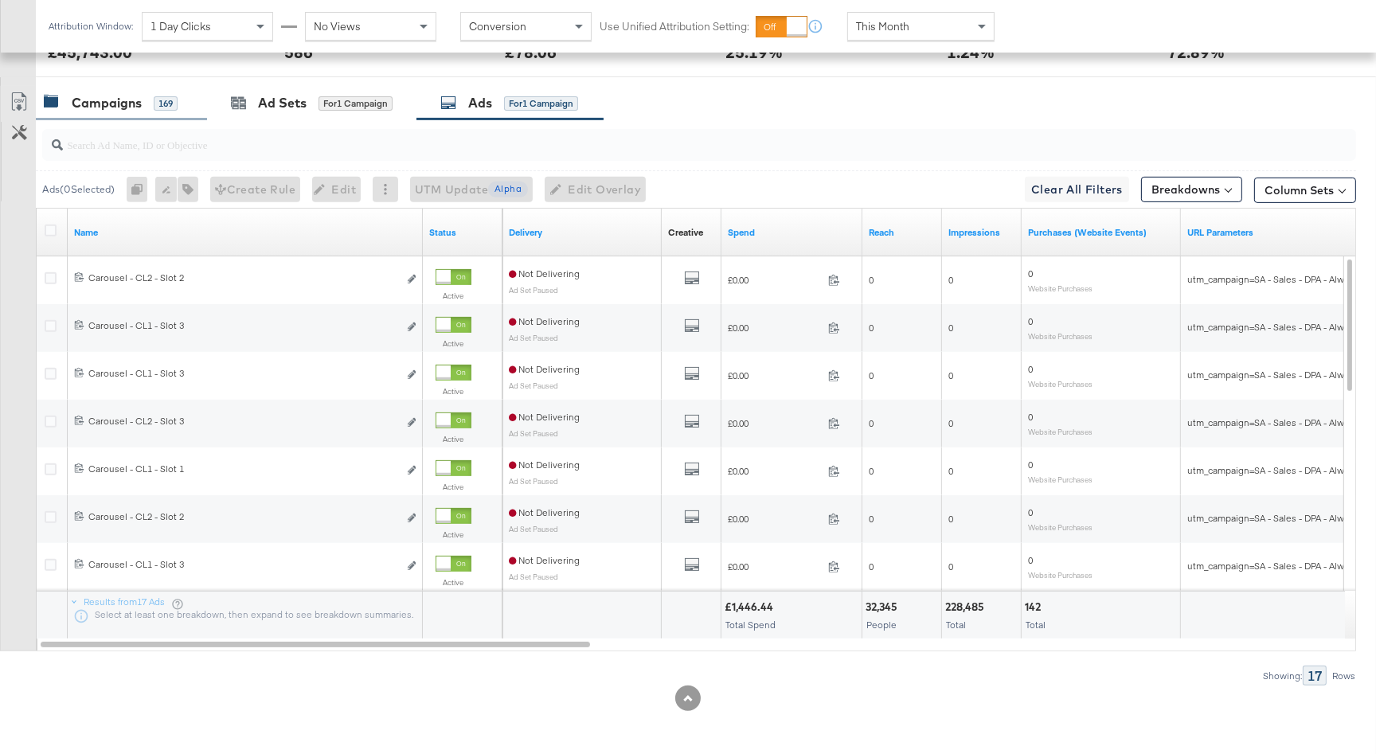
click at [159, 100] on div "169" at bounding box center [166, 103] width 24 height 14
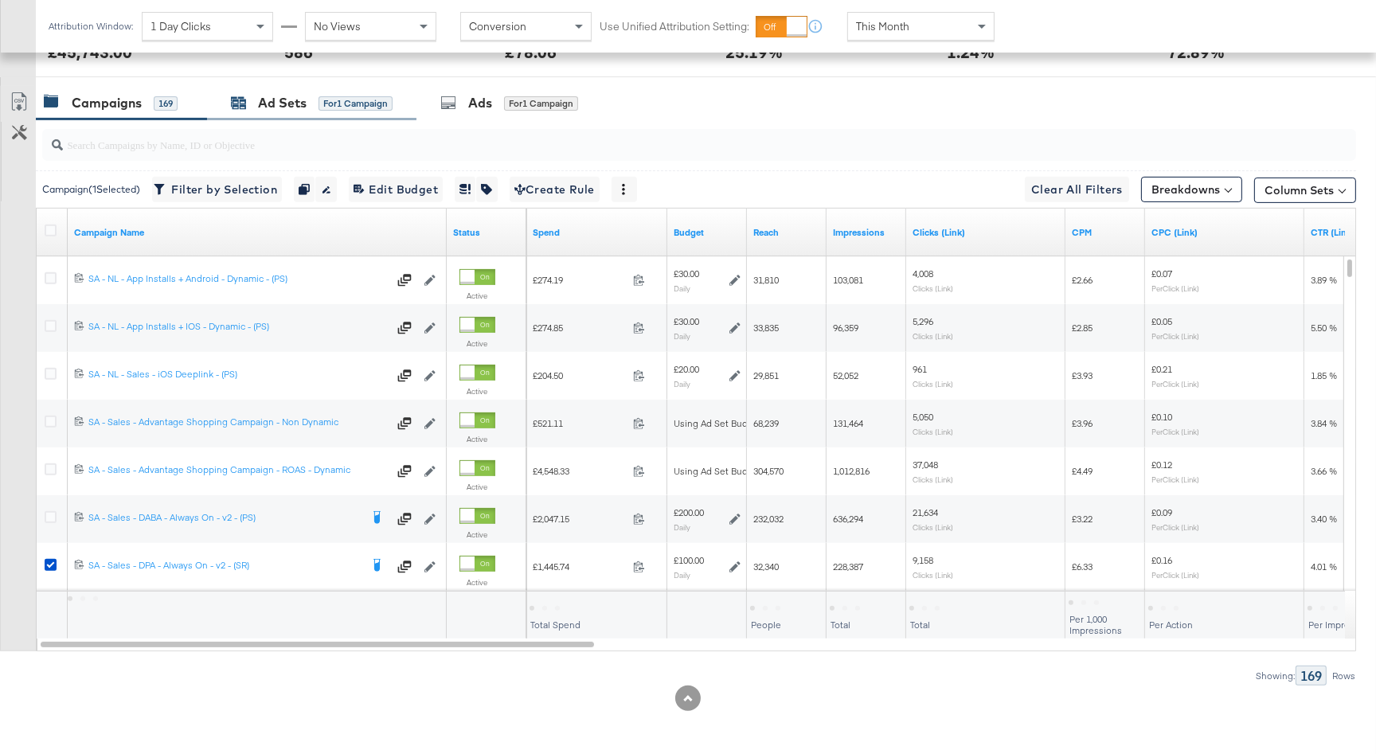
click at [303, 102] on div "Ad Sets" at bounding box center [282, 103] width 49 height 18
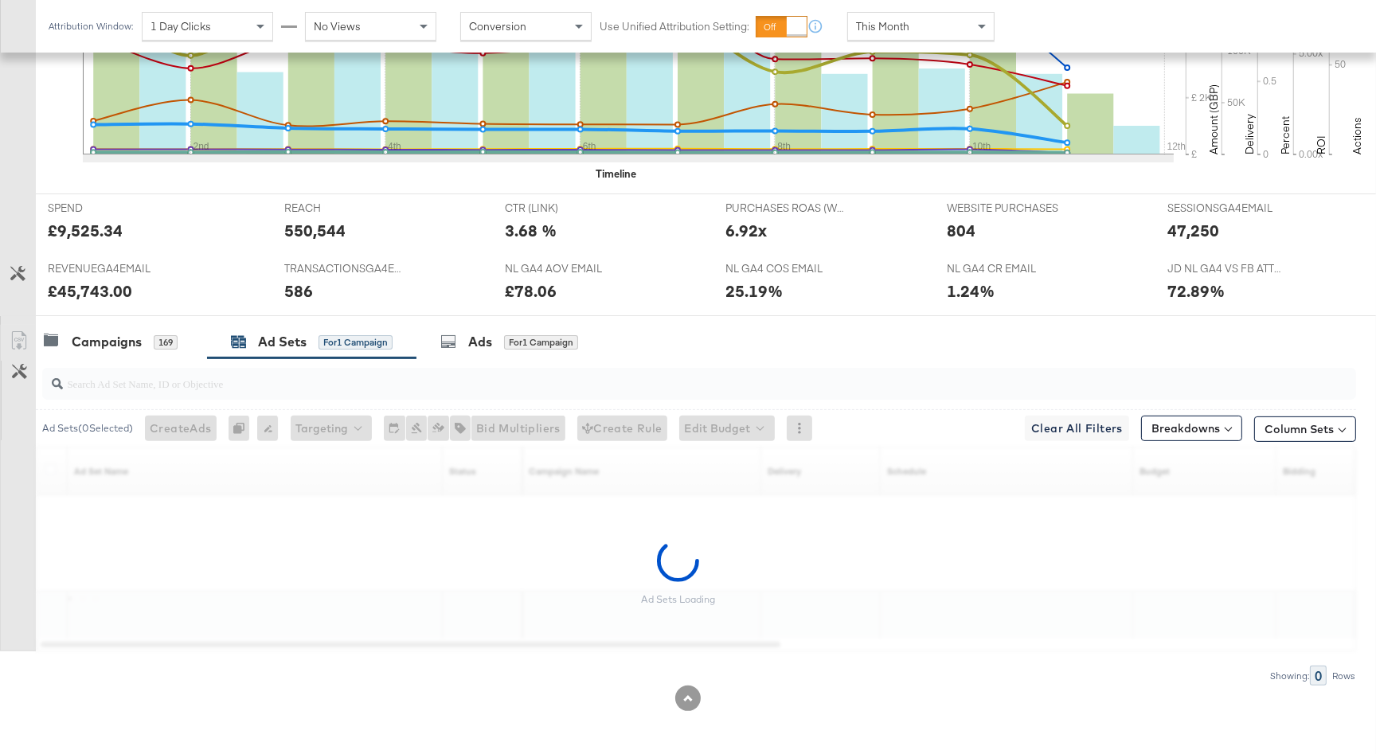
scroll to position [629, 0]
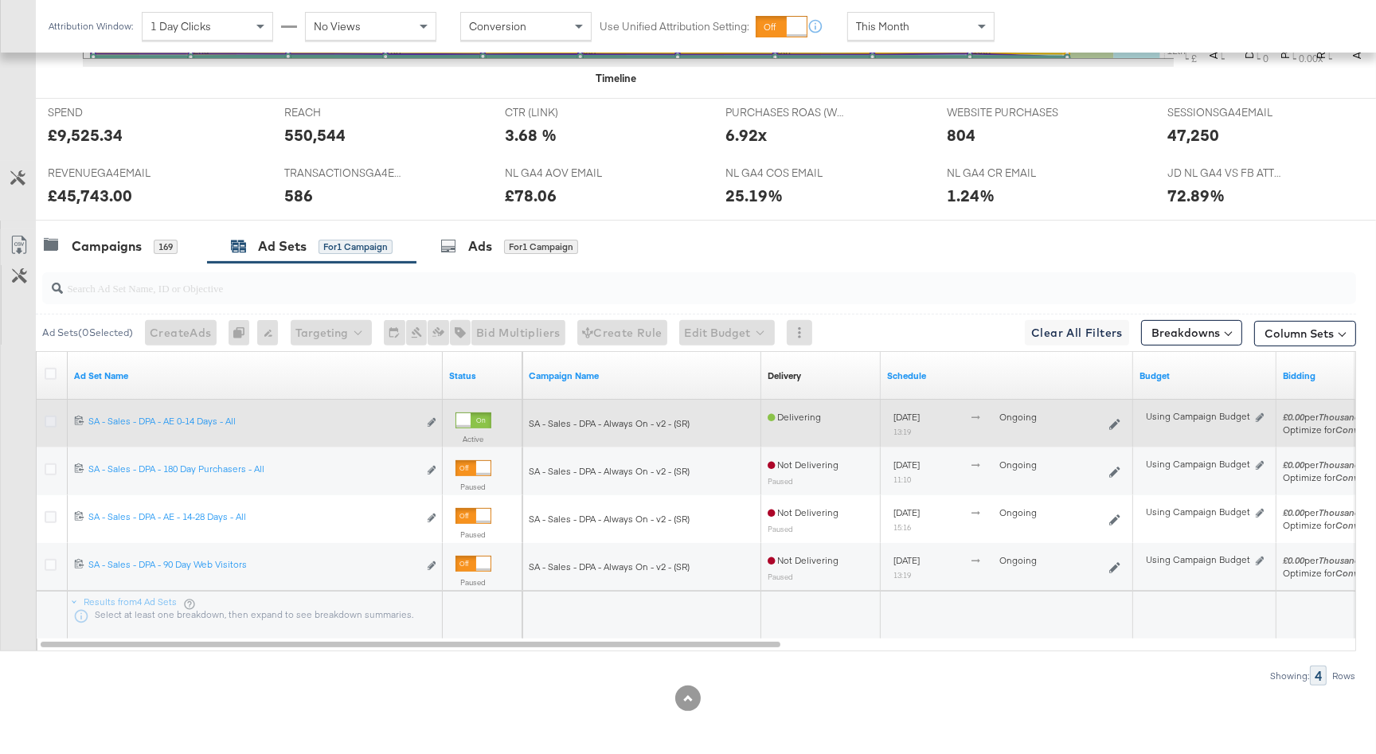
click at [54, 420] on icon at bounding box center [51, 422] width 12 height 12
click at [0, 0] on input "checkbox" at bounding box center [0, 0] width 0 height 0
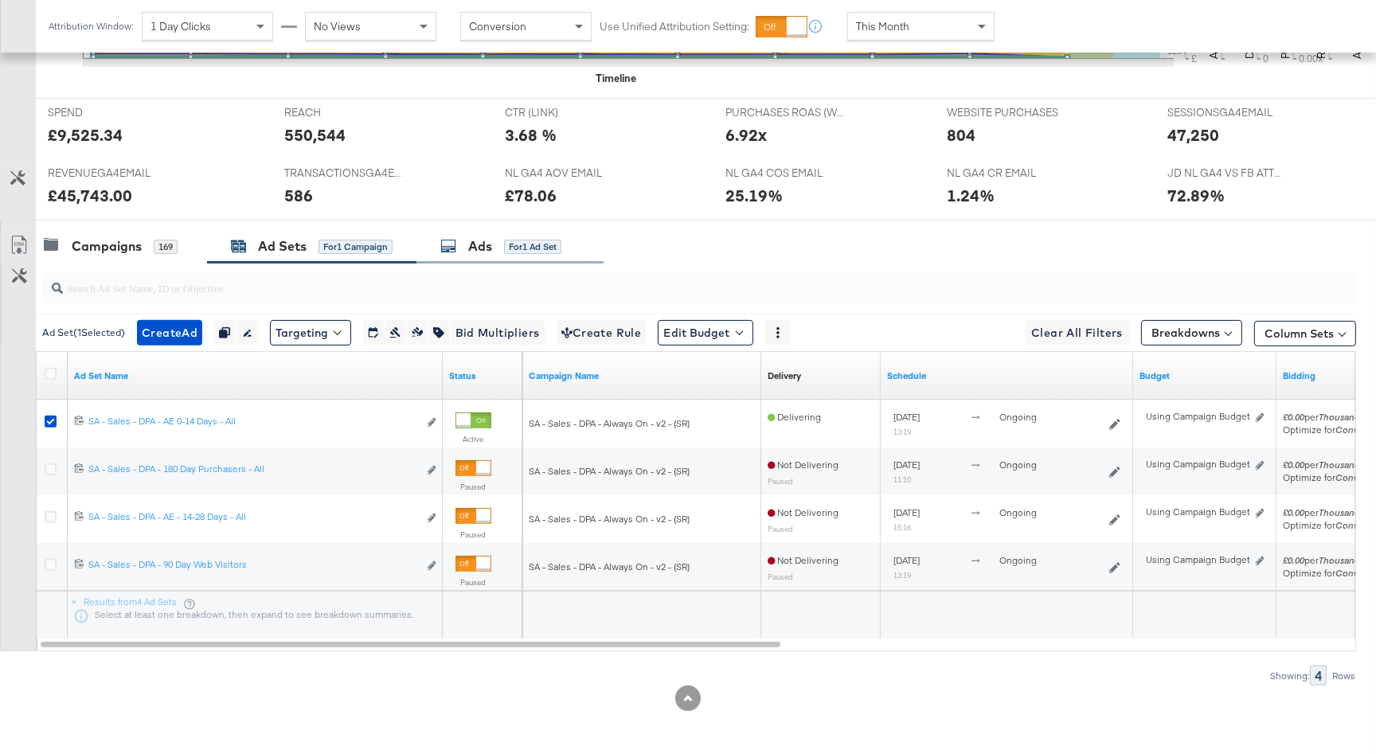
click at [480, 244] on div "Ads" at bounding box center [480, 246] width 24 height 18
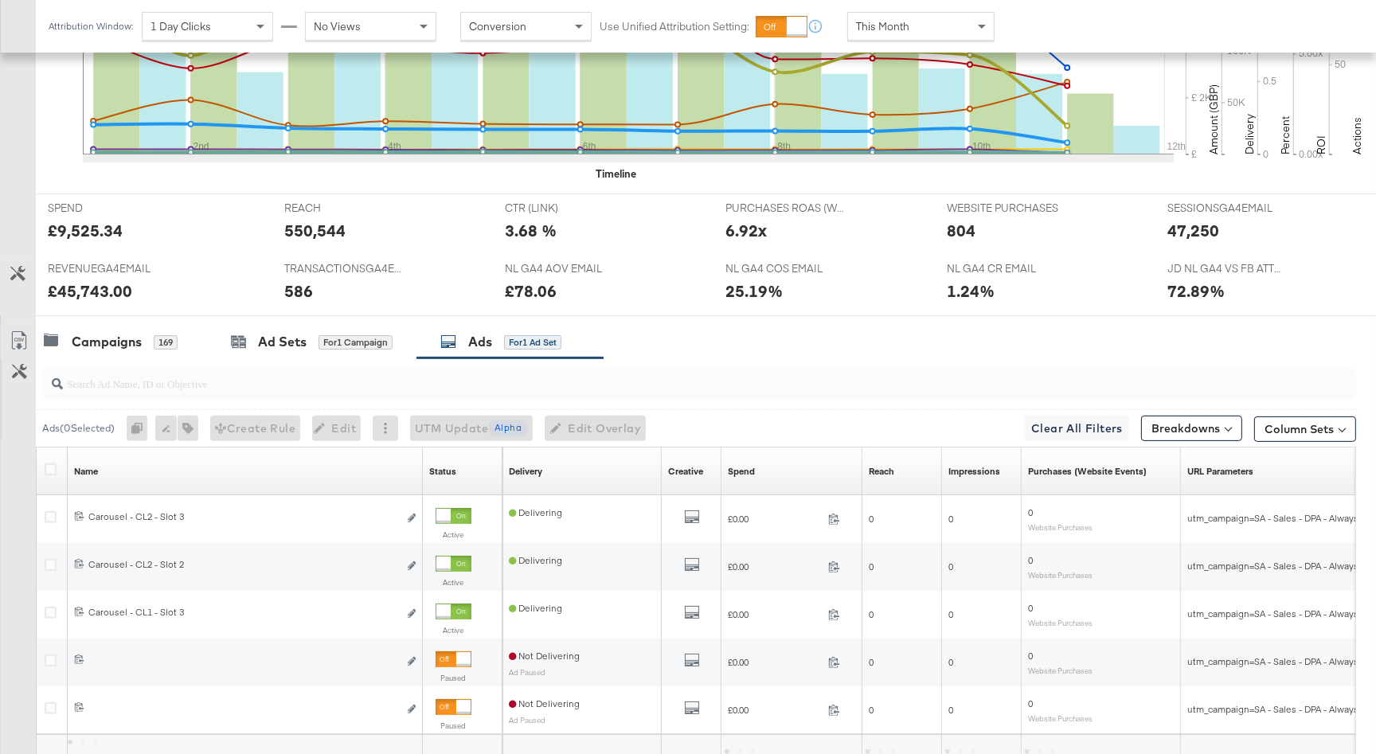
scroll to position [677, 0]
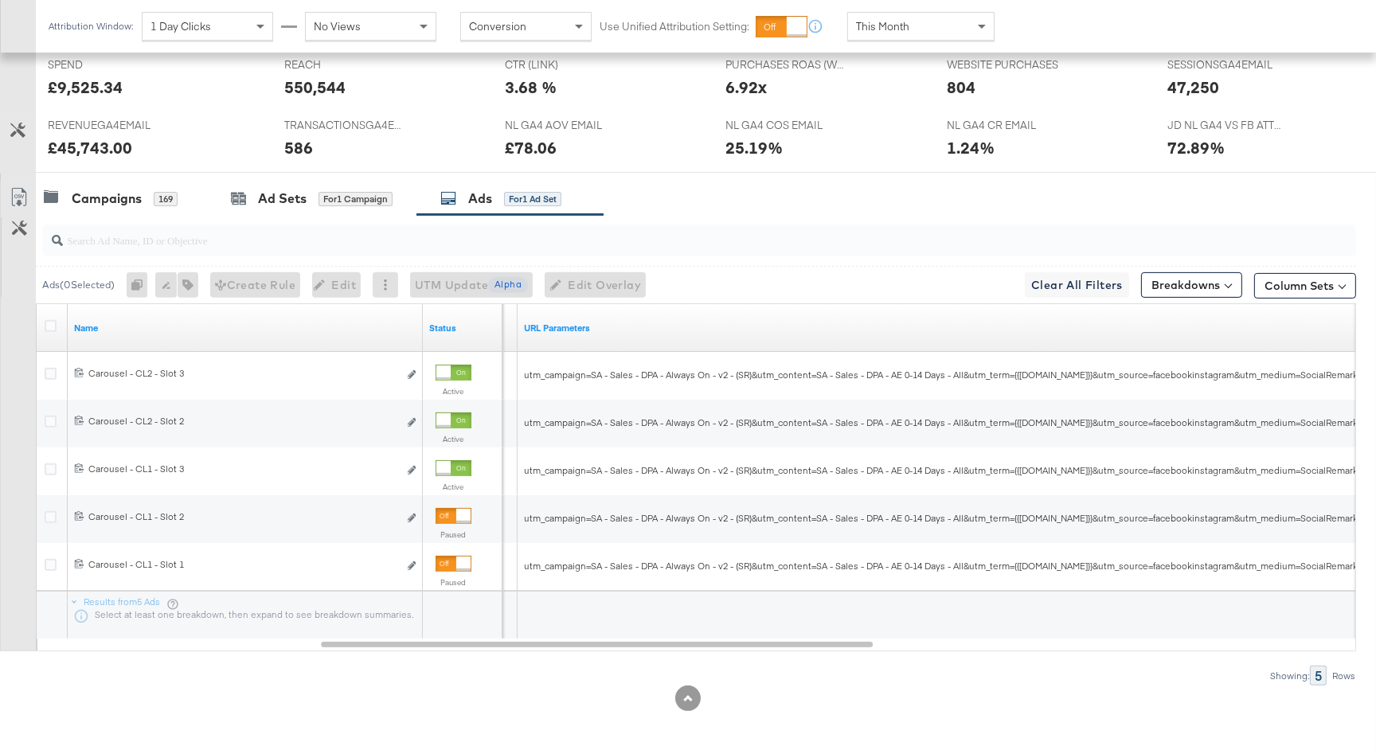
click at [248, 203] on div "Ad Sets for 1 Campaign" at bounding box center [312, 199] width 162 height 18
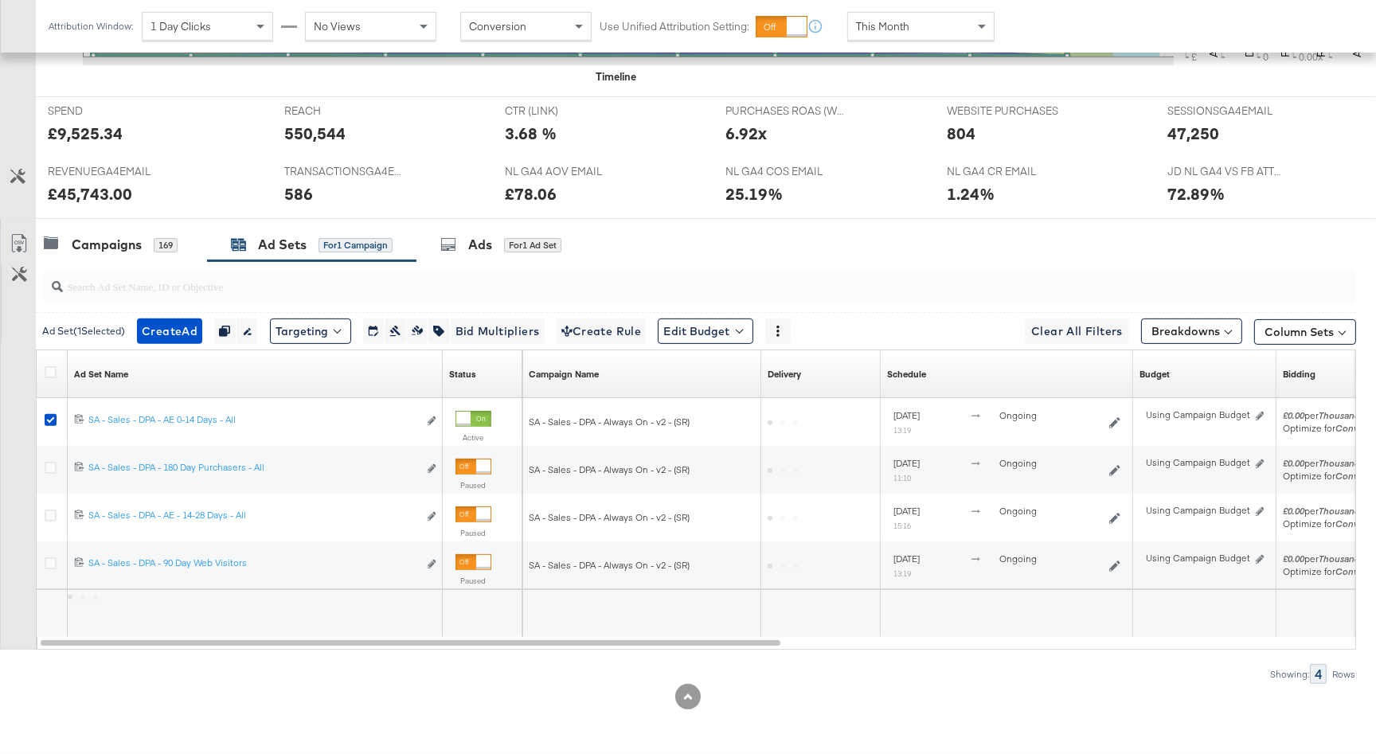
scroll to position [629, 0]
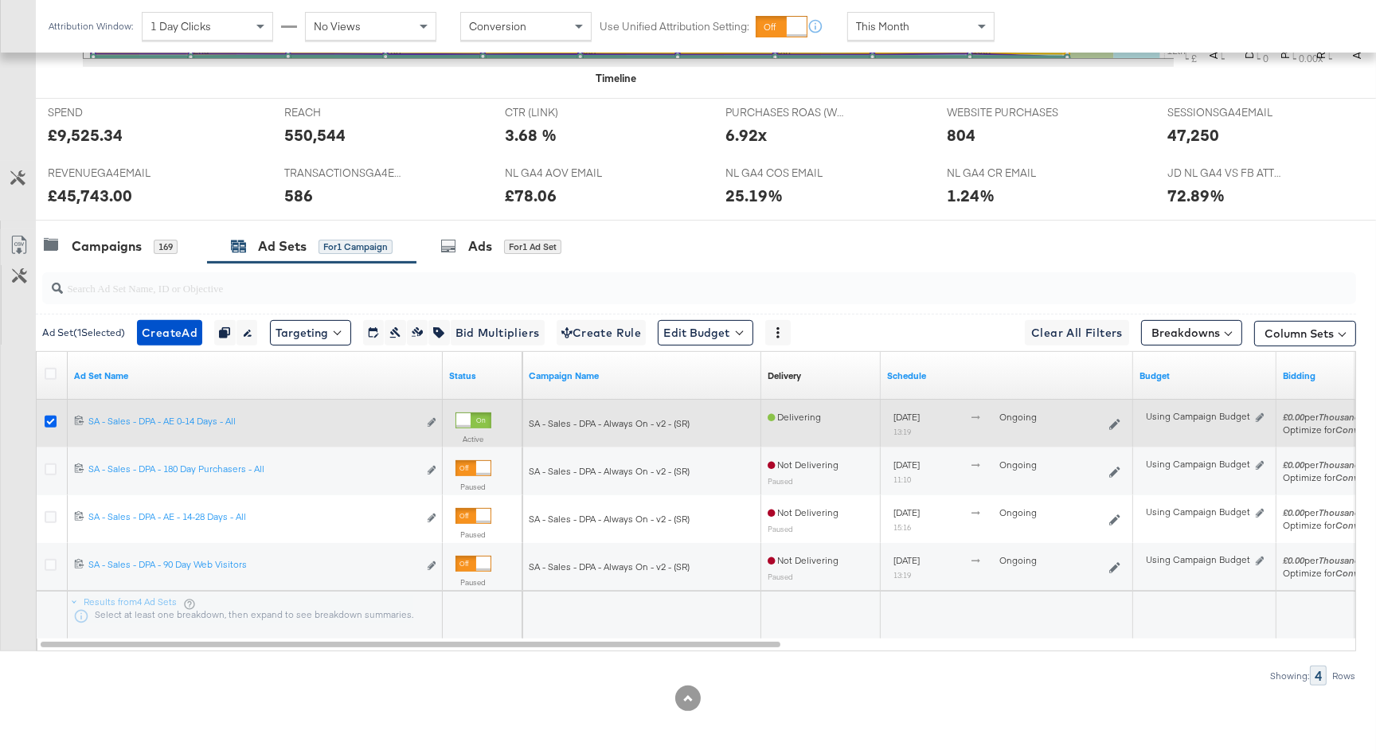
click at [51, 417] on icon at bounding box center [51, 422] width 12 height 12
click at [0, 0] on input "checkbox" at bounding box center [0, 0] width 0 height 0
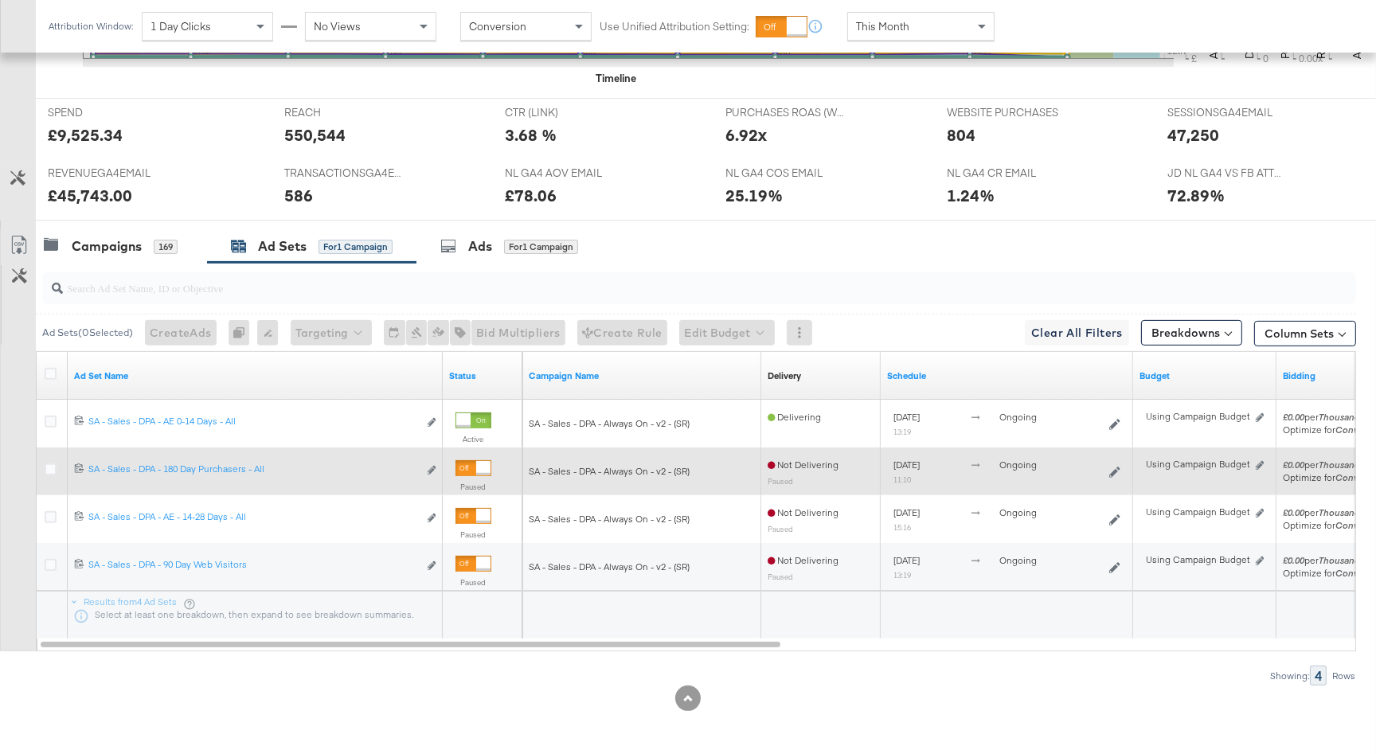
click at [42, 470] on div at bounding box center [52, 471] width 29 height 29
click at [47, 467] on icon at bounding box center [51, 469] width 12 height 12
click at [0, 0] on input "checkbox" at bounding box center [0, 0] width 0 height 0
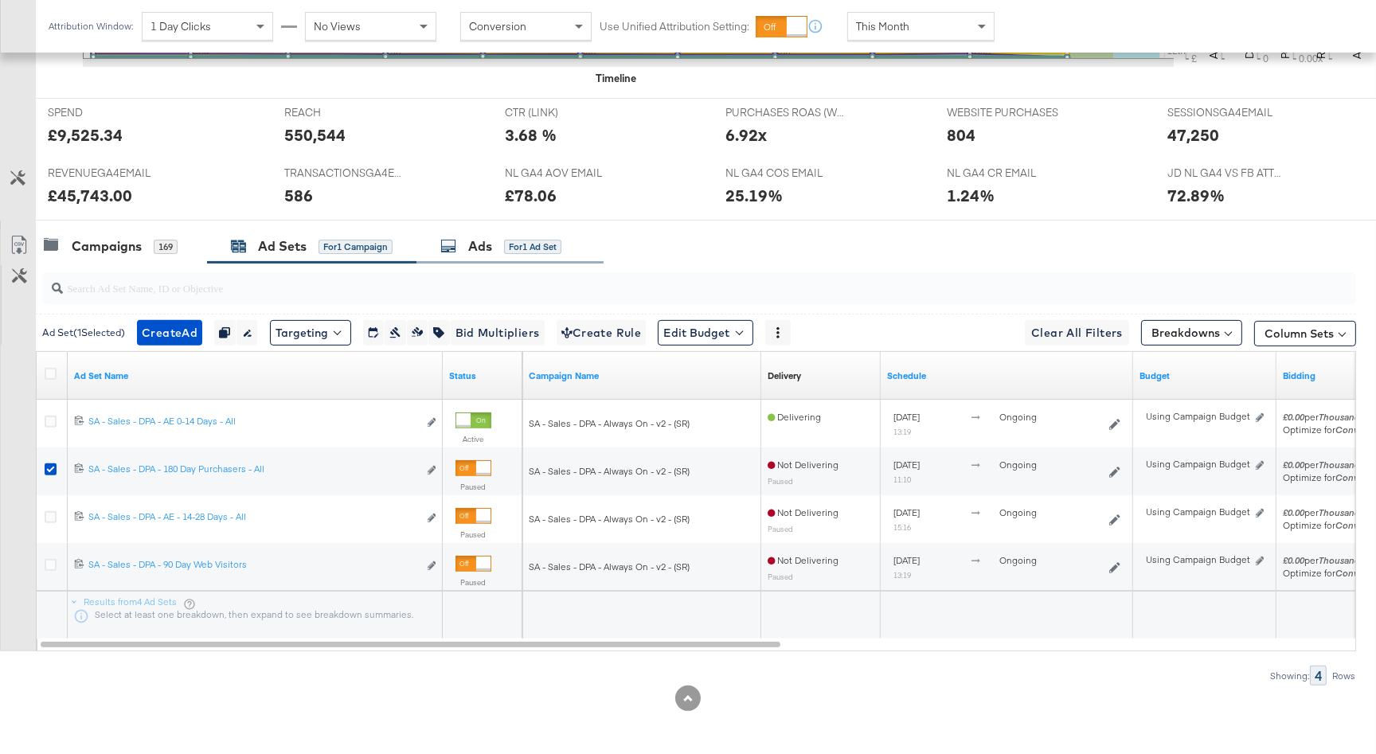
click at [513, 240] on div "for 1 Ad Set" at bounding box center [532, 247] width 57 height 14
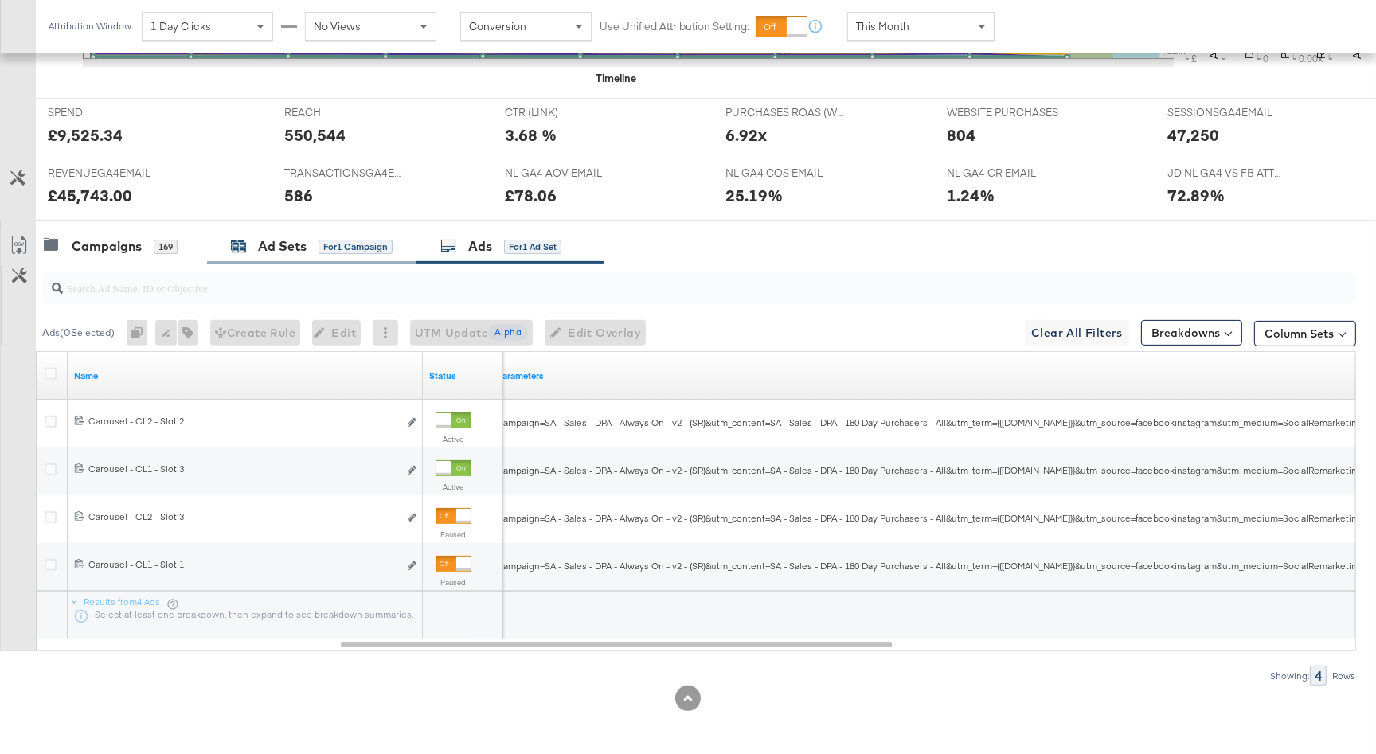
click at [268, 244] on div "Ad Sets" at bounding box center [282, 246] width 49 height 18
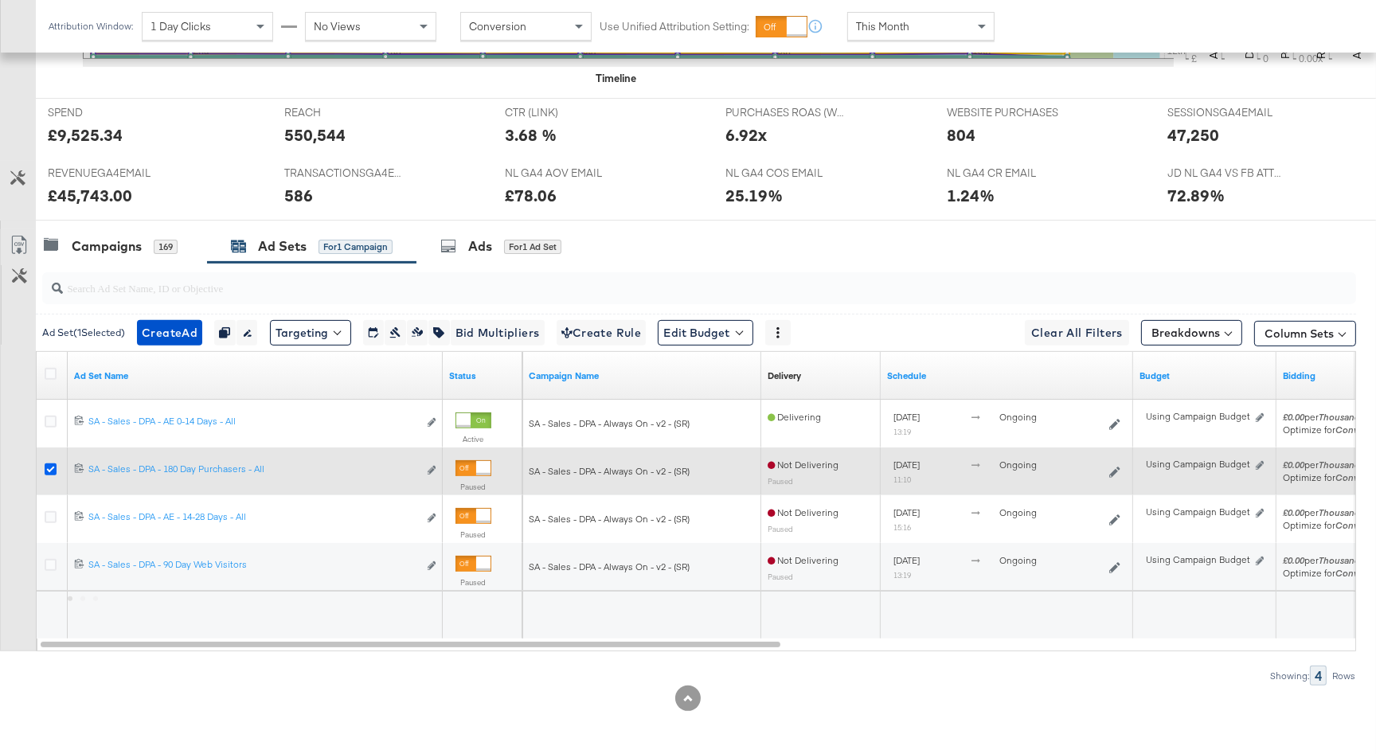
click at [50, 465] on icon at bounding box center [51, 469] width 12 height 12
click at [0, 0] on input "checkbox" at bounding box center [0, 0] width 0 height 0
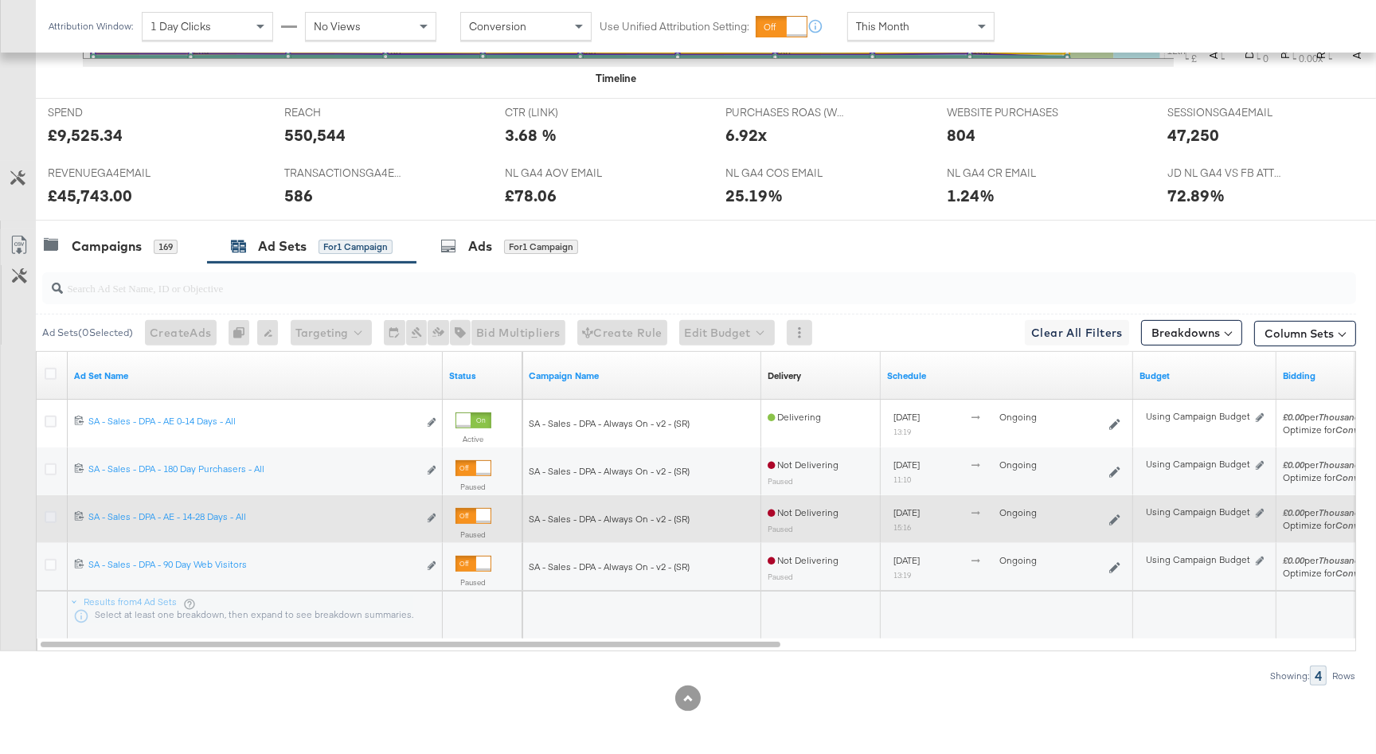
click at [47, 514] on icon at bounding box center [51, 517] width 12 height 12
click at [0, 0] on input "checkbox" at bounding box center [0, 0] width 0 height 0
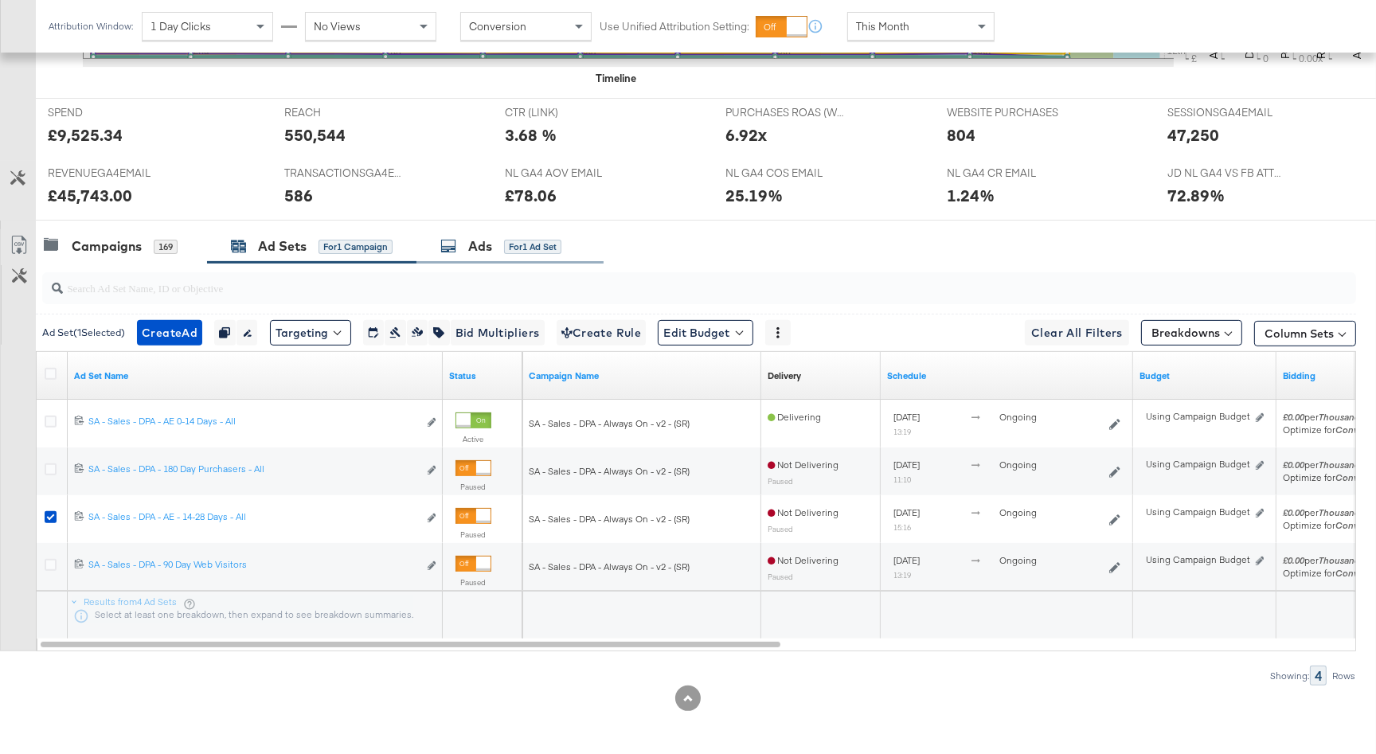
click at [532, 257] on div "Ads for 1 Ad Set" at bounding box center [509, 246] width 187 height 34
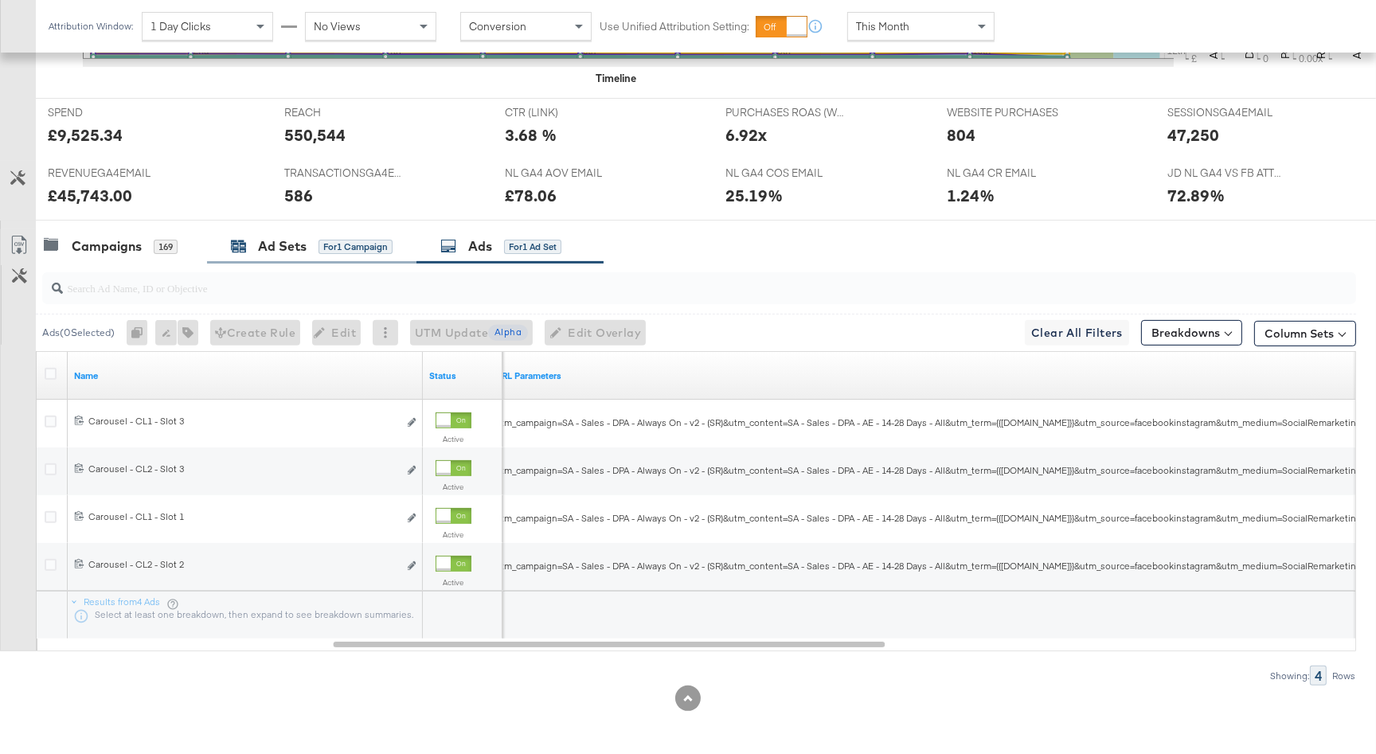
click at [291, 237] on div "Ad Sets" at bounding box center [282, 246] width 49 height 18
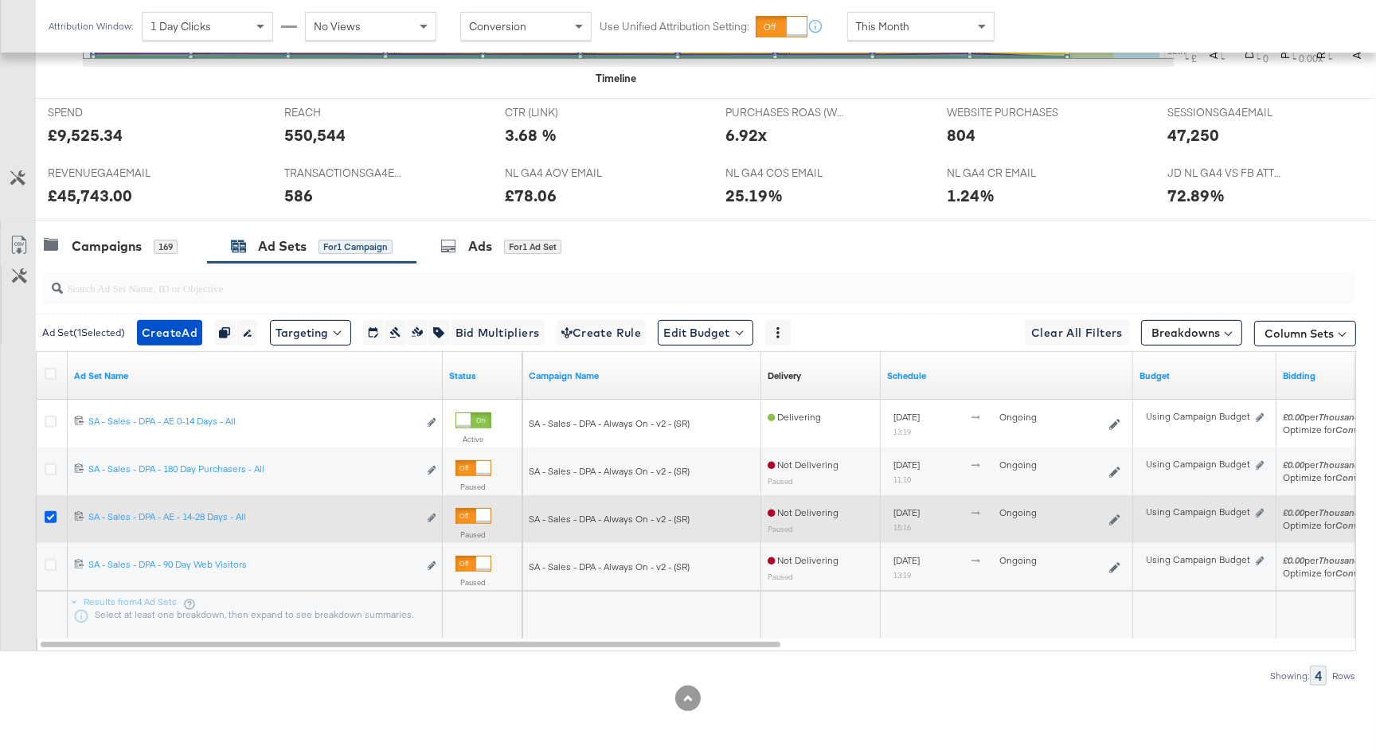
click at [55, 519] on icon at bounding box center [51, 517] width 12 height 12
click at [0, 0] on input "checkbox" at bounding box center [0, 0] width 0 height 0
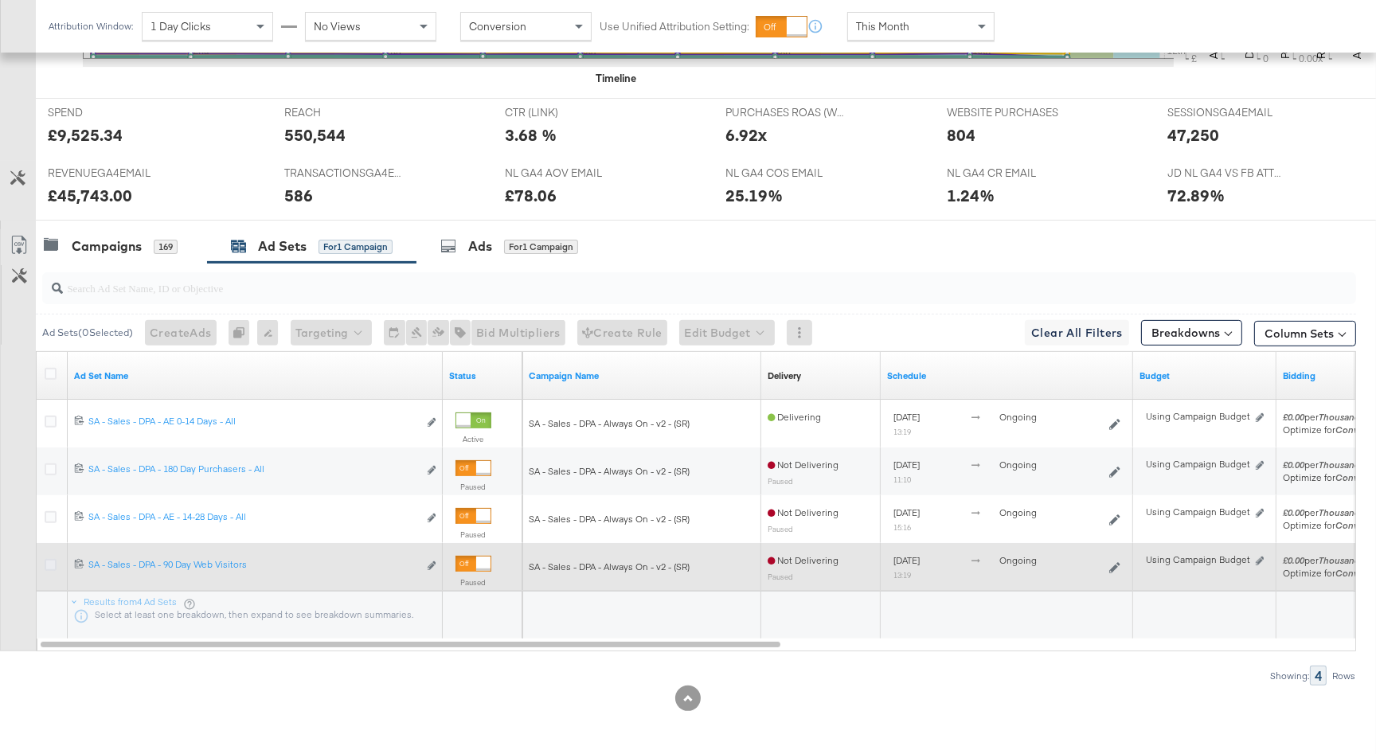
click at [51, 561] on icon at bounding box center [51, 565] width 12 height 12
click at [0, 0] on input "checkbox" at bounding box center [0, 0] width 0 height 0
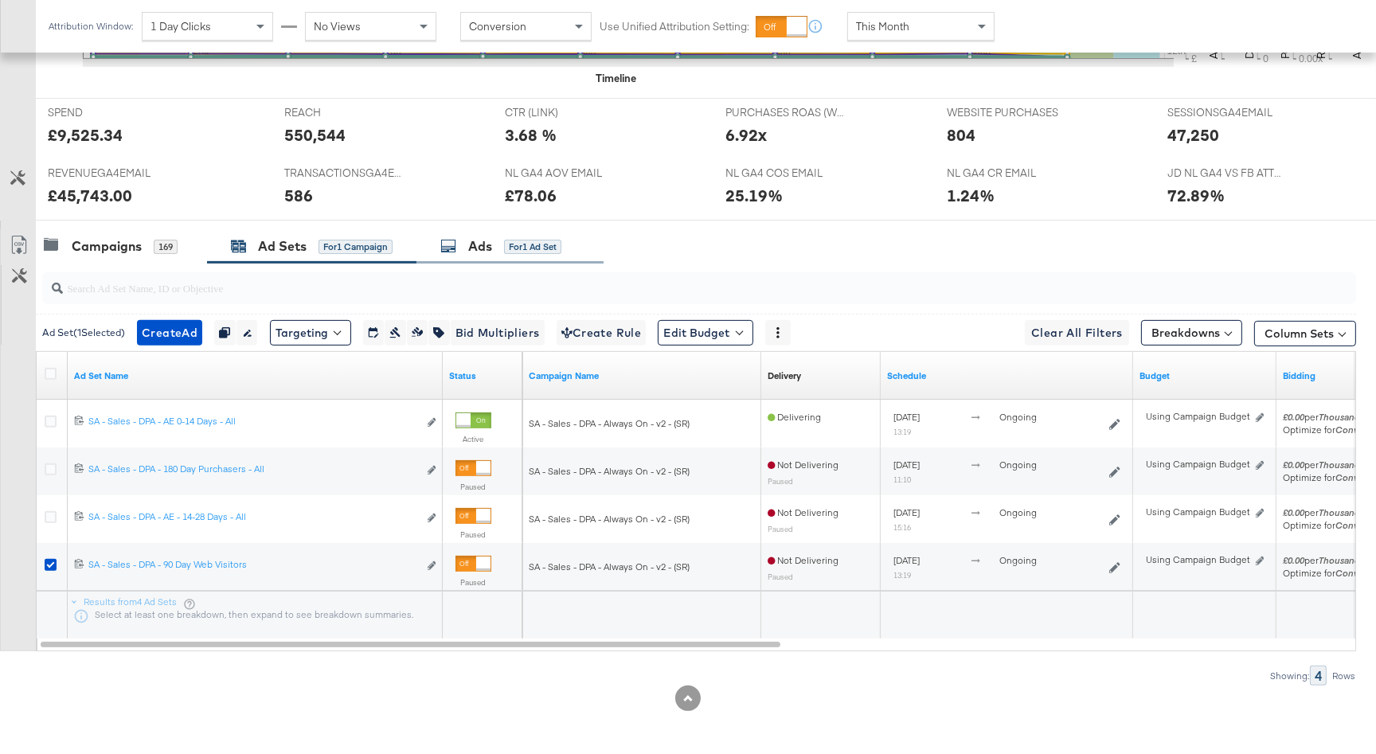
click at [485, 249] on div "Ads" at bounding box center [480, 246] width 24 height 18
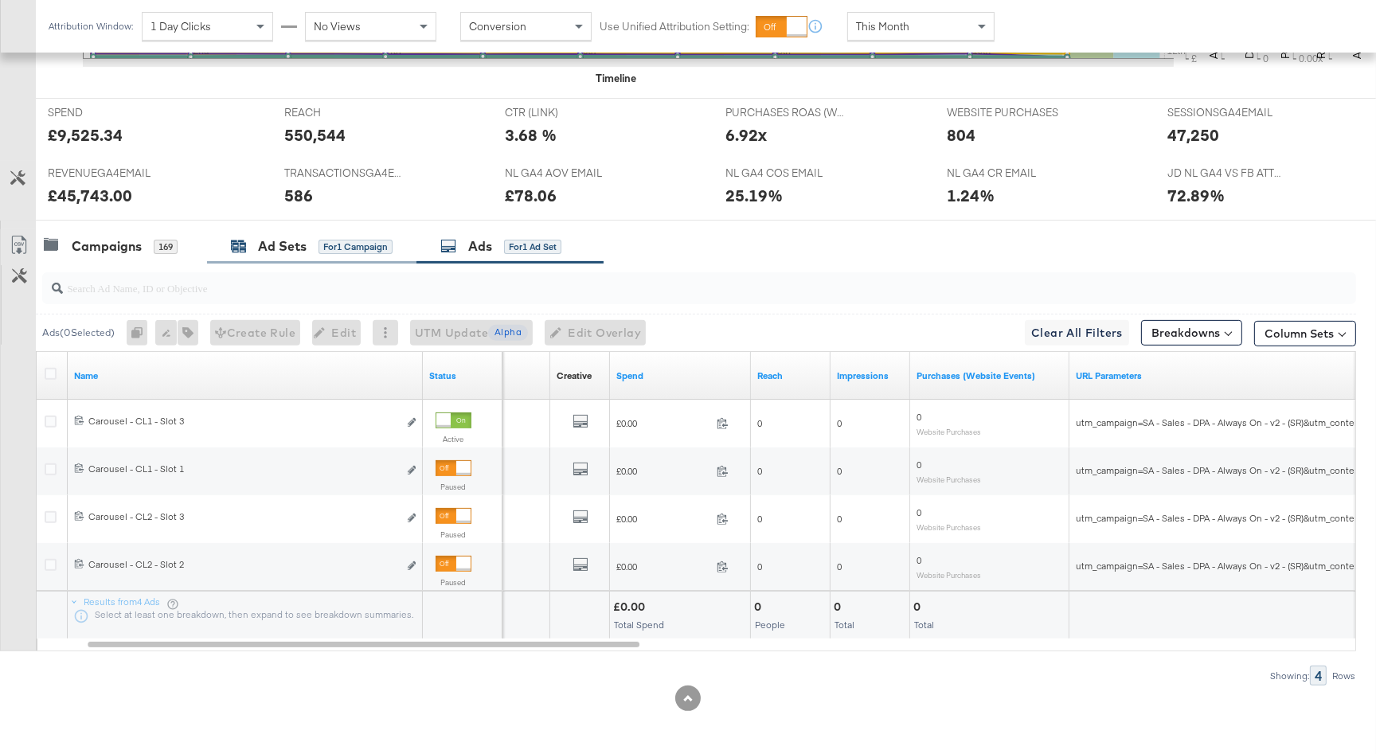
click at [272, 241] on div "Ad Sets" at bounding box center [282, 246] width 49 height 18
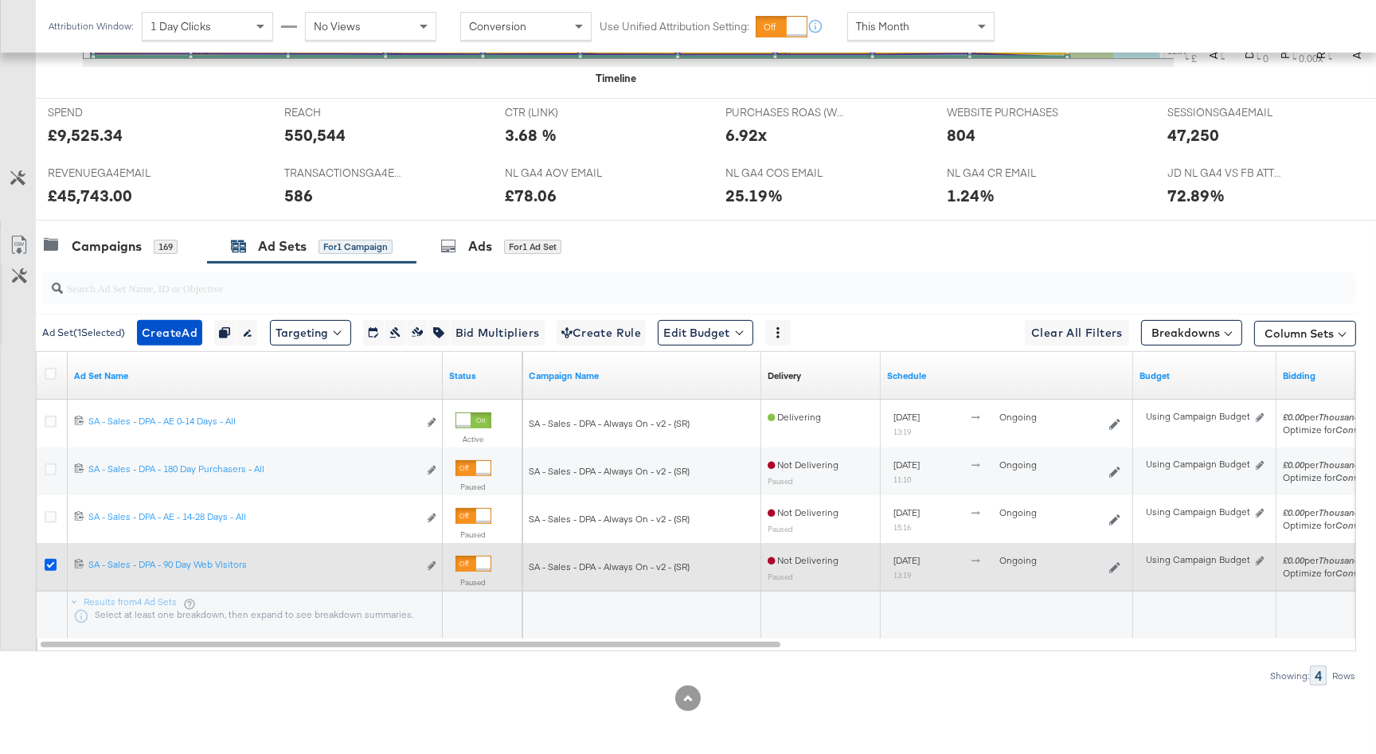
click at [49, 563] on icon at bounding box center [51, 565] width 12 height 12
click at [0, 0] on input "checkbox" at bounding box center [0, 0] width 0 height 0
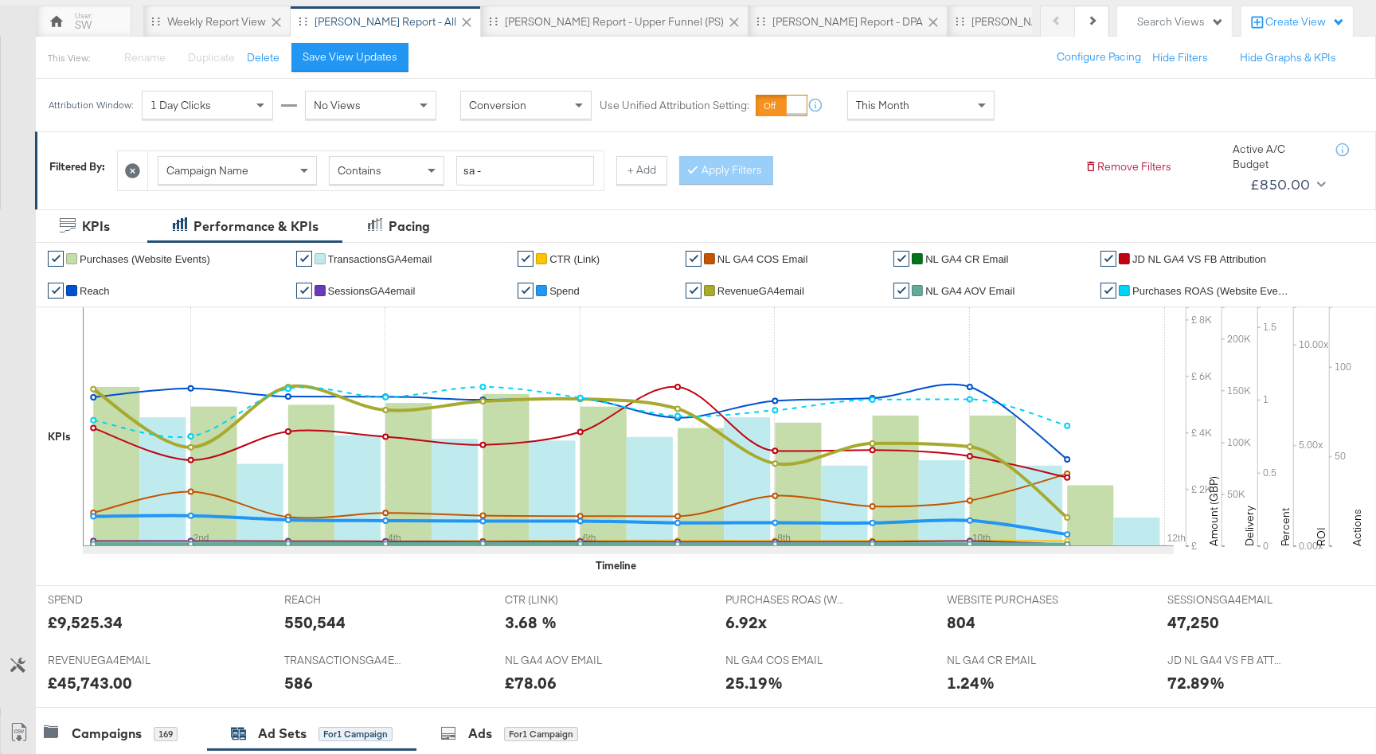
scroll to position [0, 0]
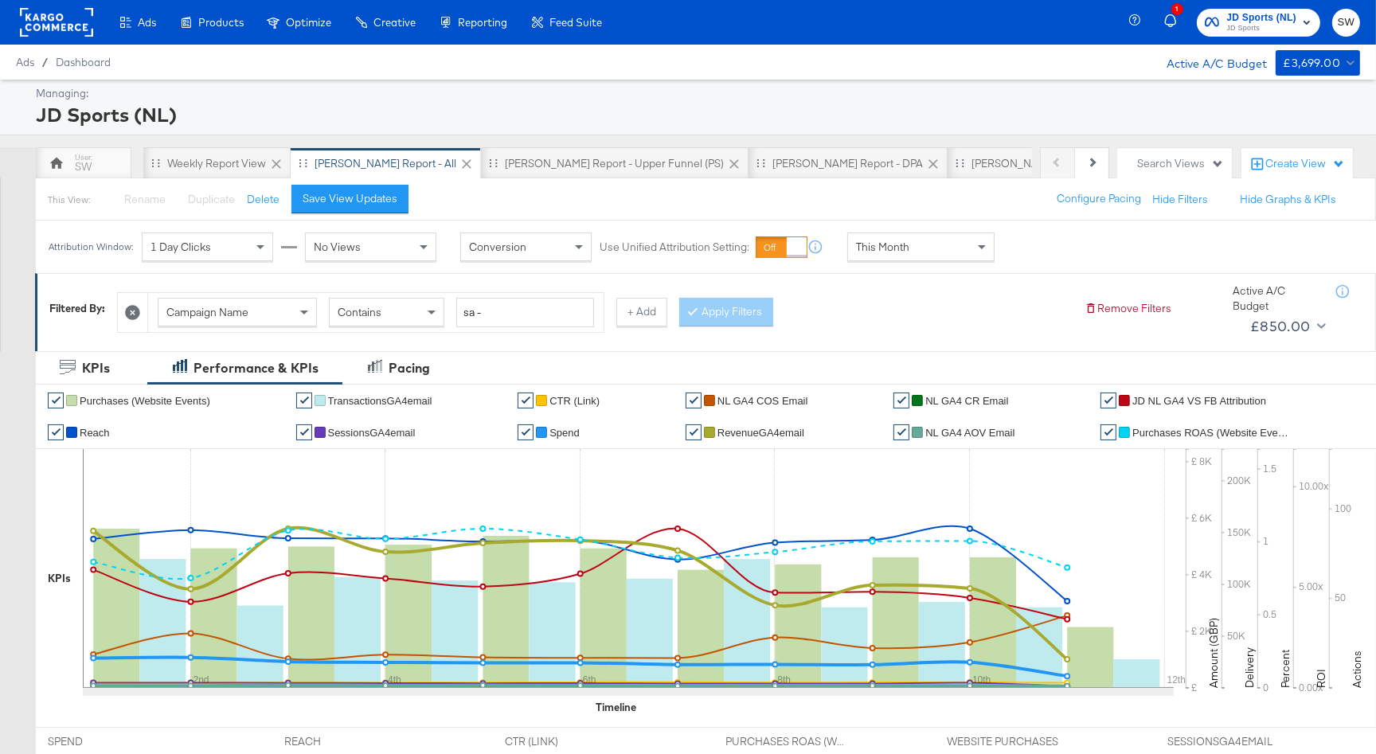
click at [1235, 33] on span "JD Sports" at bounding box center [1262, 28] width 70 height 13
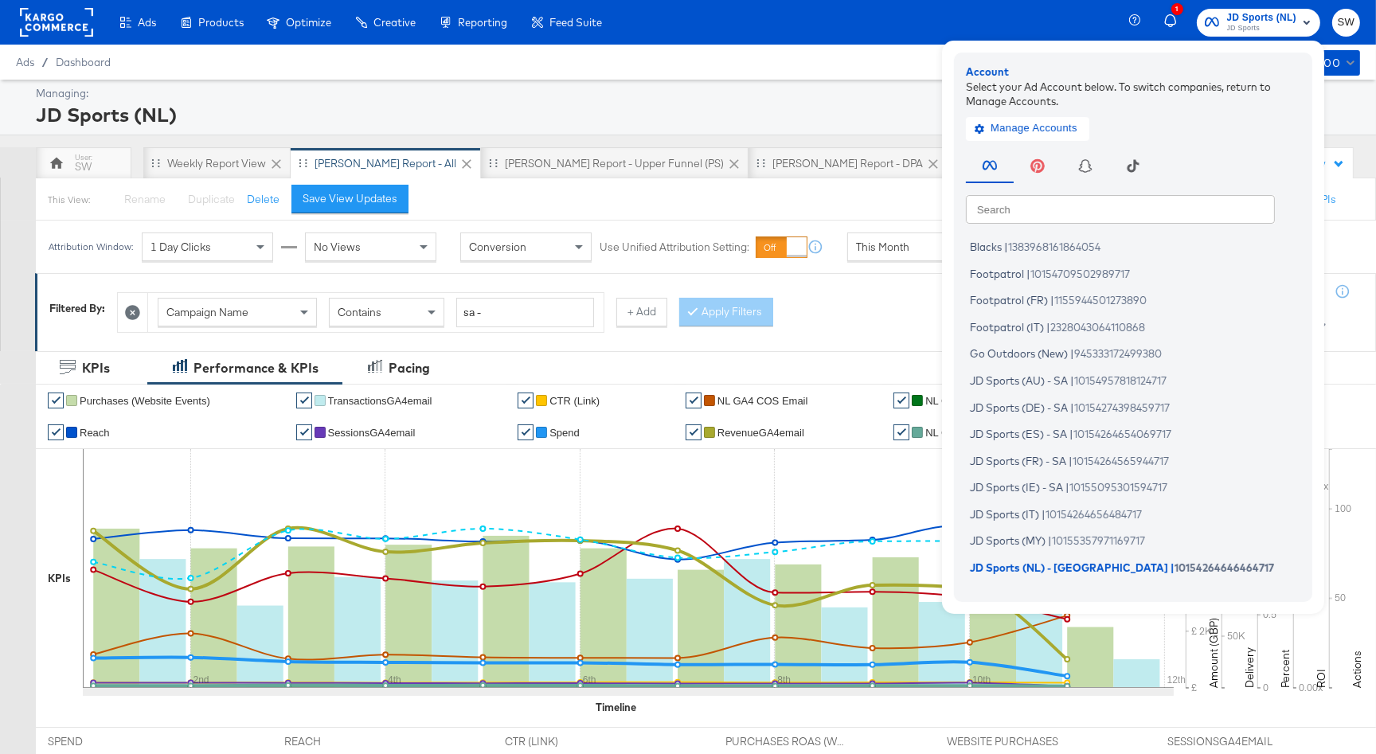
click at [1022, 209] on input "text" at bounding box center [1120, 208] width 309 height 29
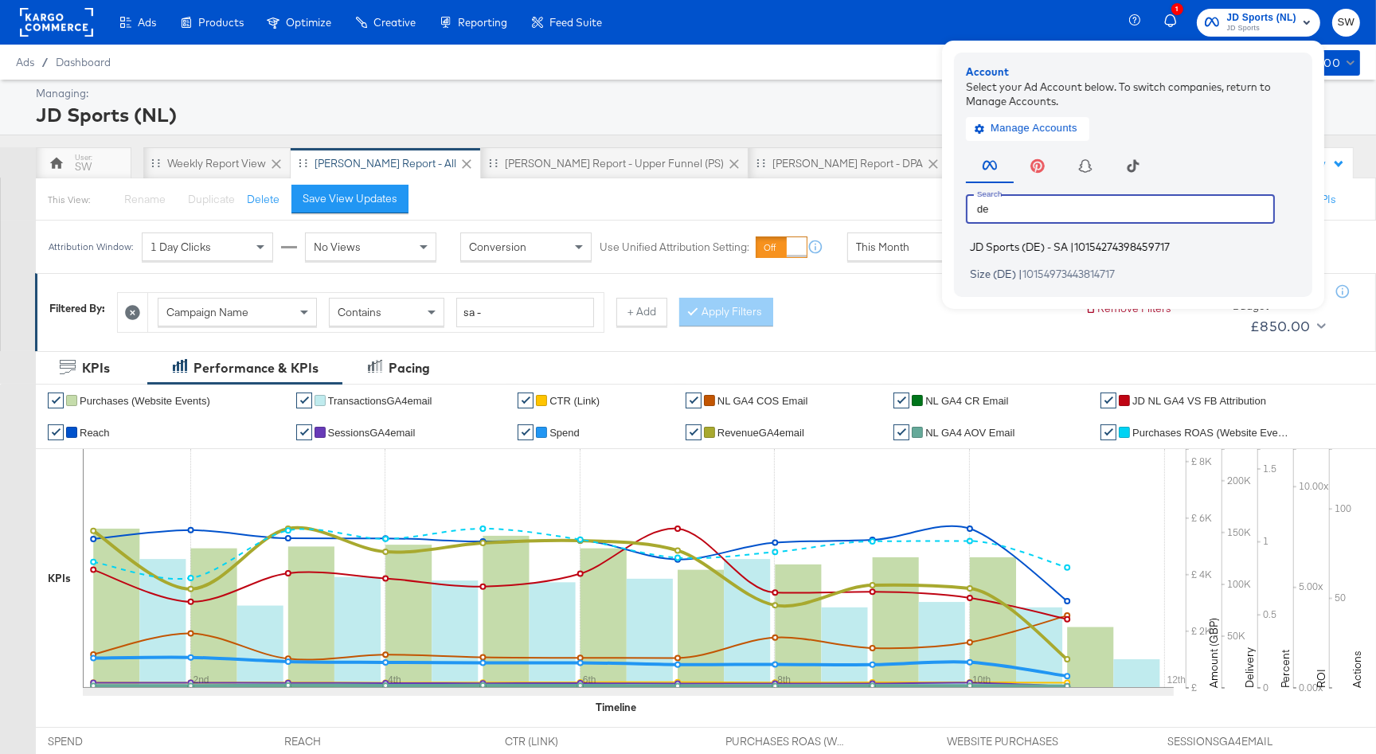
type input "de"
click at [1024, 248] on span "JD Sports (DE) - SA" at bounding box center [1019, 246] width 98 height 13
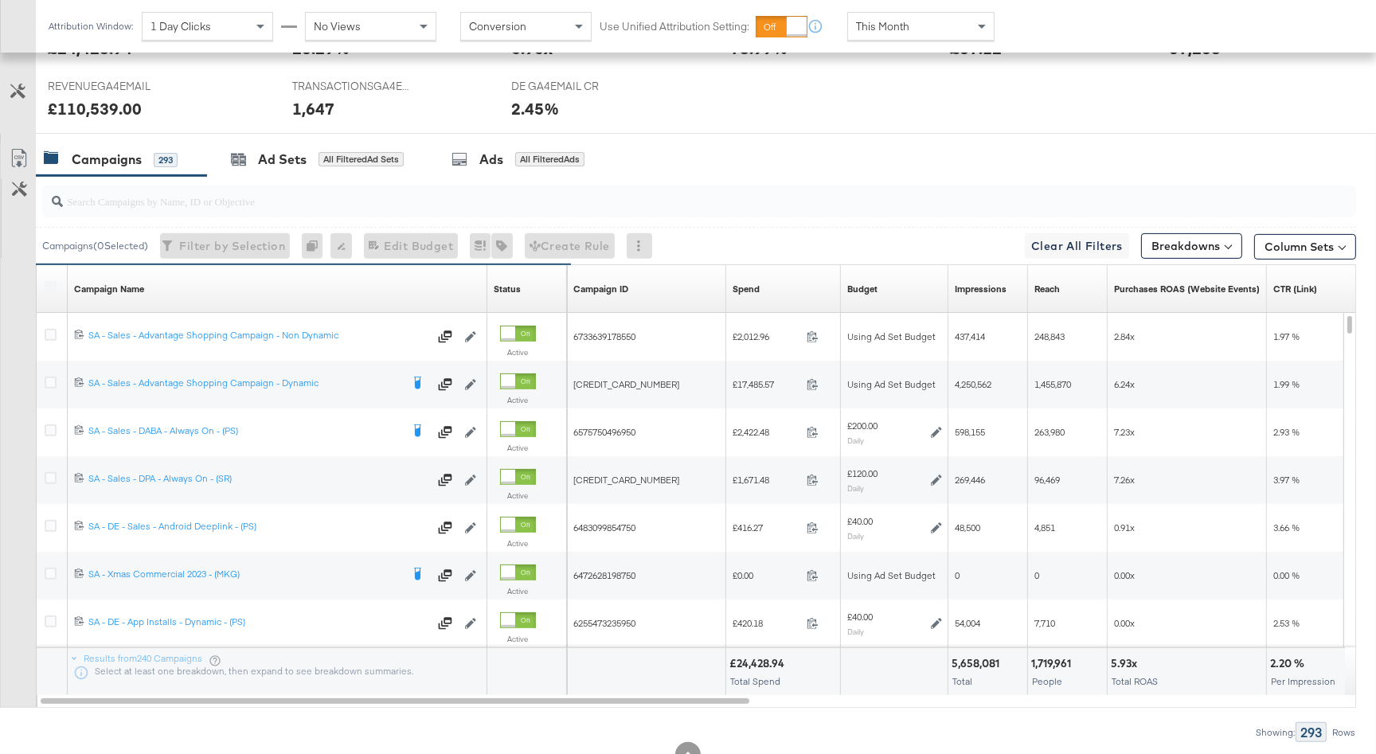
scroll to position [772, 0]
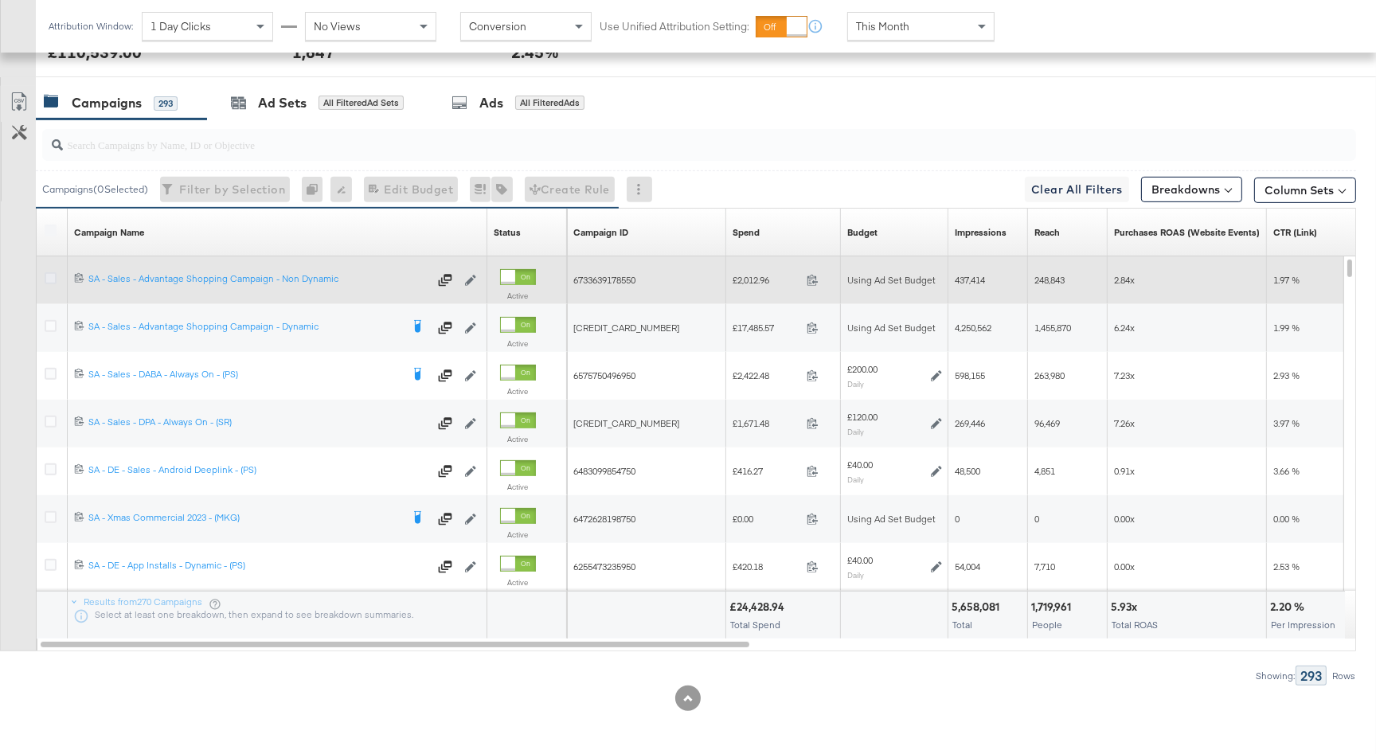
click at [49, 279] on icon at bounding box center [51, 278] width 12 height 12
click at [0, 0] on input "checkbox" at bounding box center [0, 0] width 0 height 0
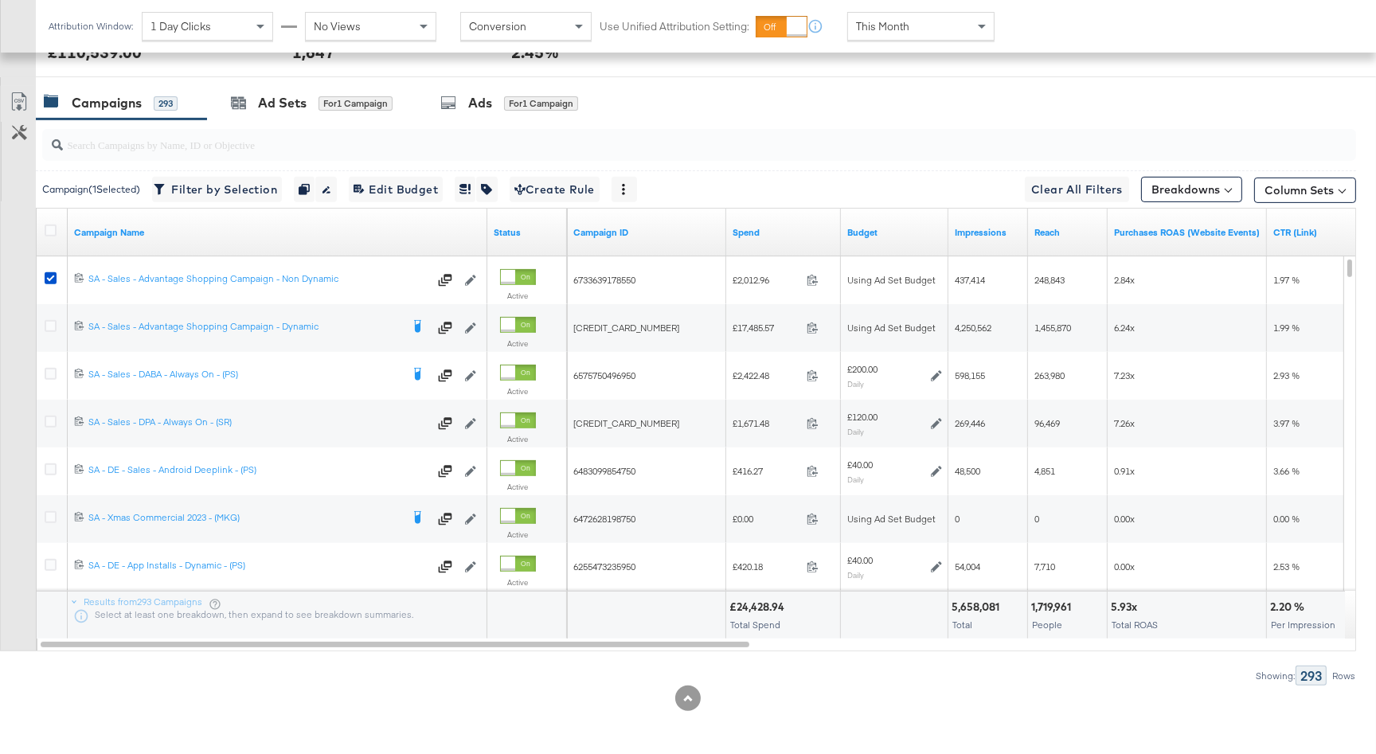
click at [935, 37] on div "This Month" at bounding box center [921, 26] width 146 height 27
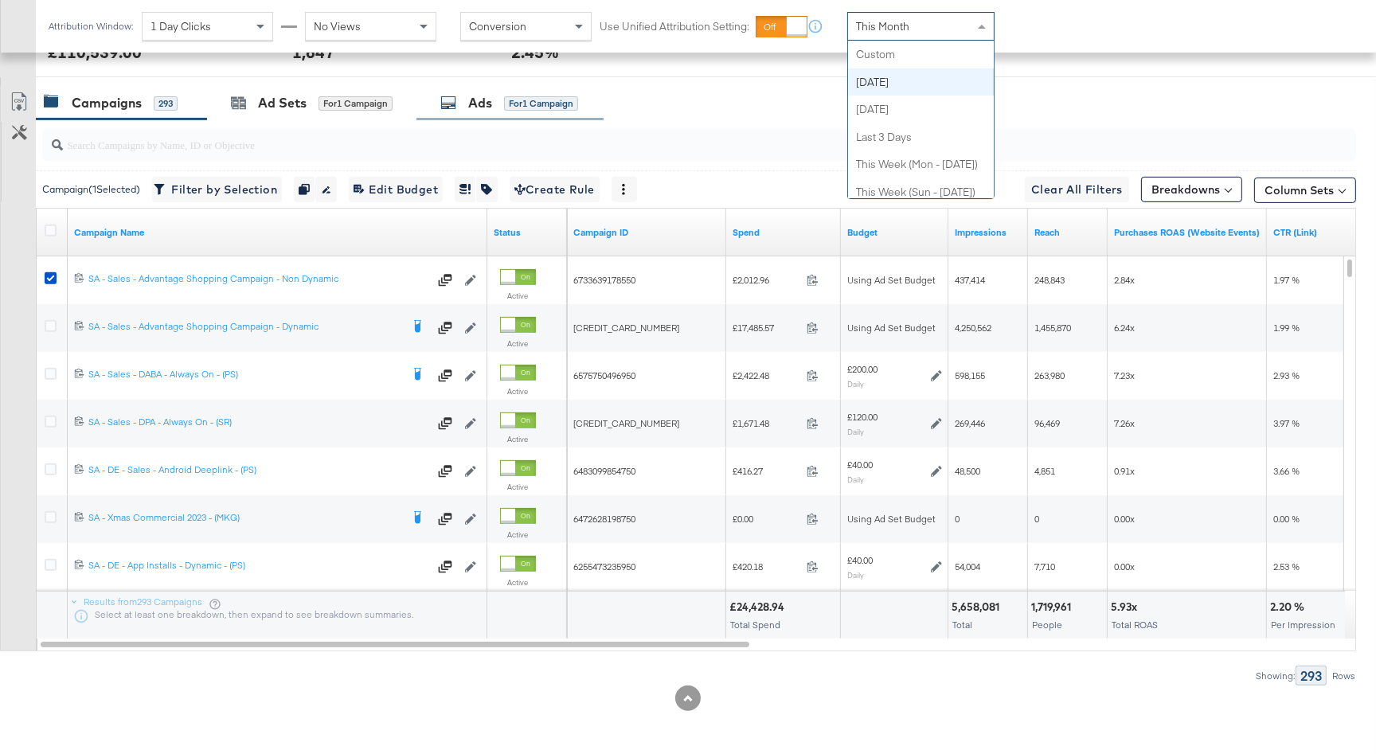
click at [504, 100] on div "Ads for 1 Campaign" at bounding box center [509, 103] width 138 height 18
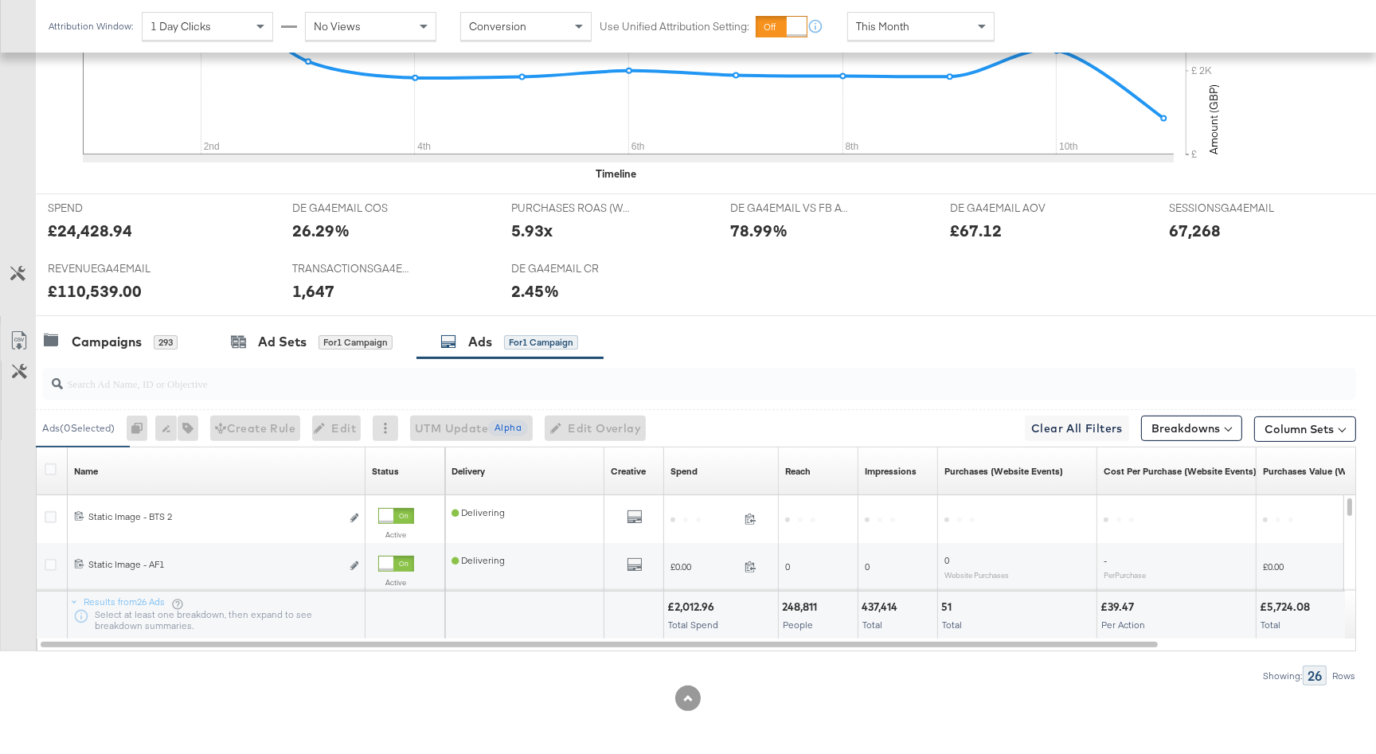
scroll to position [772, 0]
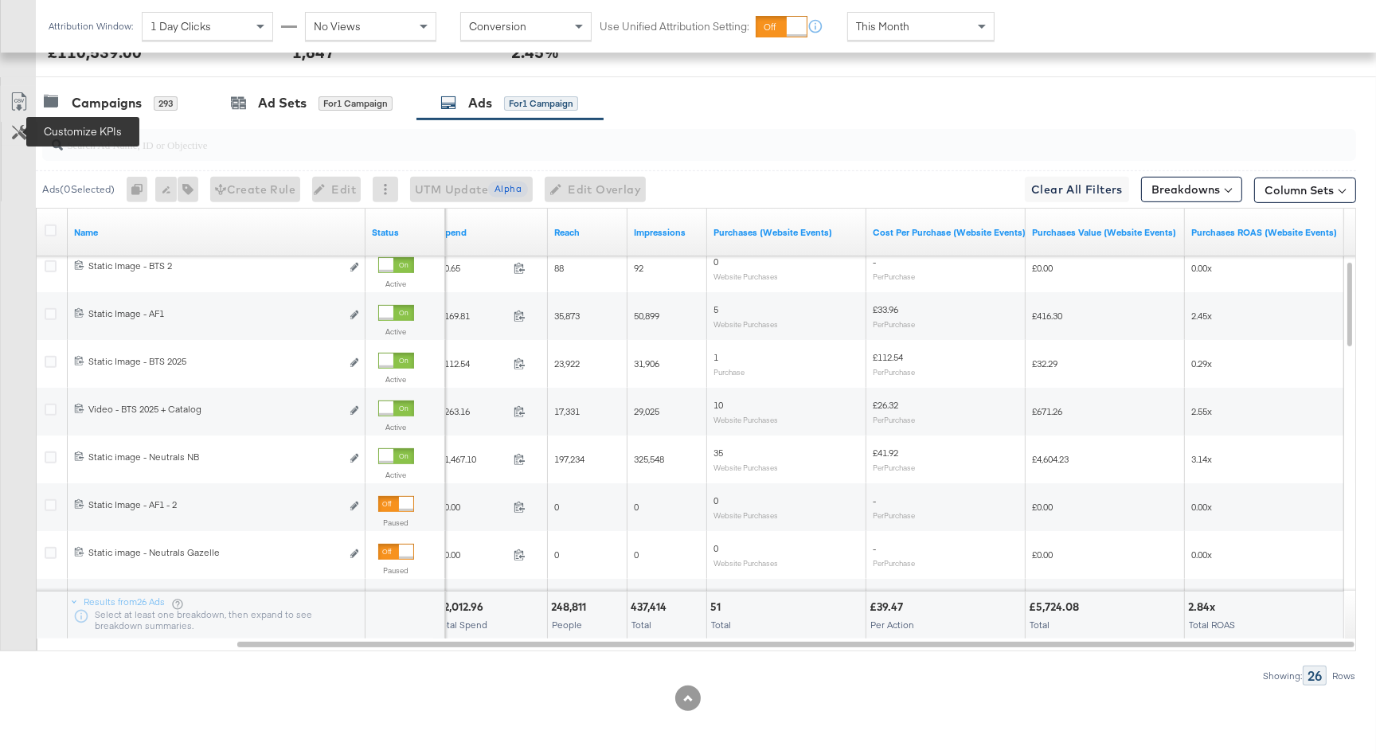
click at [23, 136] on icon at bounding box center [19, 132] width 15 height 15
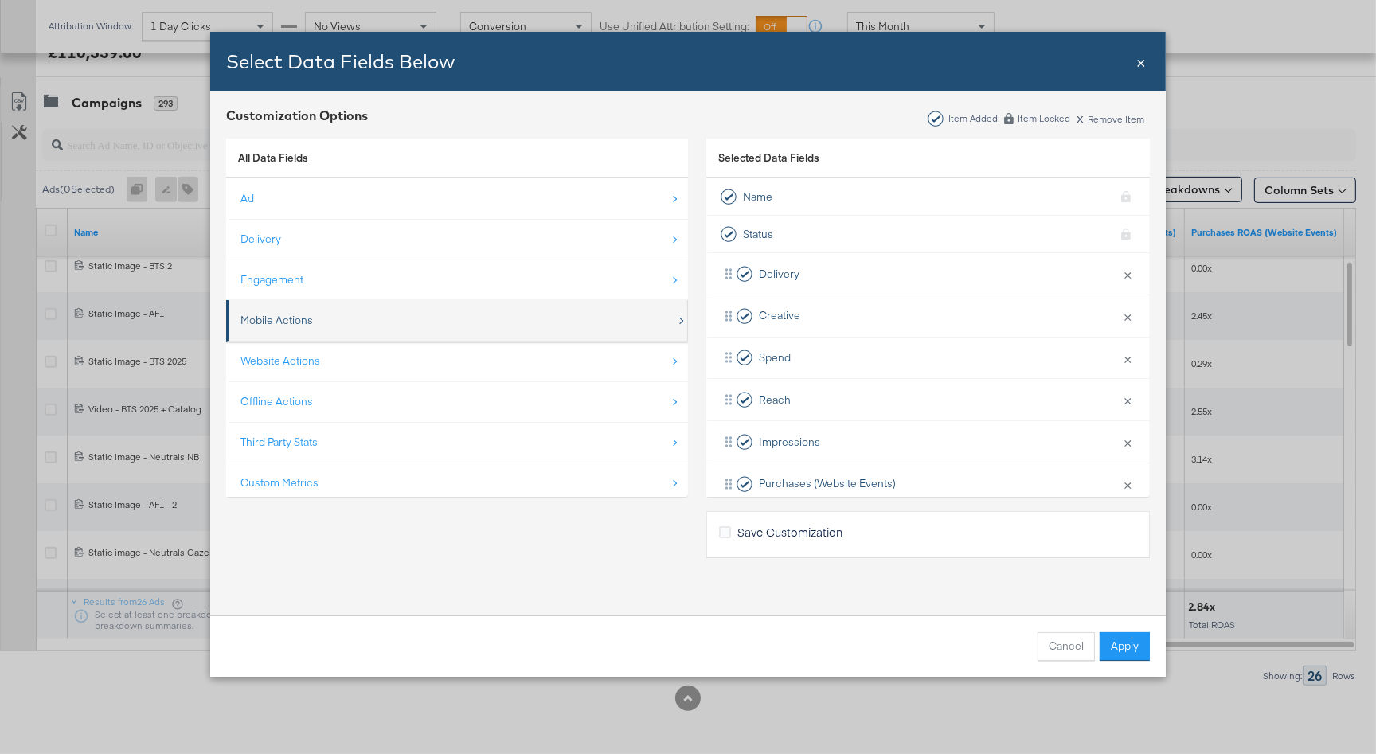
scroll to position [22, 0]
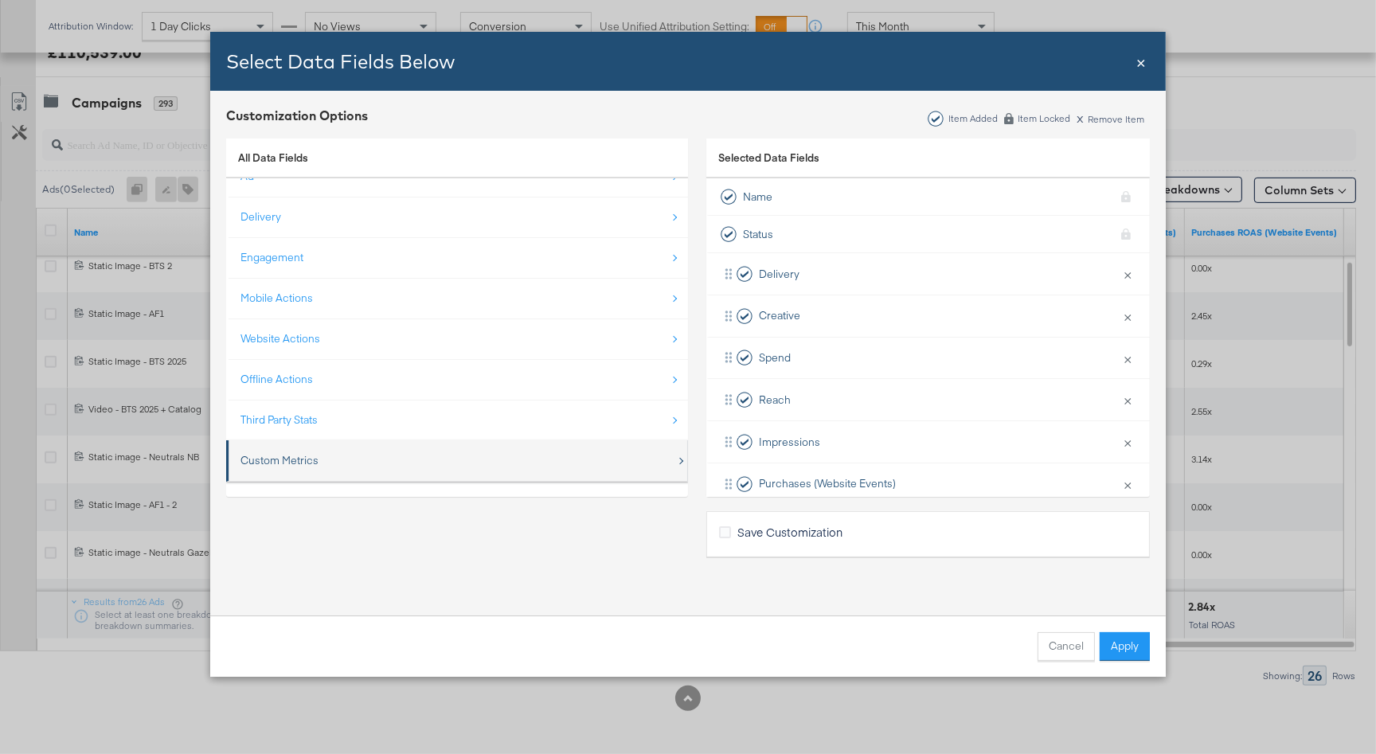
click at [350, 457] on div "Custom Metrics" at bounding box center [458, 460] width 436 height 33
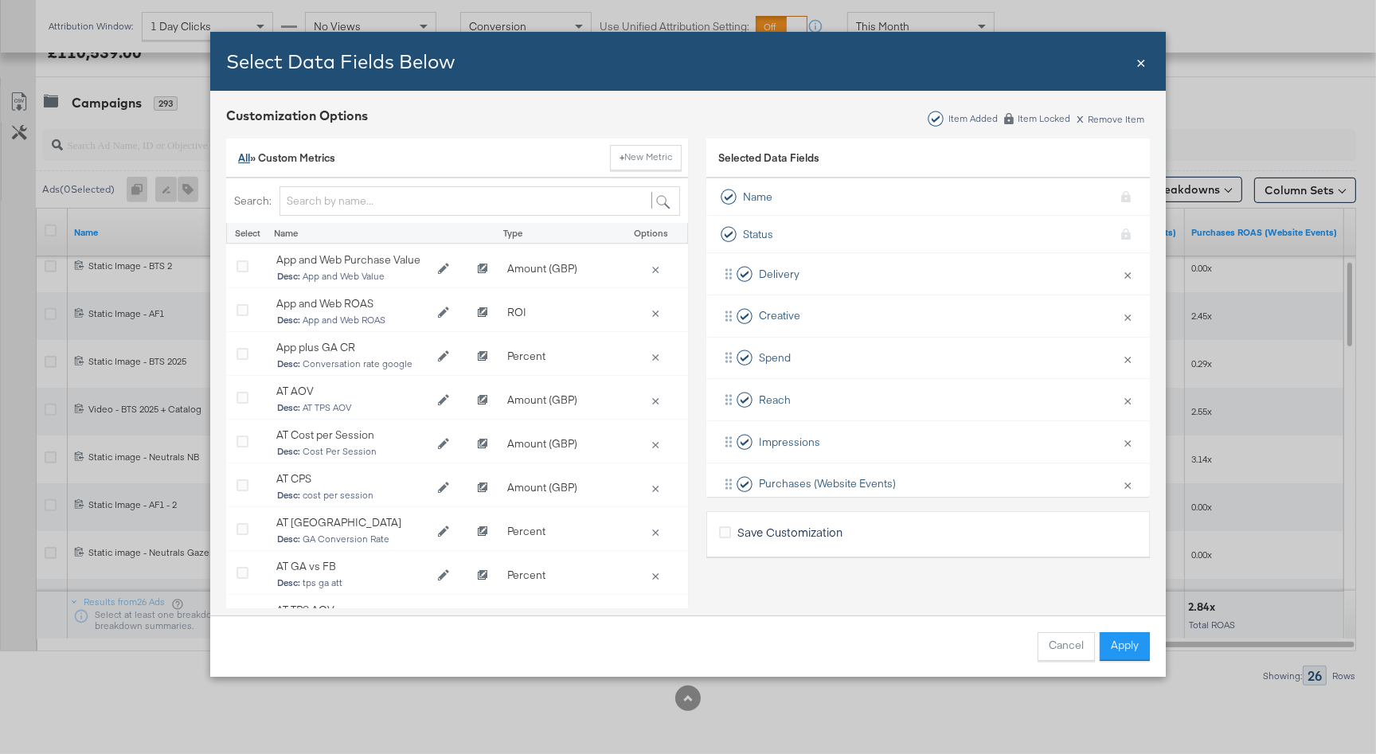
click at [241, 156] on link "All" at bounding box center [244, 157] width 12 height 14
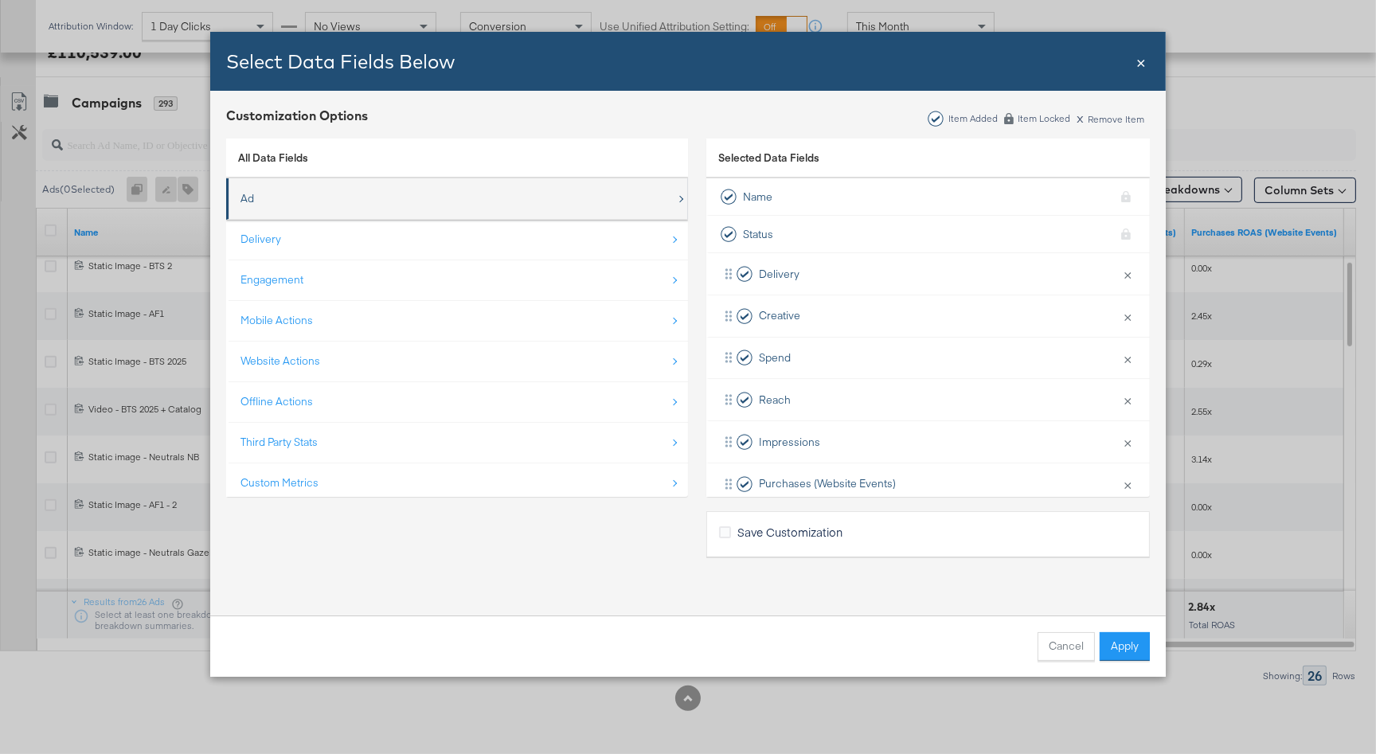
click at [293, 201] on div "Ad" at bounding box center [458, 198] width 436 height 33
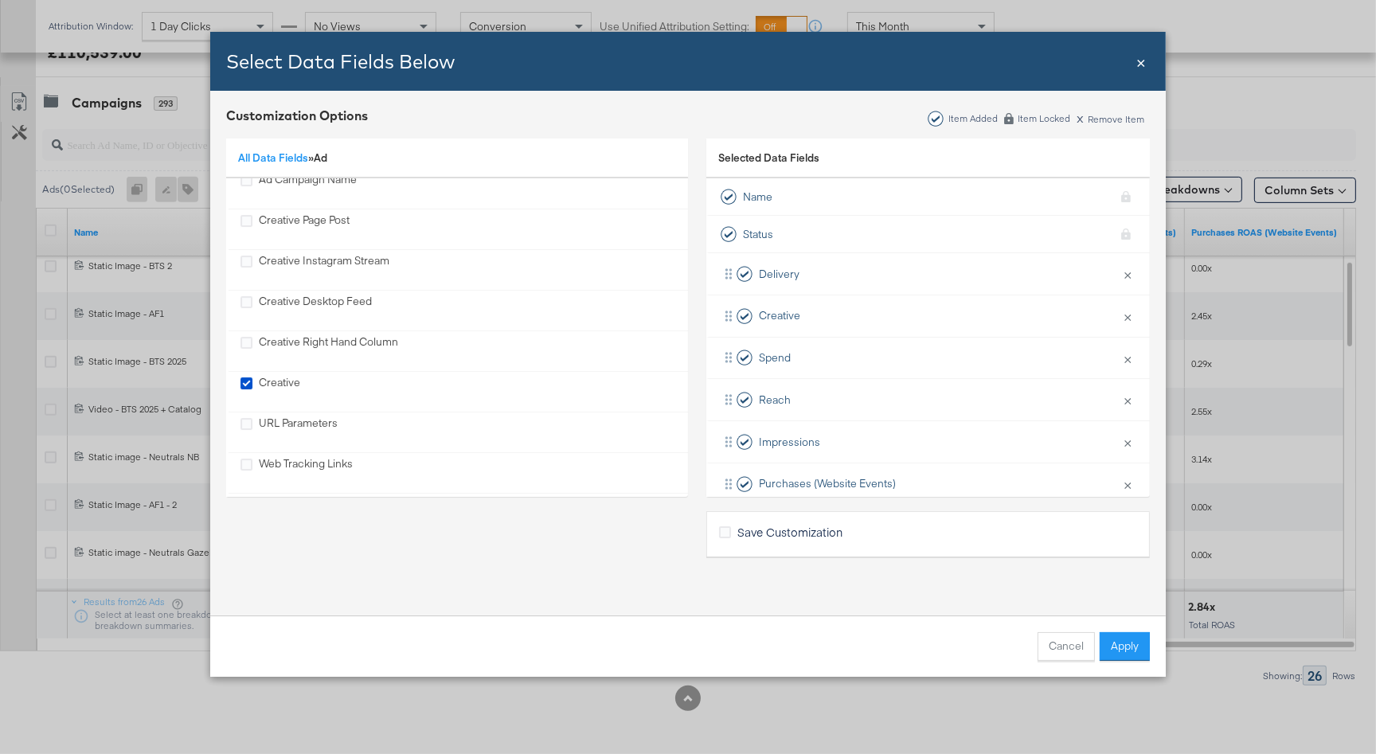
scroll to position [576, 0]
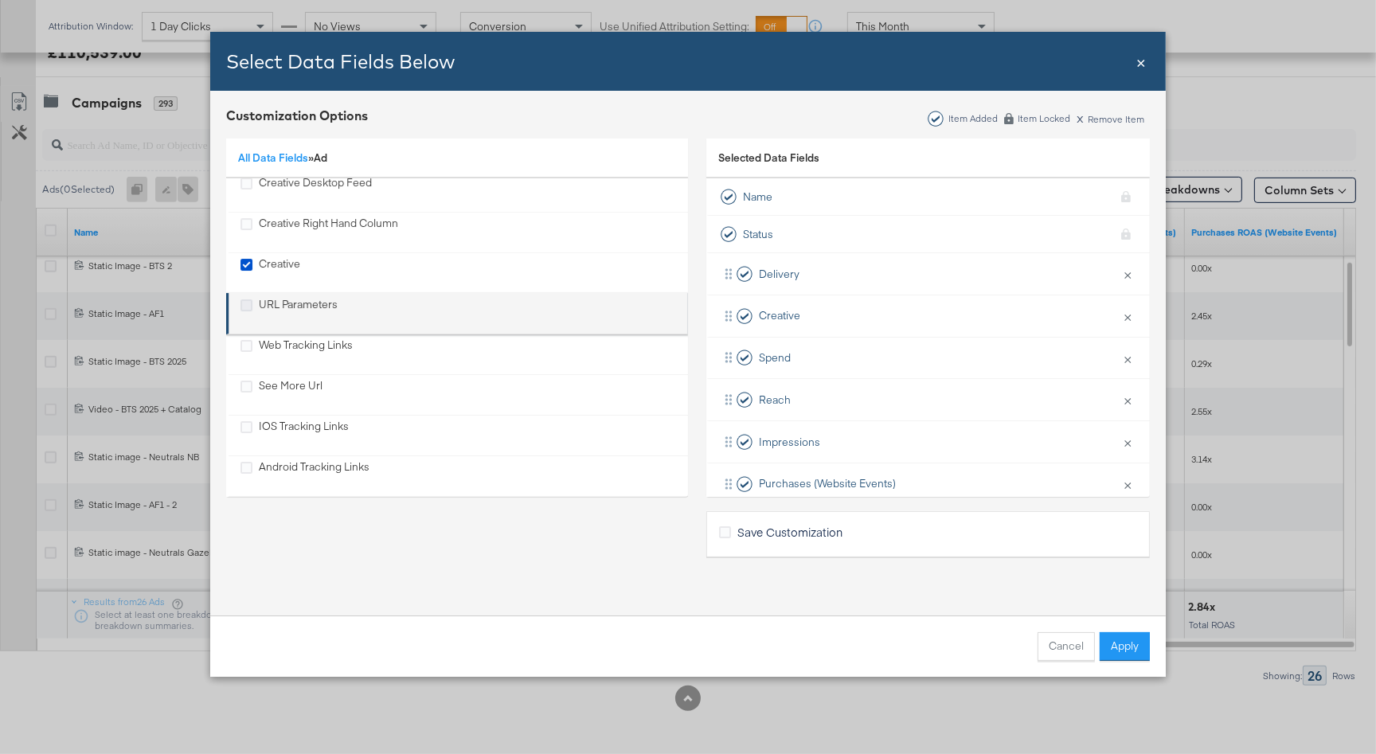
click at [241, 302] on icon "URL Parameters" at bounding box center [246, 305] width 12 height 12
click at [0, 0] on input "URL Parameters" at bounding box center [0, 0] width 0 height 0
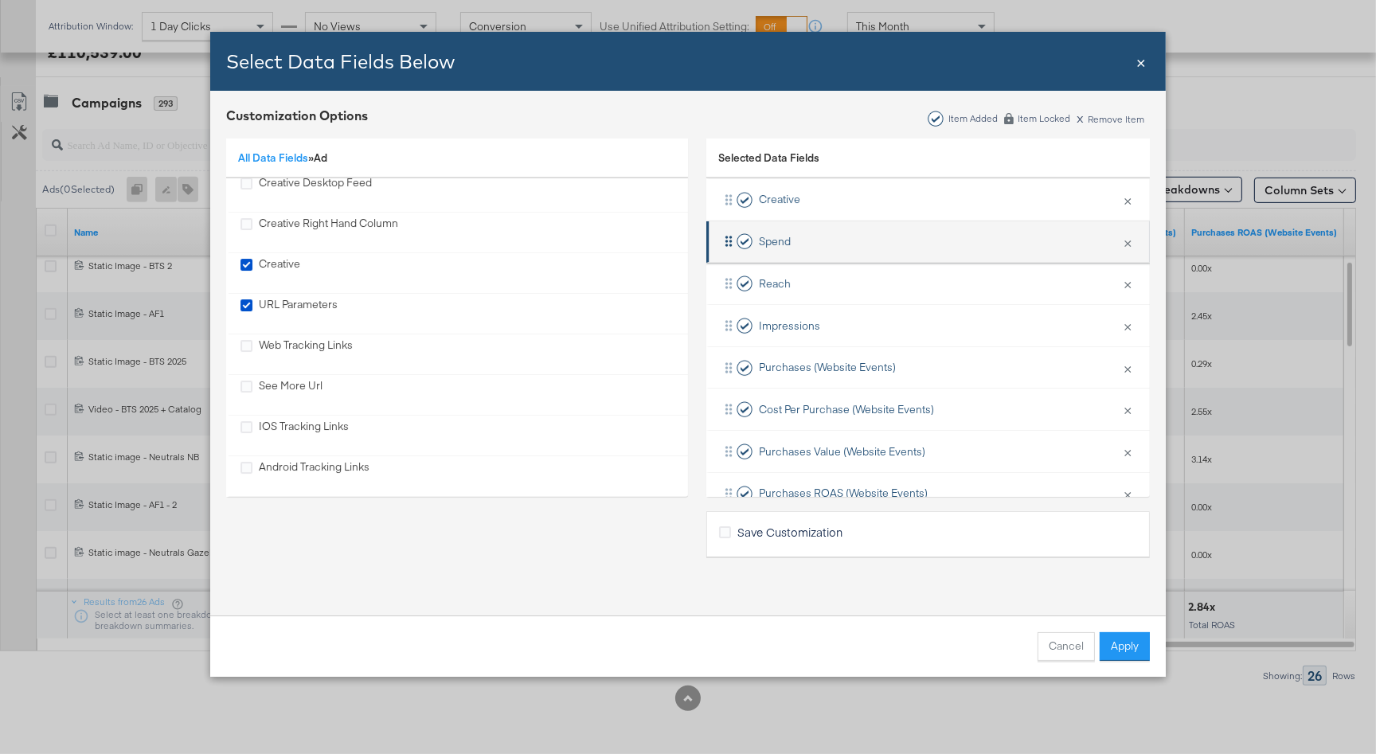
scroll to position [191, 0]
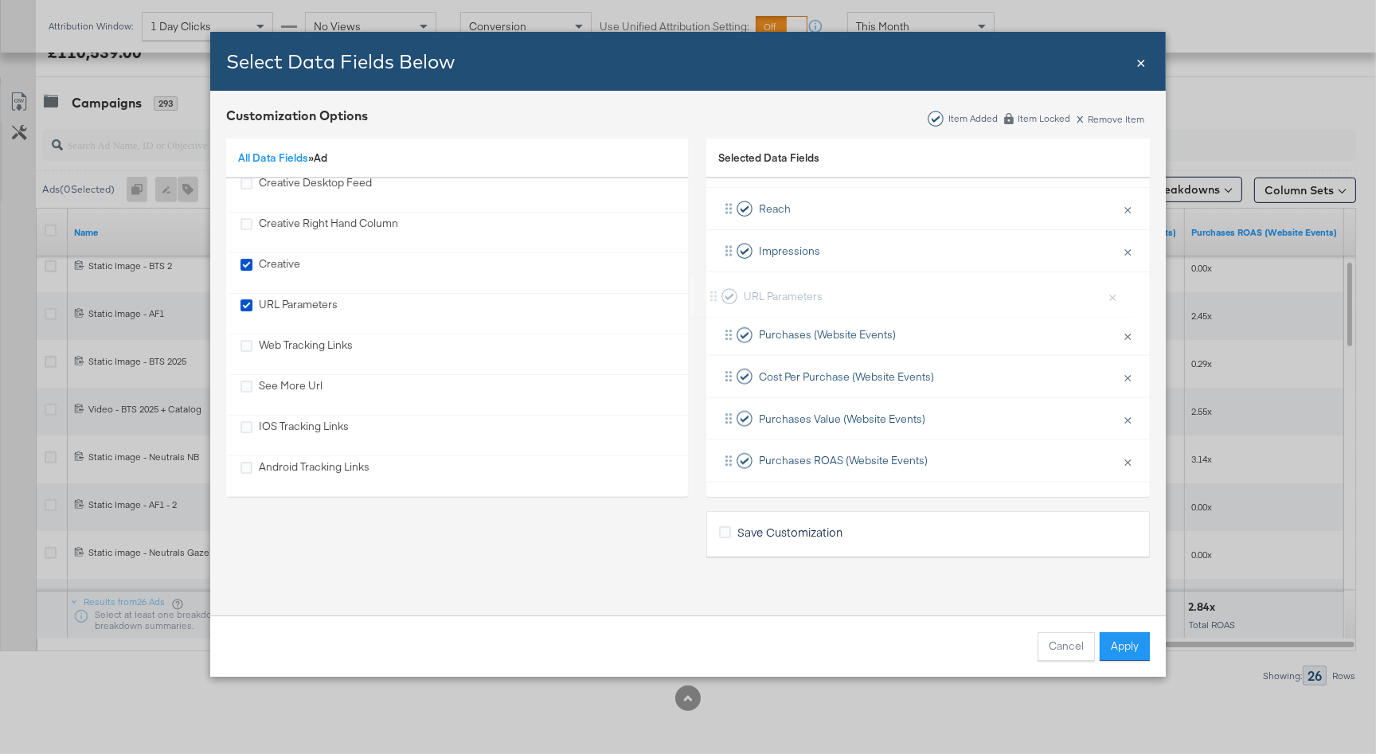
drag, startPoint x: 827, startPoint y: 471, endPoint x: 815, endPoint y: 301, distance: 170.0
click at [815, 301] on div "Delivery × Remove from KPIs Creative × Remove from KPIs Spend × Remove from KPI…" at bounding box center [927, 272] width 443 height 420
click at [1127, 647] on button "Apply" at bounding box center [1125, 646] width 50 height 29
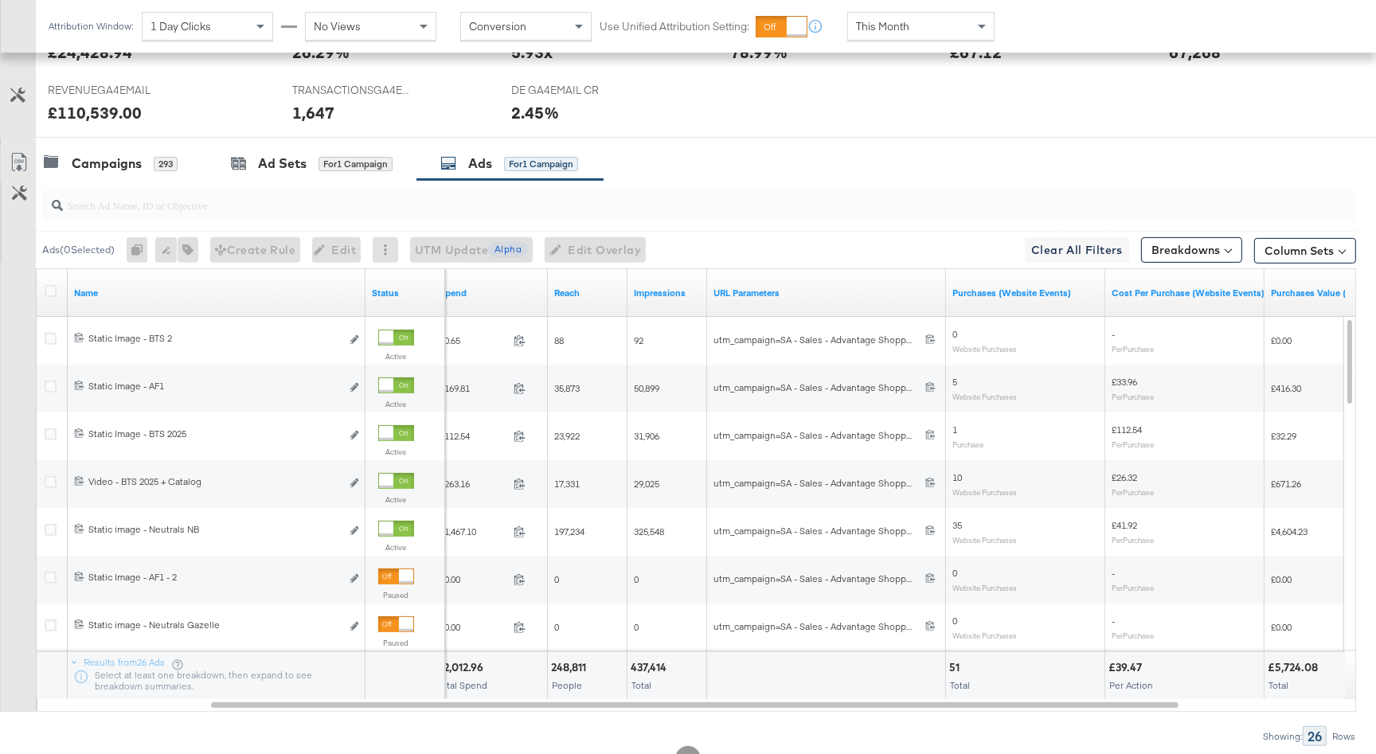
scroll to position [713, 0]
drag, startPoint x: 944, startPoint y: 302, endPoint x: 1171, endPoint y: 312, distance: 227.2
click at [1171, 312] on div "Spend Reach Impressions URL Parameters Purchases (Website Events) Cost Per Purc…" at bounding box center [898, 292] width 1369 height 48
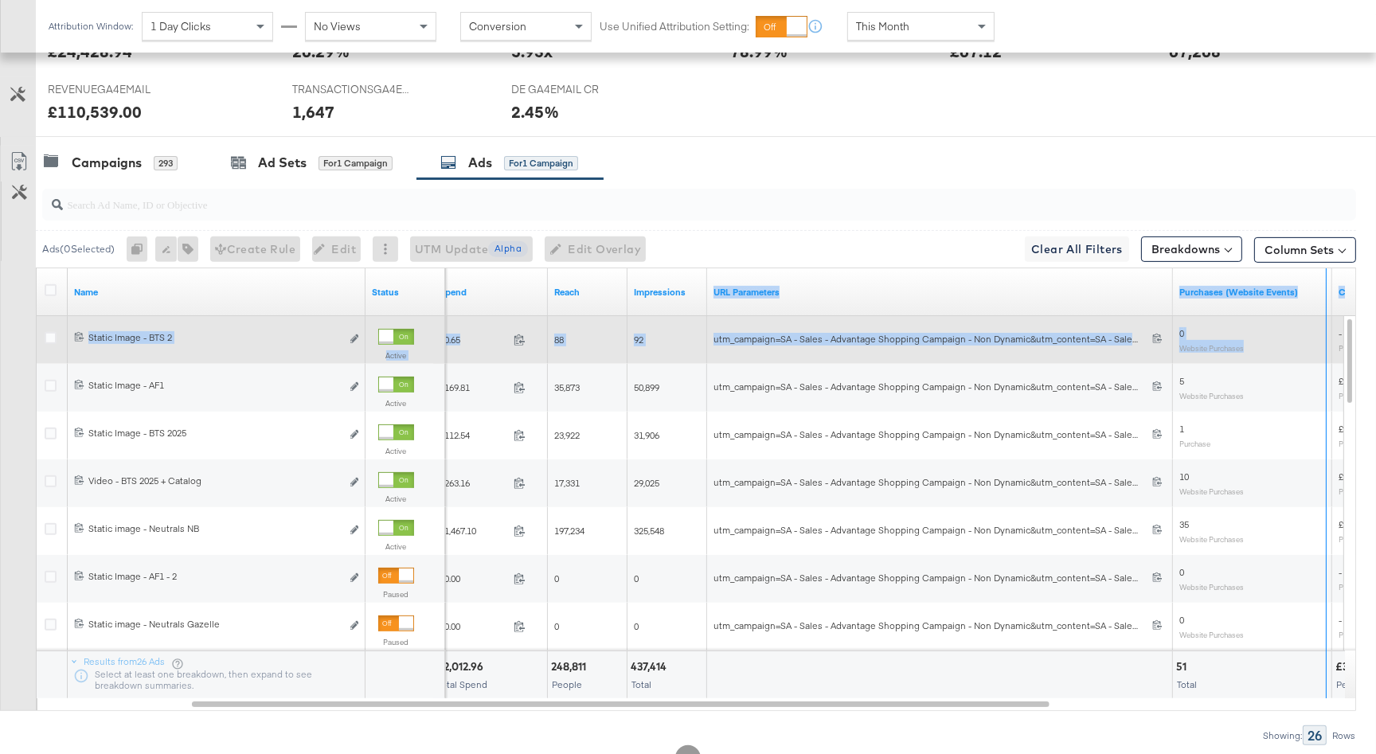
drag, startPoint x: 1170, startPoint y: 303, endPoint x: 1323, endPoint y: 350, distance: 159.9
click at [1324, 350] on div "Name Status Spend Reach Impressions URL Parameters Purchases (Website Events) C…" at bounding box center [697, 483] width 1320 height 430
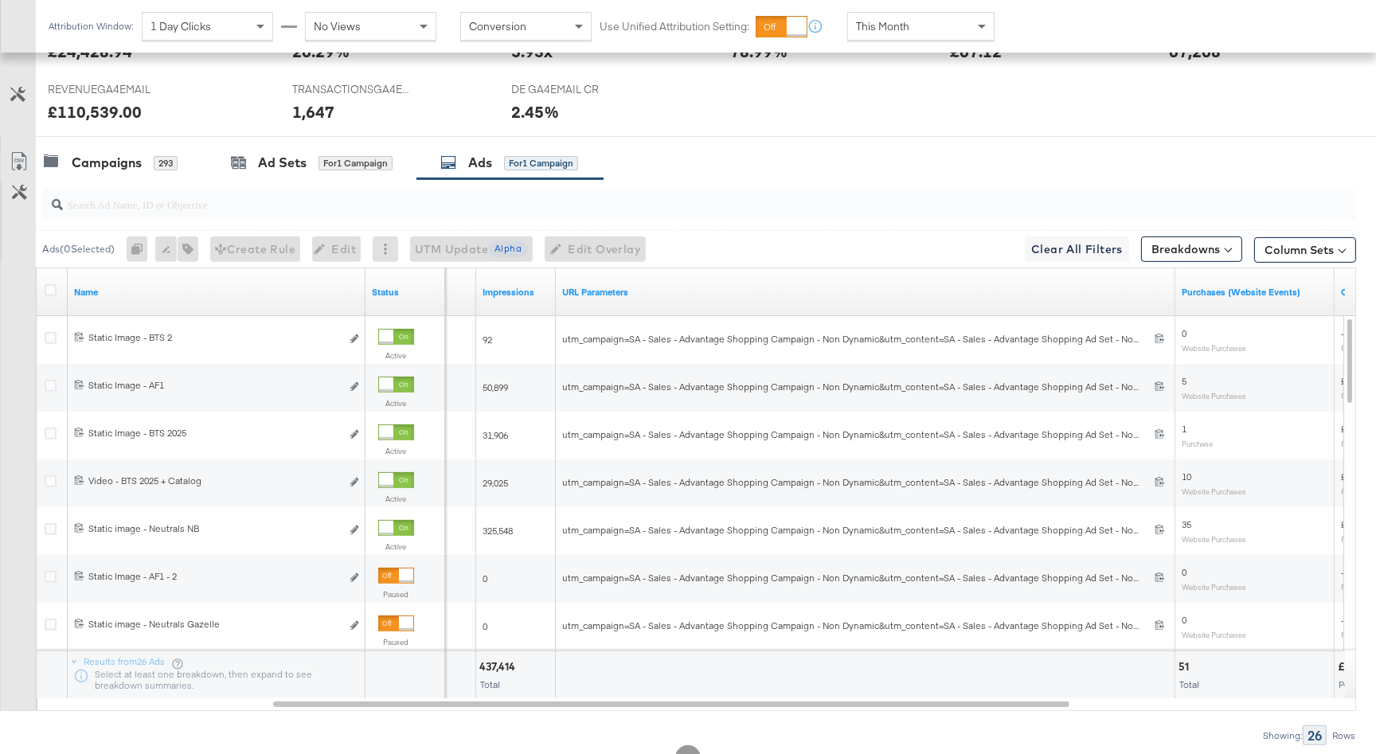
click at [825, 169] on div "Campaigns 293 Ad Sets for 1 Campaign Ads for 1 Campaign" at bounding box center [706, 163] width 1340 height 34
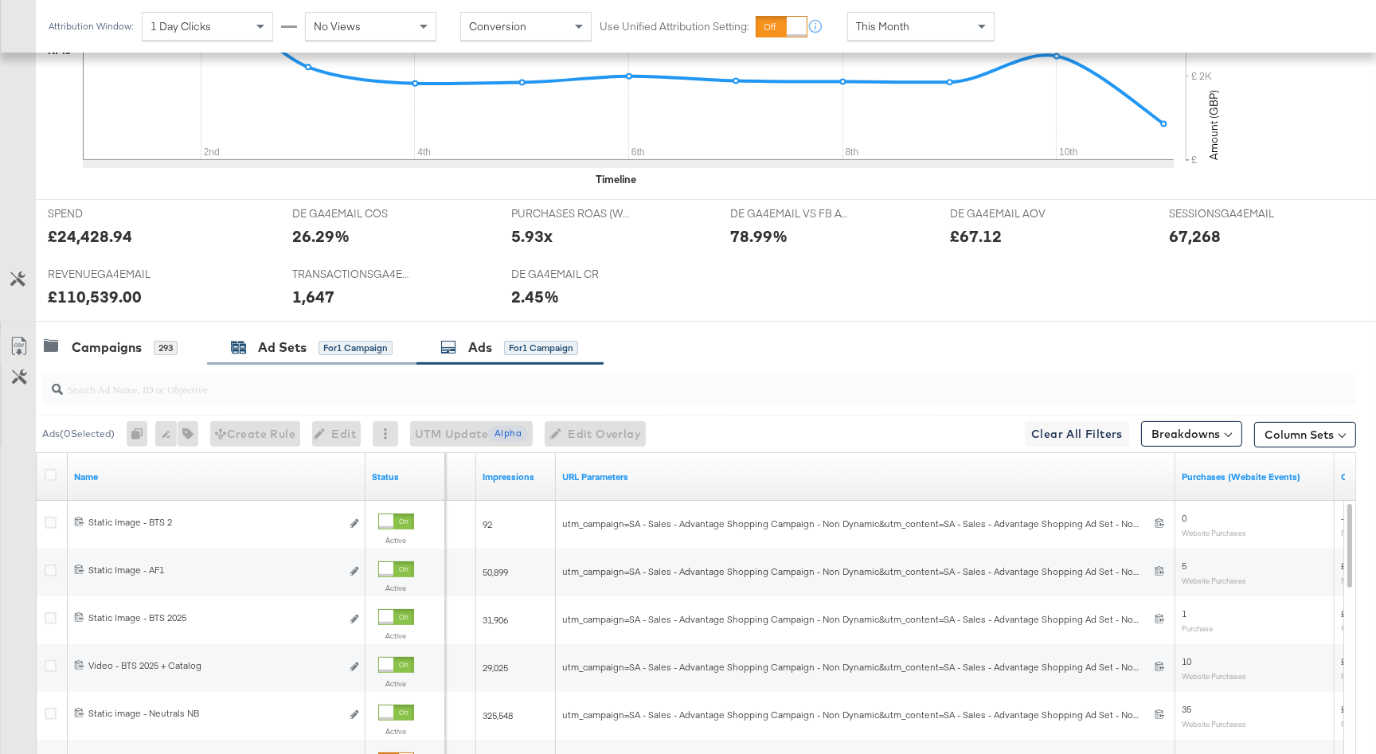
scroll to position [527, 0]
drag, startPoint x: 122, startPoint y: 350, endPoint x: 242, endPoint y: 307, distance: 128.0
click at [122, 350] on div "Campaigns" at bounding box center [107, 348] width 70 height 18
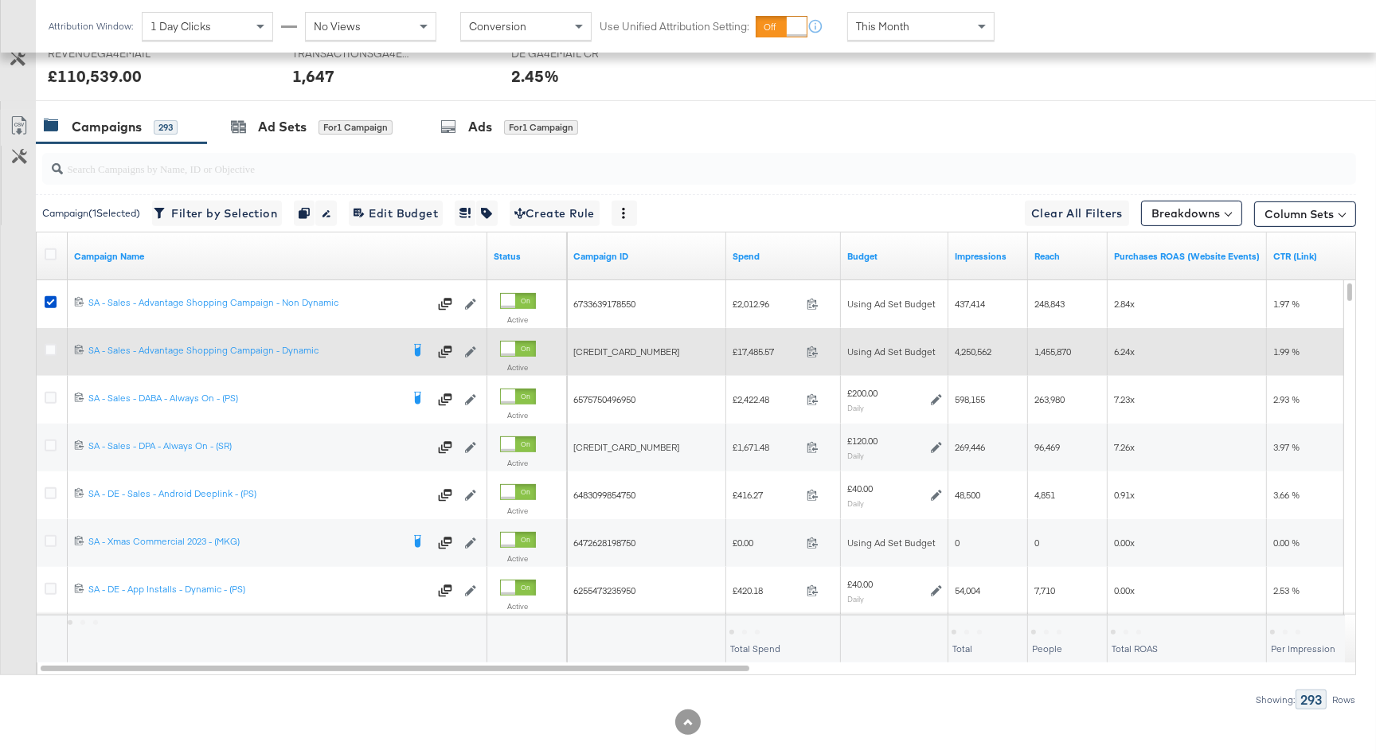
scroll to position [772, 0]
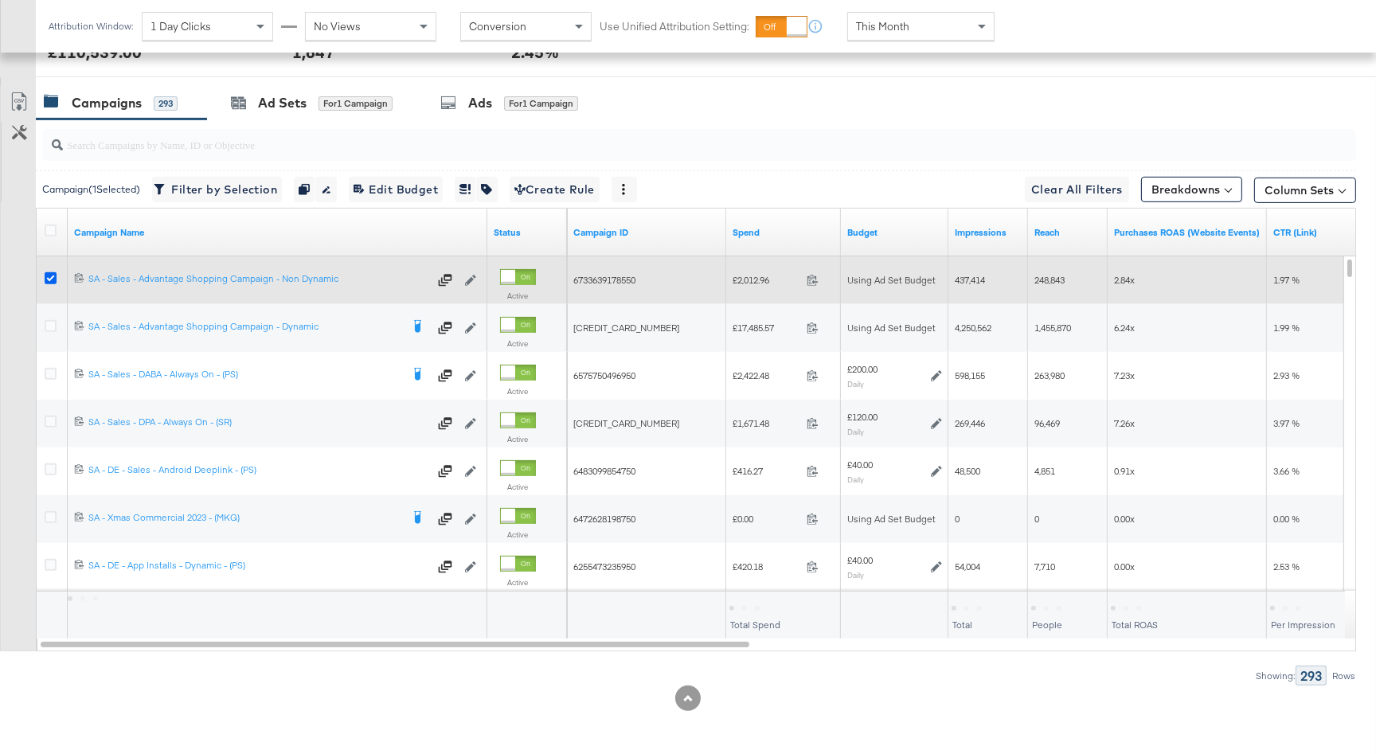
click at [47, 279] on icon at bounding box center [51, 278] width 12 height 12
click at [0, 0] on input "checkbox" at bounding box center [0, 0] width 0 height 0
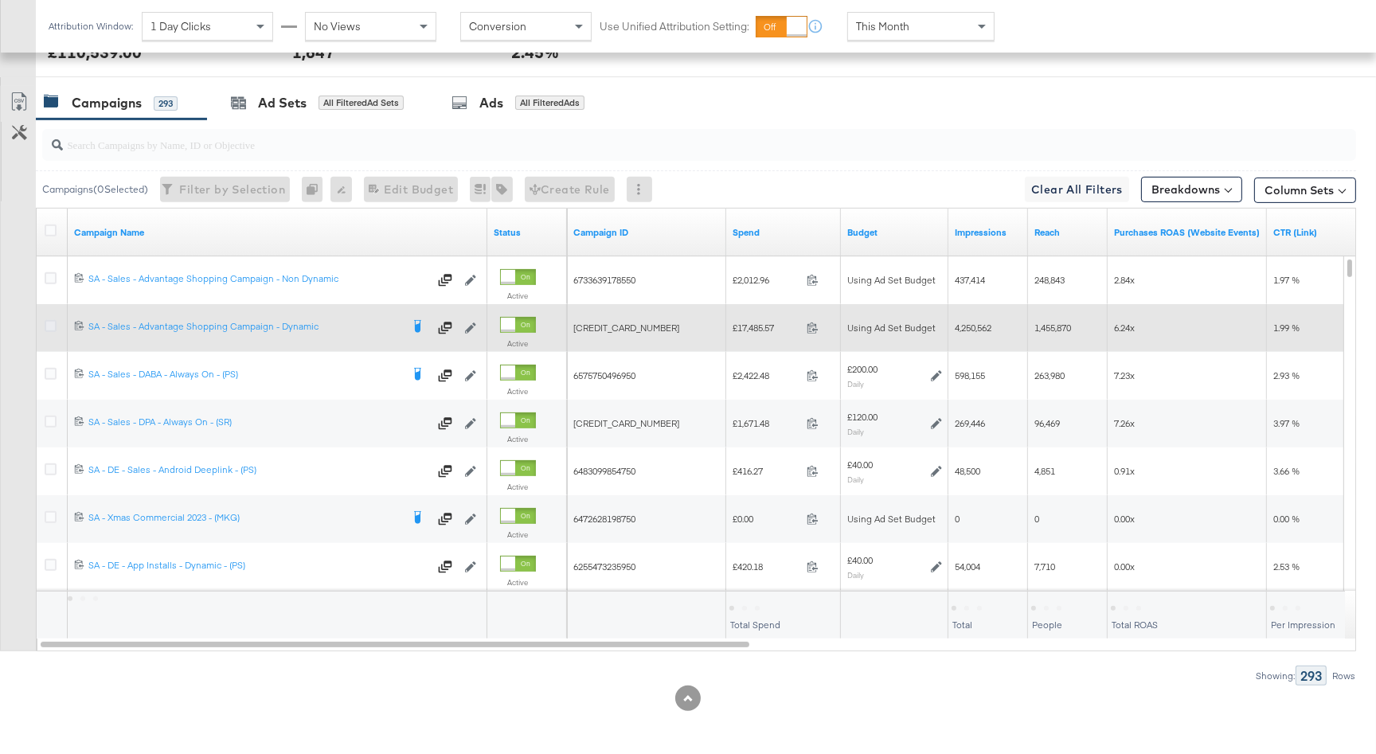
click at [49, 321] on icon at bounding box center [51, 326] width 12 height 12
click at [0, 0] on input "checkbox" at bounding box center [0, 0] width 0 height 0
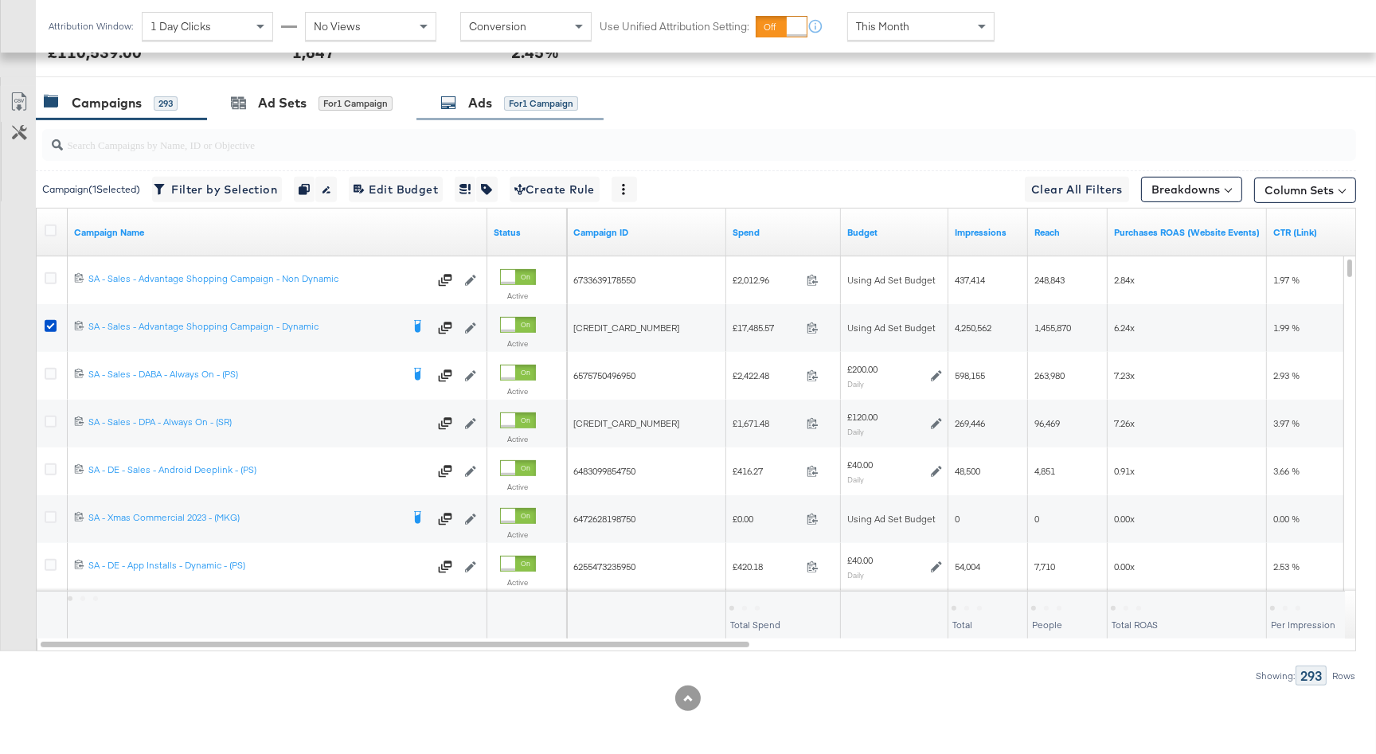
click at [495, 102] on div "Ads for 1 Campaign" at bounding box center [509, 103] width 138 height 18
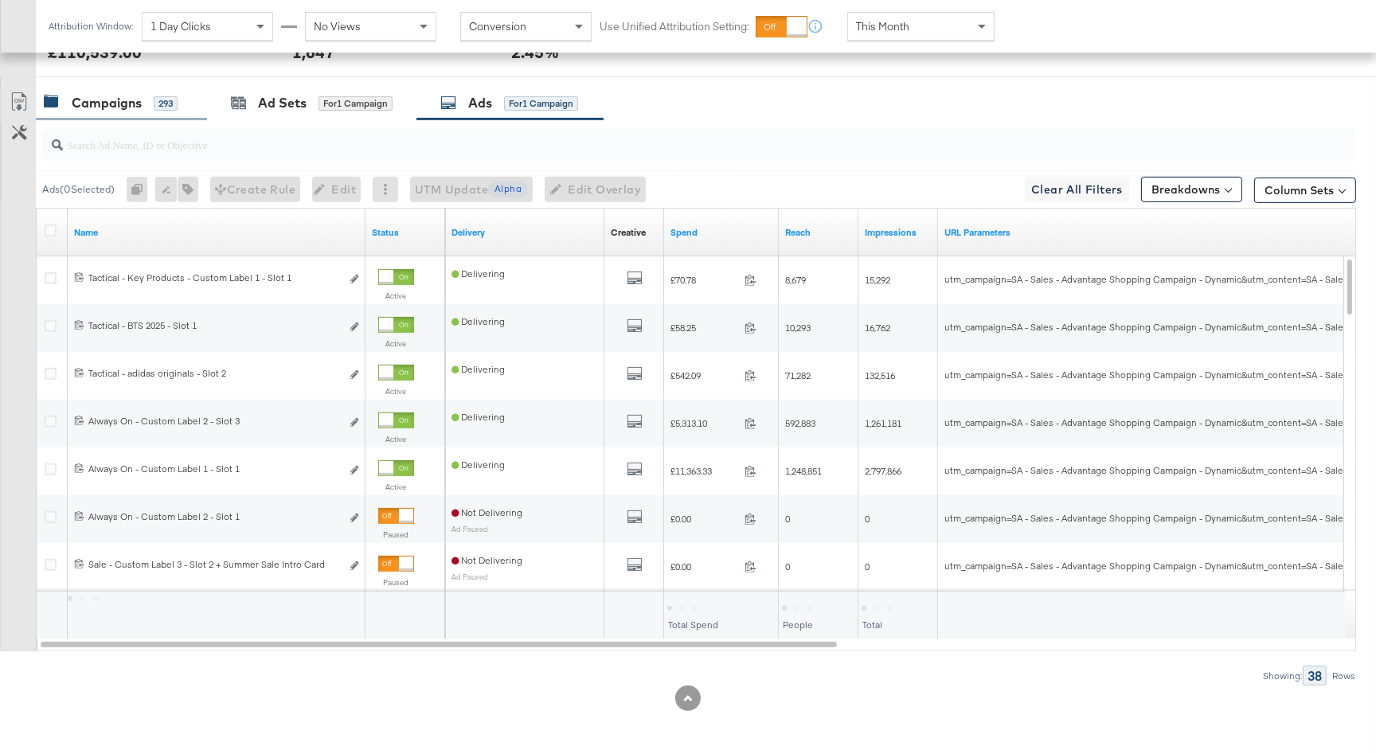
click at [144, 96] on div "Campaigns 293" at bounding box center [111, 103] width 134 height 18
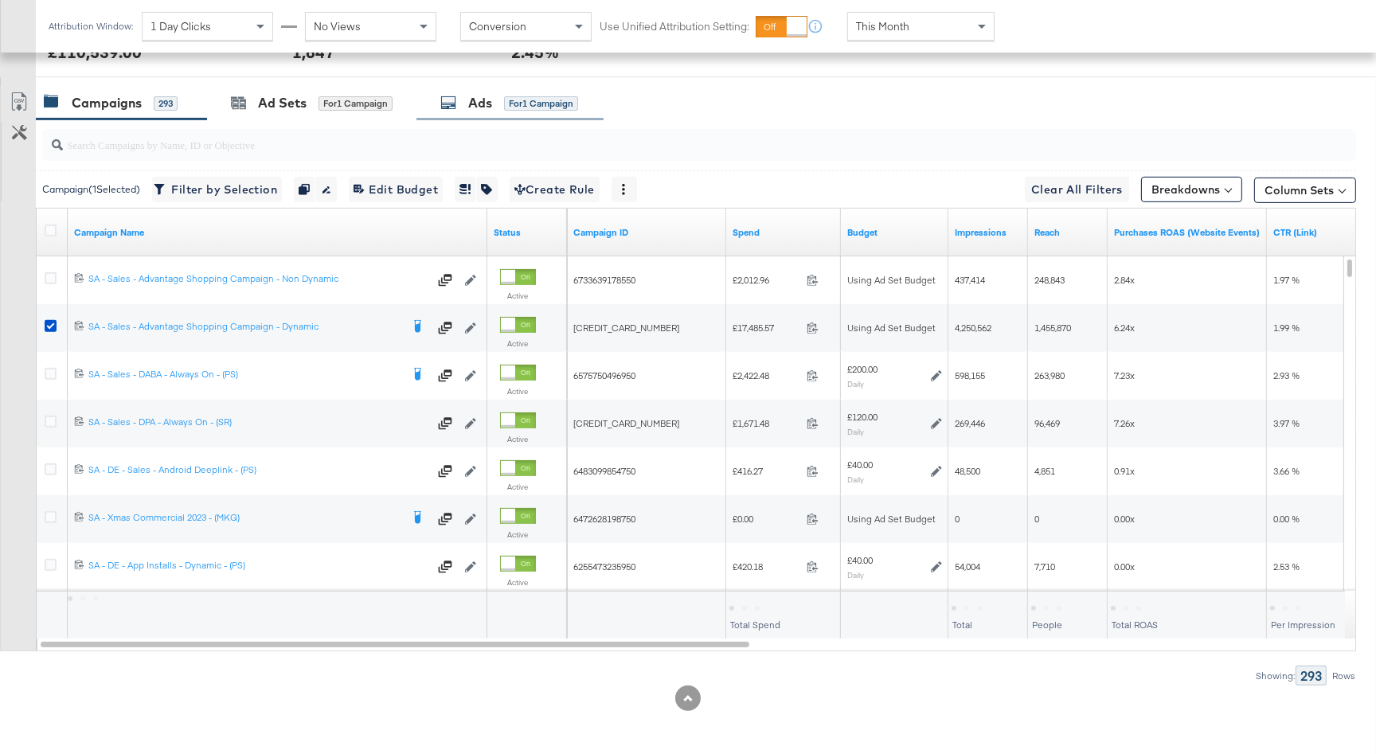
click at [441, 96] on div "Ads for 1 Campaign" at bounding box center [509, 103] width 187 height 34
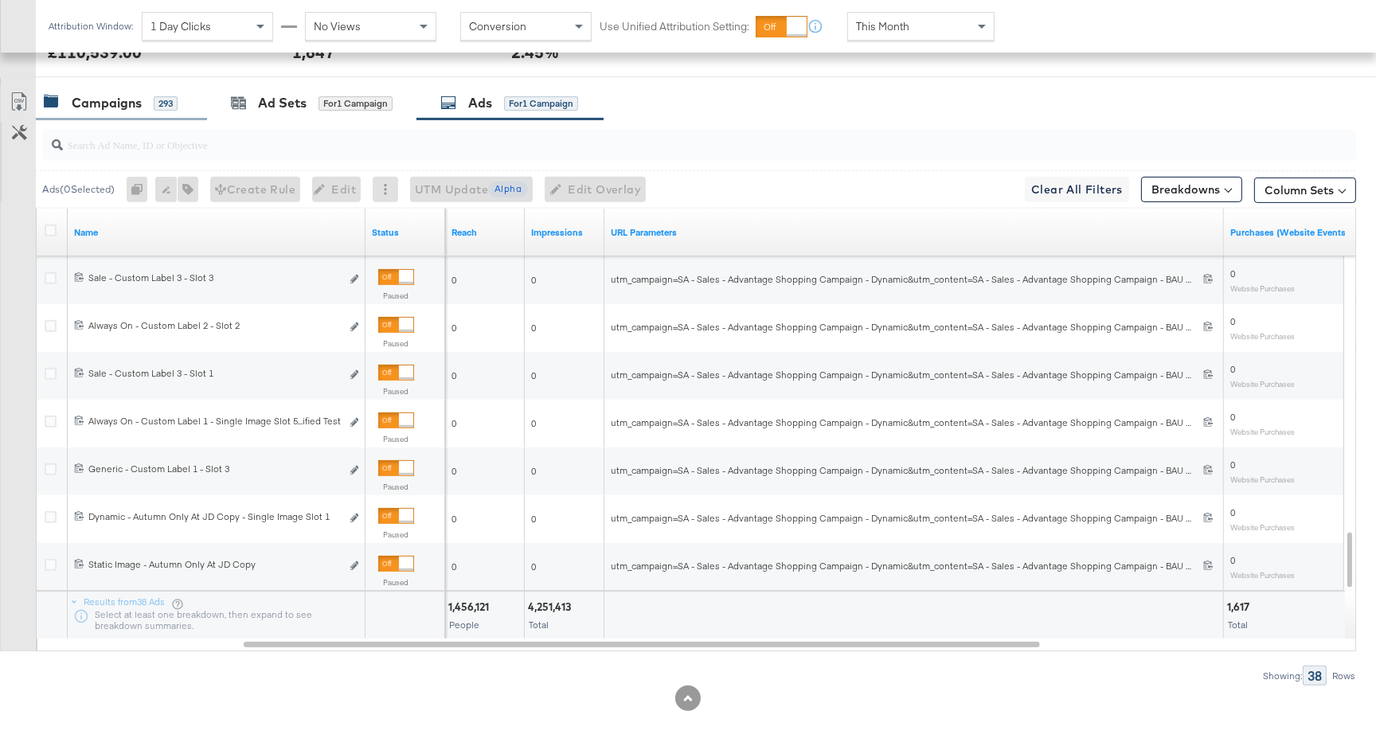
click at [134, 104] on div "Campaigns" at bounding box center [107, 103] width 70 height 18
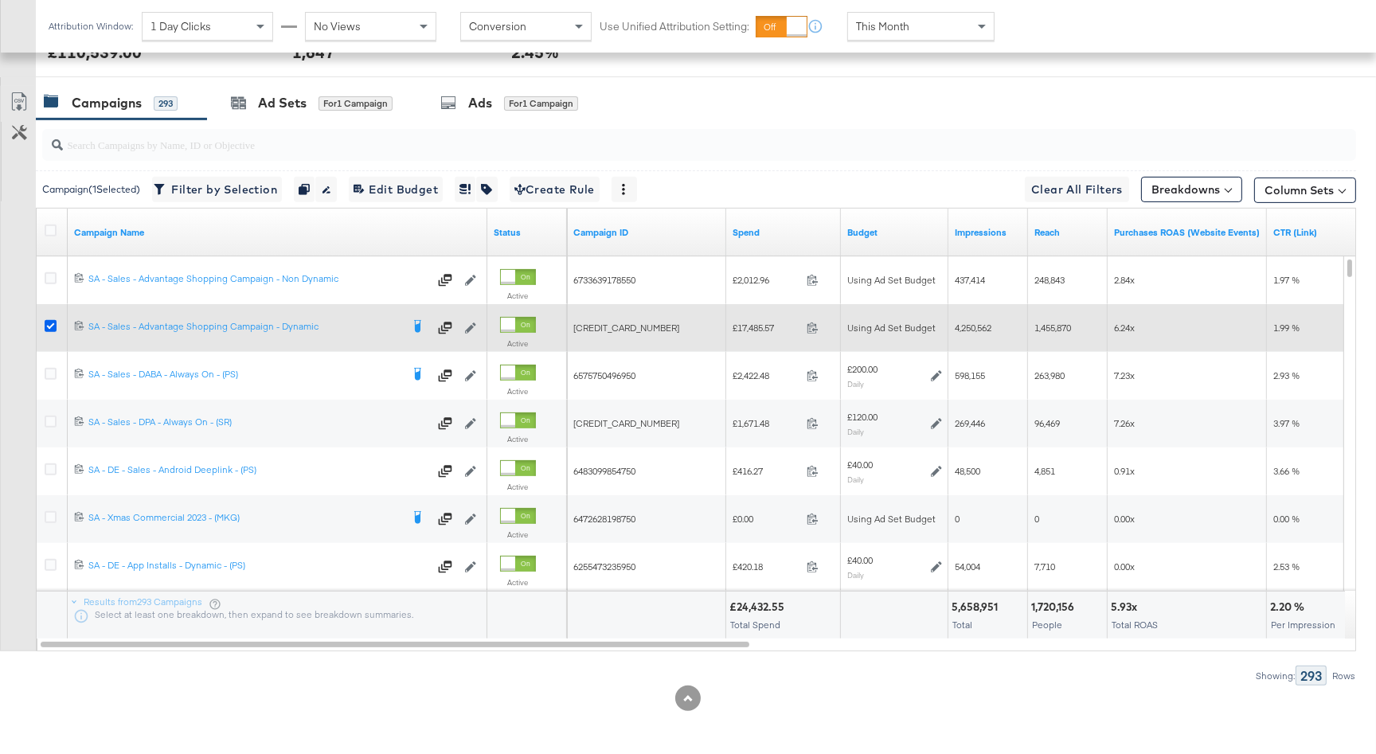
click at [51, 325] on icon at bounding box center [51, 326] width 12 height 12
click at [0, 0] on input "checkbox" at bounding box center [0, 0] width 0 height 0
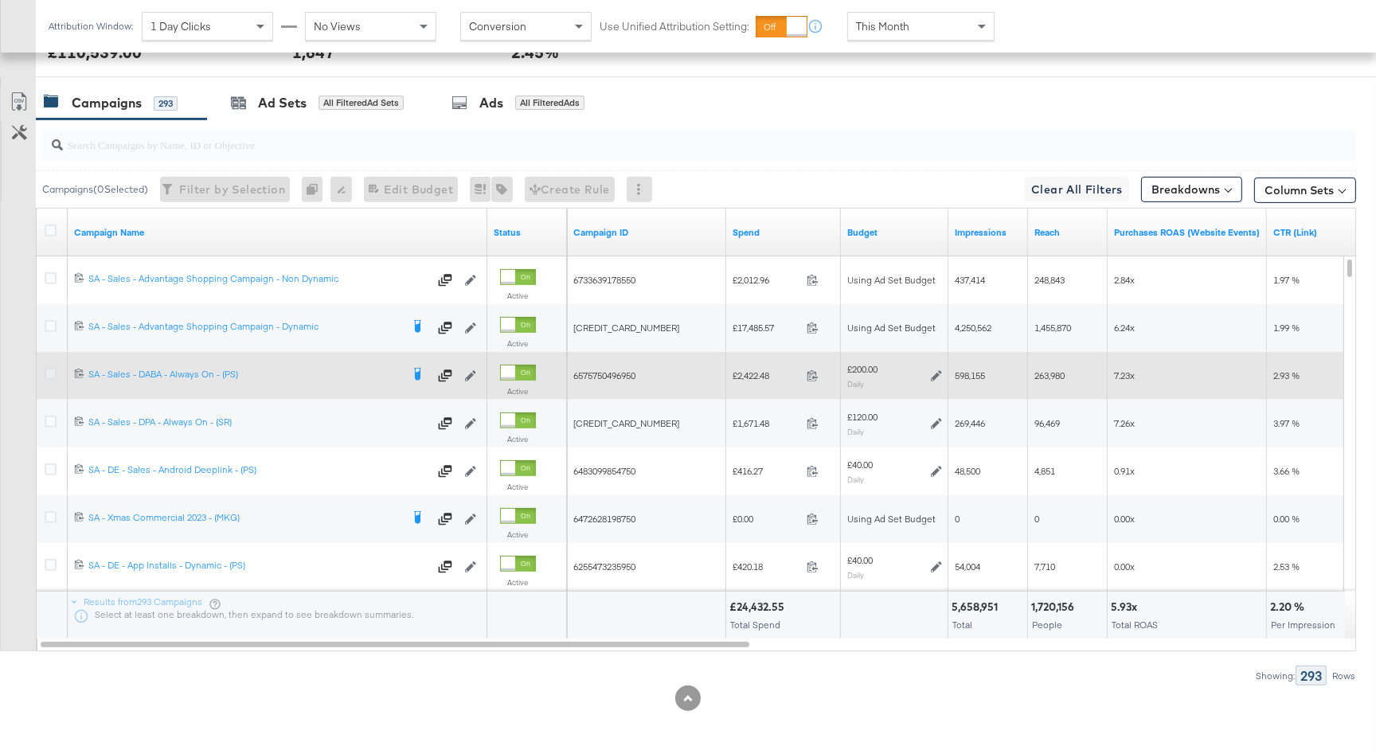
click at [53, 370] on icon at bounding box center [51, 374] width 12 height 12
click at [0, 0] on input "checkbox" at bounding box center [0, 0] width 0 height 0
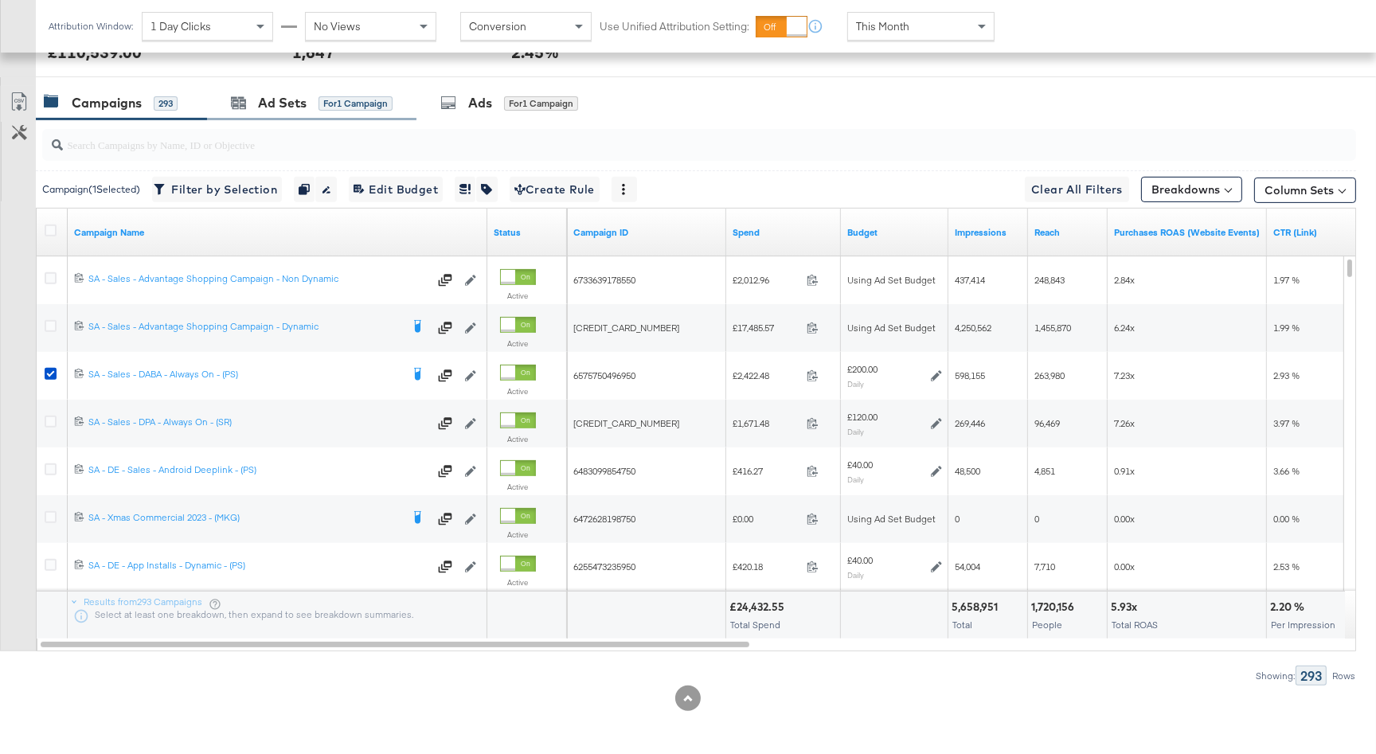
click at [266, 91] on div "Ad Sets for 1 Campaign" at bounding box center [311, 103] width 209 height 34
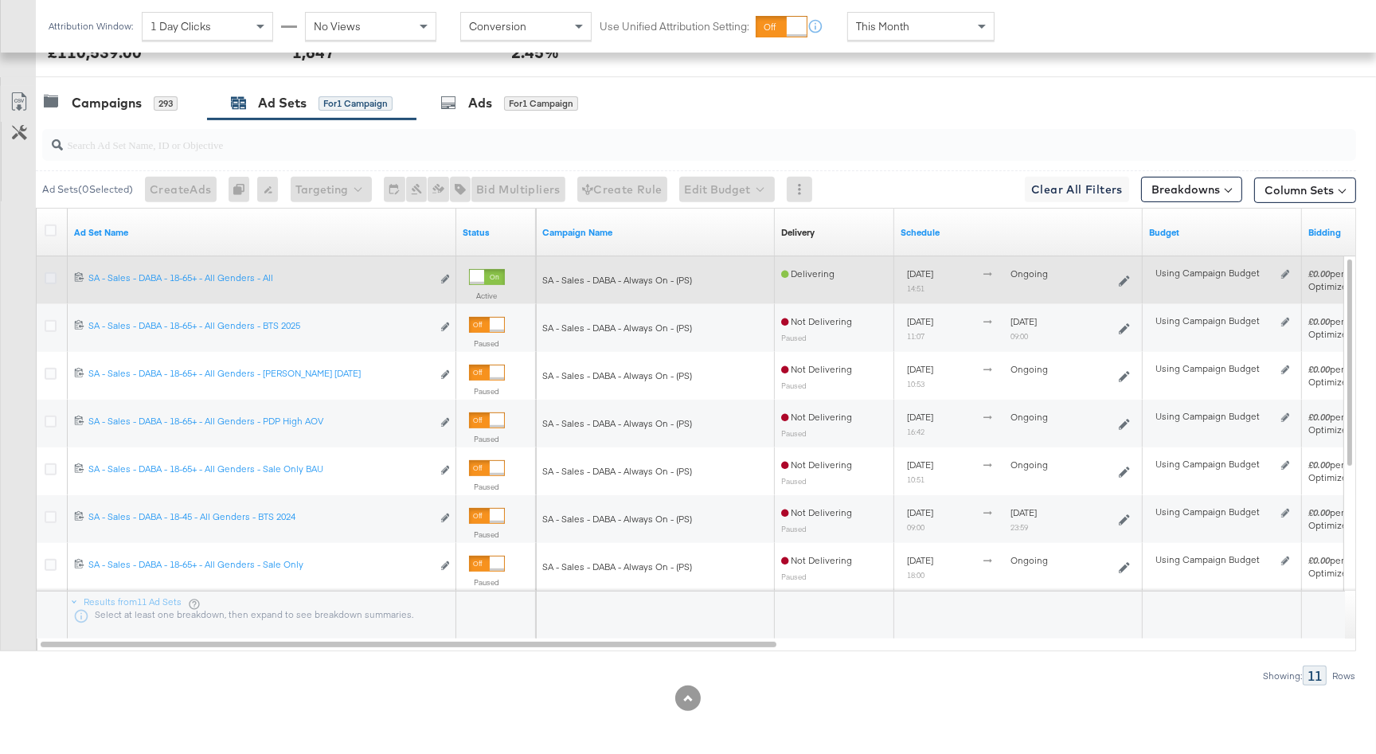
click at [50, 273] on icon at bounding box center [51, 278] width 12 height 12
click at [0, 0] on input "checkbox" at bounding box center [0, 0] width 0 height 0
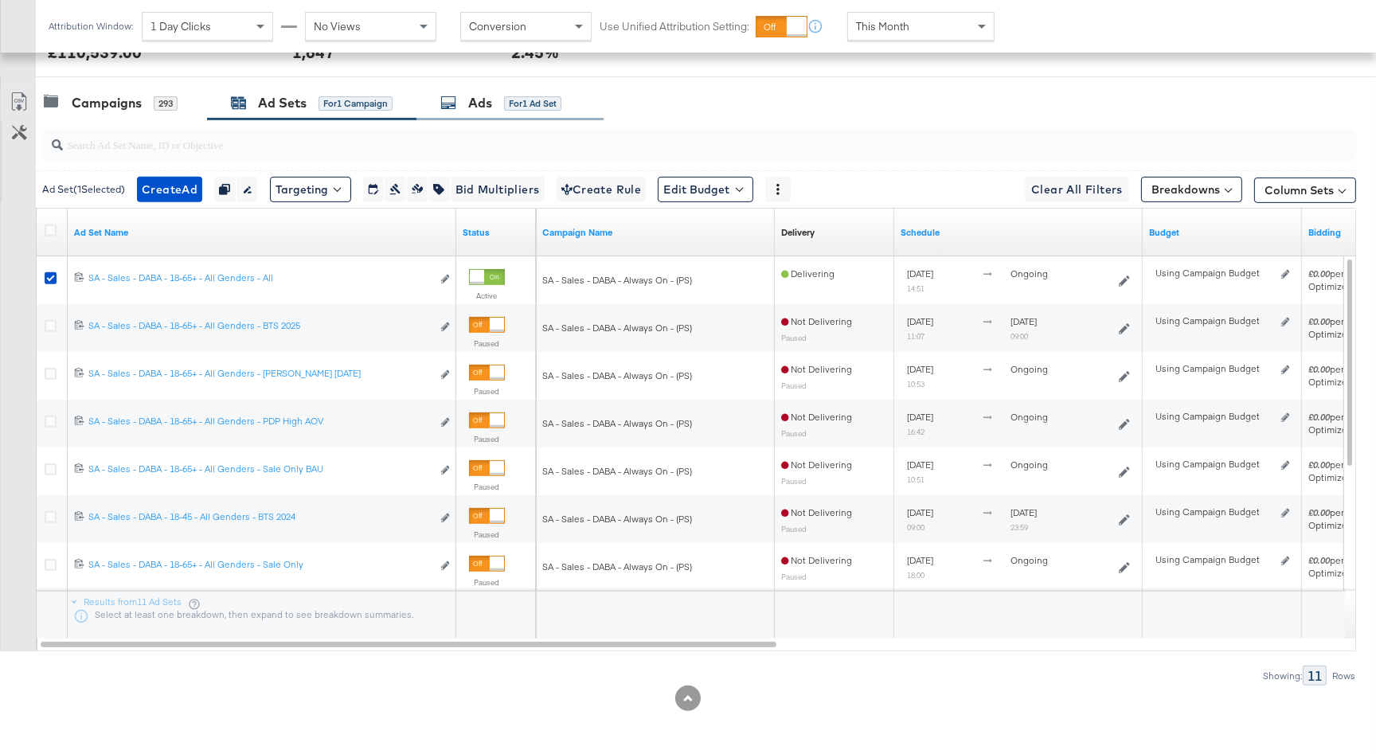
click at [492, 110] on div "Ads" at bounding box center [480, 103] width 24 height 18
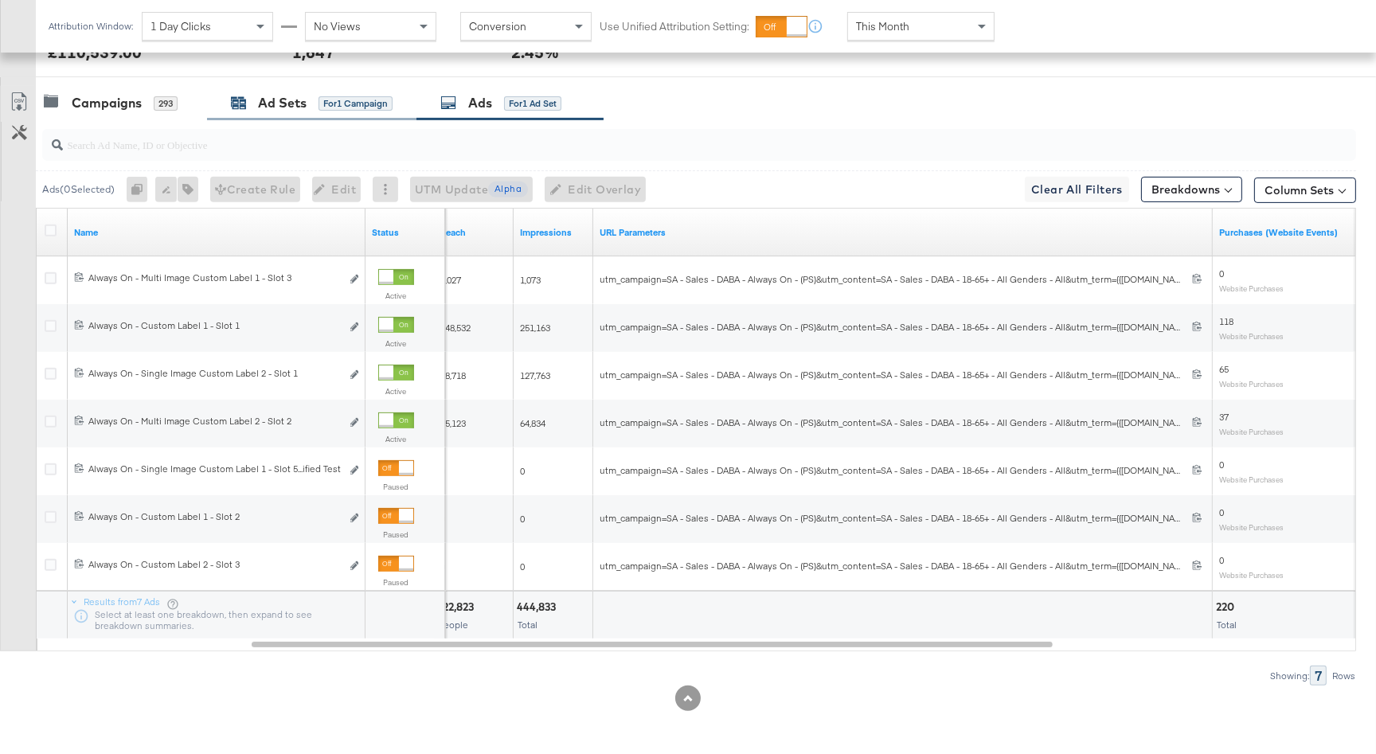
click at [262, 94] on div "Ad Sets" at bounding box center [282, 103] width 49 height 18
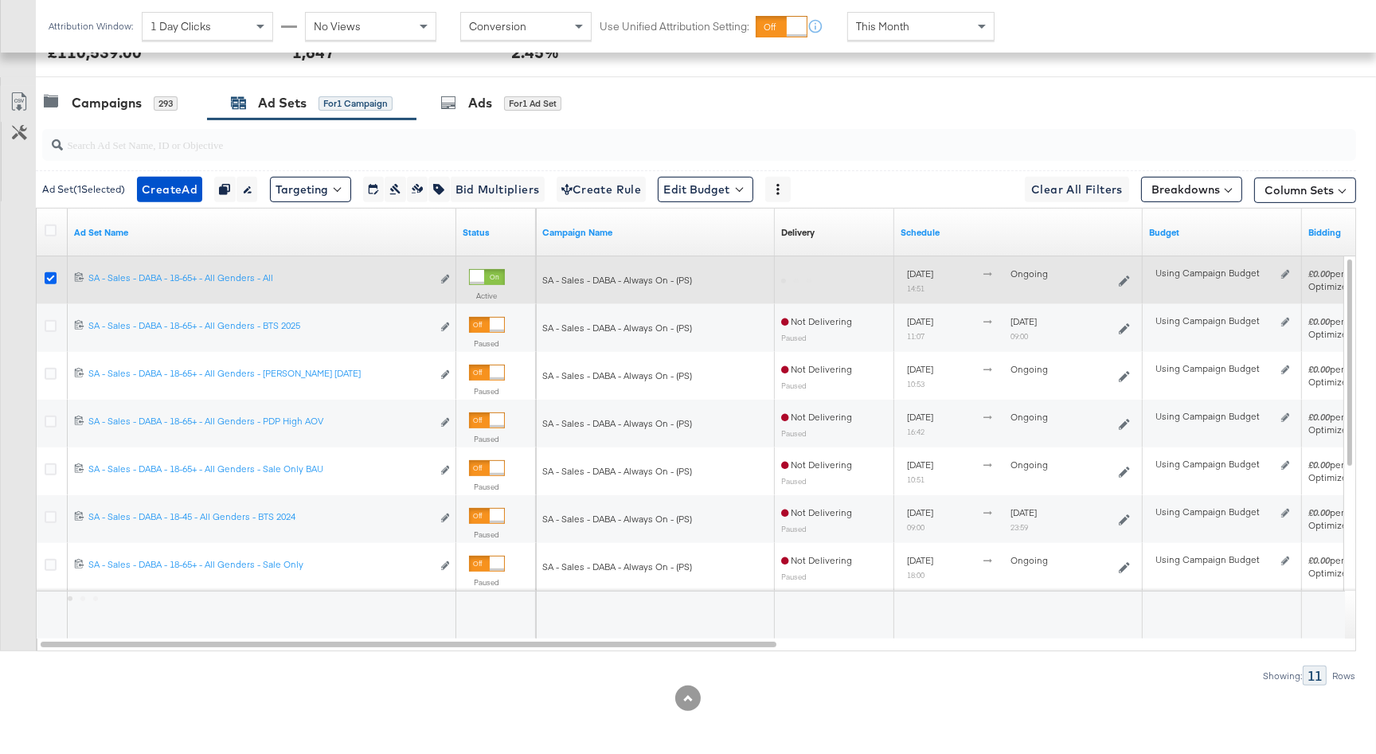
click at [49, 274] on icon at bounding box center [51, 278] width 12 height 12
click at [0, 0] on input "checkbox" at bounding box center [0, 0] width 0 height 0
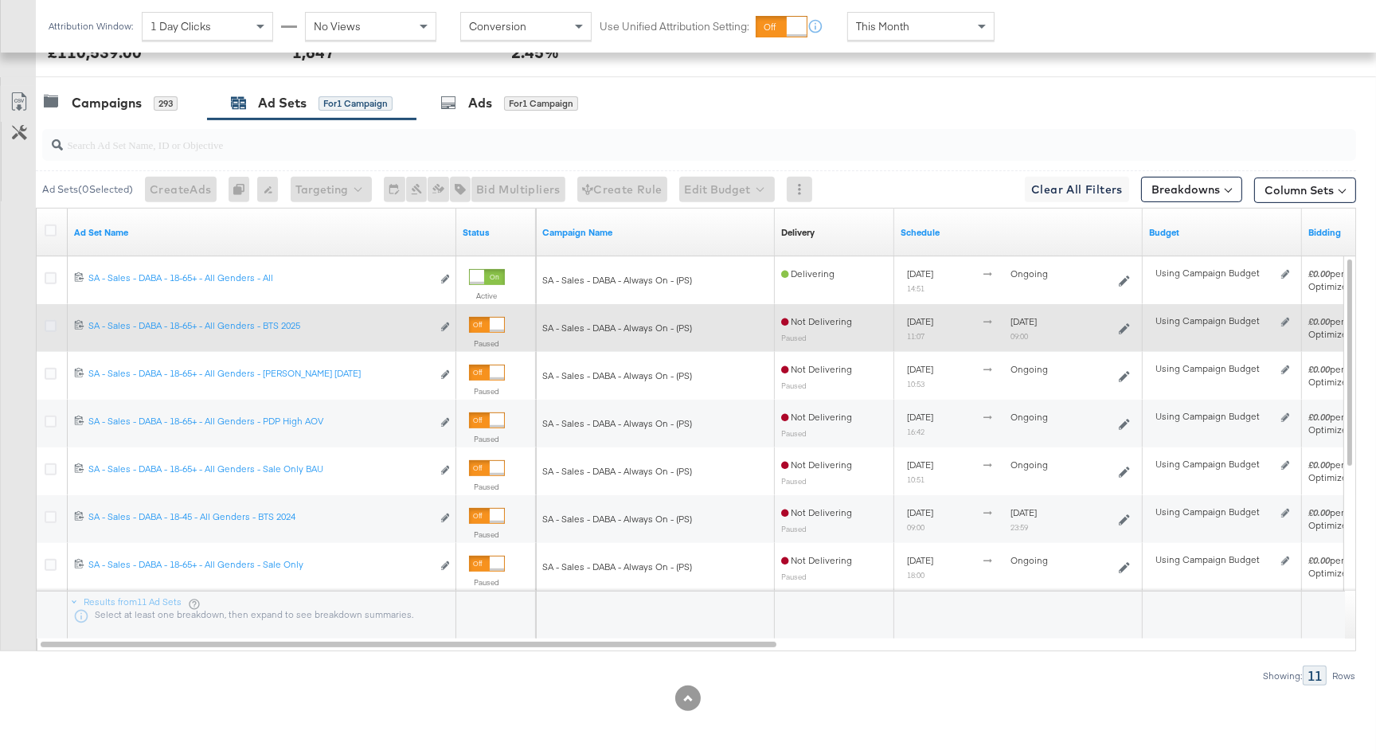
click at [45, 324] on icon at bounding box center [51, 326] width 12 height 12
click at [0, 0] on input "checkbox" at bounding box center [0, 0] width 0 height 0
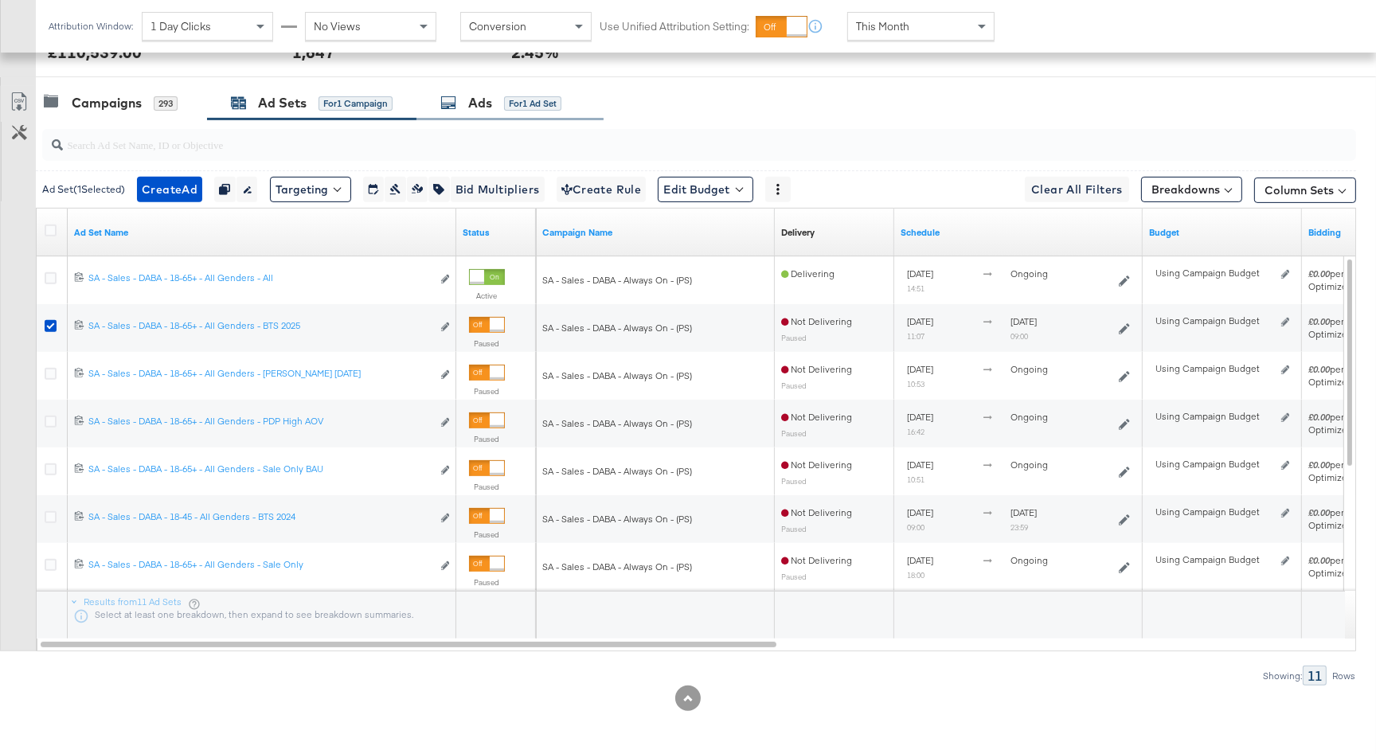
click at [475, 108] on div "Ads" at bounding box center [480, 103] width 24 height 18
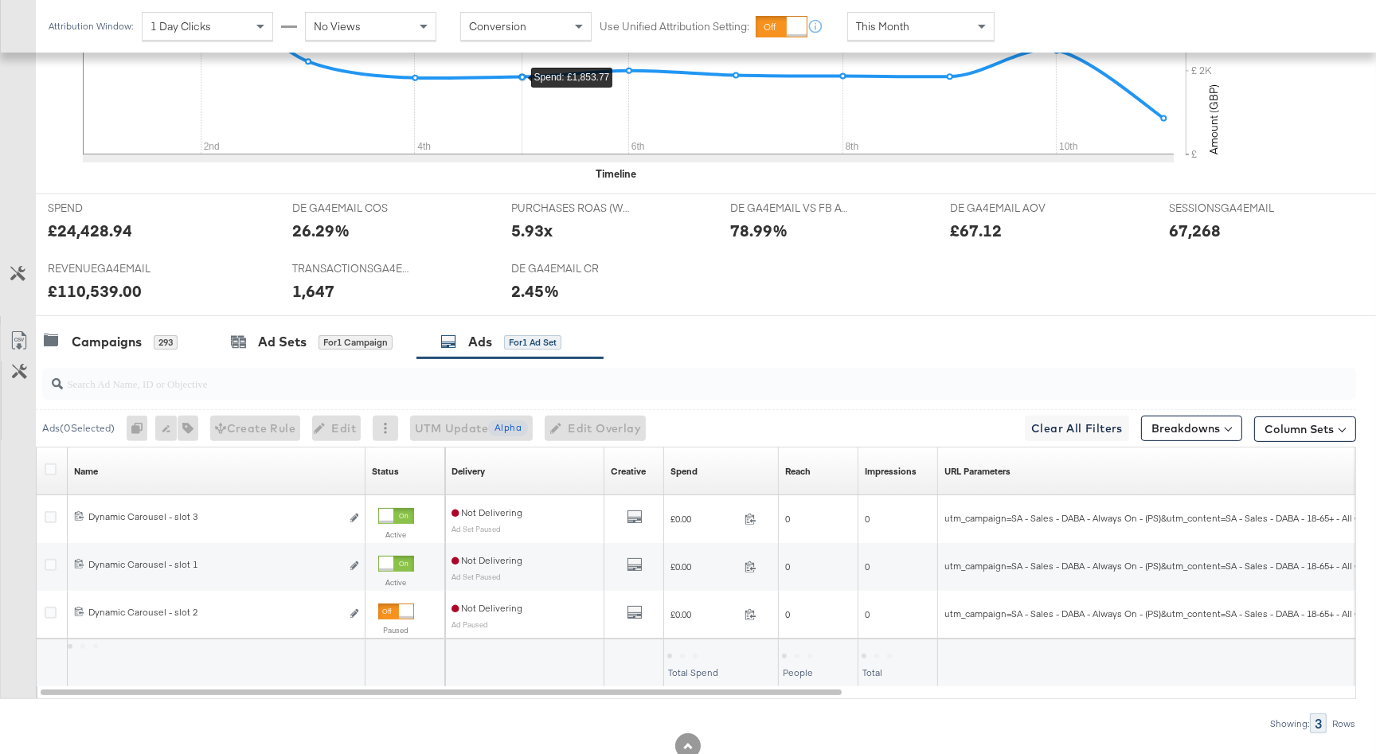
scroll to position [581, 0]
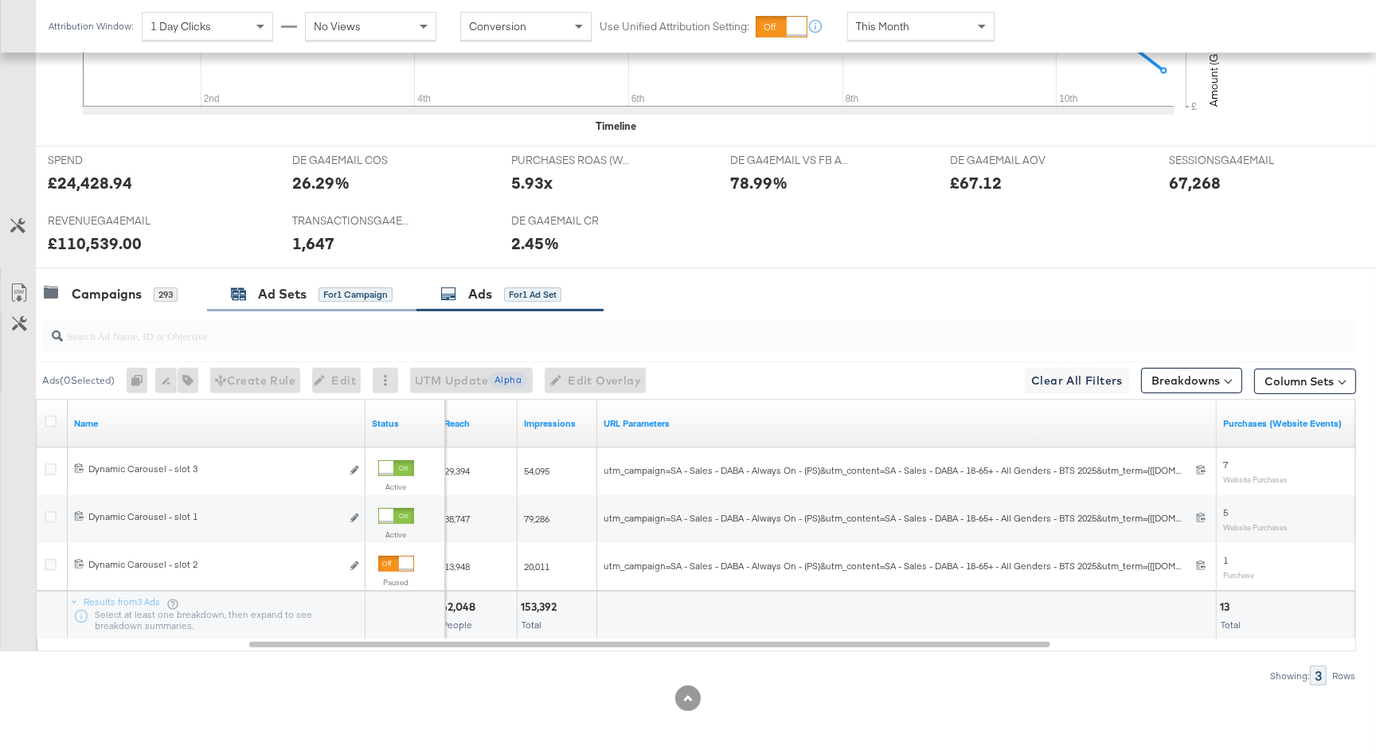
click at [300, 299] on div "Ad Sets" at bounding box center [282, 294] width 49 height 18
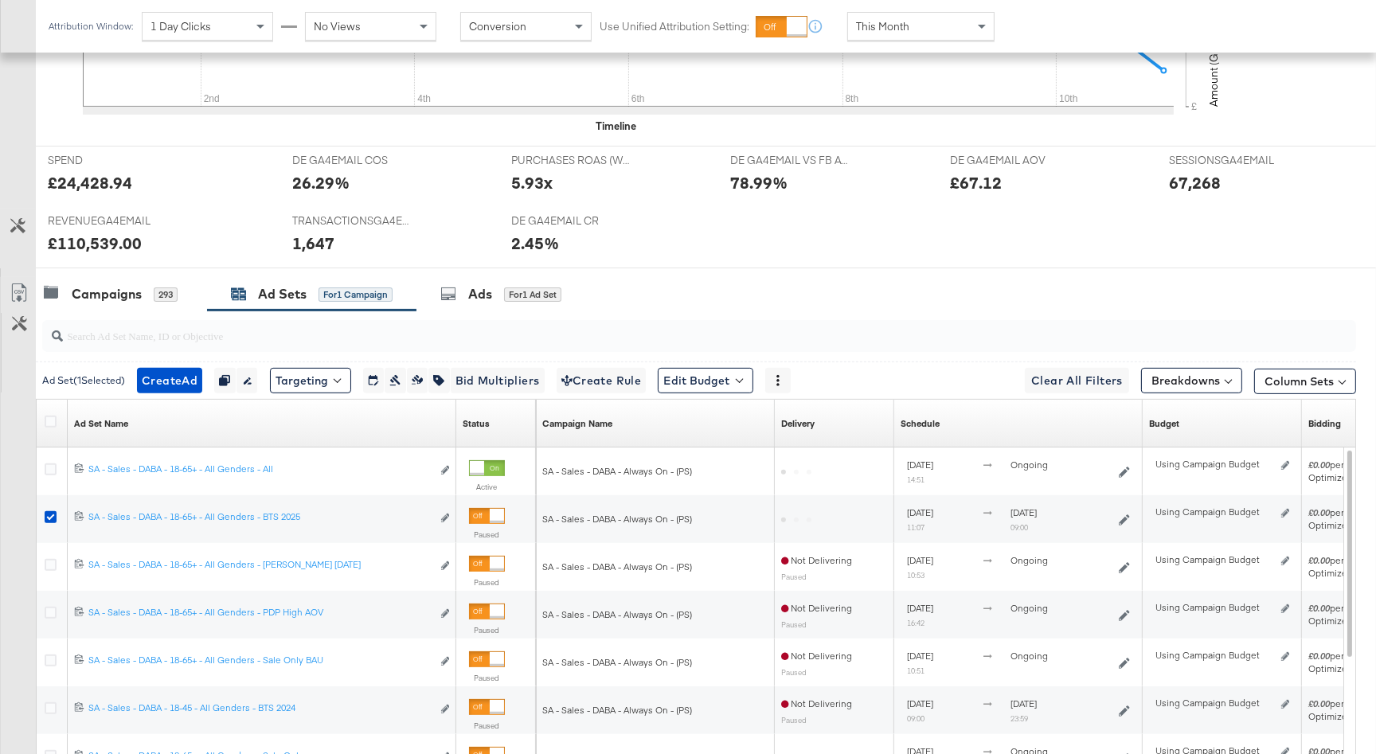
scroll to position [772, 0]
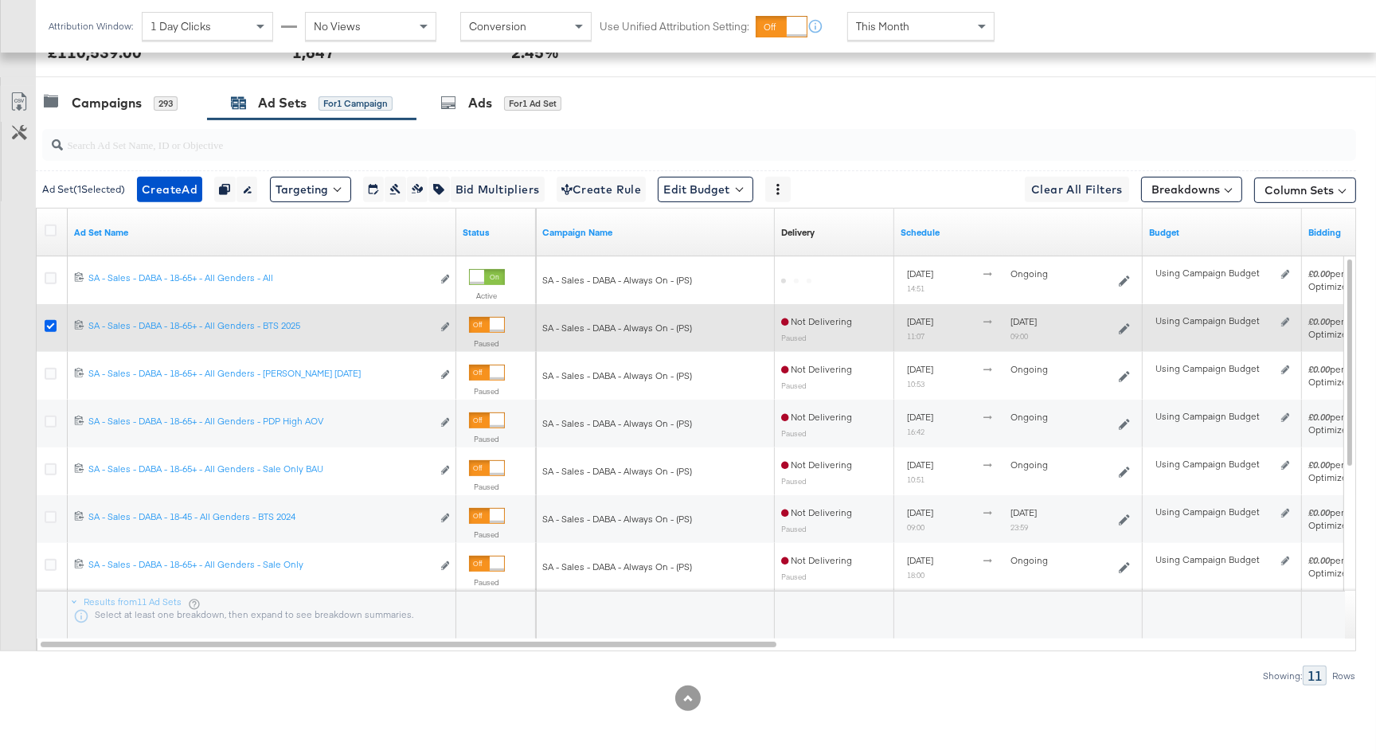
click at [49, 324] on icon at bounding box center [51, 326] width 12 height 12
click at [0, 0] on input "checkbox" at bounding box center [0, 0] width 0 height 0
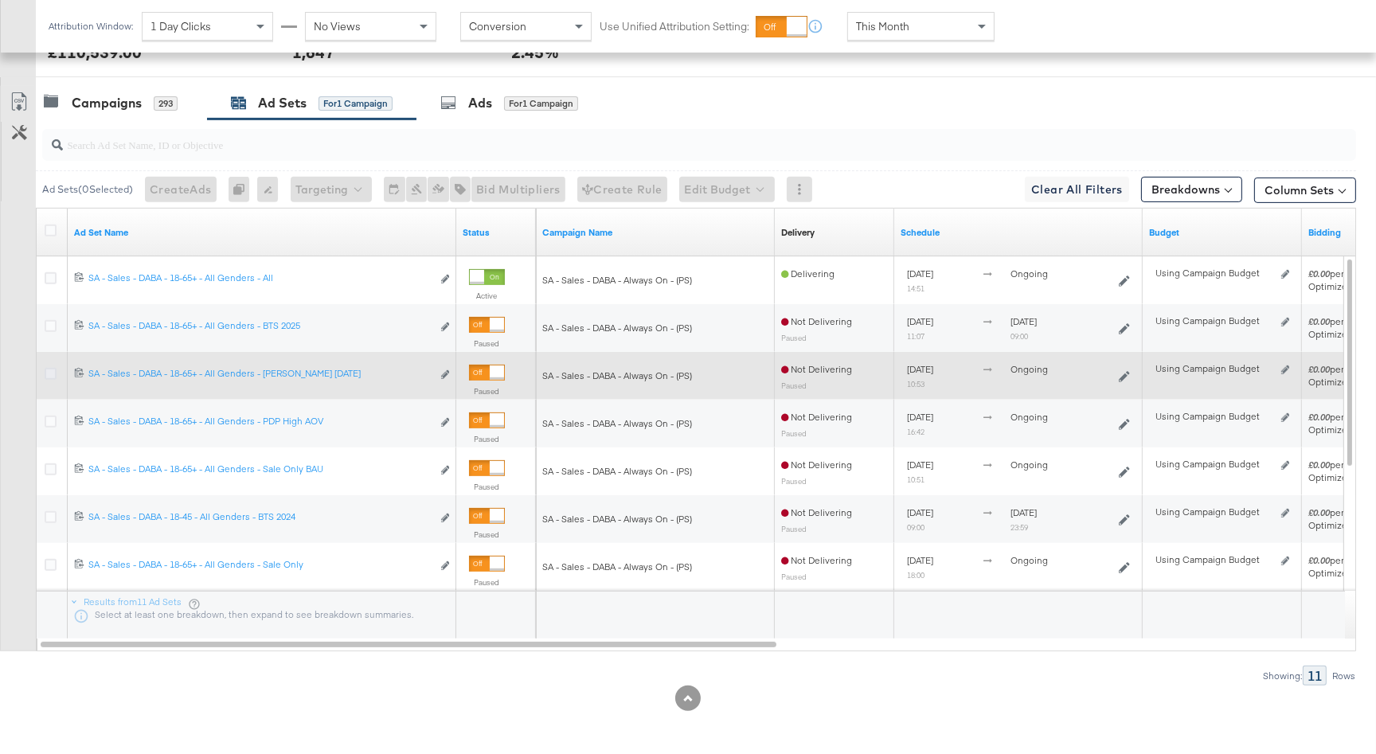
click at [51, 371] on icon at bounding box center [51, 374] width 12 height 12
click at [0, 0] on input "checkbox" at bounding box center [0, 0] width 0 height 0
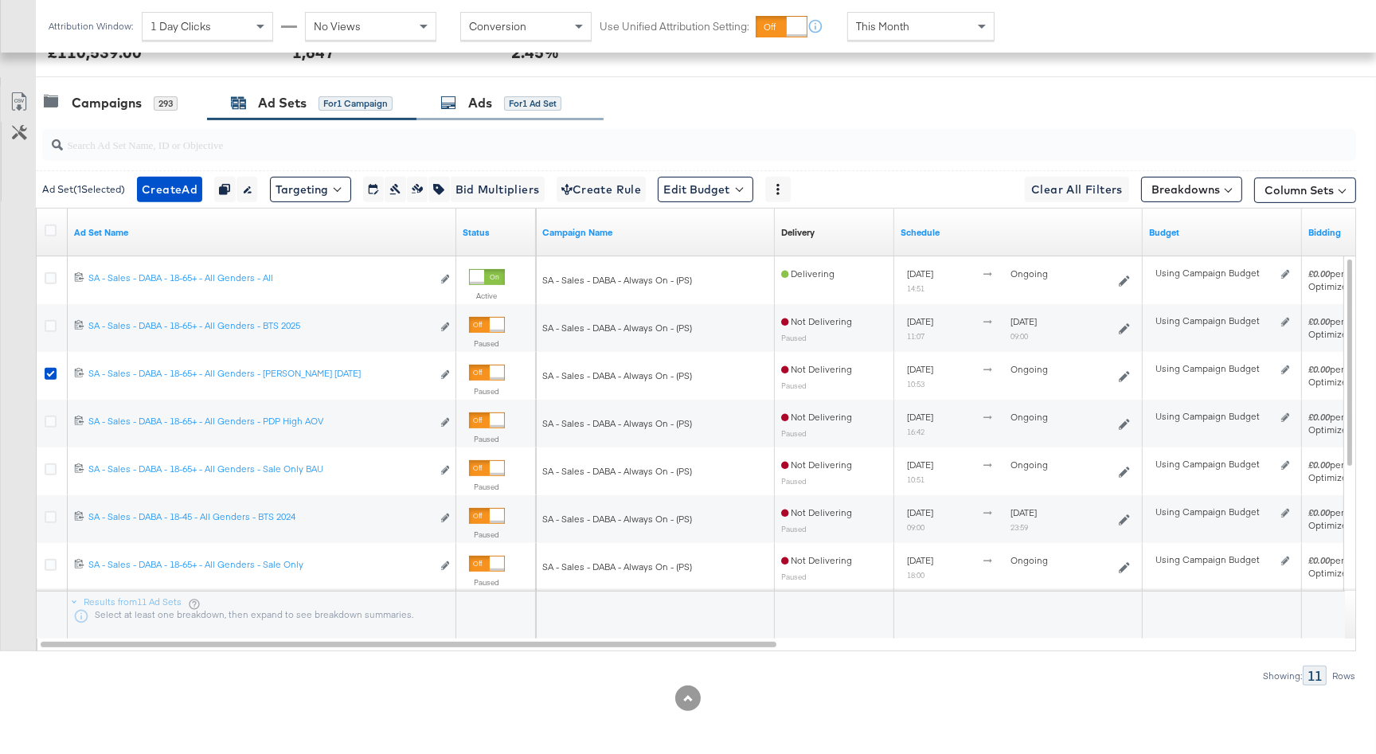
click at [533, 96] on div "for 1 Ad Set" at bounding box center [532, 103] width 57 height 14
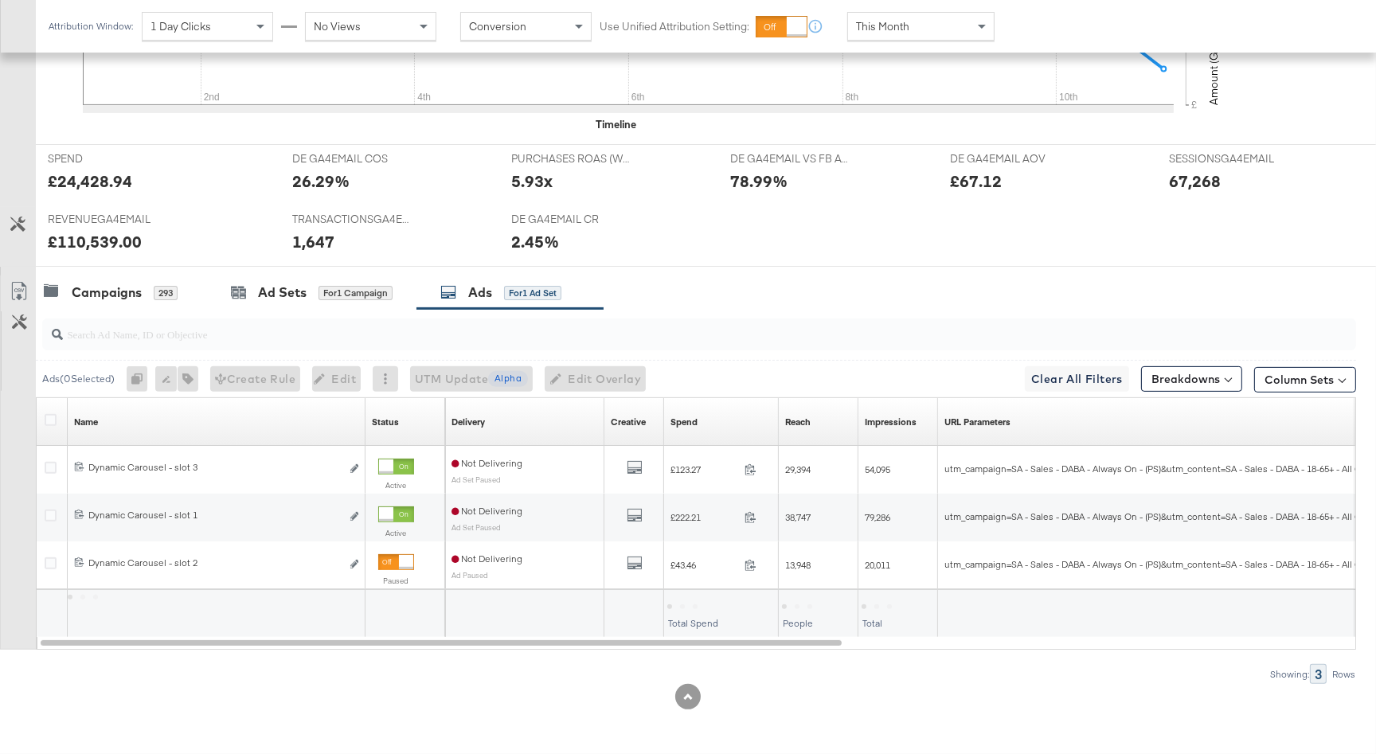
scroll to position [533, 0]
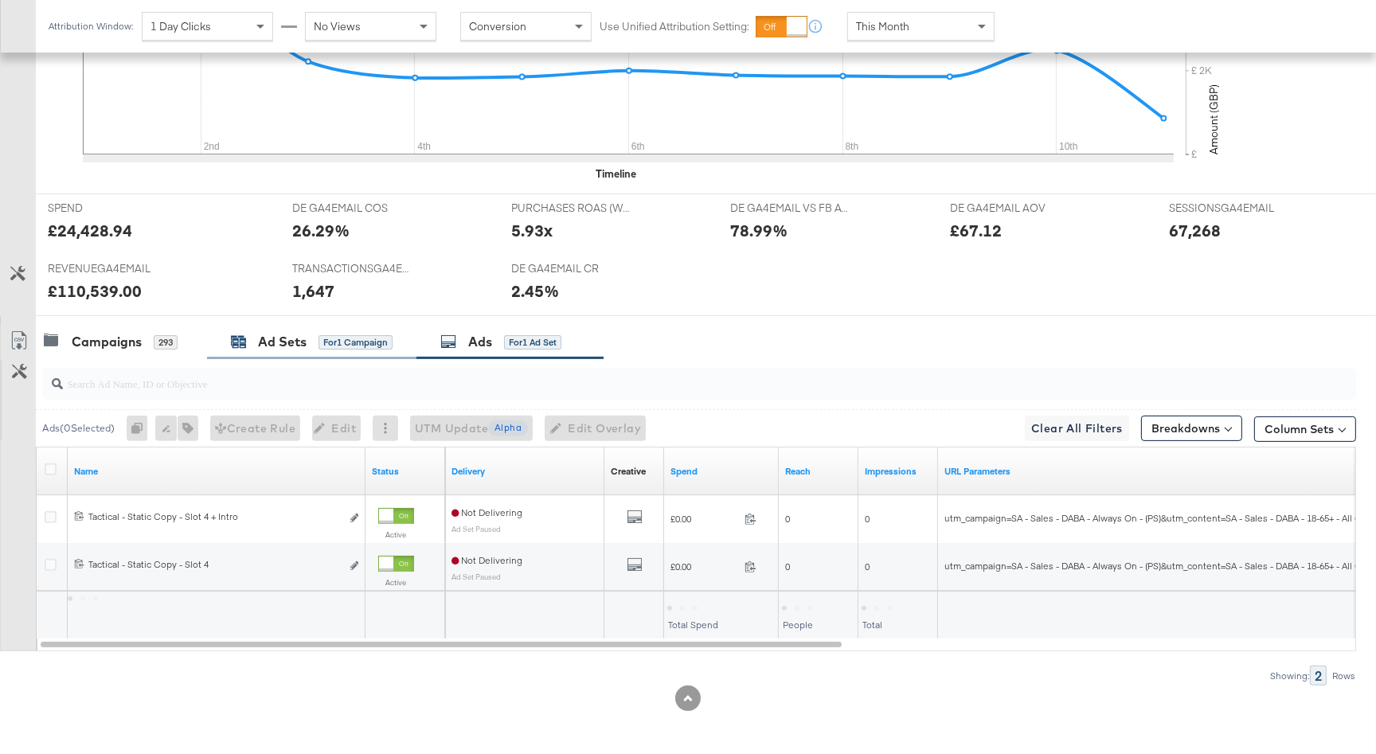
click at [343, 336] on div "for 1 Campaign" at bounding box center [355, 342] width 74 height 14
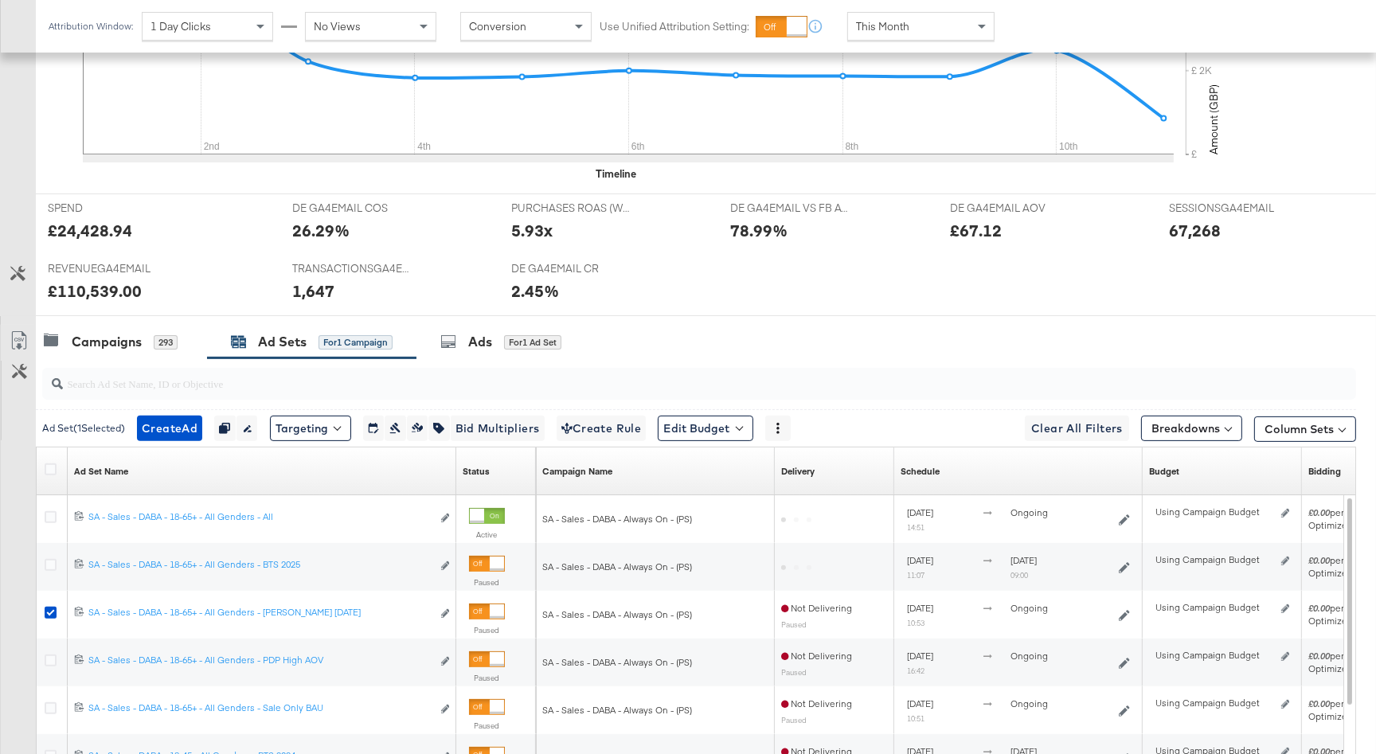
scroll to position [772, 0]
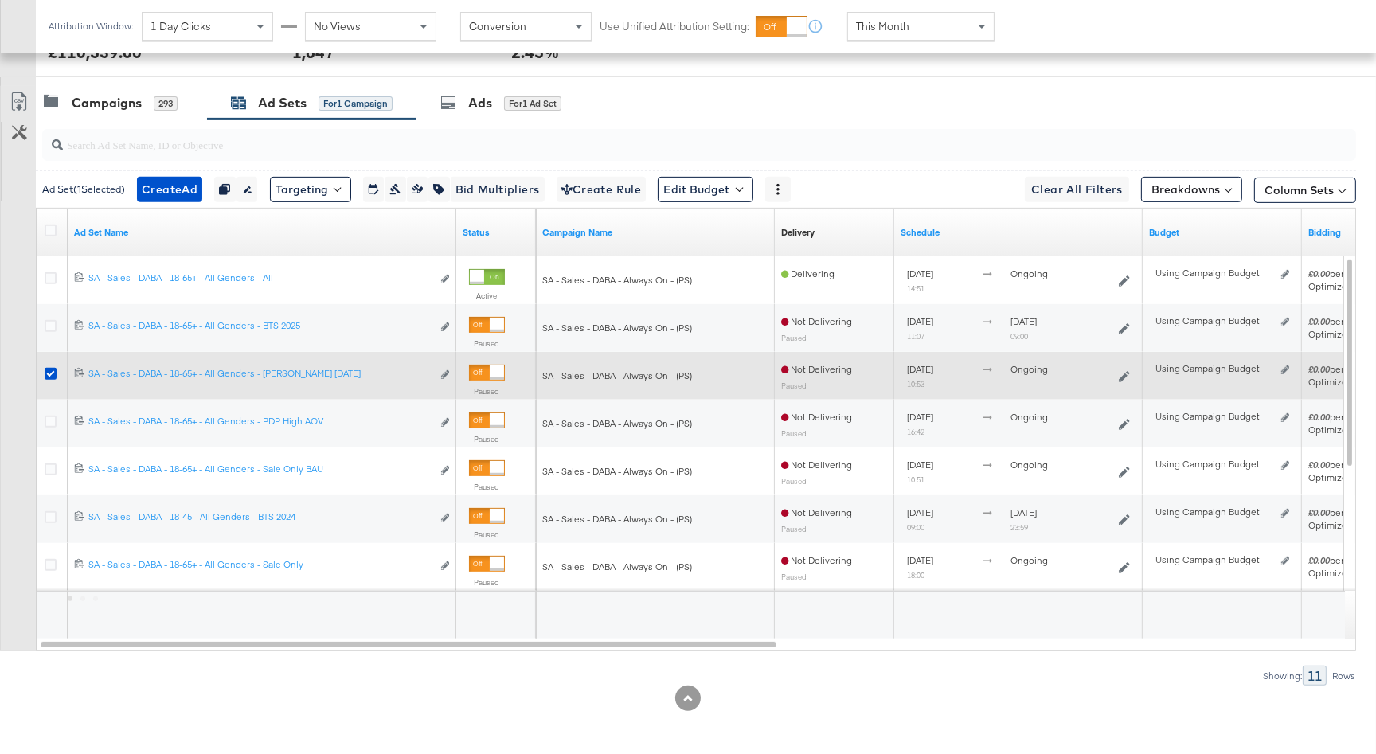
click at [49, 373] on icon at bounding box center [51, 374] width 12 height 12
click at [0, 0] on input "checkbox" at bounding box center [0, 0] width 0 height 0
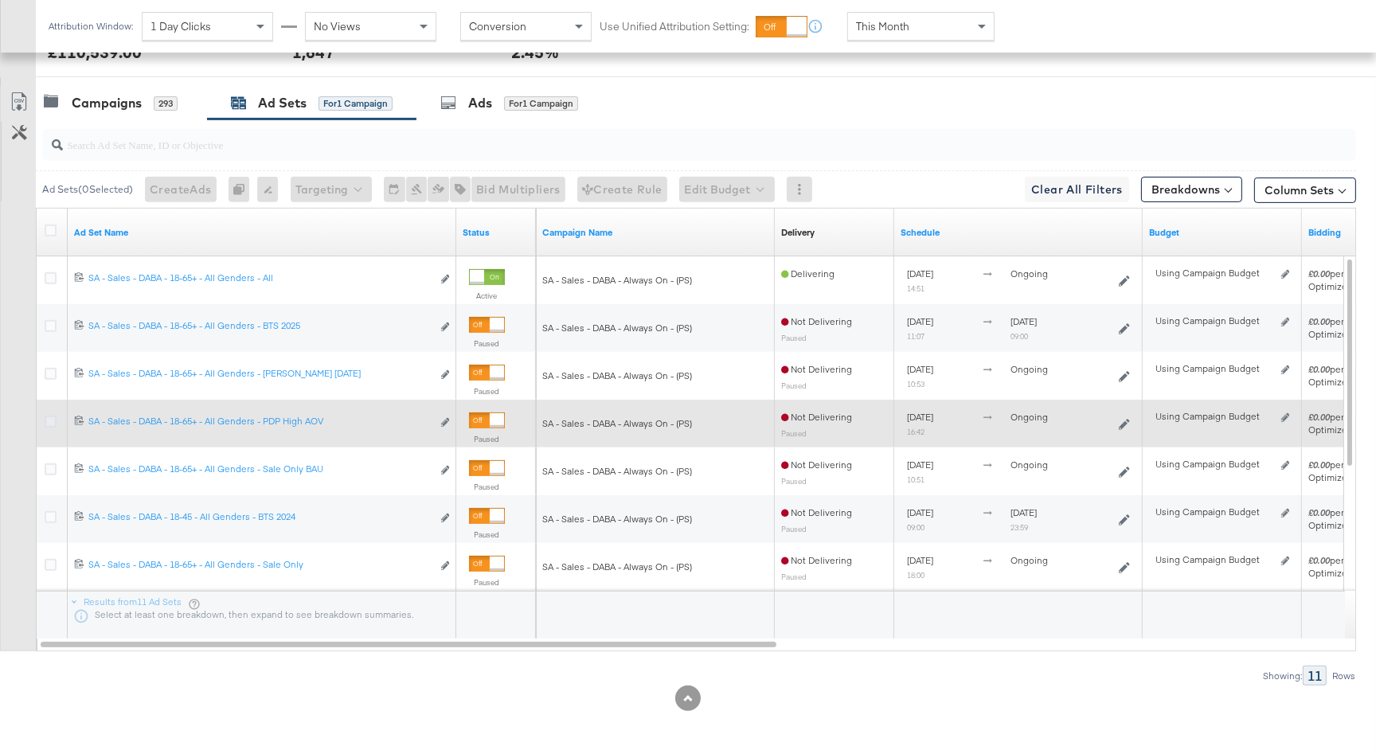
click at [51, 419] on icon at bounding box center [51, 422] width 12 height 12
click at [0, 0] on input "checkbox" at bounding box center [0, 0] width 0 height 0
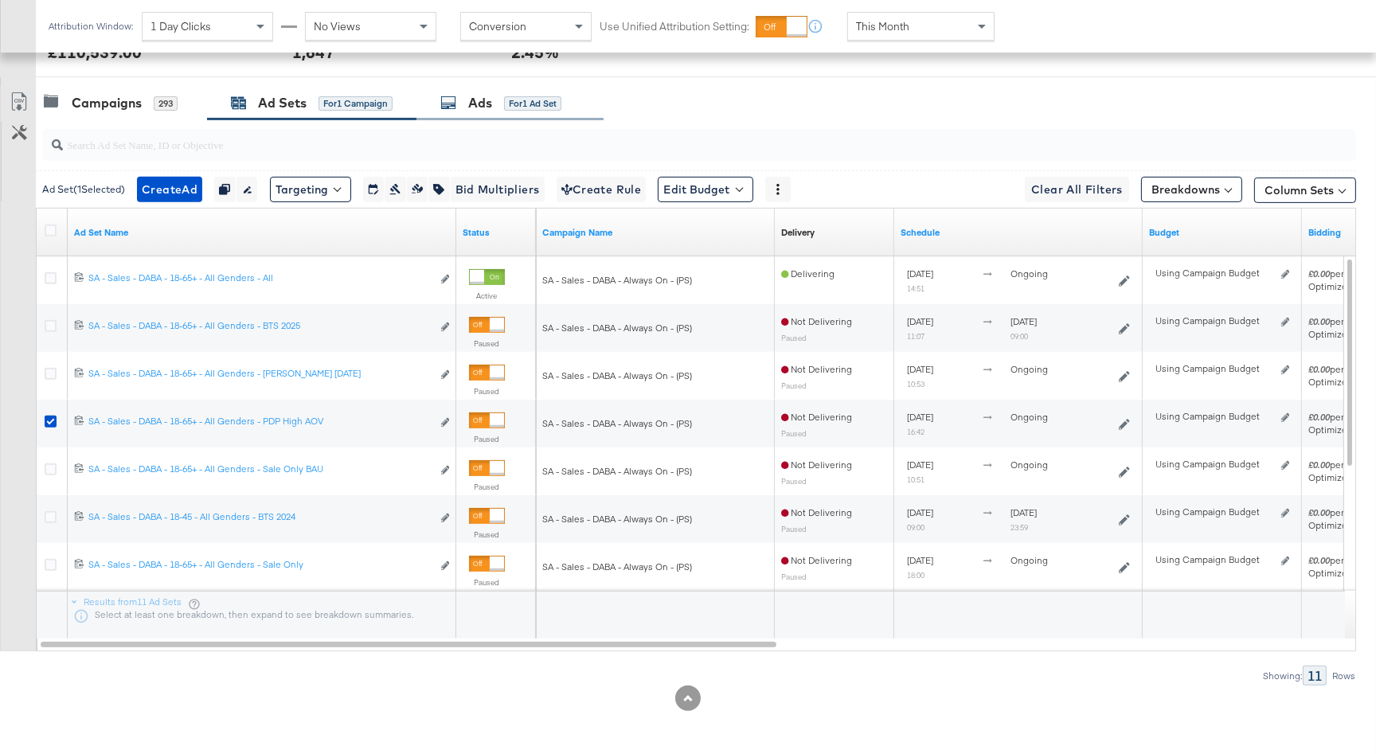
click at [512, 104] on div "for 1 Ad Set" at bounding box center [532, 103] width 57 height 14
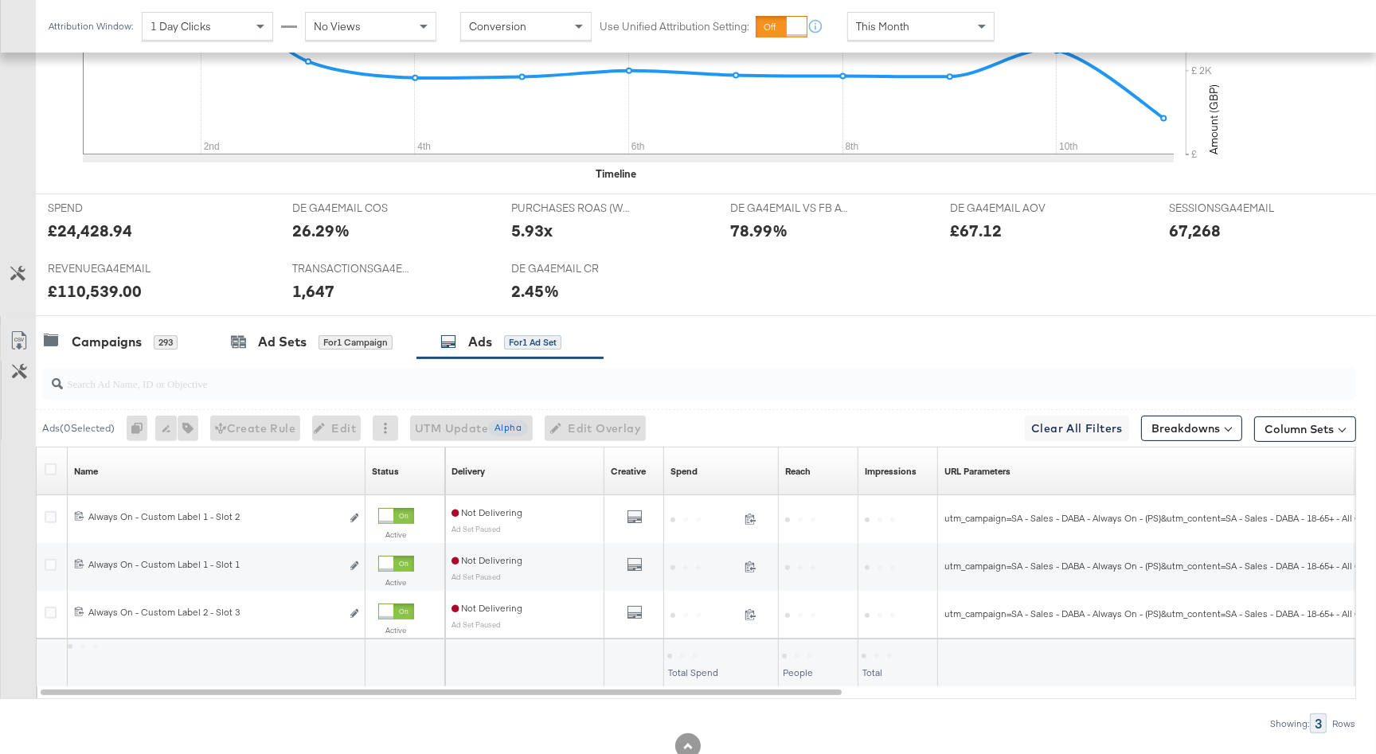
scroll to position [581, 0]
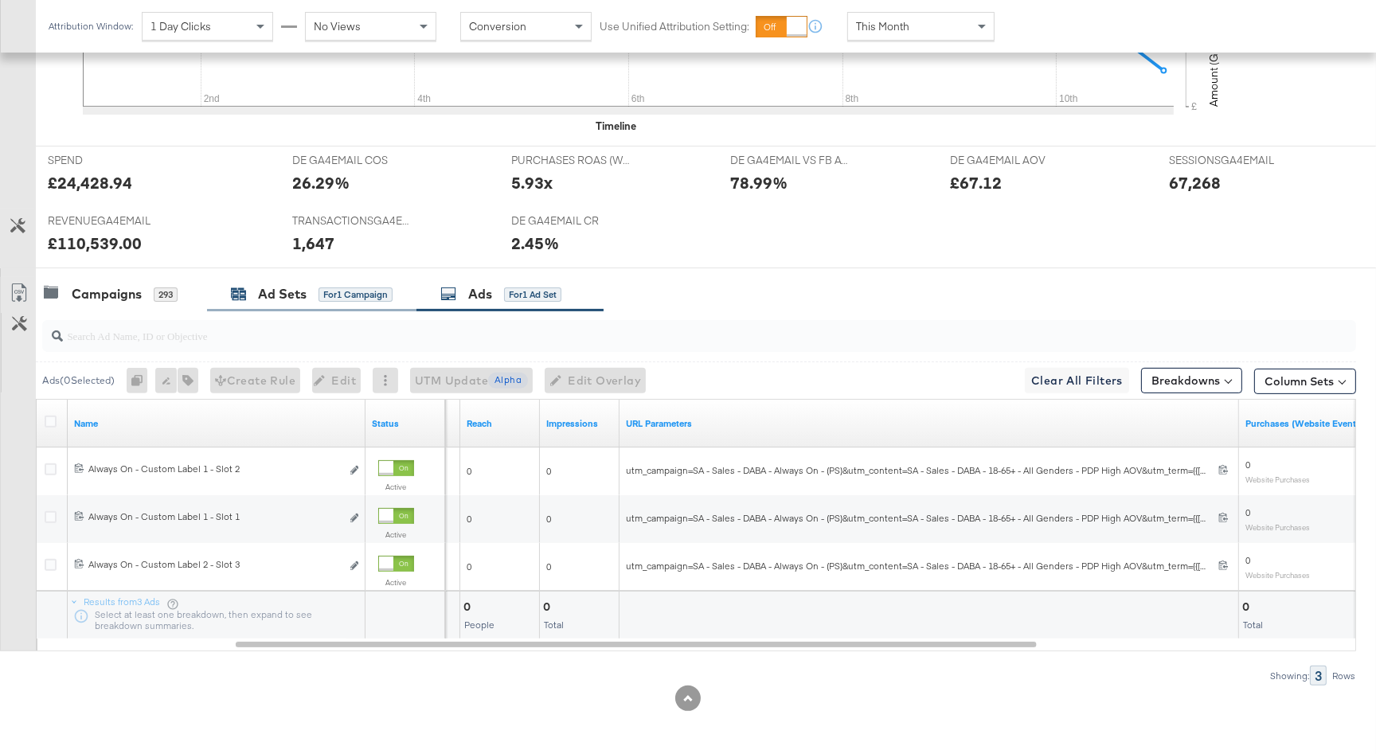
click at [295, 292] on div "Ad Sets" at bounding box center [282, 294] width 49 height 18
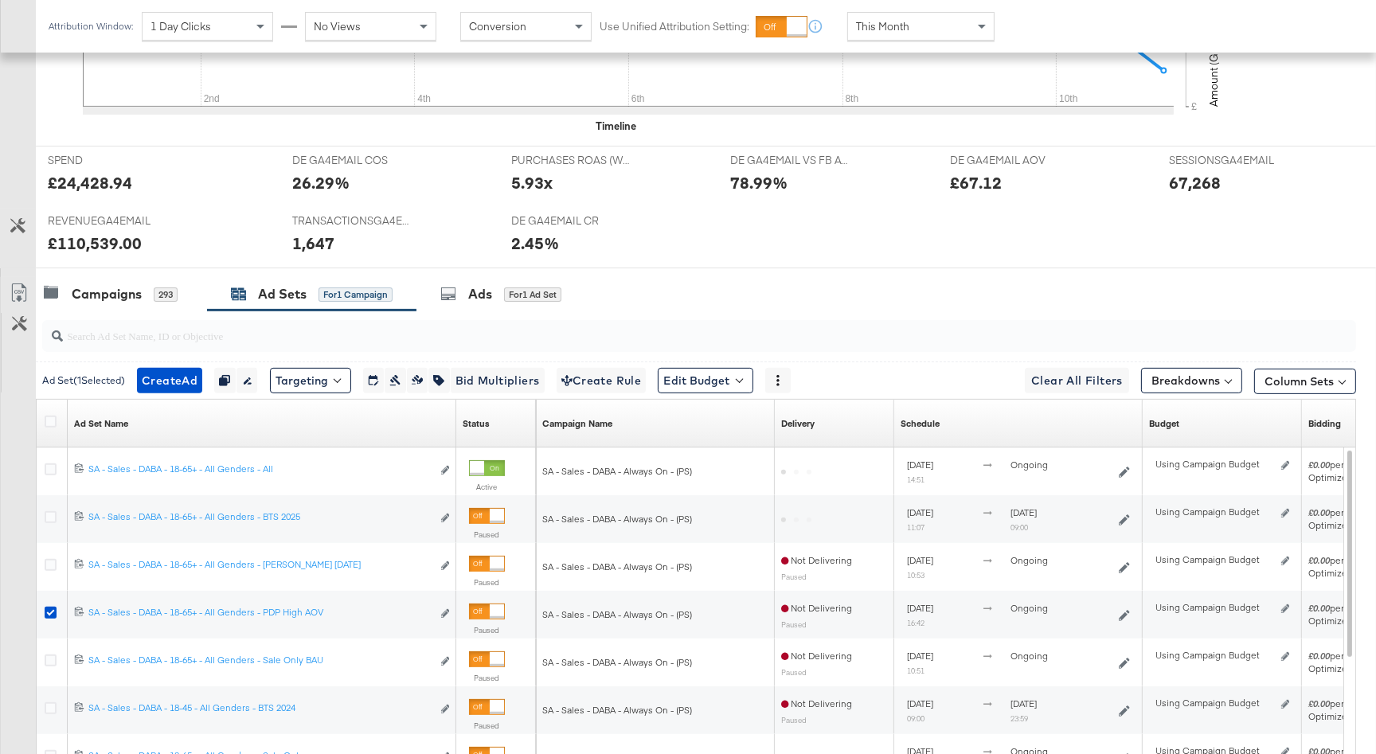
scroll to position [772, 0]
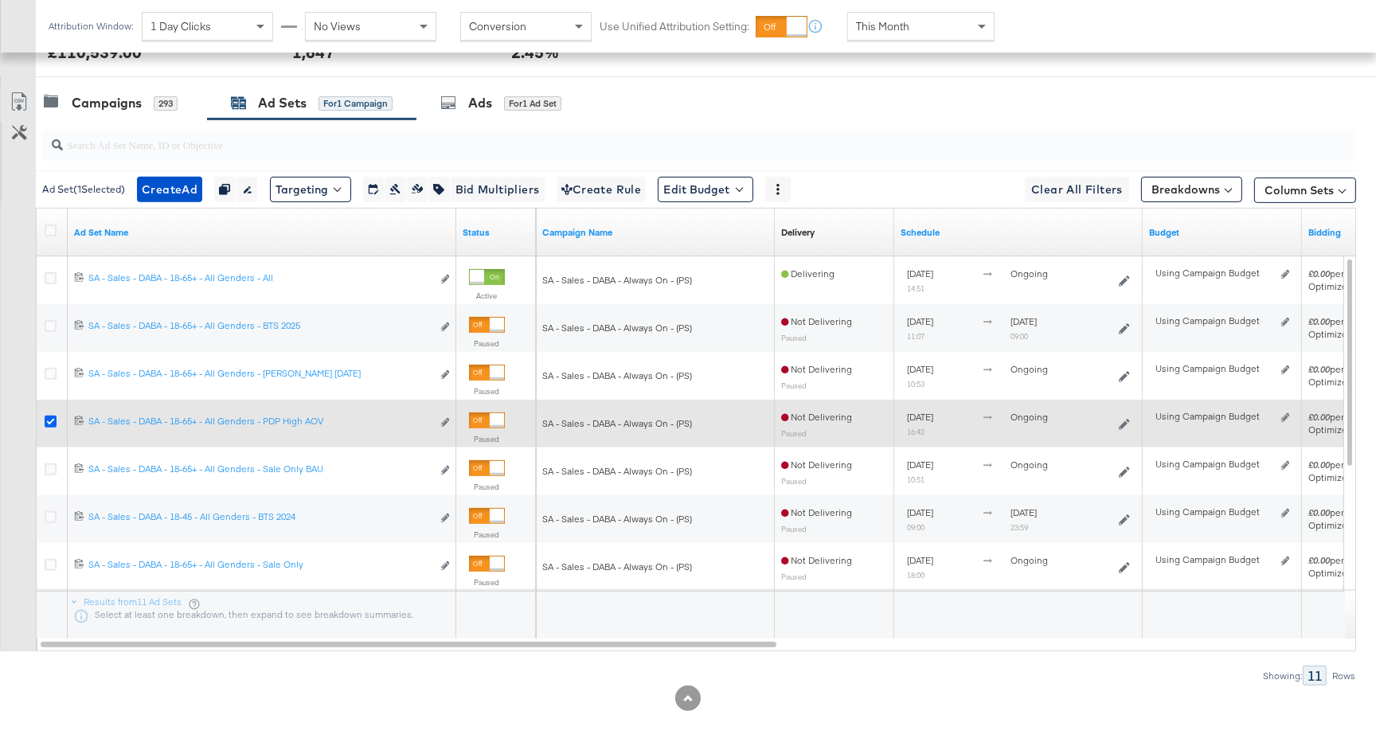
click at [47, 417] on icon at bounding box center [51, 422] width 12 height 12
click at [0, 0] on input "checkbox" at bounding box center [0, 0] width 0 height 0
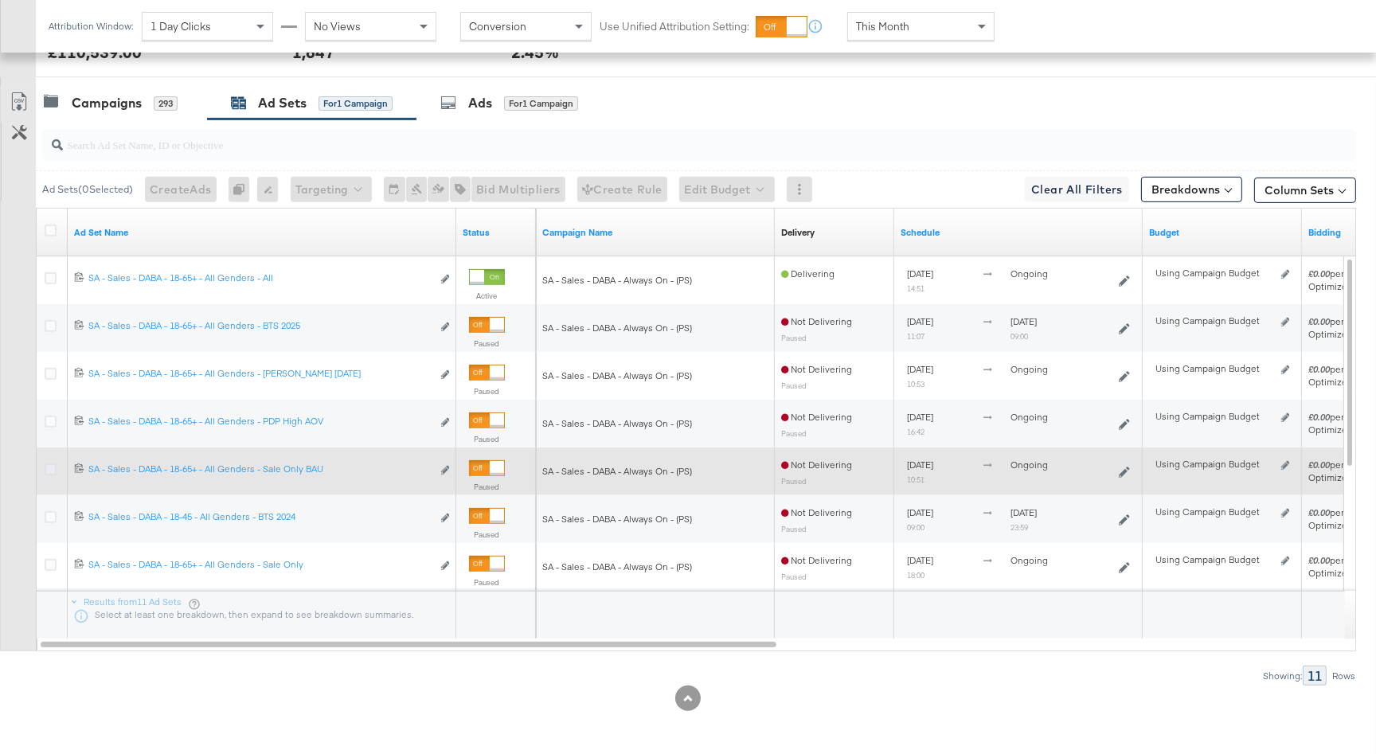
click at [48, 471] on icon at bounding box center [51, 469] width 12 height 12
click at [0, 0] on input "checkbox" at bounding box center [0, 0] width 0 height 0
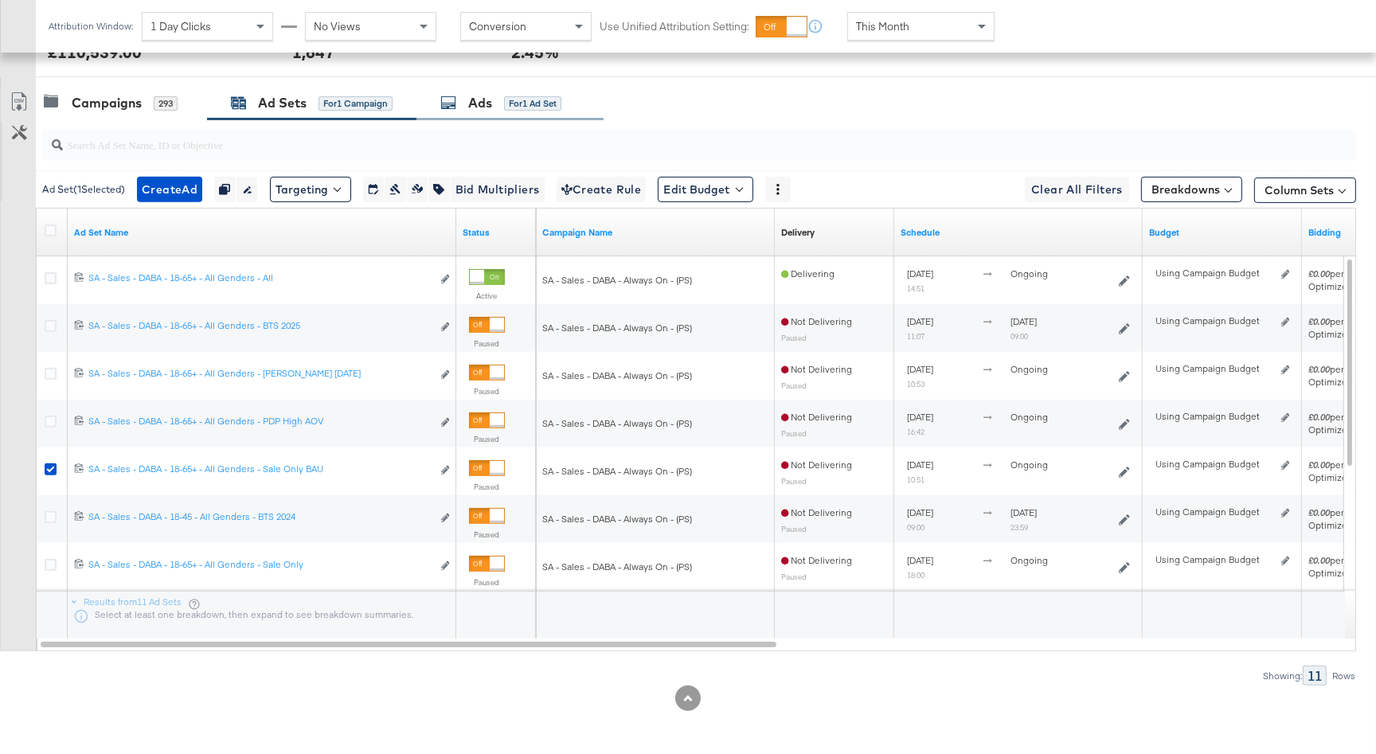
click at [483, 105] on div "Ads" at bounding box center [480, 103] width 24 height 18
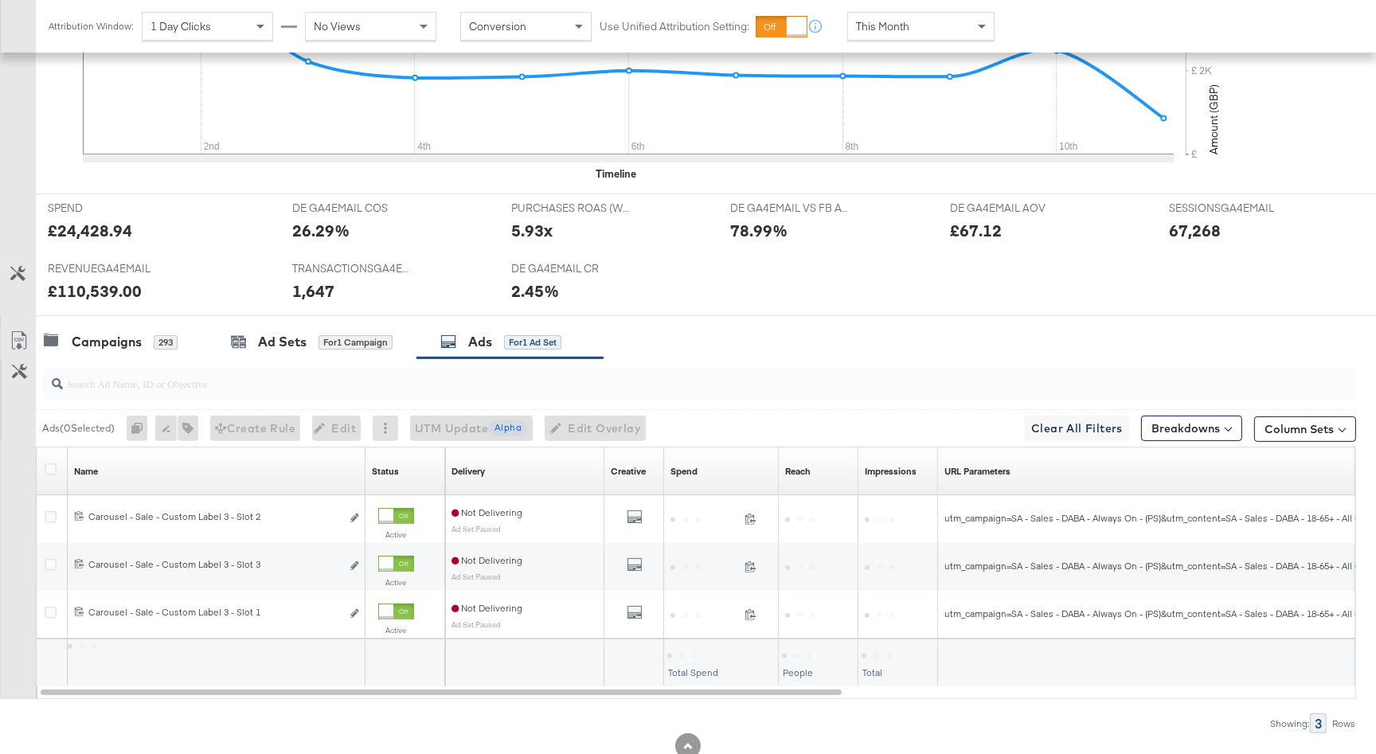
scroll to position [581, 0]
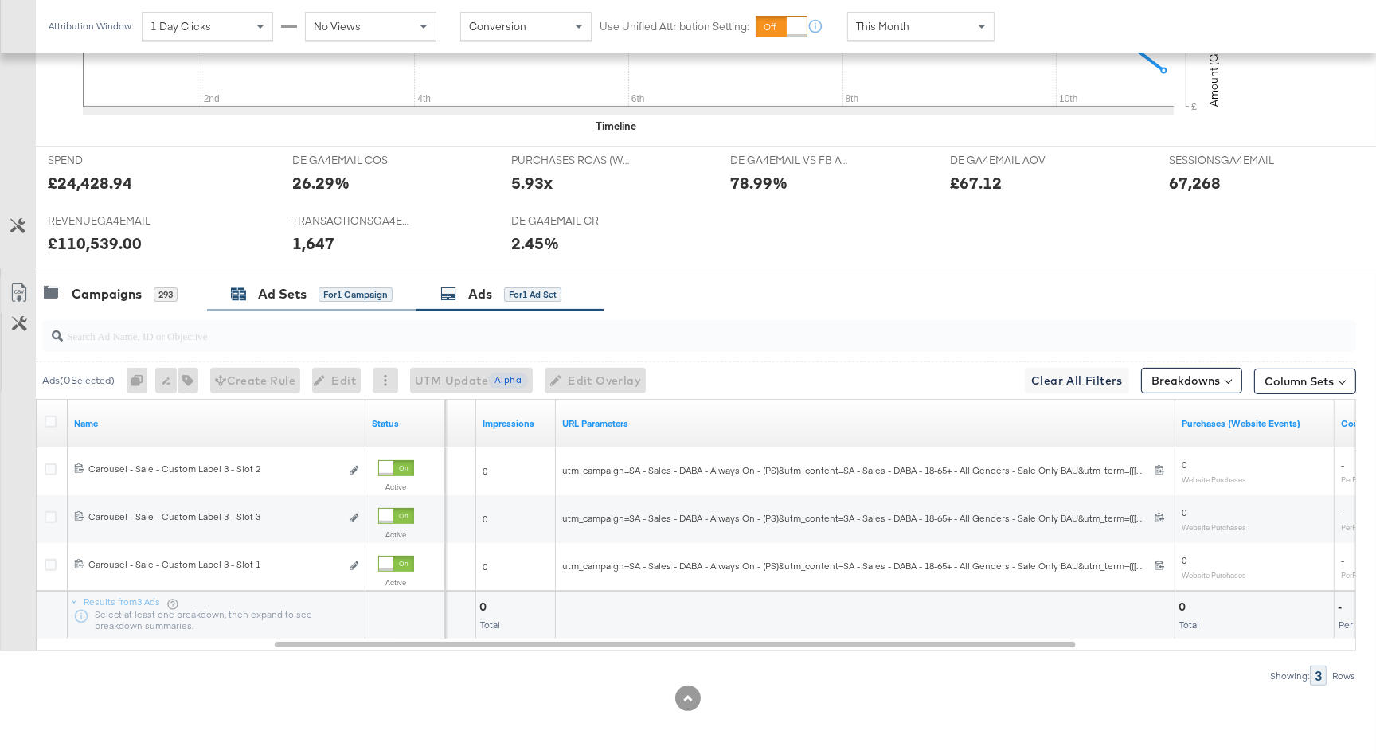
click at [306, 293] on div "Ad Sets for 1 Campaign" at bounding box center [312, 294] width 162 height 18
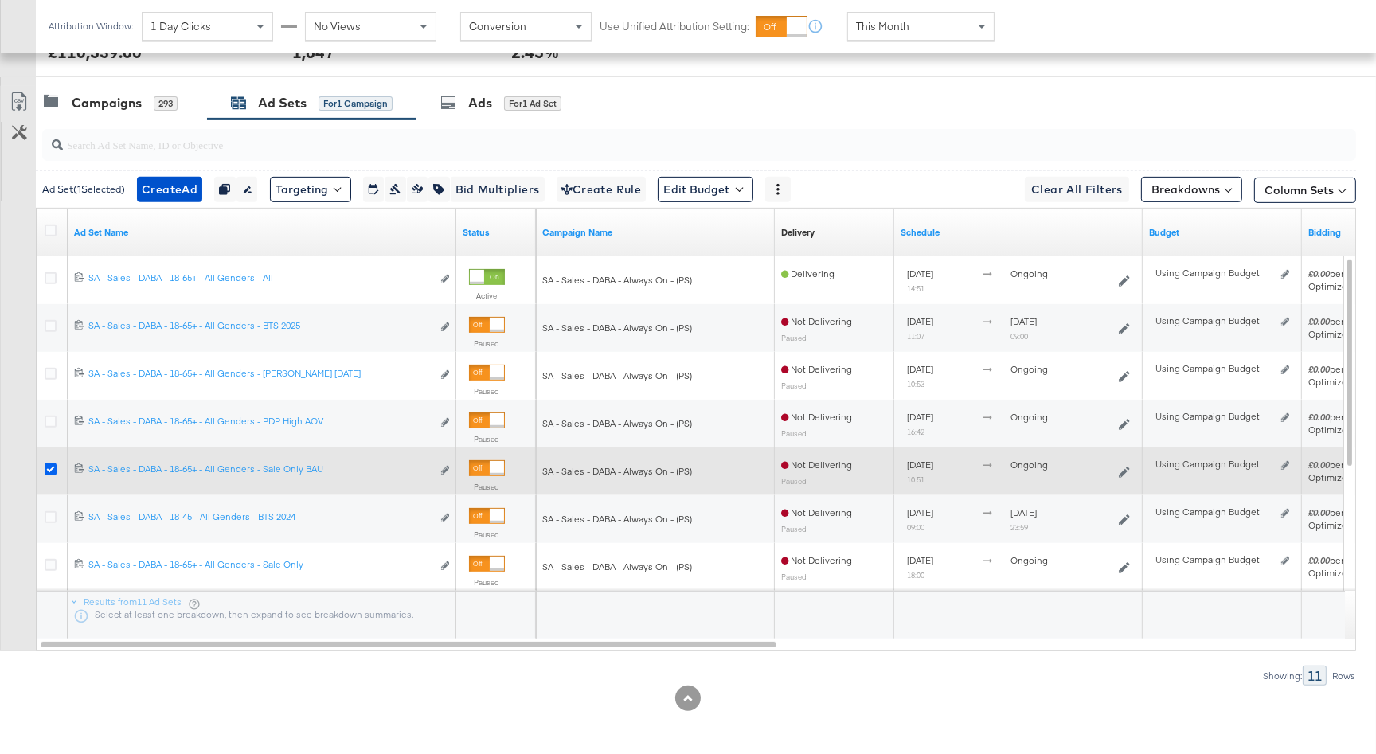
click at [48, 467] on icon at bounding box center [51, 469] width 12 height 12
click at [0, 0] on input "checkbox" at bounding box center [0, 0] width 0 height 0
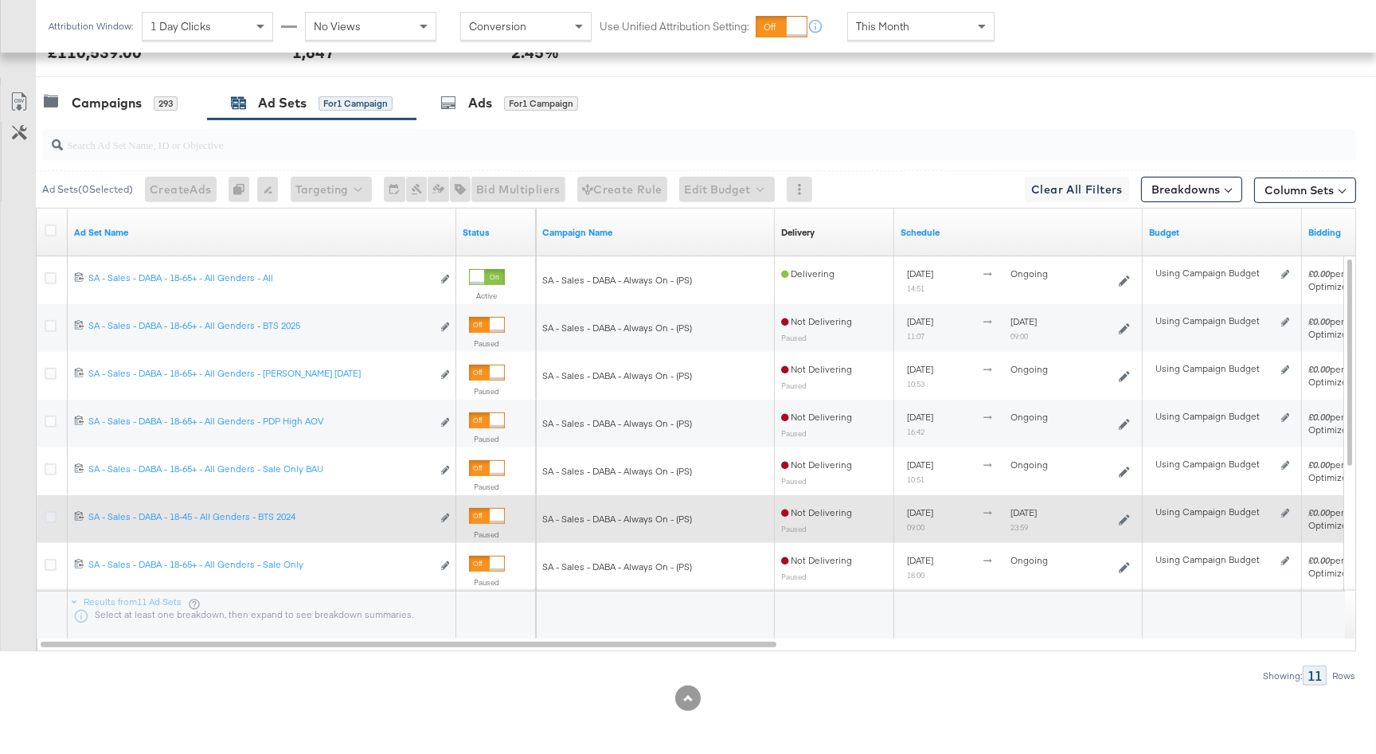
click at [49, 513] on icon at bounding box center [51, 517] width 12 height 12
click at [0, 0] on input "checkbox" at bounding box center [0, 0] width 0 height 0
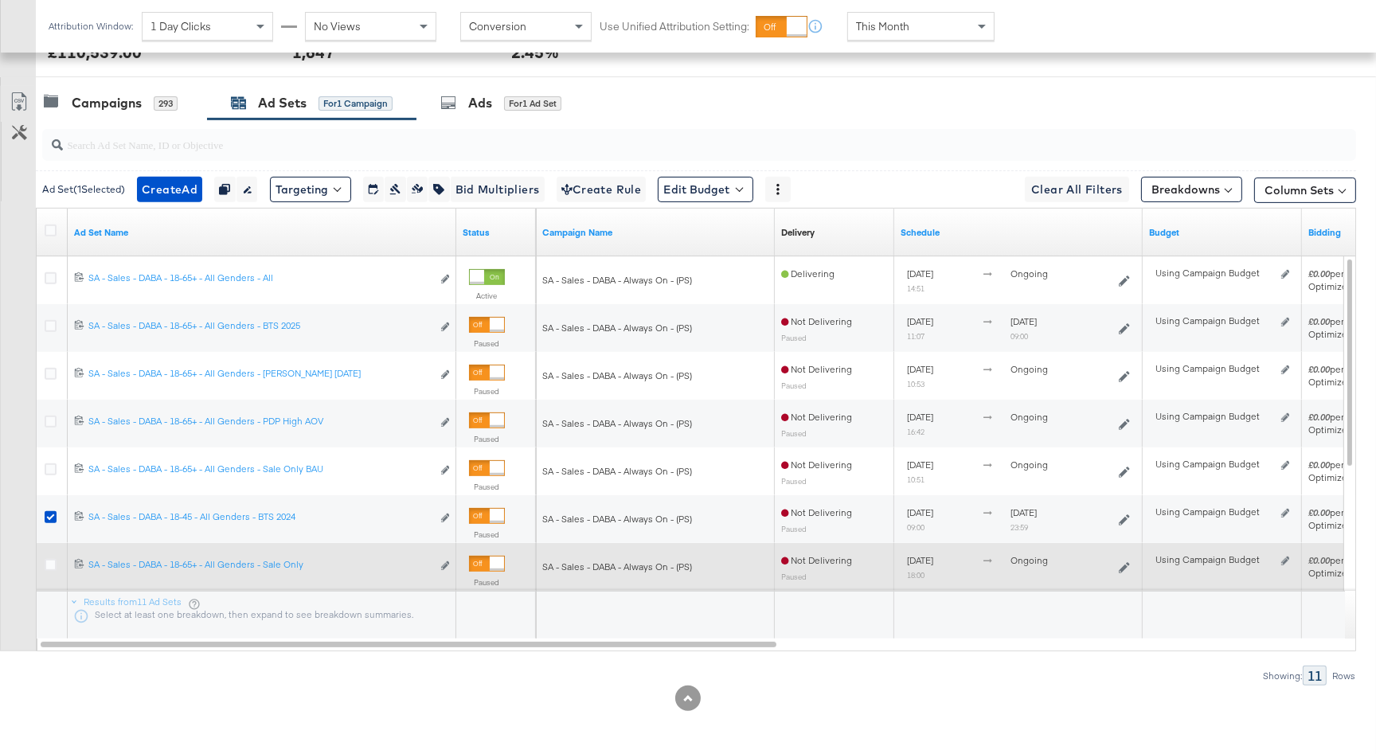
drag, startPoint x: 50, startPoint y: 511, endPoint x: 59, endPoint y: 552, distance: 41.5
click at [50, 512] on icon at bounding box center [51, 517] width 12 height 12
click at [0, 0] on input "checkbox" at bounding box center [0, 0] width 0 height 0
click at [49, 561] on icon at bounding box center [51, 565] width 12 height 12
click at [0, 0] on input "checkbox" at bounding box center [0, 0] width 0 height 0
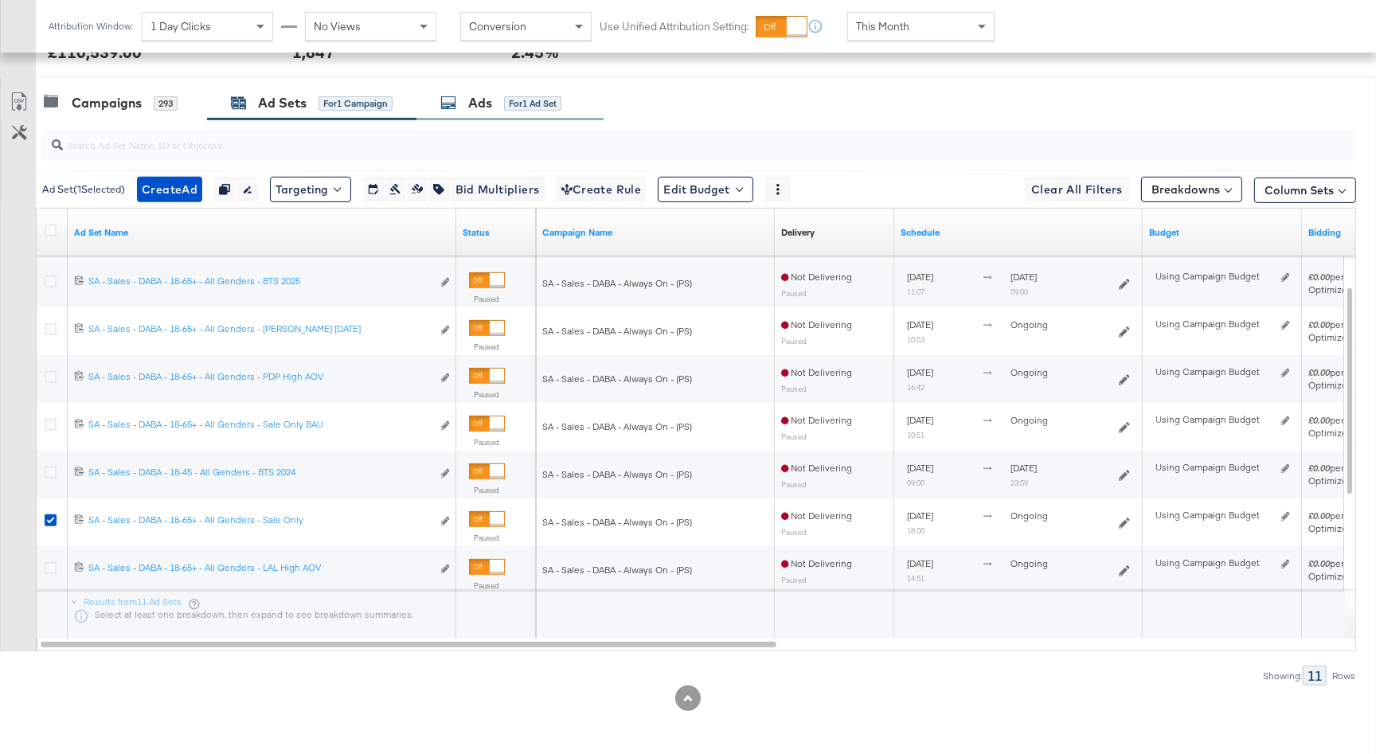
click at [504, 94] on div "Ads for 1 Ad Set" at bounding box center [500, 103] width 121 height 18
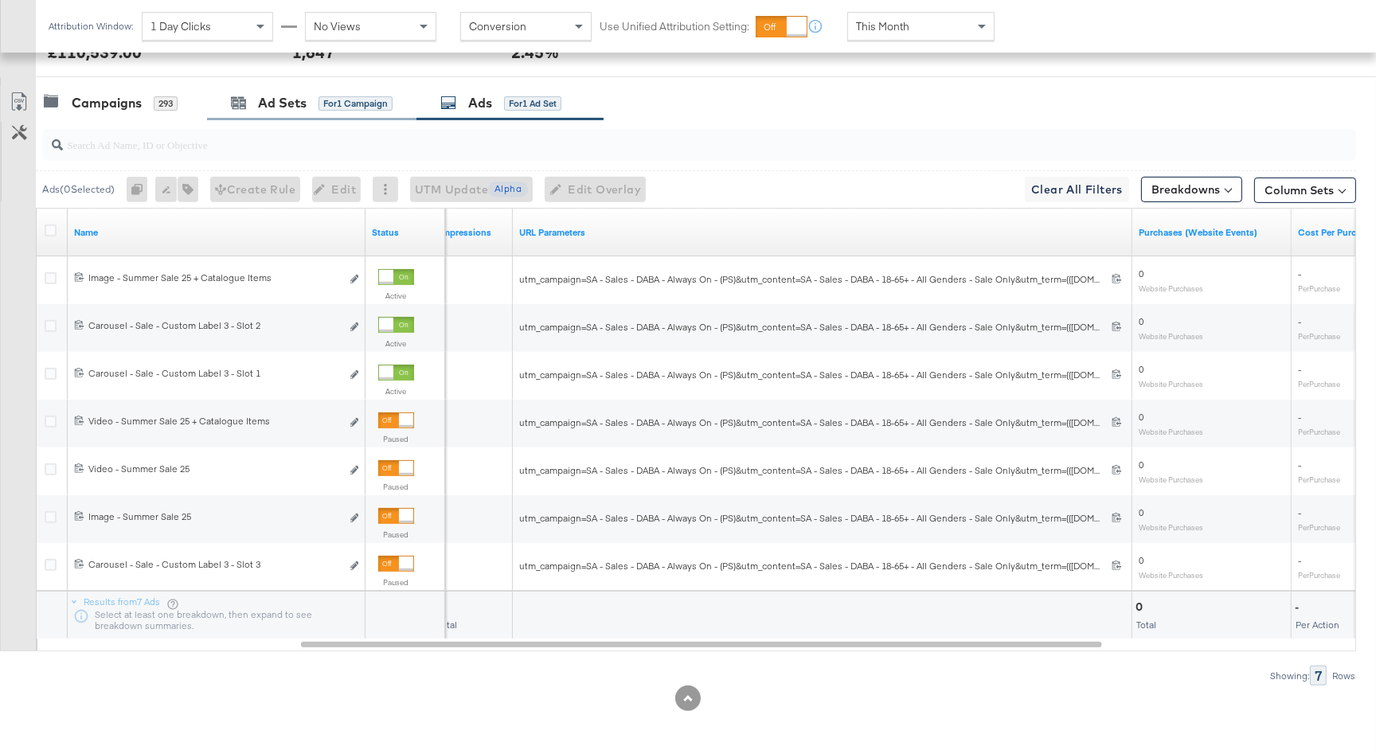
click at [316, 117] on div "Ad Sets for 1 Campaign" at bounding box center [311, 103] width 209 height 34
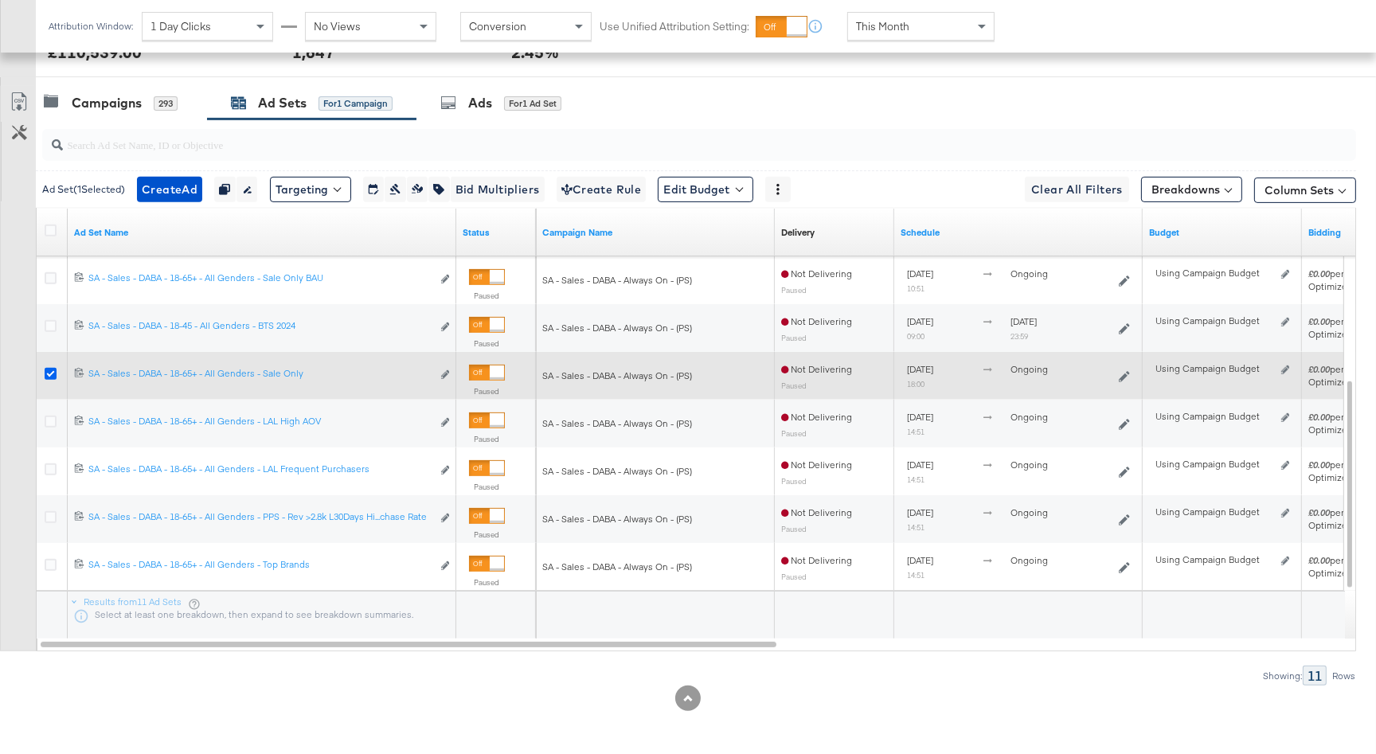
click at [48, 369] on icon at bounding box center [51, 374] width 12 height 12
click at [0, 0] on input "checkbox" at bounding box center [0, 0] width 0 height 0
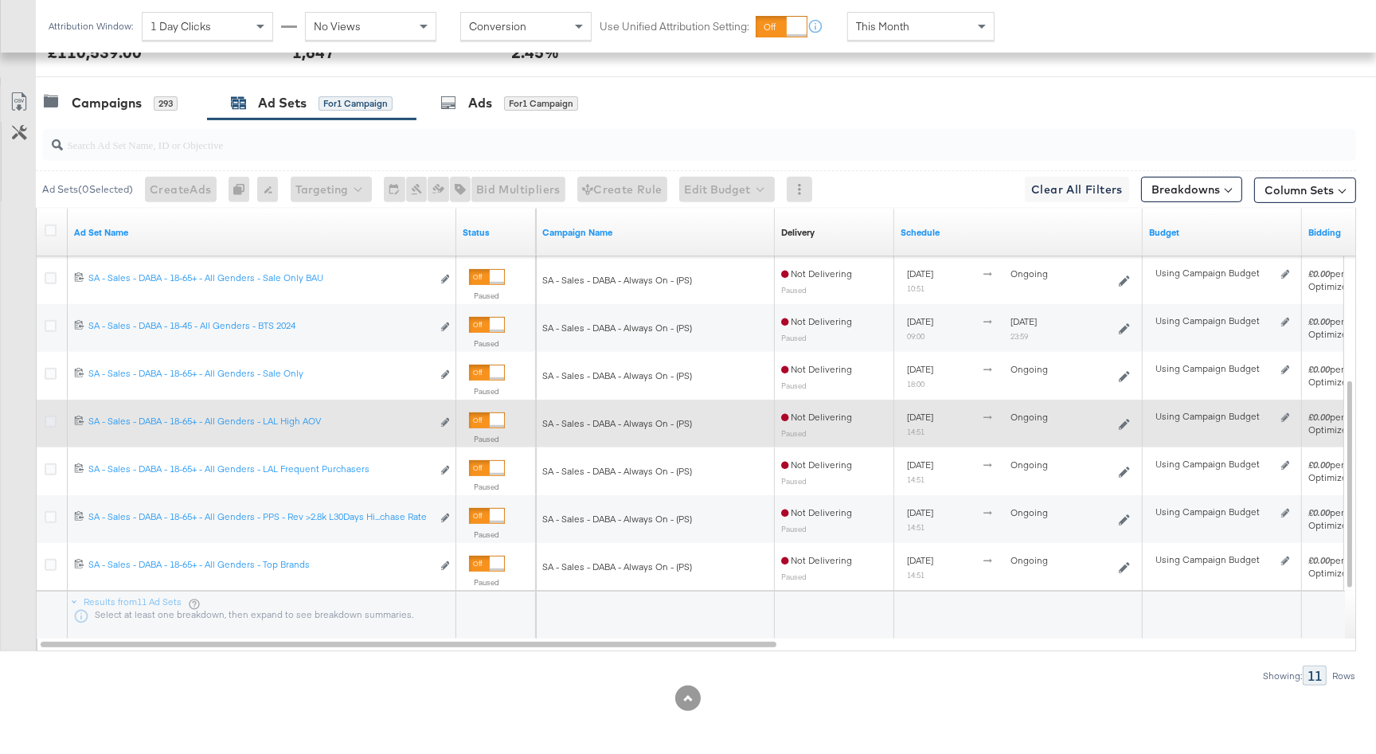
click at [50, 419] on icon at bounding box center [51, 422] width 12 height 12
click at [0, 0] on input "checkbox" at bounding box center [0, 0] width 0 height 0
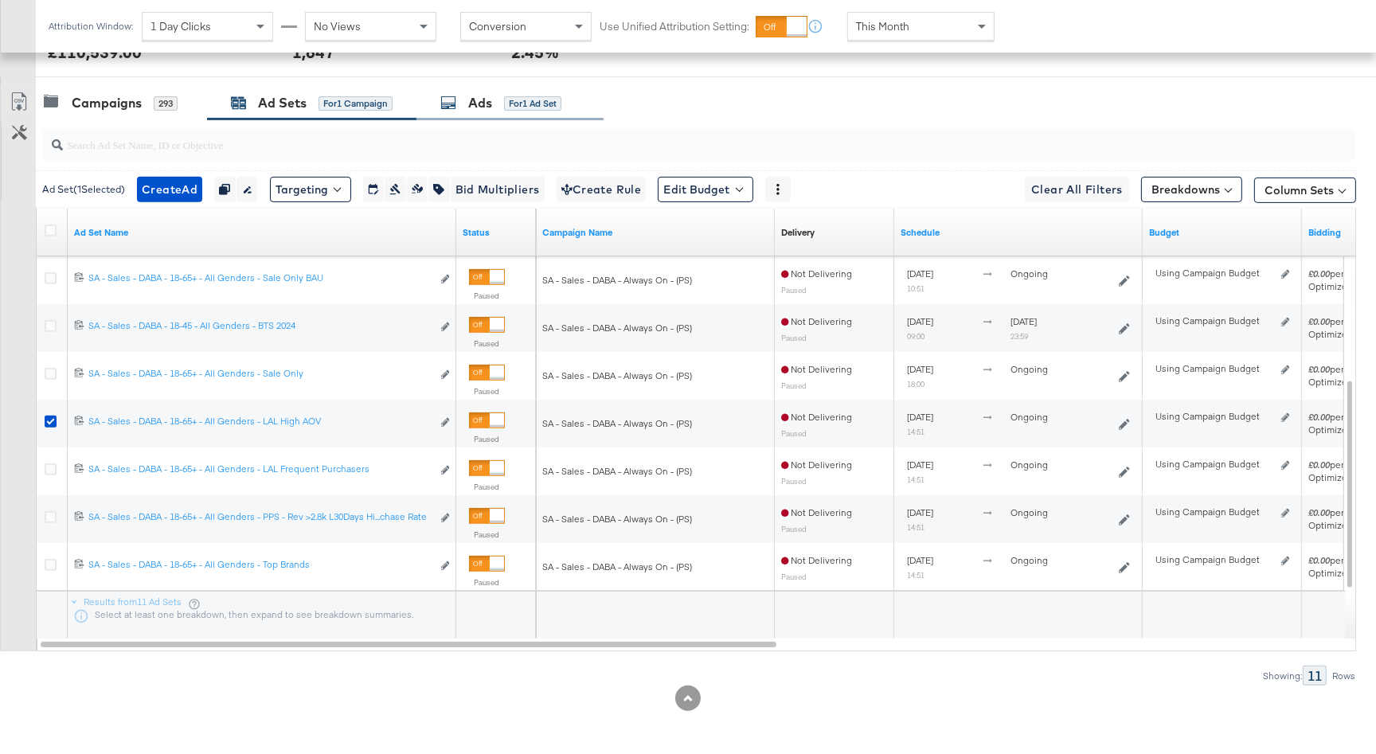
click at [498, 108] on div "Ads for 1 Ad Set" at bounding box center [500, 103] width 121 height 18
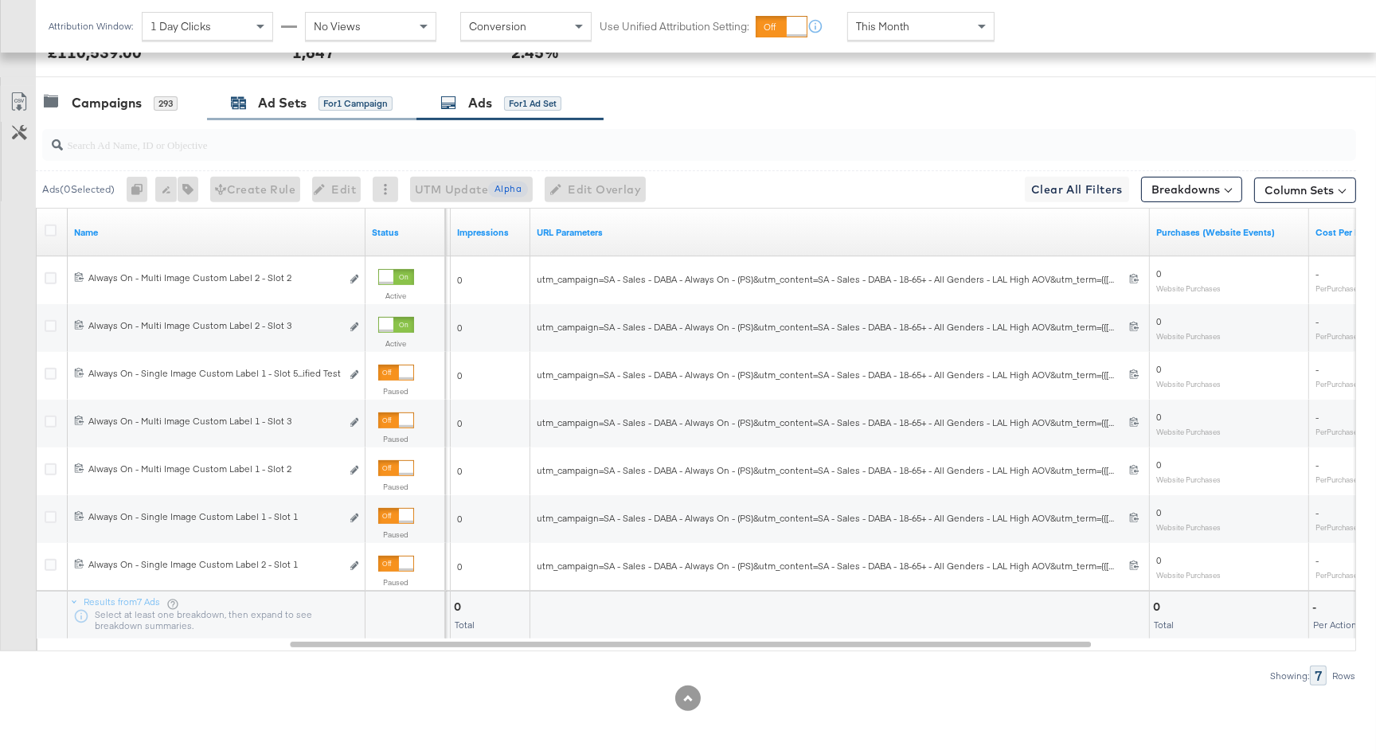
click at [311, 105] on div "Ad Sets for 1 Campaign" at bounding box center [312, 103] width 162 height 18
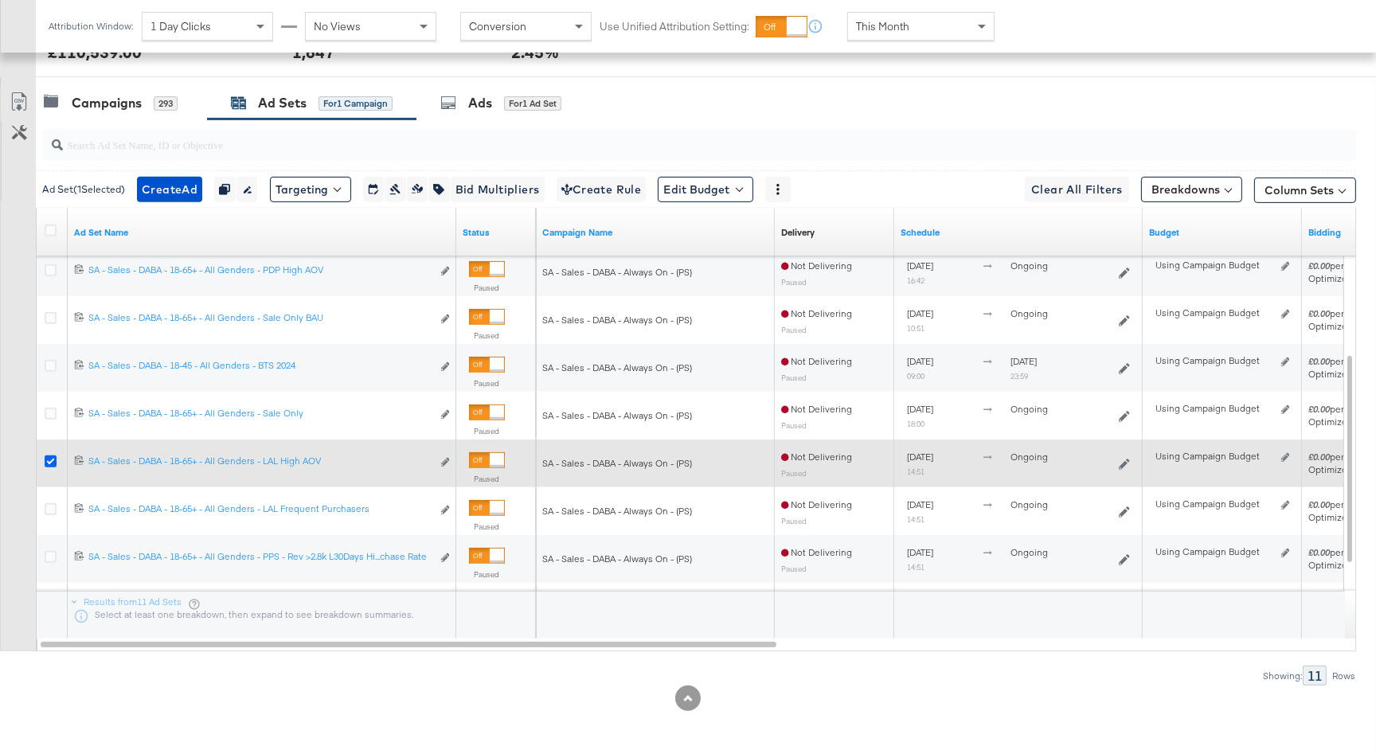
click at [50, 456] on icon at bounding box center [51, 461] width 12 height 12
click at [0, 0] on input "checkbox" at bounding box center [0, 0] width 0 height 0
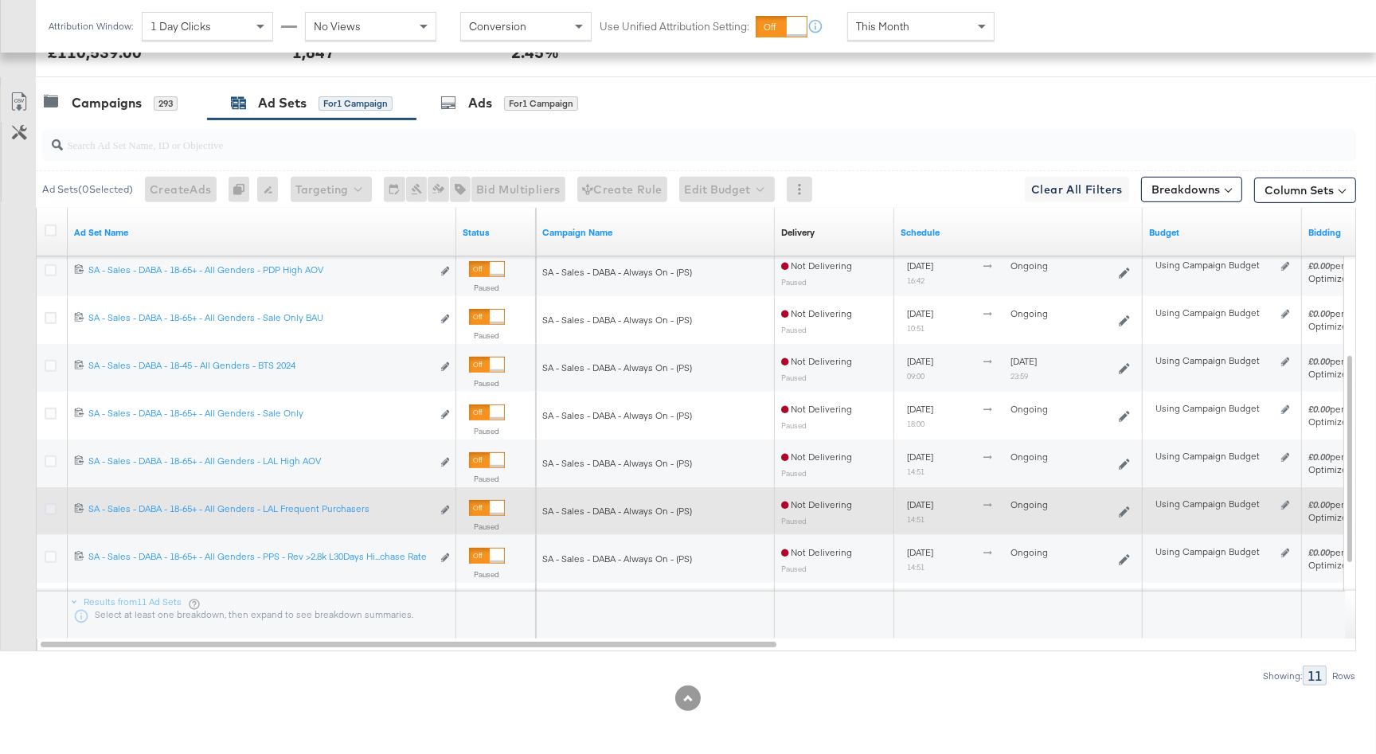
click at [46, 507] on icon at bounding box center [51, 509] width 12 height 12
click at [0, 0] on input "checkbox" at bounding box center [0, 0] width 0 height 0
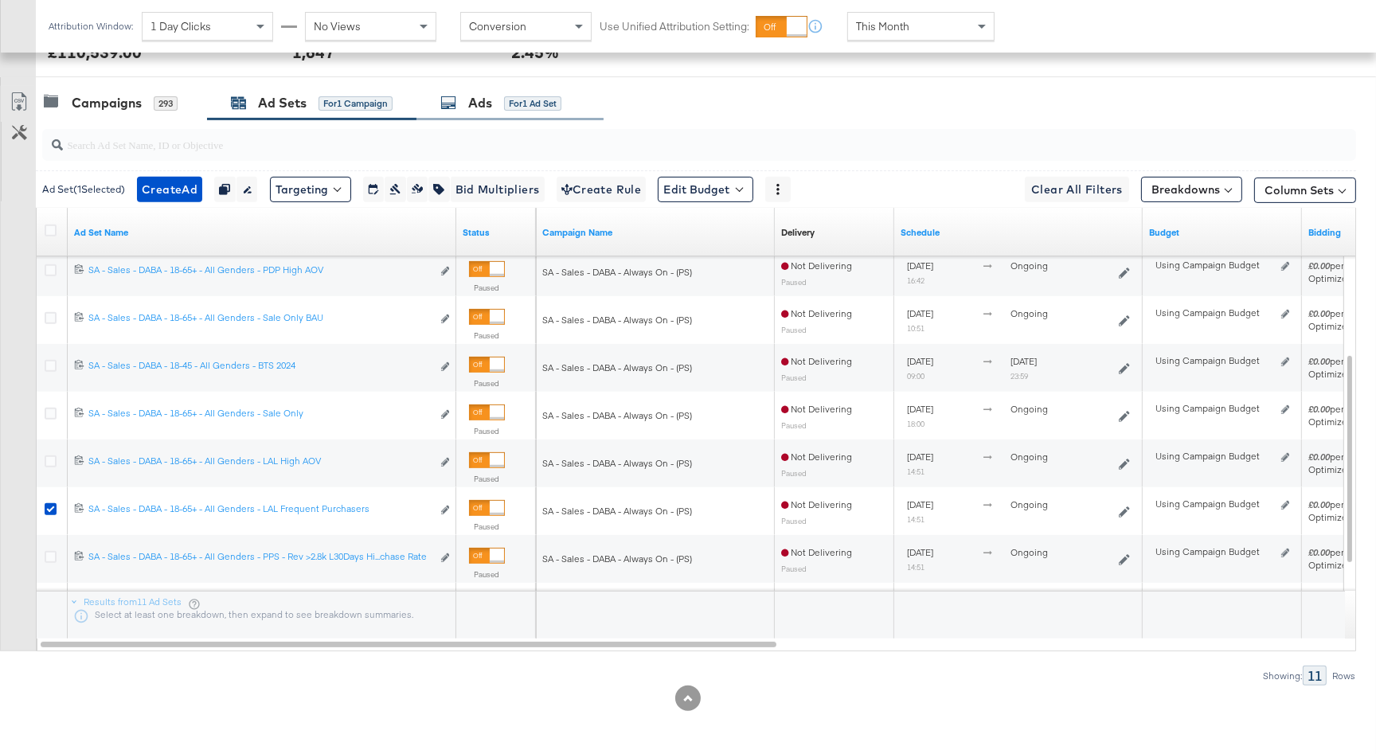
click at [448, 96] on icon at bounding box center [448, 103] width 16 height 16
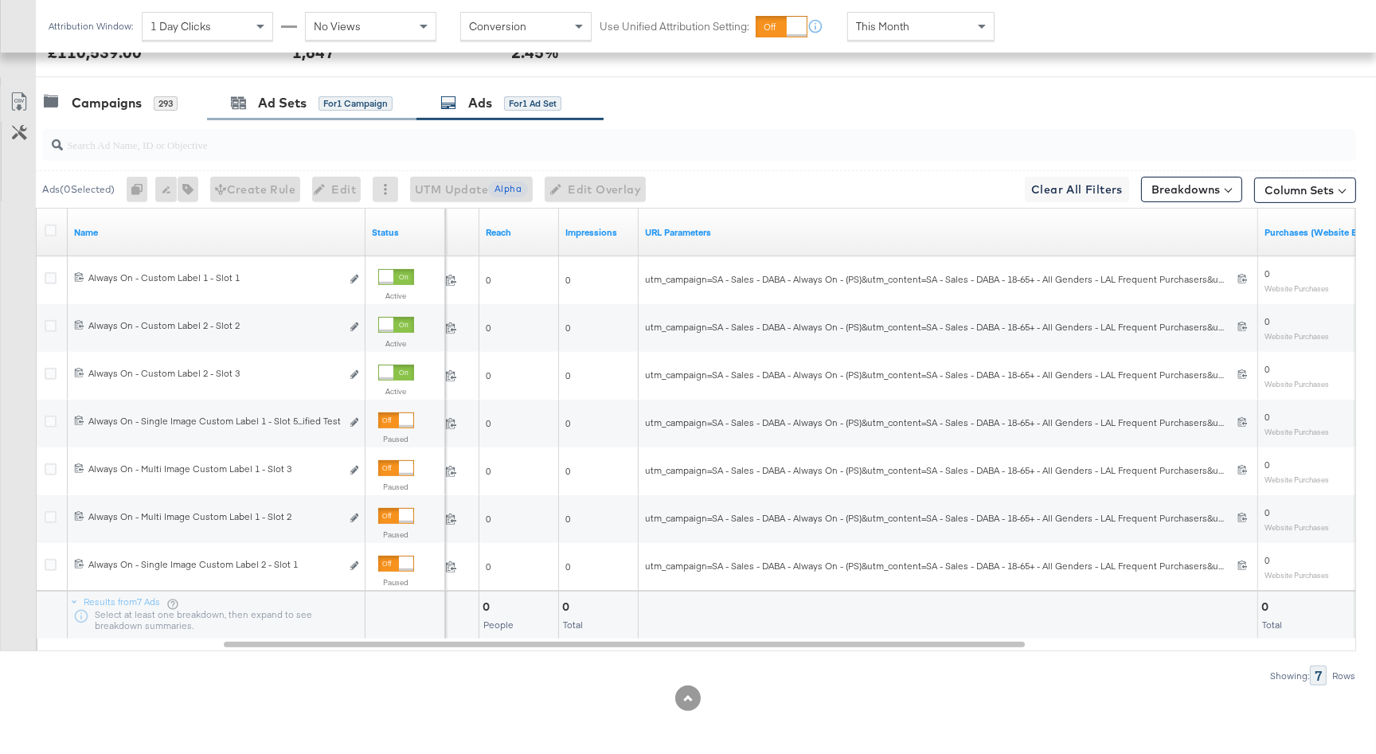
click at [306, 89] on div "Ad Sets for 1 Campaign" at bounding box center [311, 103] width 209 height 34
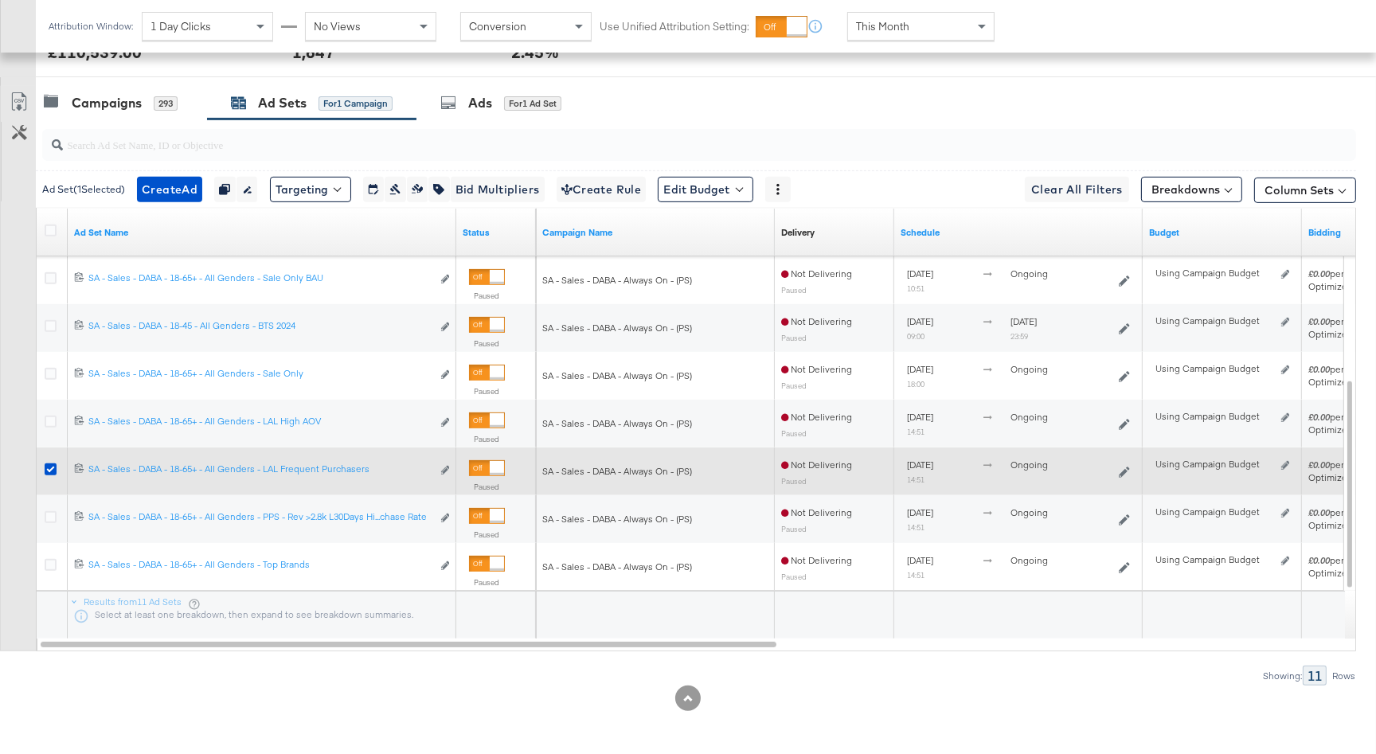
drag, startPoint x: 53, startPoint y: 470, endPoint x: 54, endPoint y: 479, distance: 9.6
click at [53, 470] on icon at bounding box center [51, 469] width 12 height 12
click at [0, 0] on input "checkbox" at bounding box center [0, 0] width 0 height 0
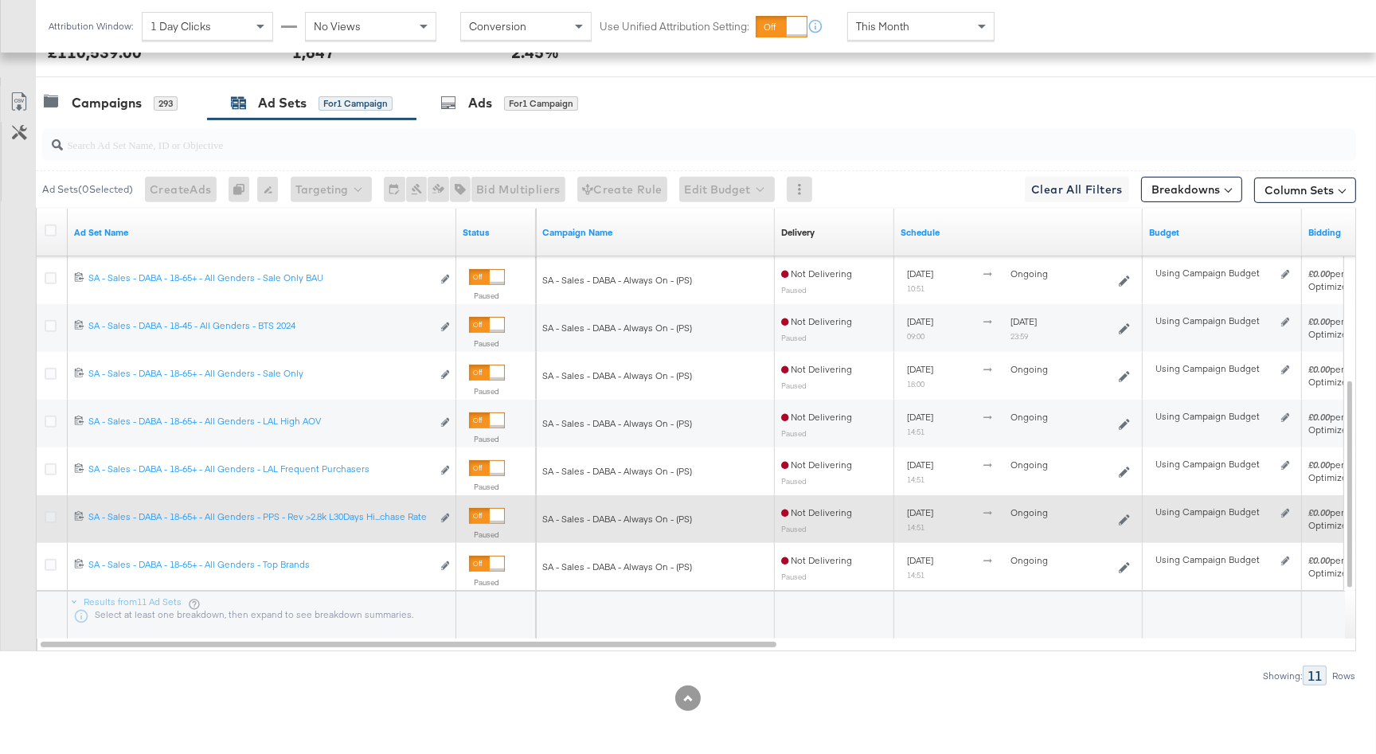
click at [52, 512] on icon at bounding box center [51, 517] width 12 height 12
click at [0, 0] on input "checkbox" at bounding box center [0, 0] width 0 height 0
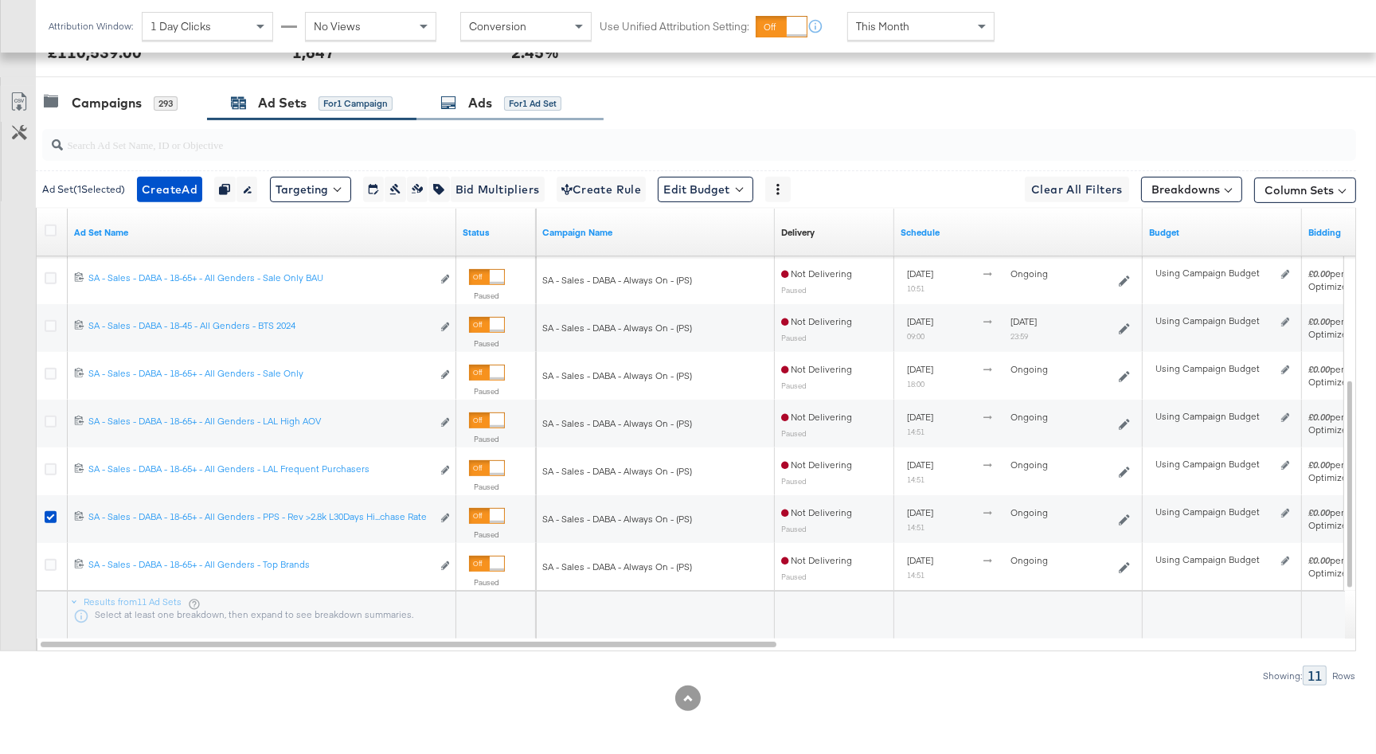
click at [518, 91] on div "Ads for 1 Ad Set" at bounding box center [509, 103] width 187 height 34
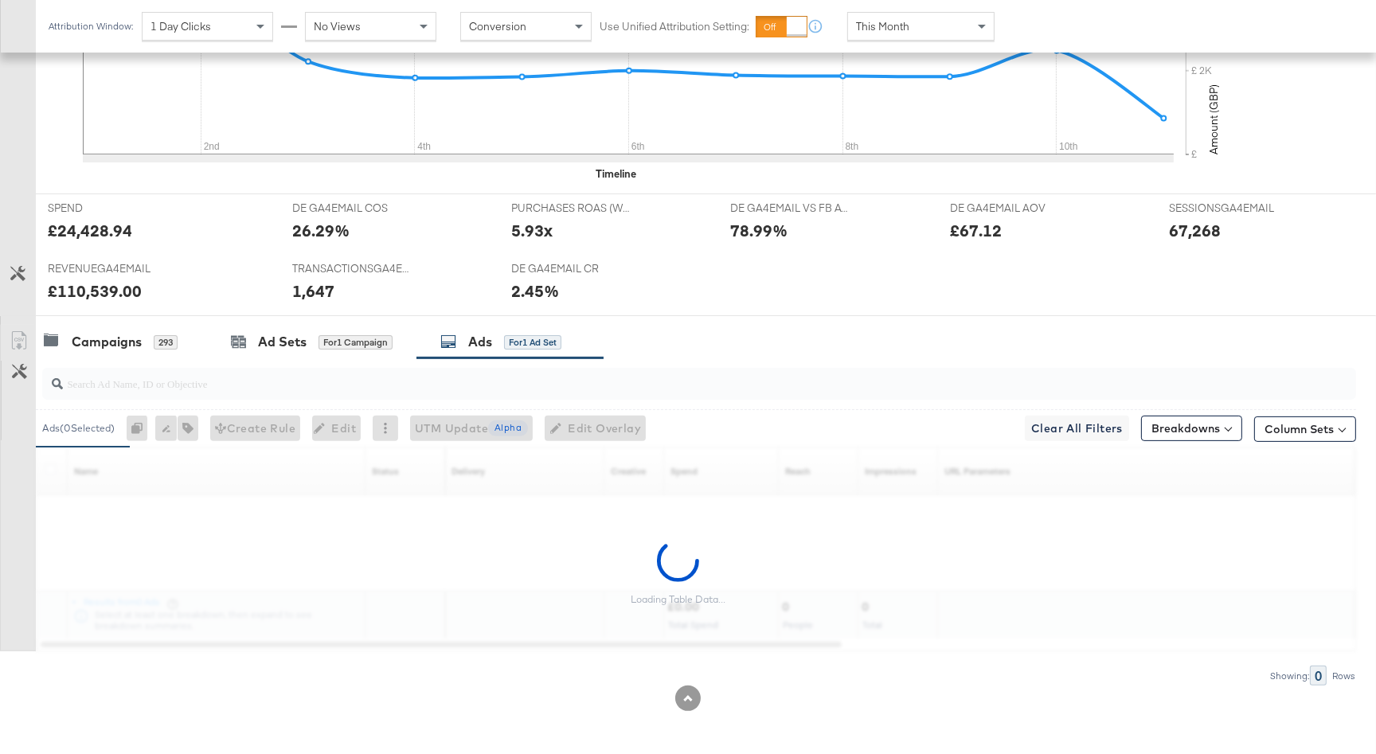
scroll to position [725, 0]
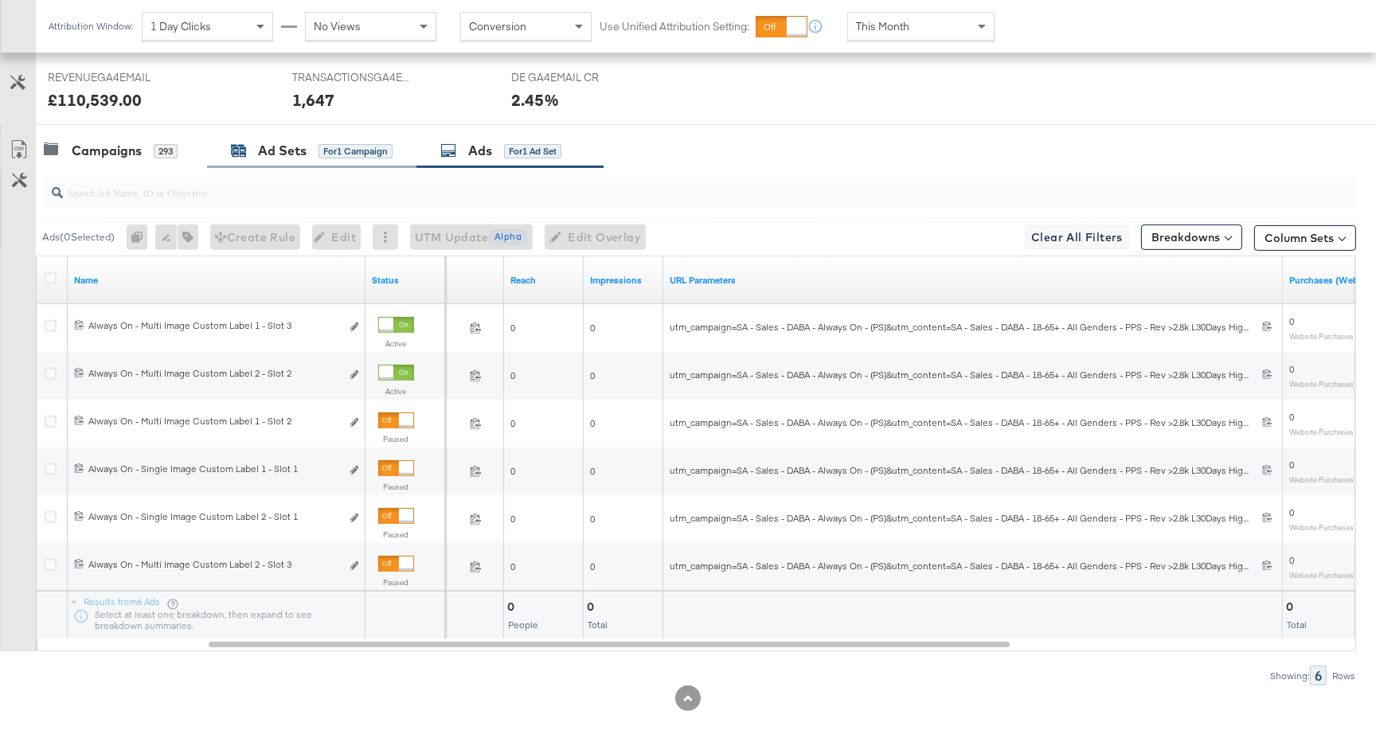
click at [314, 157] on div "Ad Sets for 1 Campaign" at bounding box center [312, 151] width 162 height 18
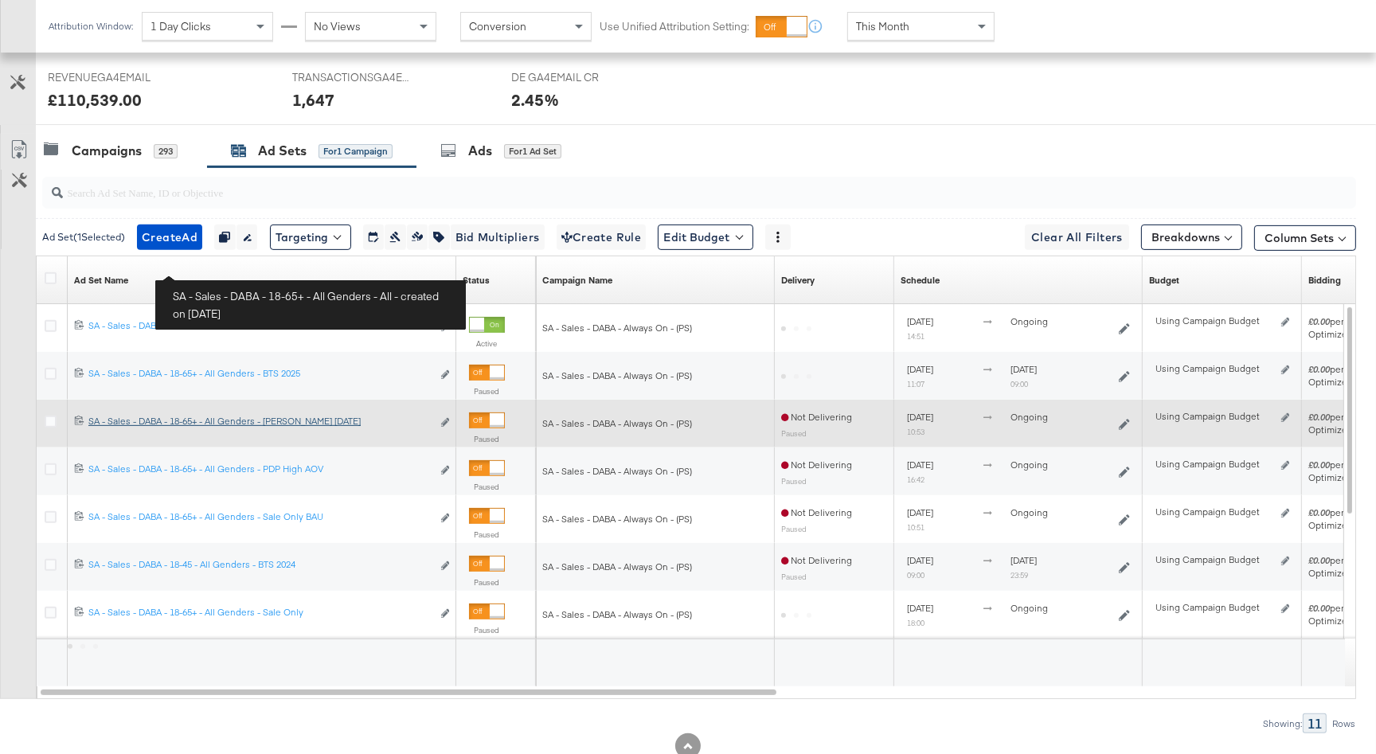
scroll to position [772, 0]
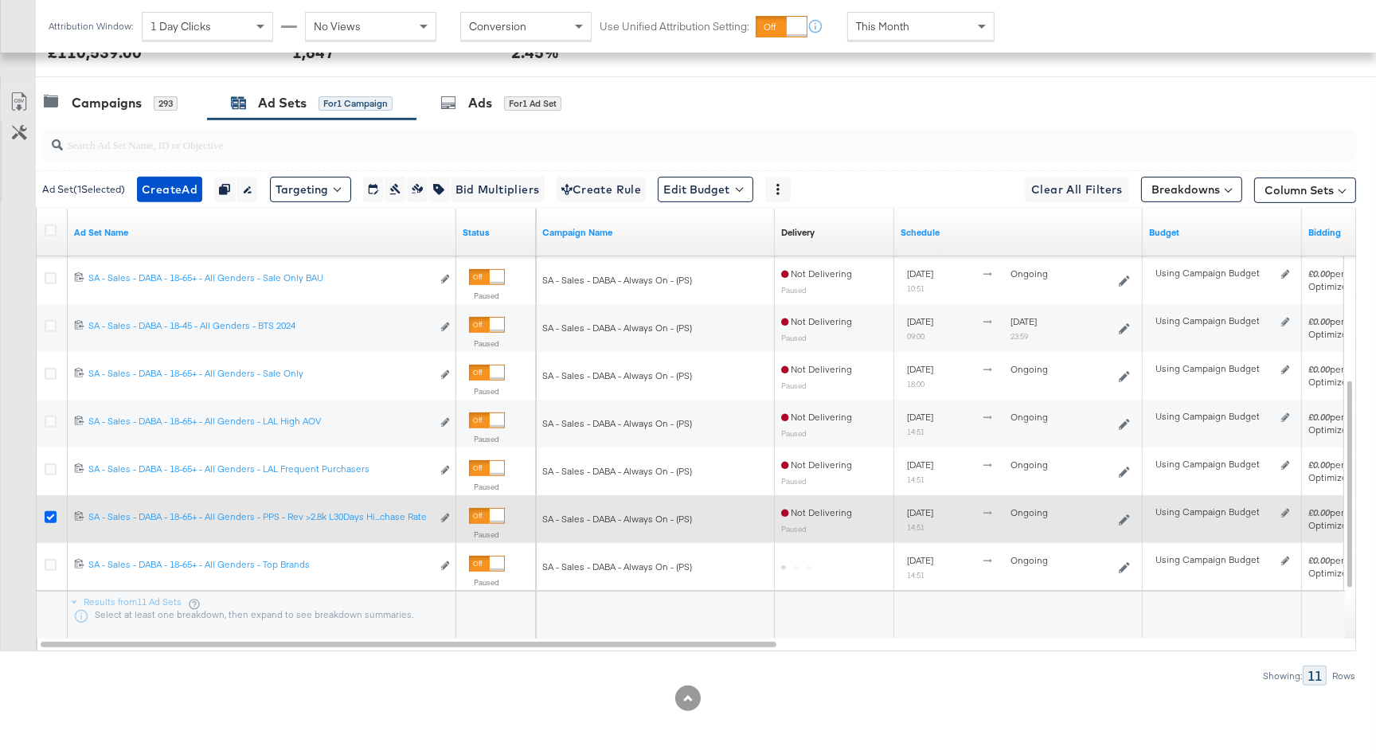
click at [47, 514] on icon at bounding box center [51, 517] width 12 height 12
click at [0, 0] on input "checkbox" at bounding box center [0, 0] width 0 height 0
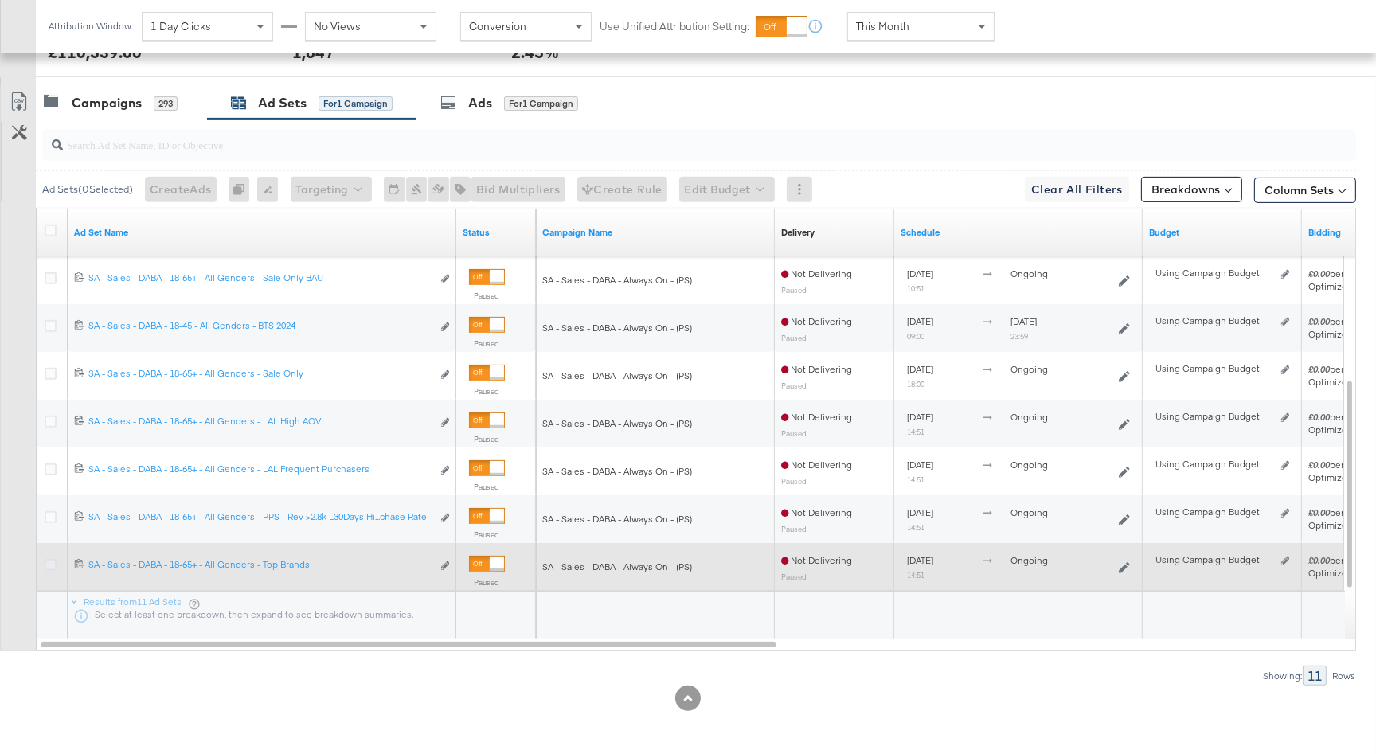
click at [52, 562] on icon at bounding box center [51, 565] width 12 height 12
click at [0, 0] on input "checkbox" at bounding box center [0, 0] width 0 height 0
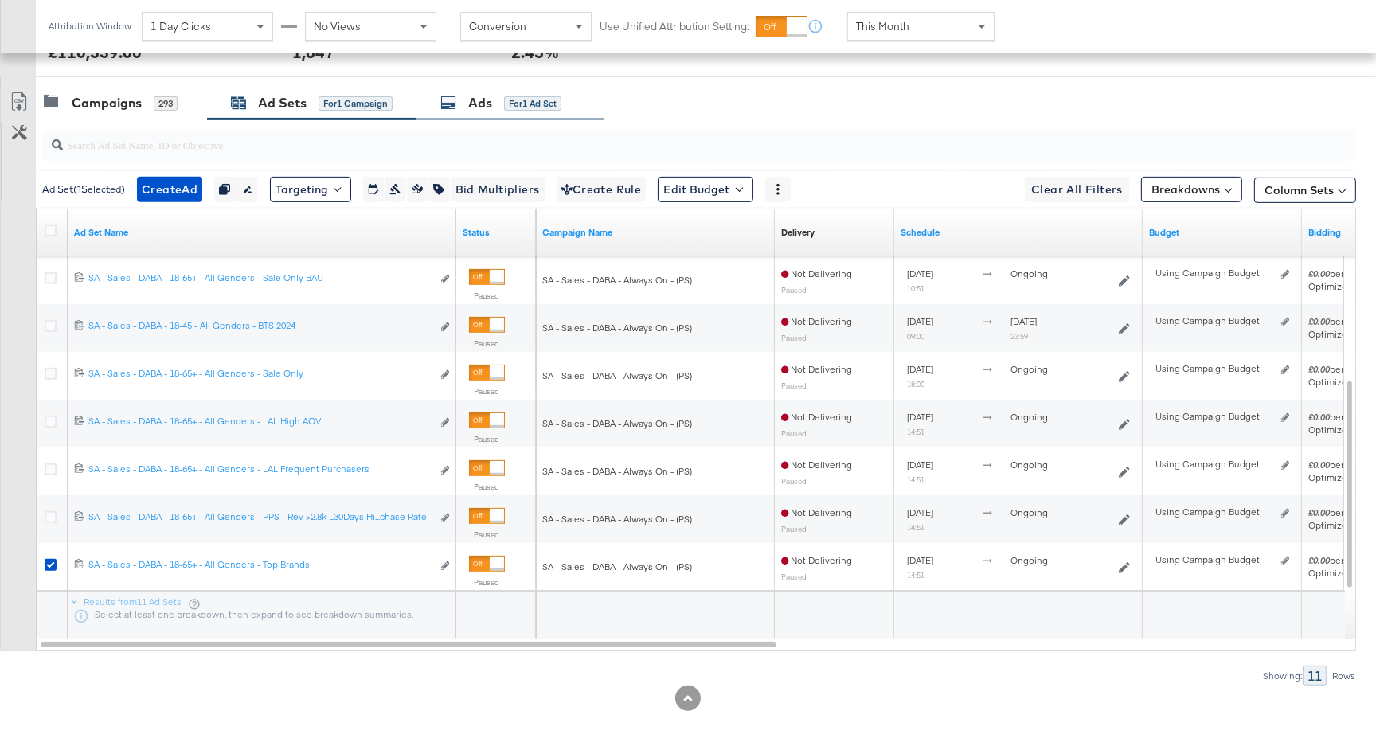
click at [468, 100] on div "Ads for 1 Ad Set" at bounding box center [500, 103] width 121 height 18
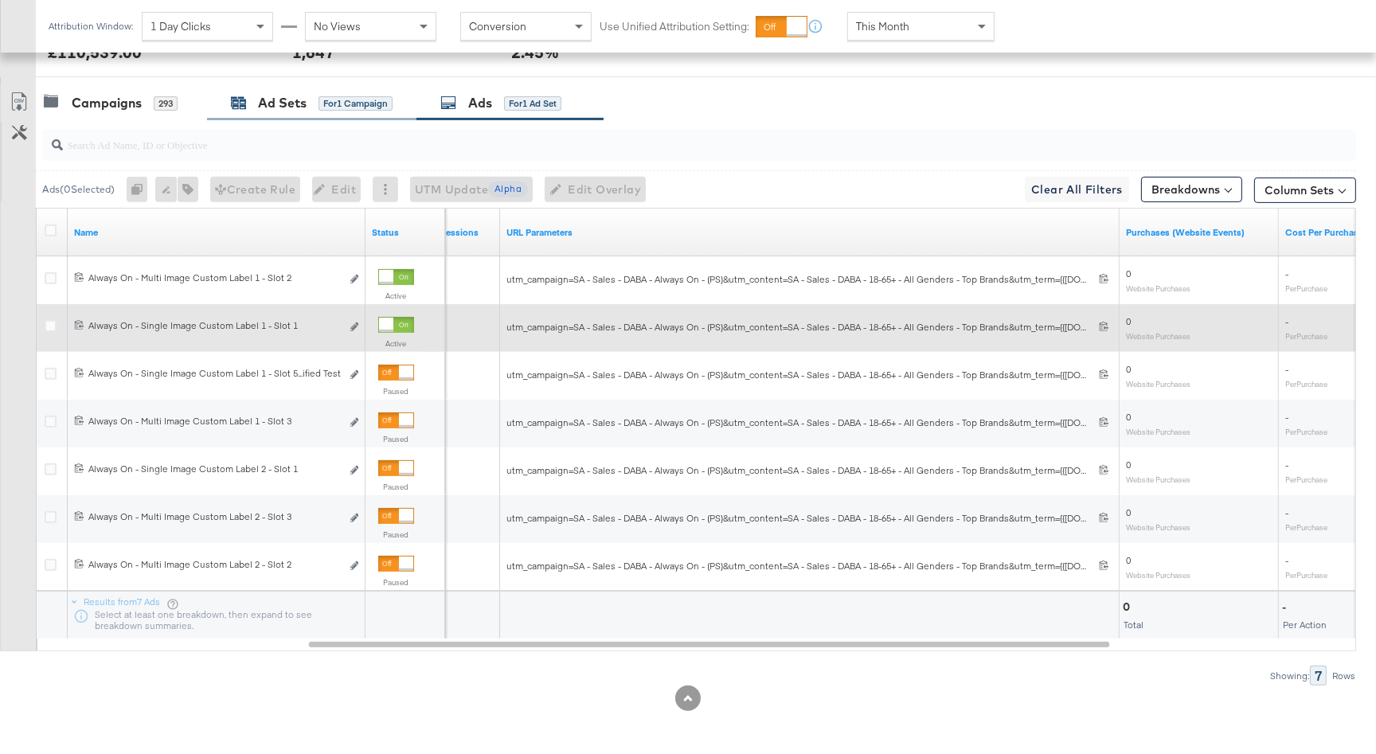
click at [301, 101] on div "Ad Sets" at bounding box center [282, 103] width 49 height 18
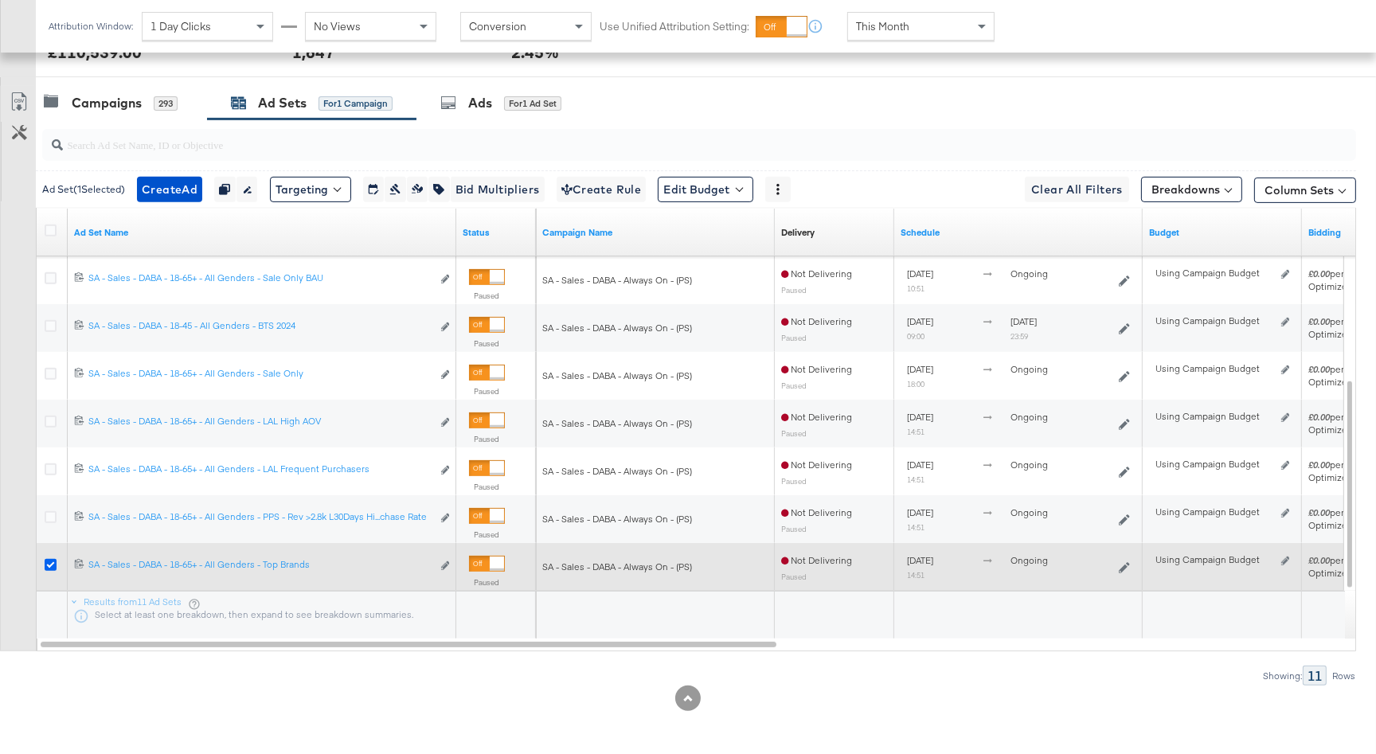
click at [49, 565] on icon at bounding box center [51, 565] width 12 height 12
click at [0, 0] on input "checkbox" at bounding box center [0, 0] width 0 height 0
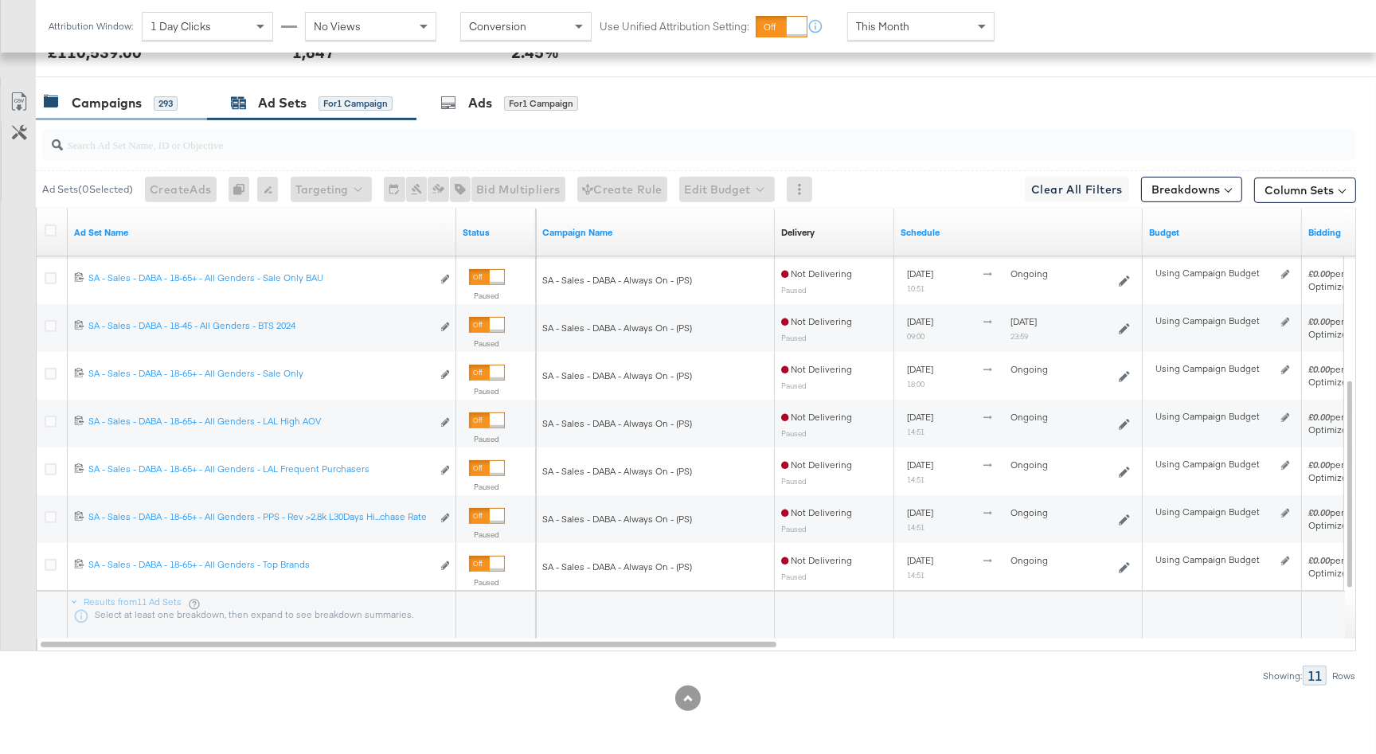
click at [148, 110] on div "Campaigns 293" at bounding box center [111, 103] width 134 height 18
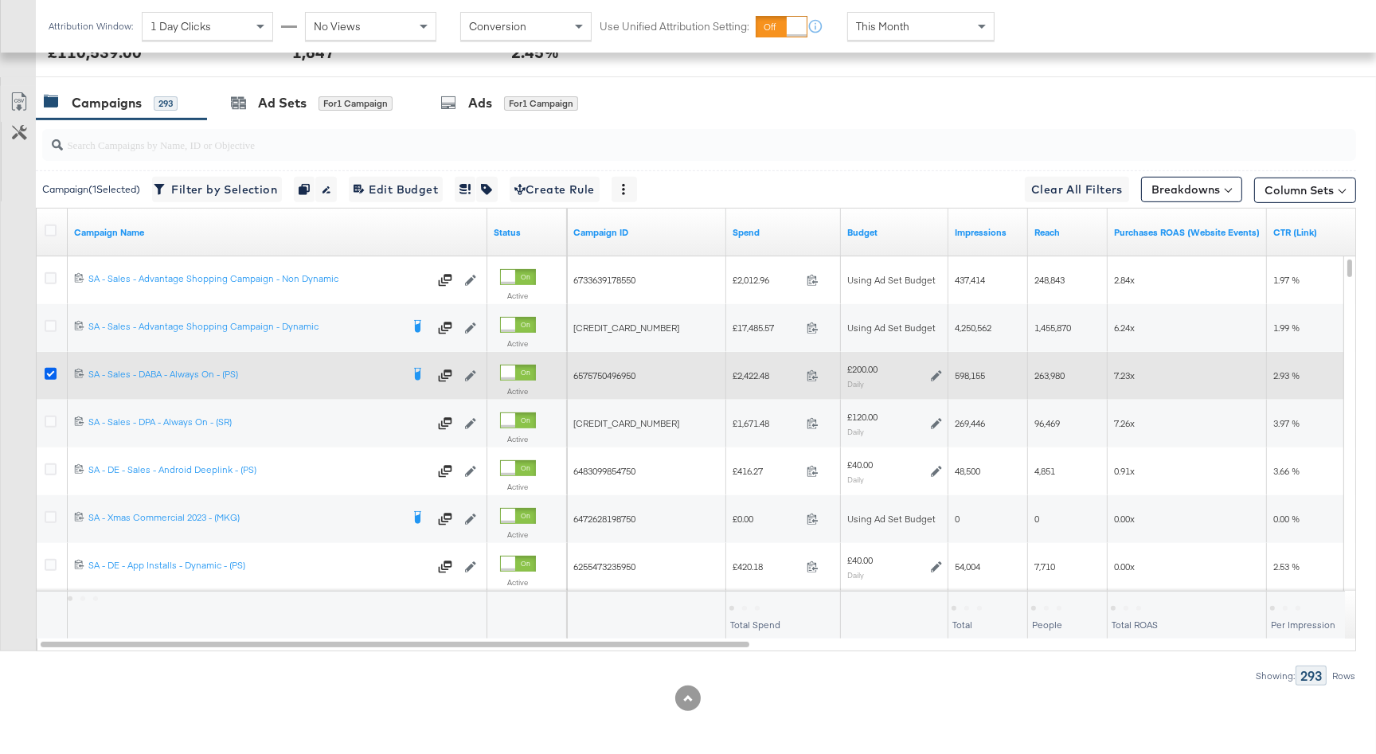
click at [53, 369] on icon at bounding box center [51, 374] width 12 height 12
click at [0, 0] on input "checkbox" at bounding box center [0, 0] width 0 height 0
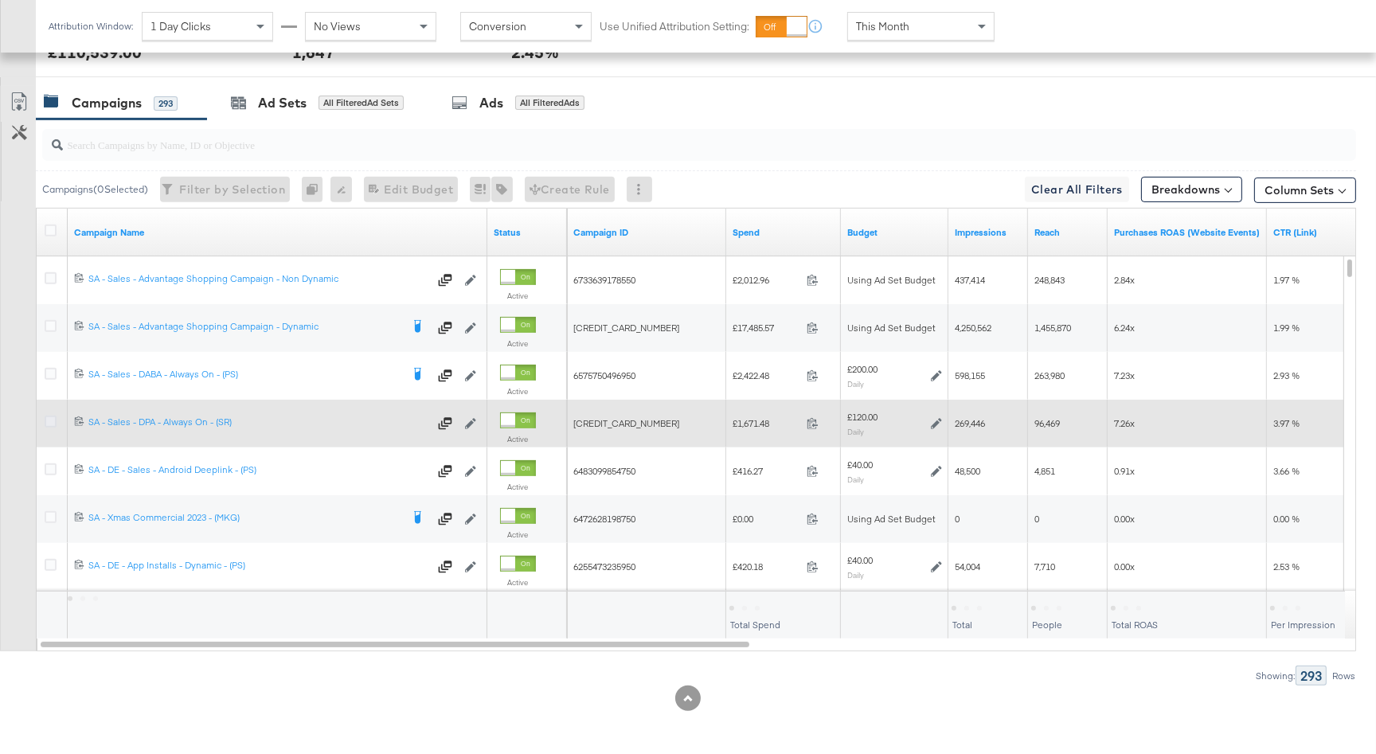
click at [53, 418] on icon at bounding box center [51, 422] width 12 height 12
click at [0, 0] on input "checkbox" at bounding box center [0, 0] width 0 height 0
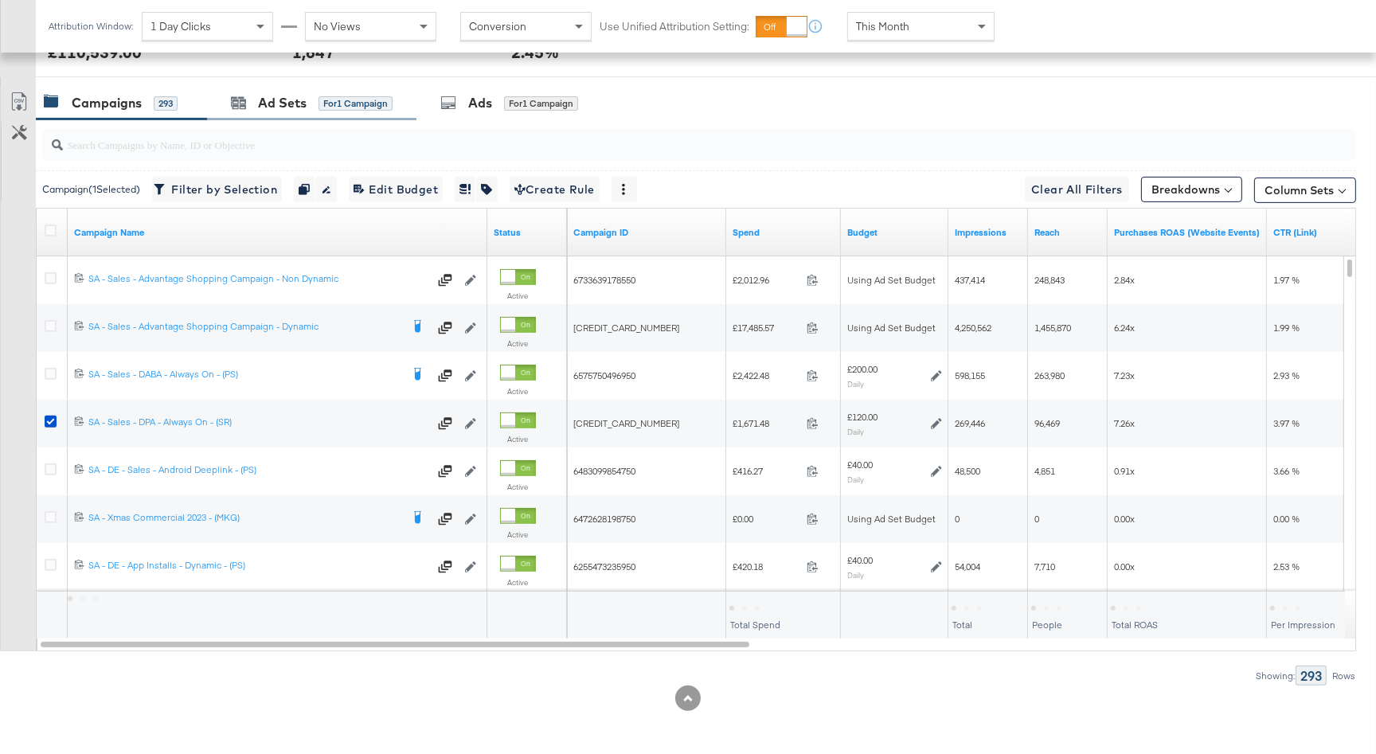
click at [311, 112] on div "Ad Sets for 1 Campaign" at bounding box center [311, 103] width 209 height 34
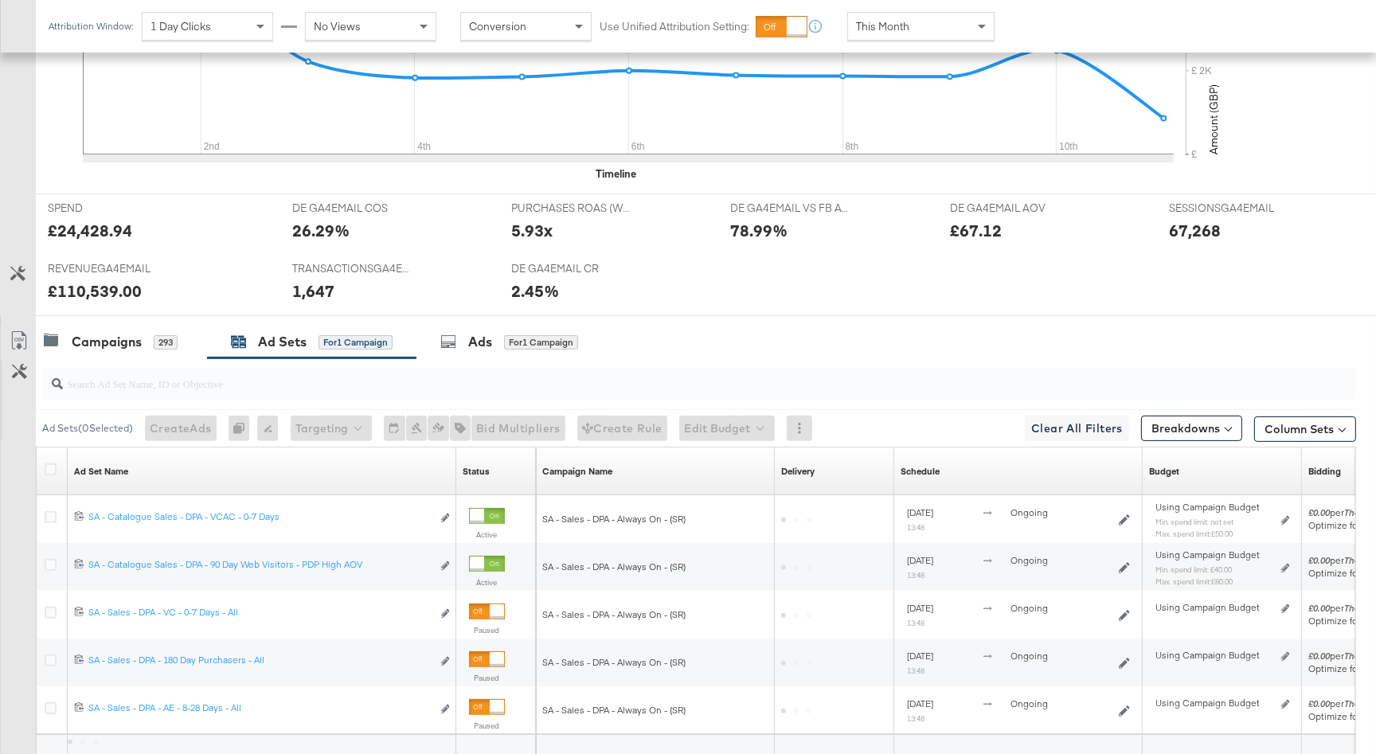
scroll to position [677, 0]
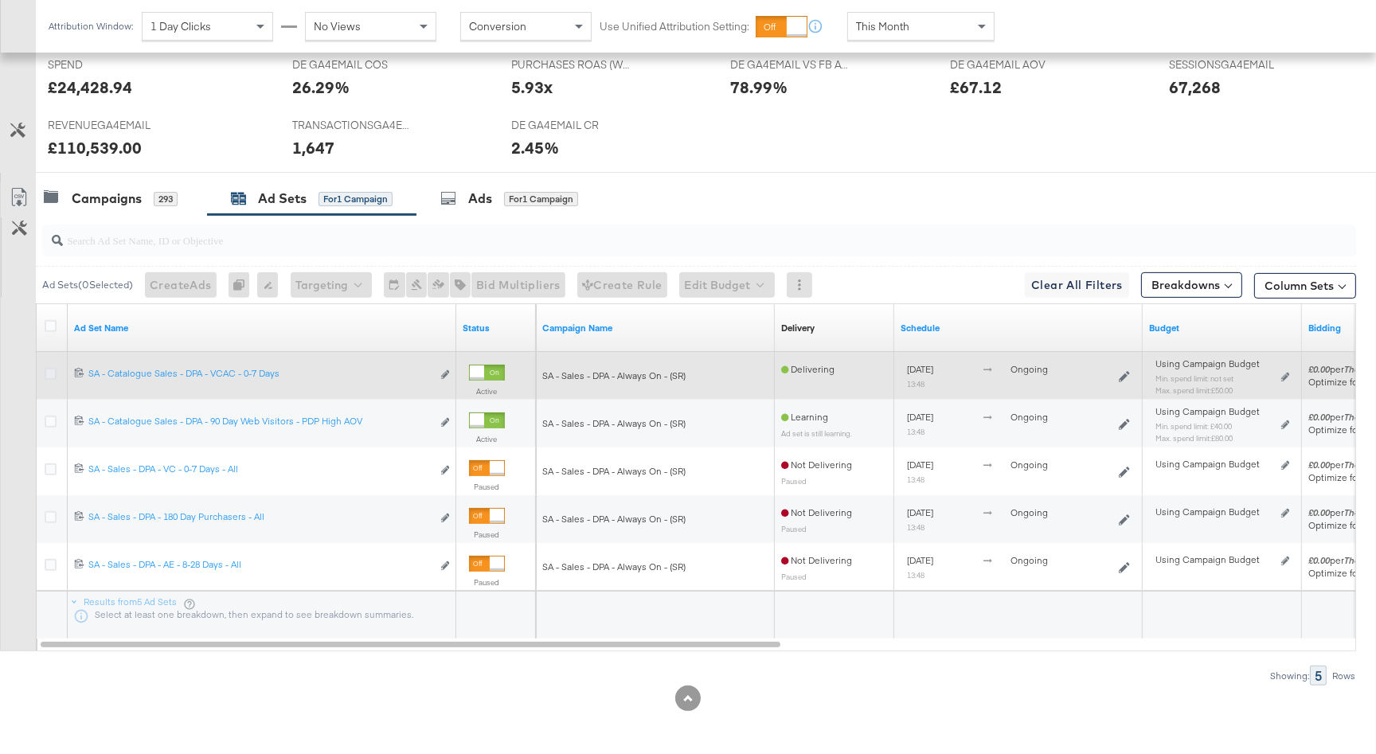
click at [49, 372] on icon at bounding box center [51, 374] width 12 height 12
click at [0, 0] on input "checkbox" at bounding box center [0, 0] width 0 height 0
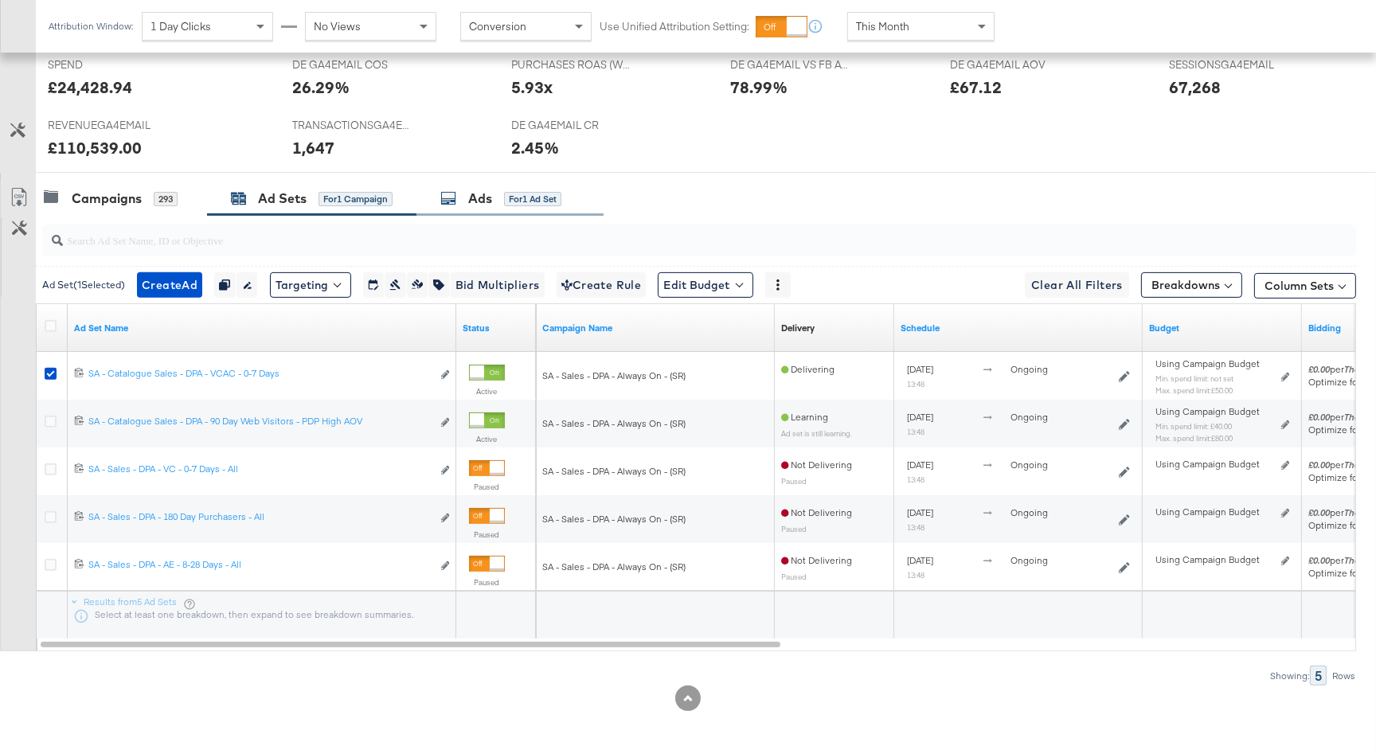
click at [503, 204] on div "Ads for 1 Ad Set" at bounding box center [500, 199] width 121 height 18
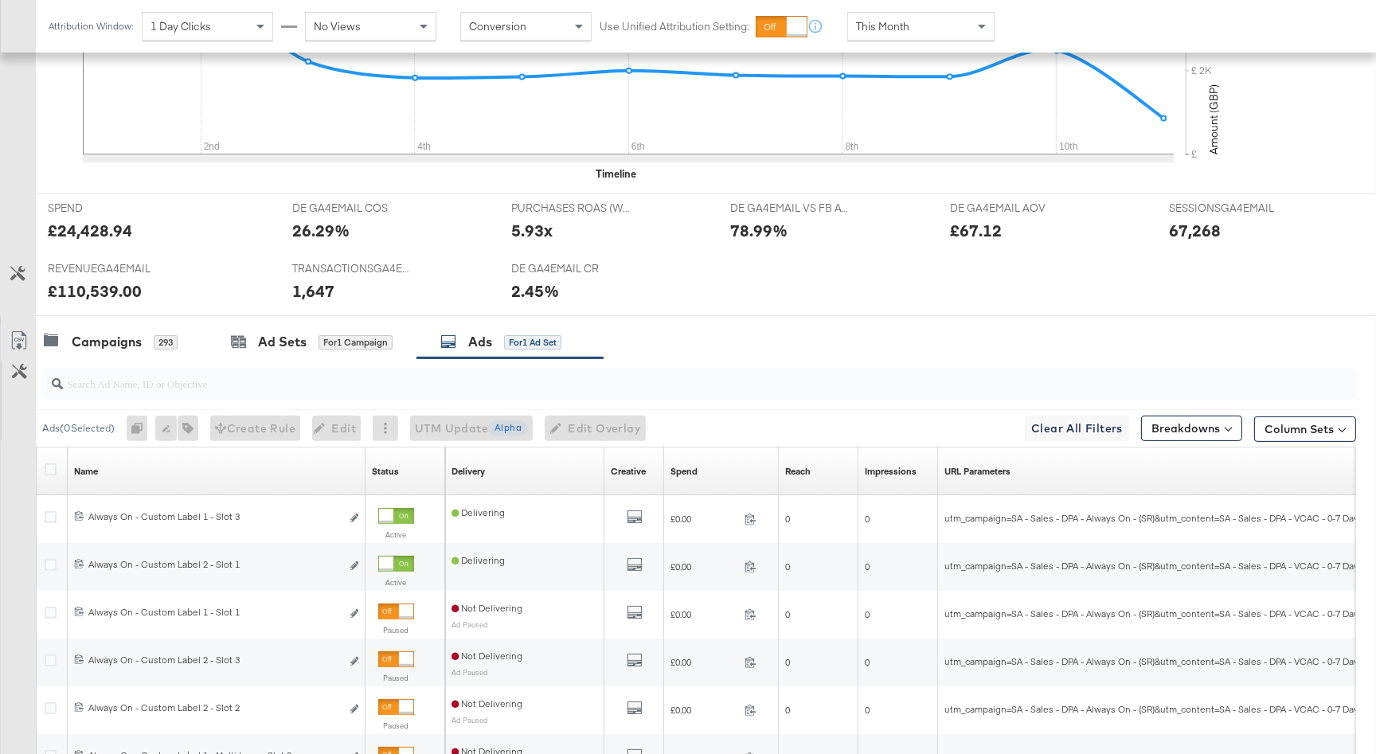
scroll to position [725, 0]
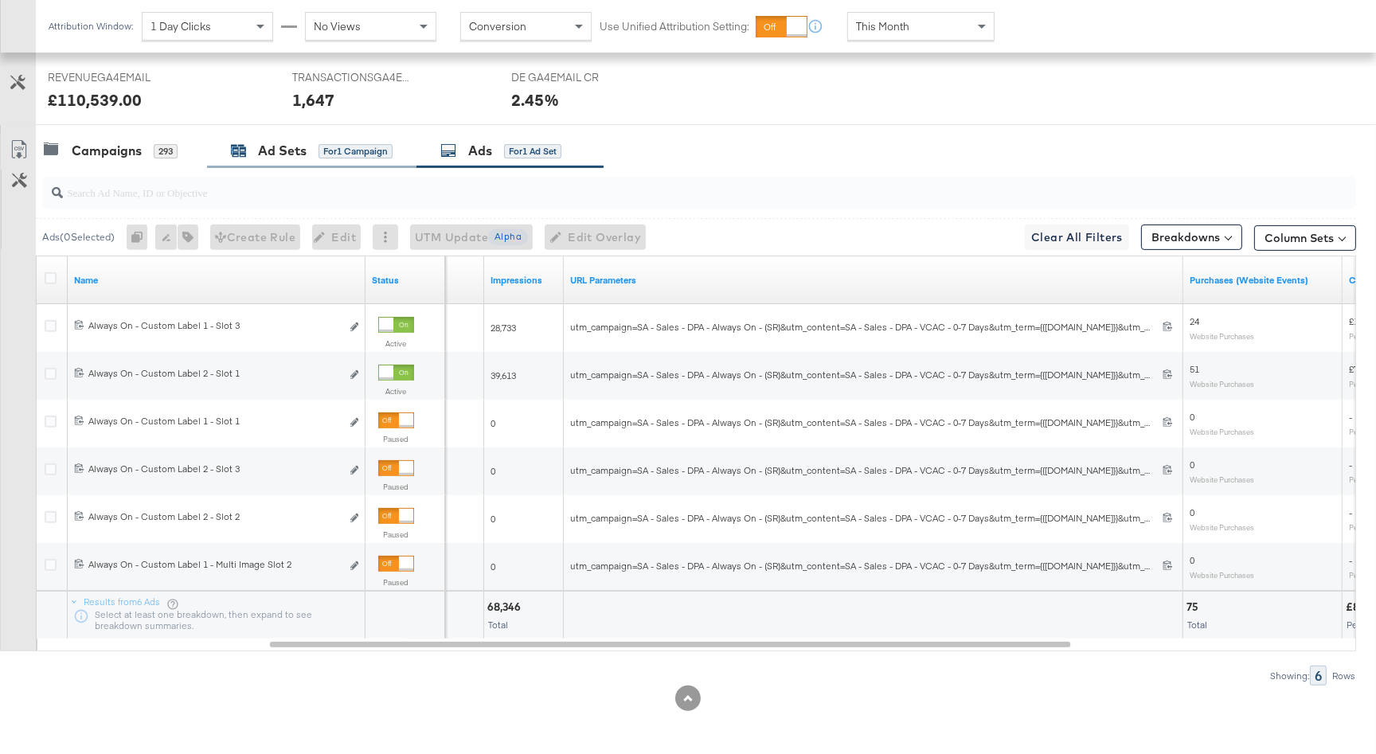
click at [299, 154] on div "Ad Sets" at bounding box center [282, 151] width 49 height 18
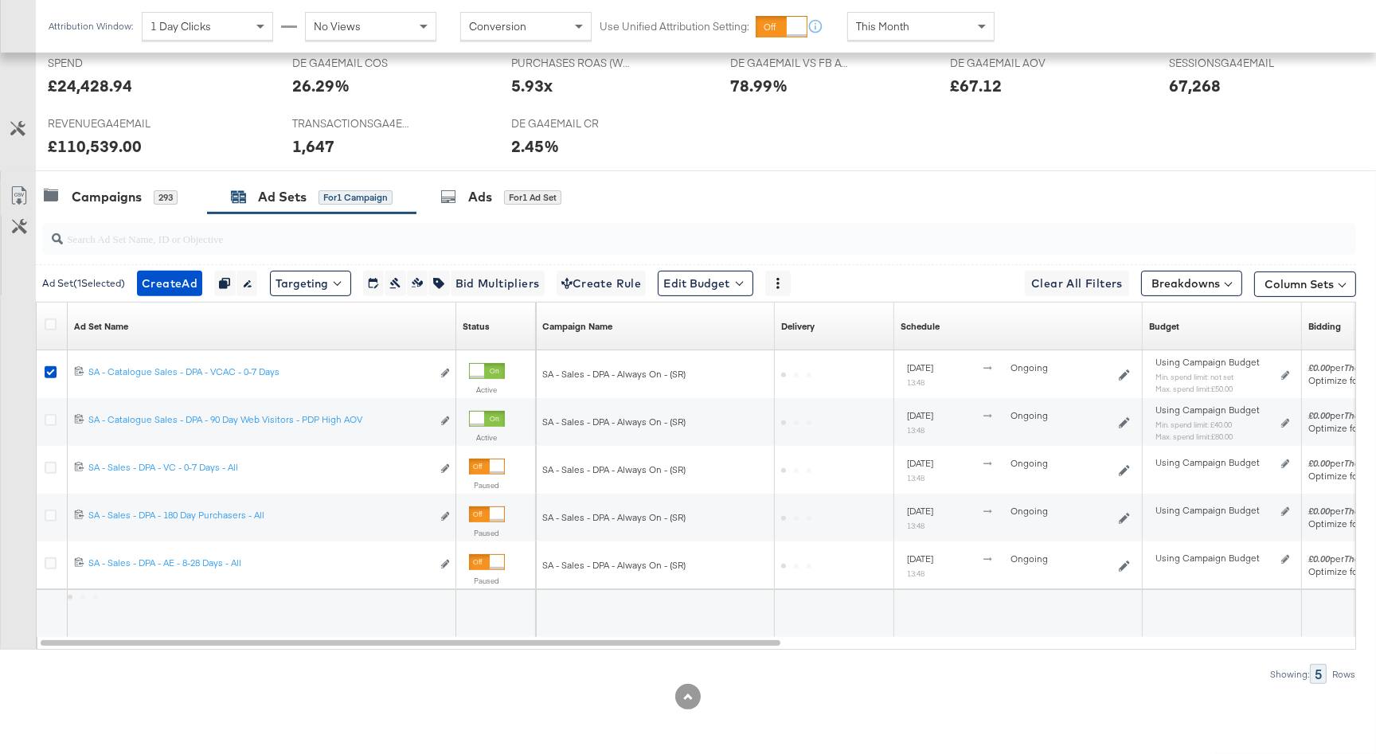
scroll to position [677, 0]
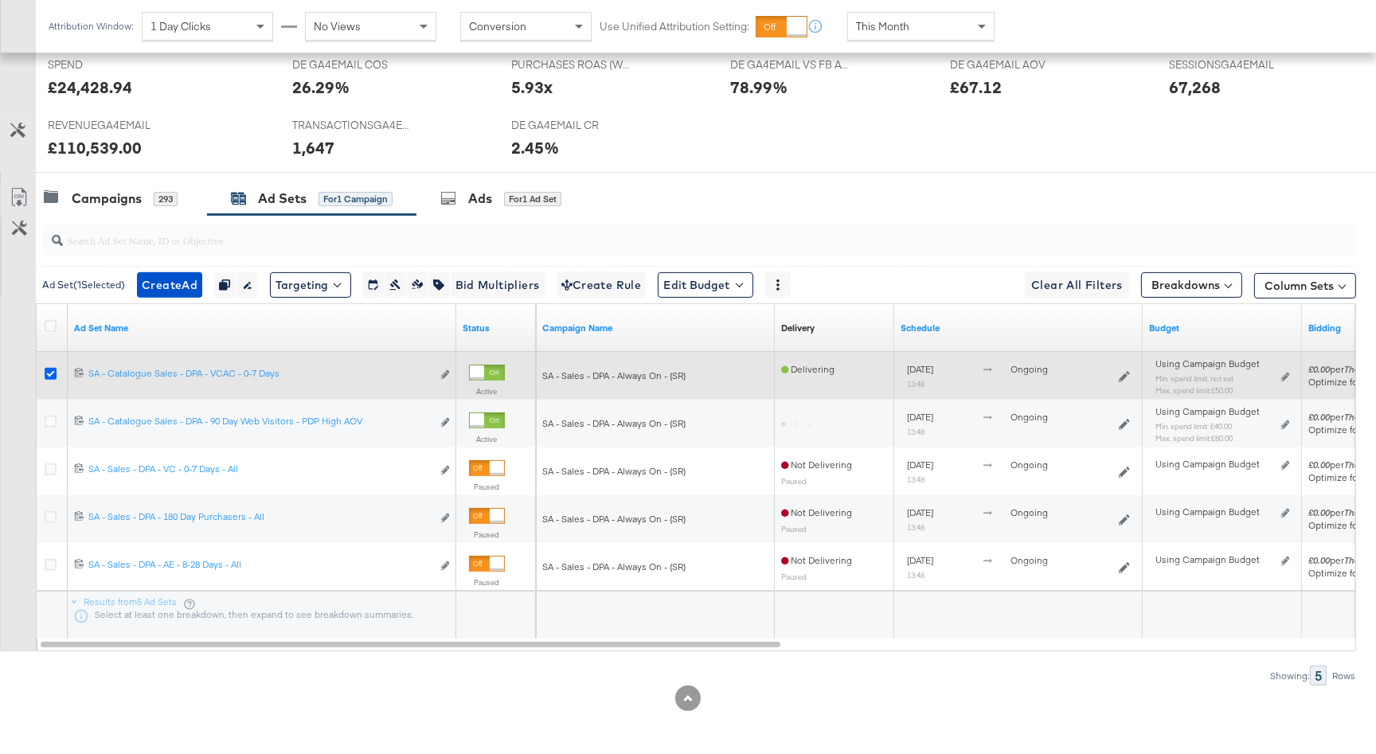
click at [45, 370] on icon at bounding box center [51, 374] width 12 height 12
click at [0, 0] on input "checkbox" at bounding box center [0, 0] width 0 height 0
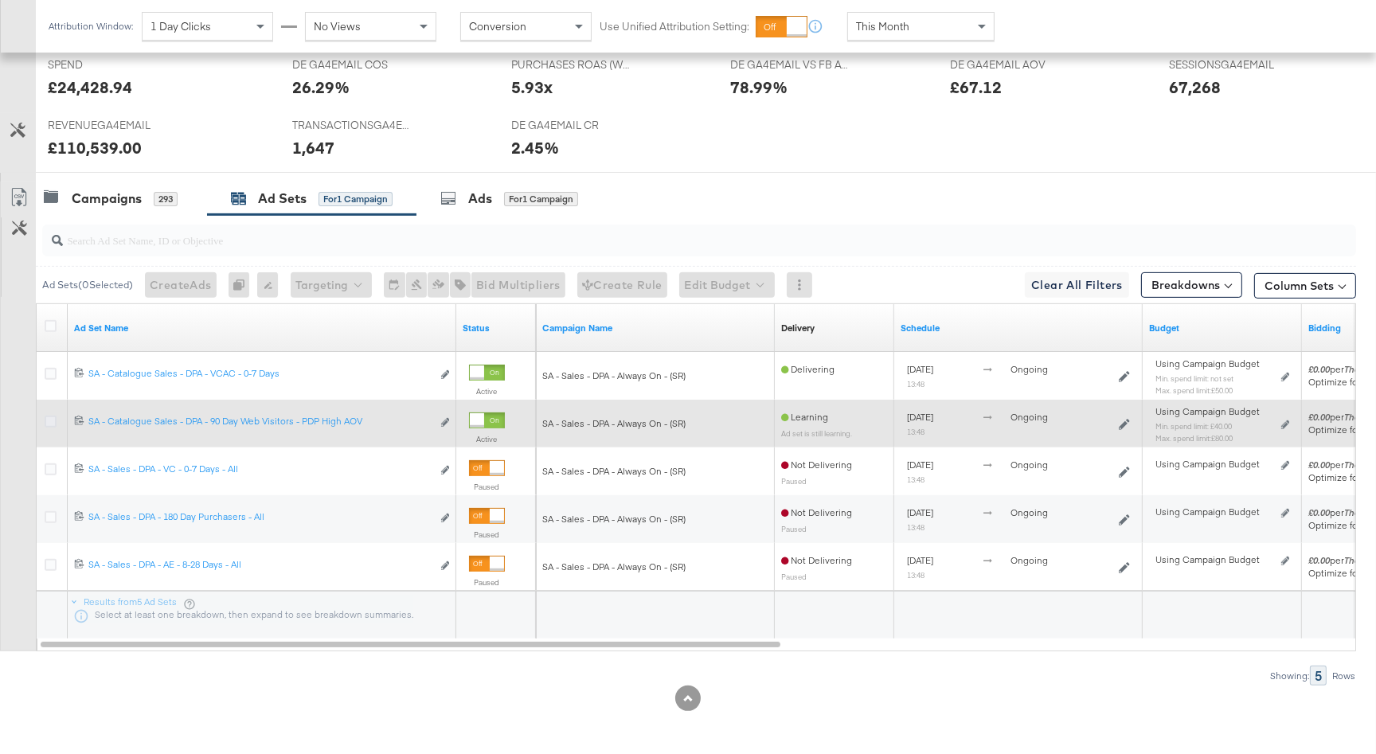
click at [46, 418] on icon at bounding box center [51, 422] width 12 height 12
click at [0, 0] on input "checkbox" at bounding box center [0, 0] width 0 height 0
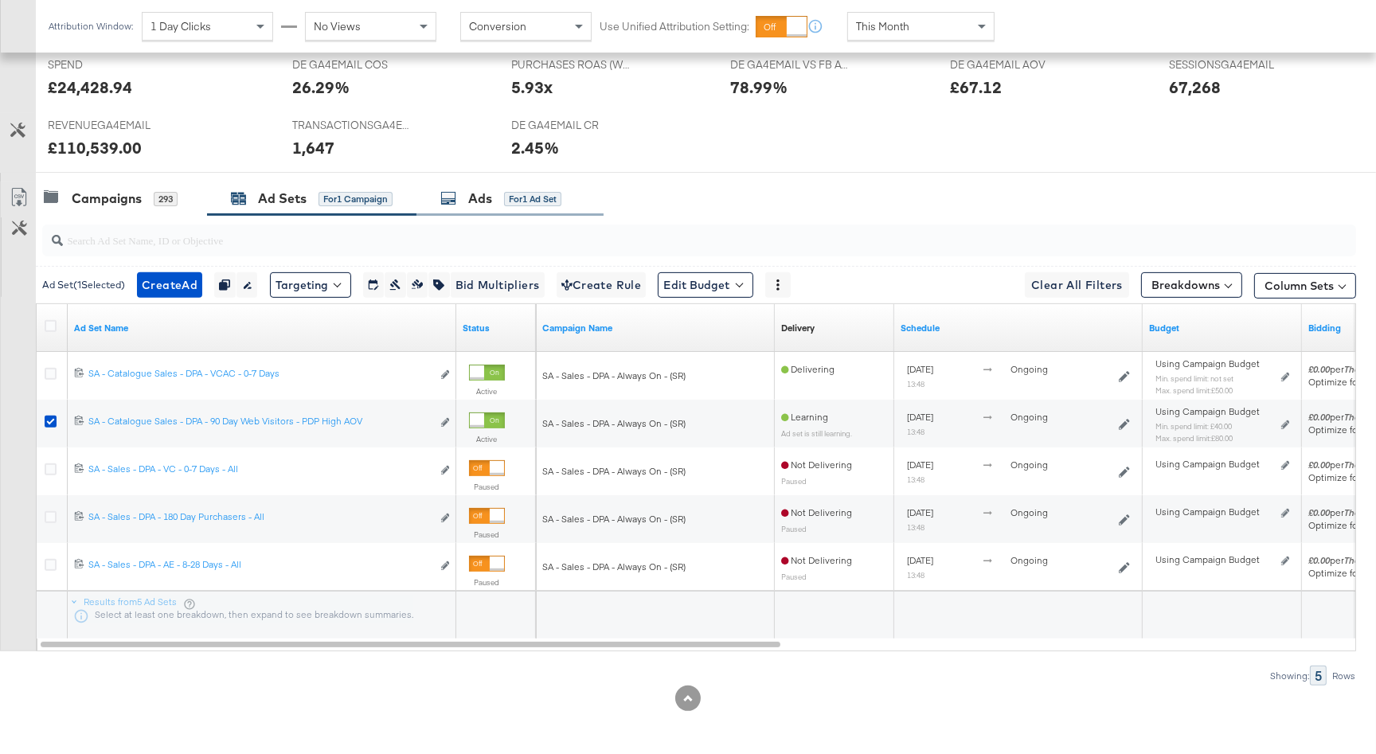
click at [498, 190] on div "Ads for 1 Ad Set" at bounding box center [500, 199] width 121 height 18
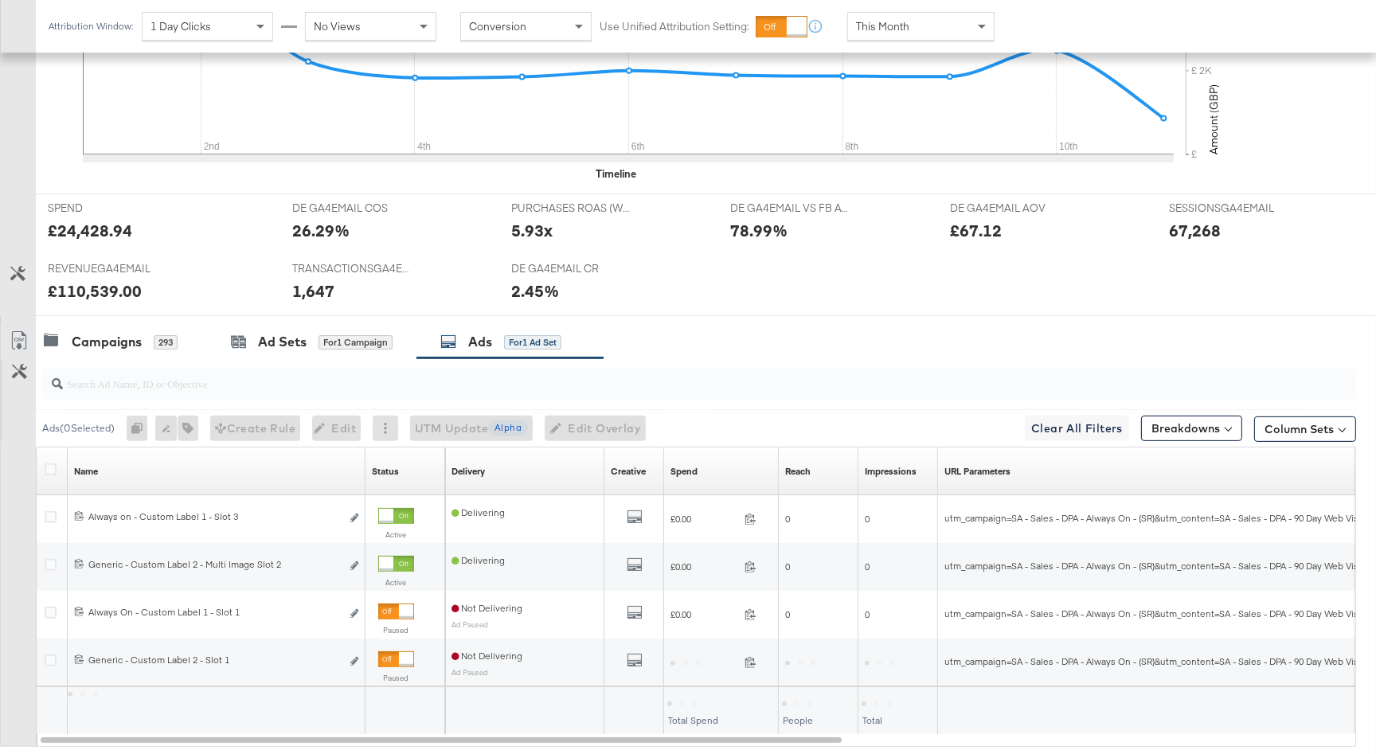
scroll to position [629, 0]
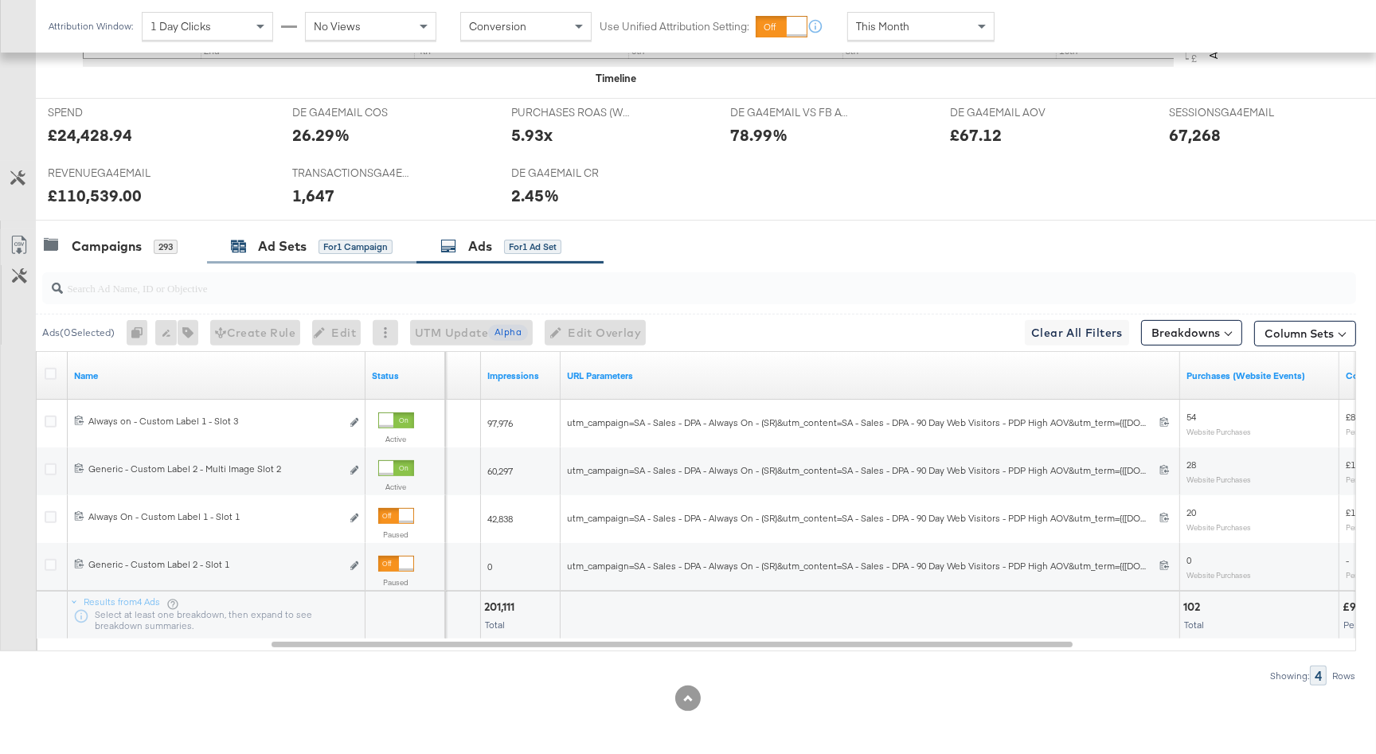
click at [363, 251] on div "for 1 Campaign" at bounding box center [355, 247] width 74 height 14
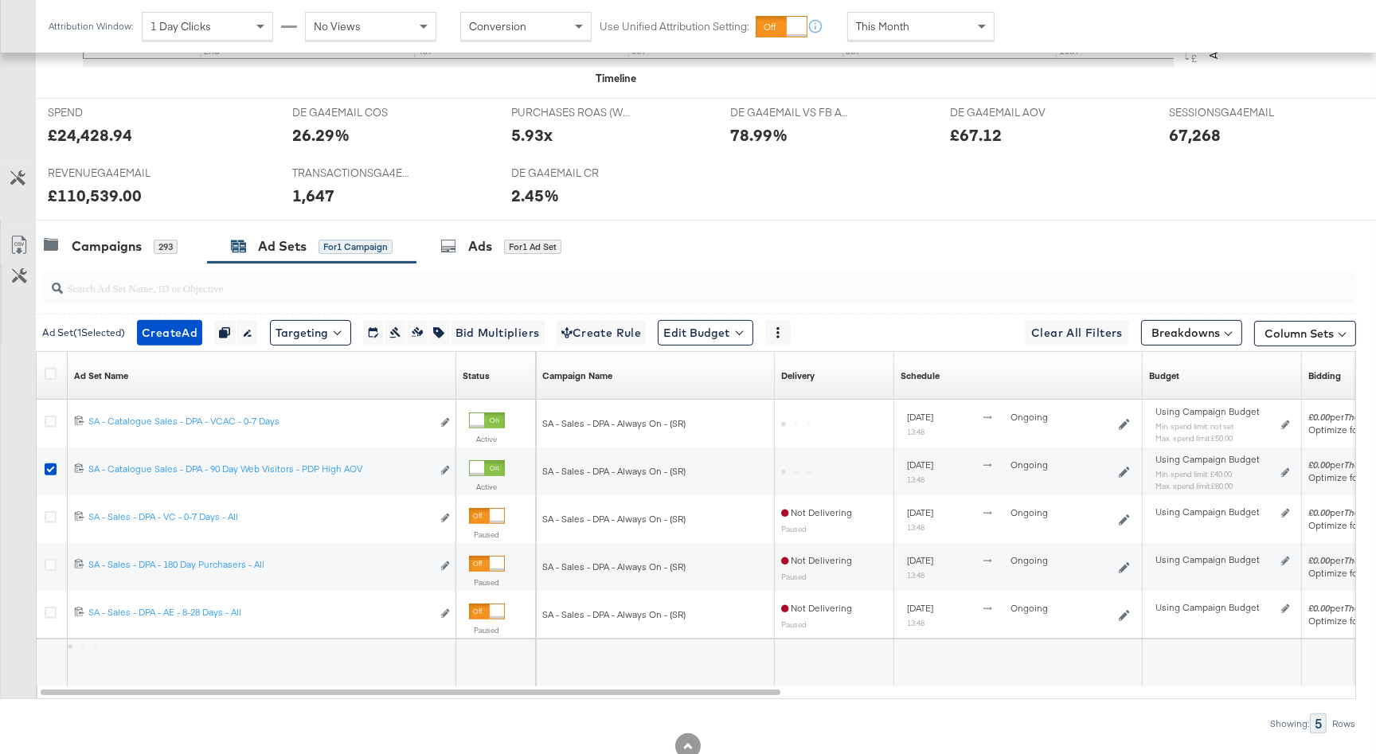
scroll to position [677, 0]
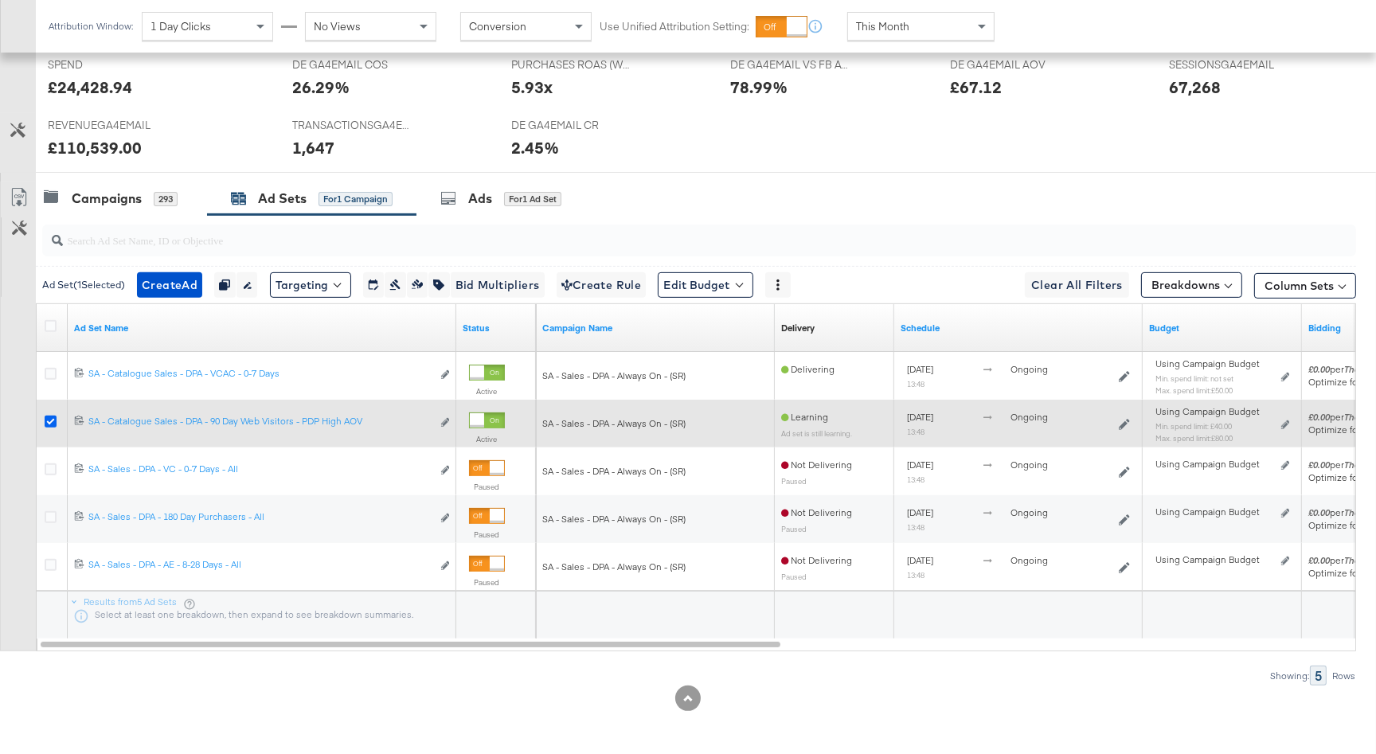
click at [49, 417] on icon at bounding box center [51, 422] width 12 height 12
click at [0, 0] on input "checkbox" at bounding box center [0, 0] width 0 height 0
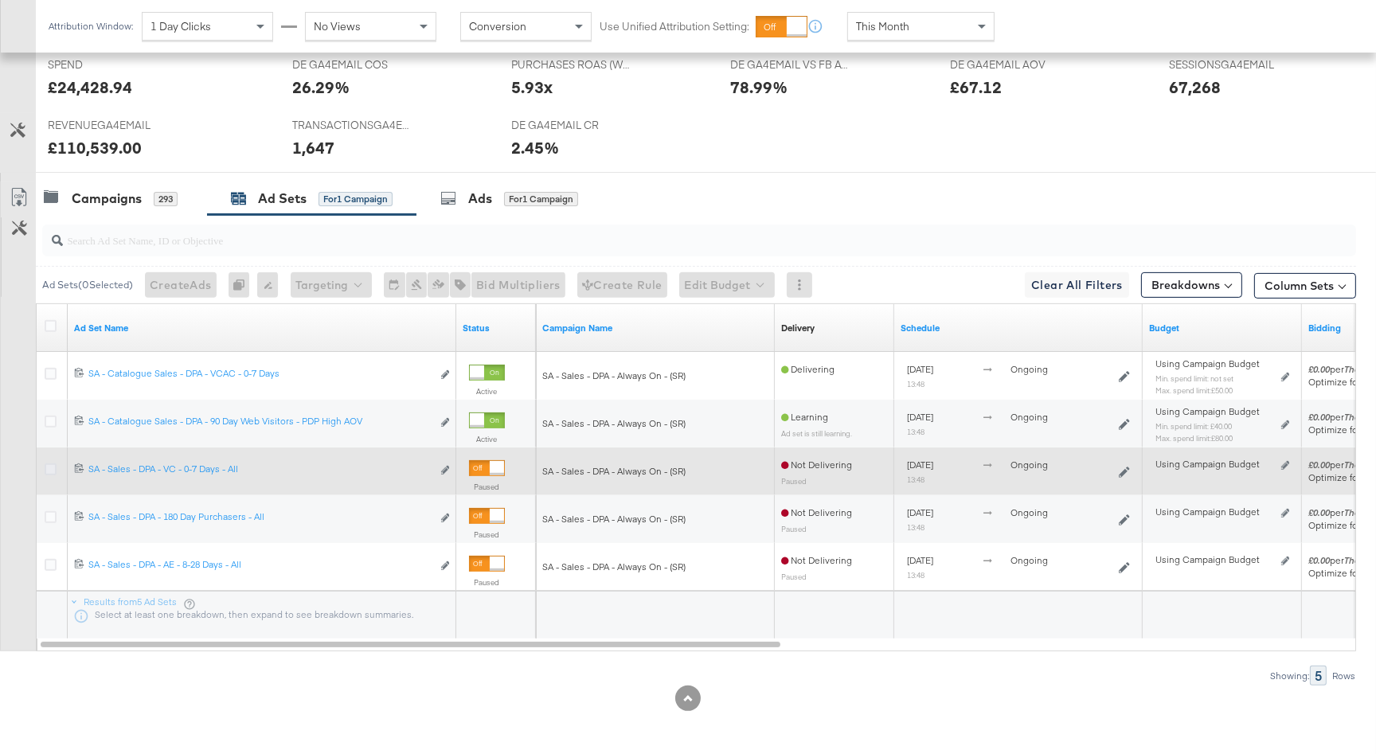
click at [50, 469] on icon at bounding box center [51, 469] width 12 height 12
click at [0, 0] on input "checkbox" at bounding box center [0, 0] width 0 height 0
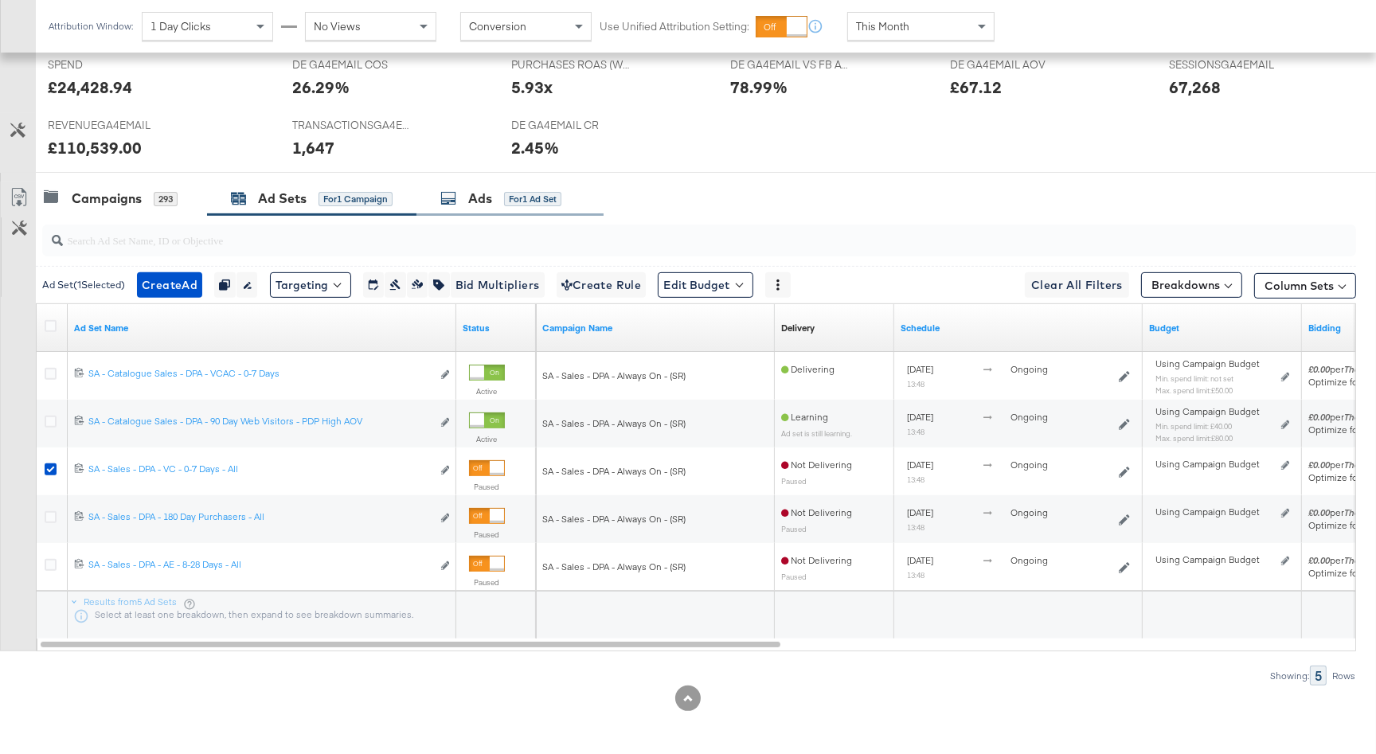
click at [456, 201] on icon at bounding box center [448, 198] width 16 height 16
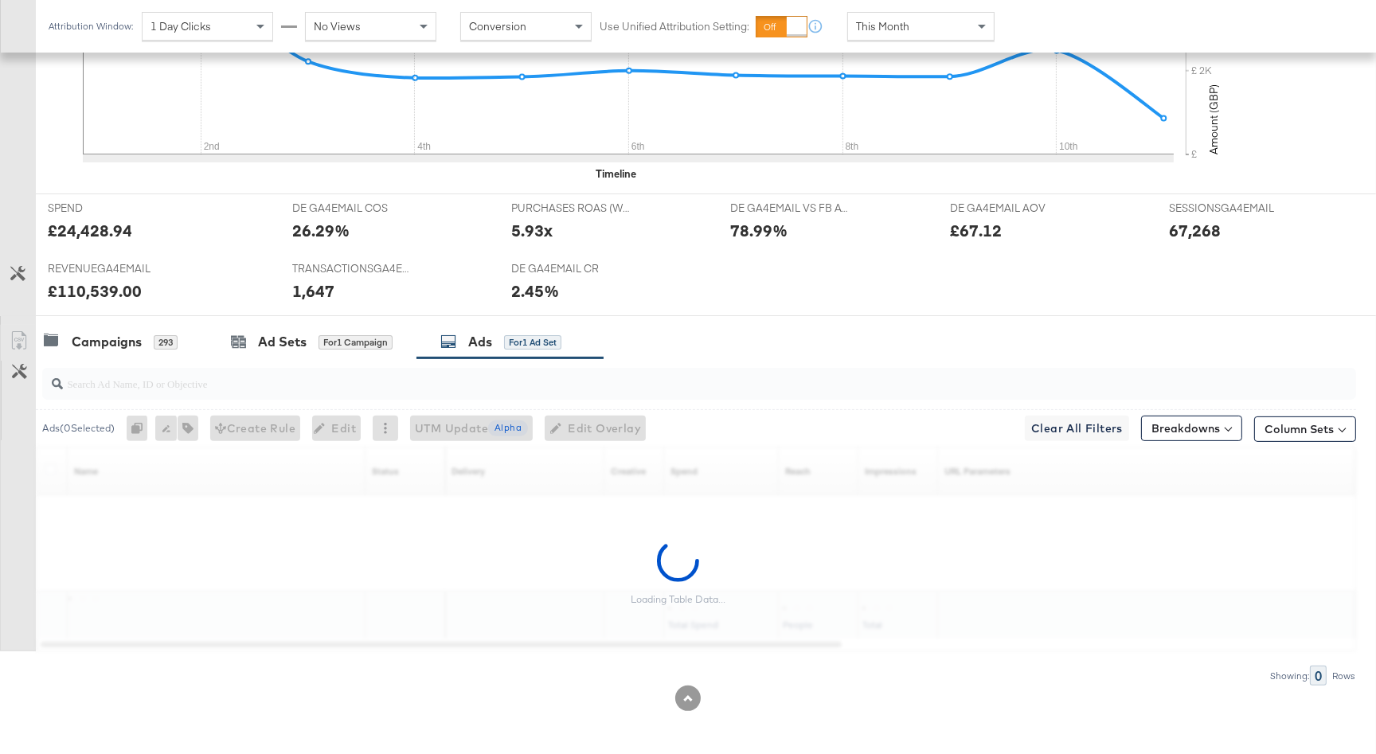
scroll to position [581, 0]
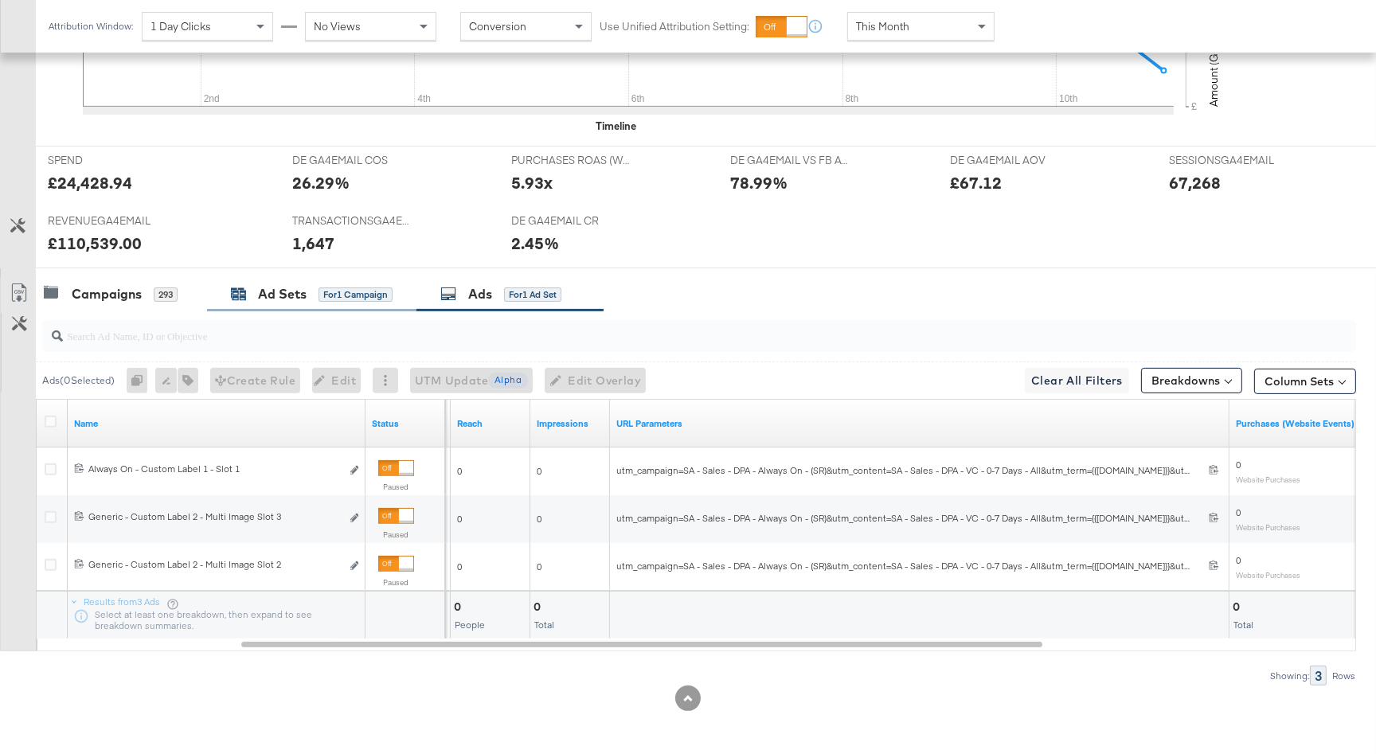
click at [337, 299] on div "for 1 Campaign" at bounding box center [355, 294] width 74 height 14
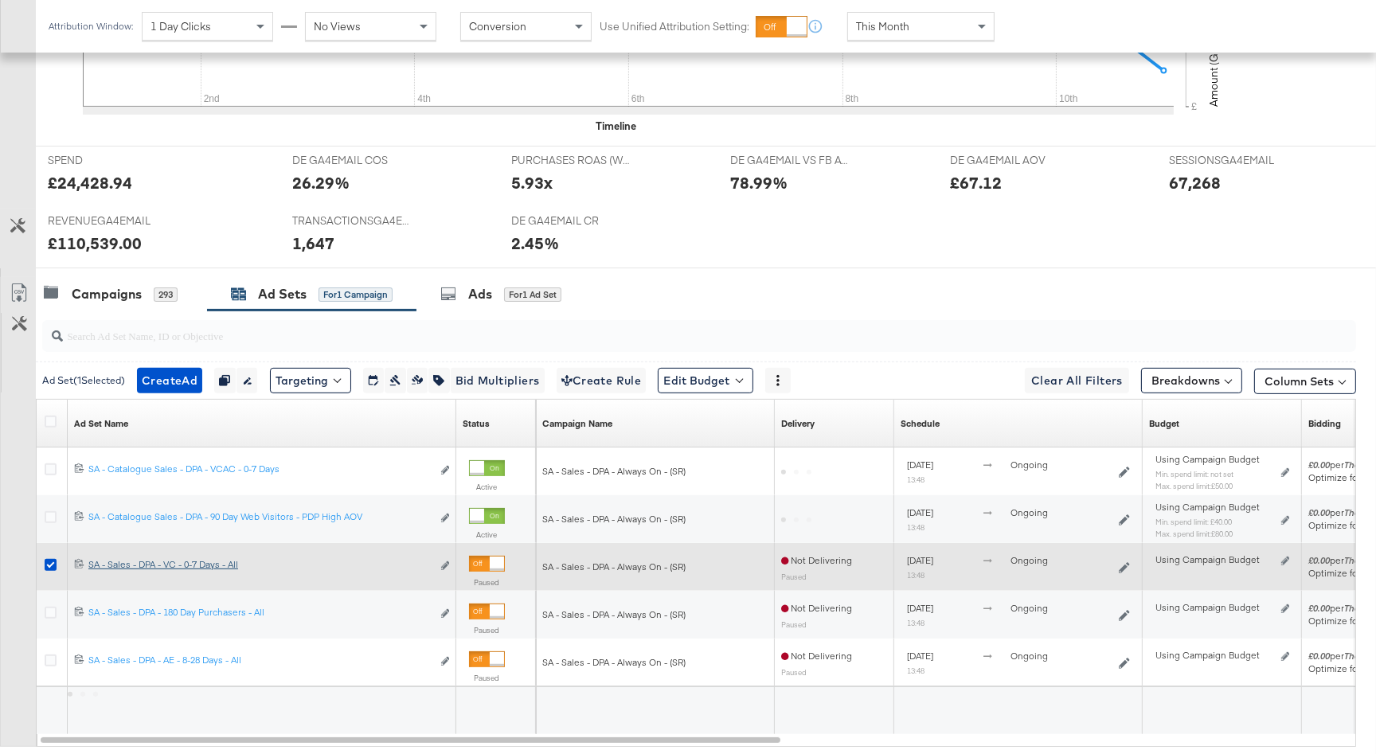
scroll to position [677, 0]
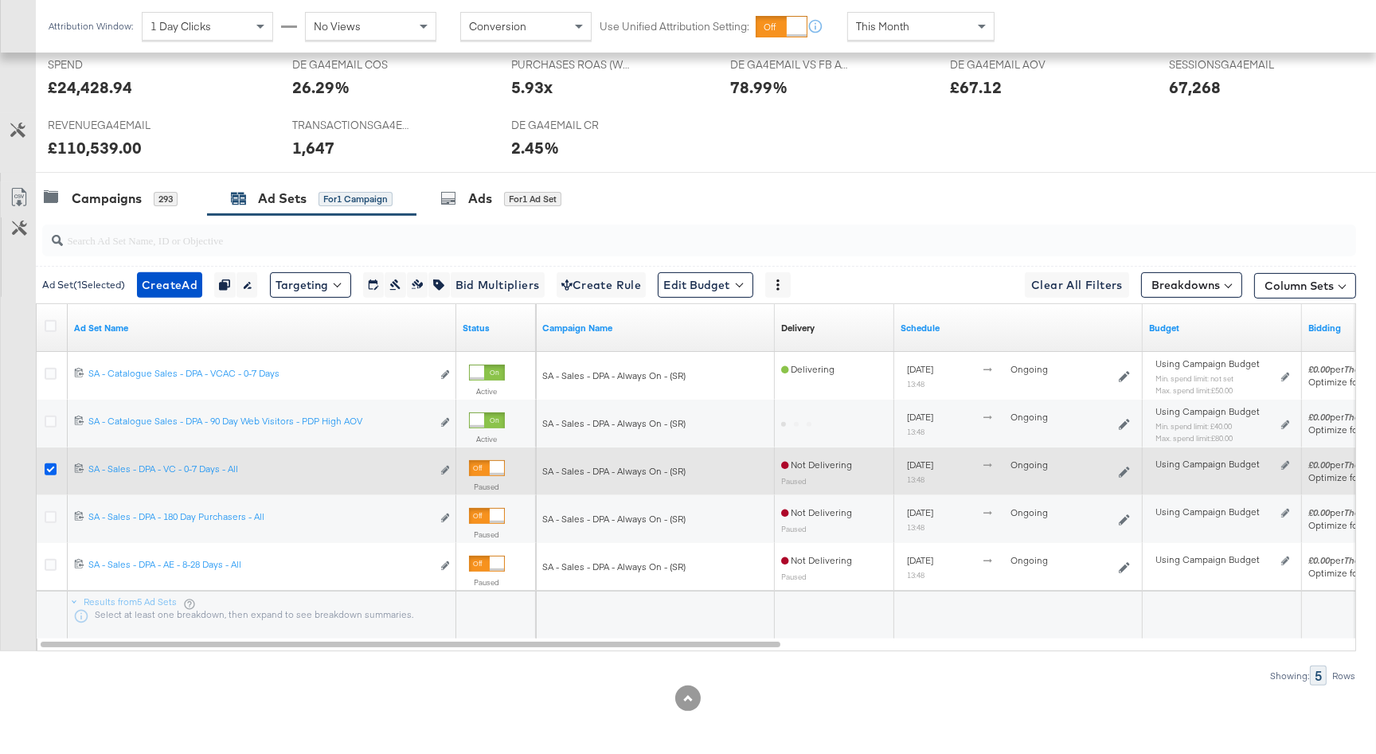
click at [50, 467] on icon at bounding box center [51, 469] width 12 height 12
click at [0, 0] on input "checkbox" at bounding box center [0, 0] width 0 height 0
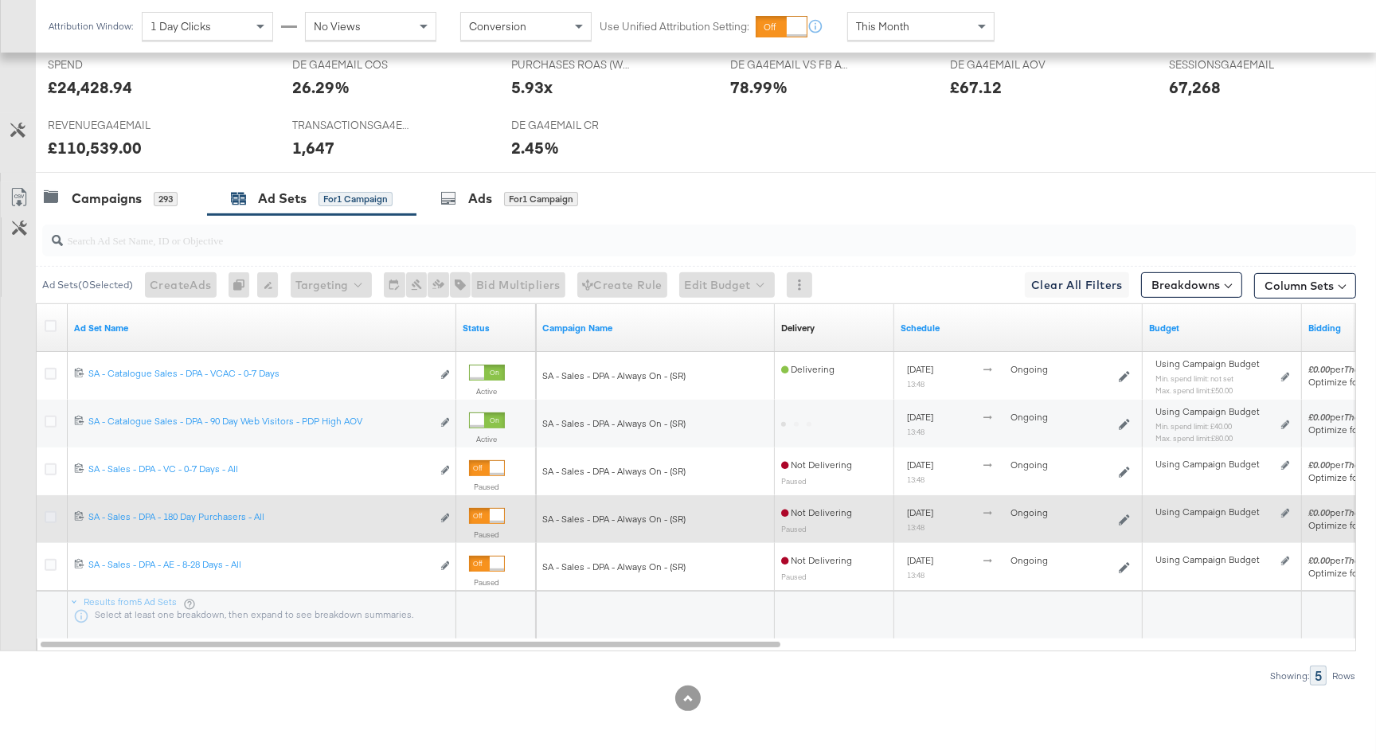
click at [49, 518] on icon at bounding box center [51, 517] width 12 height 12
click at [0, 0] on input "checkbox" at bounding box center [0, 0] width 0 height 0
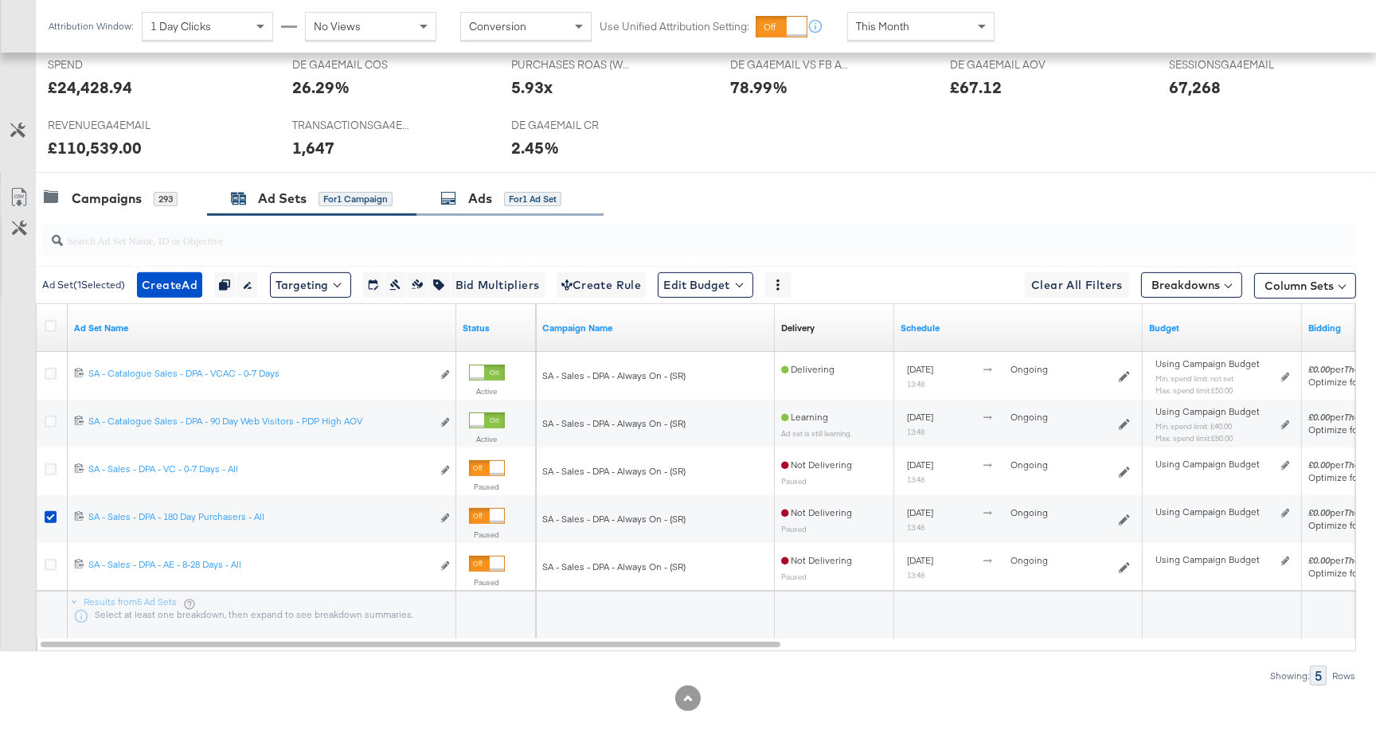
click at [496, 207] on div "Ads for 1 Ad Set" at bounding box center [509, 199] width 187 height 34
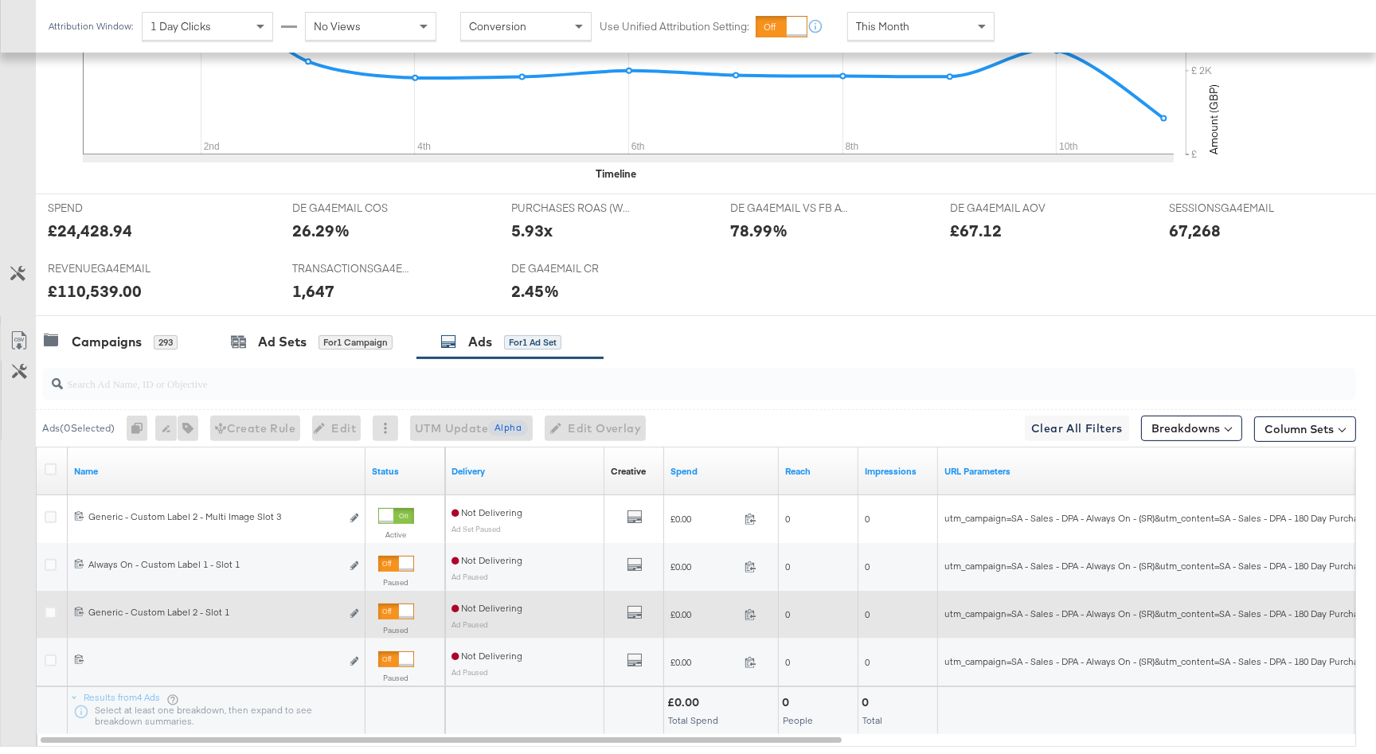
scroll to position [629, 0]
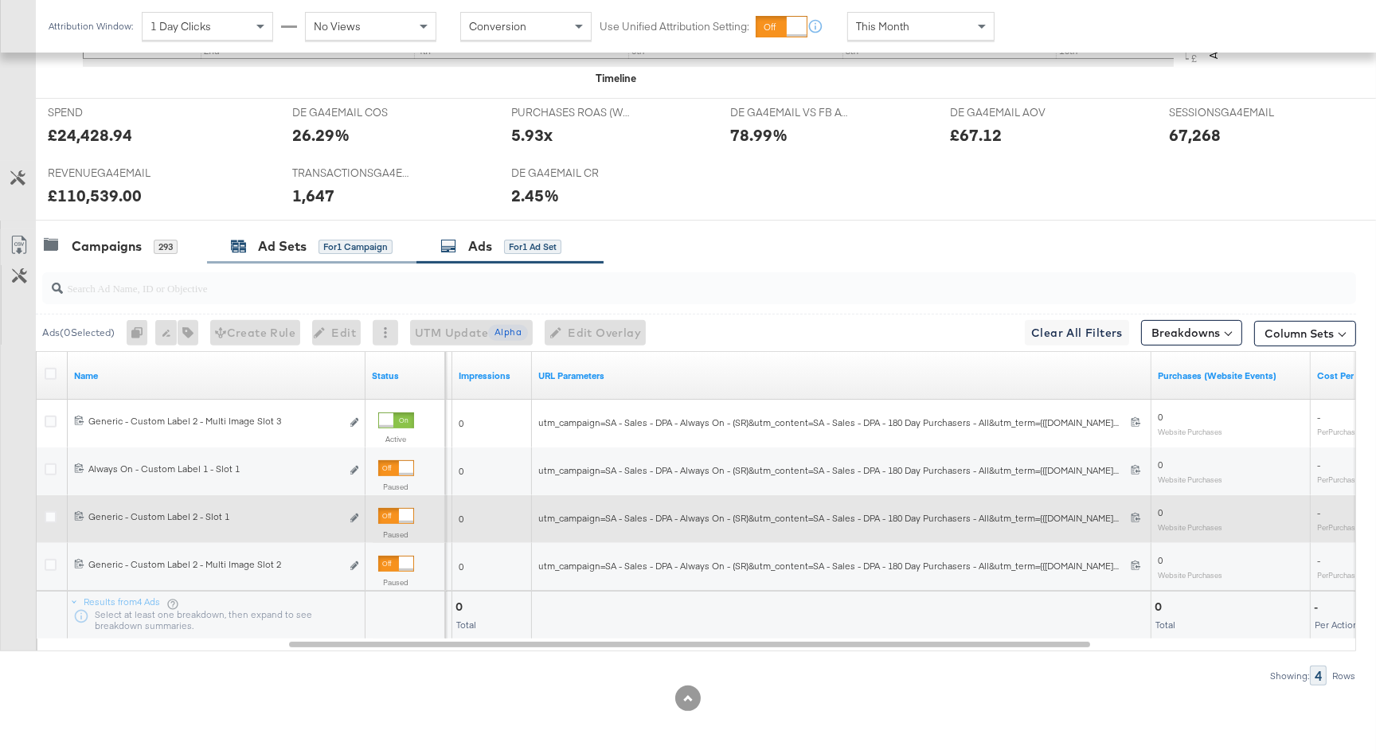
click at [327, 237] on div "Ad Sets for 1 Campaign" at bounding box center [312, 246] width 162 height 18
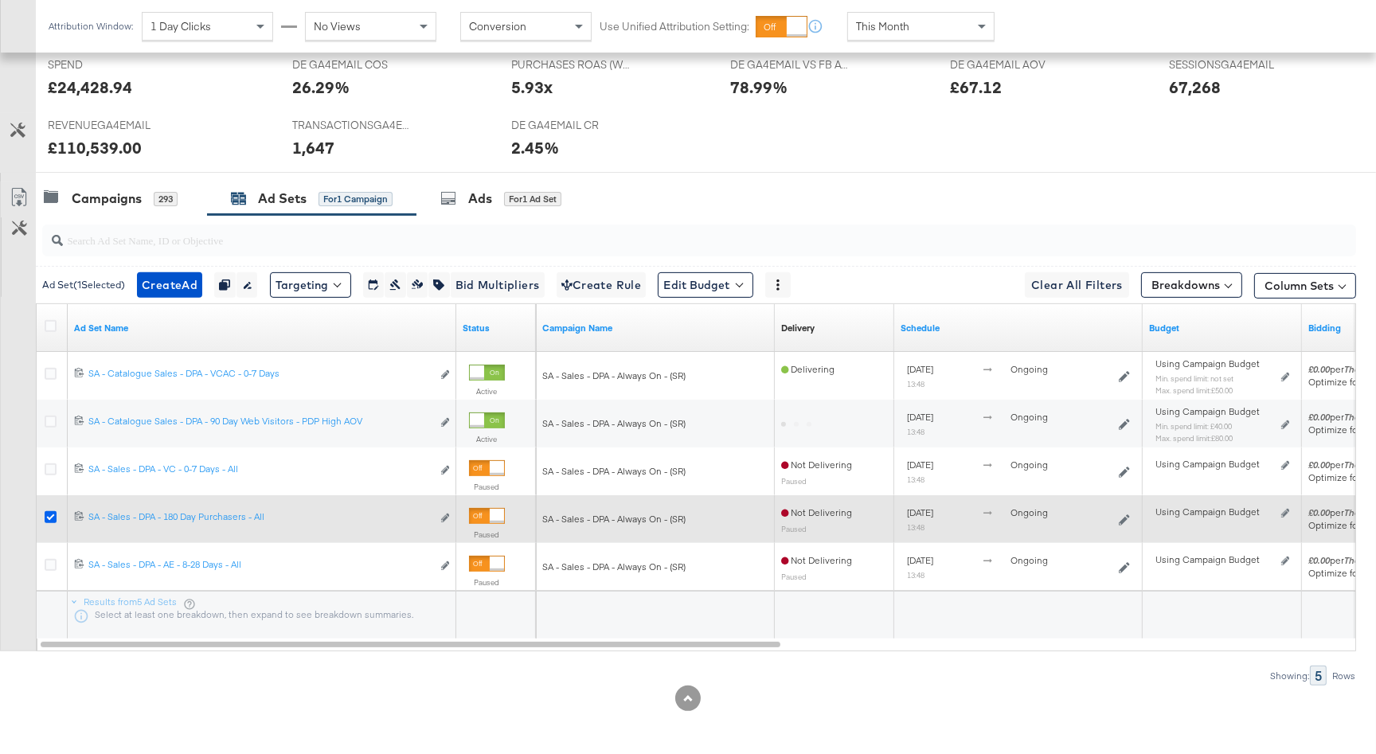
click at [51, 512] on icon at bounding box center [51, 517] width 12 height 12
click at [0, 0] on input "checkbox" at bounding box center [0, 0] width 0 height 0
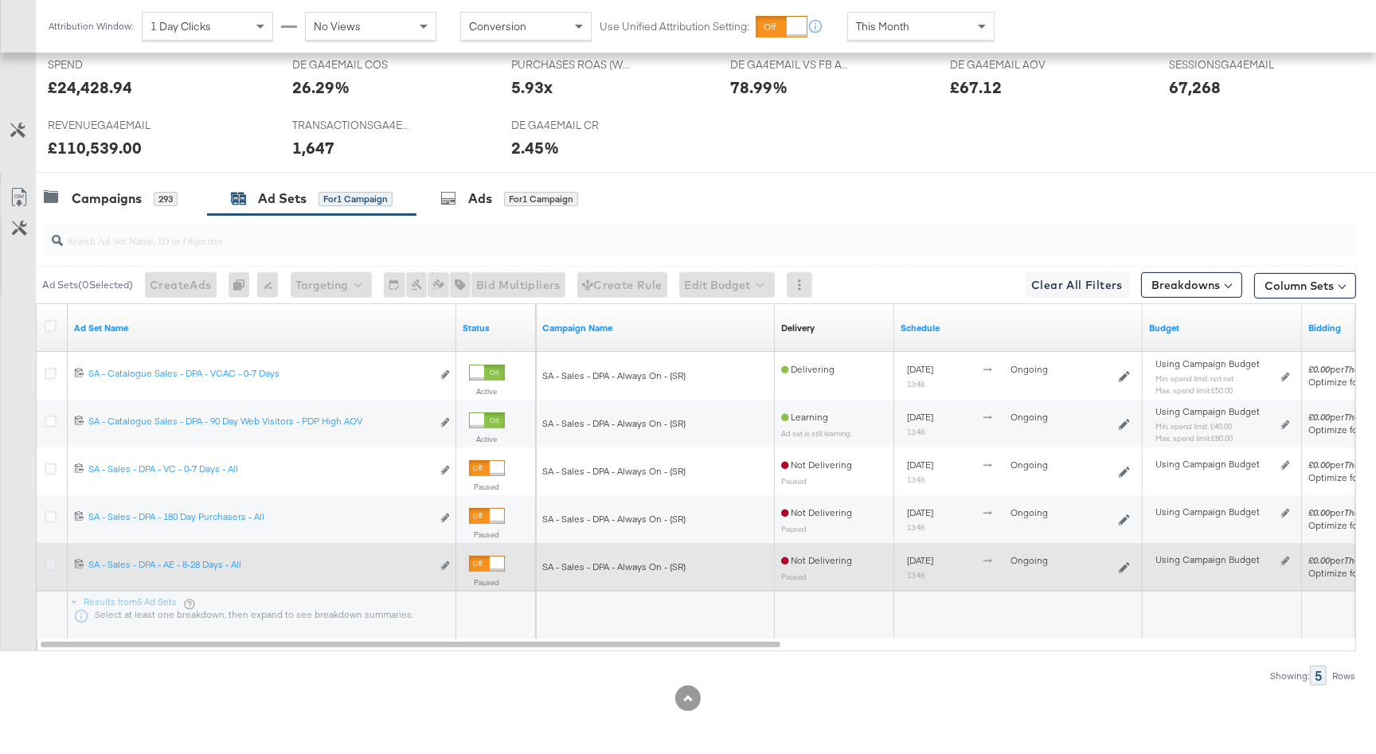
click at [49, 566] on icon at bounding box center [51, 565] width 12 height 12
click at [0, 0] on input "checkbox" at bounding box center [0, 0] width 0 height 0
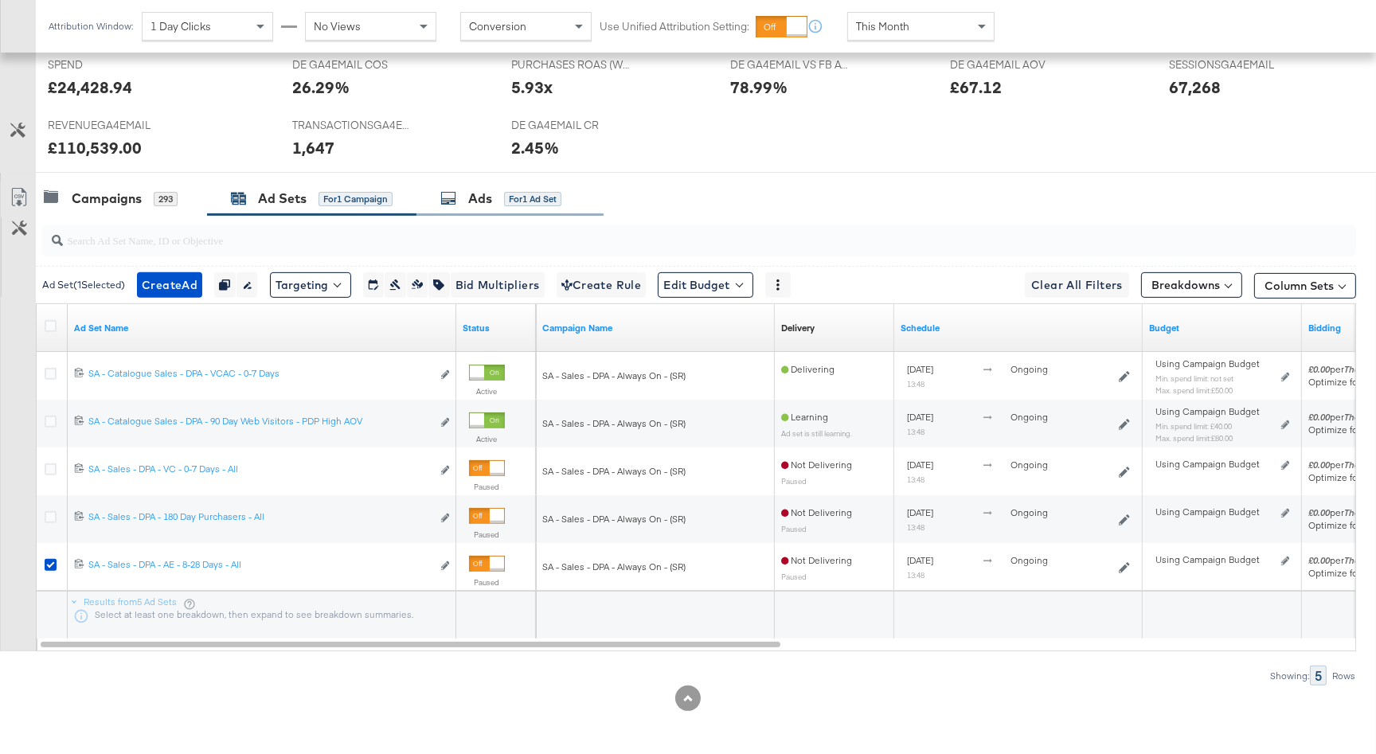
click at [469, 201] on div "Ads" at bounding box center [480, 199] width 24 height 18
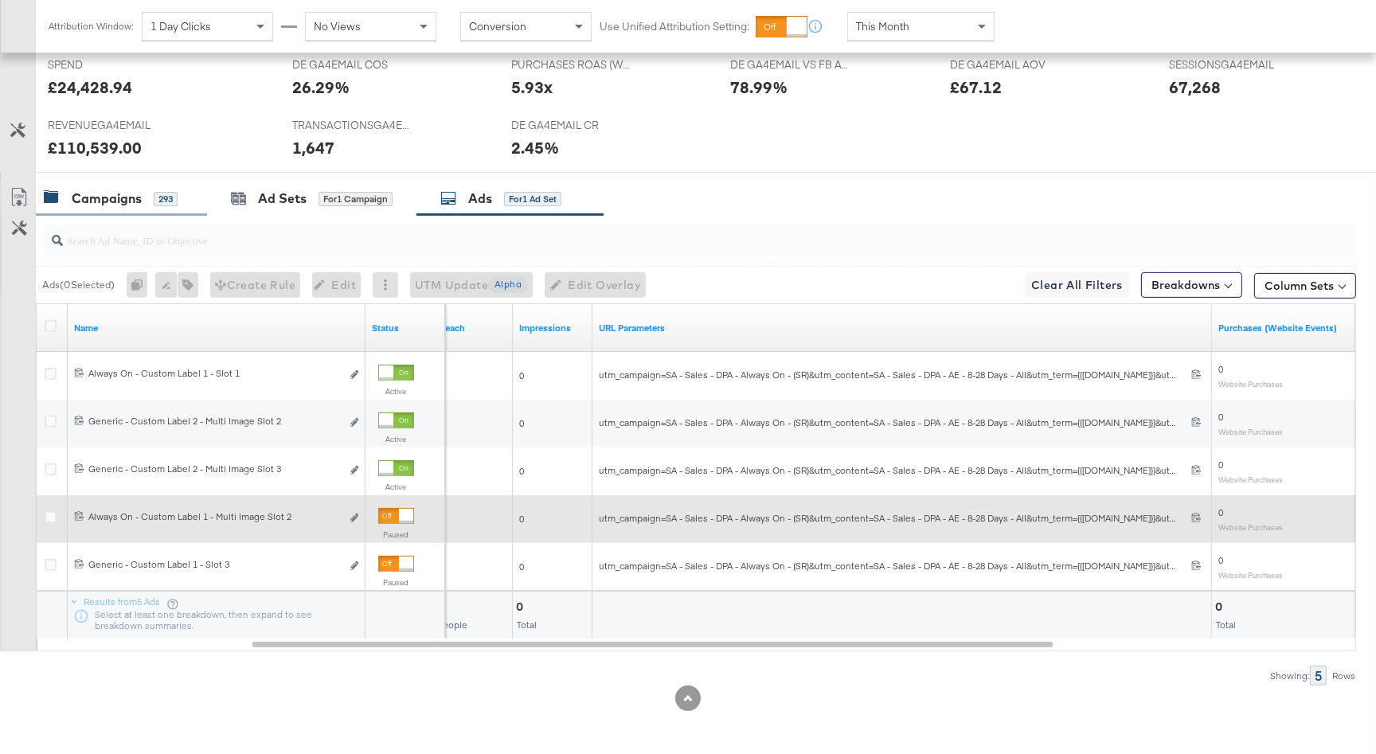
click at [138, 190] on div "Campaigns" at bounding box center [107, 199] width 70 height 18
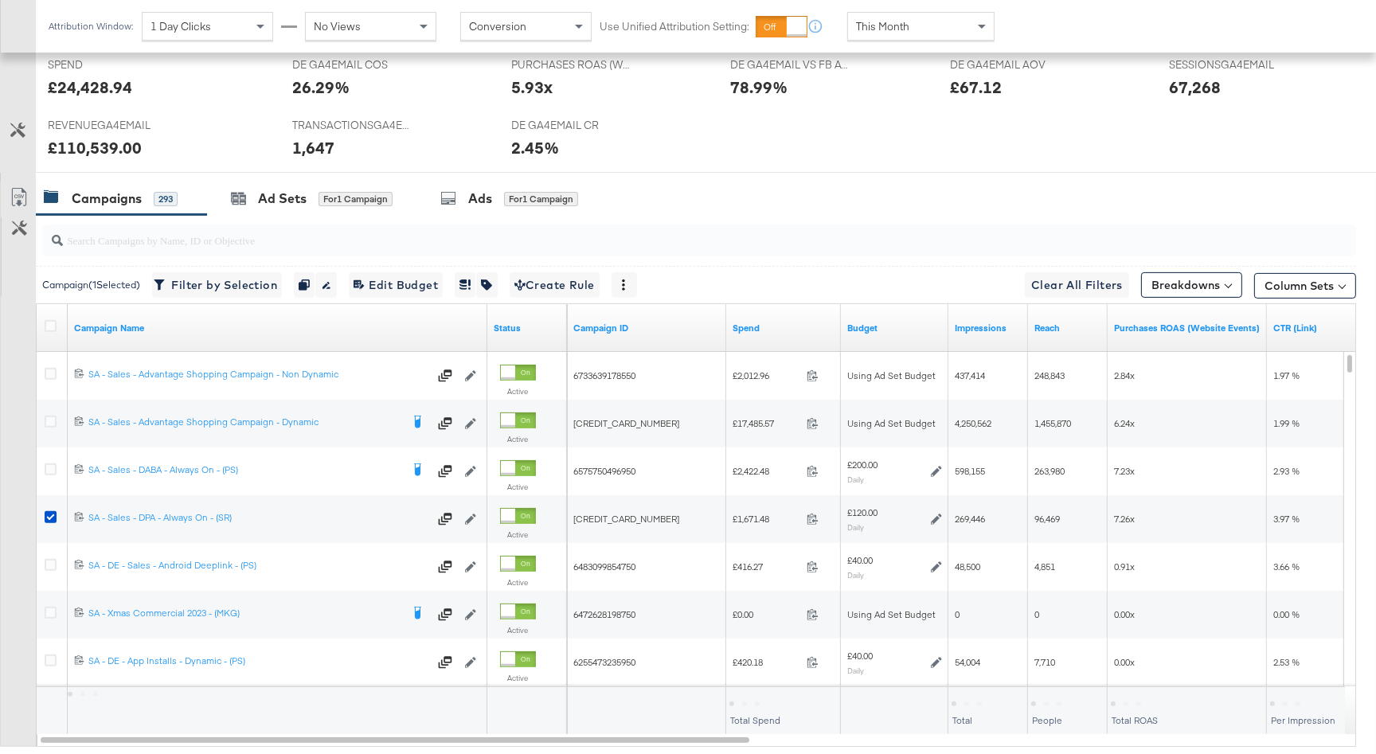
scroll to position [772, 0]
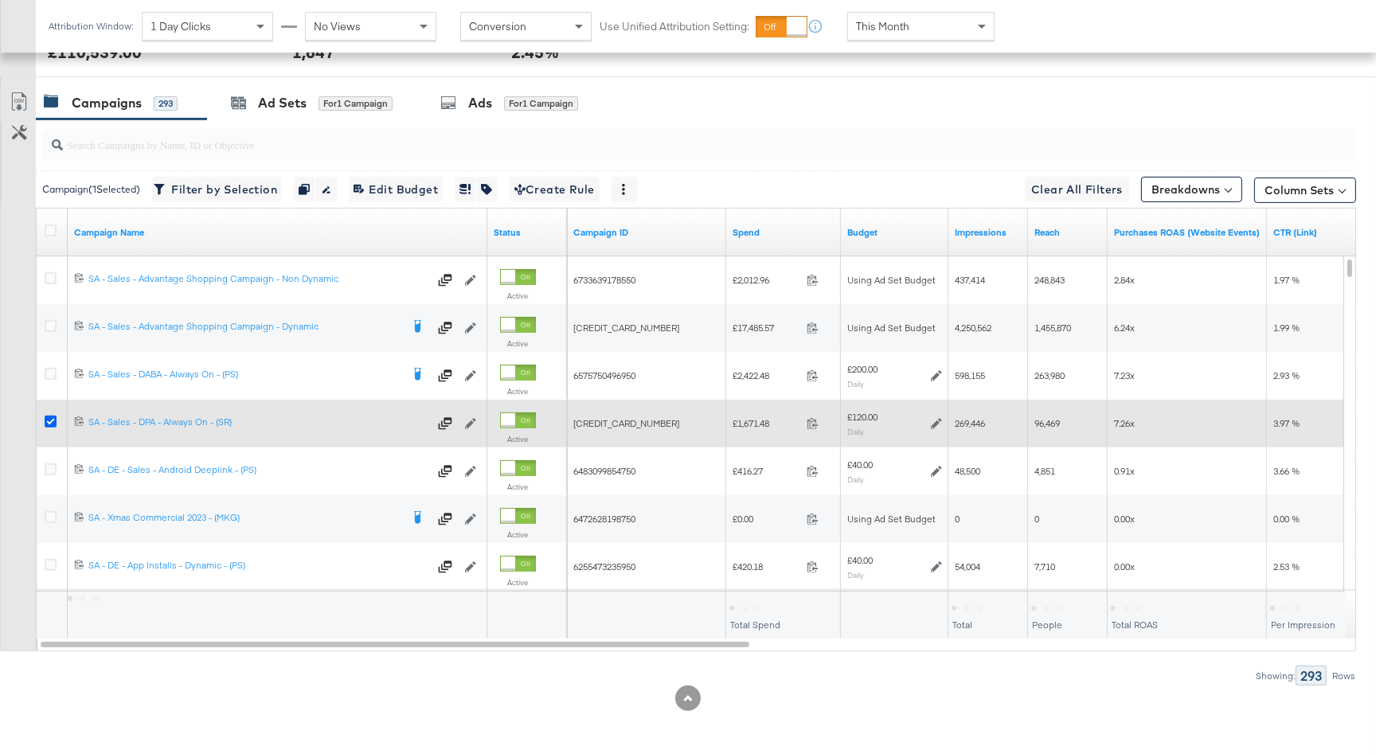
click at [49, 421] on icon at bounding box center [51, 422] width 12 height 12
click at [0, 0] on input "checkbox" at bounding box center [0, 0] width 0 height 0
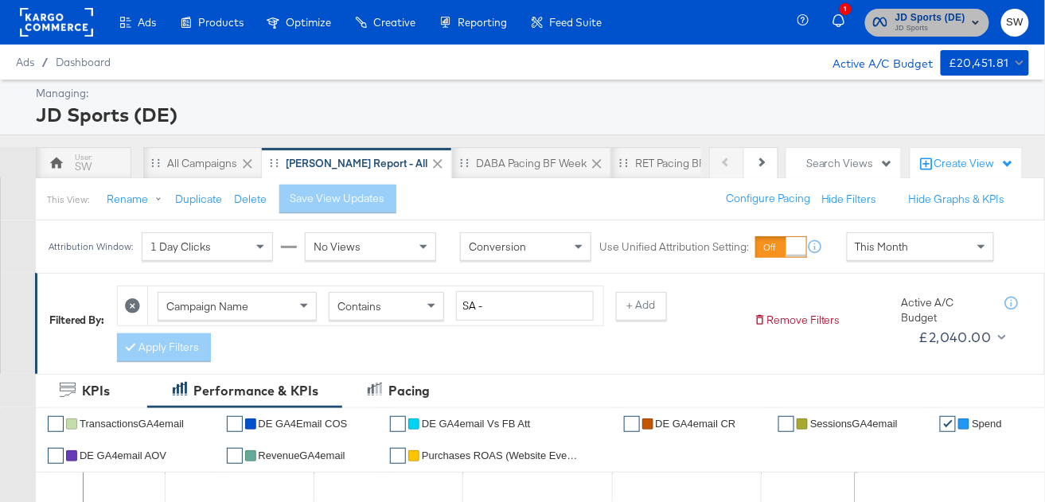
click at [934, 21] on span "JD Sports (DE)" at bounding box center [931, 18] width 70 height 17
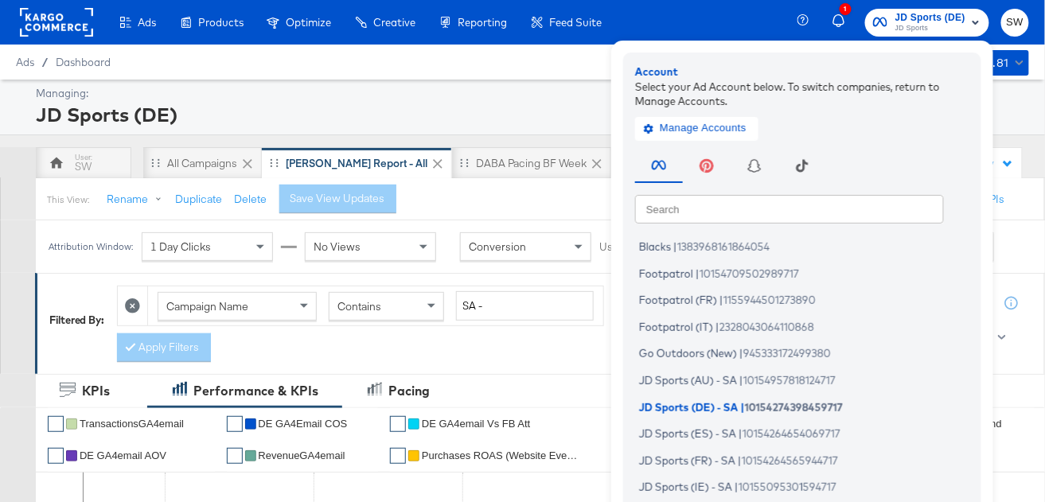
click at [668, 208] on input "text" at bounding box center [789, 208] width 309 height 29
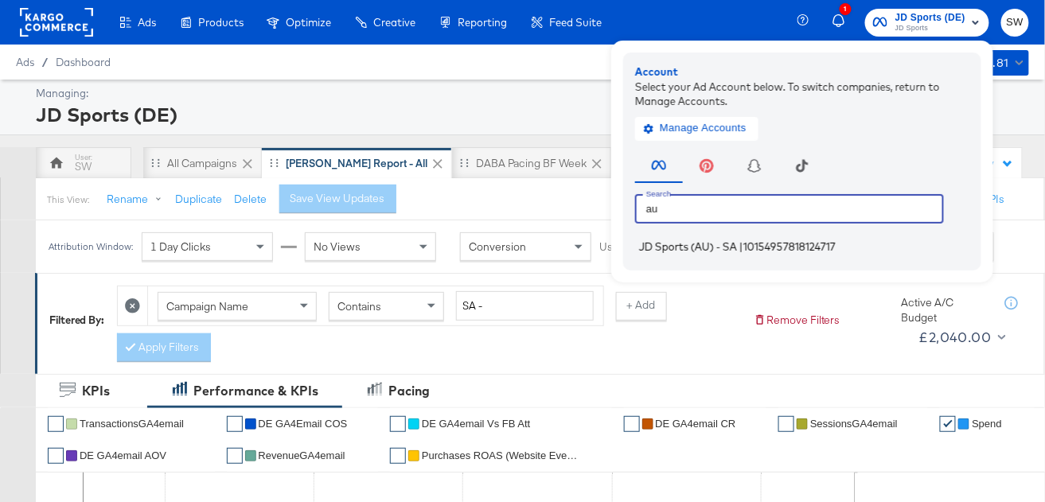
type input "au"
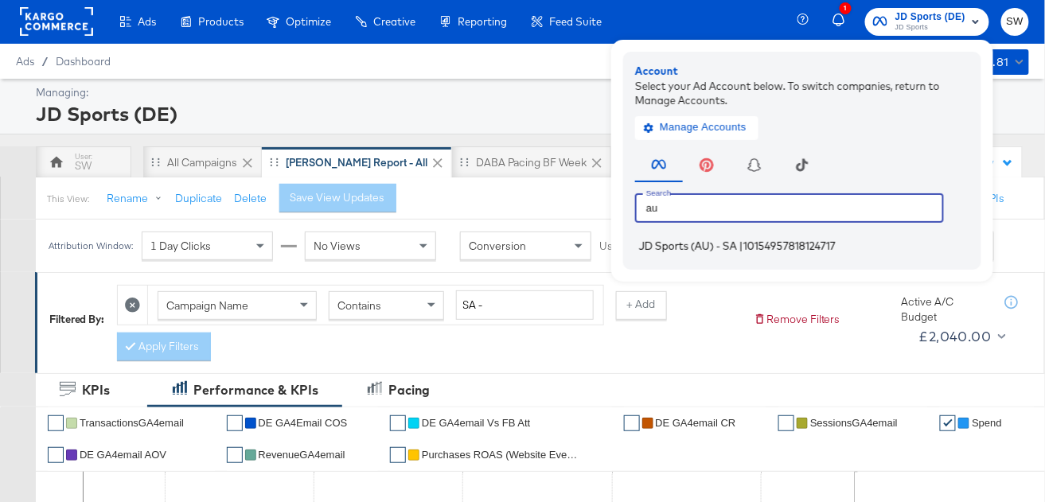
scroll to position [5, 0]
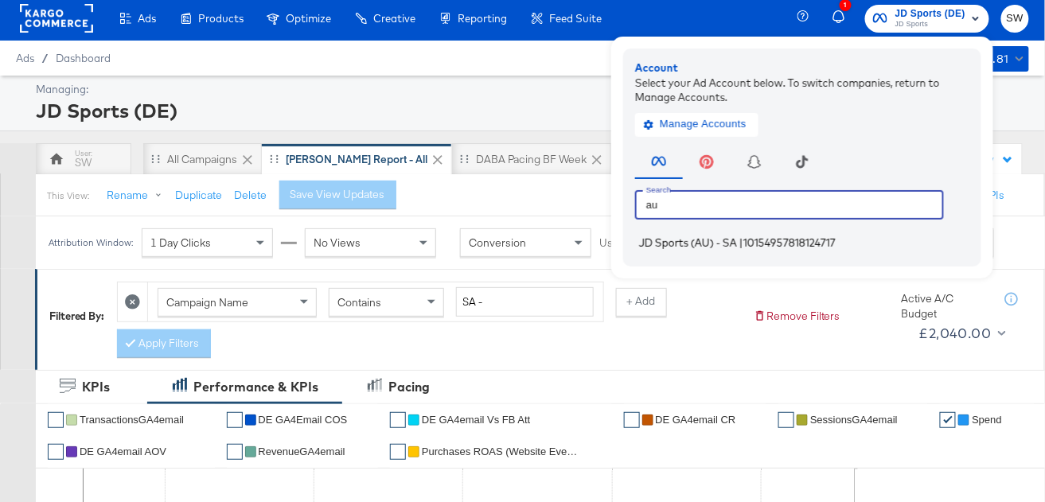
click at [690, 253] on div "Account Select your Ad Account below. To switch companies, return to Manage Acc…" at bounding box center [802, 158] width 358 height 218
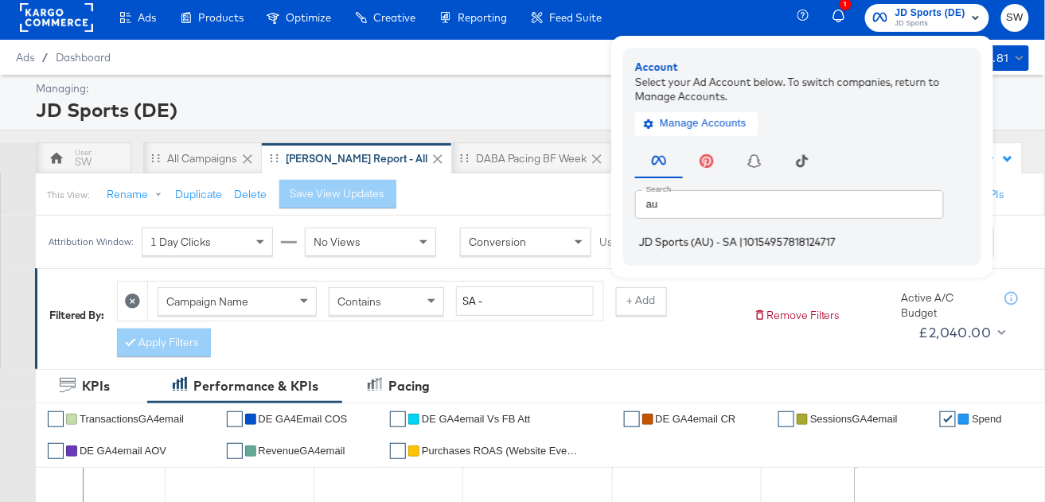
click at [691, 246] on span "JD Sports (AU) - SA" at bounding box center [688, 242] width 98 height 13
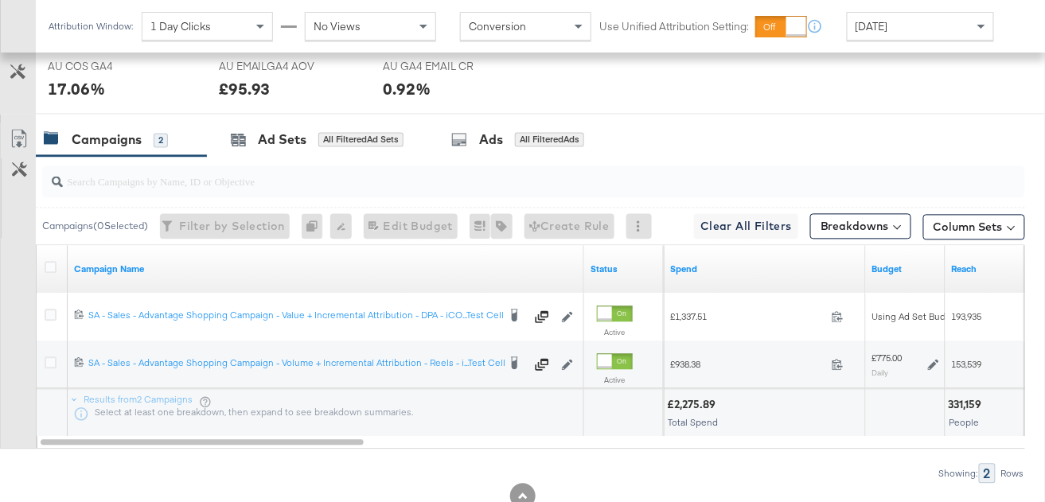
scroll to position [856, 0]
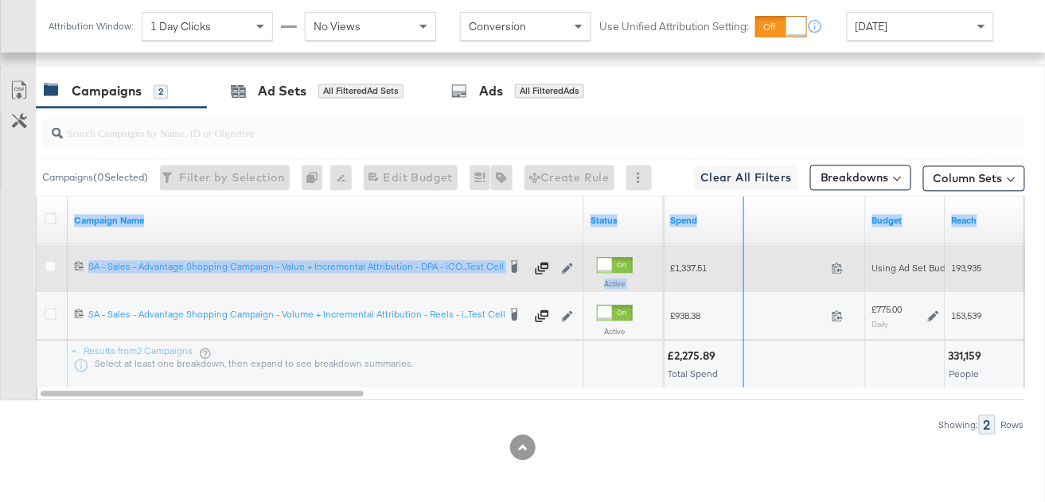
drag, startPoint x: 580, startPoint y: 226, endPoint x: 755, endPoint y: 249, distance: 176.7
click at [755, 249] on div "Campaign Name Status Spend Budget Reach Impressions 120226829606160169 SA - Sal…" at bounding box center [532, 292] width 991 height 191
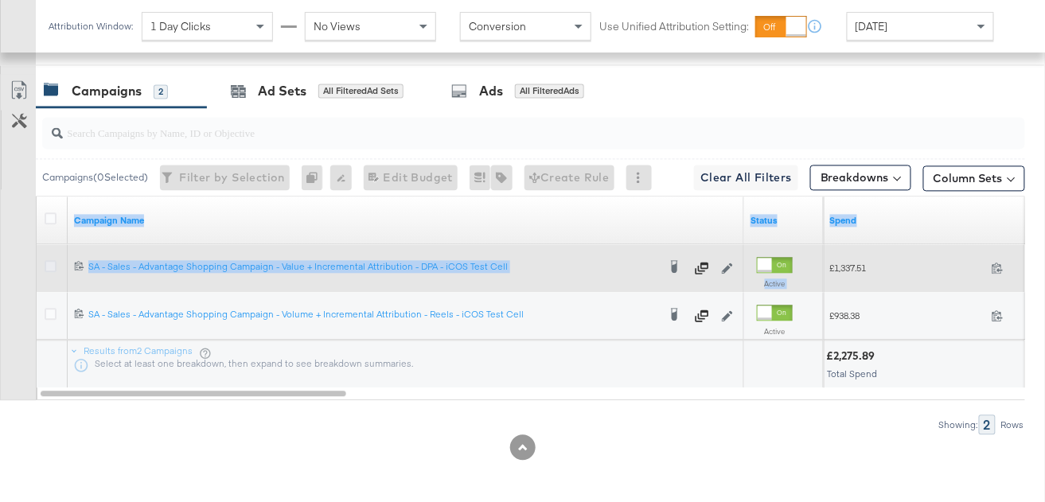
click at [48, 263] on icon at bounding box center [51, 266] width 12 height 12
click at [0, 0] on input "checkbox" at bounding box center [0, 0] width 0 height 0
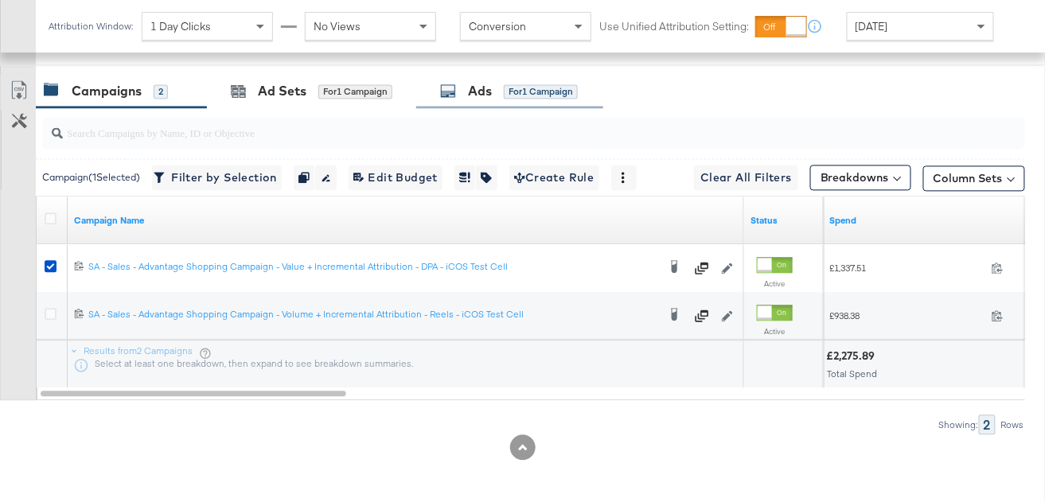
click at [475, 92] on div "Ads" at bounding box center [480, 91] width 24 height 18
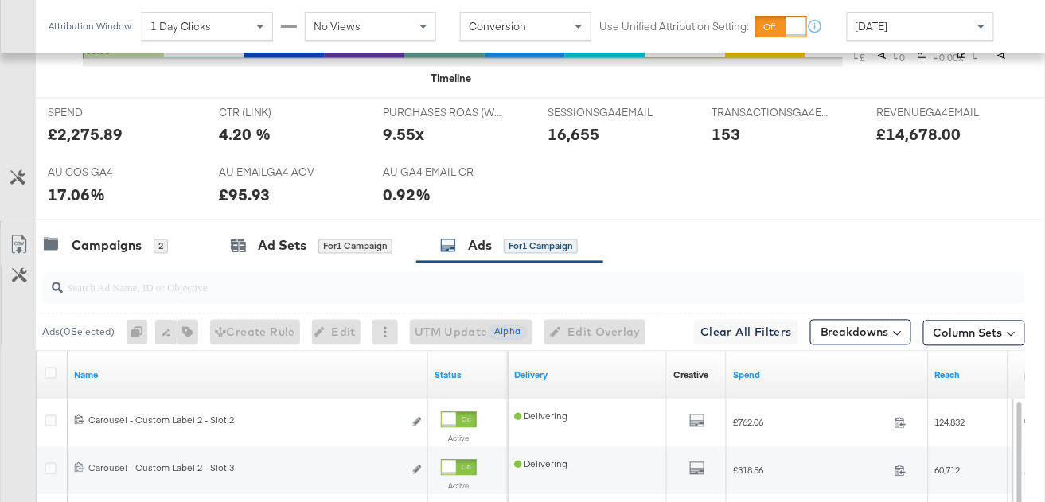
scroll to position [693, 0]
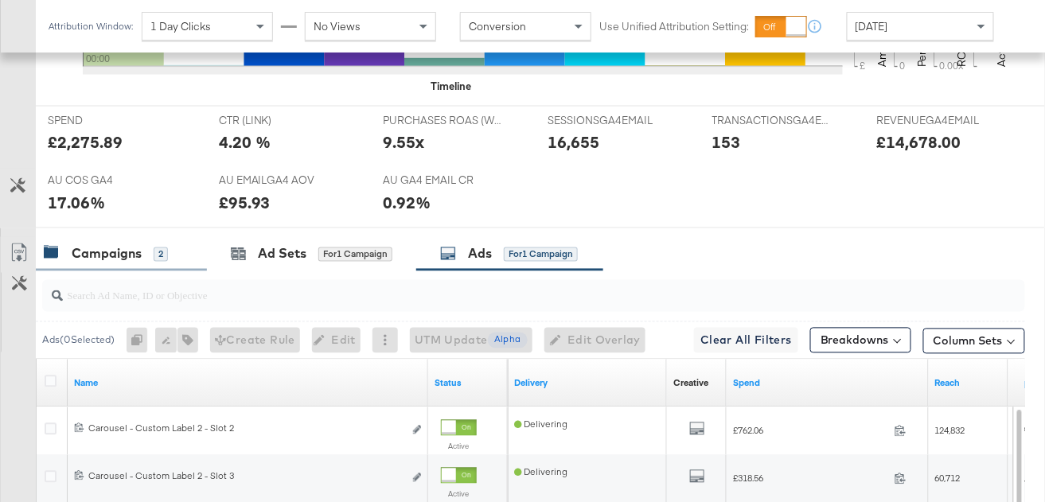
click at [121, 252] on div "Campaigns" at bounding box center [107, 254] width 70 height 18
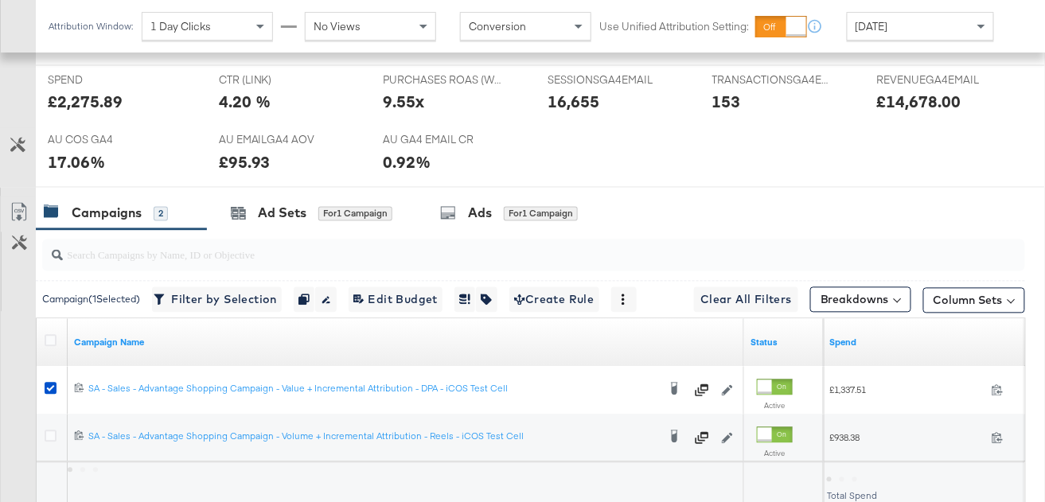
scroll to position [856, 0]
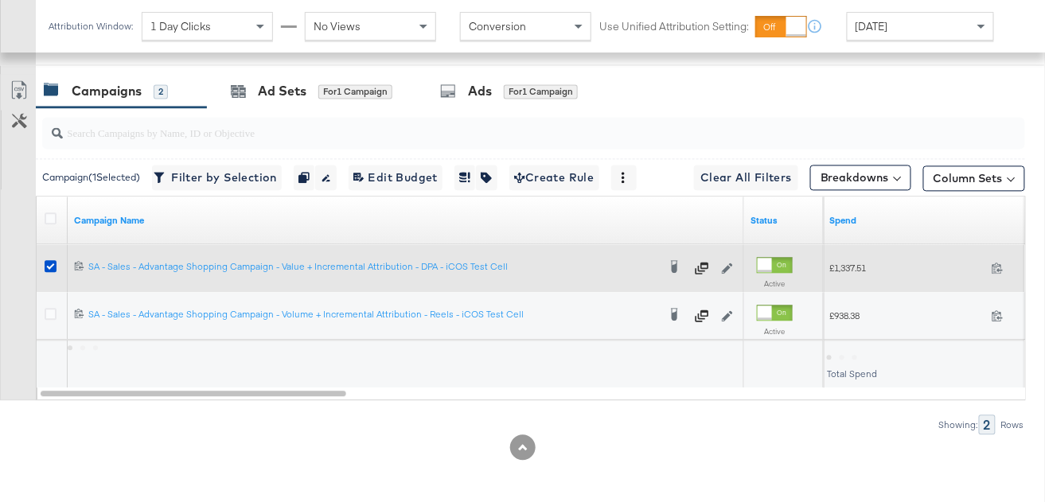
click at [47, 257] on div at bounding box center [52, 268] width 29 height 29
click at [52, 262] on icon at bounding box center [51, 266] width 12 height 12
click at [0, 0] on input "checkbox" at bounding box center [0, 0] width 0 height 0
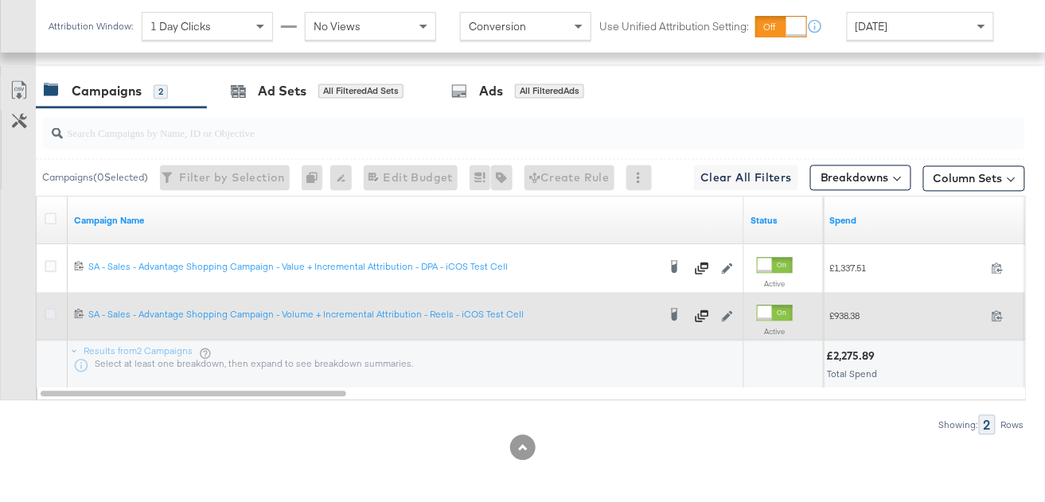
click at [49, 309] on icon at bounding box center [51, 314] width 12 height 12
click at [0, 0] on input "checkbox" at bounding box center [0, 0] width 0 height 0
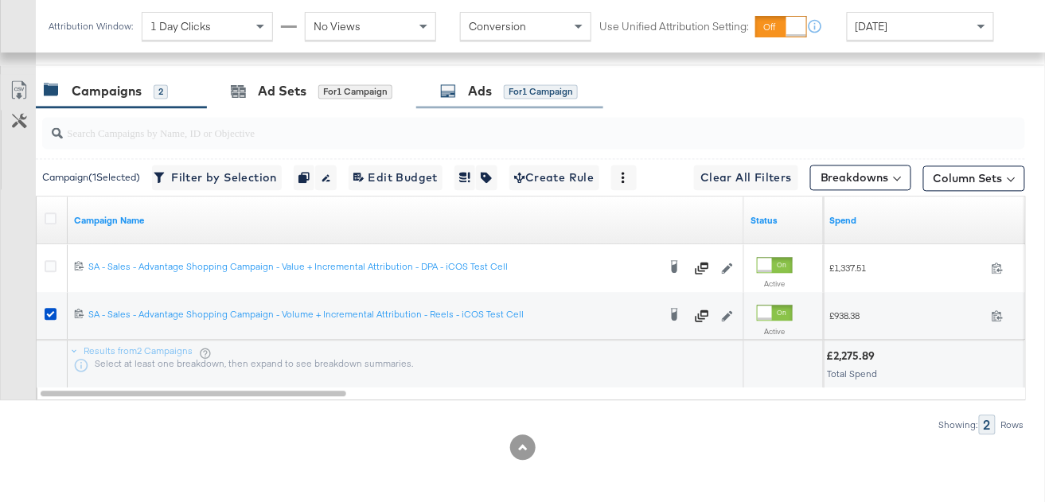
click at [515, 95] on div "for 1 Campaign" at bounding box center [541, 91] width 74 height 14
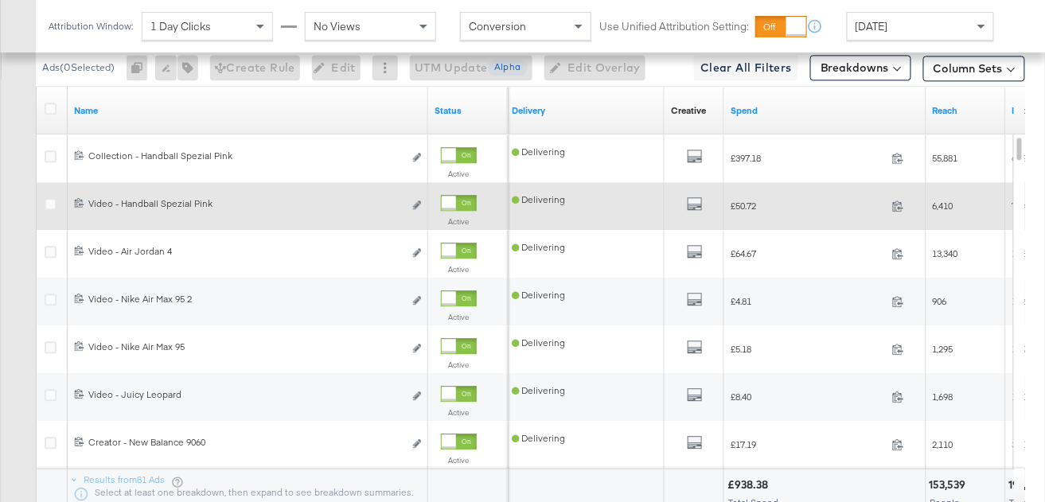
scroll to position [880, 0]
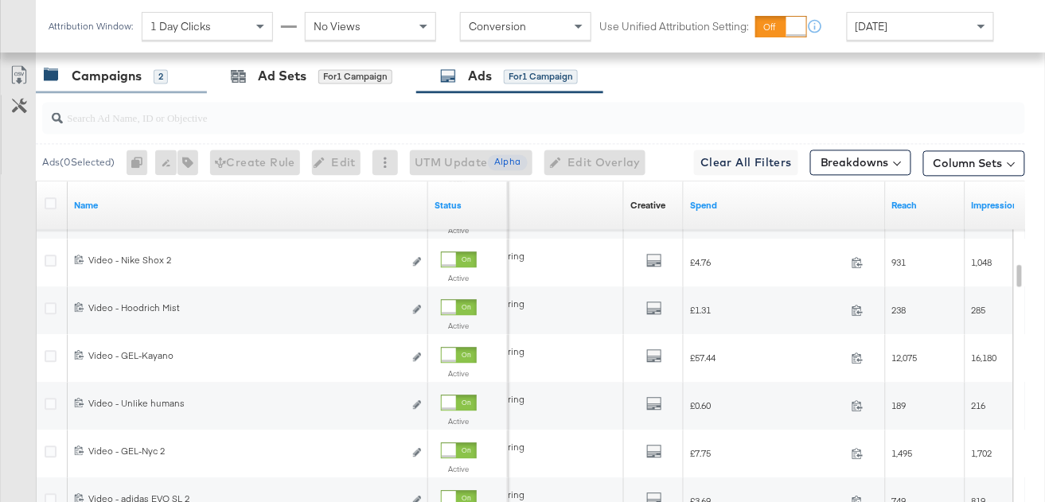
click at [137, 67] on div "Campaigns" at bounding box center [107, 76] width 70 height 18
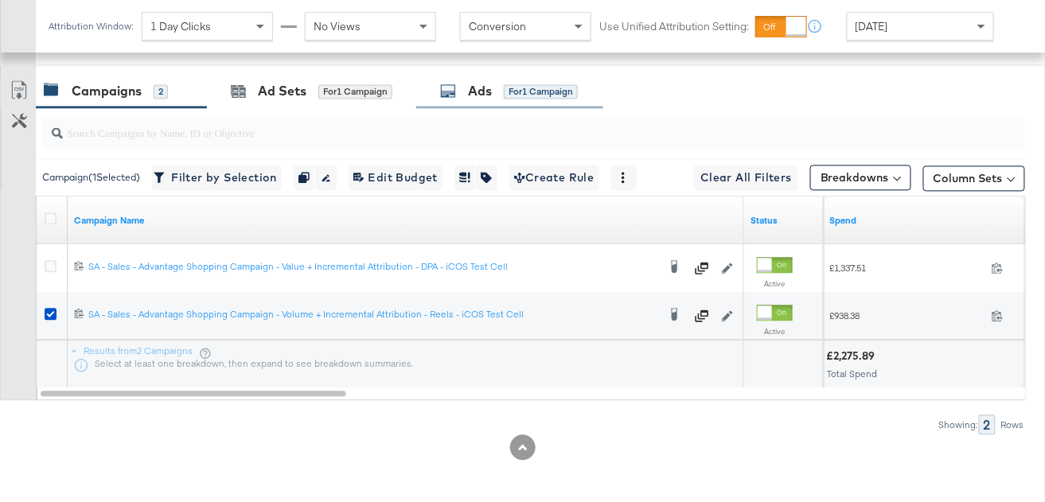
click at [473, 78] on div "Ads for 1 Campaign" at bounding box center [509, 91] width 187 height 34
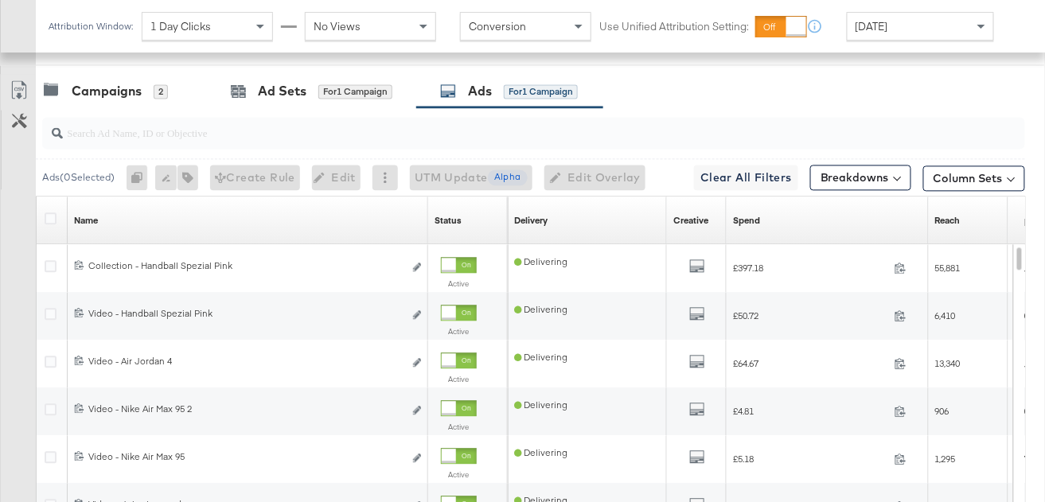
scroll to position [871, 0]
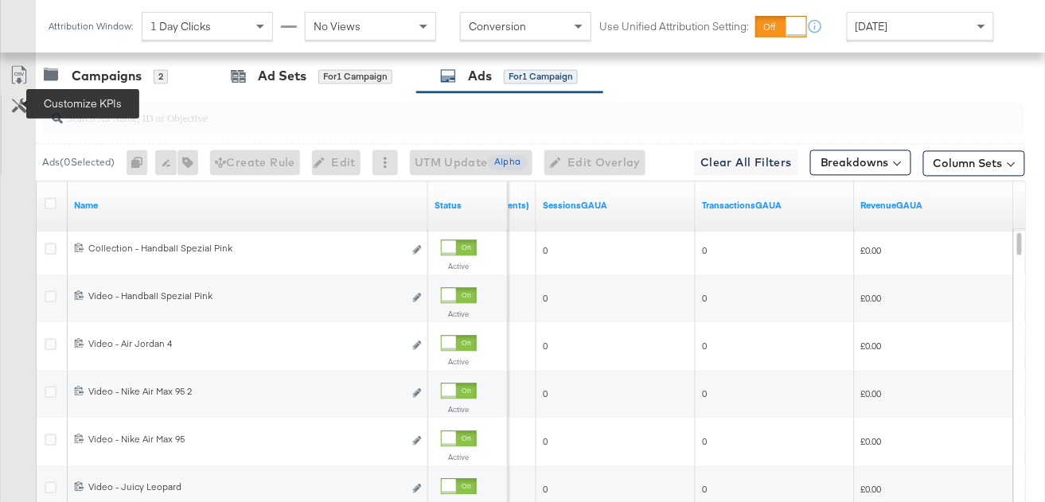
click at [17, 104] on icon at bounding box center [19, 105] width 15 height 15
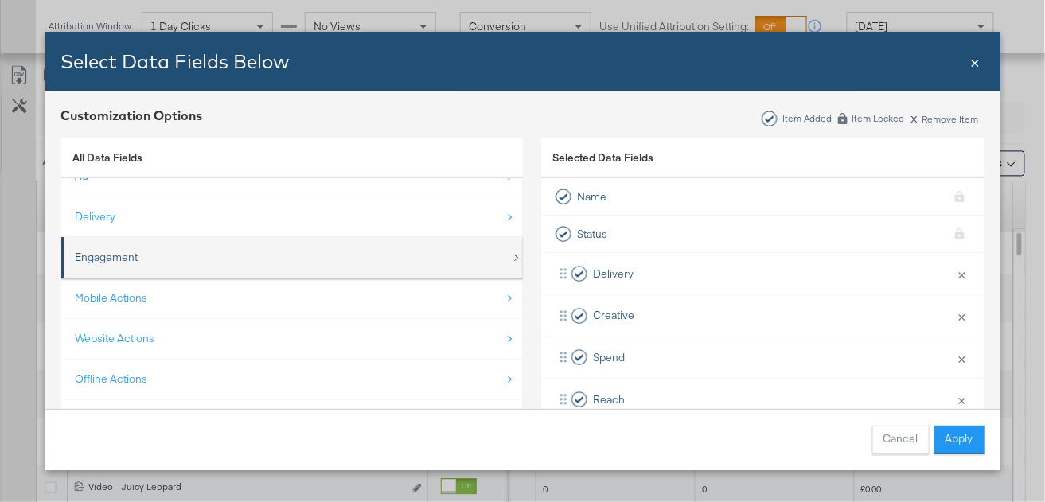
scroll to position [0, 0]
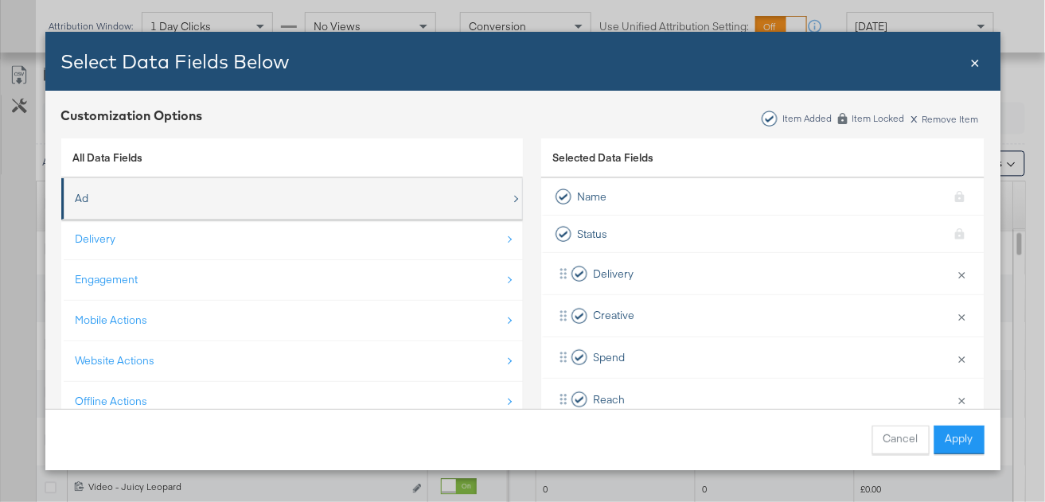
click at [227, 210] on div "Ad" at bounding box center [294, 198] width 436 height 33
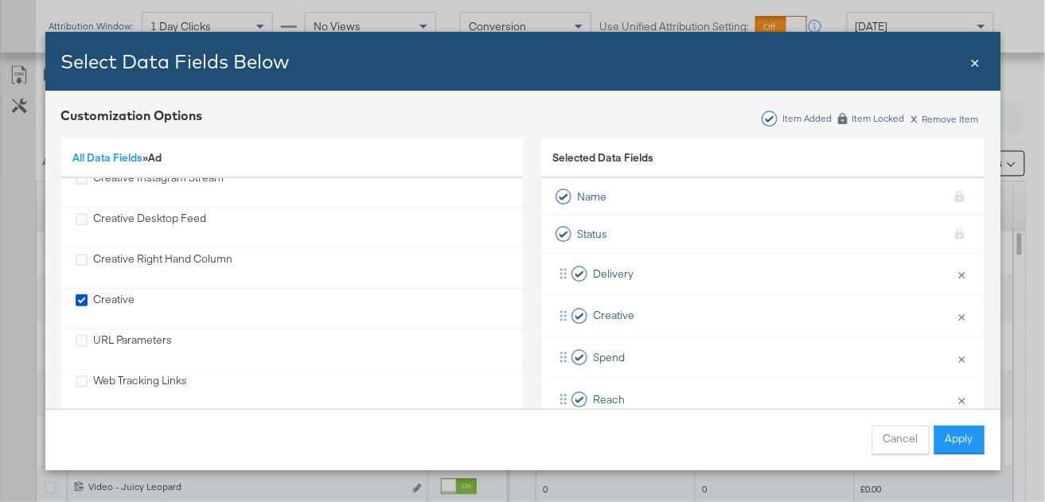
scroll to position [555, 0]
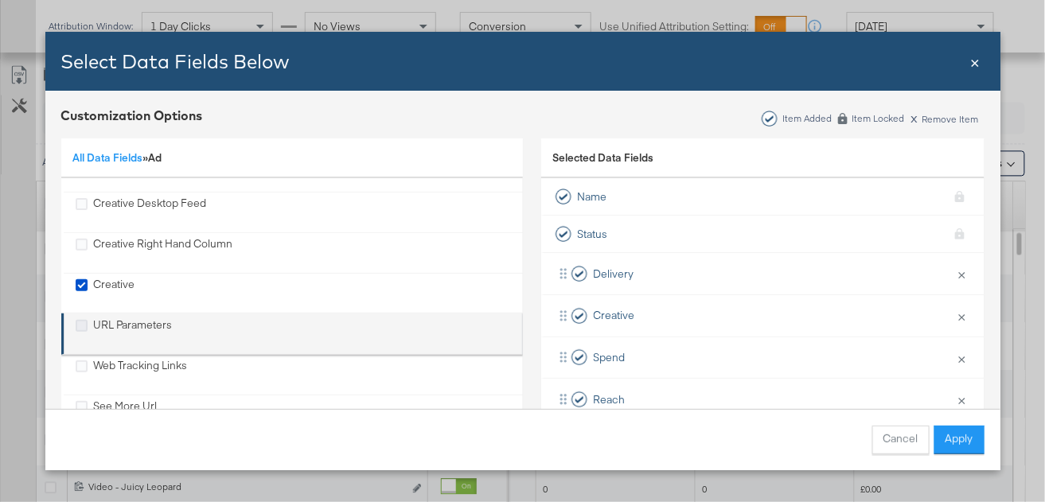
click at [81, 321] on icon "URL Parameters" at bounding box center [82, 326] width 12 height 12
click at [0, 0] on input "URL Parameters" at bounding box center [0, 0] width 0 height 0
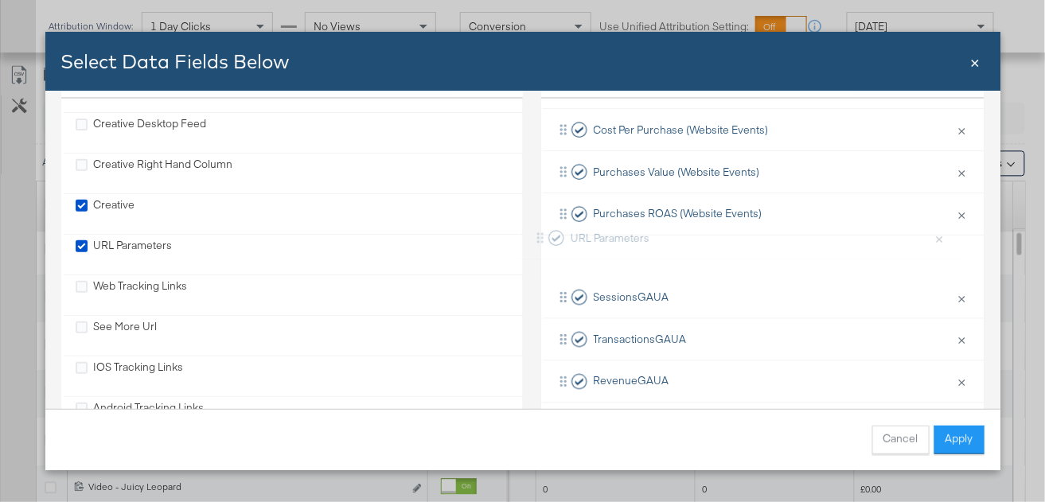
scroll to position [80, 0]
drag, startPoint x: 682, startPoint y: 371, endPoint x: 663, endPoint y: 221, distance: 150.9
click at [663, 221] on div "Delivery × Remove from KPIs Creative × Remove from KPIs Spend × Remove from KPI…" at bounding box center [762, 129] width 443 height 545
click at [955, 436] on button "Apply" at bounding box center [960, 440] width 50 height 29
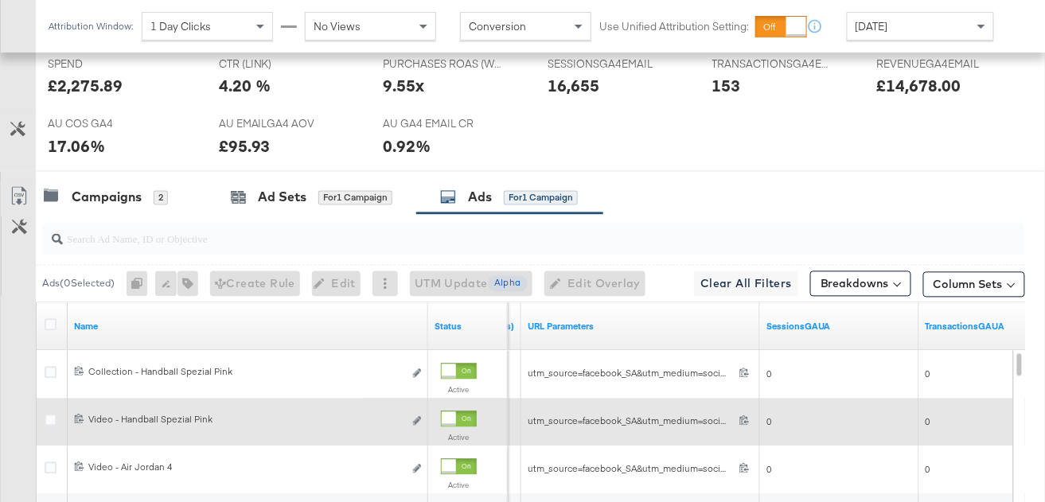
scroll to position [747, 0]
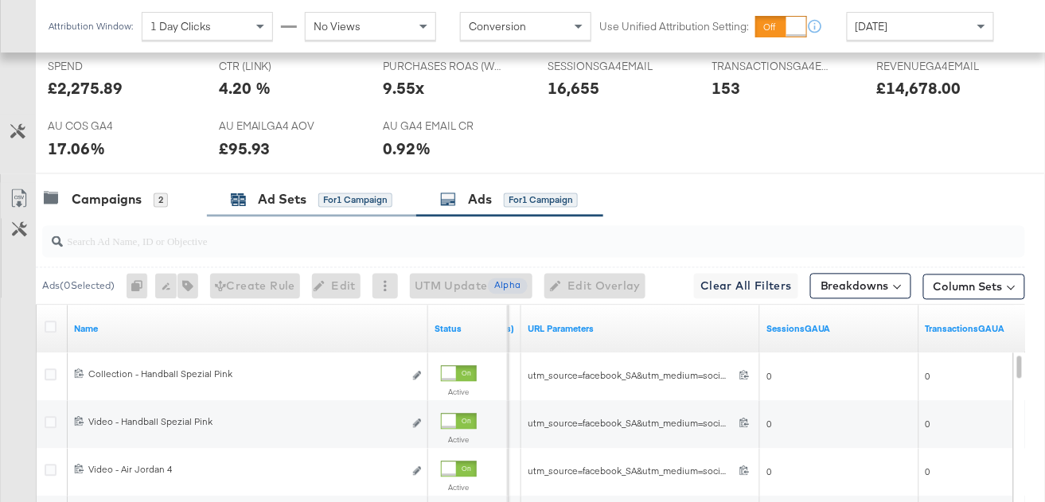
click at [272, 197] on div "Ad Sets" at bounding box center [282, 200] width 49 height 18
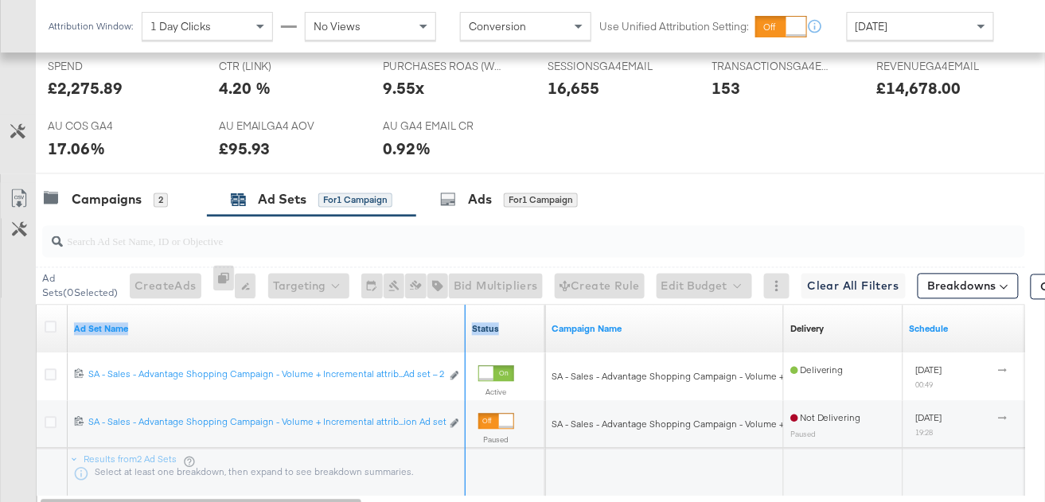
drag, startPoint x: 462, startPoint y: 324, endPoint x: 522, endPoint y: 328, distance: 59.8
click at [530, 326] on div "Ad Set Name Status" at bounding box center [291, 330] width 509 height 48
click at [505, 316] on div "Ad Set Name Status" at bounding box center [291, 330] width 509 height 48
drag, startPoint x: 463, startPoint y: 313, endPoint x: 529, endPoint y: 316, distance: 66.2
click at [529, 316] on div "Ad Set Name Status" at bounding box center [291, 330] width 509 height 48
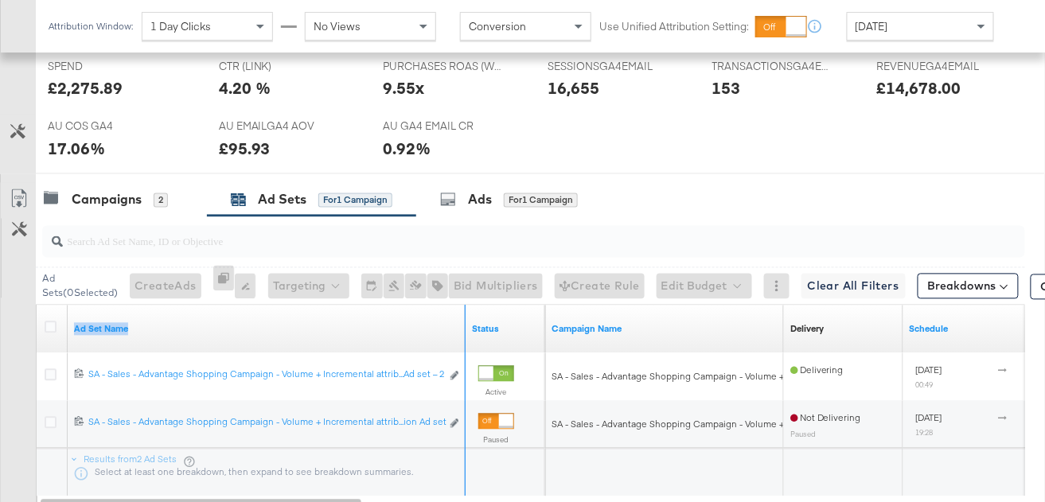
scroll to position [748, 0]
click at [115, 193] on div "Campaigns" at bounding box center [107, 199] width 70 height 18
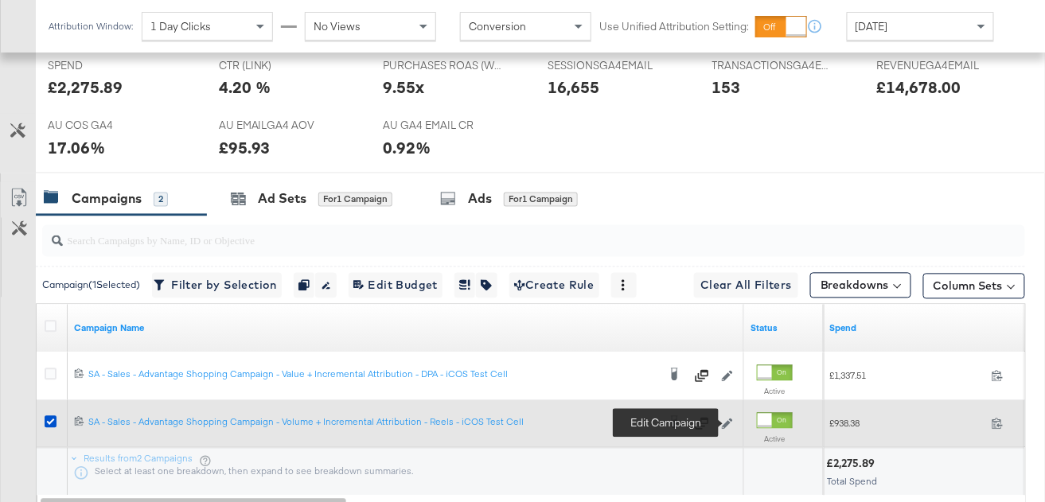
click at [728, 421] on icon at bounding box center [727, 424] width 11 height 11
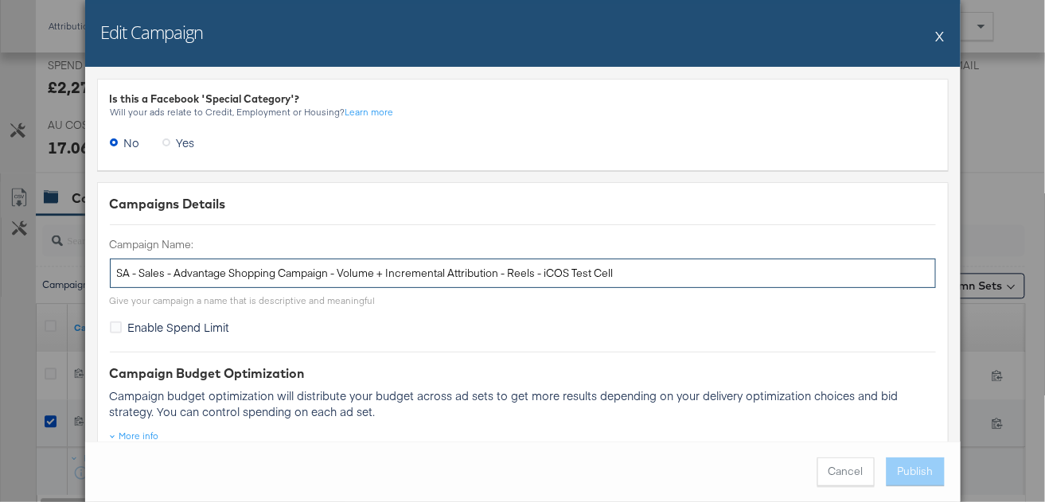
drag, startPoint x: 633, startPoint y: 275, endPoint x: 540, endPoint y: 269, distance: 93.3
click at [540, 269] on input "SA - Sales - Advantage Shopping Campaign - Volume + Incremental Attribution - R…" at bounding box center [523, 273] width 826 height 29
type input "SA - Sales - Advantage Shopping Campaign - Volume + Incremental Attribution - R…"
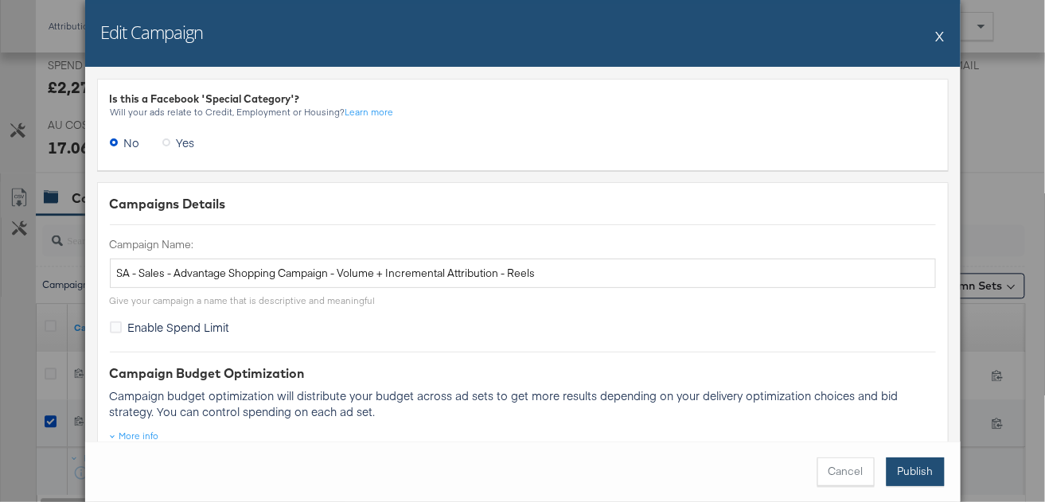
click at [911, 464] on button "Publish" at bounding box center [916, 472] width 58 height 29
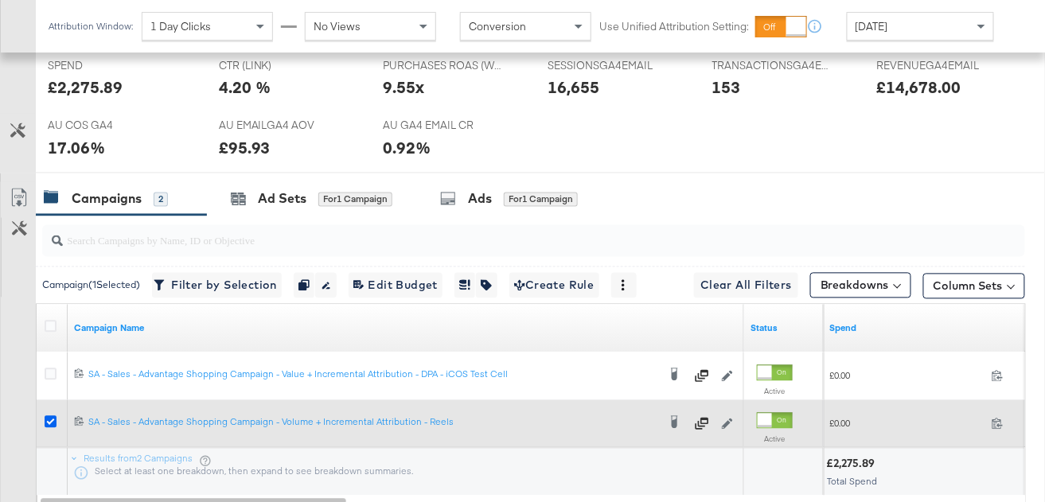
click at [50, 417] on icon at bounding box center [51, 422] width 12 height 12
click at [0, 0] on input "checkbox" at bounding box center [0, 0] width 0 height 0
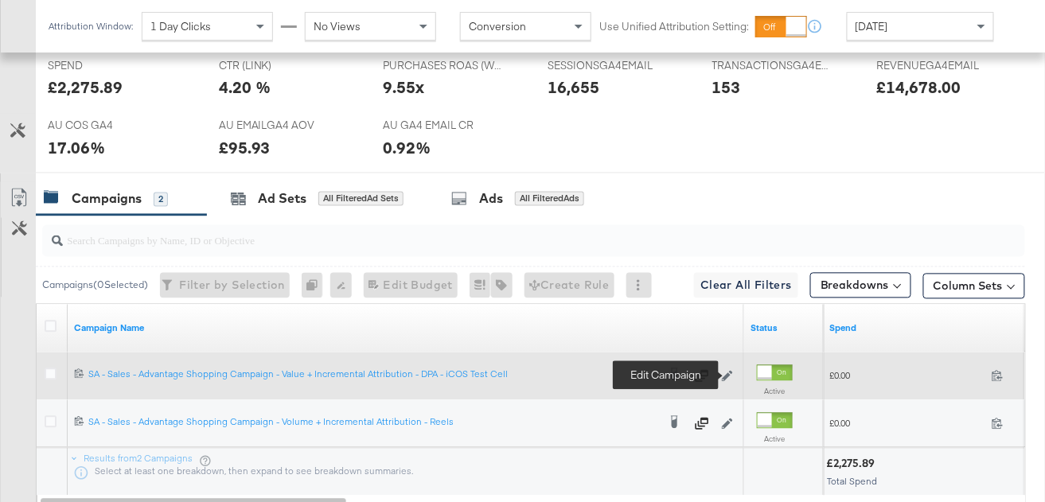
click at [727, 373] on icon at bounding box center [727, 376] width 11 height 11
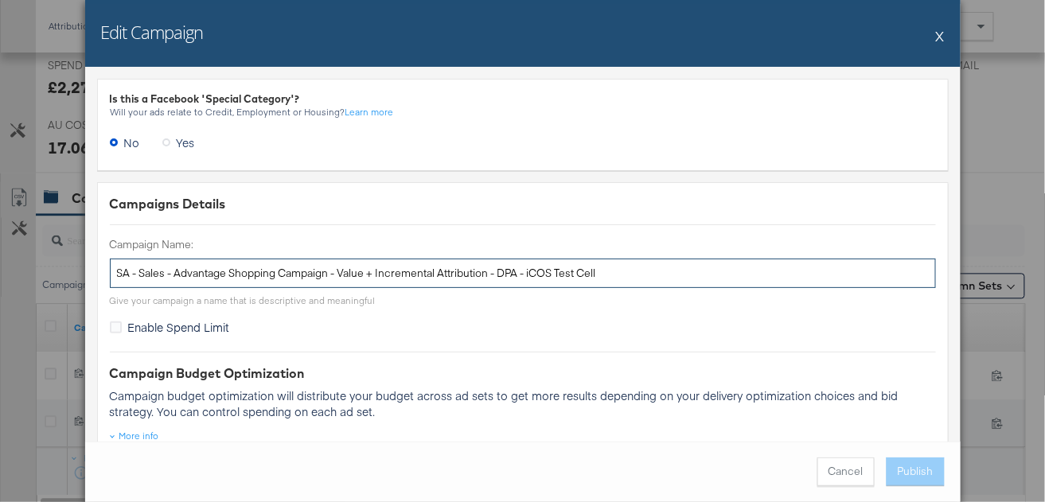
drag, startPoint x: 627, startPoint y: 270, endPoint x: 522, endPoint y: 268, distance: 104.3
click at [522, 268] on input "SA - Sales - Advantage Shopping Campaign - Value + Incremental Attribution - DP…" at bounding box center [523, 273] width 826 height 29
type input "SA - Sales - Advantage Shopping Campaign - Value + Incremental Attribution - DPA"
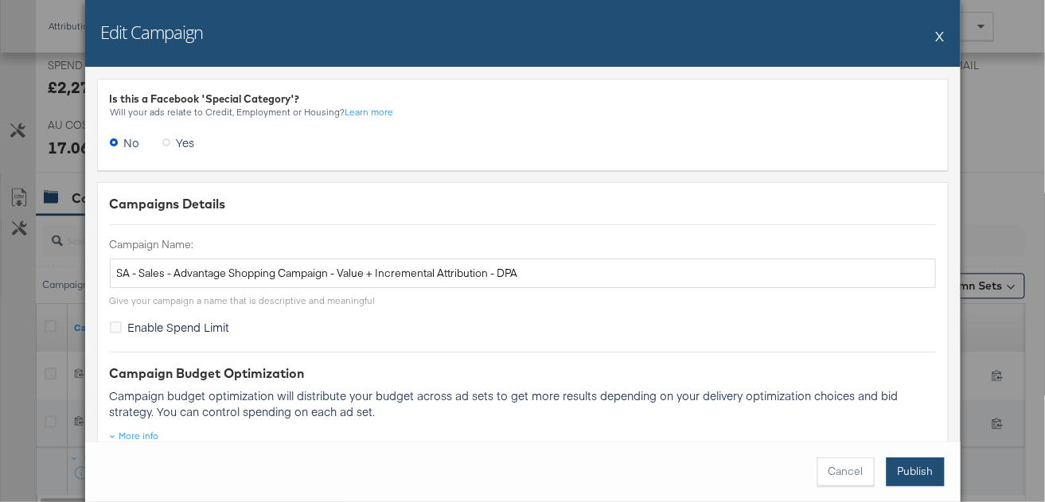
click at [920, 465] on button "Publish" at bounding box center [916, 472] width 58 height 29
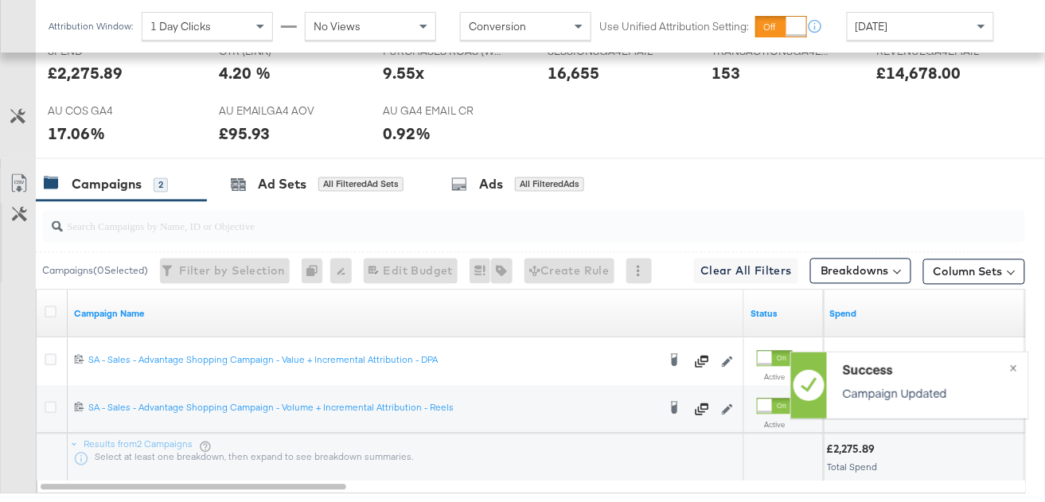
scroll to position [764, 0]
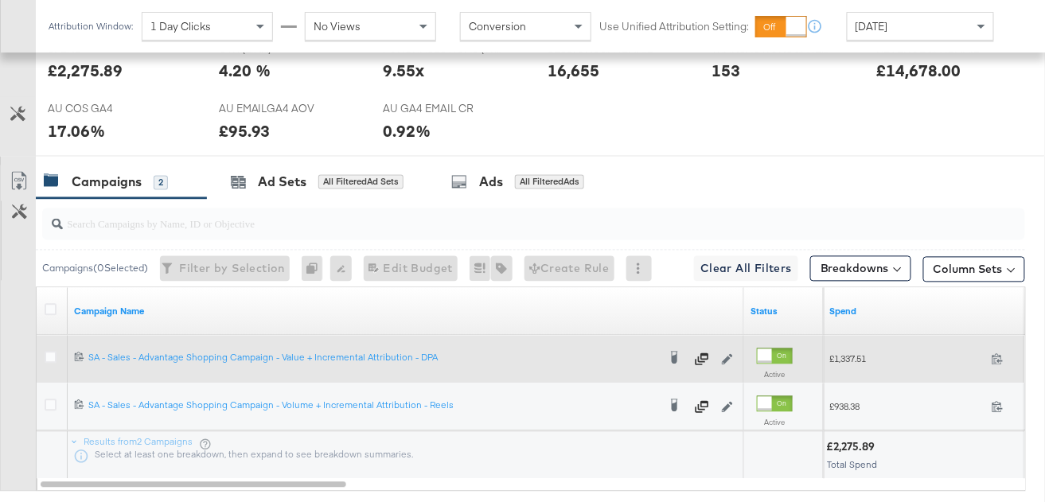
drag, startPoint x: 46, startPoint y: 355, endPoint x: 53, endPoint y: 348, distance: 9.6
click at [45, 355] on icon at bounding box center [51, 358] width 12 height 12
click at [0, 0] on input "checkbox" at bounding box center [0, 0] width 0 height 0
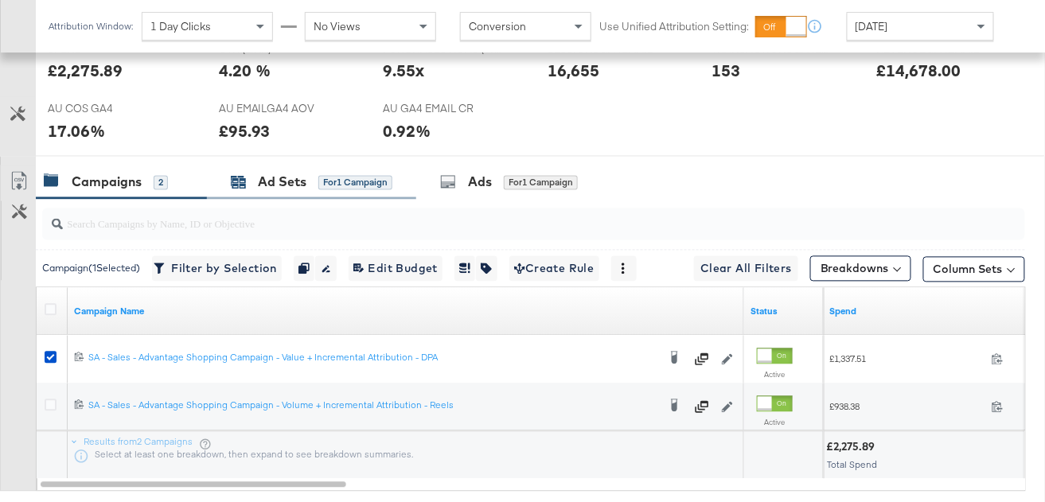
click at [290, 189] on div "Ad Sets" at bounding box center [282, 183] width 49 height 18
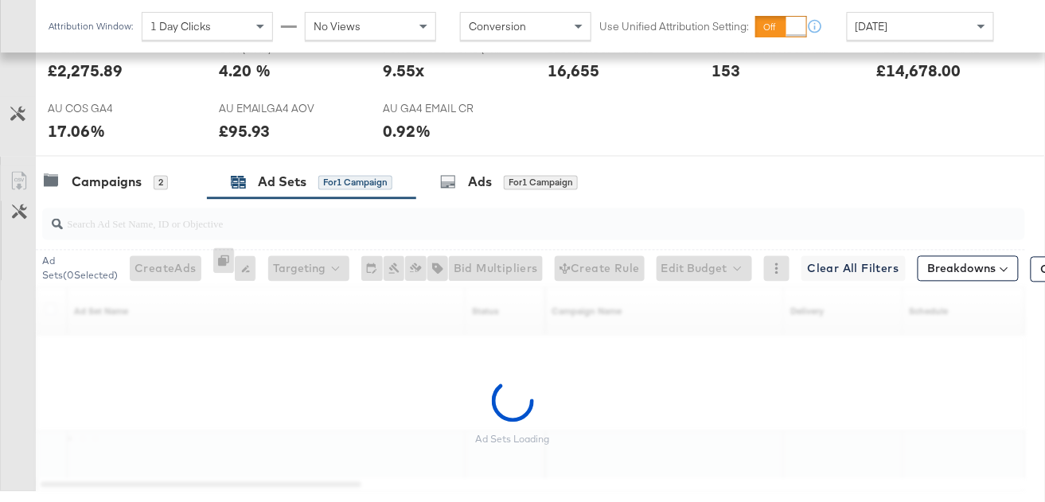
scroll to position [766, 0]
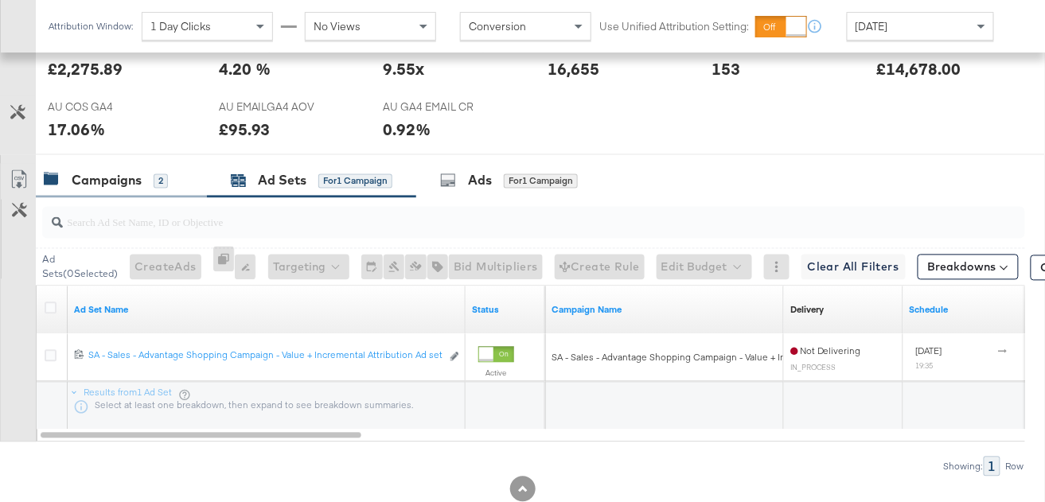
click at [138, 183] on div "Campaigns" at bounding box center [107, 181] width 70 height 18
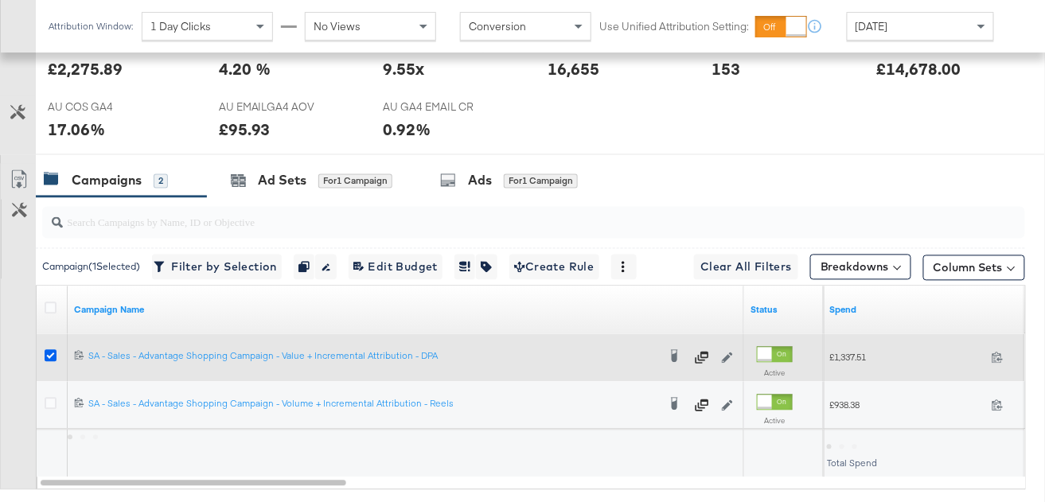
click at [48, 354] on icon at bounding box center [51, 356] width 12 height 12
click at [0, 0] on input "checkbox" at bounding box center [0, 0] width 0 height 0
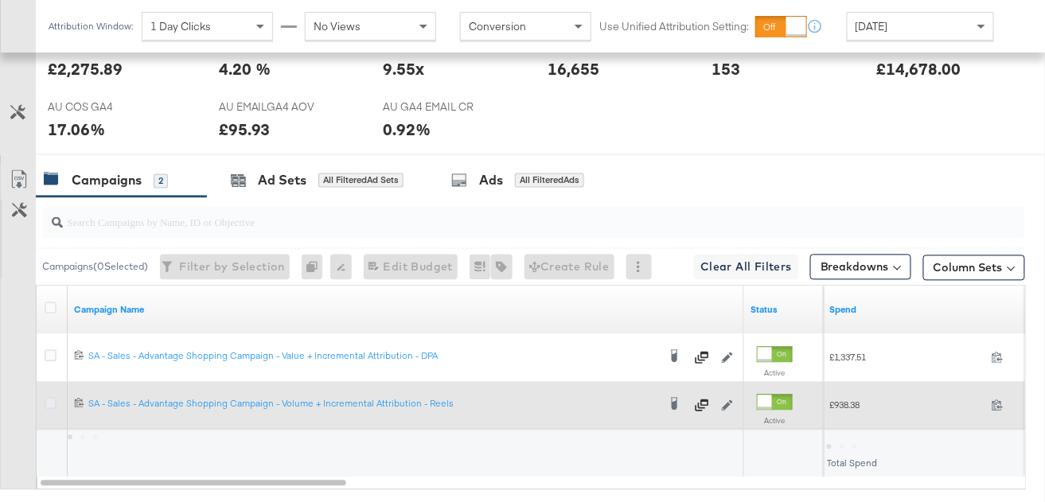
click at [52, 403] on icon at bounding box center [51, 404] width 12 height 12
click at [0, 0] on input "checkbox" at bounding box center [0, 0] width 0 height 0
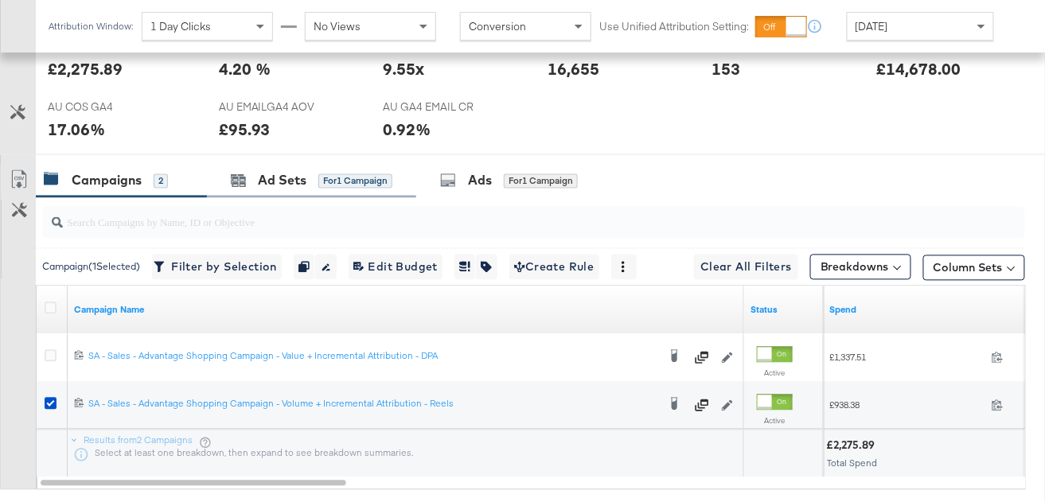
click at [295, 190] on div "Ad Sets for 1 Campaign" at bounding box center [311, 181] width 209 height 34
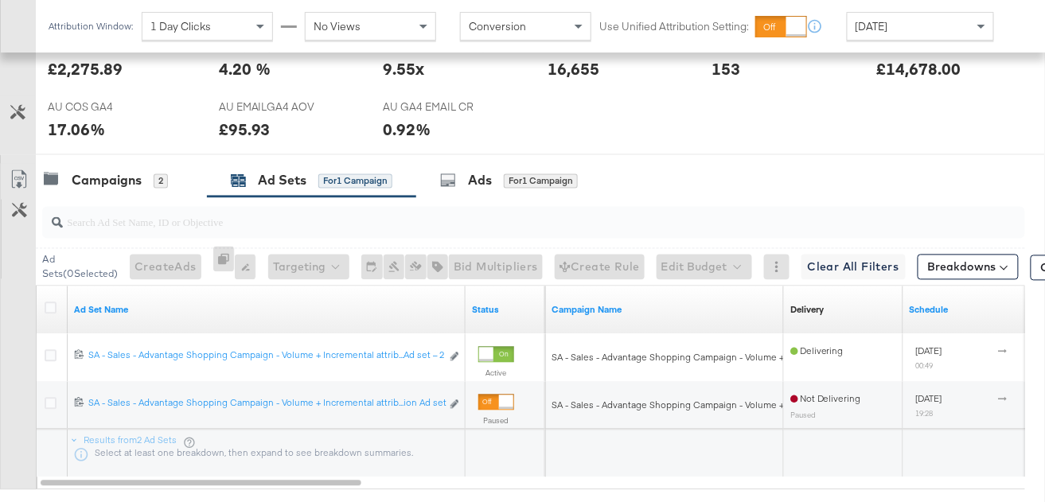
scroll to position [765, 0]
click at [127, 184] on div "Campaigns" at bounding box center [107, 182] width 70 height 18
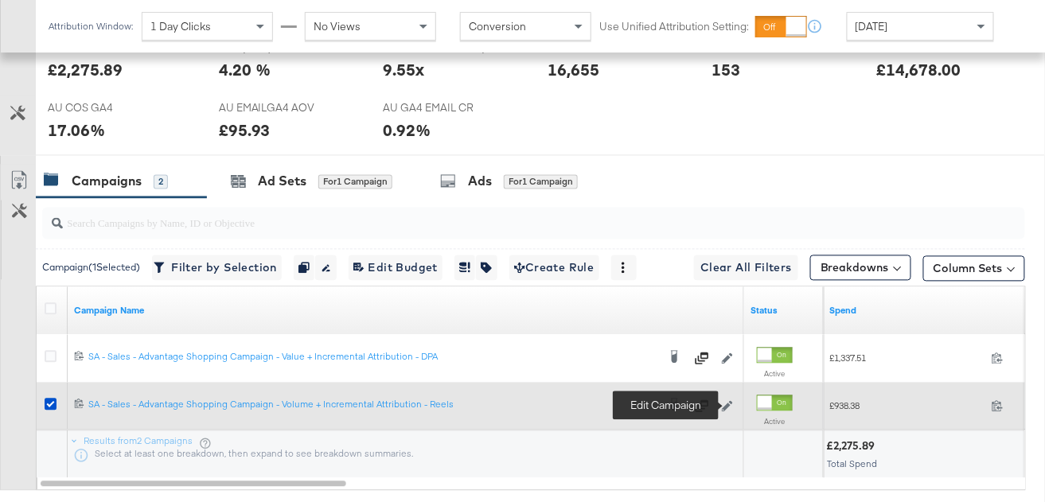
click at [730, 404] on icon at bounding box center [727, 406] width 11 height 11
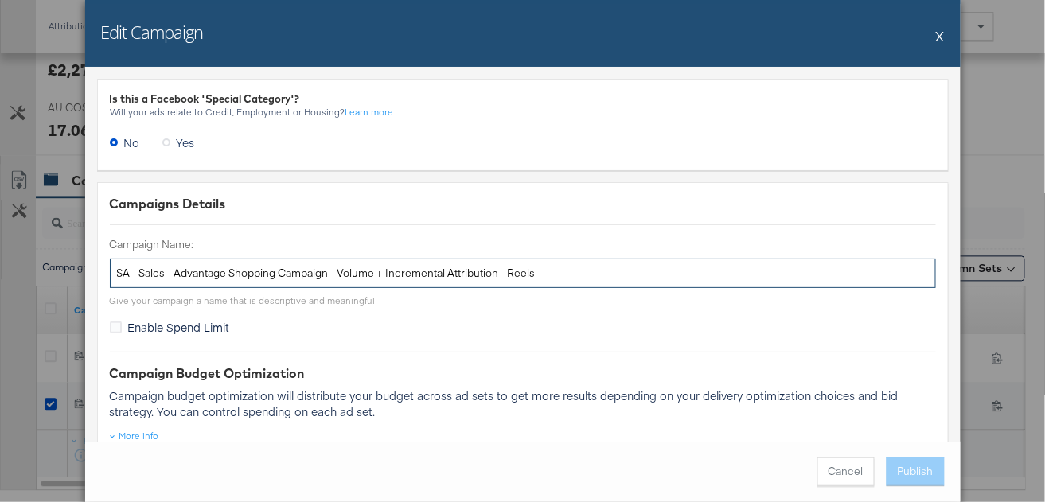
click at [521, 270] on input "SA - Sales - Advantage Shopping Campaign - Volume + Incremental Attribution - R…" at bounding box center [523, 273] width 826 height 29
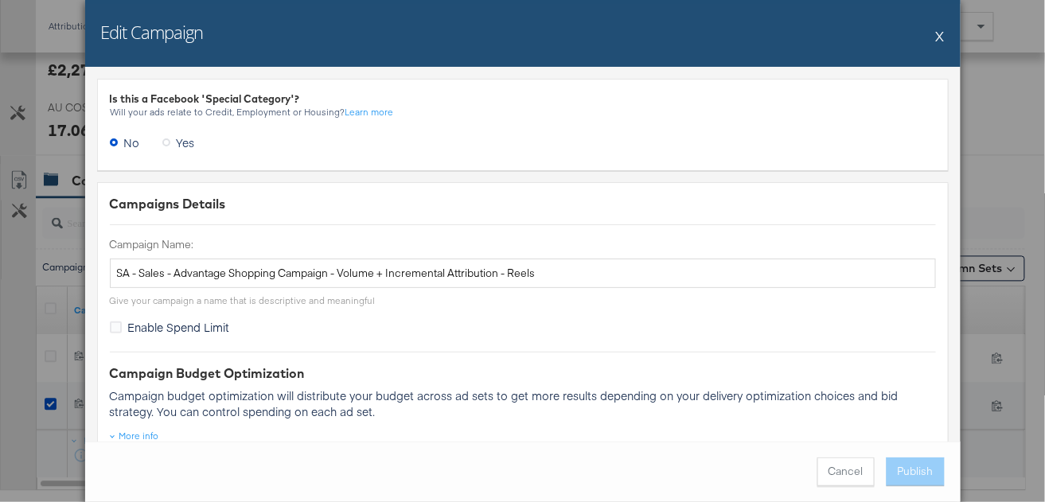
click at [939, 37] on button "X" at bounding box center [940, 36] width 9 height 32
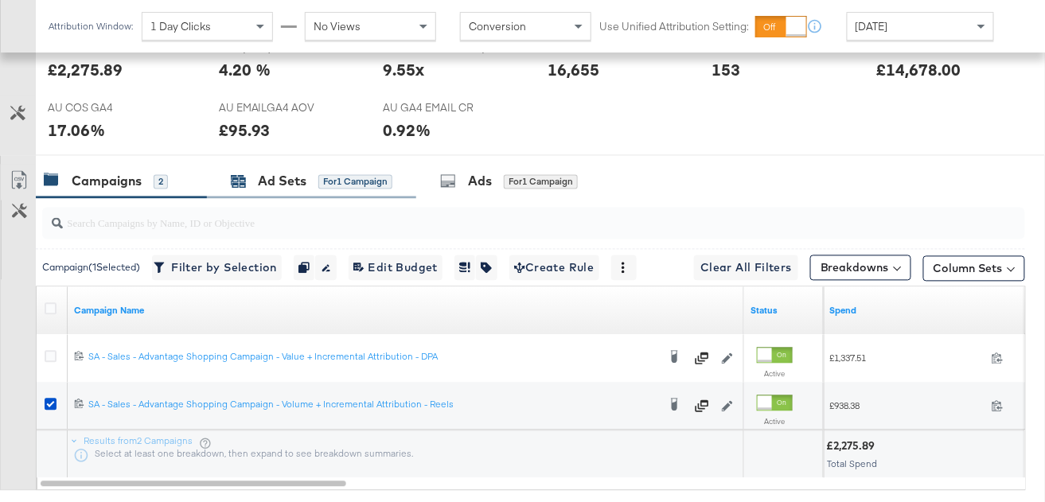
click at [312, 178] on div "Ad Sets for 1 Campaign" at bounding box center [312, 182] width 162 height 18
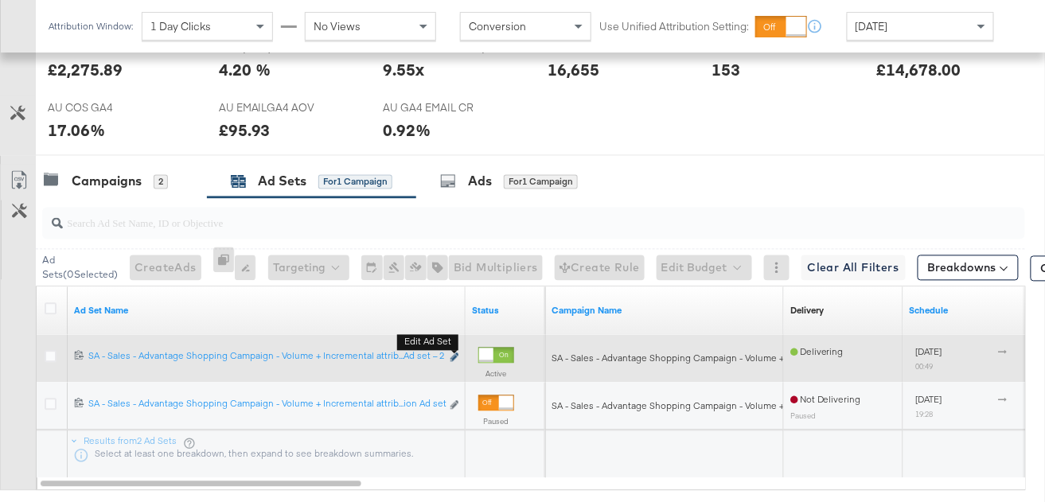
click at [455, 357] on icon "link" at bounding box center [455, 358] width 8 height 9
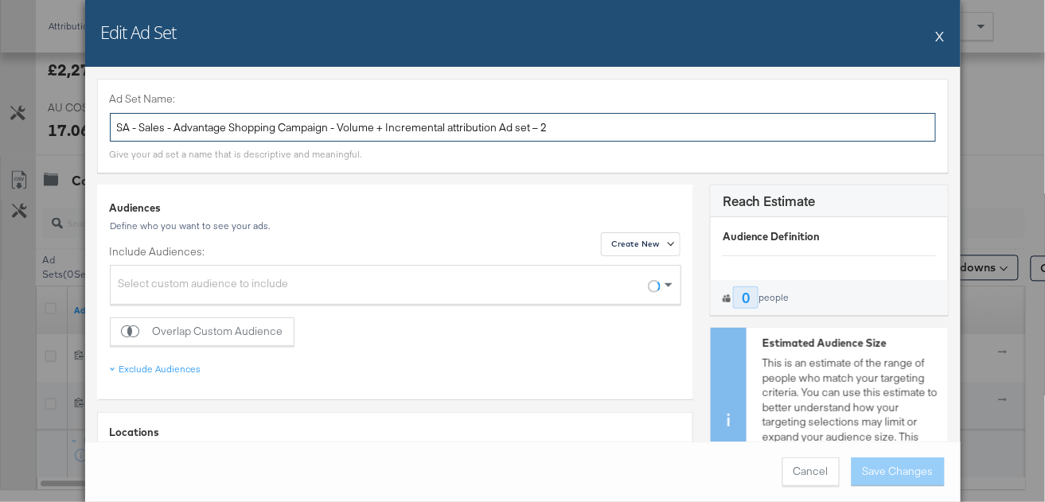
click at [409, 127] on input "SA - Sales - Advantage Shopping Campaign - Volume + Incremental attribution Ad …" at bounding box center [523, 127] width 826 height 29
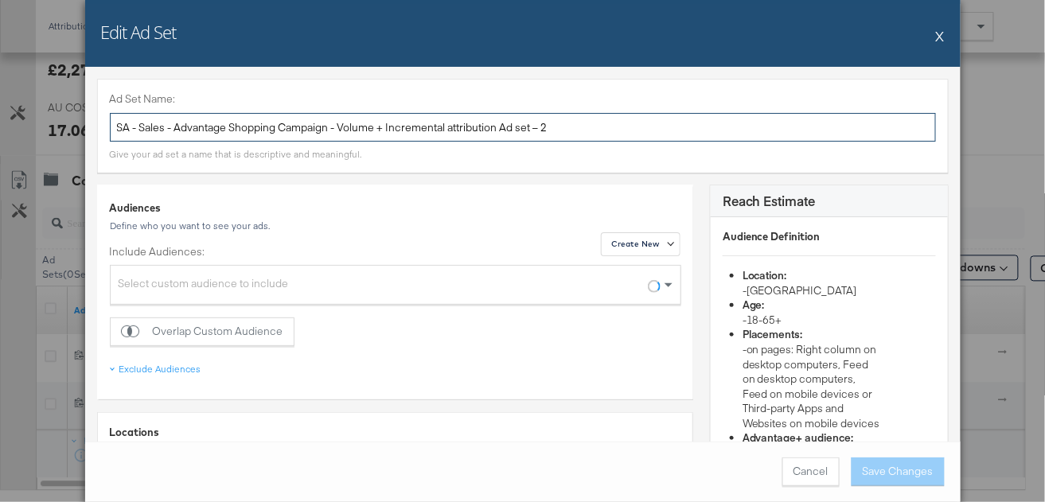
click at [409, 127] on input "SA - Sales - Advantage Shopping Campaign - Volume + Incremental attribution Ad …" at bounding box center [523, 127] width 826 height 29
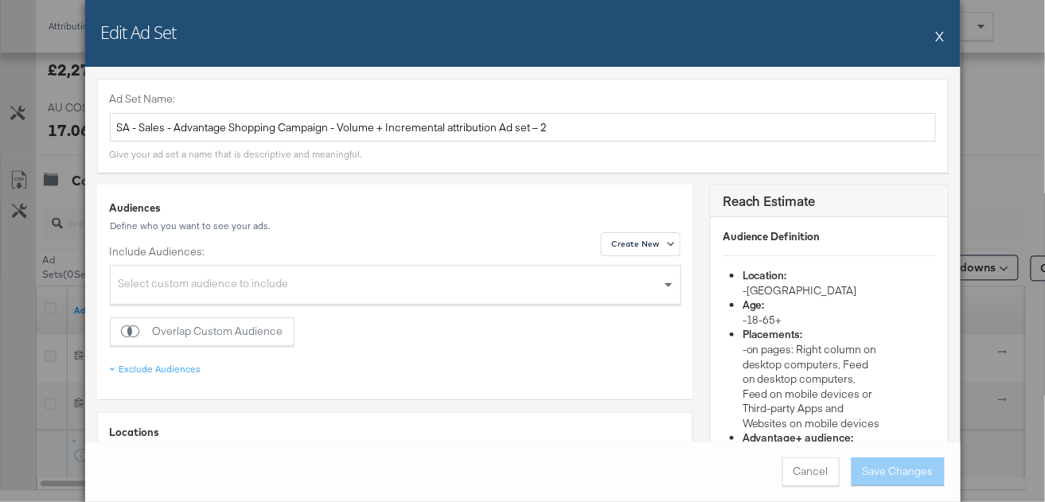
click at [943, 37] on button "X" at bounding box center [940, 36] width 9 height 32
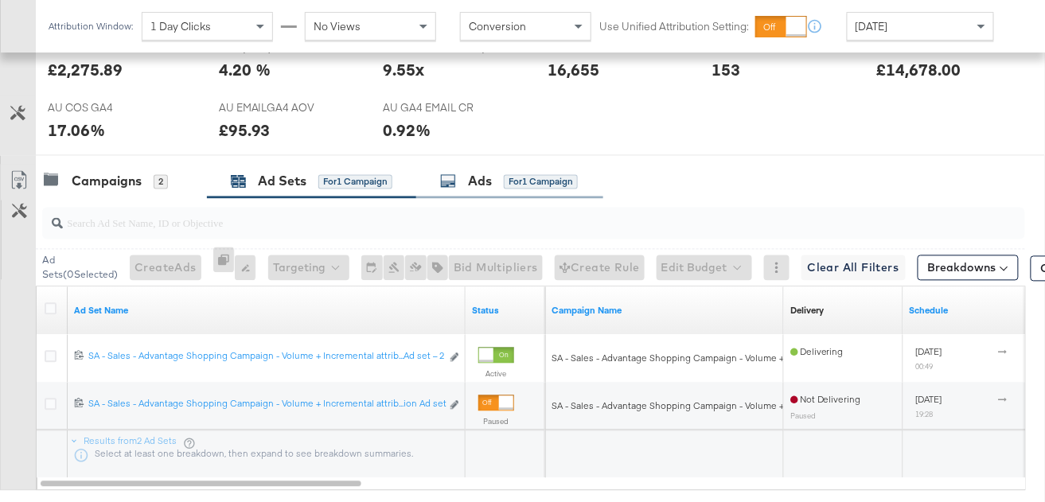
click at [544, 175] on div "for 1 Campaign" at bounding box center [541, 182] width 74 height 14
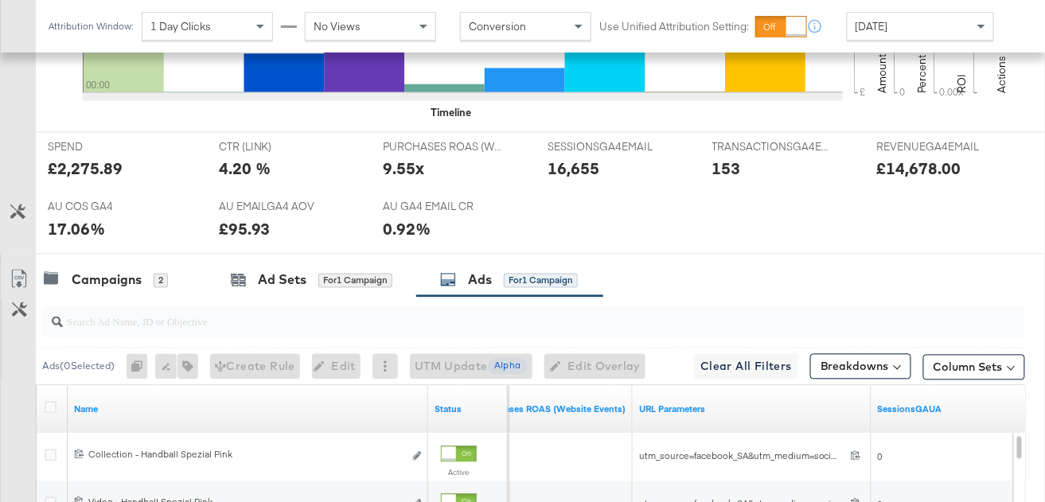
scroll to position [661, 0]
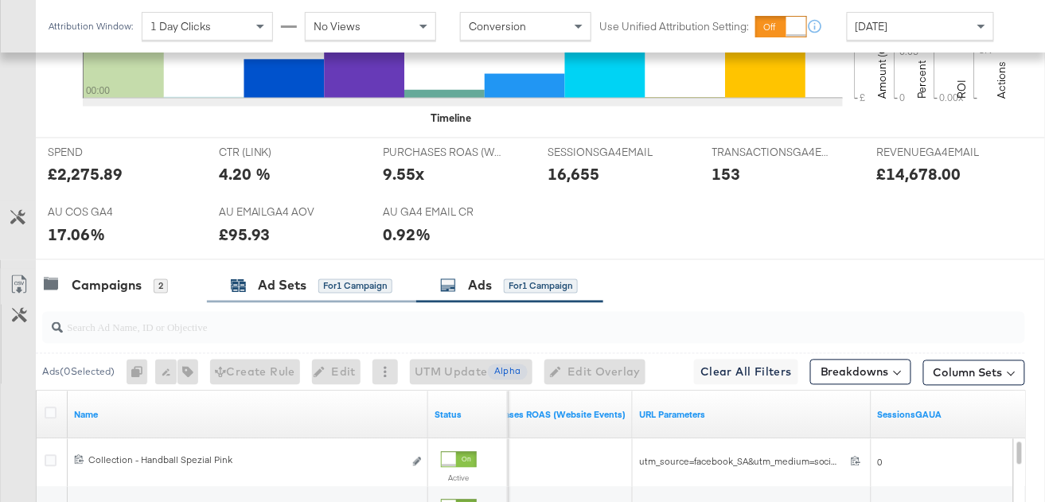
click at [284, 292] on div "Ad Sets" at bounding box center [282, 286] width 49 height 18
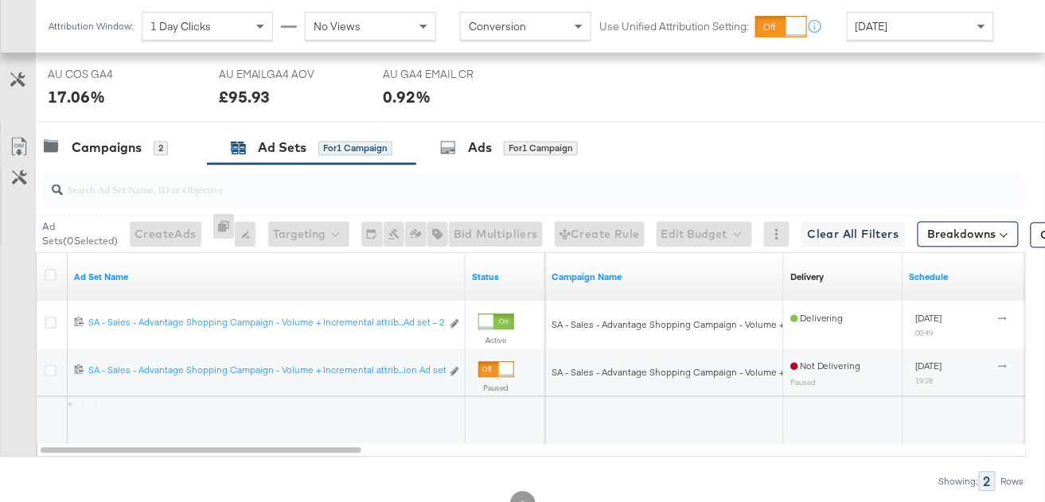
scroll to position [856, 0]
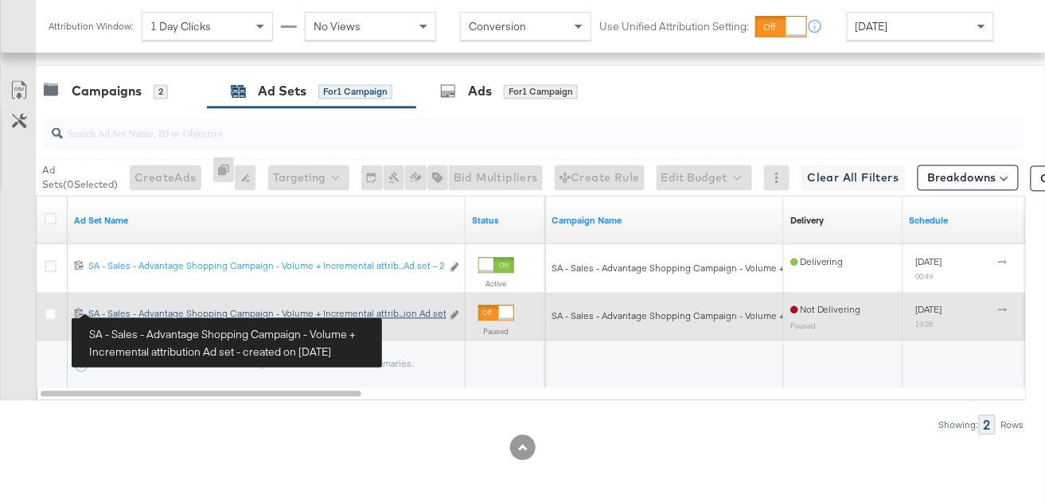
click at [131, 311] on div "SA - Sales - Advantage Shopping Campaign - Volume + Incremental attribution Ad …" at bounding box center [264, 313] width 353 height 13
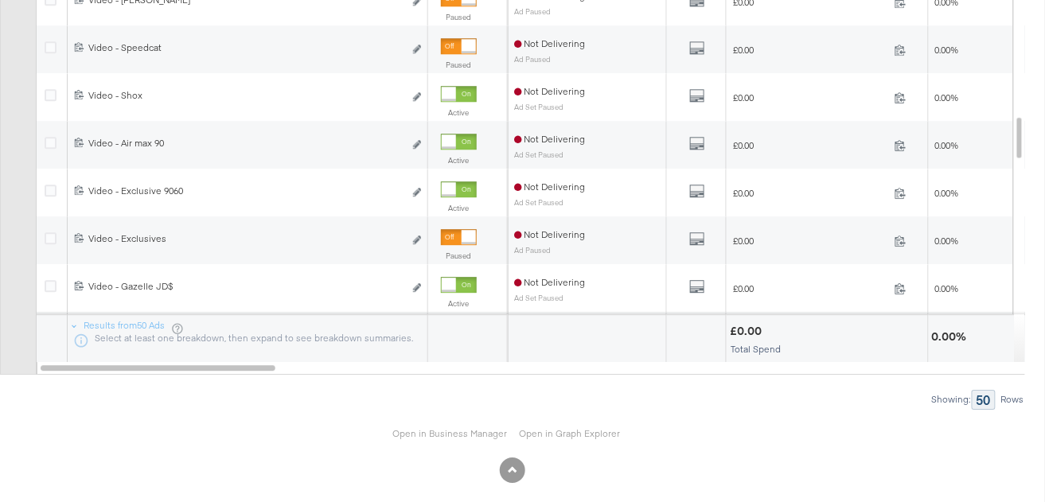
scroll to position [1090, 0]
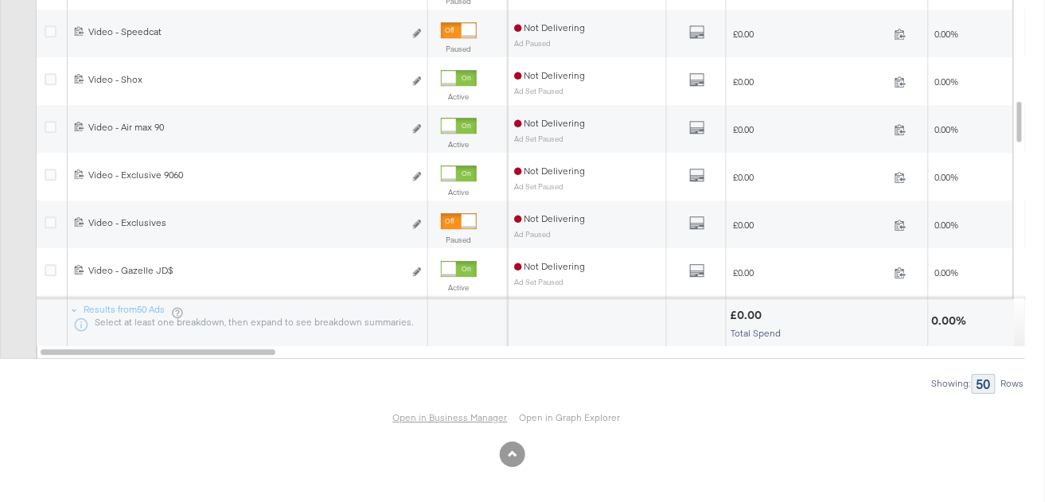
click at [446, 412] on link "Open in Business Manager" at bounding box center [450, 418] width 115 height 13
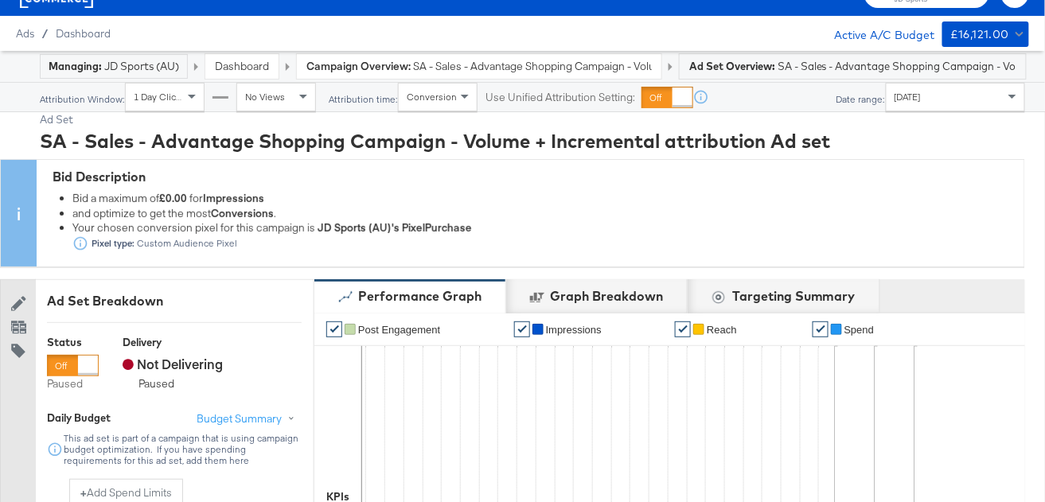
scroll to position [0, 0]
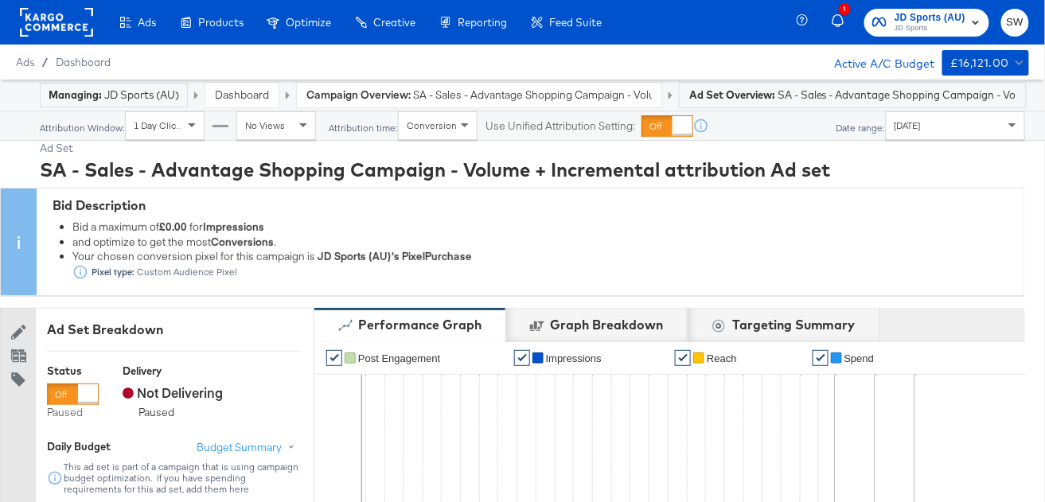
click at [357, 93] on strong "Campaign Overview:" at bounding box center [359, 95] width 104 height 14
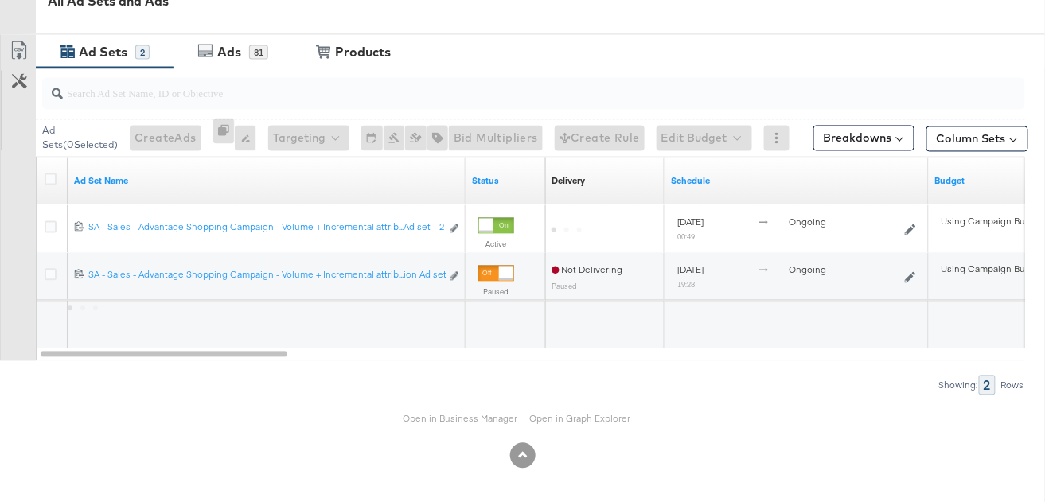
scroll to position [762, 0]
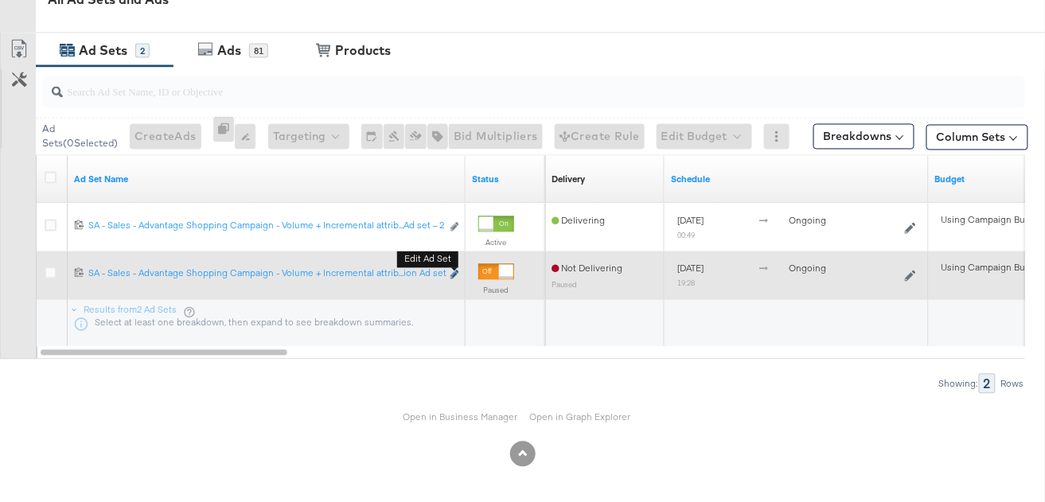
click at [455, 272] on icon "link" at bounding box center [455, 275] width 8 height 9
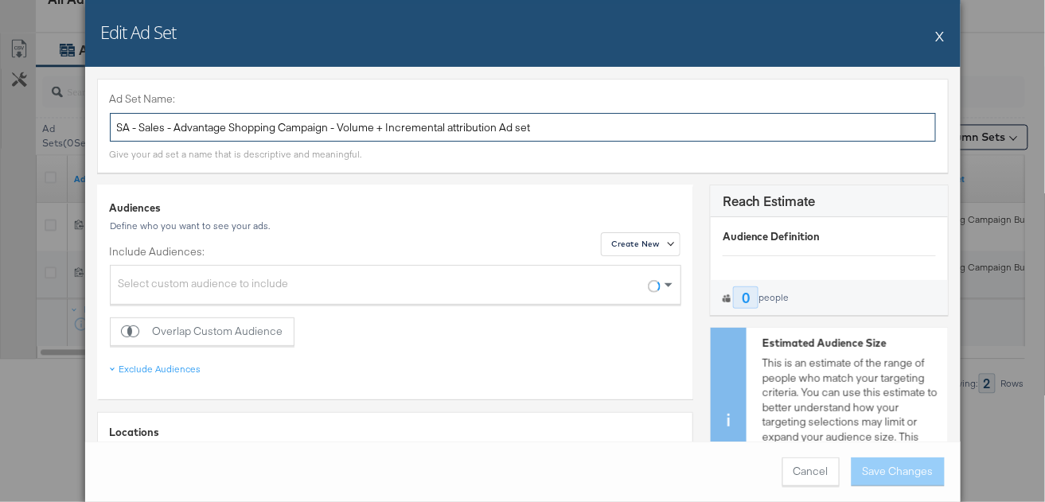
click at [365, 131] on input "SA - Sales - Advantage Shopping Campaign - Volume + Incremental attribution Ad …" at bounding box center [523, 127] width 826 height 29
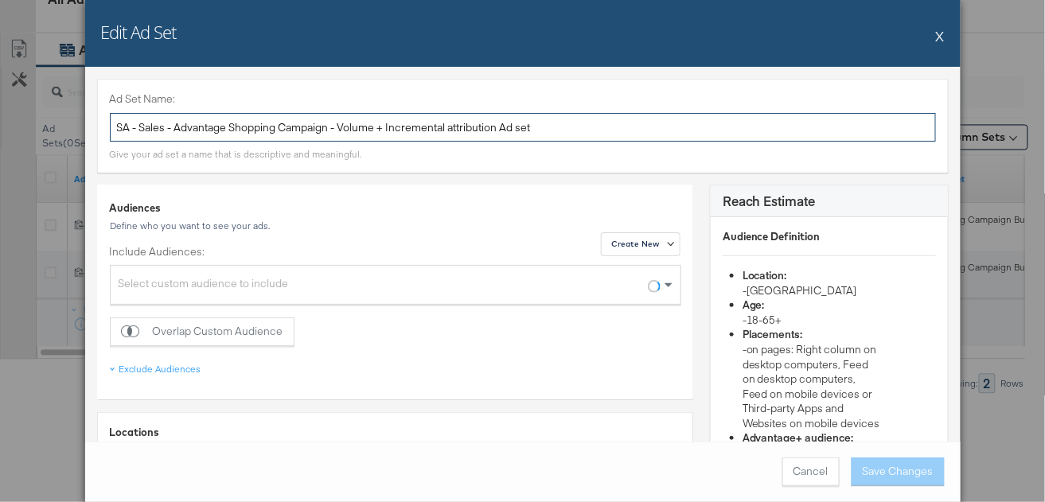
click at [365, 131] on input "SA - Sales - Advantage Shopping Campaign - Volume + Incremental attribution Ad …" at bounding box center [523, 127] width 826 height 29
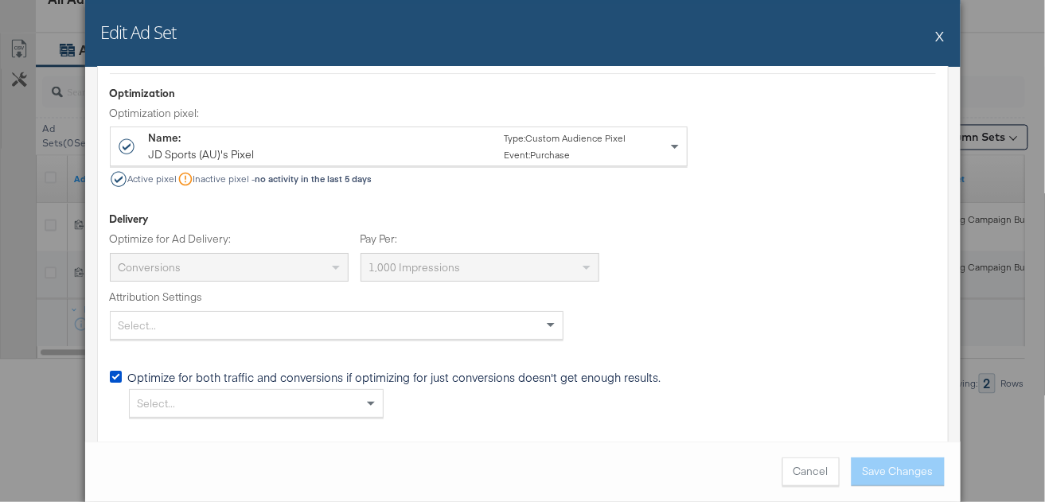
scroll to position [3096, 0]
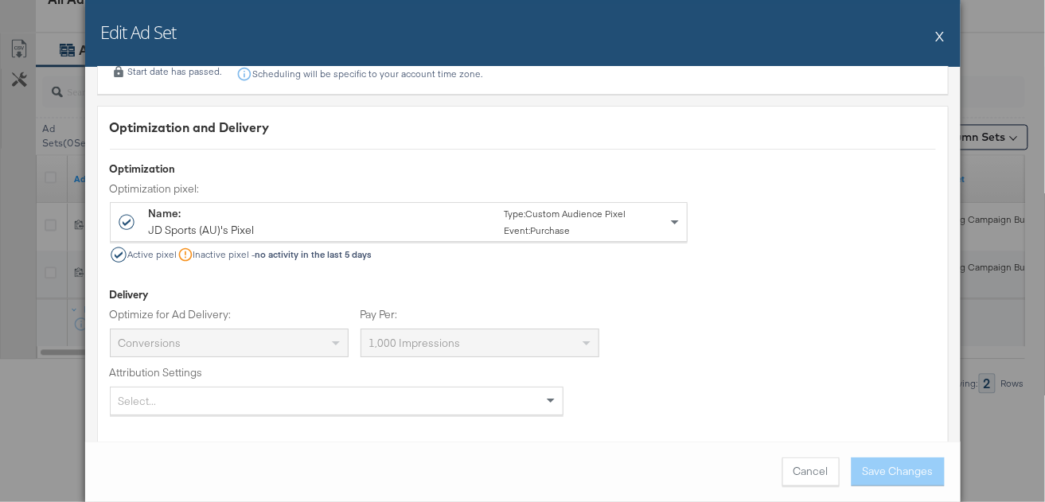
click at [940, 38] on button "X" at bounding box center [940, 36] width 9 height 32
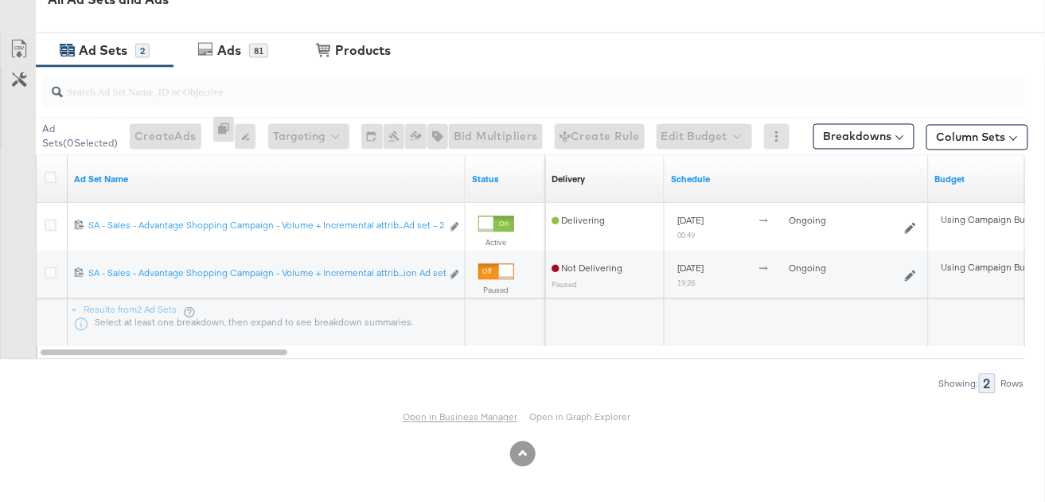
click at [452, 413] on link "Open in Business Manager" at bounding box center [460, 418] width 115 height 12
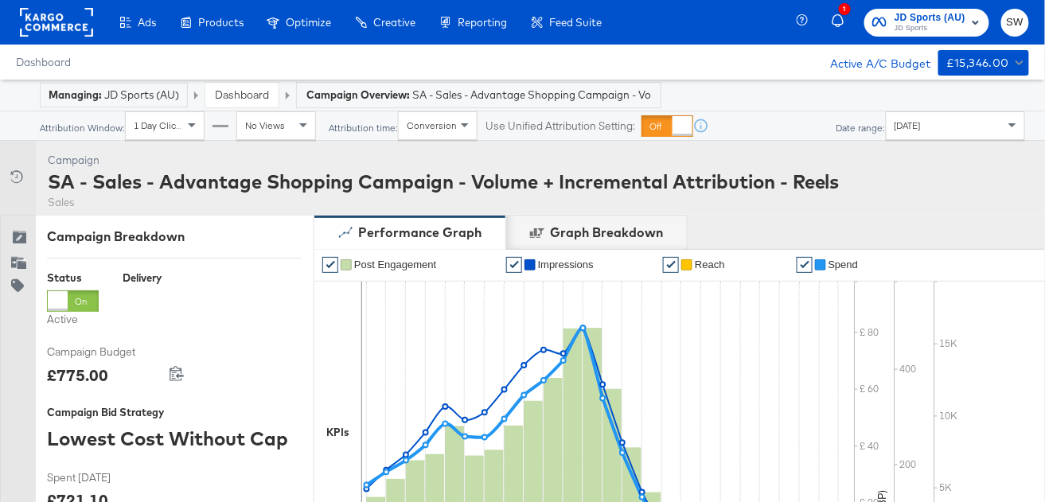
click at [242, 88] on link "Dashboard" at bounding box center [242, 95] width 54 height 14
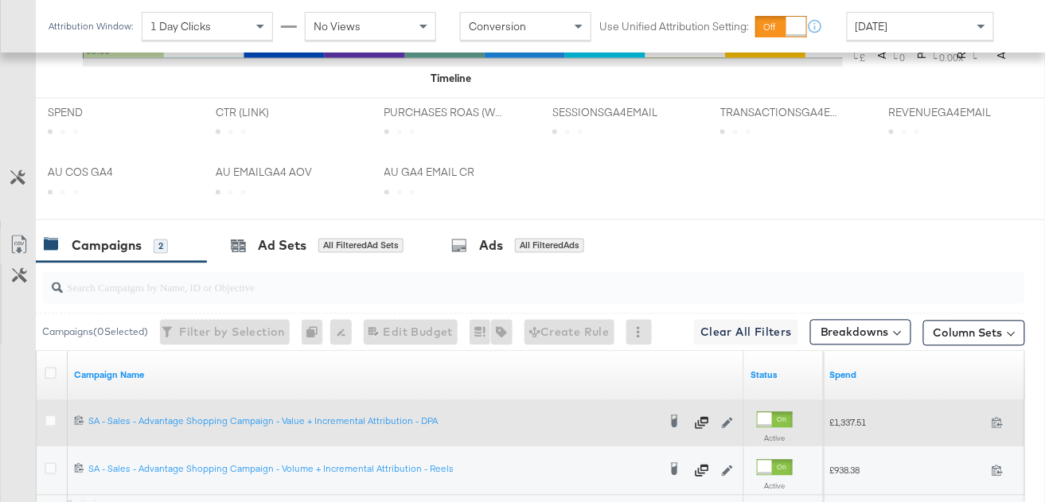
scroll to position [856, 0]
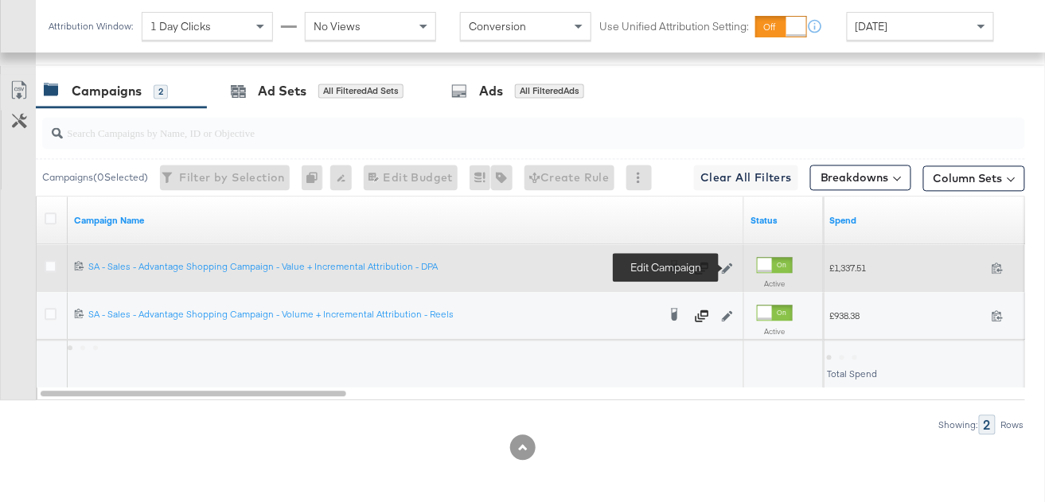
click at [730, 266] on icon at bounding box center [727, 268] width 11 height 11
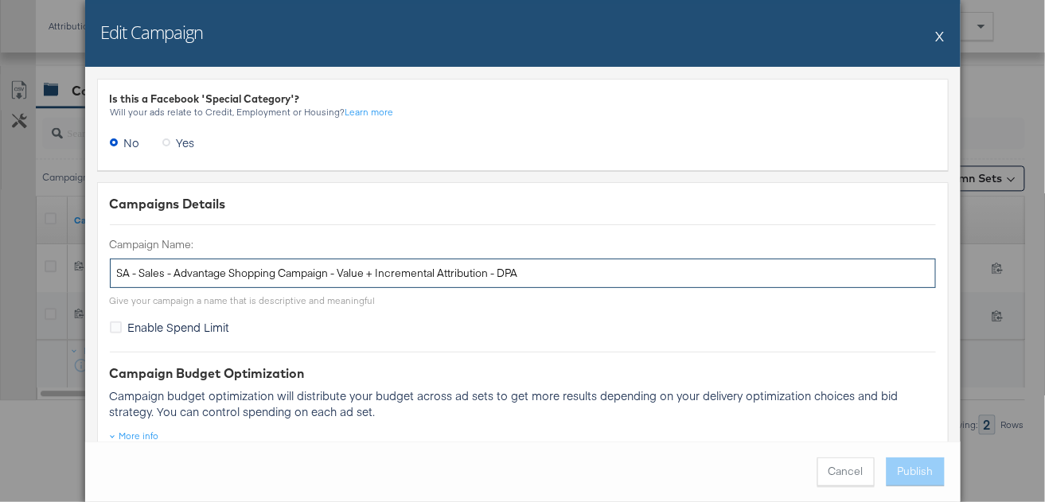
click at [370, 269] on input "SA - Sales - Advantage Shopping Campaign - Value + Incremental Attribution - DPA" at bounding box center [523, 273] width 826 height 29
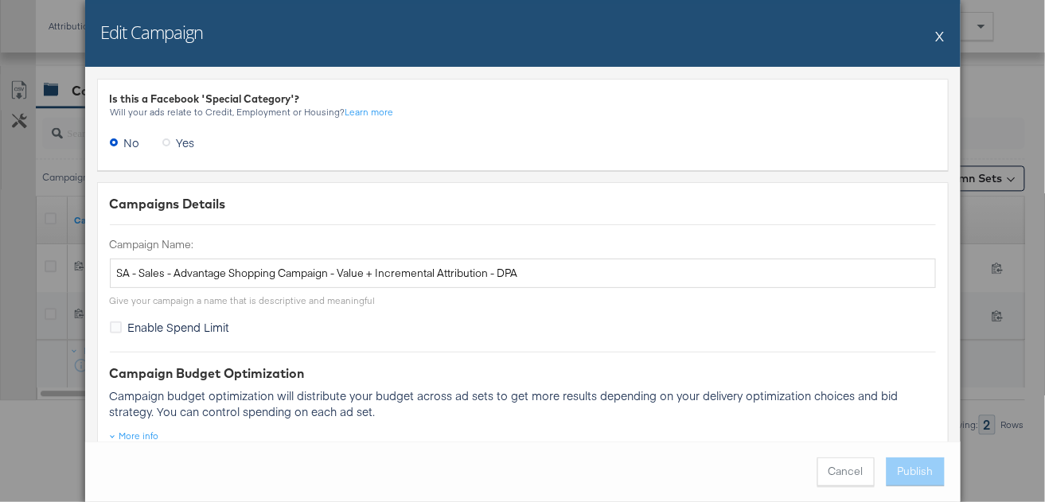
click at [943, 34] on button "X" at bounding box center [940, 36] width 9 height 32
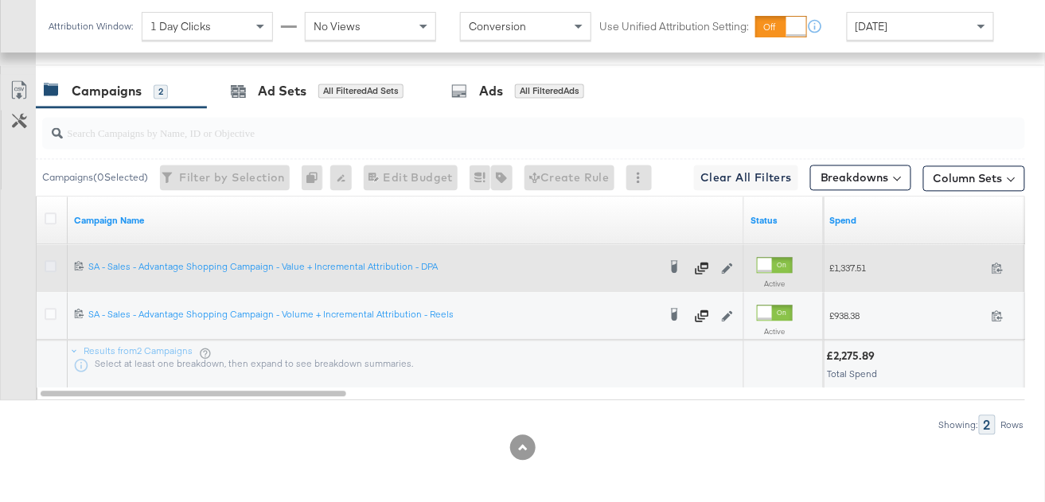
click at [53, 263] on icon at bounding box center [51, 266] width 12 height 12
click at [0, 0] on input "checkbox" at bounding box center [0, 0] width 0 height 0
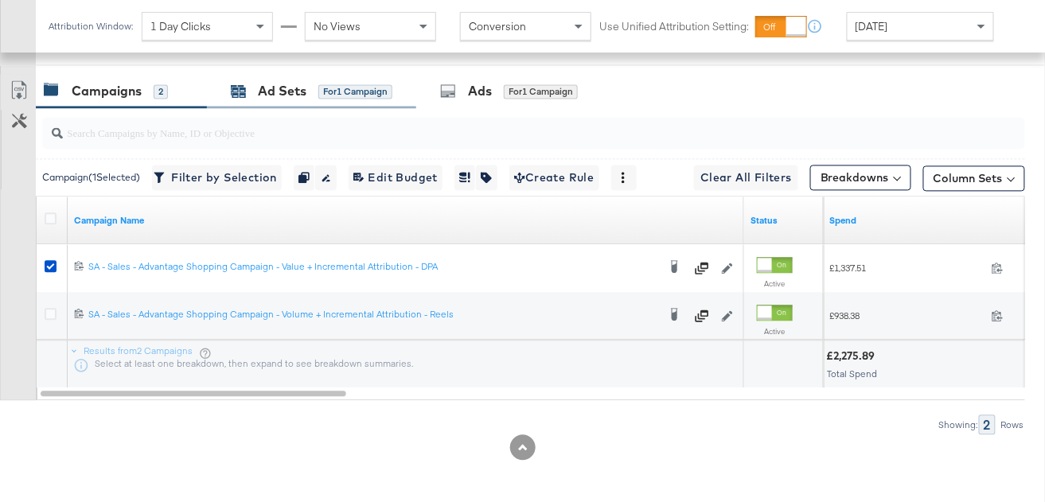
click at [339, 97] on div "Ad Sets for 1 Campaign" at bounding box center [312, 91] width 162 height 18
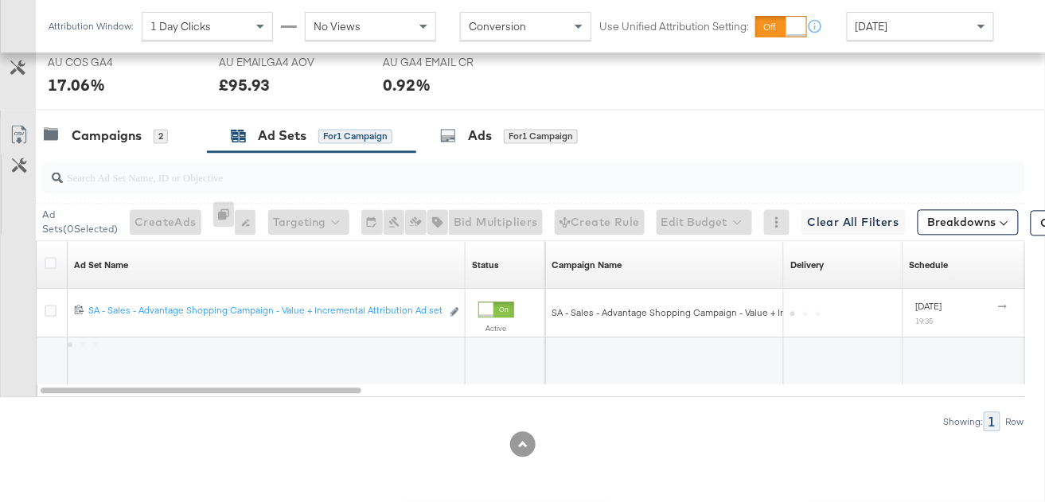
scroll to position [808, 0]
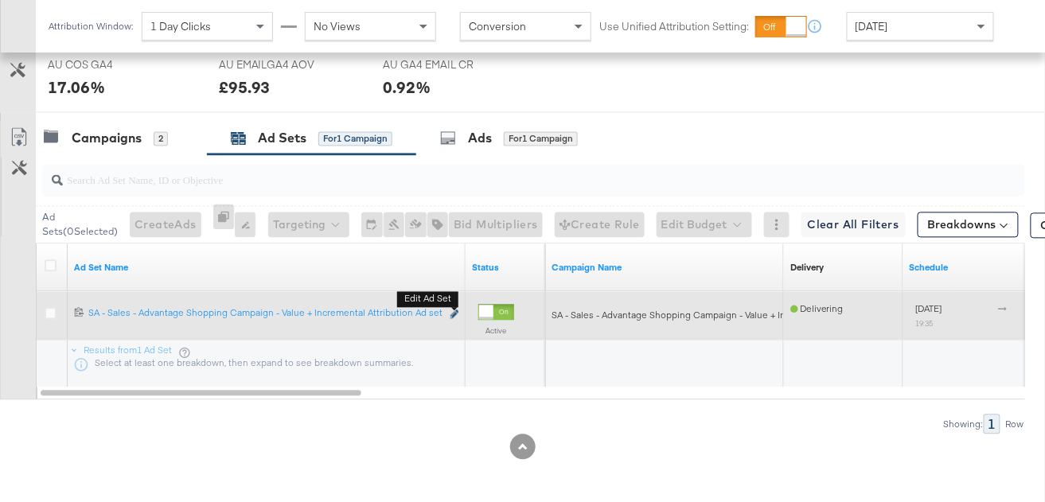
click at [453, 312] on icon "link" at bounding box center [455, 315] width 8 height 9
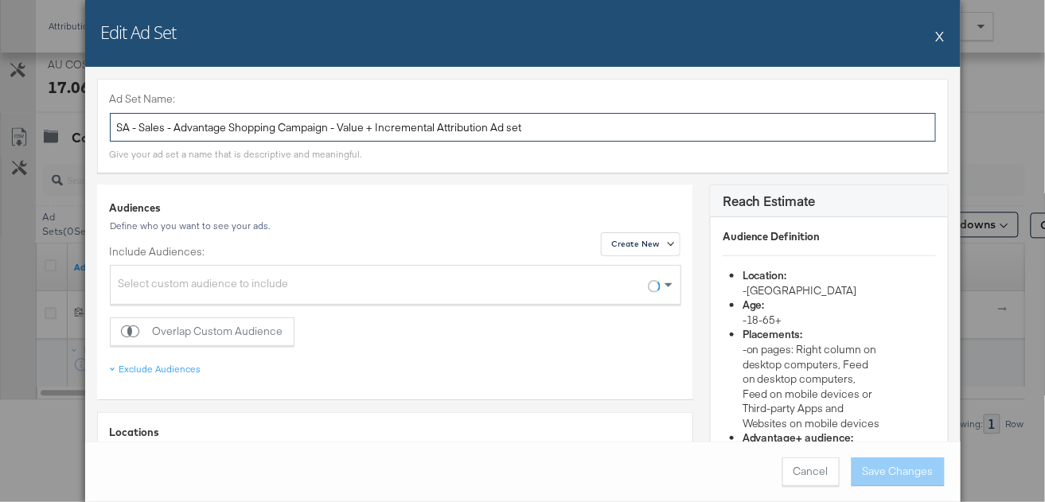
click at [264, 131] on input "SA - Sales - Advantage Shopping Campaign - Value + Incremental Attribution Ad s…" at bounding box center [523, 127] width 826 height 29
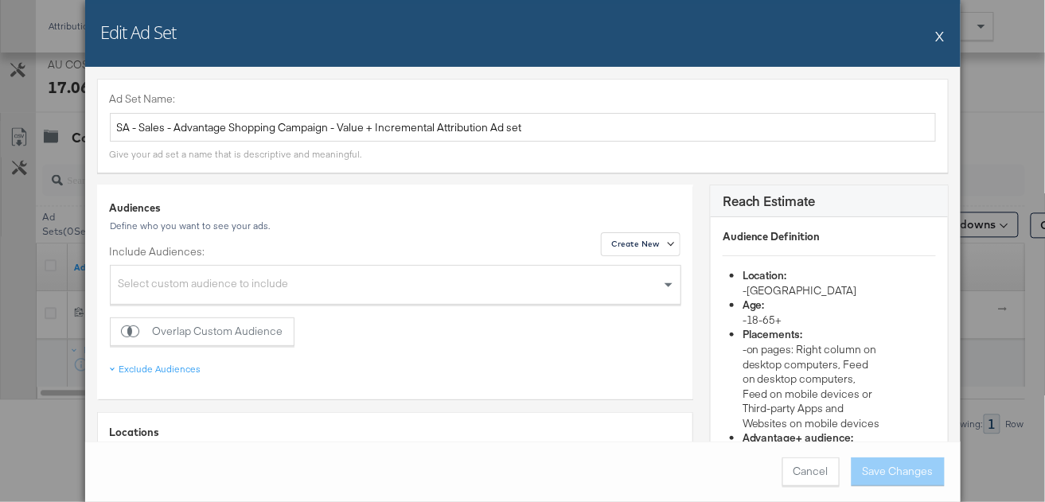
click at [941, 34] on button "X" at bounding box center [940, 36] width 9 height 32
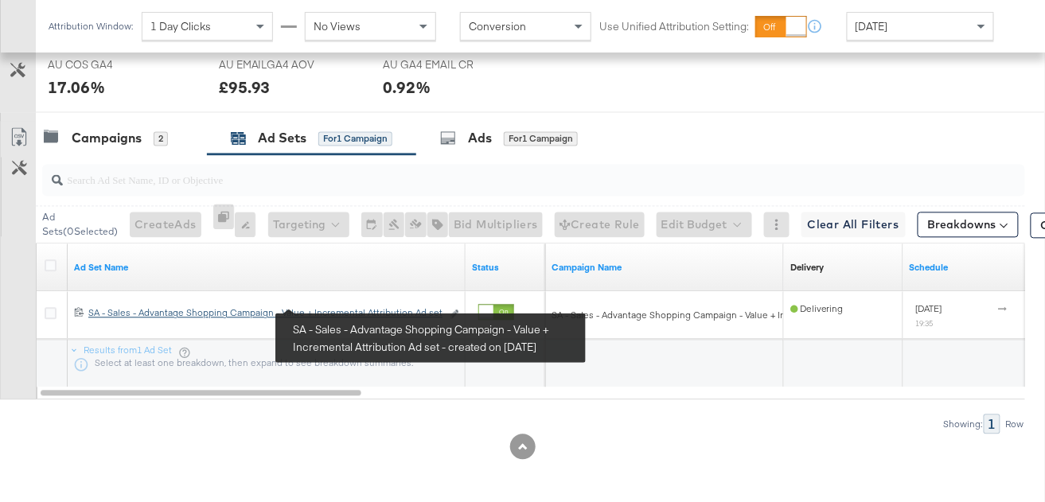
click at [335, 307] on div "SA - Sales - Advantage Shopping Campaign - Value + Incremental Attribution Ad s…" at bounding box center [264, 313] width 353 height 13
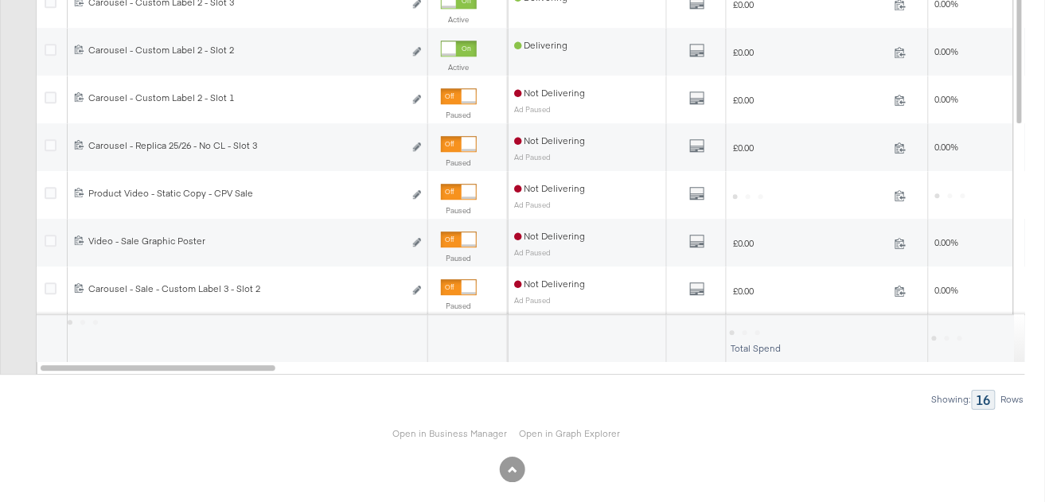
scroll to position [1077, 0]
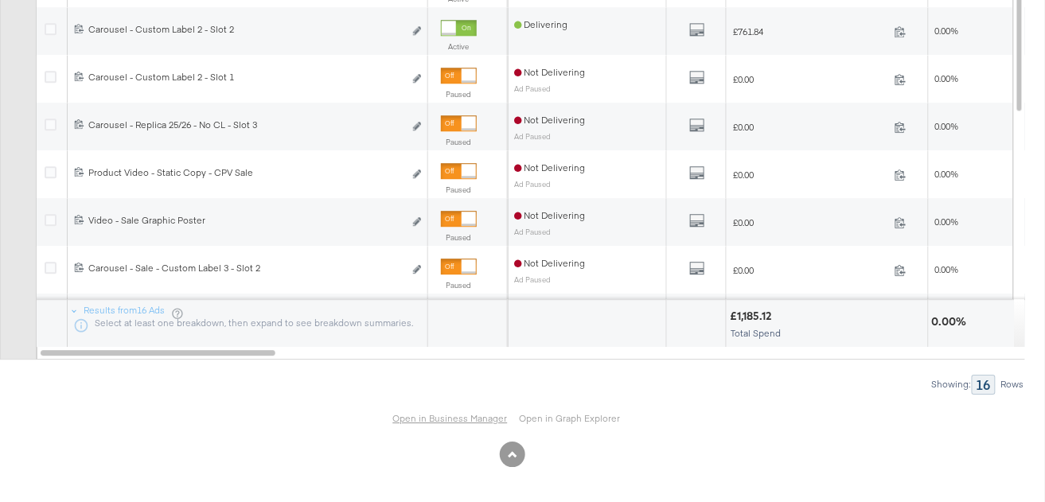
click at [438, 417] on link "Open in Business Manager" at bounding box center [450, 418] width 115 height 13
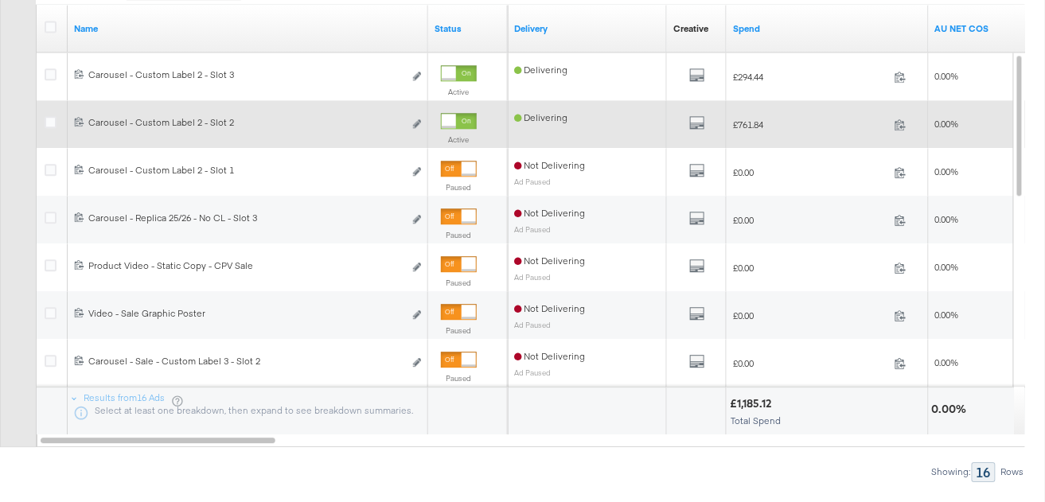
scroll to position [989, 0]
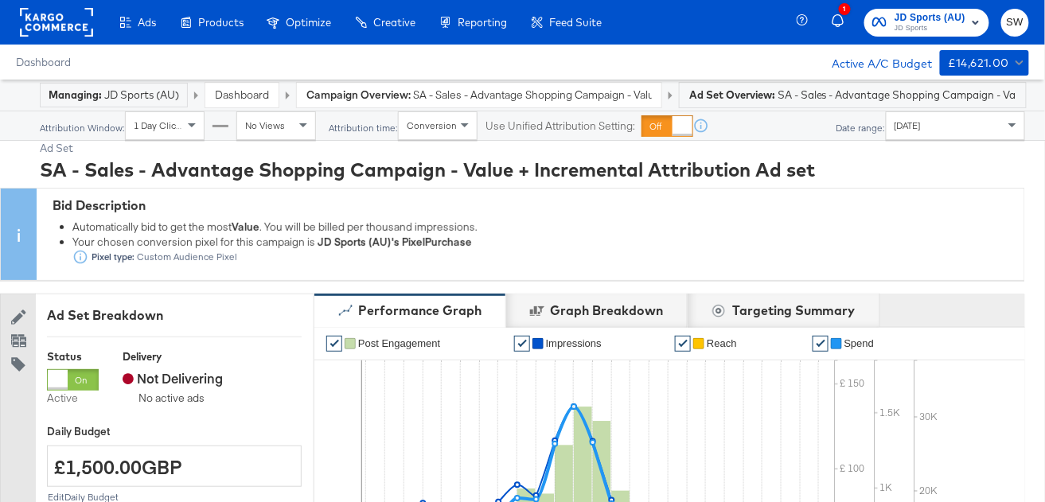
click at [928, 22] on span "JD Sports" at bounding box center [930, 28] width 71 height 13
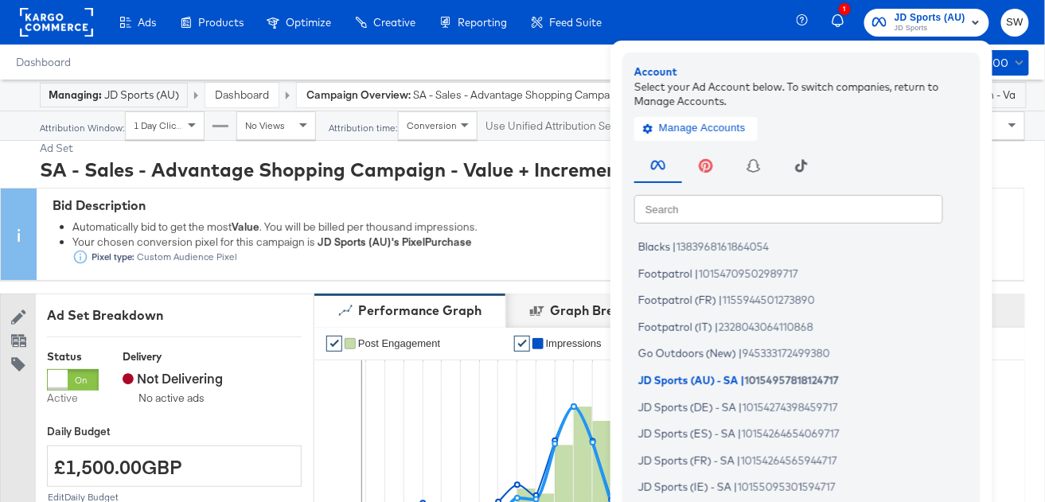
click at [700, 214] on input "text" at bounding box center [789, 208] width 309 height 29
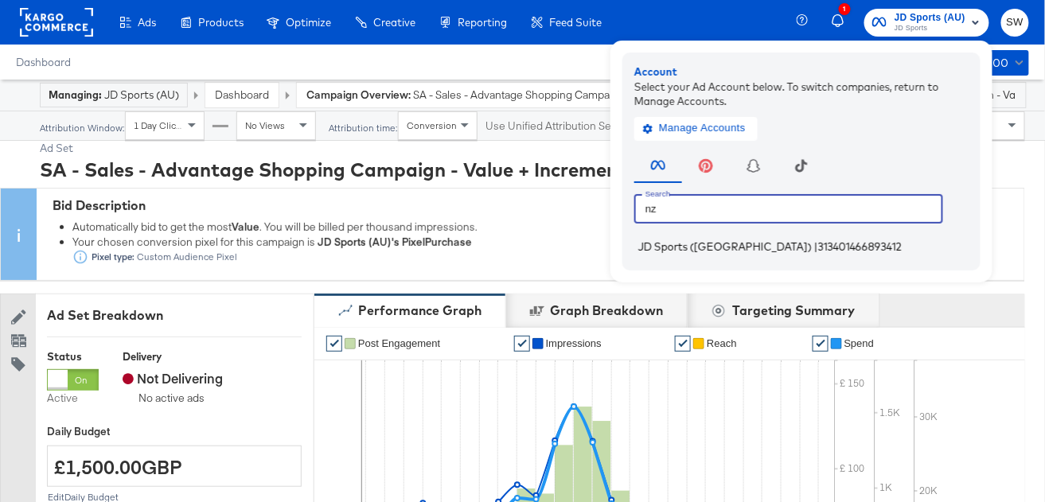
type input "nz"
click at [698, 245] on span "JD Sports ([GEOGRAPHIC_DATA])" at bounding box center [726, 246] width 174 height 13
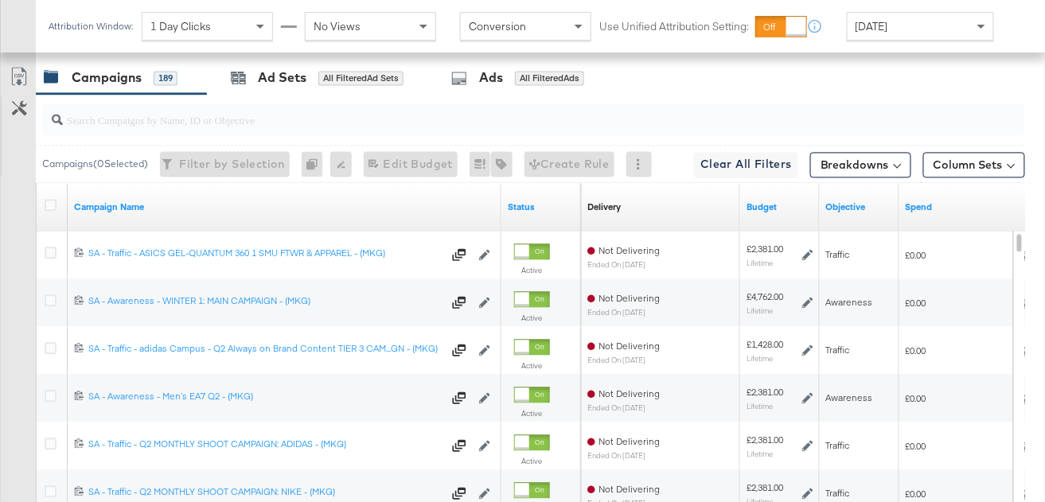
scroll to position [890, 0]
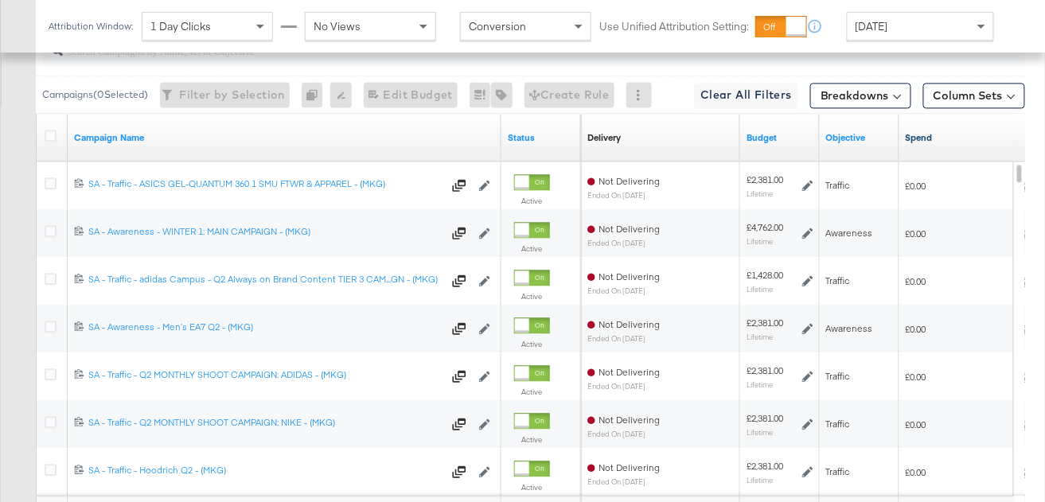
click at [932, 140] on link "Spend" at bounding box center [976, 137] width 140 height 13
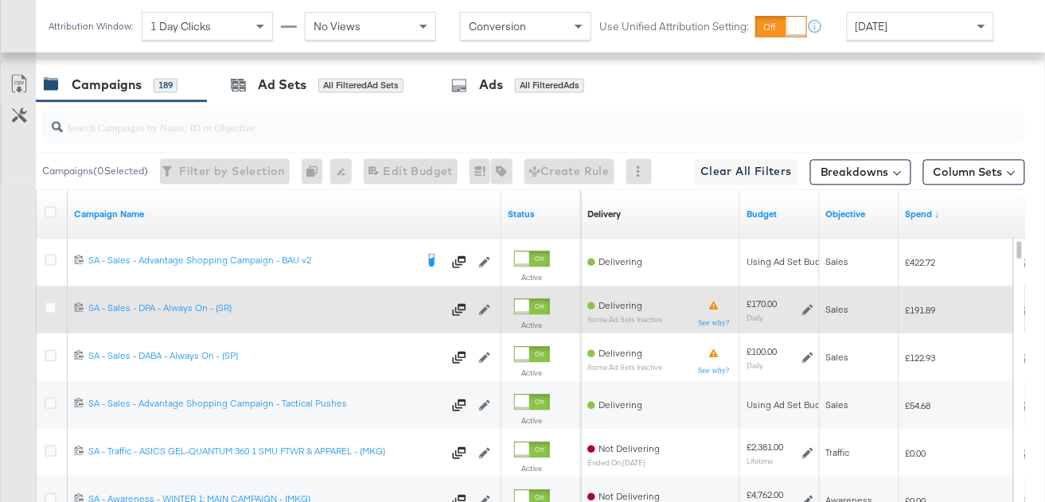
scroll to position [787, 0]
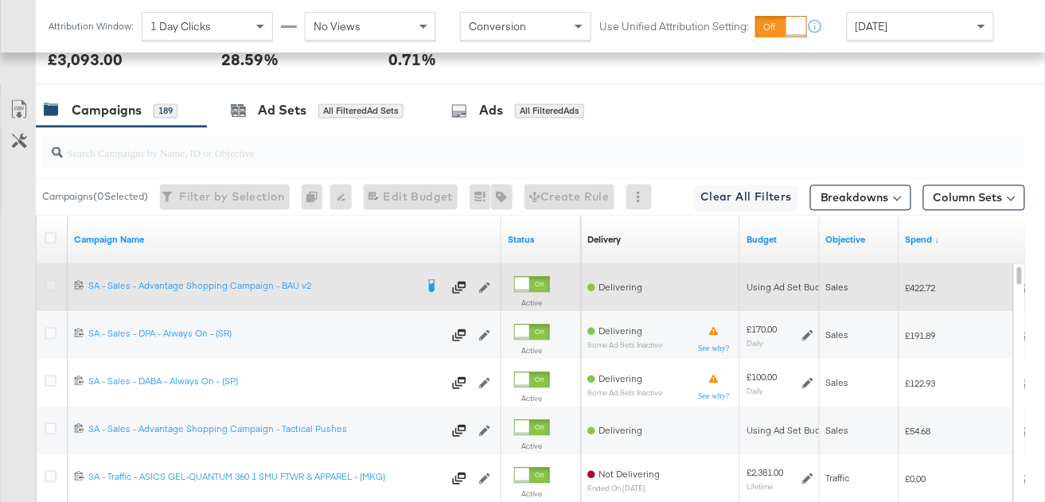
click at [52, 283] on icon at bounding box center [51, 286] width 12 height 12
click at [0, 0] on input "checkbox" at bounding box center [0, 0] width 0 height 0
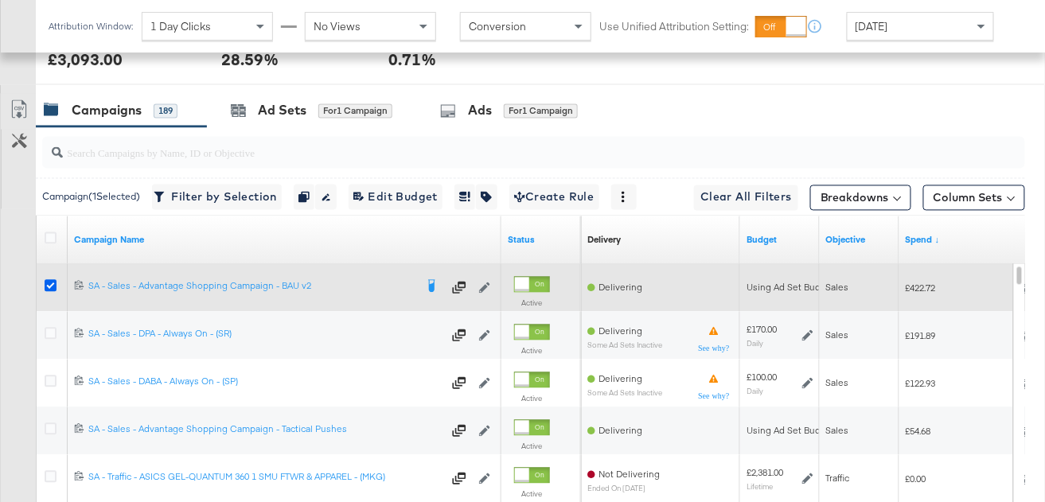
click at [51, 280] on icon at bounding box center [51, 286] width 12 height 12
click at [0, 0] on input "checkbox" at bounding box center [0, 0] width 0 height 0
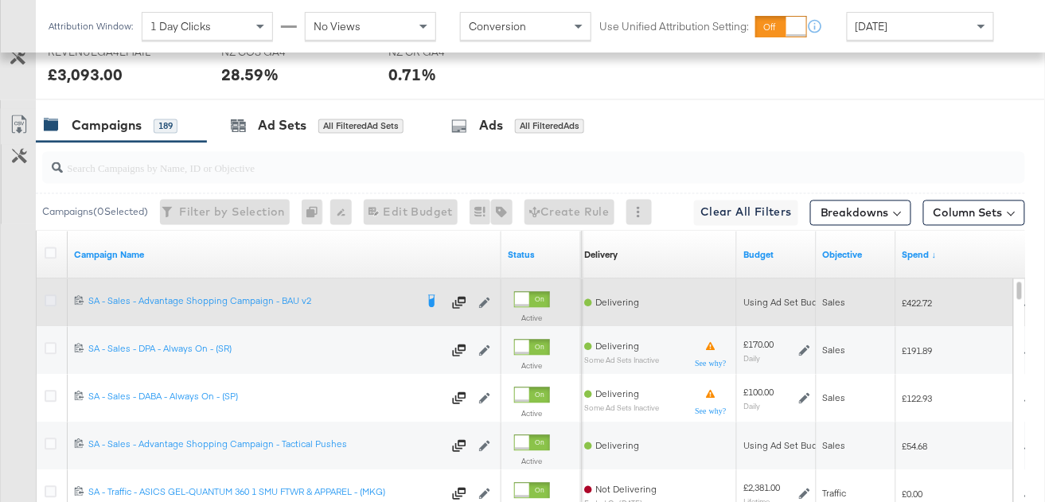
scroll to position [768, 0]
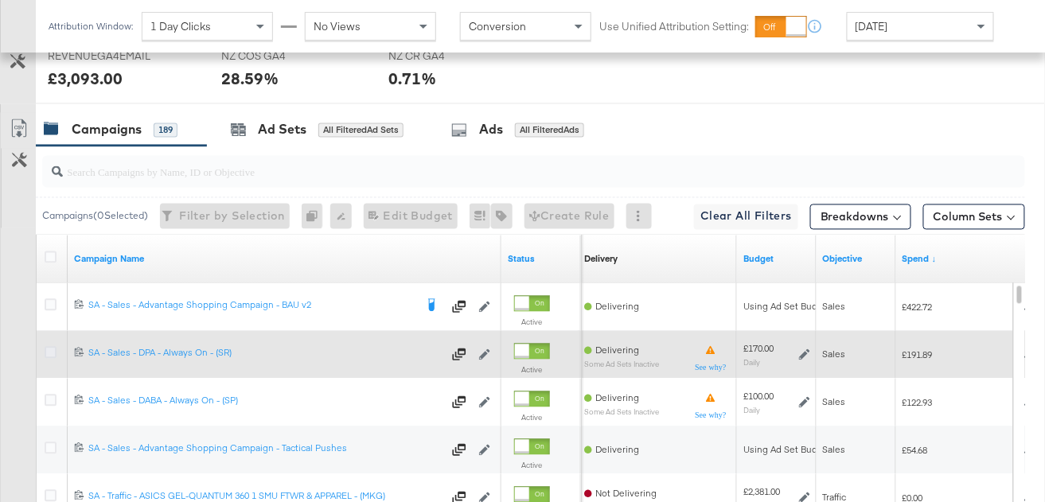
click at [49, 350] on icon at bounding box center [51, 353] width 12 height 12
click at [0, 0] on input "checkbox" at bounding box center [0, 0] width 0 height 0
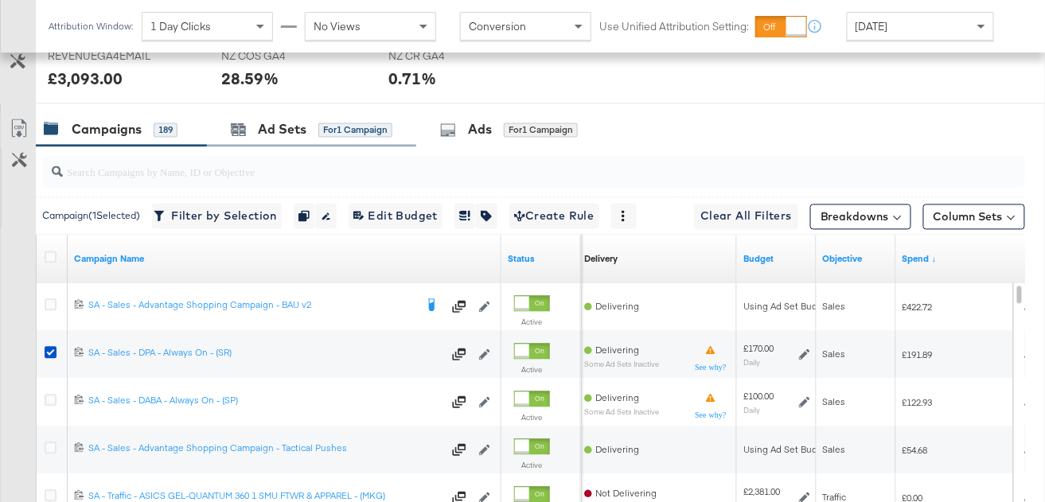
click at [328, 119] on div "Ad Sets for 1 Campaign" at bounding box center [311, 130] width 209 height 34
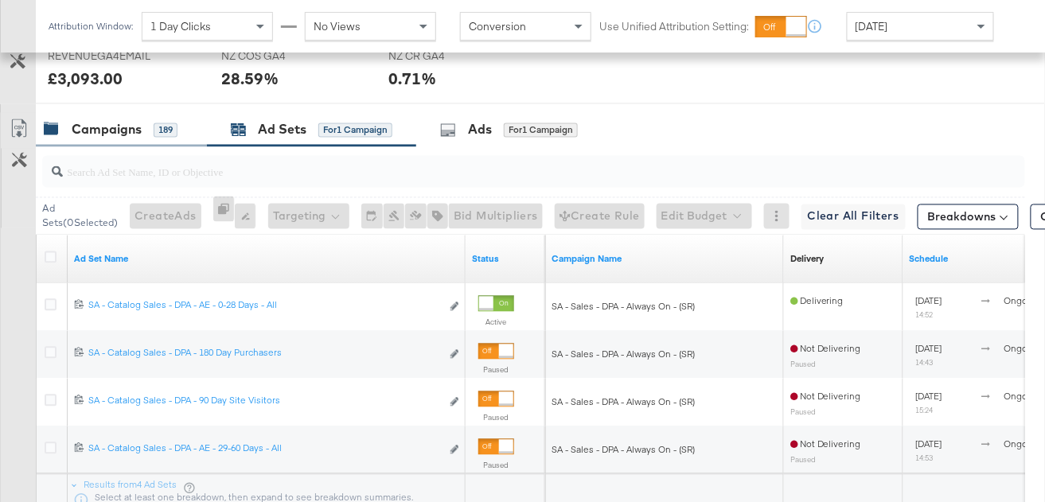
click at [146, 132] on div "Campaigns 189" at bounding box center [111, 130] width 134 height 18
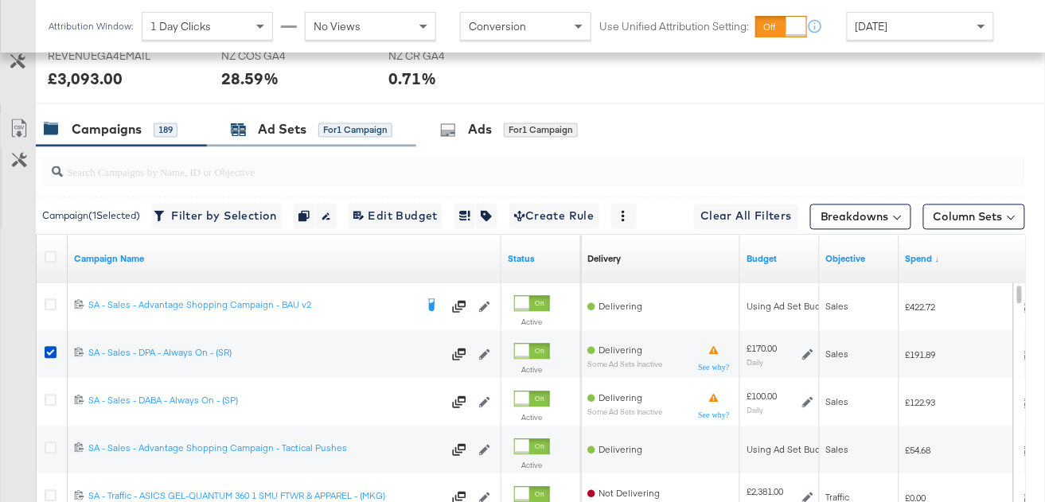
click at [264, 123] on div "Ad Sets" at bounding box center [282, 130] width 49 height 18
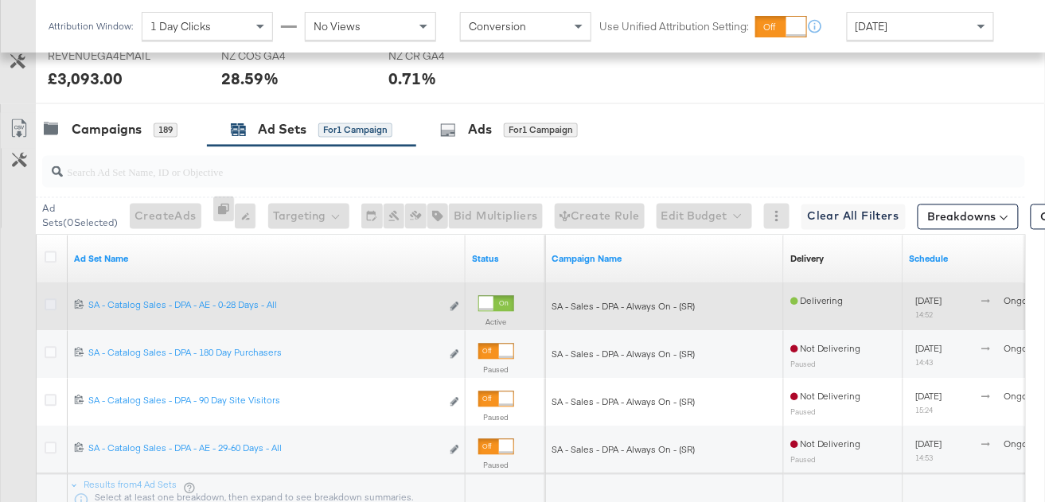
click at [51, 302] on icon at bounding box center [51, 305] width 12 height 12
click at [0, 0] on input "checkbox" at bounding box center [0, 0] width 0 height 0
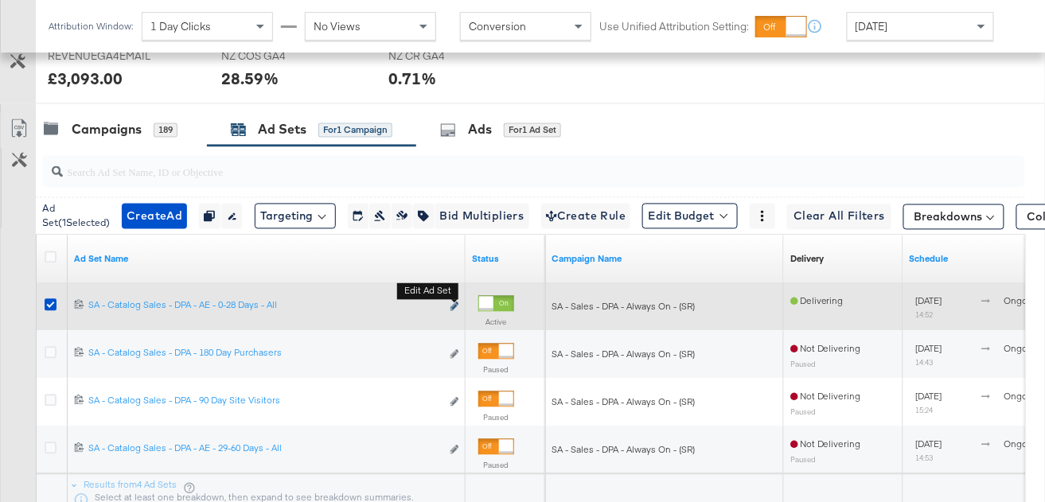
click at [455, 306] on icon "link" at bounding box center [455, 307] width 8 height 9
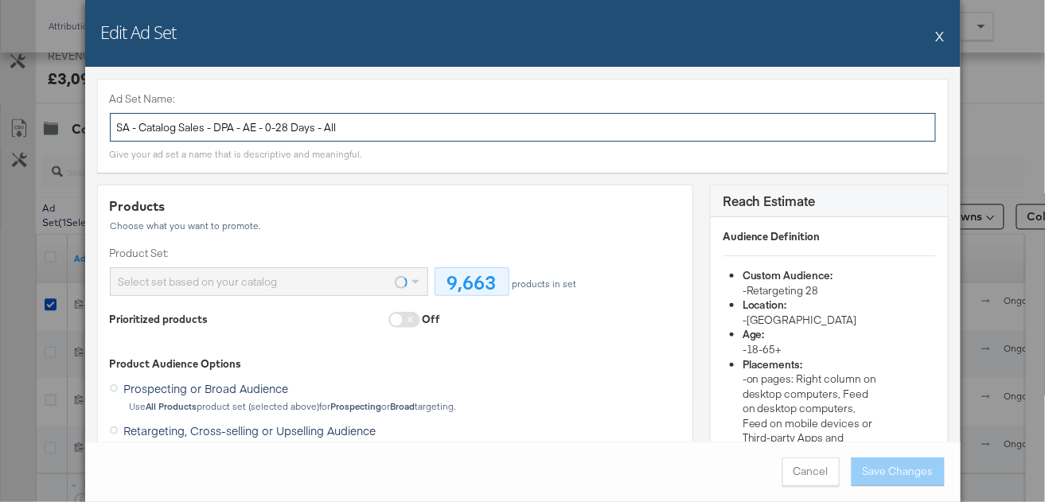
drag, startPoint x: 185, startPoint y: 131, endPoint x: 163, endPoint y: 131, distance: 21.5
click at [163, 131] on input "SA - Catalog Sales - DPA - AE - 0-28 Days - All" at bounding box center [523, 127] width 826 height 29
click at [184, 128] on input "SA - Catalog Sales - DPA - AE - 0-28 Days - All" at bounding box center [523, 127] width 826 height 29
drag, startPoint x: 182, startPoint y: 127, endPoint x: 143, endPoint y: 129, distance: 39.0
click at [143, 129] on input "SA - Catalog Sales - DPA - AE - 0-28 Days - All" at bounding box center [523, 127] width 826 height 29
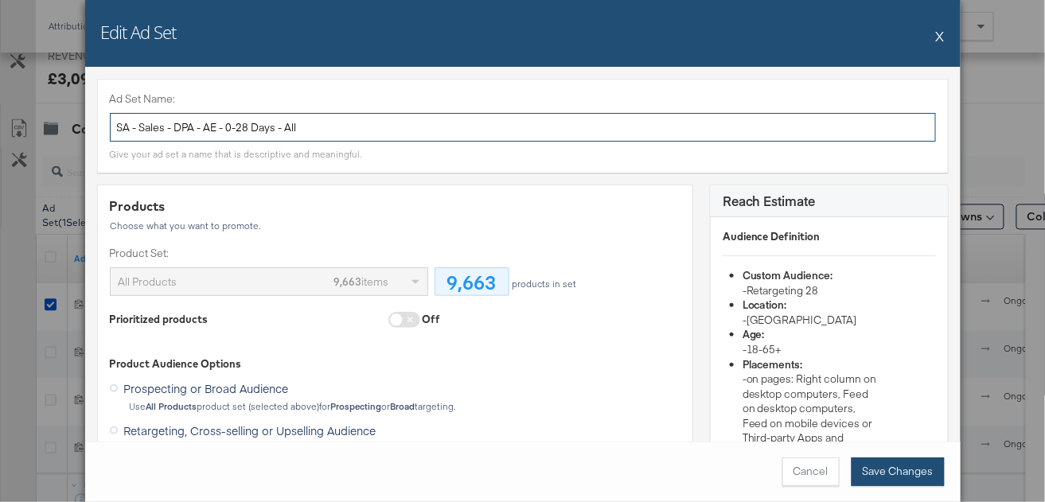
type input "SA - Sales - DPA - AE - 0-28 Days - All"
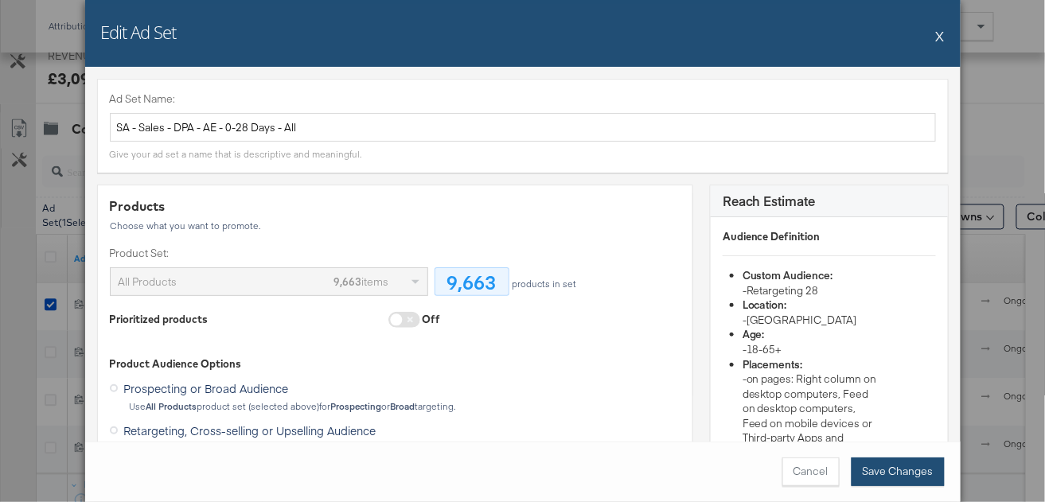
click at [873, 470] on button "Save Changes" at bounding box center [898, 472] width 93 height 29
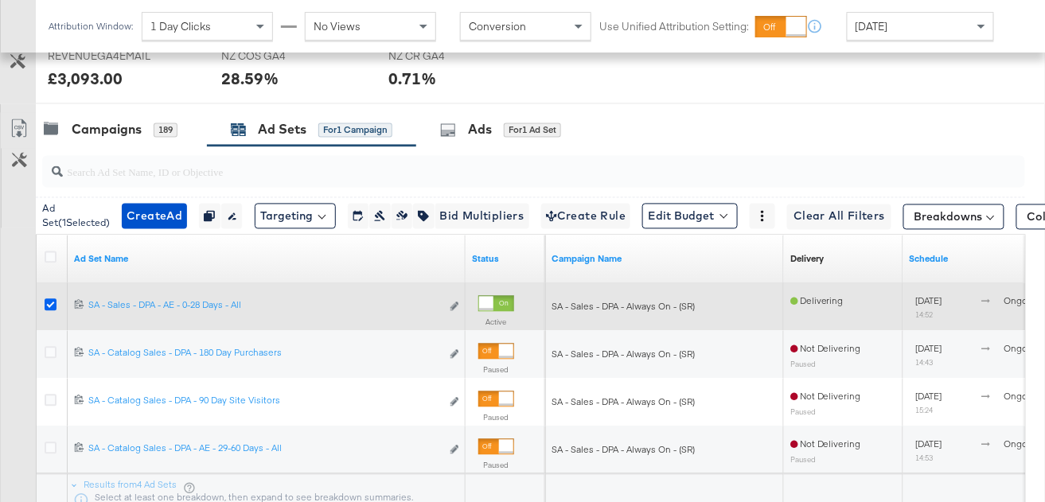
click at [50, 303] on icon at bounding box center [51, 305] width 12 height 12
click at [0, 0] on input "checkbox" at bounding box center [0, 0] width 0 height 0
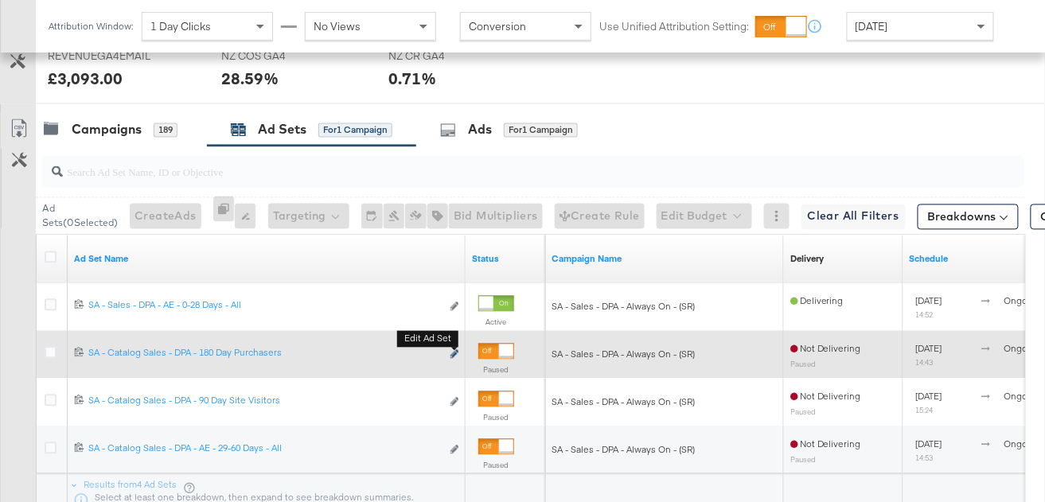
click at [451, 353] on icon "link" at bounding box center [455, 354] width 8 height 9
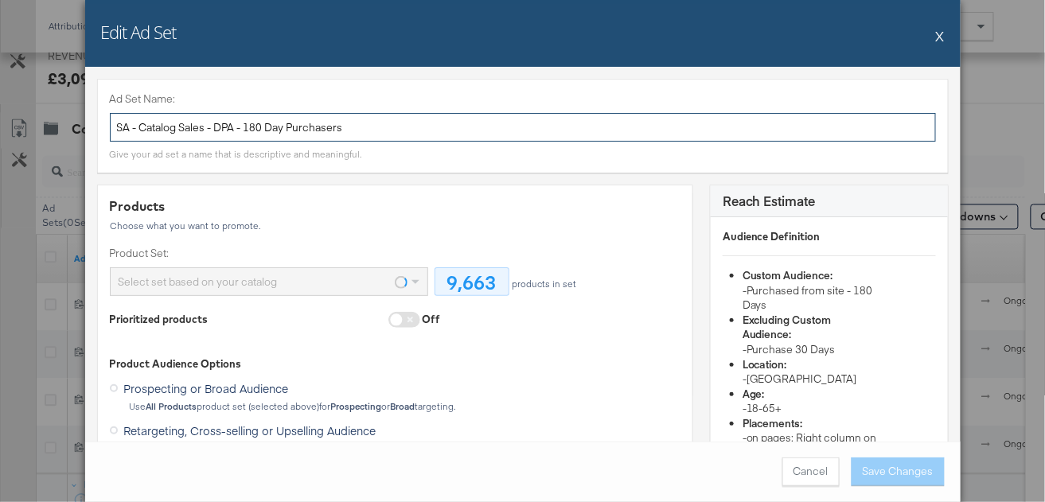
drag, startPoint x: 183, startPoint y: 128, endPoint x: 141, endPoint y: 127, distance: 42.2
click at [141, 127] on input "SA - Catalog Sales - DPA - 180 Day Purchasers" at bounding box center [523, 127] width 826 height 29
click at [321, 127] on input "SA - Sales - DPA - 180 Day Purchasers" at bounding box center [523, 127] width 826 height 29
type input "SA - Sales - DPA - 180 Day Purchasers - All"
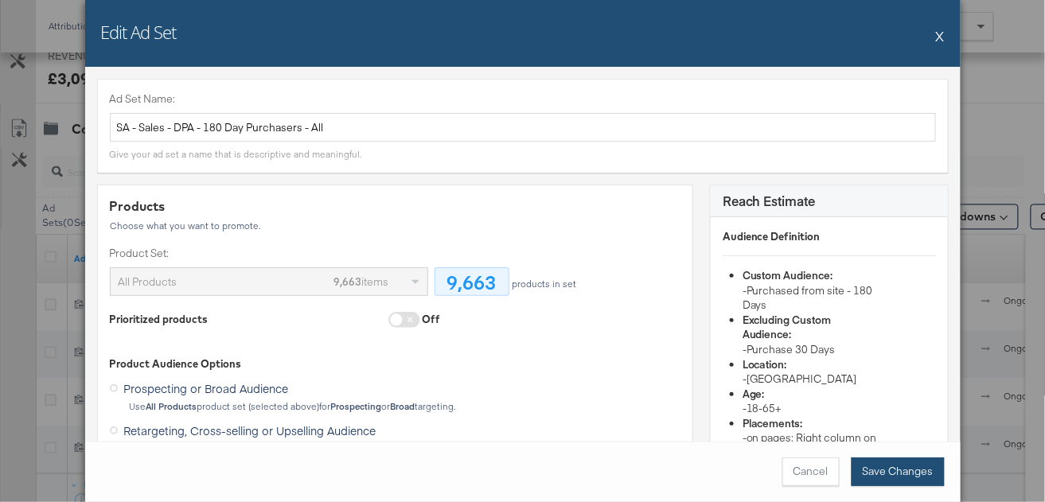
click at [910, 467] on button "Save Changes" at bounding box center [898, 472] width 93 height 29
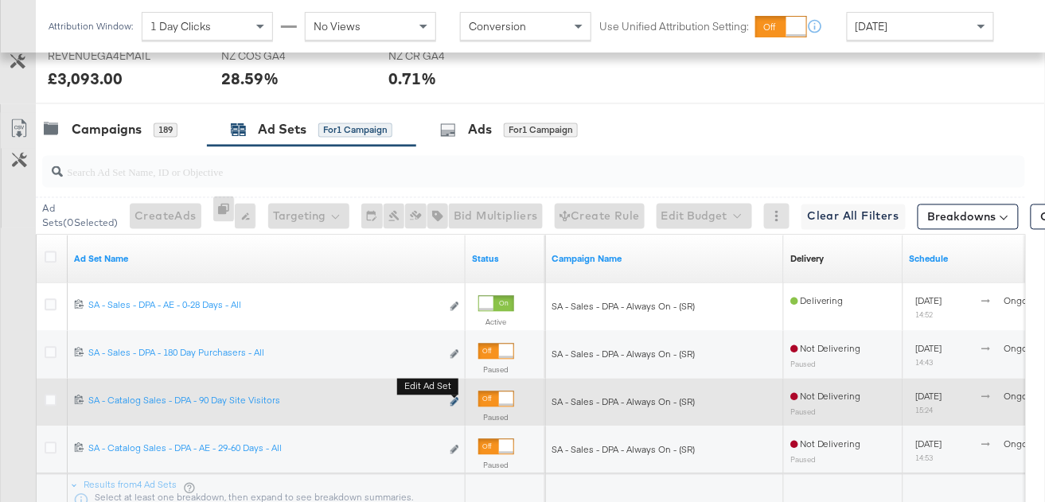
click at [453, 401] on icon "link" at bounding box center [455, 402] width 8 height 9
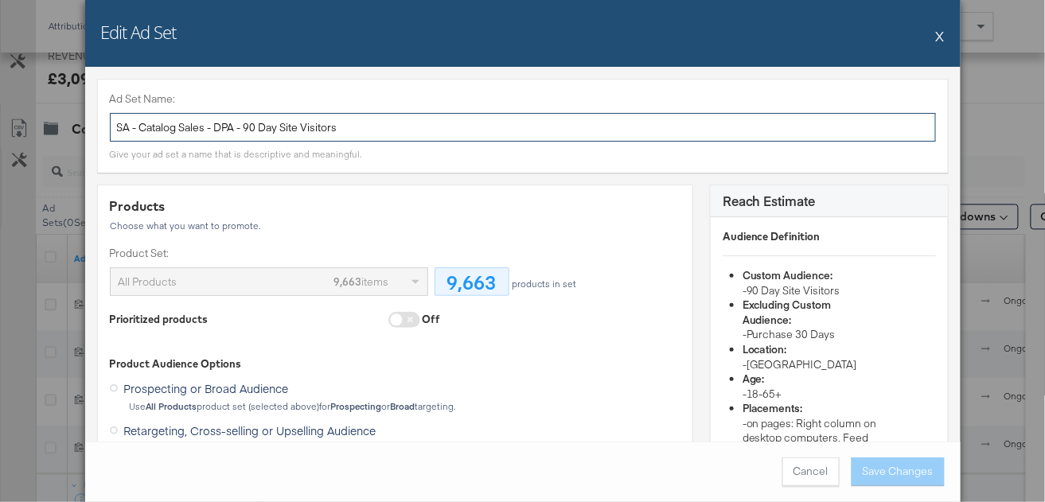
click at [184, 126] on input "SA - Catalog Sales - DPA - 90 Day Site Visitors" at bounding box center [523, 127] width 826 height 29
drag, startPoint x: 182, startPoint y: 124, endPoint x: 137, endPoint y: 125, distance: 44.6
click at [137, 125] on input "SA - Catalog Sales - DPA - 90 Day Site Visitors" at bounding box center [523, 127] width 826 height 29
click at [372, 127] on input "SA - Sales - DPA - 90 Day Site Visitors" at bounding box center [523, 127] width 826 height 29
type input "SA - Sales - DPA - 90 Day Site Visitors - All"
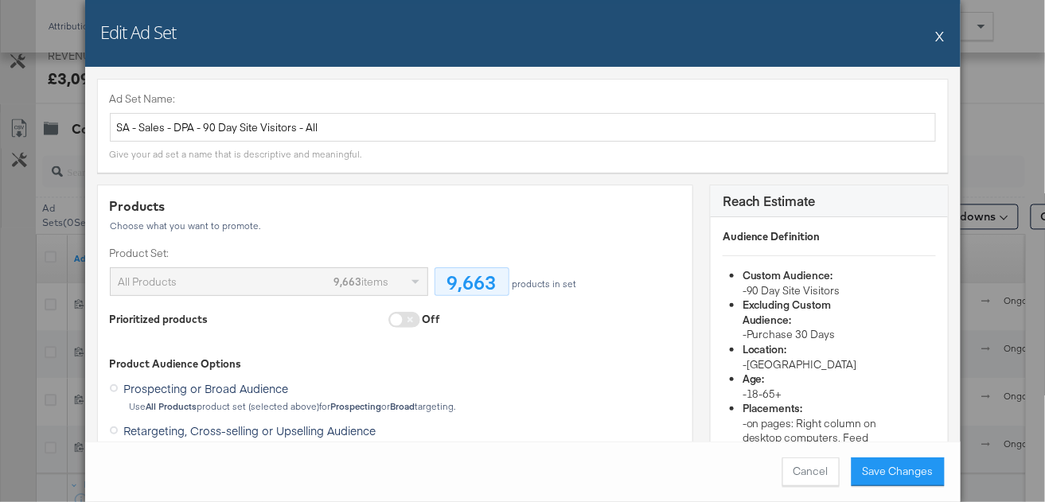
click at [885, 466] on button "Save Changes" at bounding box center [898, 472] width 93 height 29
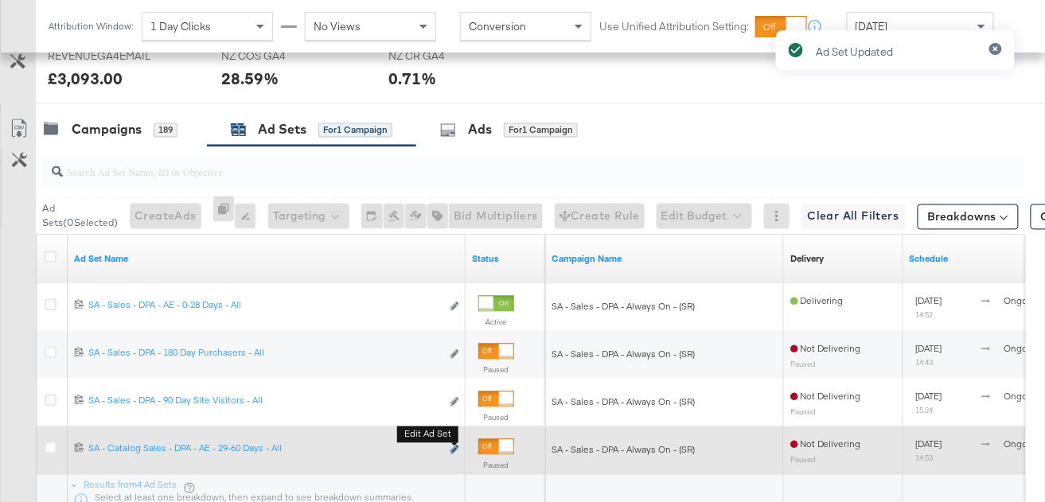
click at [453, 446] on icon "link" at bounding box center [455, 450] width 8 height 9
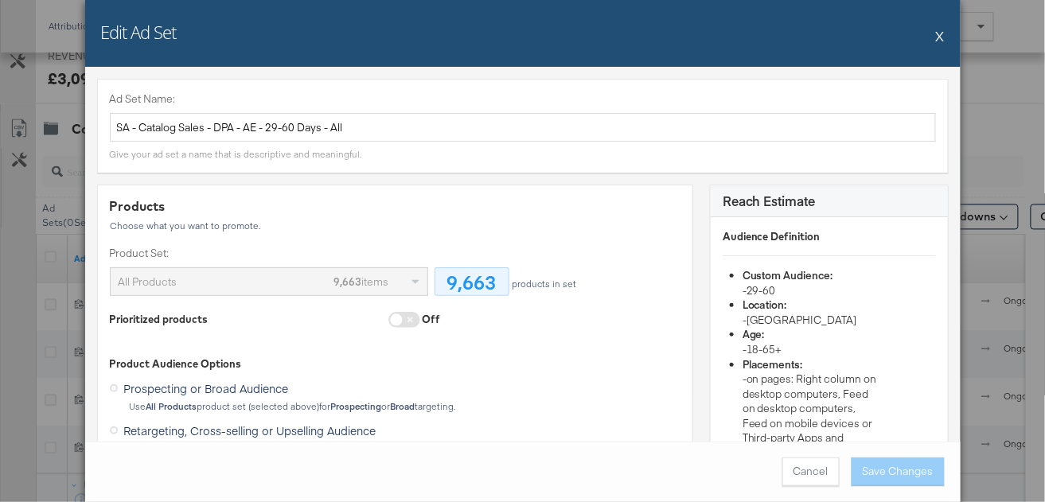
click at [942, 36] on button "X" at bounding box center [940, 36] width 9 height 32
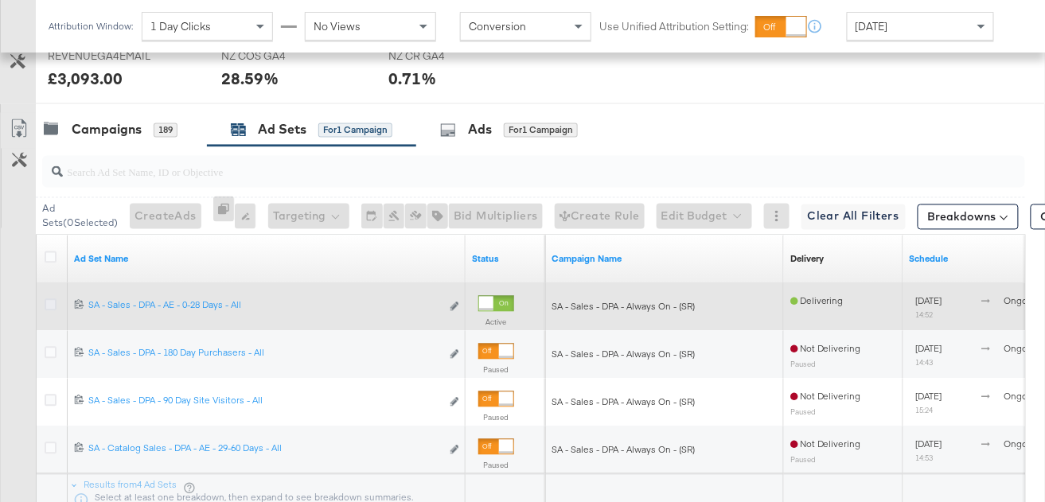
click at [54, 304] on icon at bounding box center [51, 305] width 12 height 12
click at [0, 0] on input "checkbox" at bounding box center [0, 0] width 0 height 0
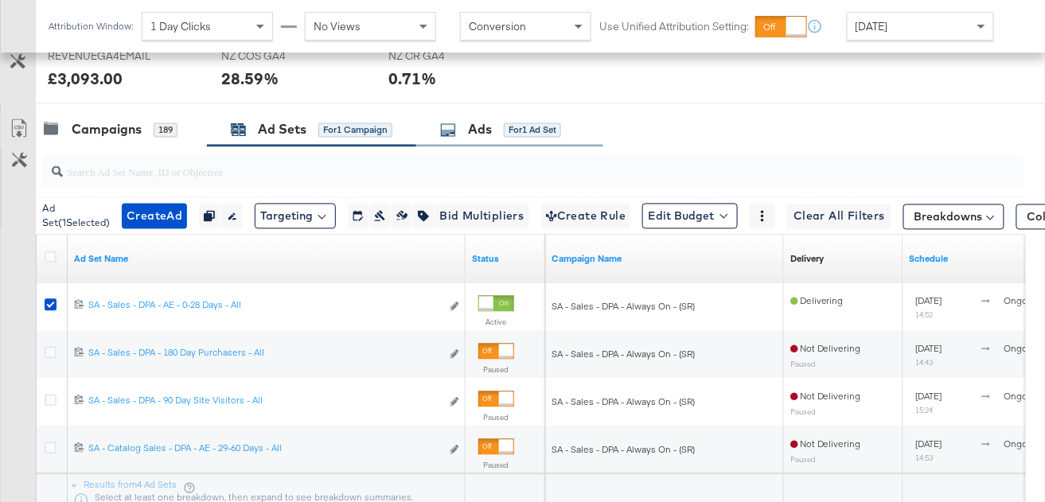
click at [475, 132] on div "Ads" at bounding box center [480, 130] width 24 height 18
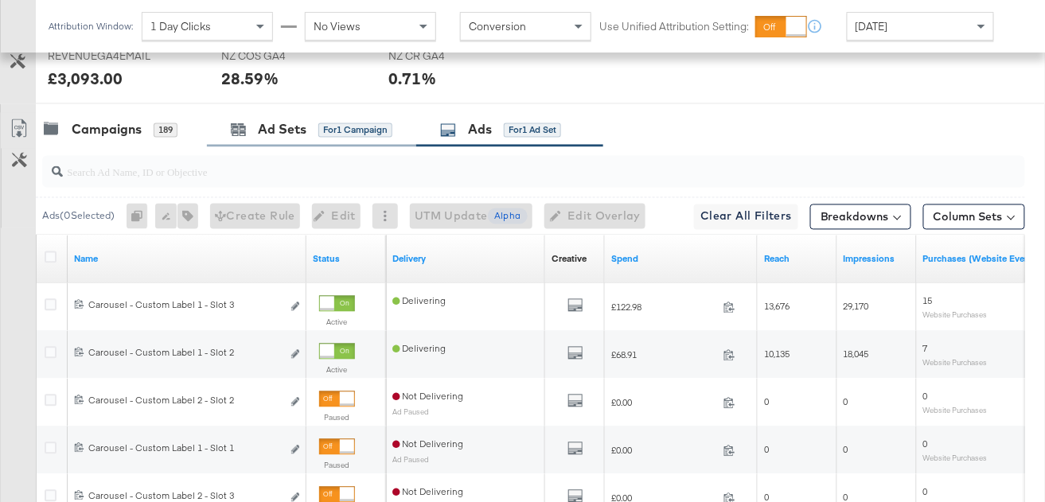
click at [307, 138] on div "Ad Sets for 1 Campaign" at bounding box center [311, 130] width 209 height 34
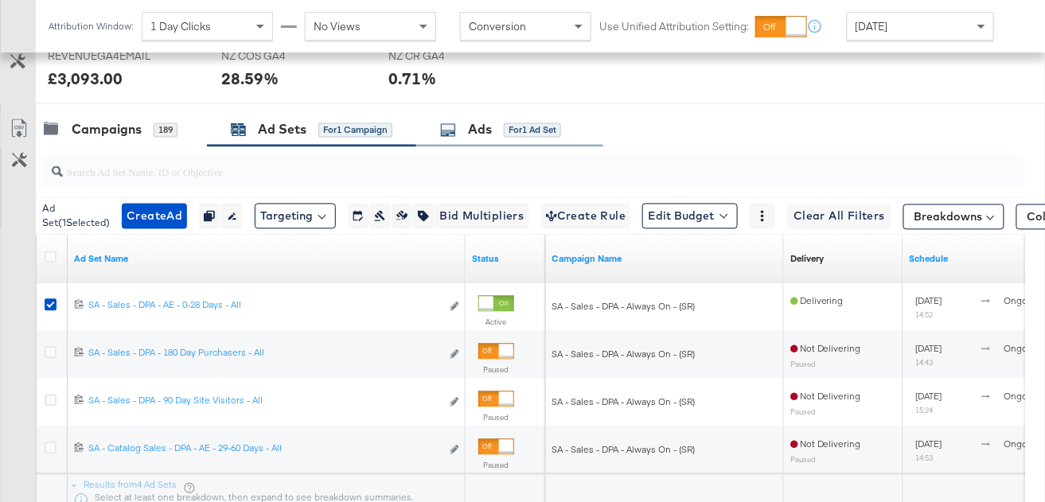
click at [509, 129] on div "for 1 Ad Set" at bounding box center [532, 130] width 57 height 14
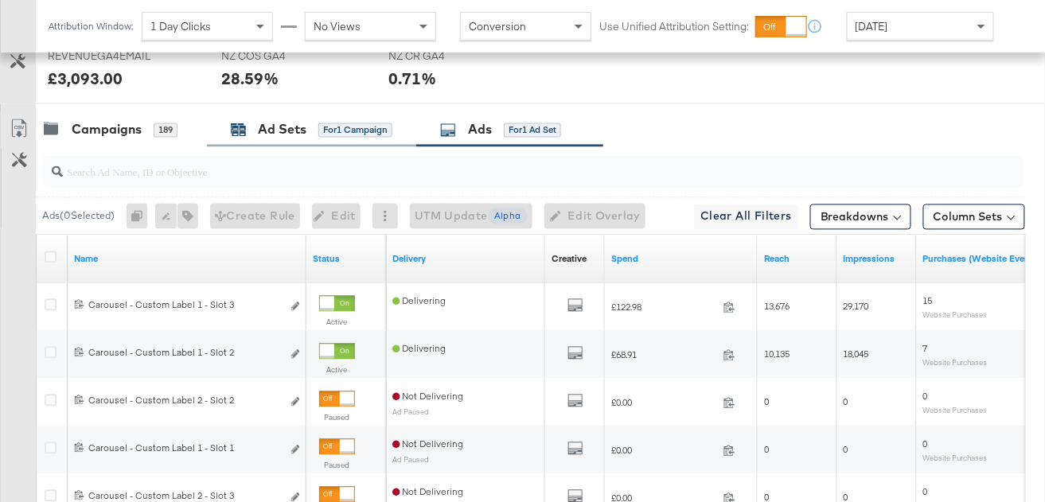
click at [337, 123] on div "for 1 Campaign" at bounding box center [355, 130] width 74 height 14
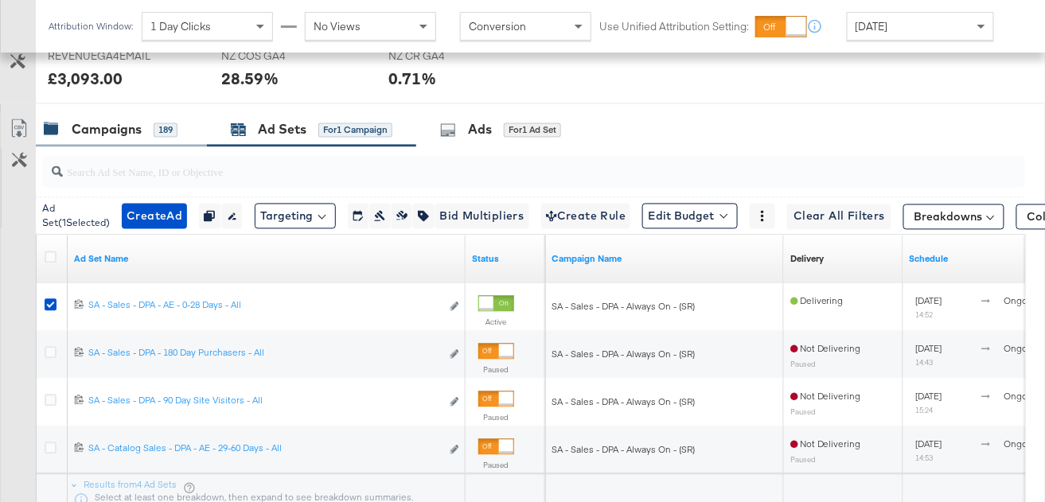
click at [139, 128] on div "Campaigns" at bounding box center [107, 130] width 70 height 18
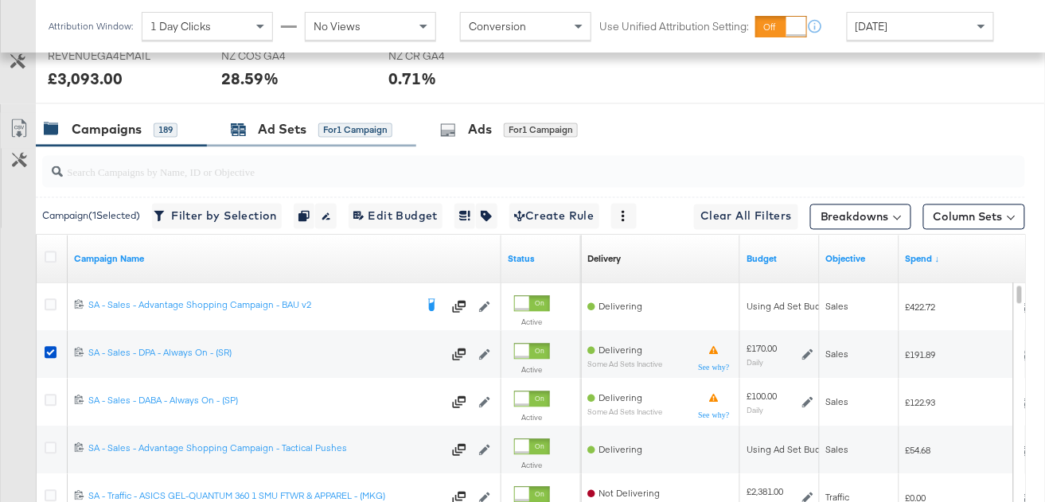
click at [274, 131] on div "Ad Sets" at bounding box center [282, 130] width 49 height 18
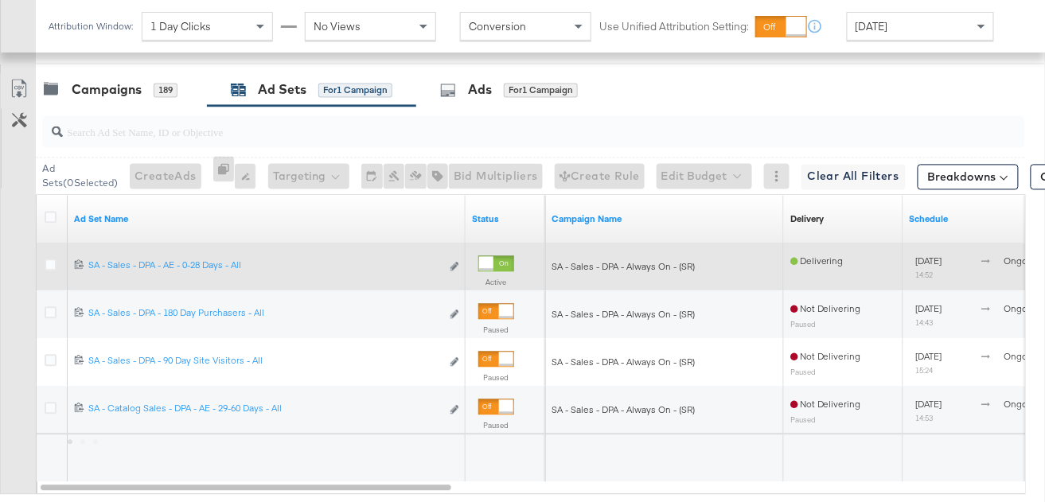
scroll to position [753, 0]
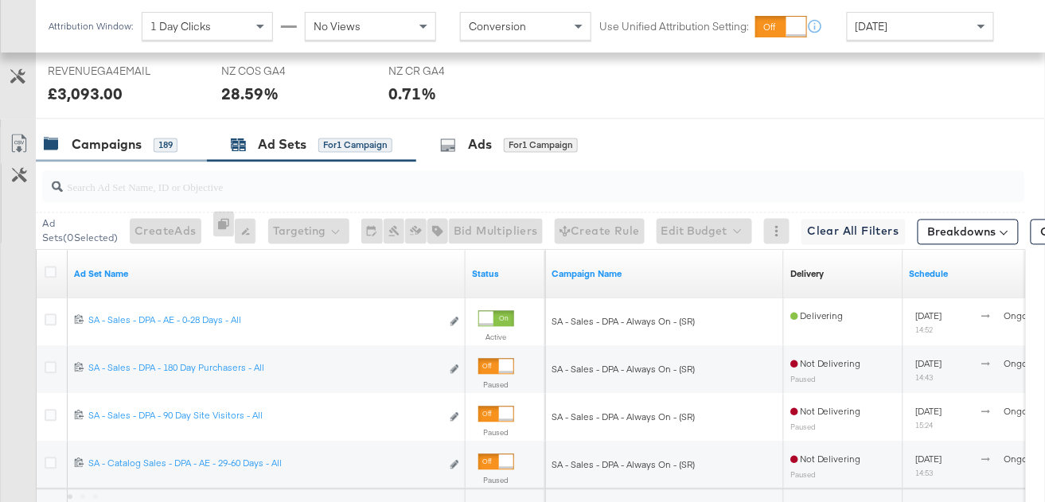
click at [145, 150] on div "Campaigns 189" at bounding box center [111, 145] width 134 height 18
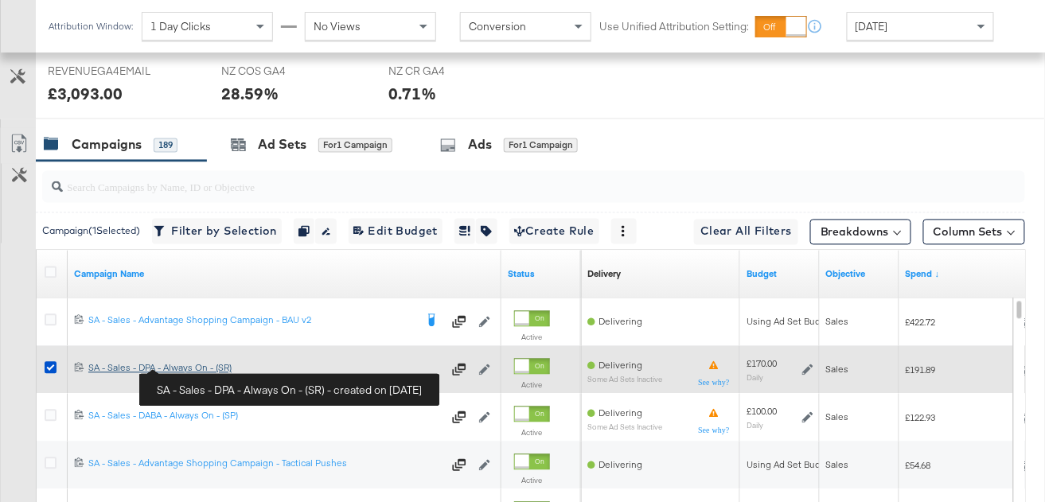
click at [199, 366] on div "SA - Sales - DPA - Always On - (SR) SA - Sales - DPA - Always On - (SR)" at bounding box center [265, 368] width 354 height 13
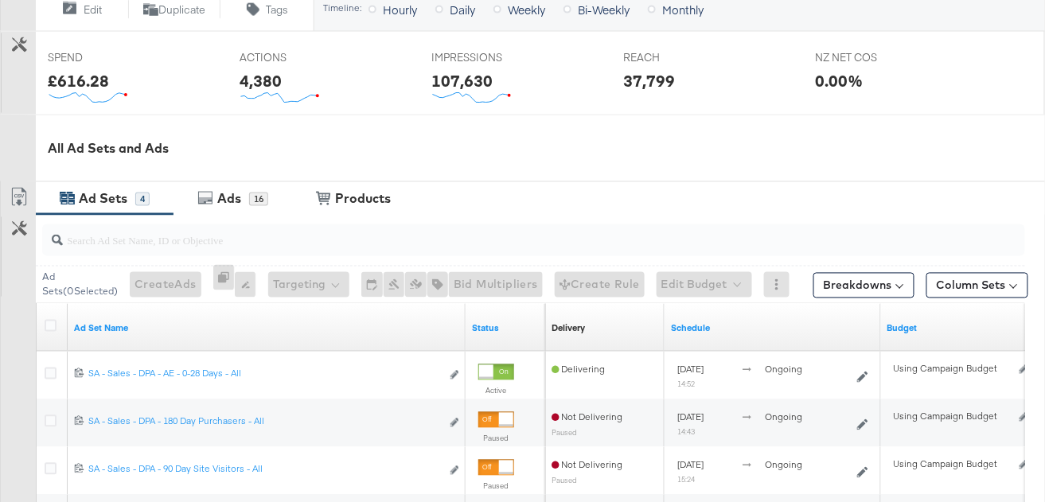
scroll to position [873, 0]
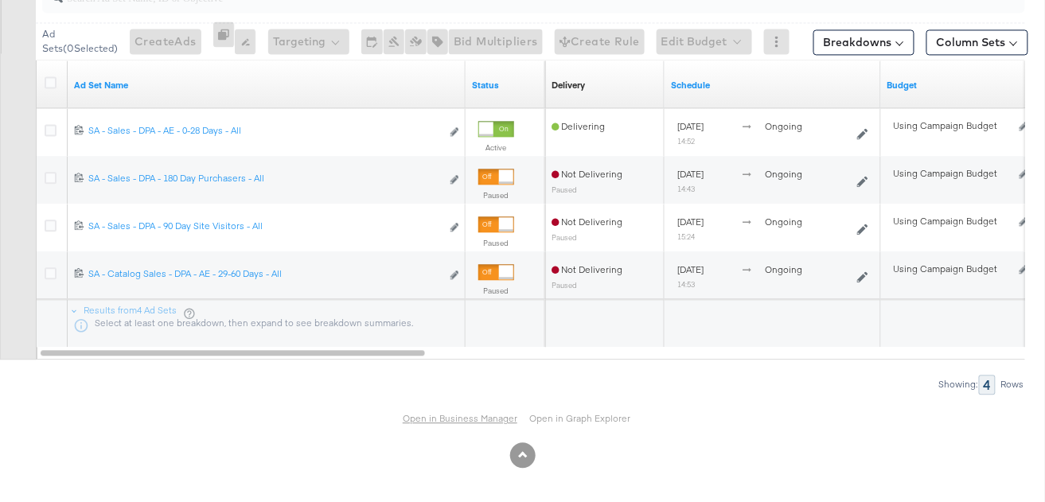
click at [460, 418] on link "Open in Business Manager" at bounding box center [460, 418] width 115 height 12
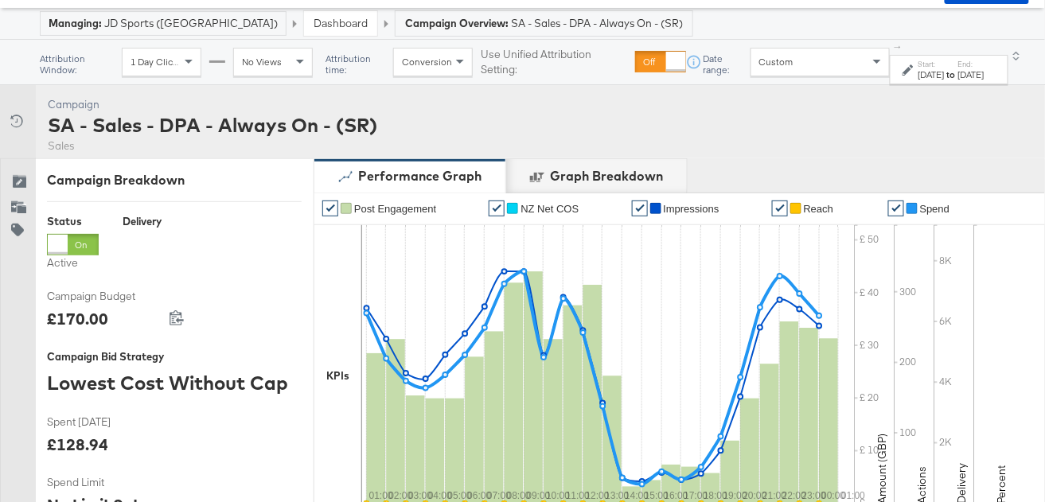
scroll to position [53, 0]
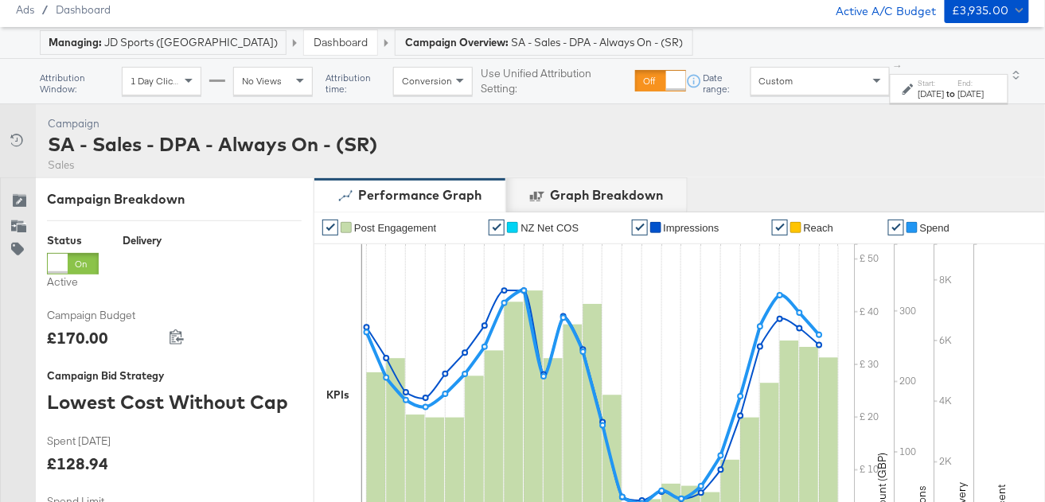
click at [314, 46] on link "Dashboard" at bounding box center [341, 42] width 54 height 14
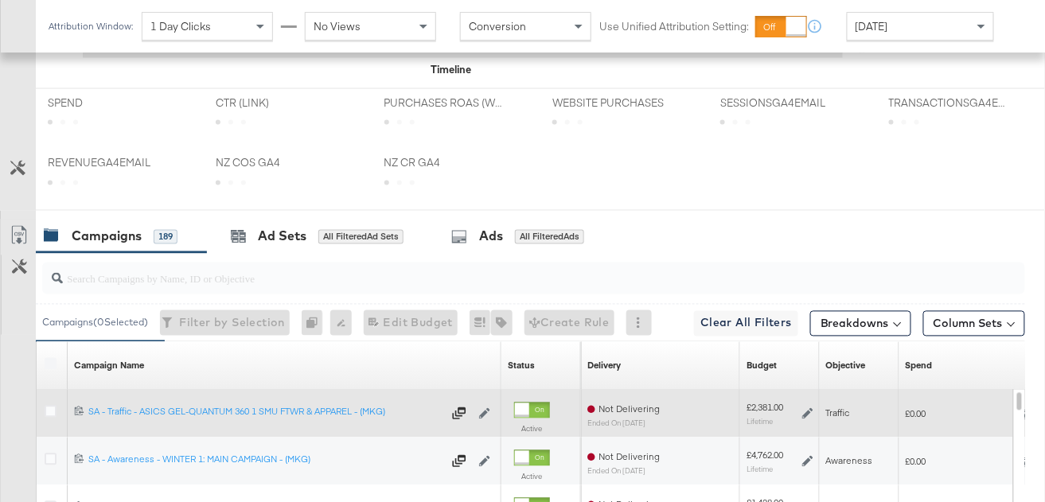
scroll to position [817, 0]
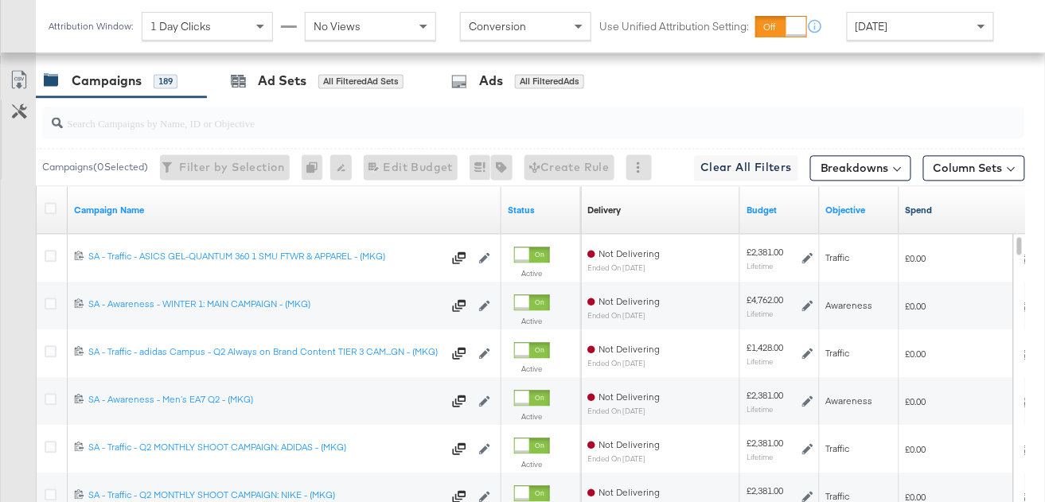
click at [948, 209] on link "Spend" at bounding box center [976, 211] width 140 height 13
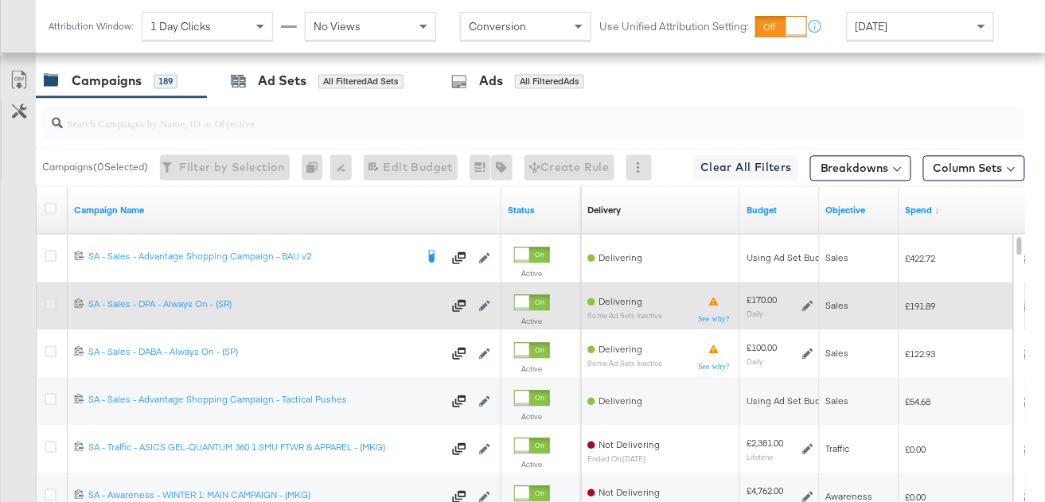
click at [48, 301] on icon at bounding box center [51, 305] width 12 height 12
click at [0, 0] on input "checkbox" at bounding box center [0, 0] width 0 height 0
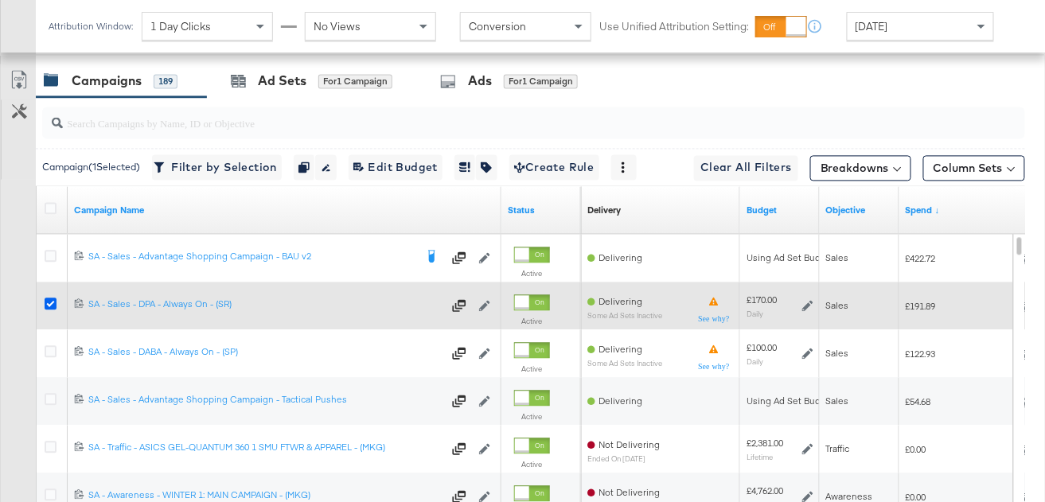
click at [46, 299] on icon at bounding box center [51, 305] width 12 height 12
click at [0, 0] on input "checkbox" at bounding box center [0, 0] width 0 height 0
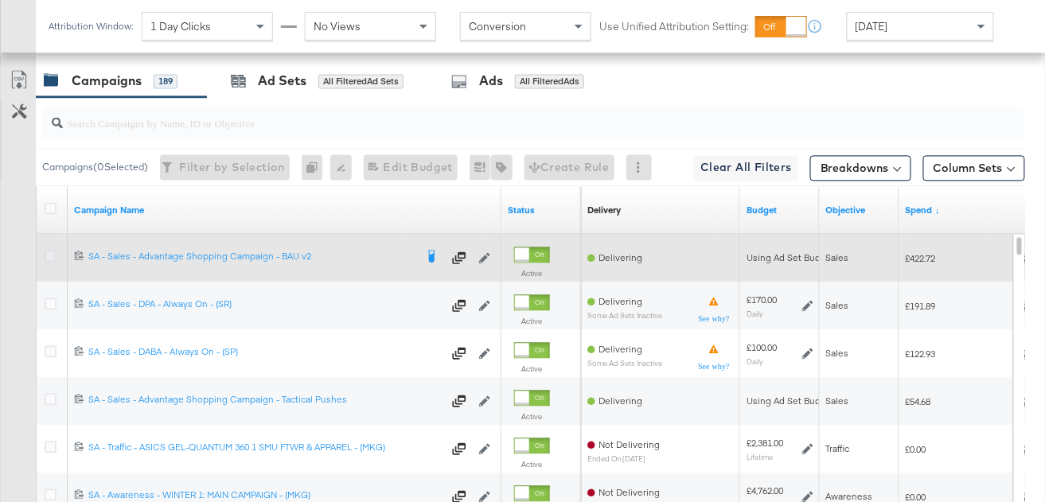
click at [50, 256] on icon at bounding box center [51, 257] width 12 height 12
click at [0, 0] on input "checkbox" at bounding box center [0, 0] width 0 height 0
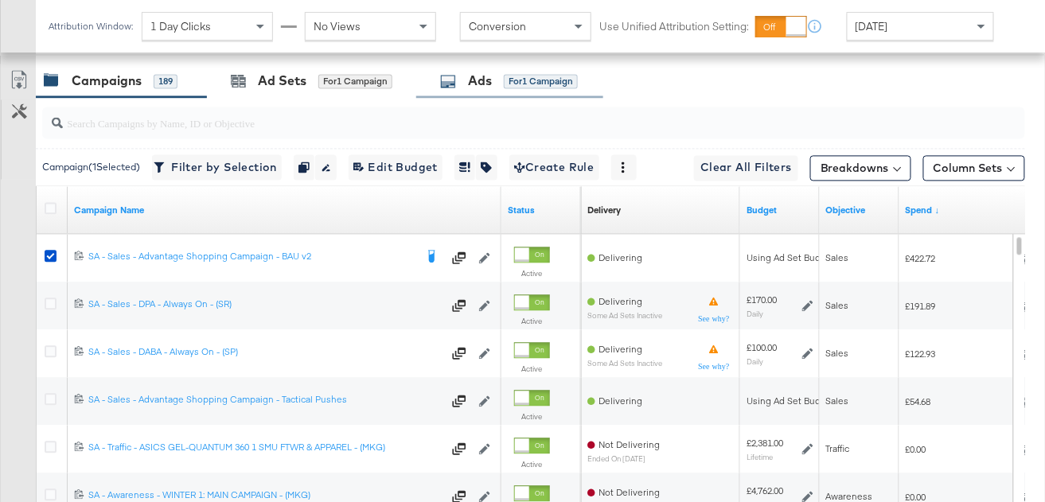
click at [542, 74] on span "for 1 Campaign" at bounding box center [541, 81] width 74 height 14
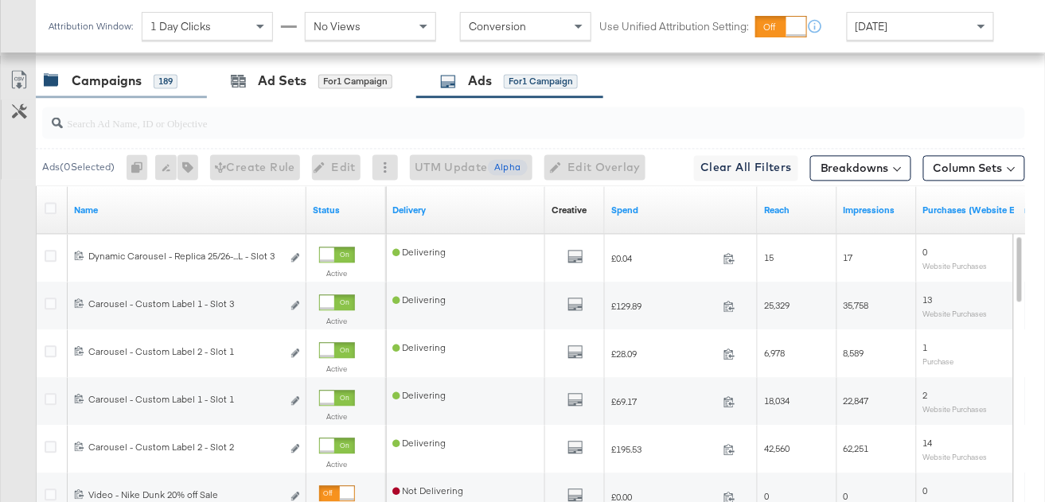
click at [140, 85] on div "Campaigns" at bounding box center [107, 81] width 70 height 18
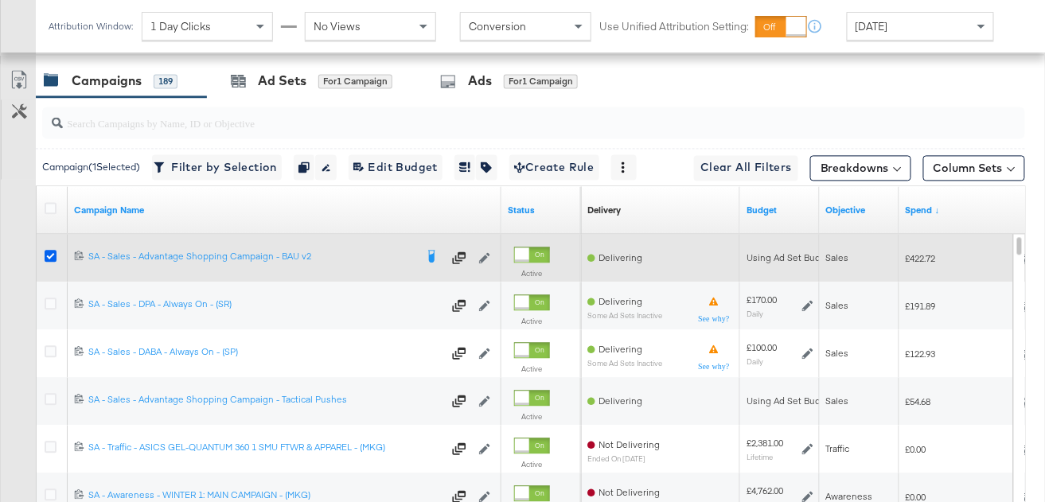
click at [51, 259] on icon at bounding box center [51, 257] width 12 height 12
click at [0, 0] on input "checkbox" at bounding box center [0, 0] width 0 height 0
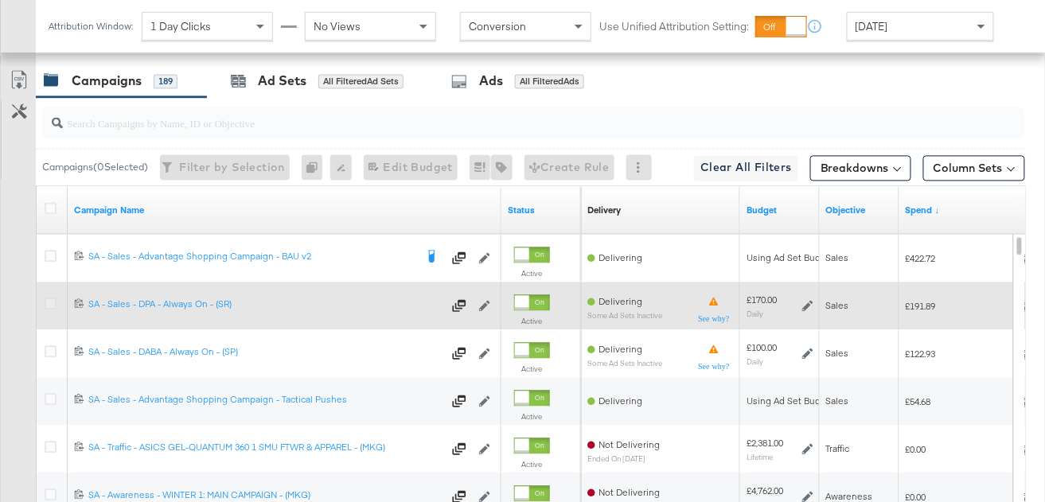
click at [49, 303] on icon at bounding box center [51, 305] width 12 height 12
click at [0, 0] on input "checkbox" at bounding box center [0, 0] width 0 height 0
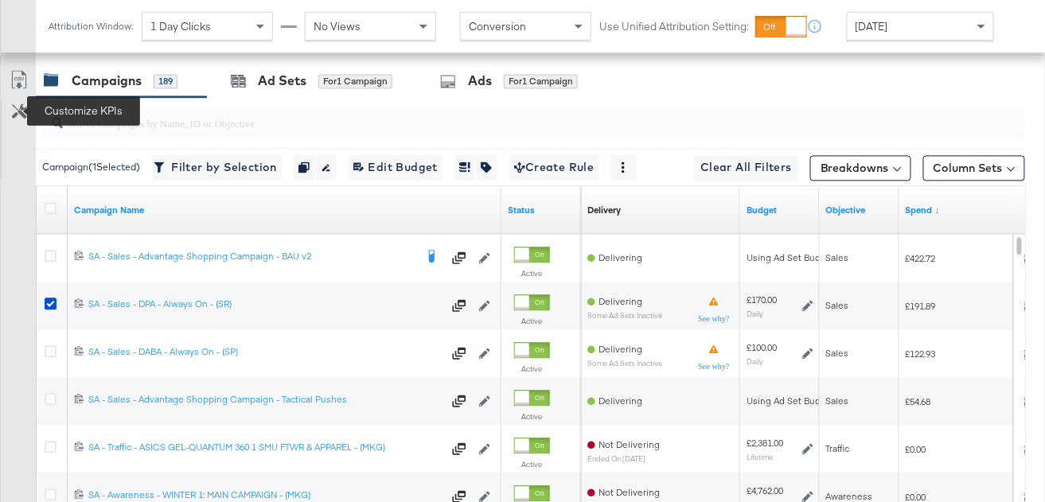
click at [18, 118] on button "Customize KPIs" at bounding box center [20, 112] width 36 height 24
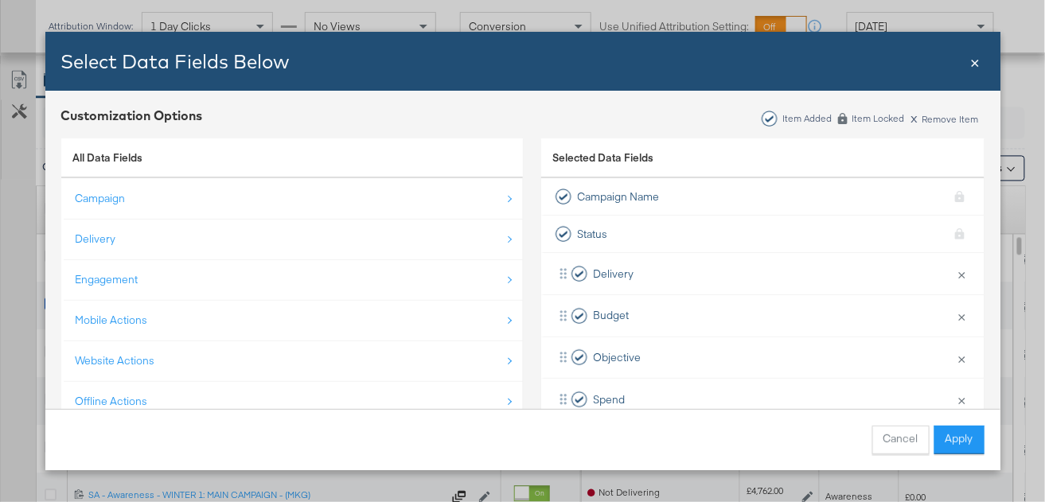
click at [974, 62] on span "×" at bounding box center [976, 60] width 10 height 21
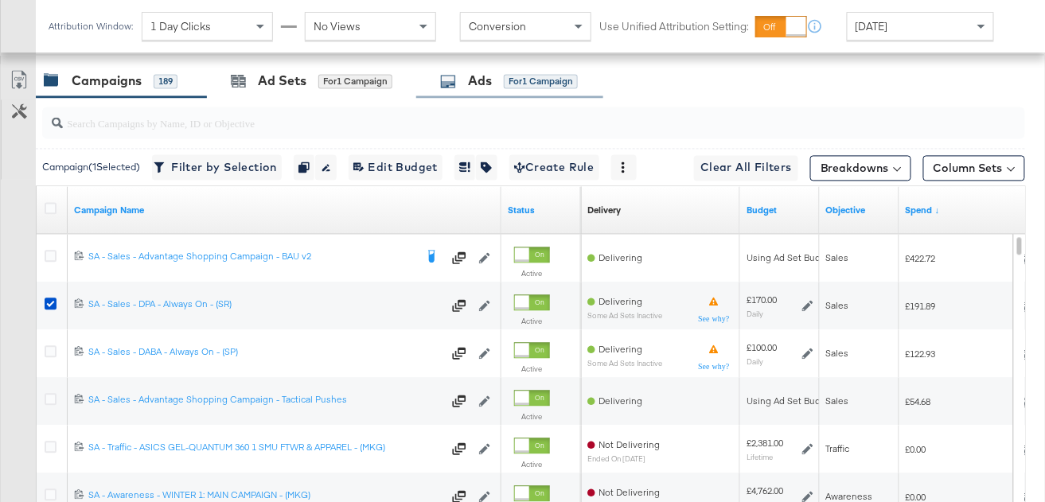
click at [465, 80] on div "Ads for 1 Campaign" at bounding box center [509, 81] width 138 height 18
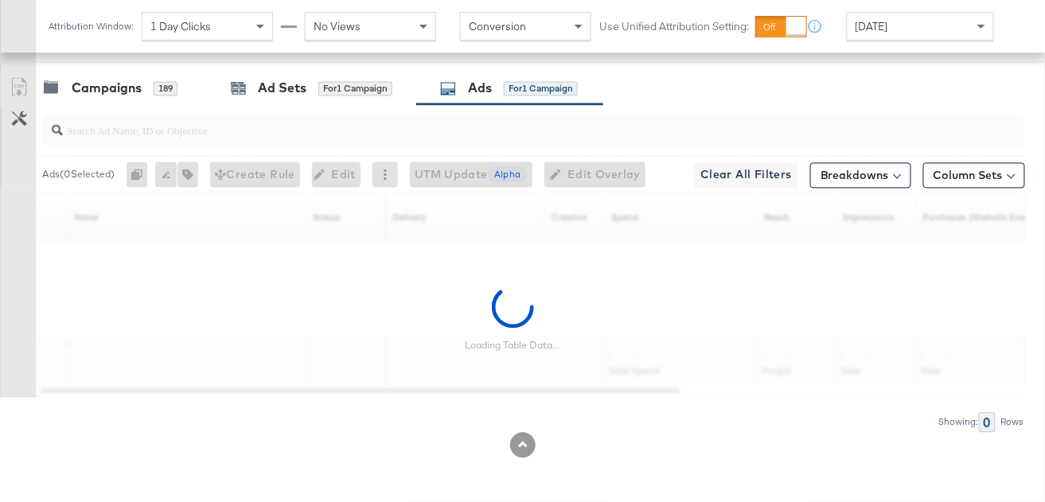
scroll to position [808, 0]
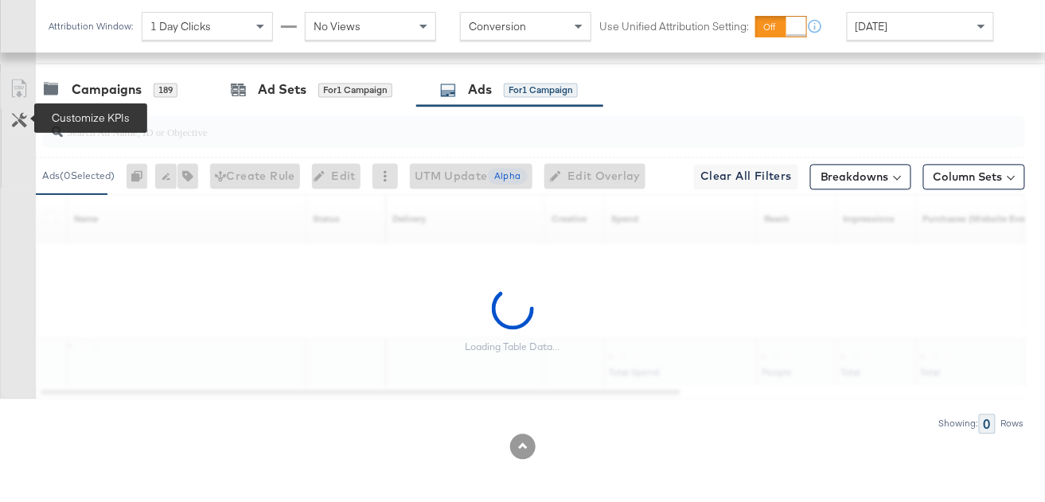
click at [22, 118] on icon at bounding box center [19, 120] width 15 height 15
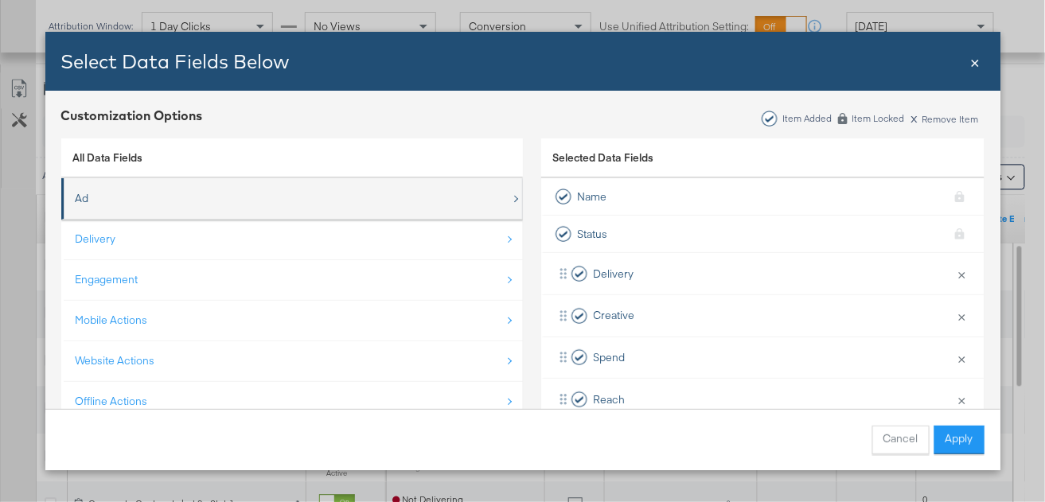
scroll to position [0, 0]
click at [272, 212] on div "Ad" at bounding box center [294, 198] width 436 height 33
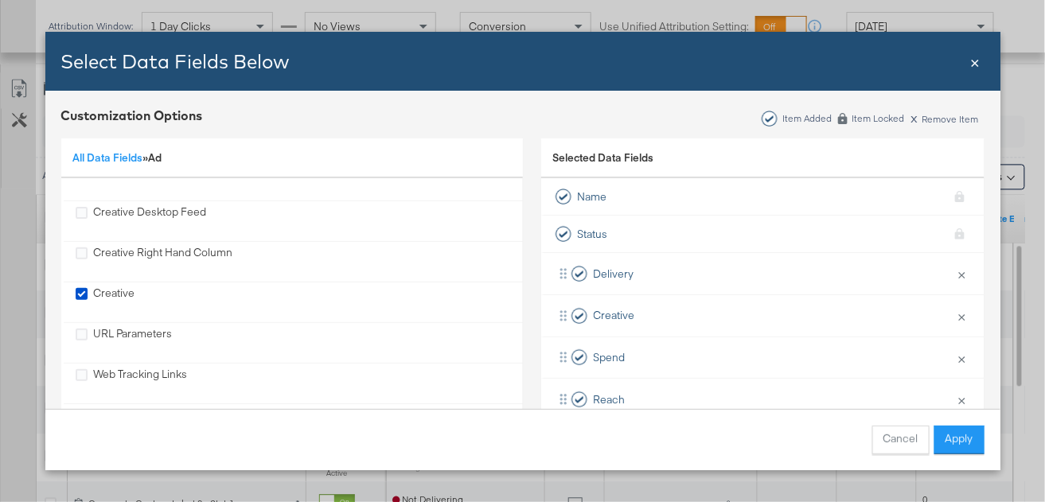
scroll to position [569, 0]
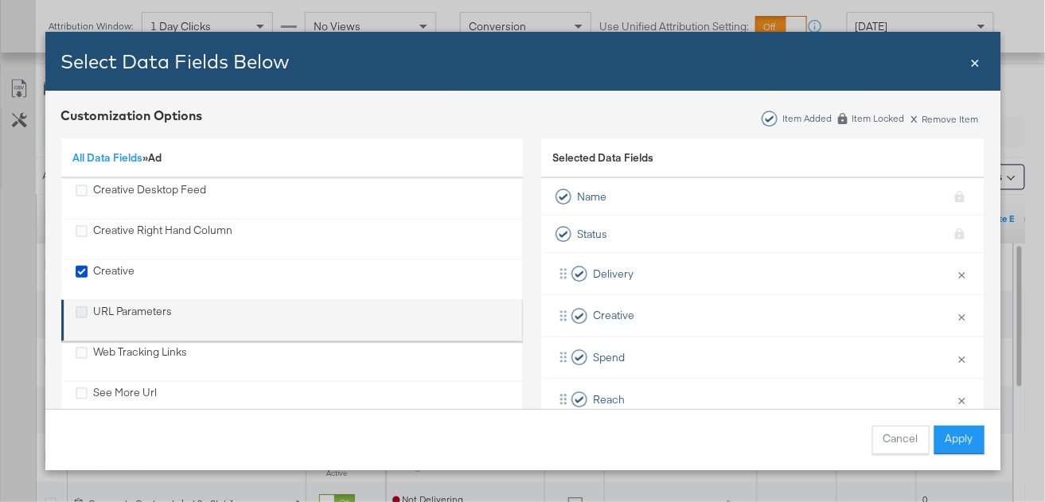
click at [84, 309] on icon "URL Parameters" at bounding box center [82, 313] width 12 height 12
click at [0, 0] on input "URL Parameters" at bounding box center [0, 0] width 0 height 0
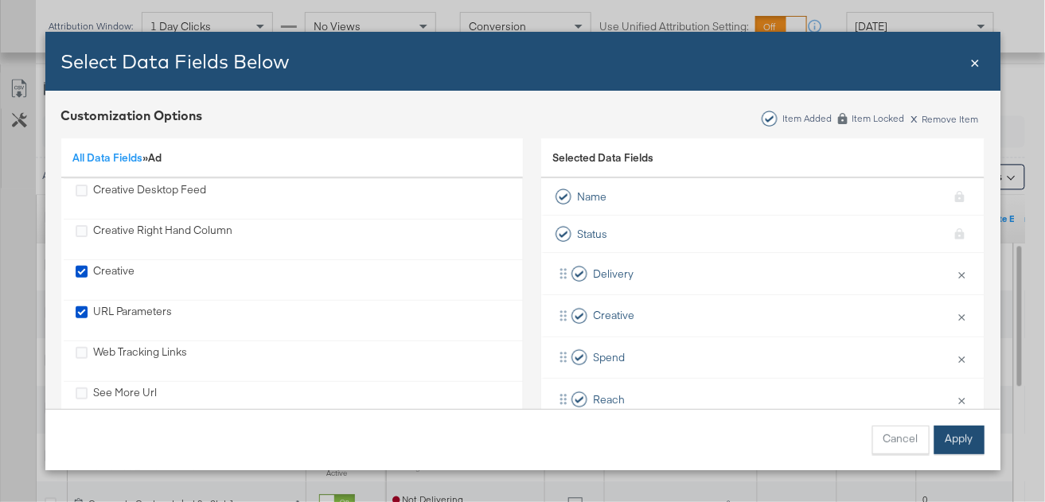
click at [971, 434] on button "Apply" at bounding box center [960, 440] width 50 height 29
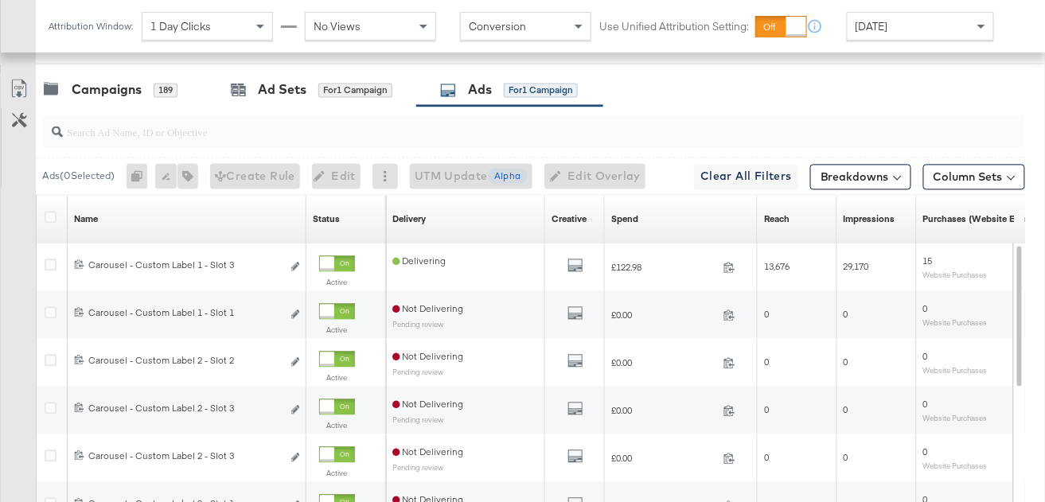
scroll to position [22, 0]
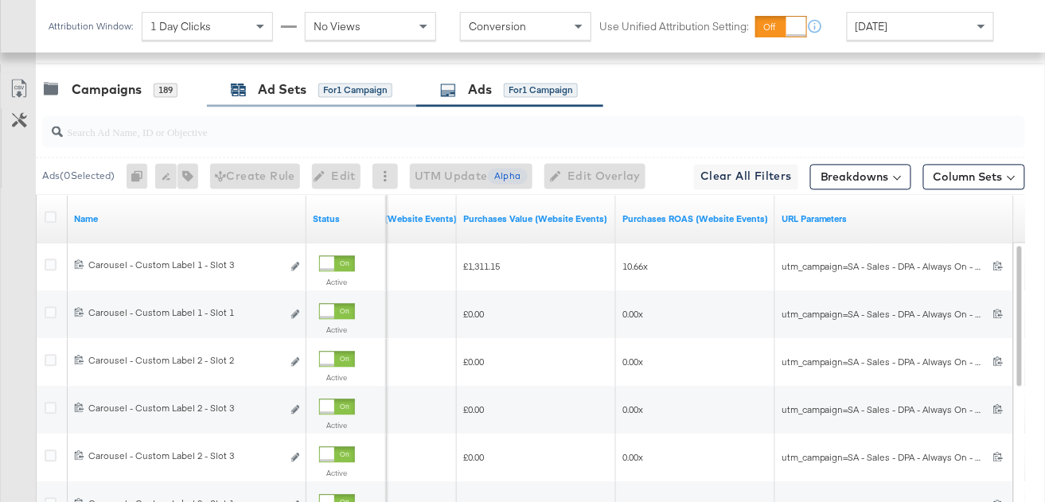
click at [287, 97] on div "Ad Sets" at bounding box center [282, 90] width 49 height 18
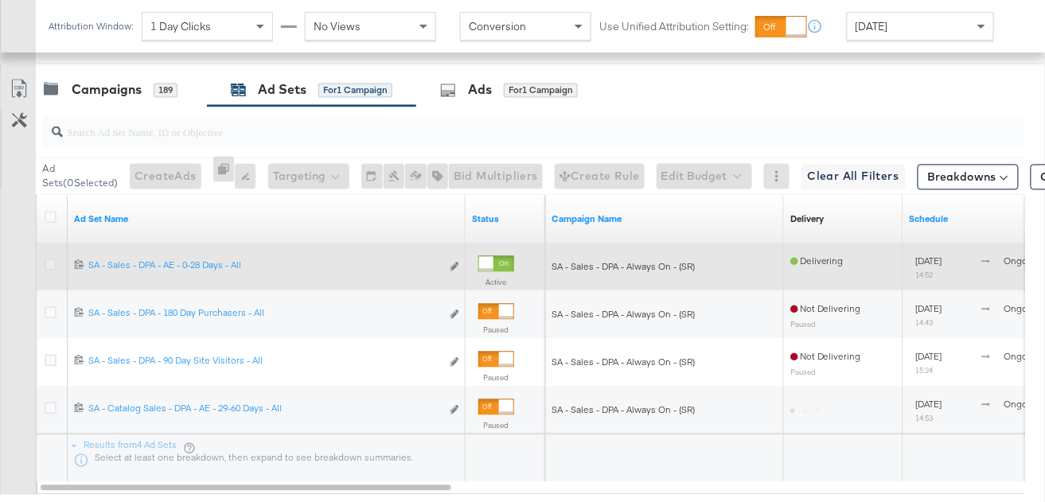
click at [51, 266] on icon at bounding box center [51, 266] width 12 height 12
click at [0, 0] on input "checkbox" at bounding box center [0, 0] width 0 height 0
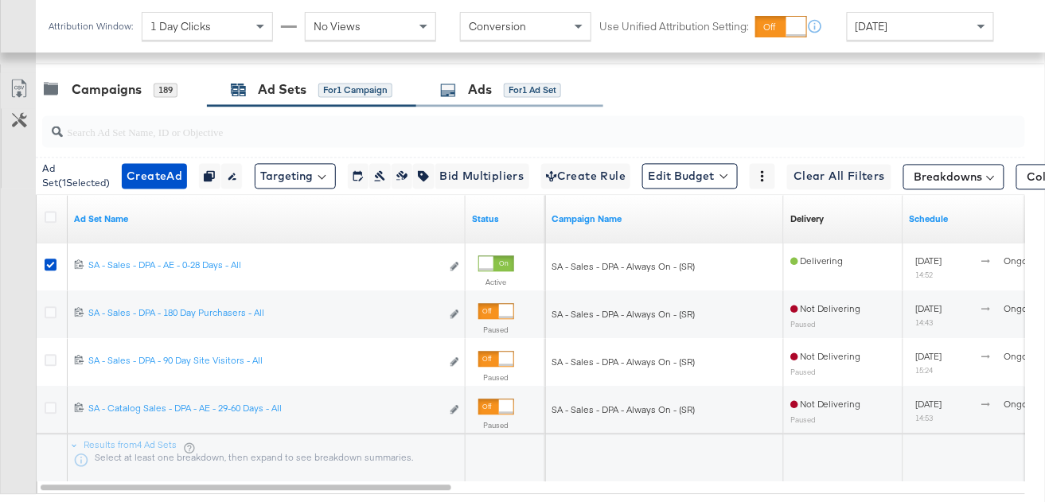
drag, startPoint x: 514, startPoint y: 89, endPoint x: 518, endPoint y: 100, distance: 11.1
click at [514, 91] on div "for 1 Ad Set" at bounding box center [532, 91] width 57 height 14
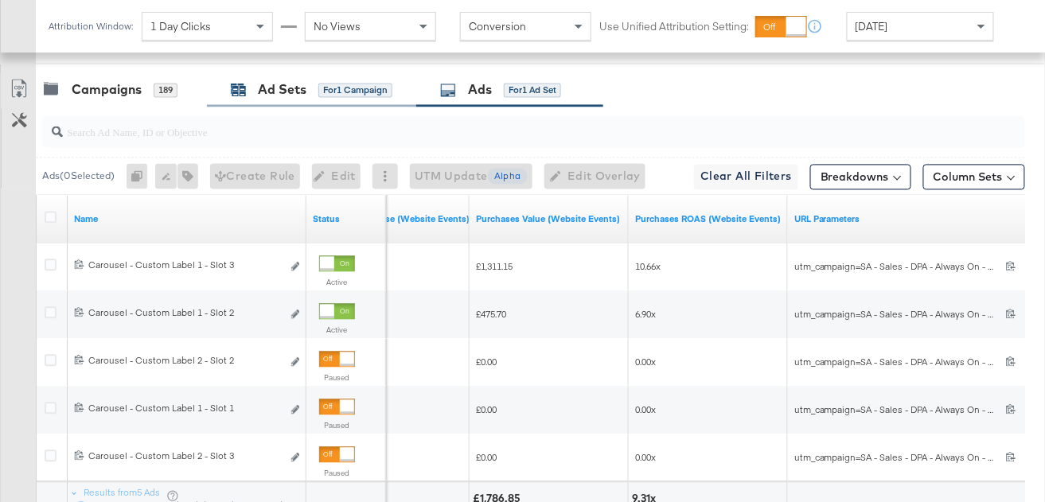
click at [291, 92] on div "Ad Sets" at bounding box center [282, 90] width 49 height 18
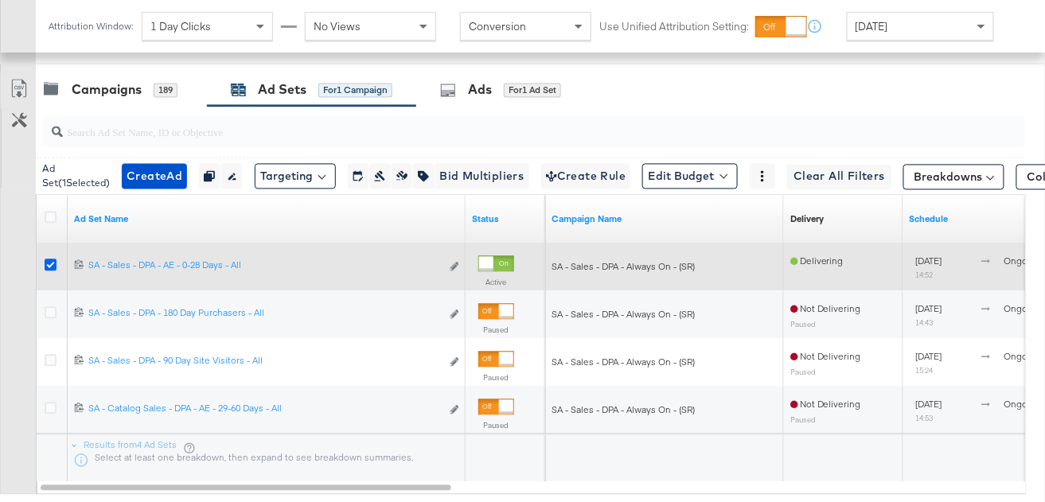
click at [50, 262] on icon at bounding box center [51, 266] width 12 height 12
click at [0, 0] on input "checkbox" at bounding box center [0, 0] width 0 height 0
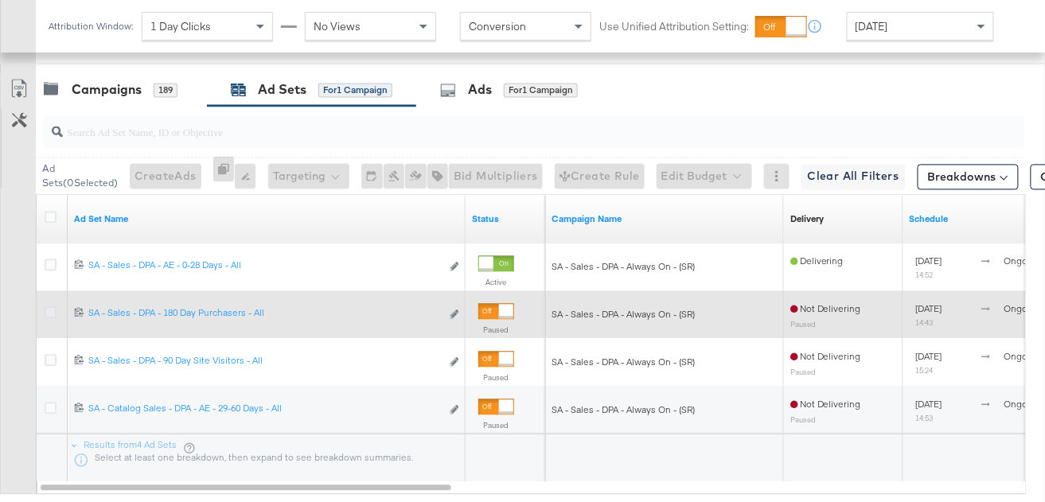
click at [47, 313] on icon at bounding box center [51, 313] width 12 height 12
click at [0, 0] on input "checkbox" at bounding box center [0, 0] width 0 height 0
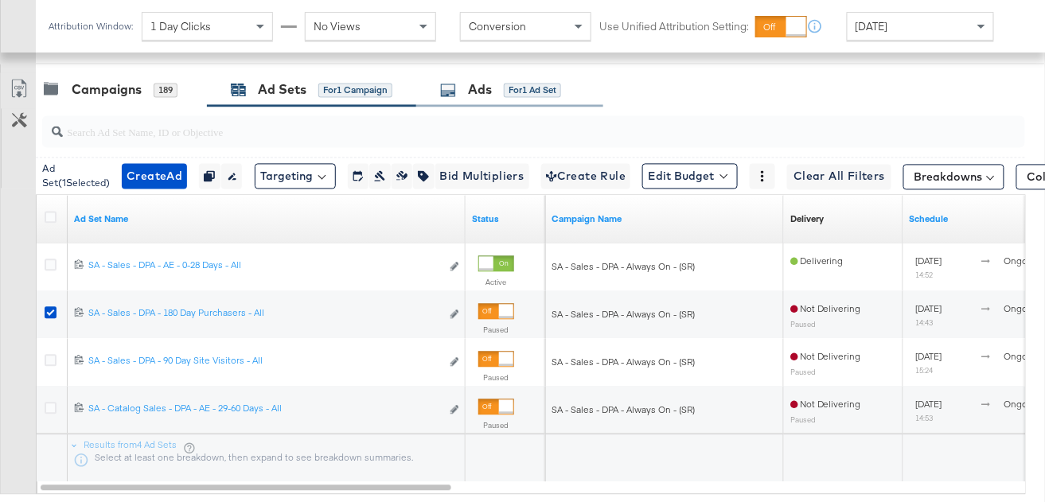
click at [448, 89] on icon at bounding box center [448, 91] width 16 height 16
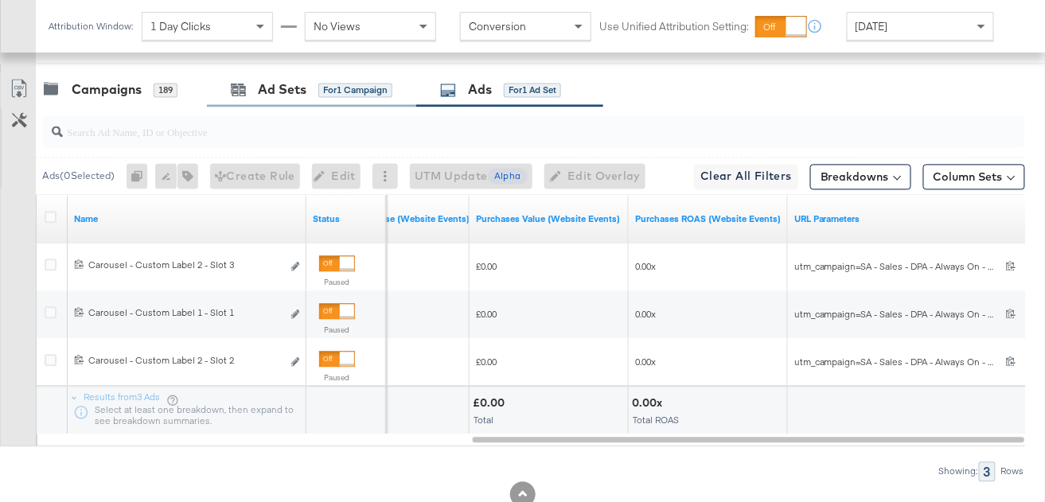
click at [337, 98] on div "Ad Sets for 1 Campaign" at bounding box center [311, 90] width 209 height 34
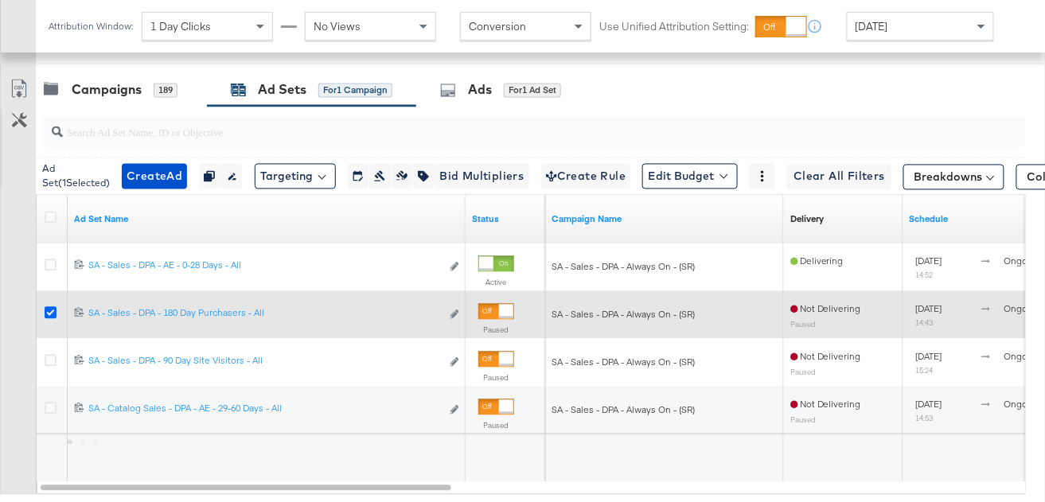
click at [51, 315] on icon at bounding box center [51, 313] width 12 height 12
click at [0, 0] on input "checkbox" at bounding box center [0, 0] width 0 height 0
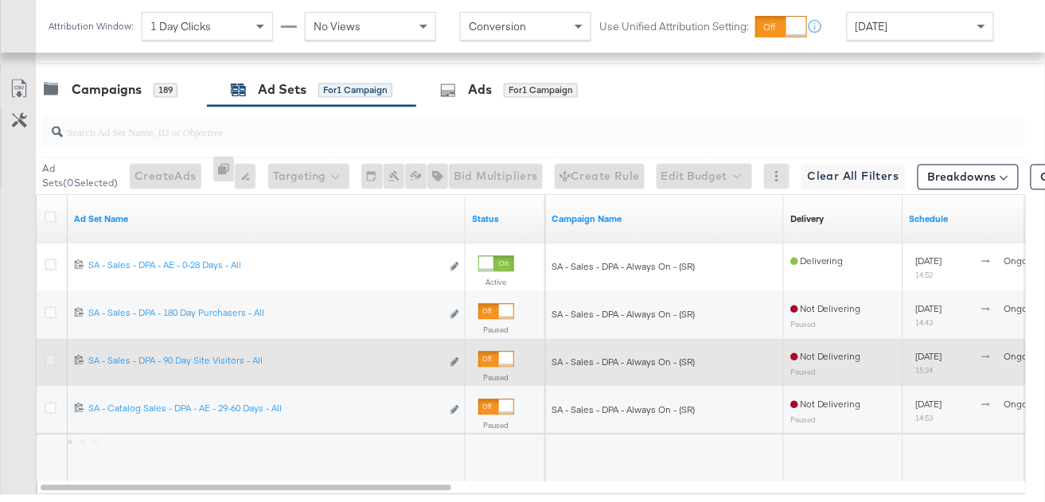
click at [50, 364] on icon at bounding box center [51, 361] width 12 height 12
click at [0, 0] on input "checkbox" at bounding box center [0, 0] width 0 height 0
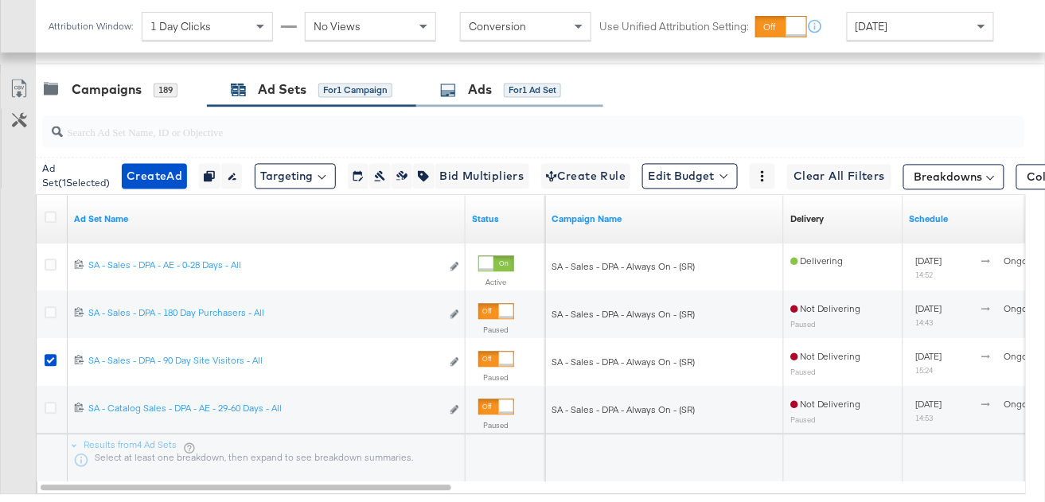
click at [494, 91] on div "Ads for 1 Ad Set" at bounding box center [500, 90] width 121 height 18
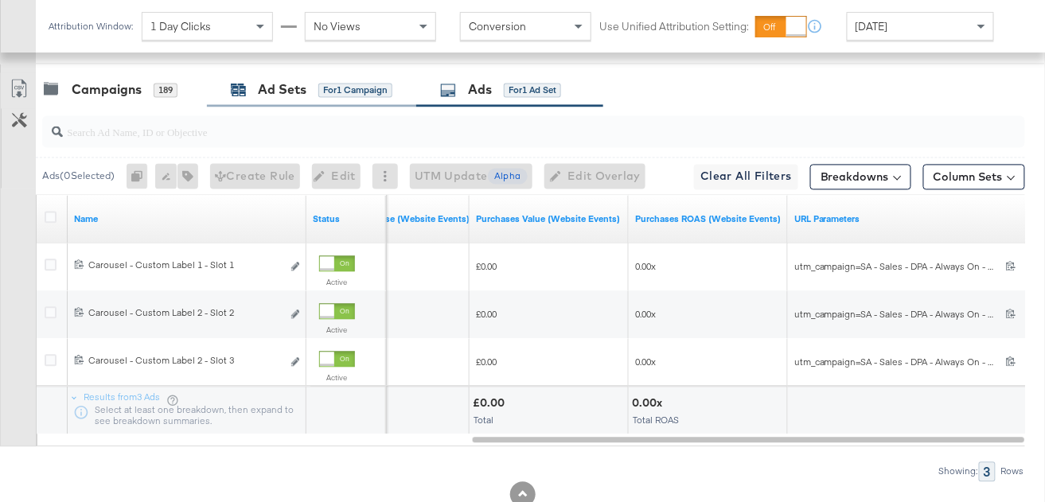
click at [251, 96] on div "Ad Sets for 1 Campaign" at bounding box center [312, 90] width 162 height 18
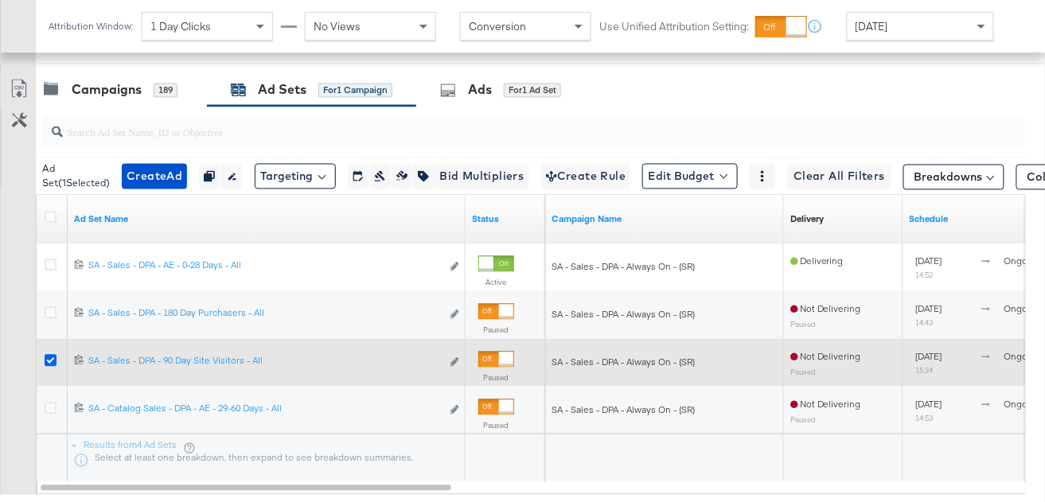
click at [47, 357] on icon at bounding box center [51, 361] width 12 height 12
click at [0, 0] on input "checkbox" at bounding box center [0, 0] width 0 height 0
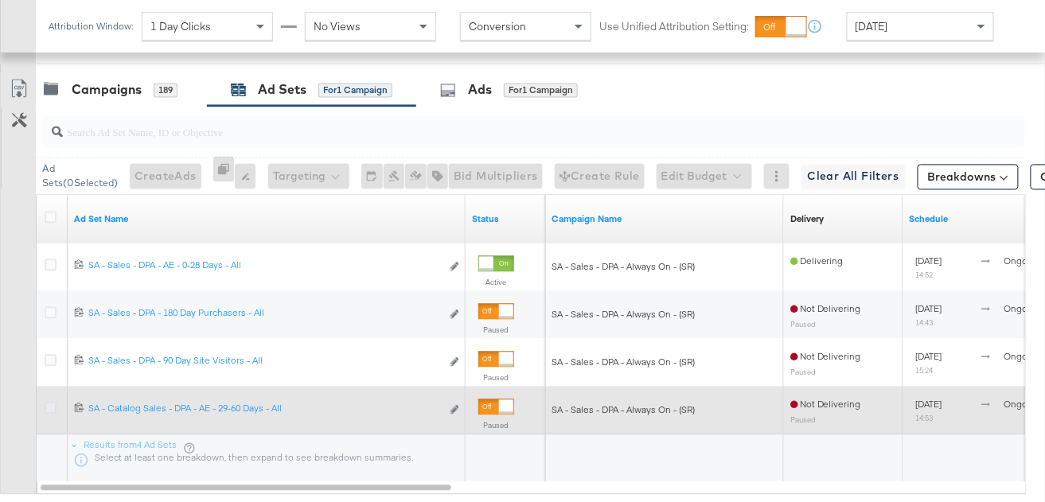
click at [46, 404] on icon at bounding box center [51, 409] width 12 height 12
click at [0, 0] on input "checkbox" at bounding box center [0, 0] width 0 height 0
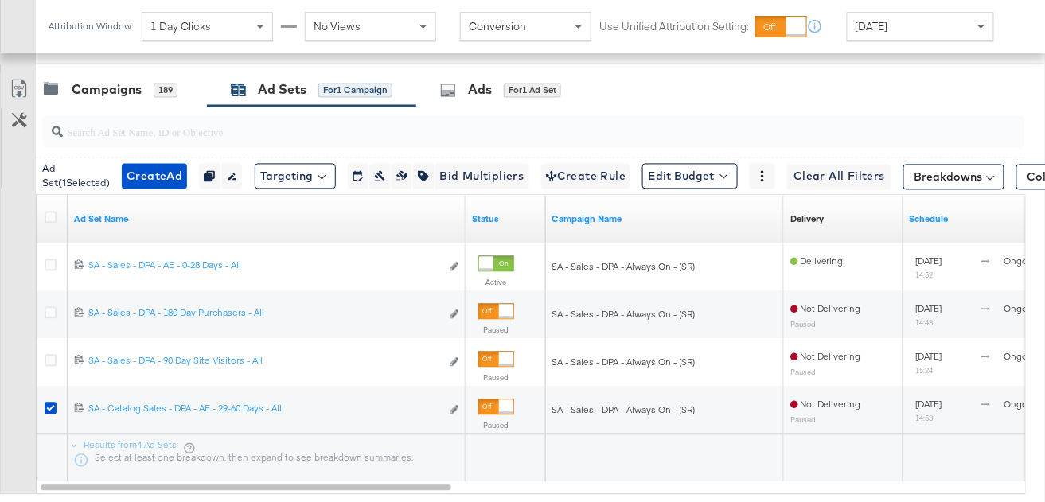
click at [510, 65] on div at bounding box center [522, 70] width 1045 height 13
click at [502, 84] on div "Ads for 1 Ad Set" at bounding box center [500, 90] width 121 height 18
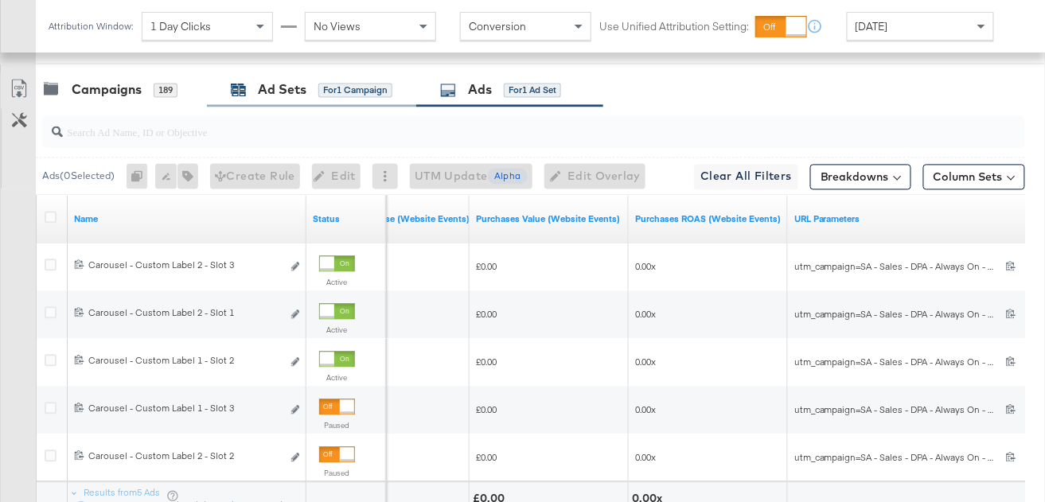
click at [272, 92] on div "Ad Sets" at bounding box center [282, 90] width 49 height 18
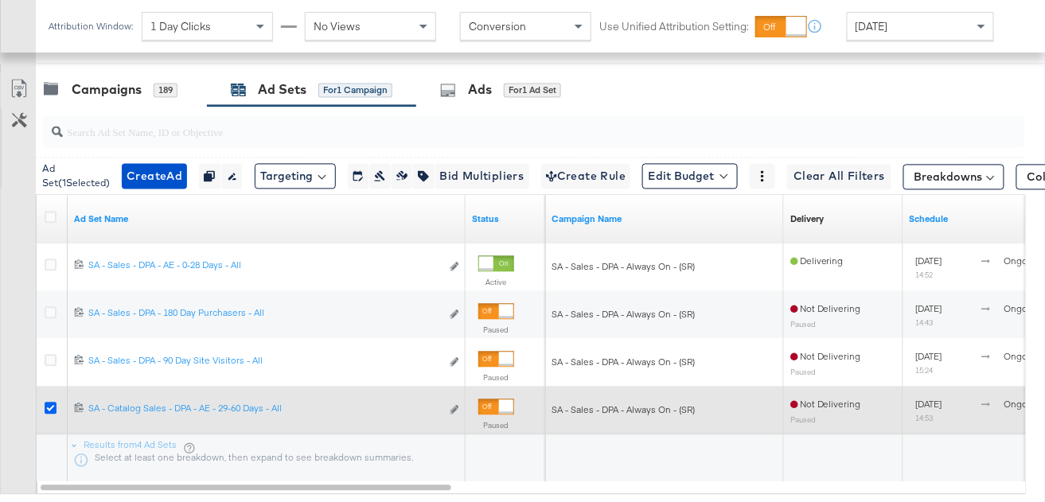
click at [49, 408] on icon at bounding box center [51, 409] width 12 height 12
click at [0, 0] on input "checkbox" at bounding box center [0, 0] width 0 height 0
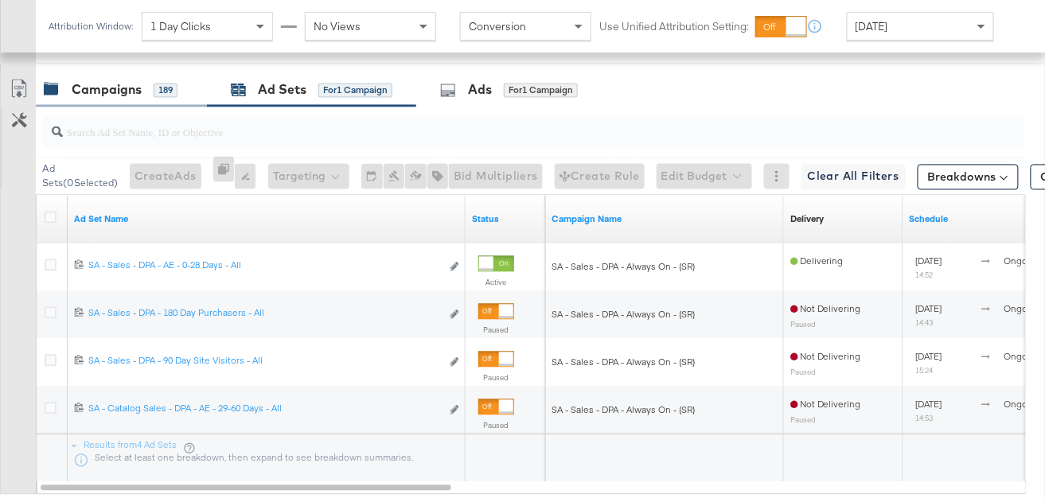
click at [101, 96] on div "Campaigns" at bounding box center [107, 90] width 70 height 18
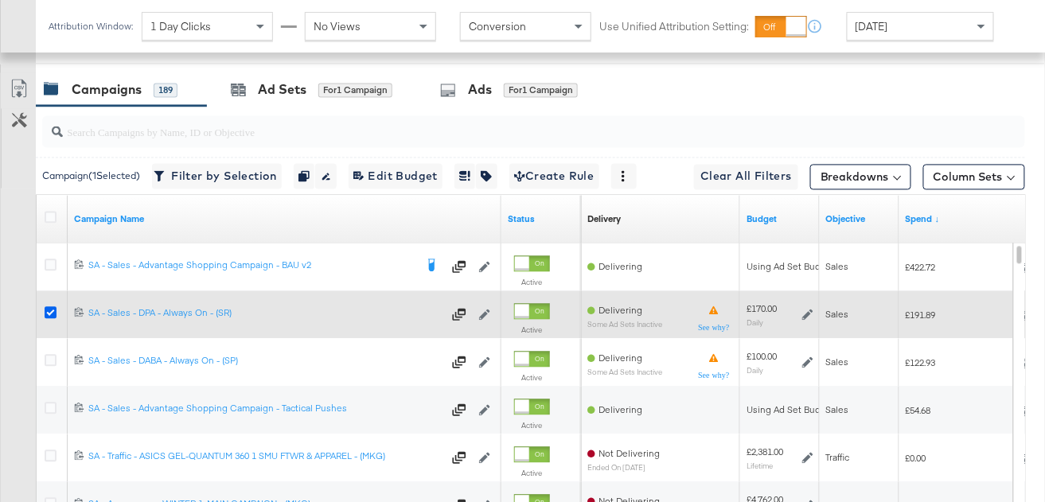
click at [48, 308] on icon at bounding box center [51, 313] width 12 height 12
click at [0, 0] on input "checkbox" at bounding box center [0, 0] width 0 height 0
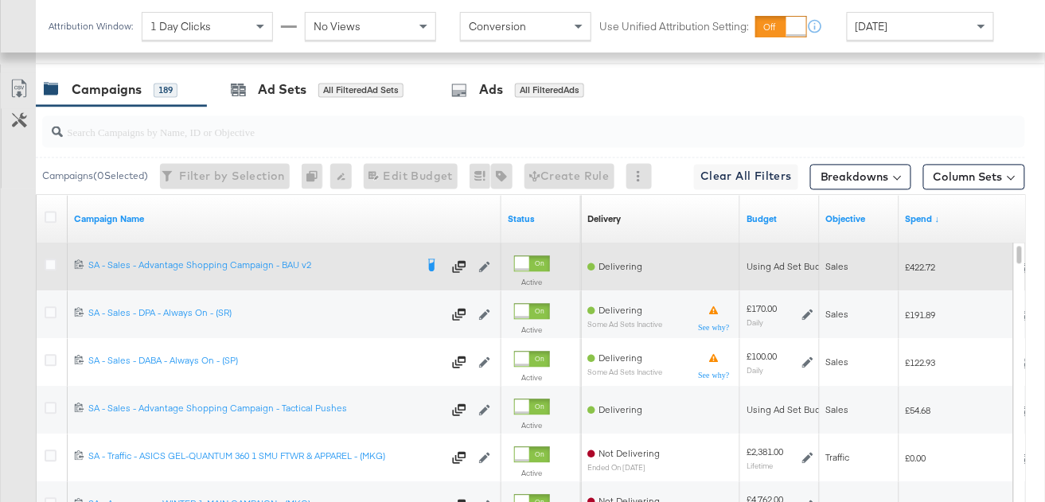
scroll to position [808, 0]
click at [48, 267] on icon at bounding box center [51, 266] width 12 height 12
click at [0, 0] on input "checkbox" at bounding box center [0, 0] width 0 height 0
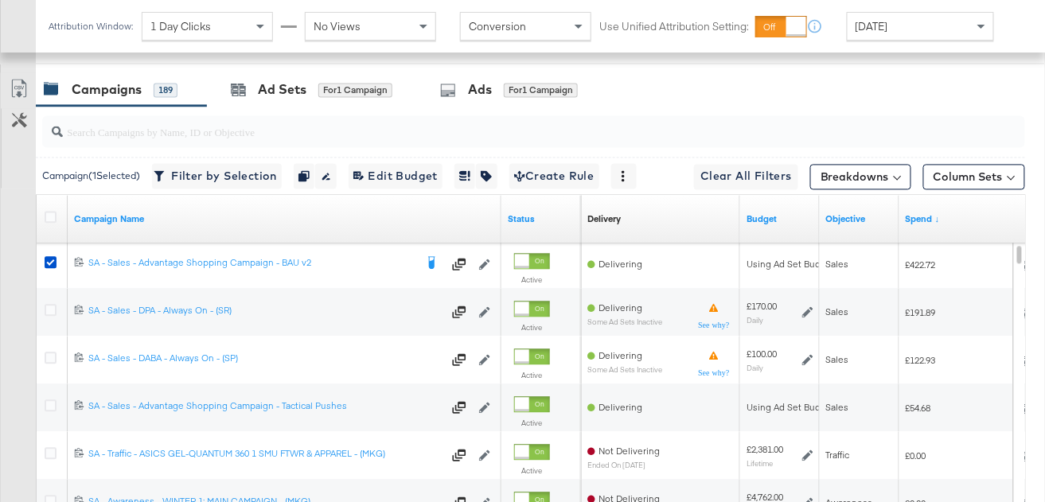
click at [298, 107] on div at bounding box center [531, 132] width 990 height 51
click at [466, 92] on div "Ads for 1 Campaign" at bounding box center [509, 90] width 138 height 18
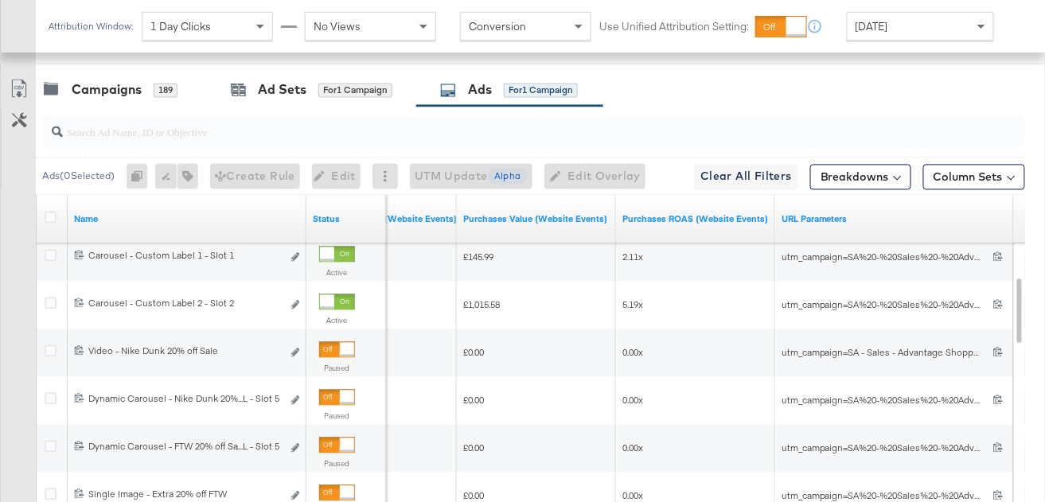
scroll to position [759, 0]
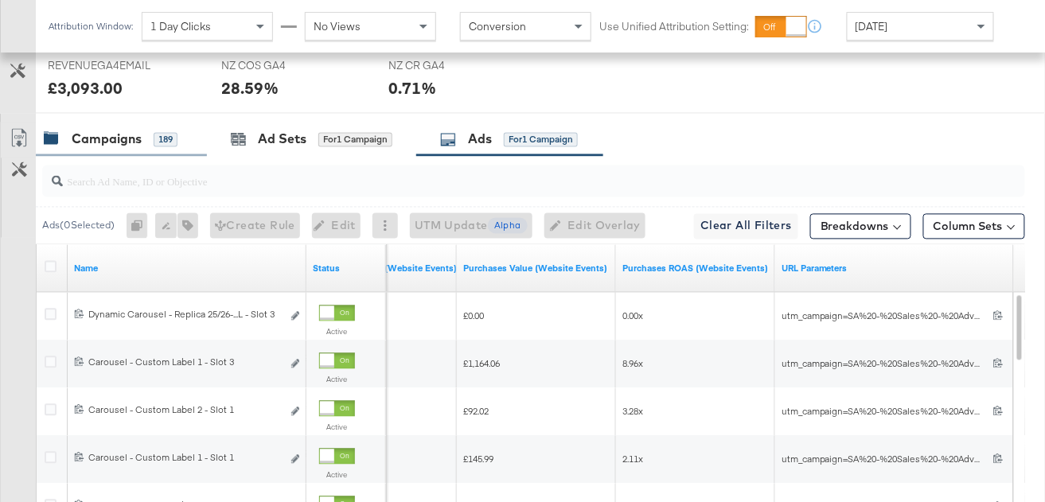
click at [149, 124] on div "Campaigns 189" at bounding box center [121, 140] width 171 height 34
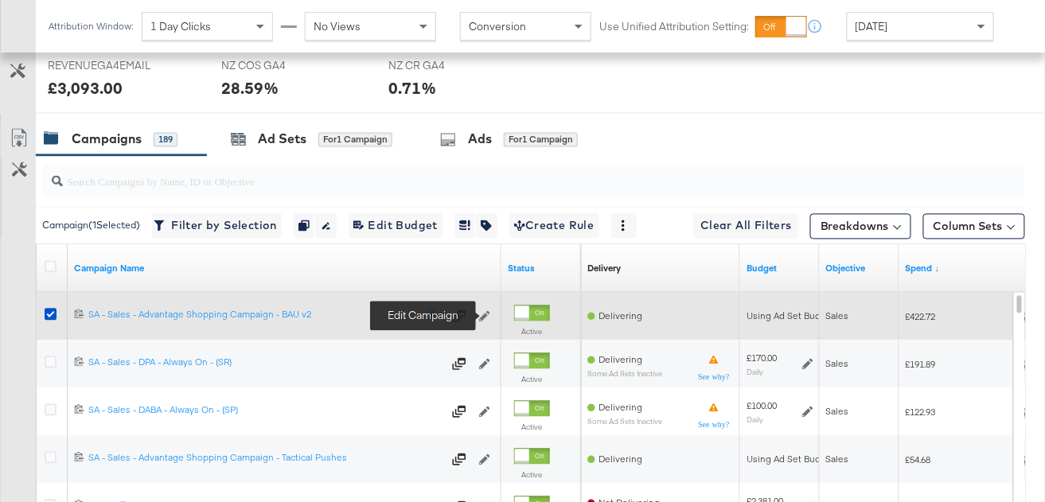
click at [486, 314] on icon at bounding box center [484, 316] width 11 height 11
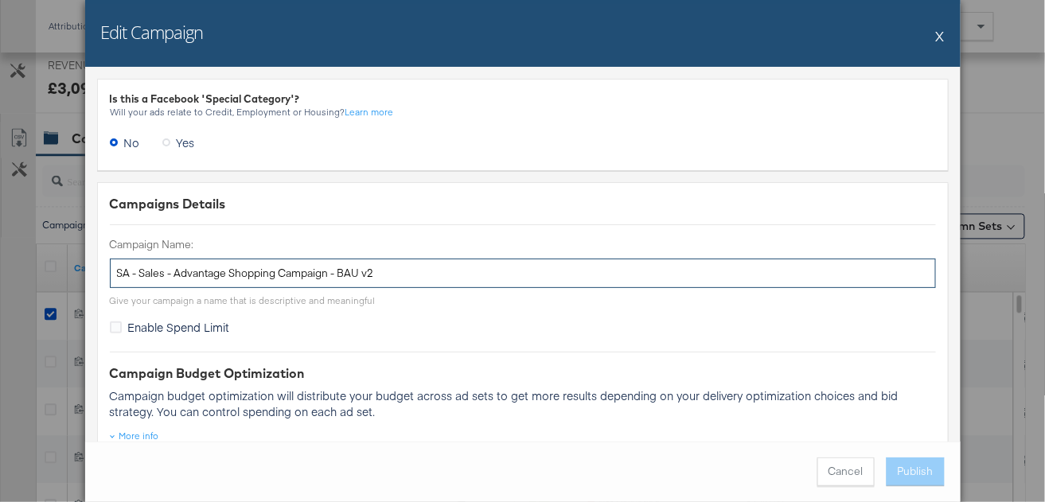
drag, startPoint x: 385, startPoint y: 276, endPoint x: 336, endPoint y: 272, distance: 48.7
click at [341, 273] on input "SA - Sales - Advantage Shopping Campaign - BAU v2" at bounding box center [523, 273] width 826 height 29
drag, startPoint x: 416, startPoint y: 275, endPoint x: 333, endPoint y: 275, distance: 82.8
click at [333, 275] on input "SA - Sales - Advantage Shopping Campaign - Dynamic" at bounding box center [523, 273] width 826 height 29
type input "SA - Sales - Advantage Shopping Campaign - Dynamic"
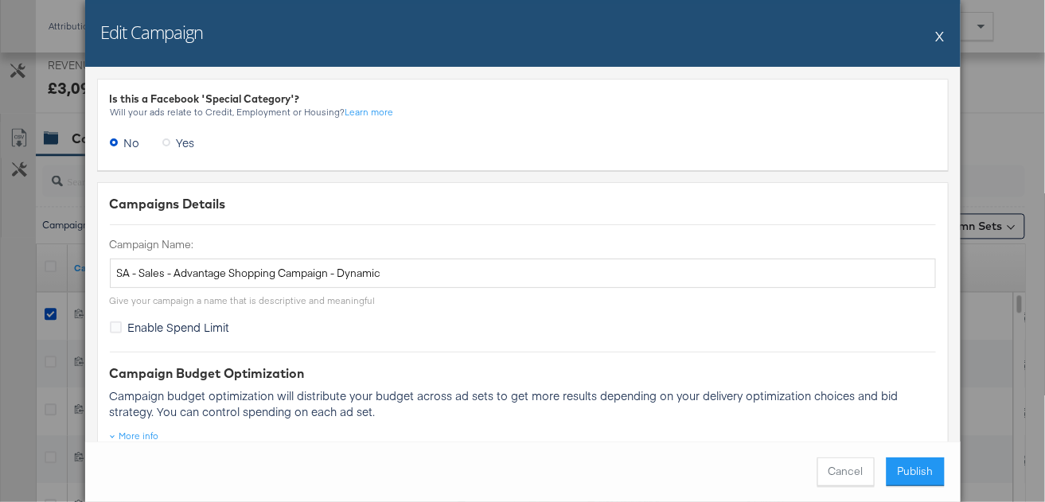
click at [943, 35] on button "X" at bounding box center [940, 36] width 9 height 32
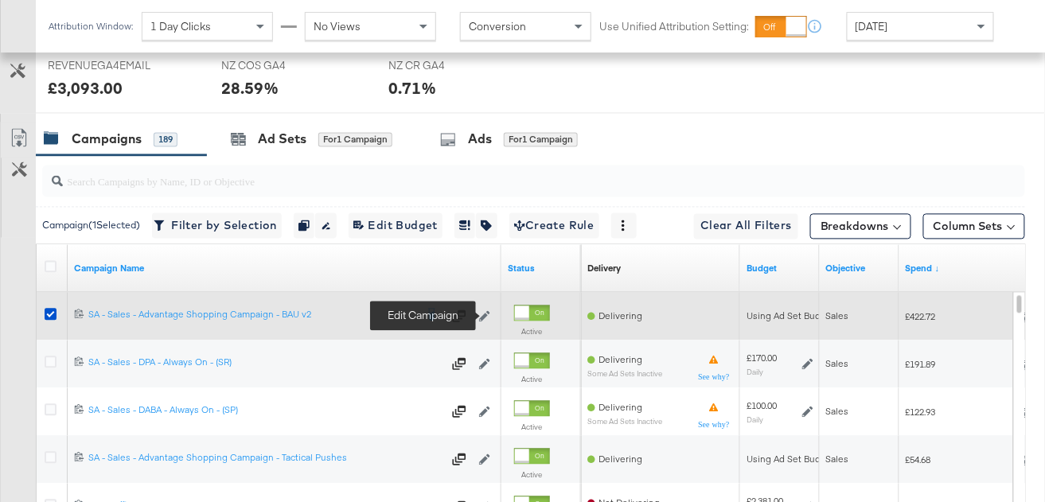
click at [490, 315] on icon at bounding box center [484, 316] width 11 height 11
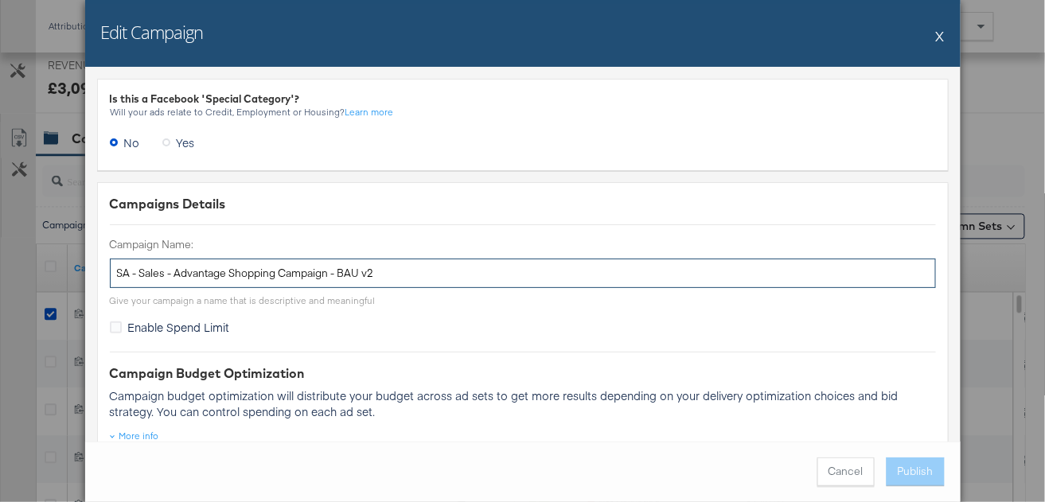
click at [262, 264] on input "SA - Sales - Advantage Shopping Campaign - BAU v2" at bounding box center [523, 273] width 826 height 29
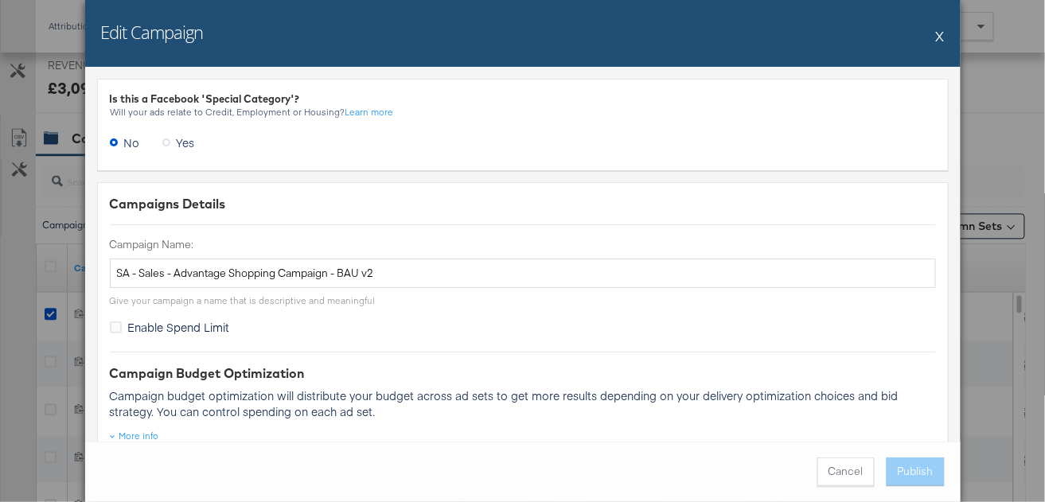
click at [944, 36] on button "X" at bounding box center [940, 36] width 9 height 32
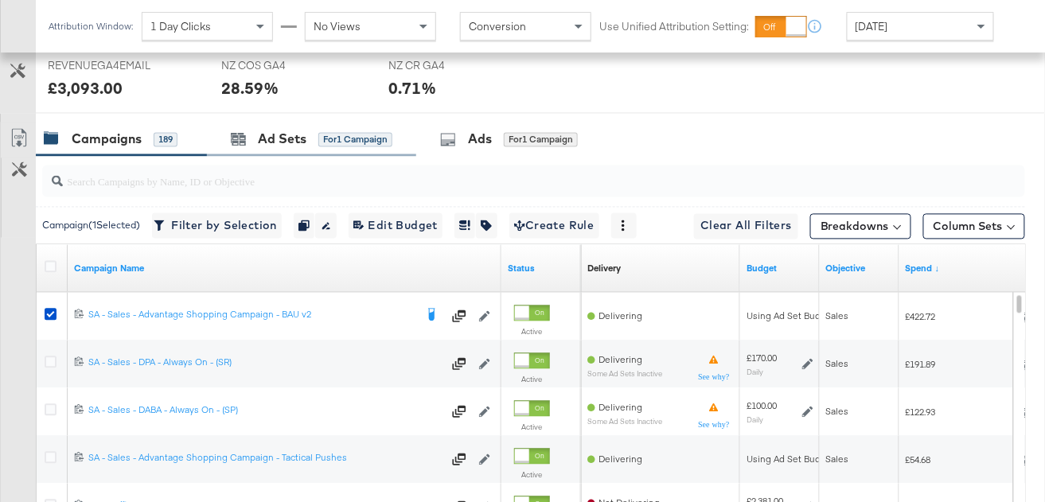
click at [357, 143] on div "for 1 Campaign" at bounding box center [355, 140] width 74 height 14
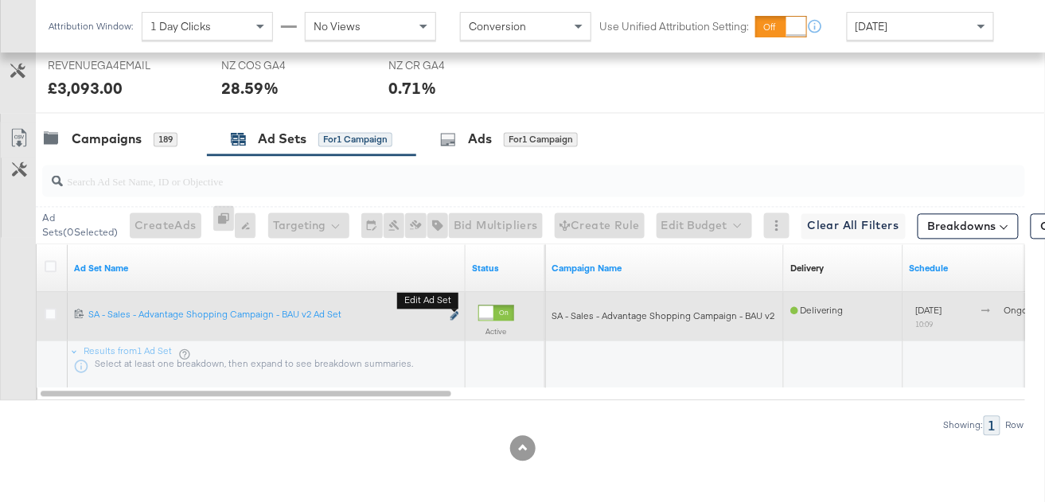
click at [454, 314] on icon "link" at bounding box center [455, 316] width 8 height 9
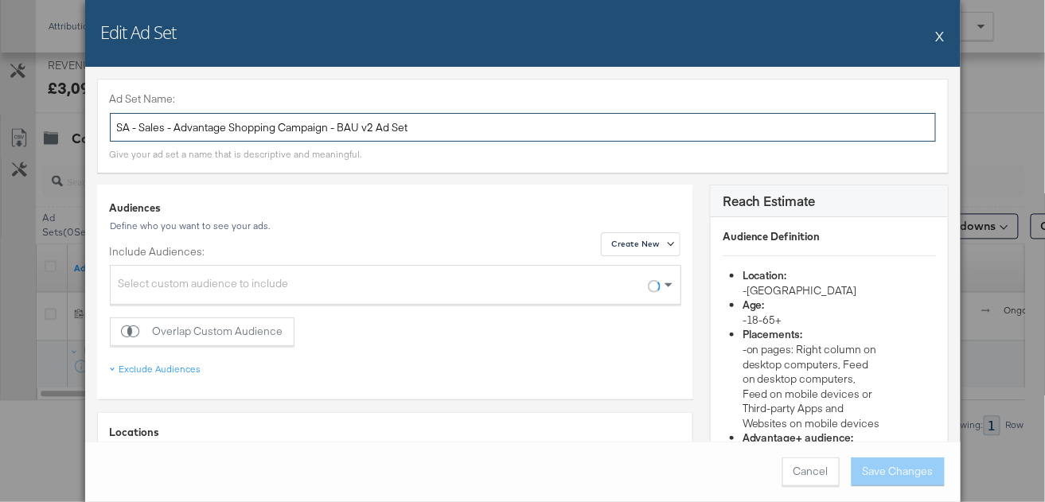
click at [384, 121] on input "SA - Sales - Advantage Shopping Campaign - BAU v2 Ad Set" at bounding box center [523, 127] width 826 height 29
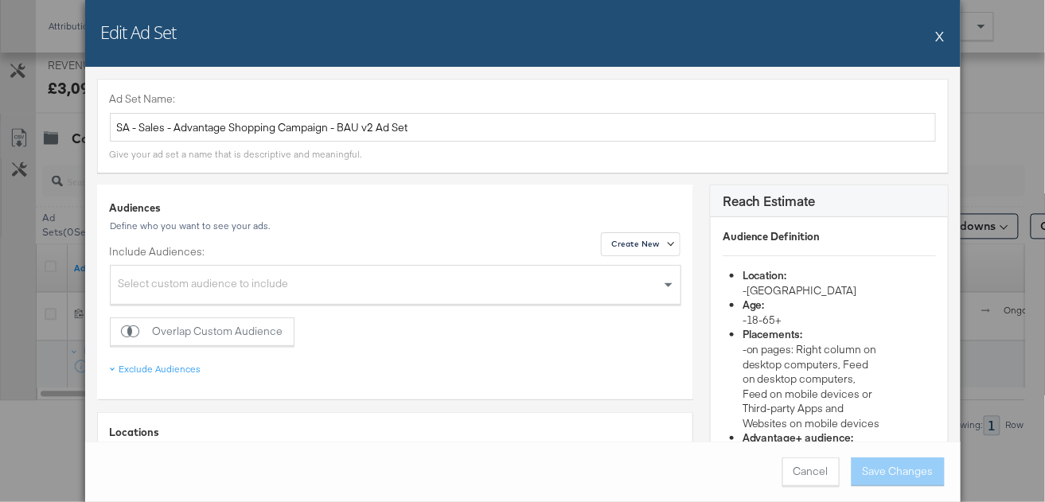
click at [943, 35] on button "X" at bounding box center [940, 36] width 9 height 32
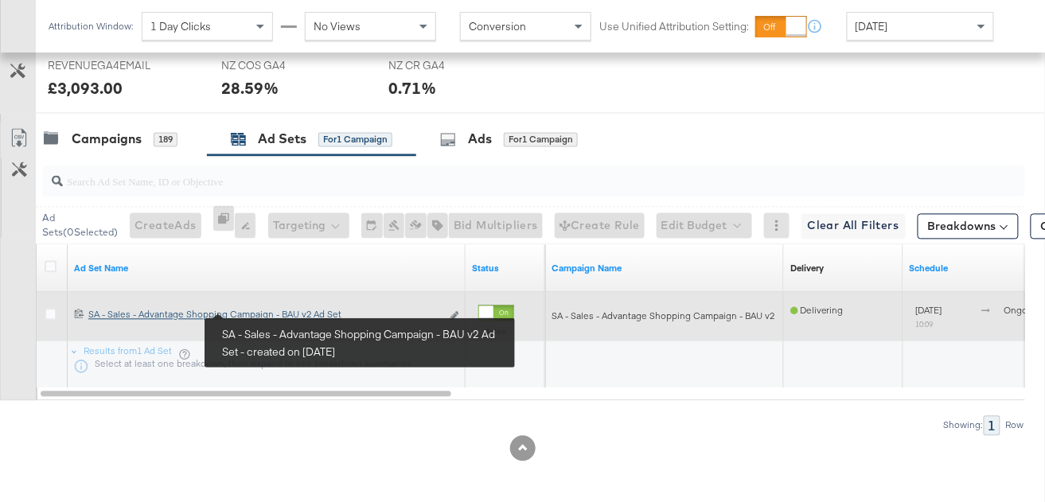
click at [271, 313] on div "SA - Sales - Advantage Shopping Campaign - BAU v2 Ad Set SA - Sales - Advantage…" at bounding box center [264, 315] width 353 height 13
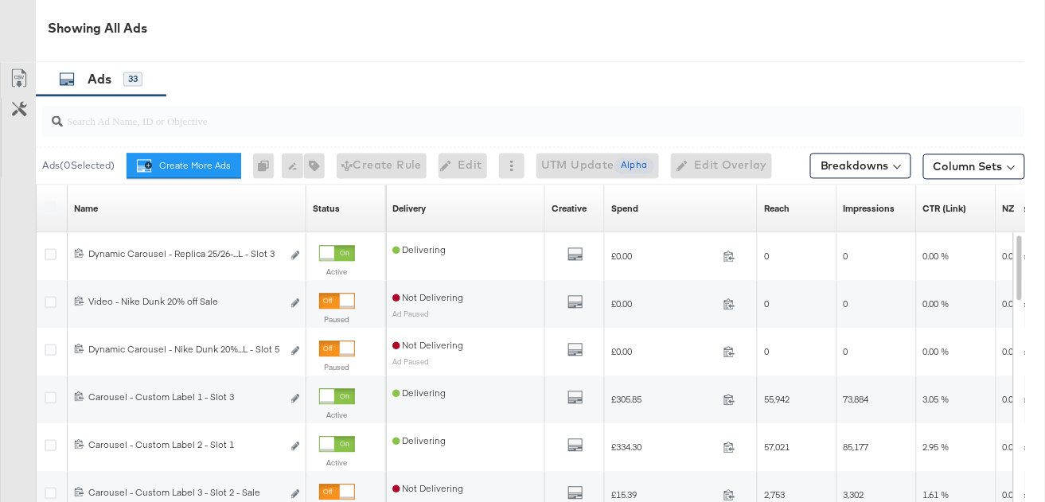
scroll to position [854, 0]
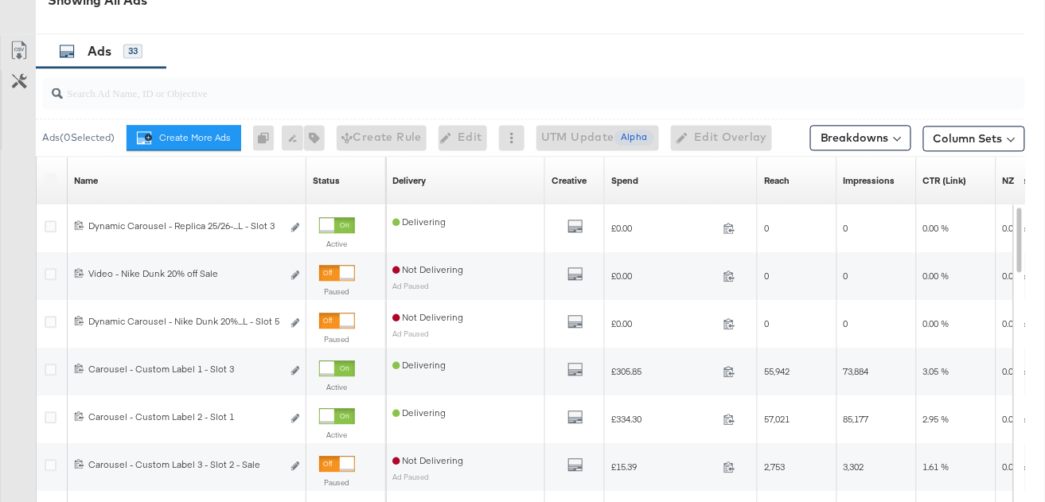
click at [428, 416] on div "Delivering" at bounding box center [419, 419] width 53 height 25
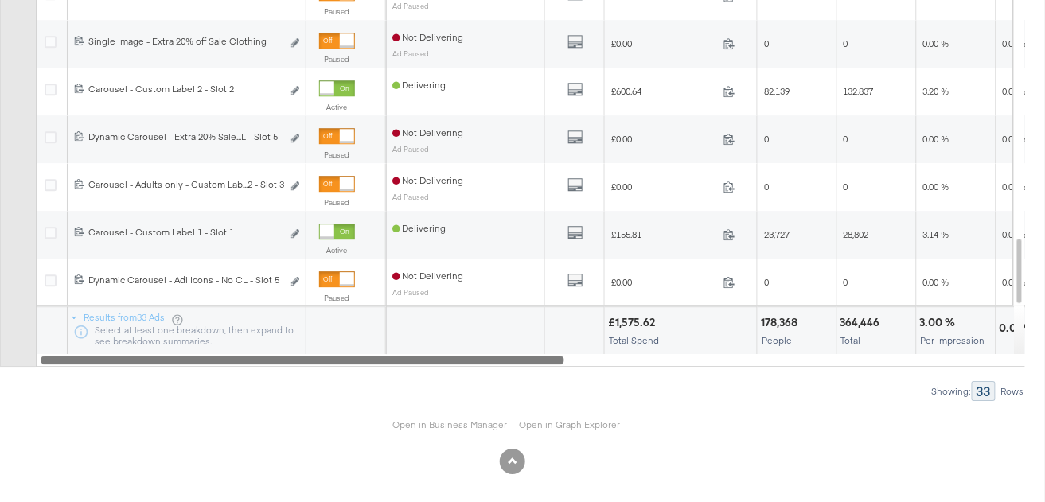
scroll to position [1092, 0]
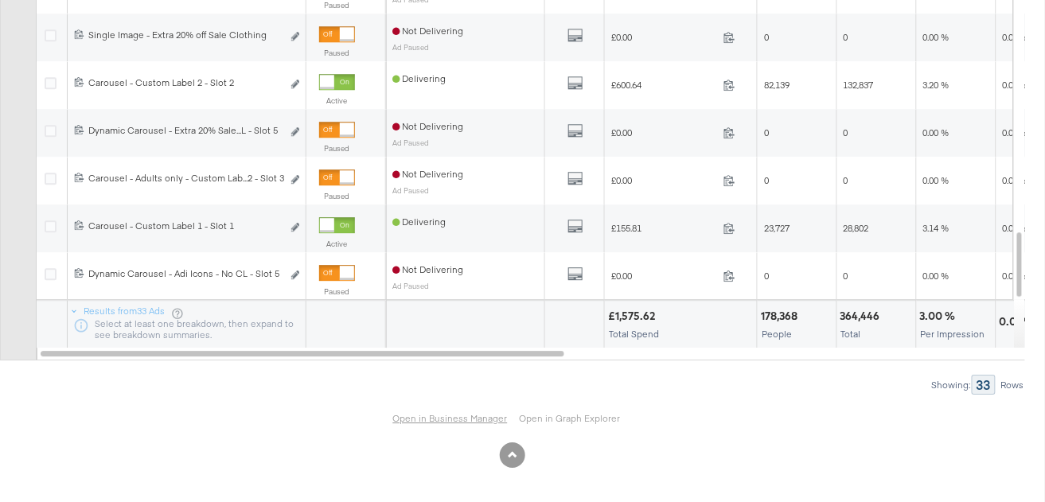
click at [438, 416] on link "Open in Business Manager" at bounding box center [450, 418] width 115 height 13
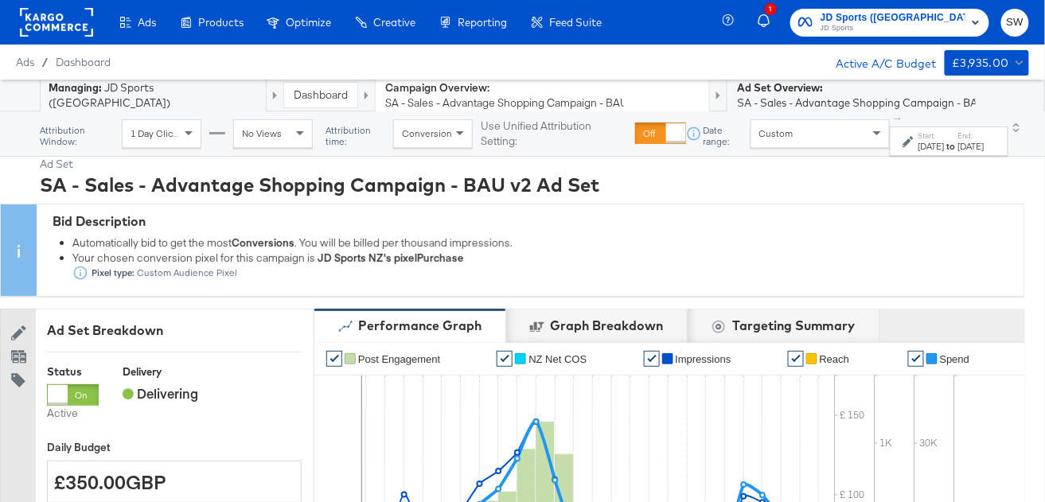
click at [294, 97] on link "Dashboard" at bounding box center [321, 95] width 54 height 14
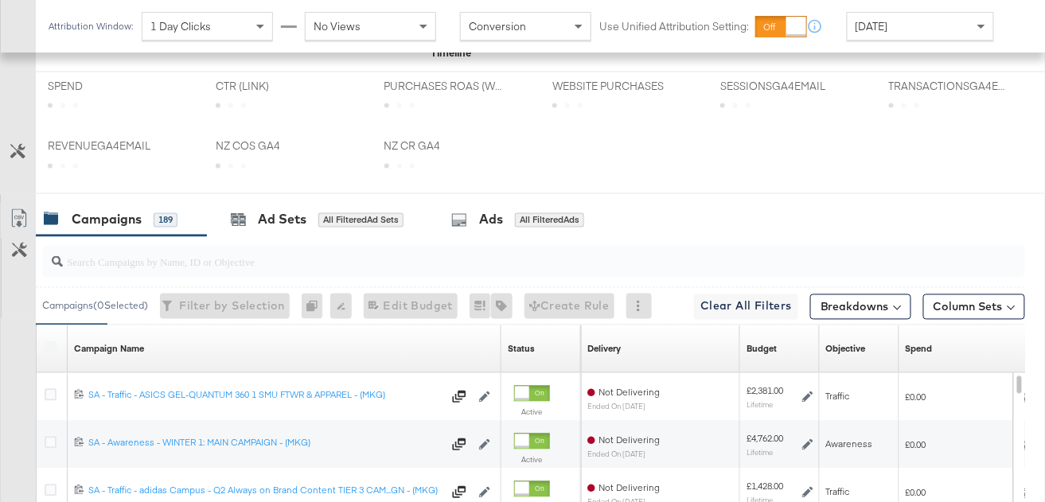
scroll to position [834, 0]
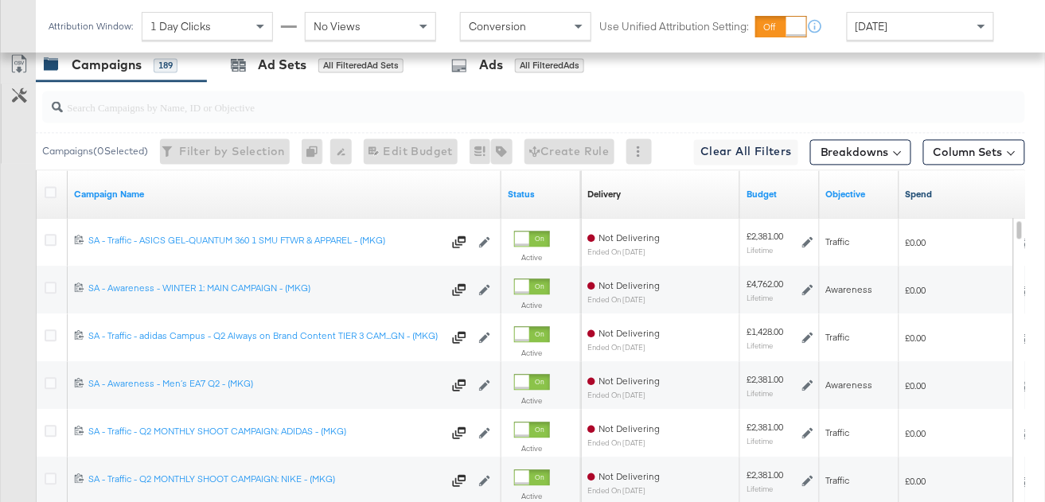
click at [925, 192] on link "Spend" at bounding box center [976, 194] width 140 height 13
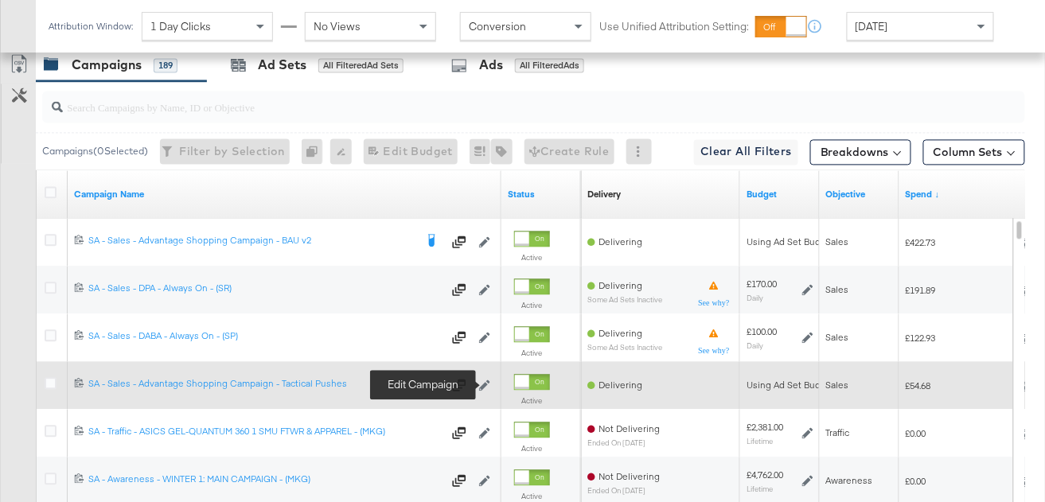
click at [486, 382] on icon at bounding box center [484, 385] width 11 height 11
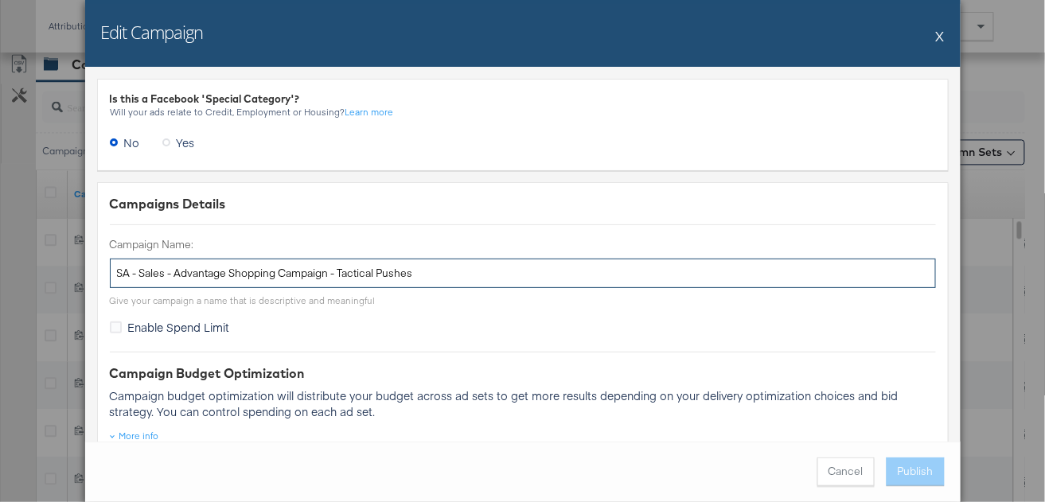
click at [279, 275] on input "SA - Sales - Advantage Shopping Campaign - Tactical Pushes" at bounding box center [523, 273] width 826 height 29
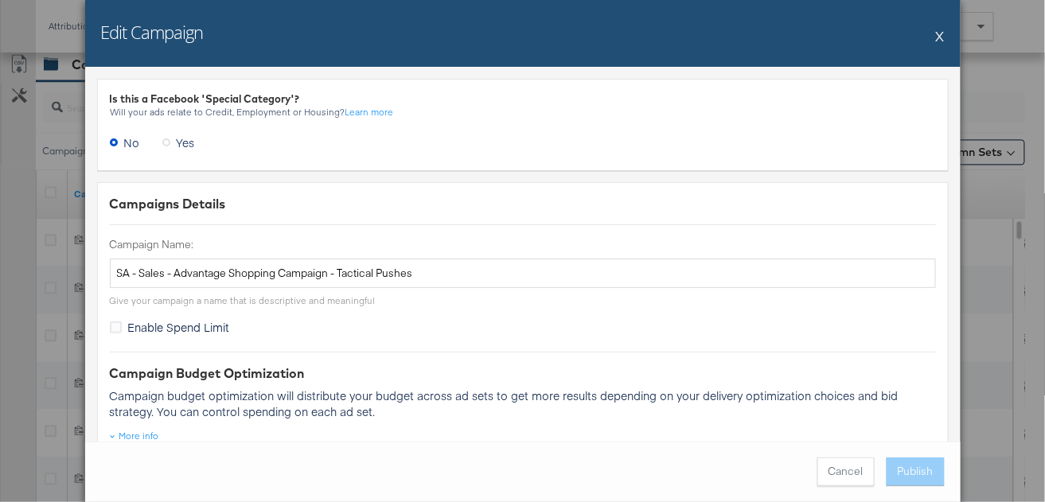
click at [942, 35] on button "X" at bounding box center [940, 36] width 9 height 32
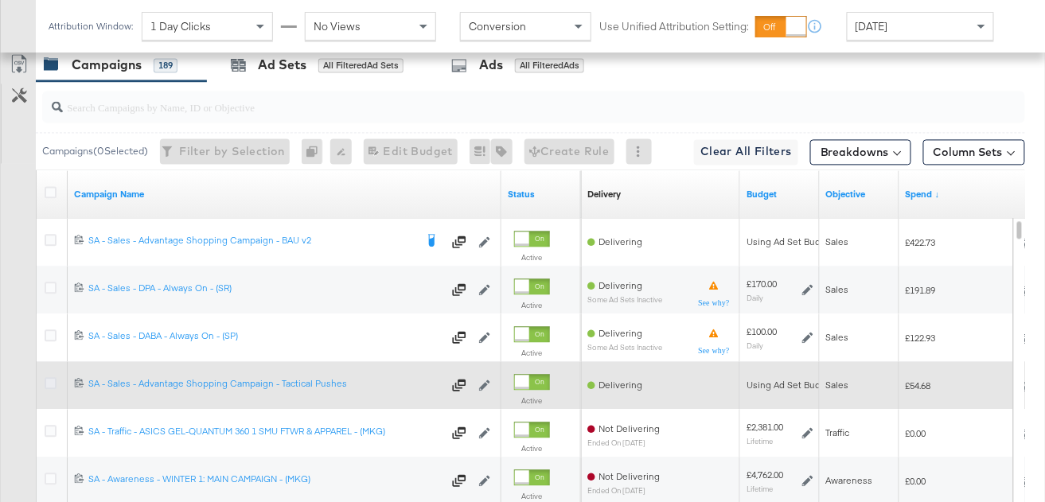
click at [45, 382] on icon at bounding box center [51, 383] width 12 height 12
click at [0, 0] on input "checkbox" at bounding box center [0, 0] width 0 height 0
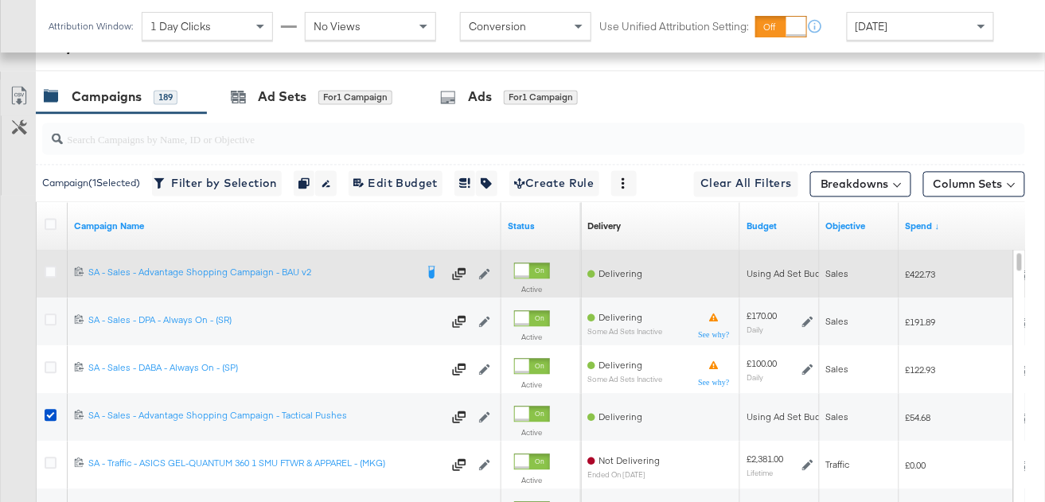
scroll to position [779, 0]
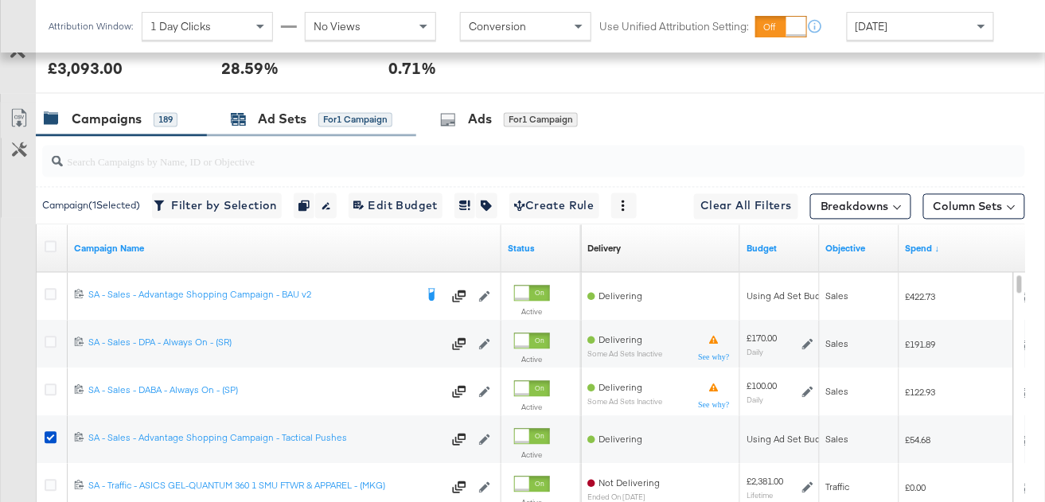
click at [284, 123] on div "Ad Sets" at bounding box center [282, 120] width 49 height 18
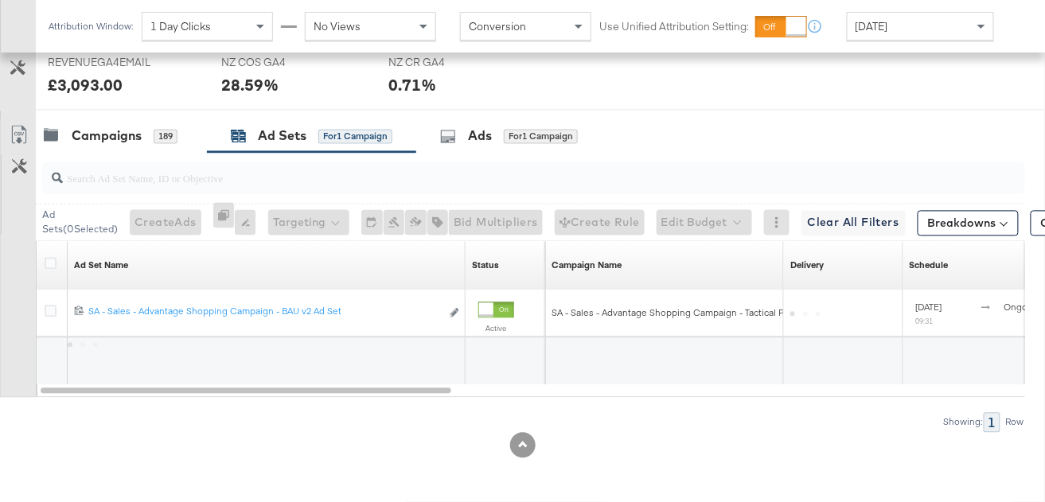
scroll to position [760, 0]
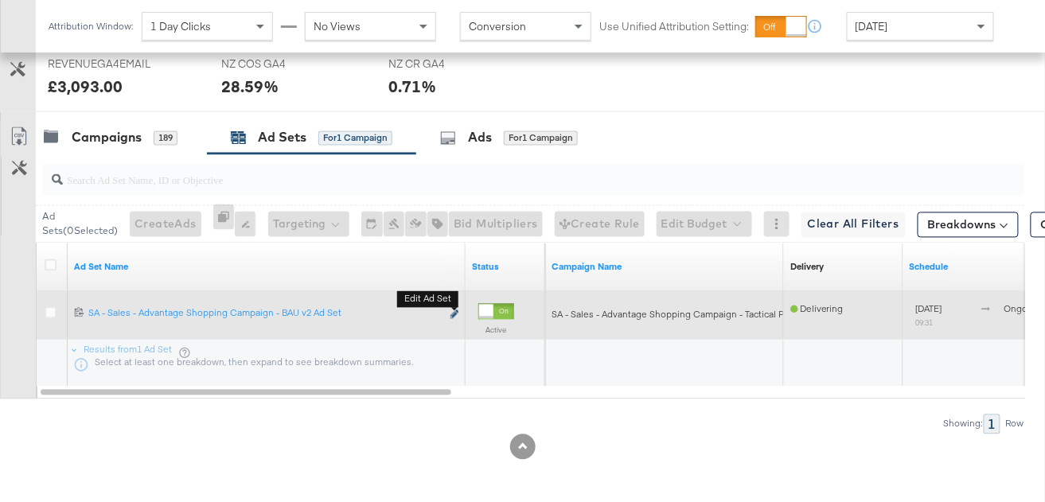
click at [456, 312] on icon "link" at bounding box center [455, 315] width 8 height 9
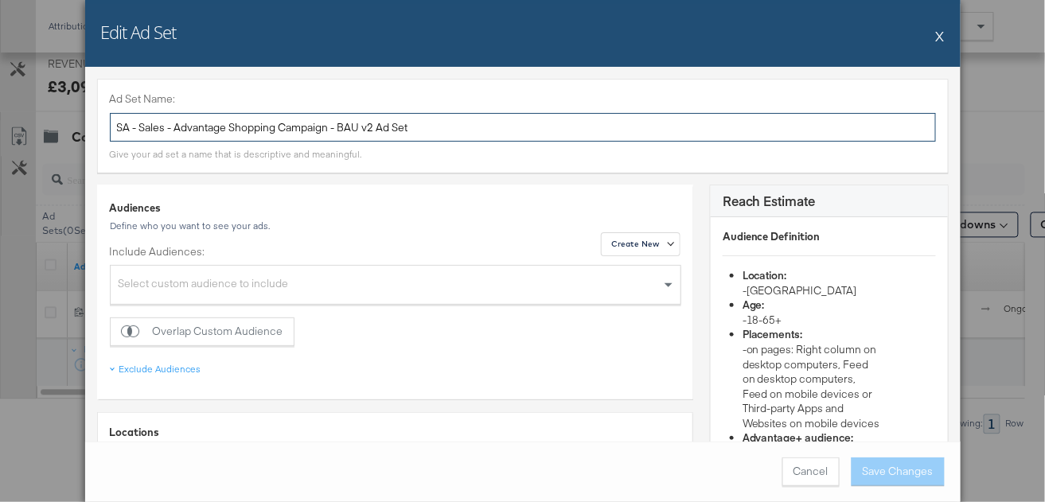
drag, startPoint x: 377, startPoint y: 129, endPoint x: 343, endPoint y: 129, distance: 34.2
click at [343, 129] on input "SA - Sales - Advantage Shopping Campaign - BAU v2 Ad Set" at bounding box center [523, 127] width 826 height 29
click at [529, 133] on input "SA - Sales - Advantage Shopping Campaign - Tactical Ad Set" at bounding box center [523, 127] width 826 height 29
click at [529, 131] on input "SA - Sales - Advantage Shopping Campaign - Tactical Ad Set" at bounding box center [523, 127] width 826 height 29
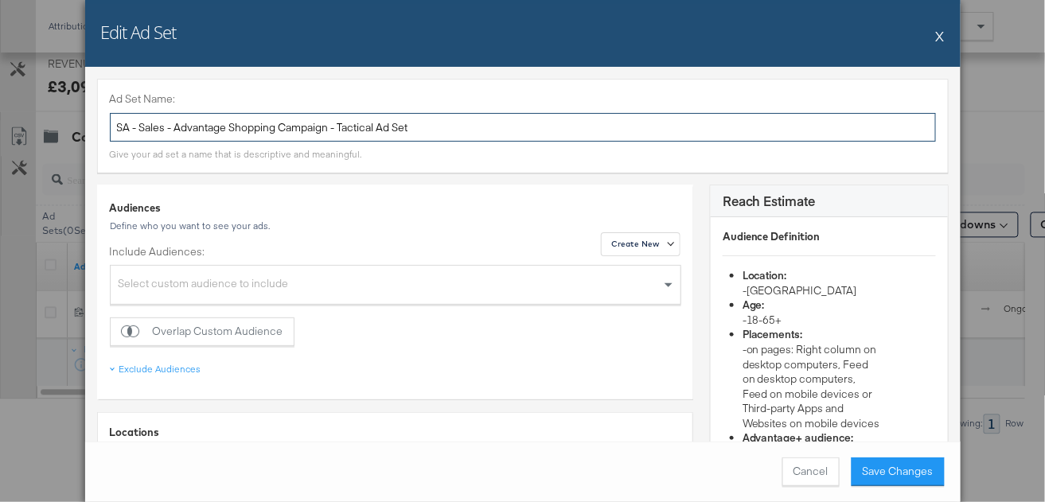
click at [529, 131] on input "SA - Sales - Advantage Shopping Campaign - Tactical Ad Set" at bounding box center [523, 127] width 826 height 29
type input "SA - Sales - Advantage Shopping Campaign - Tactical Ad Set"
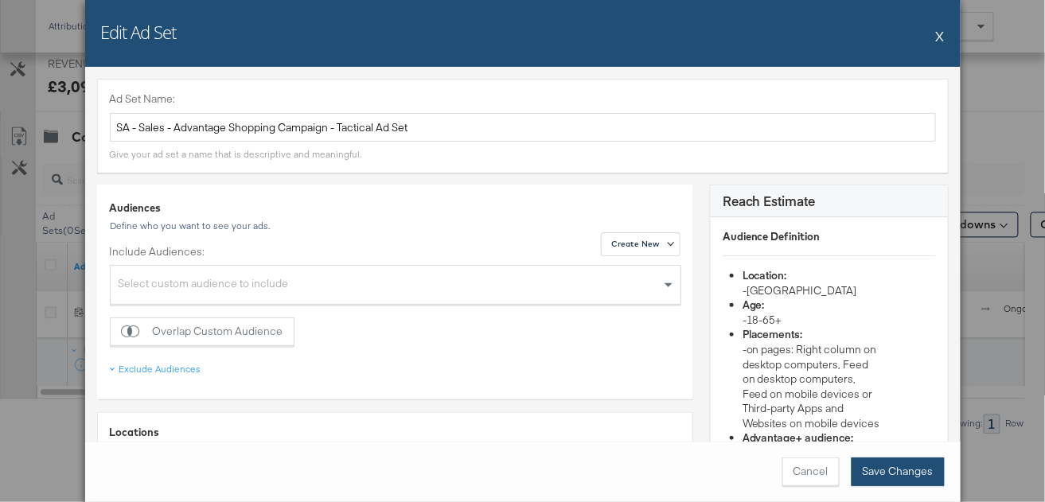
click at [918, 469] on button "Save Changes" at bounding box center [898, 472] width 93 height 29
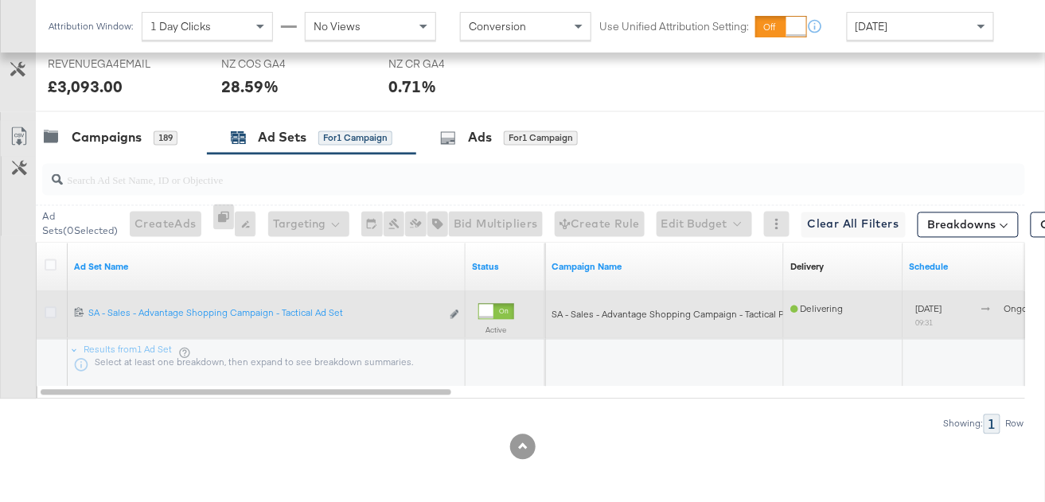
click at [50, 311] on icon at bounding box center [51, 313] width 12 height 12
click at [0, 0] on input "checkbox" at bounding box center [0, 0] width 0 height 0
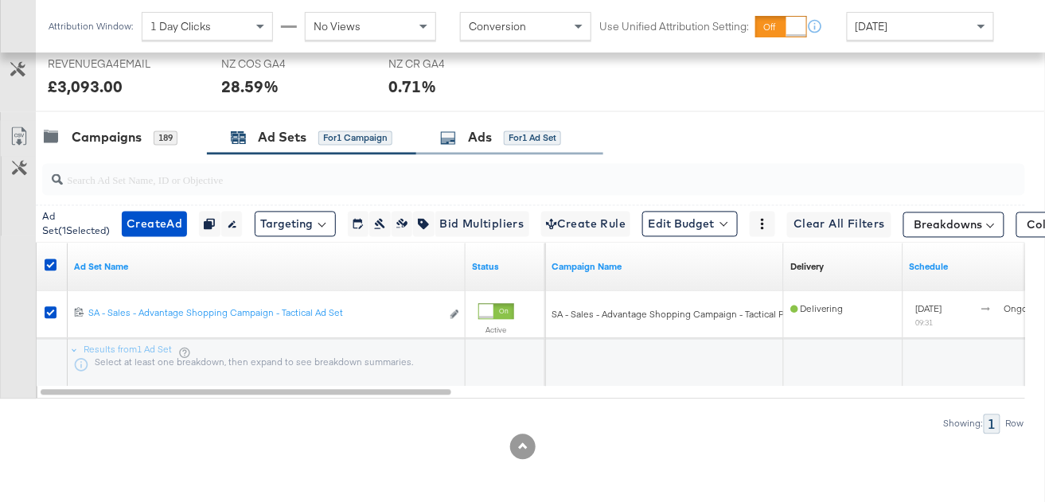
click at [482, 133] on div "Ads" at bounding box center [480, 138] width 24 height 18
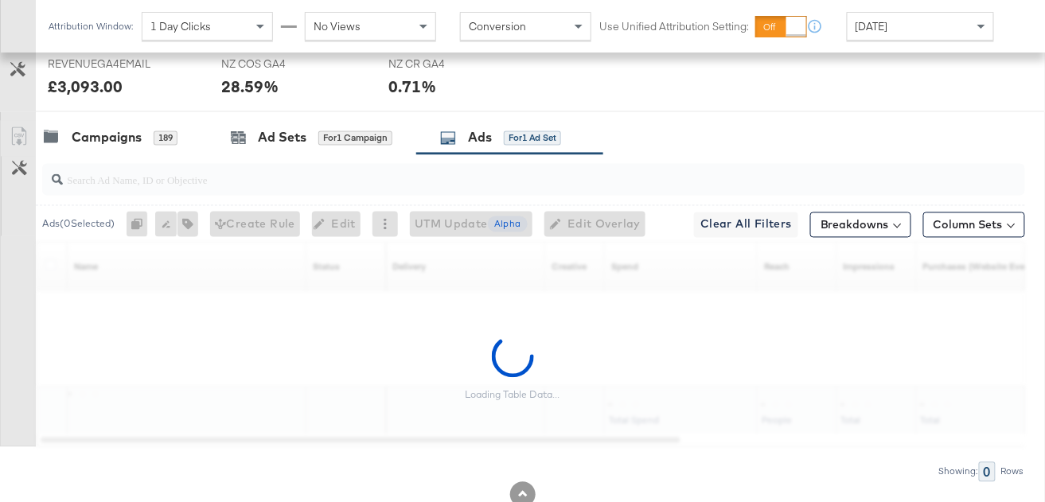
scroll to position [754, 0]
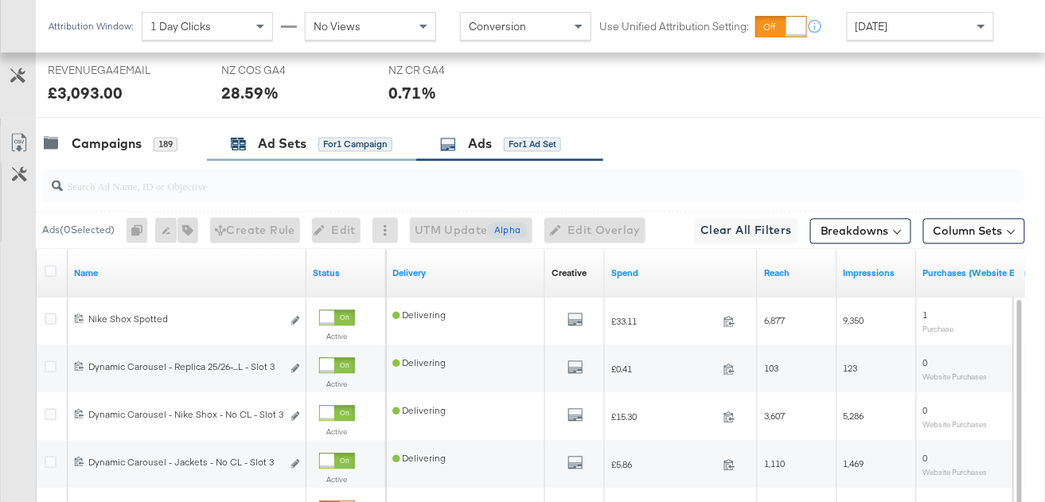
click at [319, 143] on div "for 1 Campaign" at bounding box center [355, 145] width 74 height 14
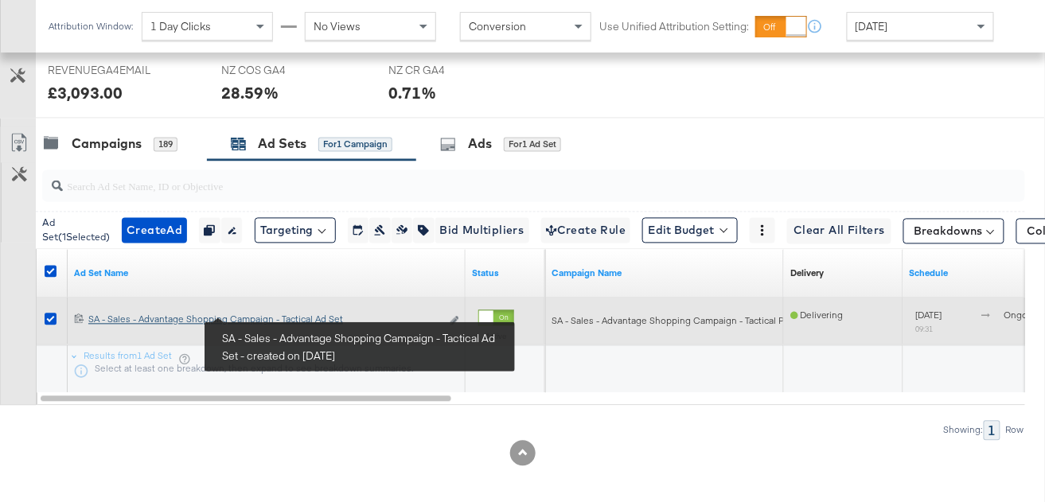
click at [236, 322] on div "SA - Sales - Advantage Shopping Campaign - Tactical Ad Set SA - Sales - Advanta…" at bounding box center [264, 320] width 353 height 13
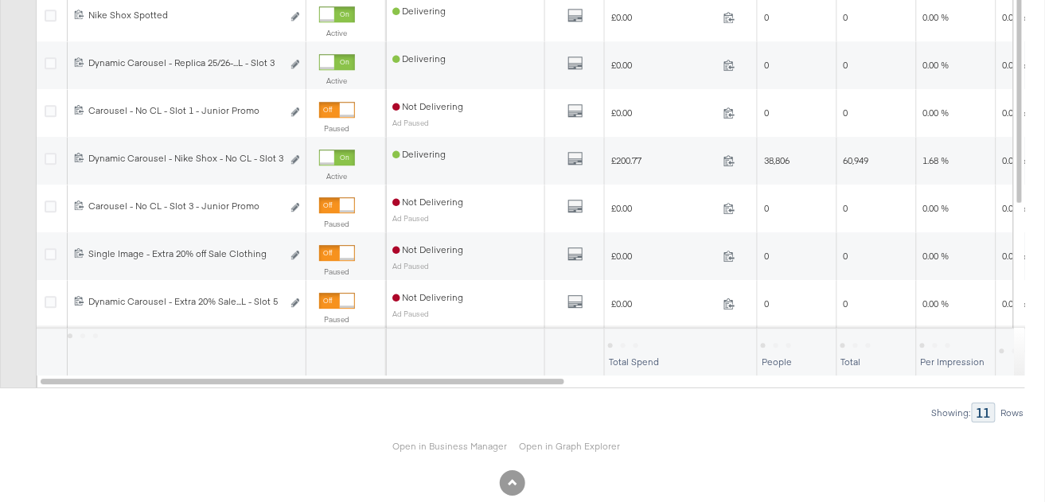
scroll to position [1092, 0]
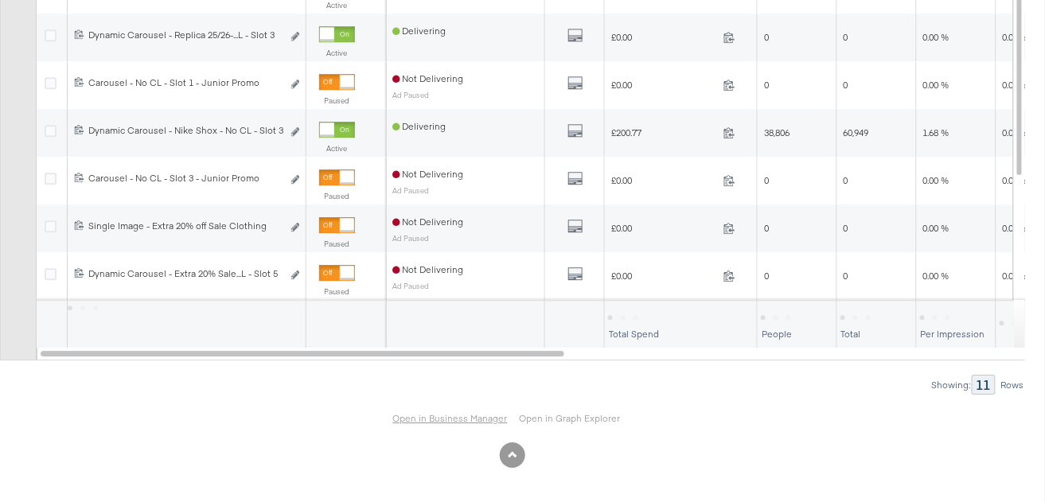
click at [440, 418] on link "Open in Business Manager" at bounding box center [450, 418] width 115 height 13
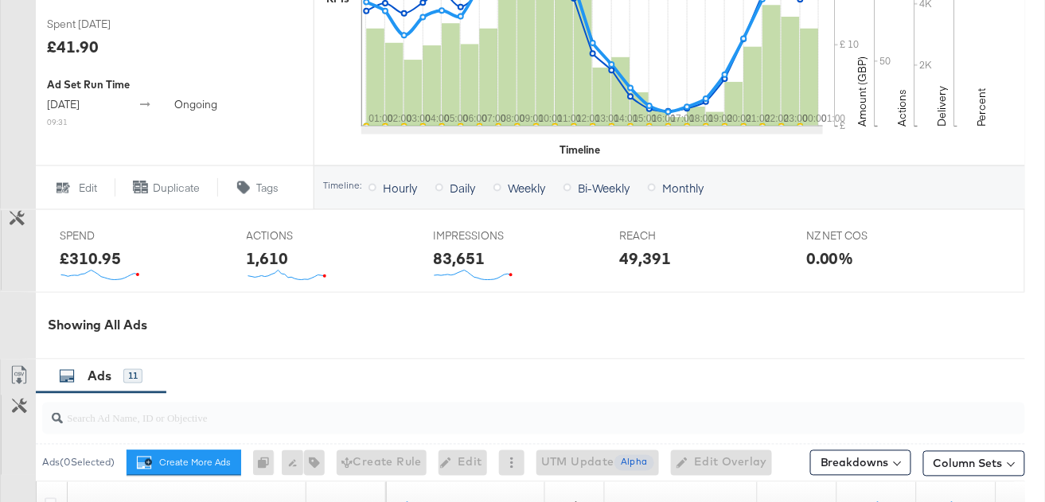
scroll to position [0, 0]
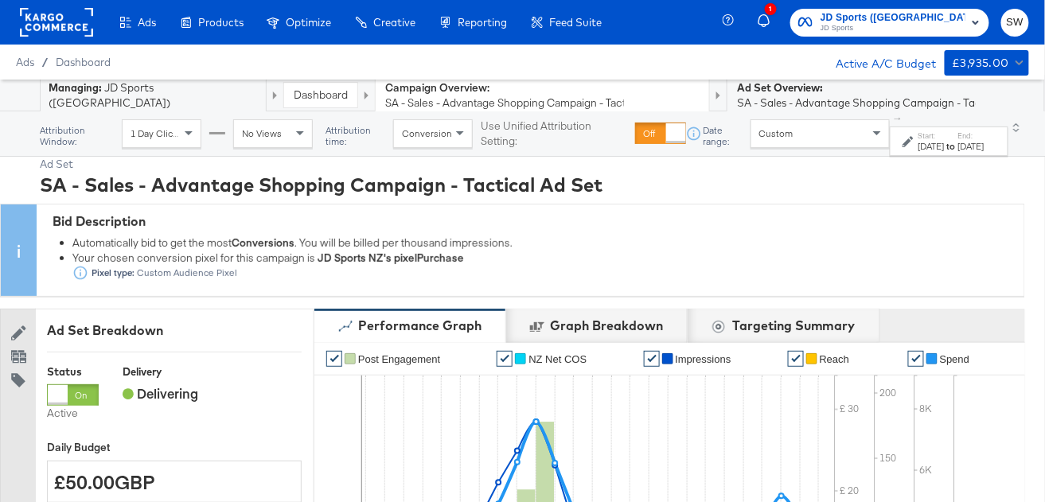
click at [294, 99] on link "Dashboard" at bounding box center [321, 95] width 54 height 14
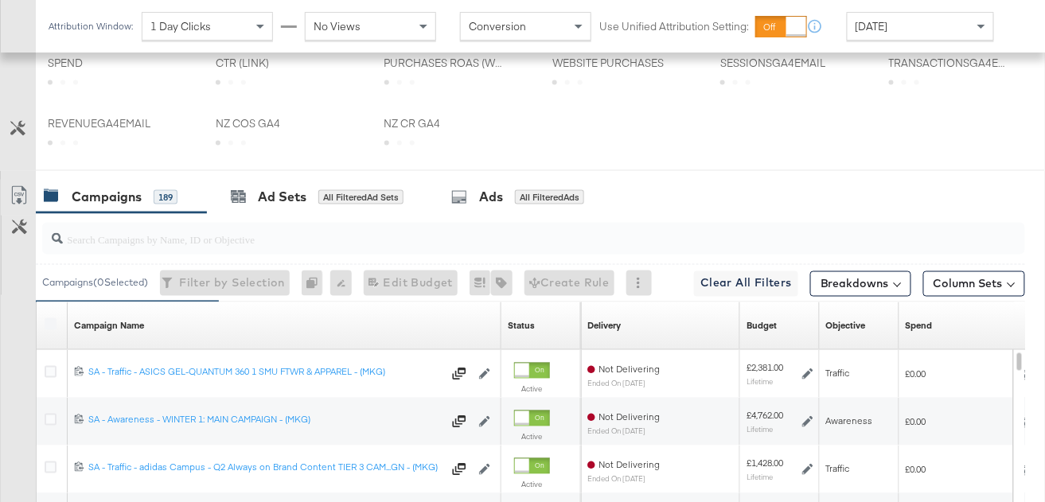
scroll to position [701, 0]
click at [946, 323] on div "Spend Sorting Unavailable" at bounding box center [976, 326] width 153 height 25
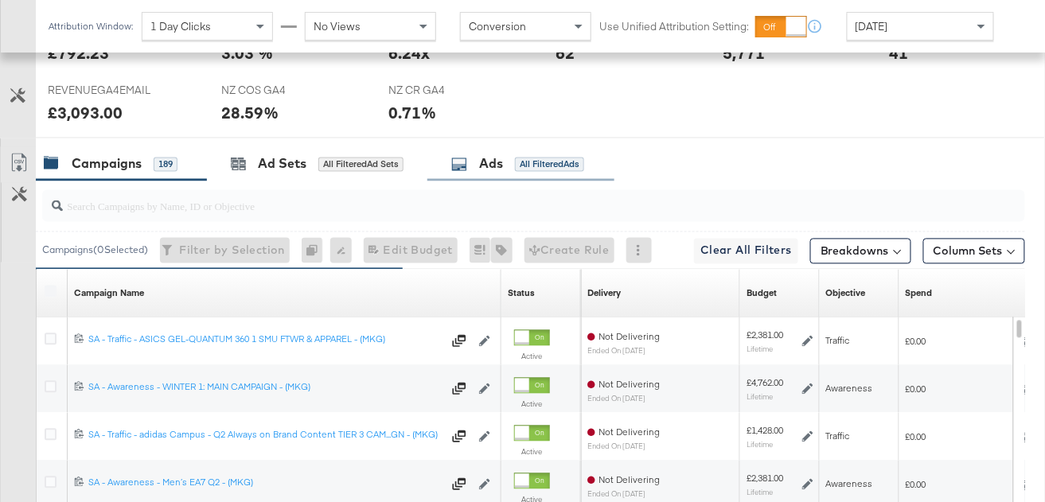
scroll to position [741, 0]
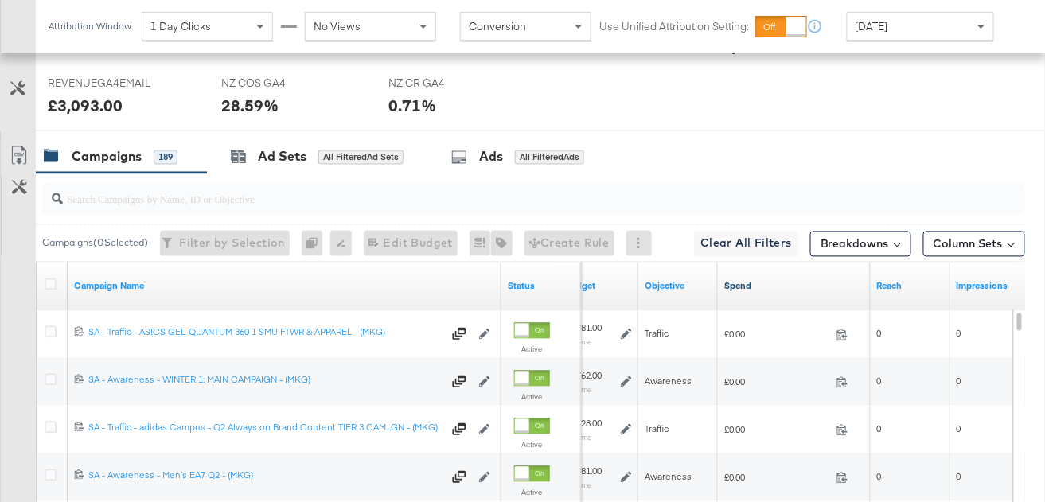
click at [756, 287] on link "Spend" at bounding box center [795, 286] width 140 height 13
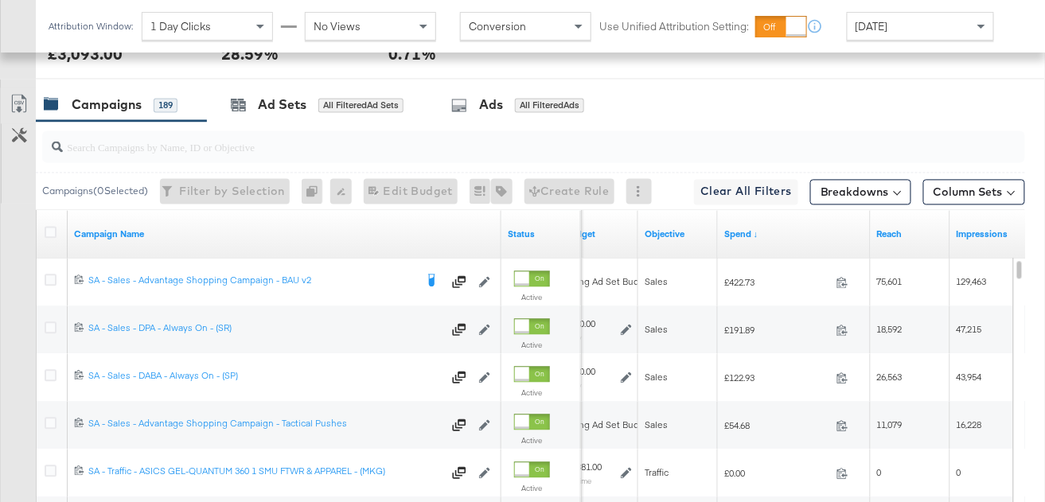
scroll to position [872, 0]
